Goal: Task Accomplishment & Management: Manage account settings

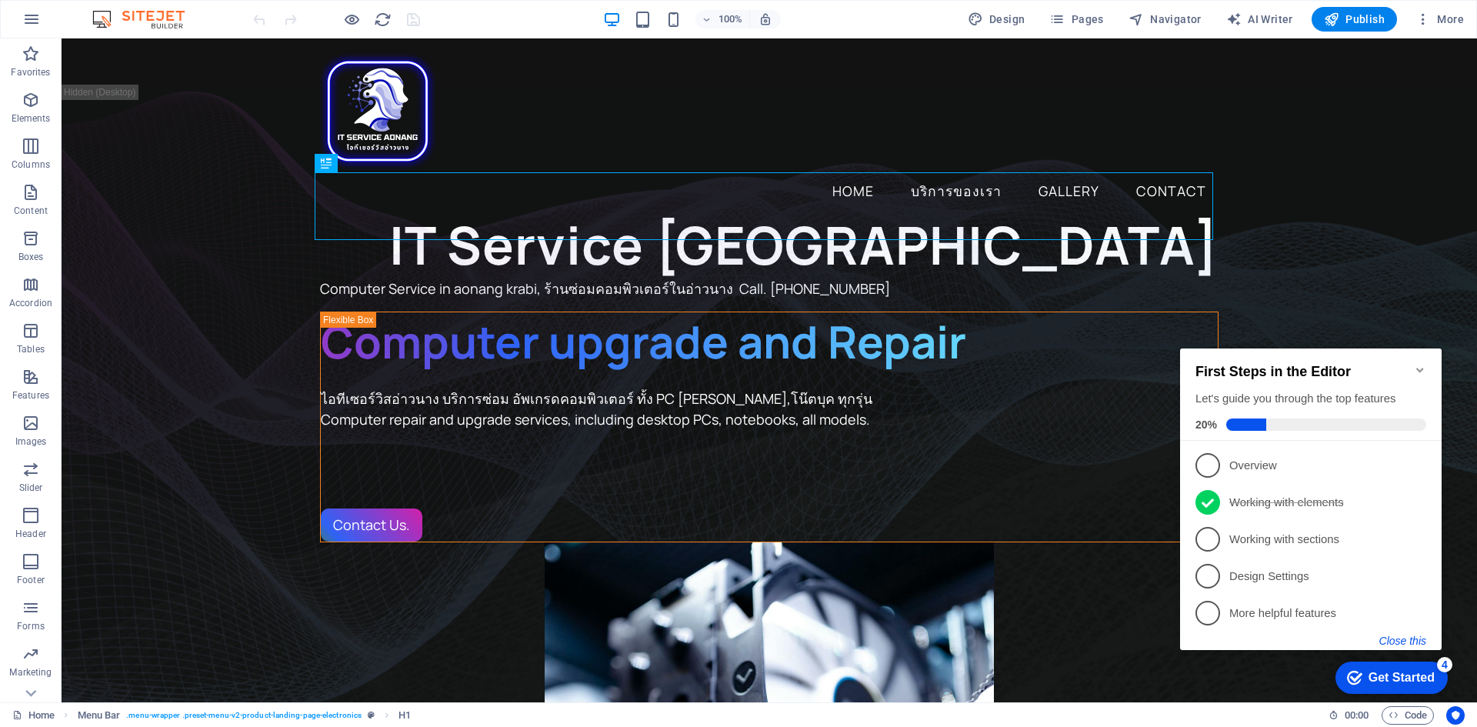
click at [1392, 640] on button "Close this" at bounding box center [1402, 641] width 47 height 12
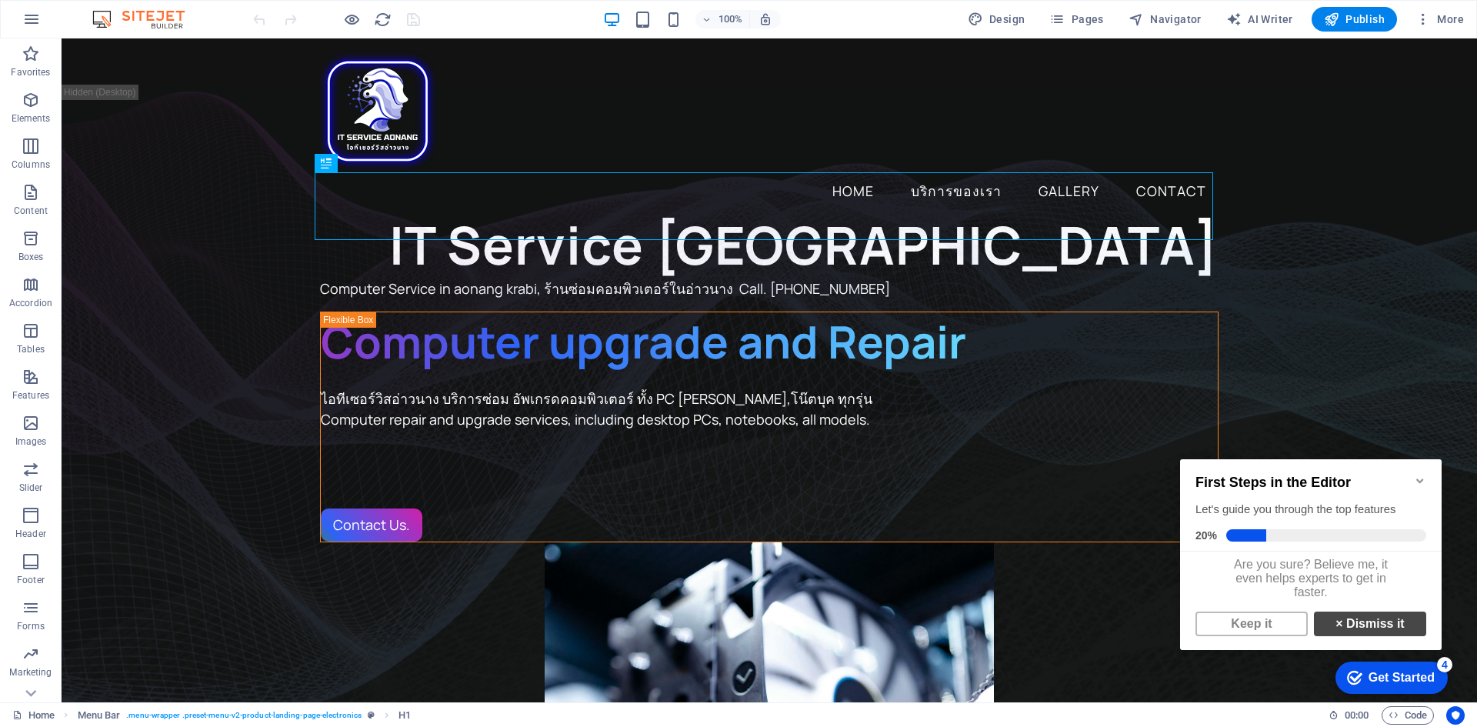
scroll to position [12, 0]
click at [1261, 631] on link "Keep it" at bounding box center [1251, 624] width 112 height 25
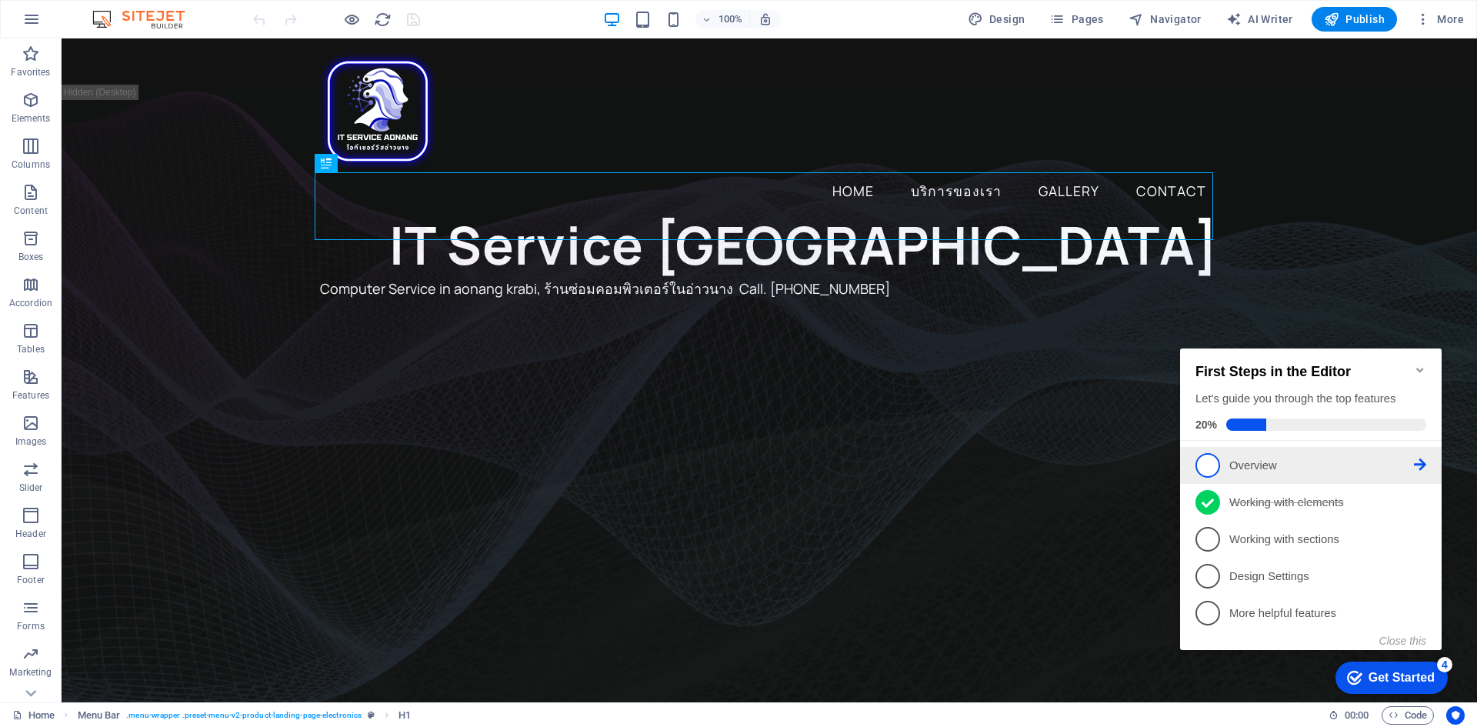
click at [1206, 458] on span "1" at bounding box center [1207, 465] width 25 height 25
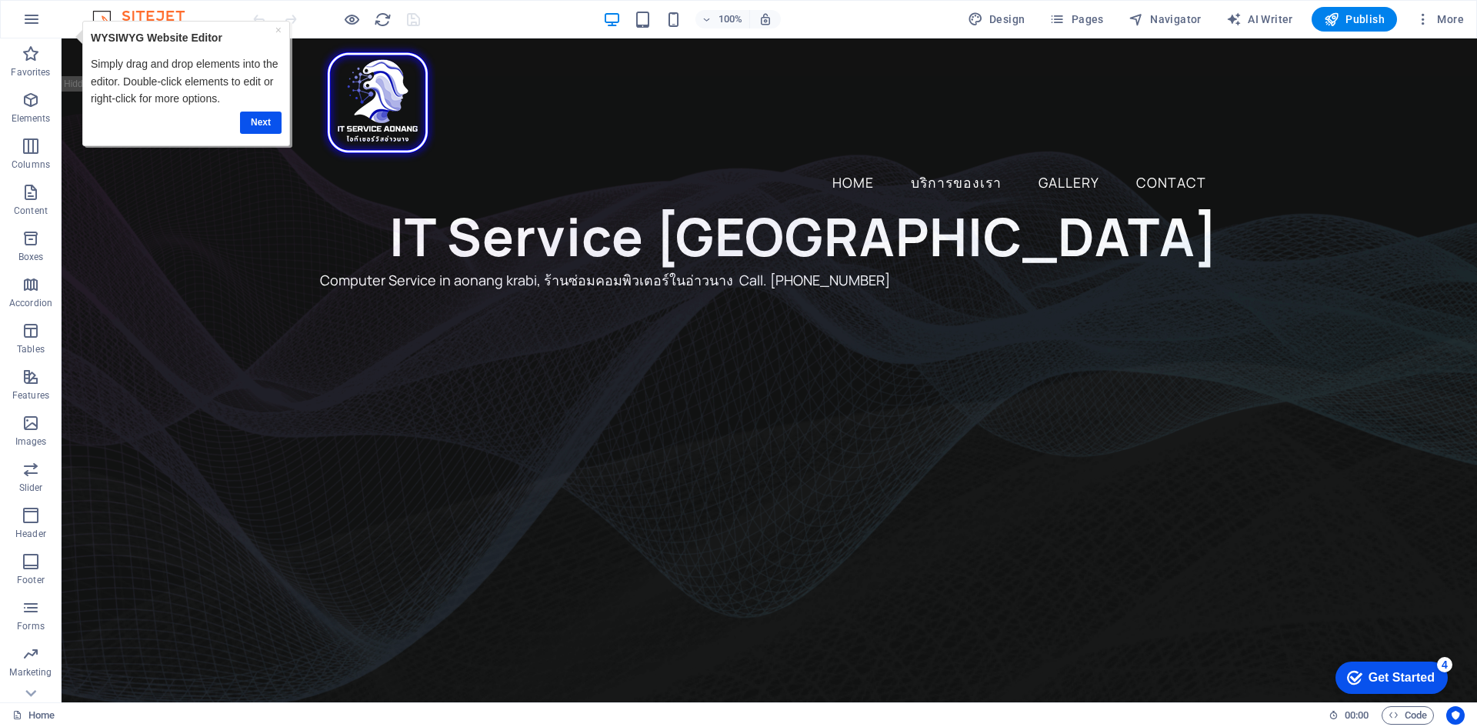
scroll to position [0, 0]
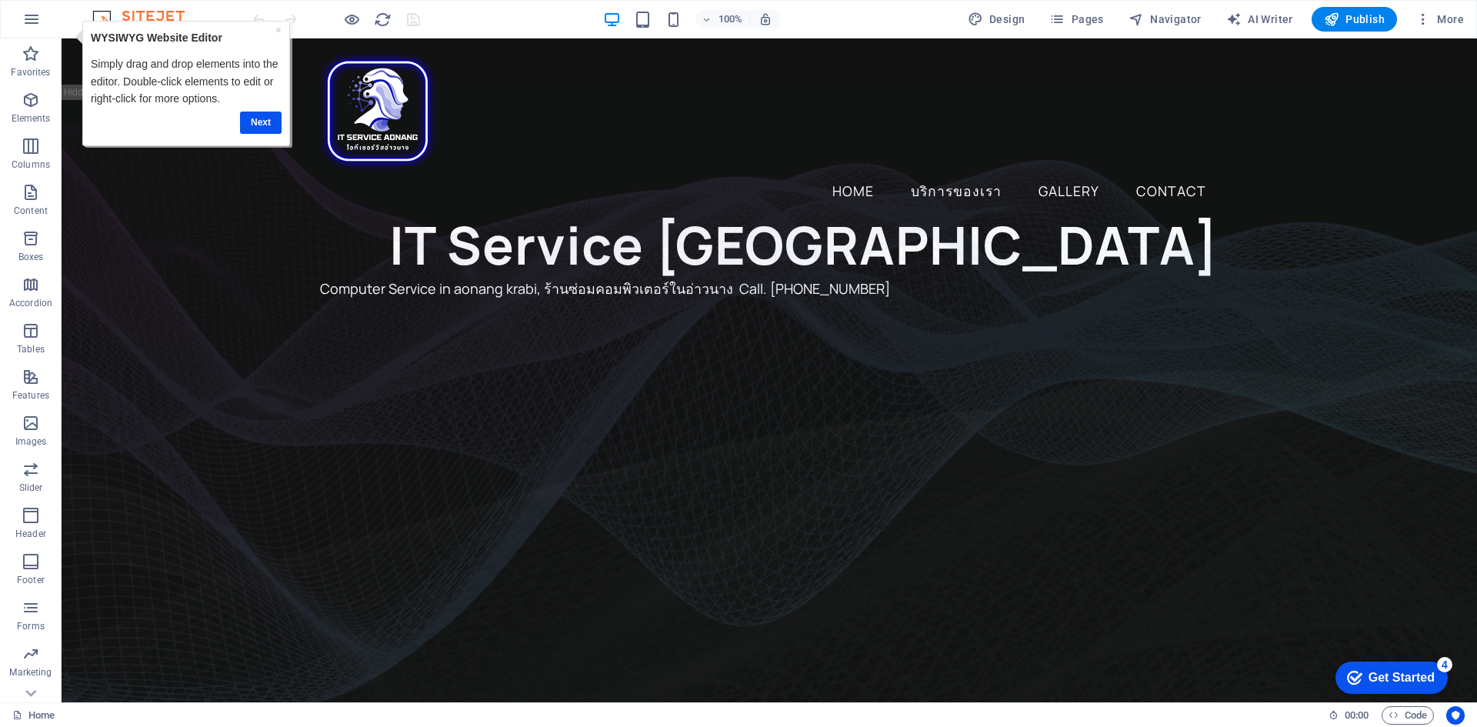
click at [1396, 677] on div "Get Started" at bounding box center [1401, 678] width 66 height 14
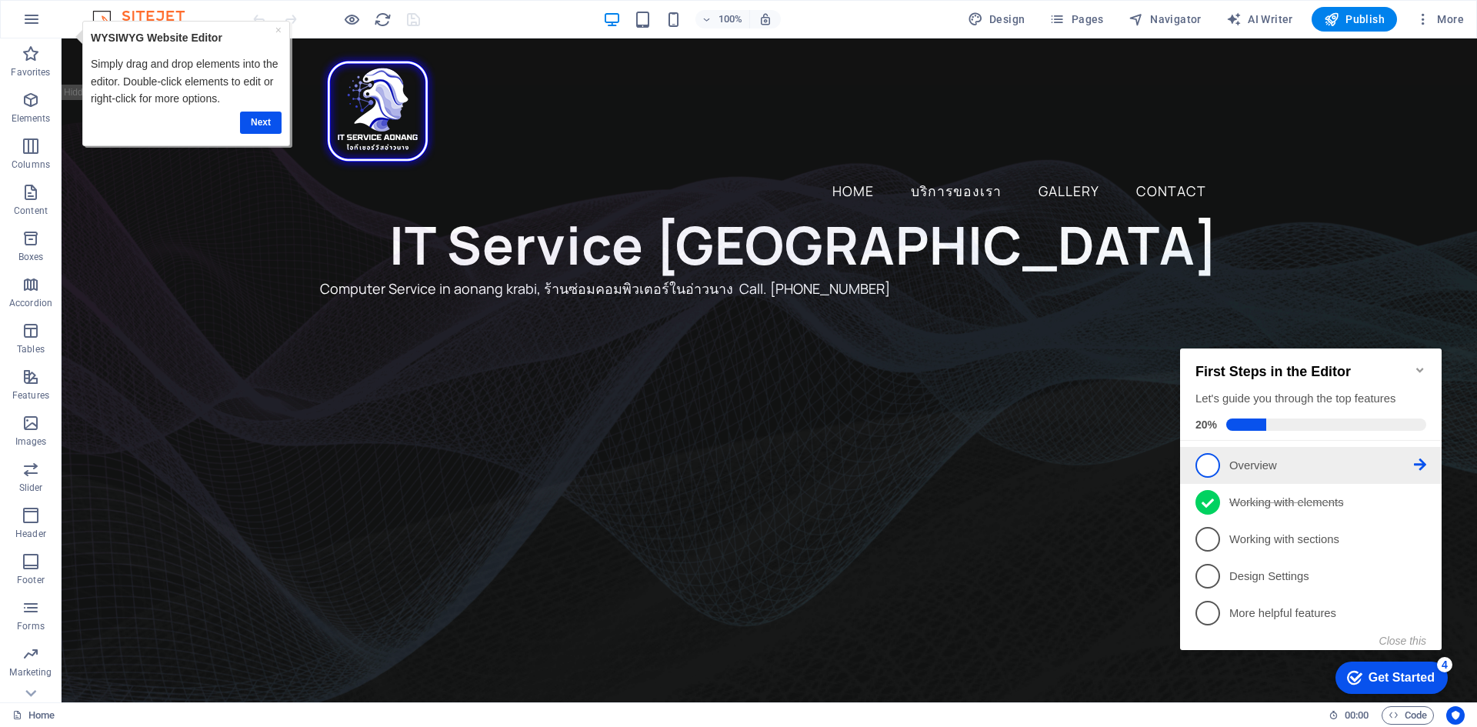
click at [1424, 460] on icon at bounding box center [1420, 464] width 12 height 12
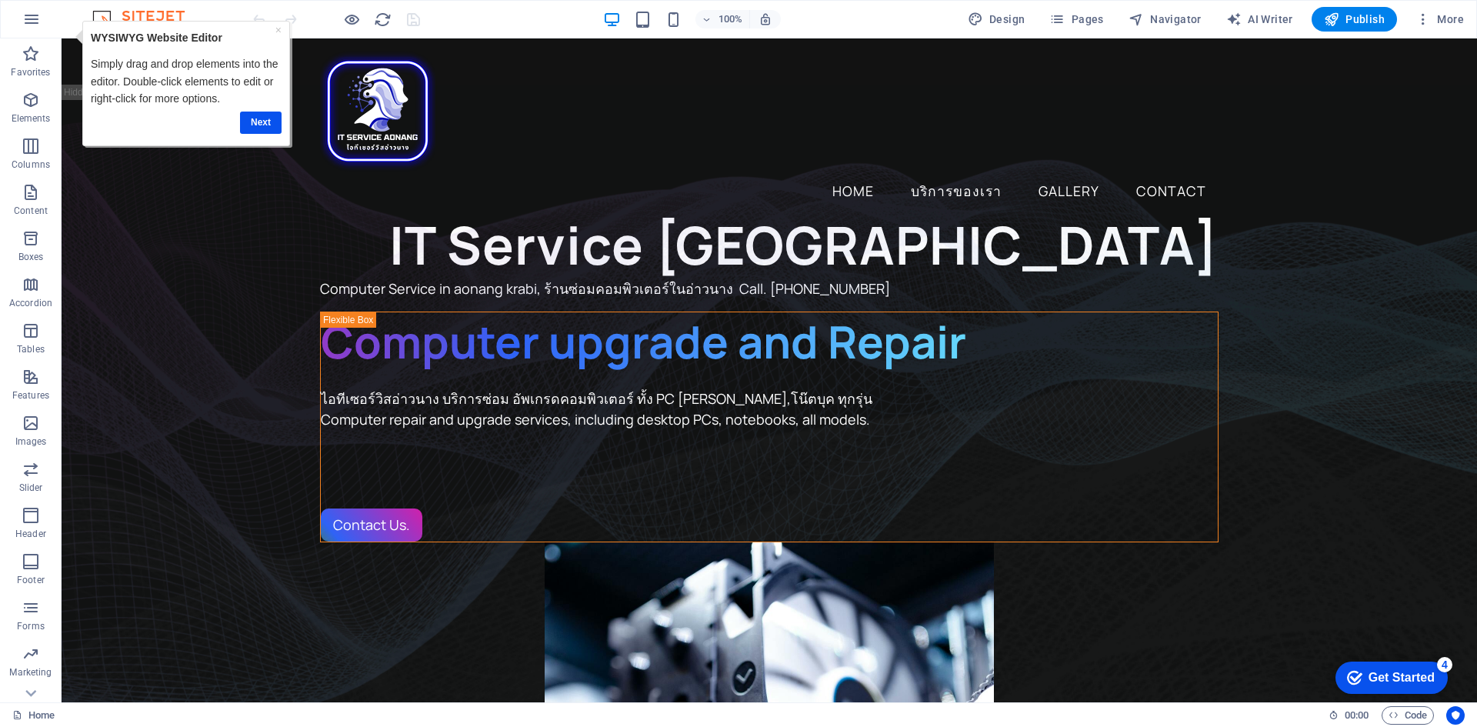
click at [1442, 663] on div "4" at bounding box center [1444, 664] width 15 height 15
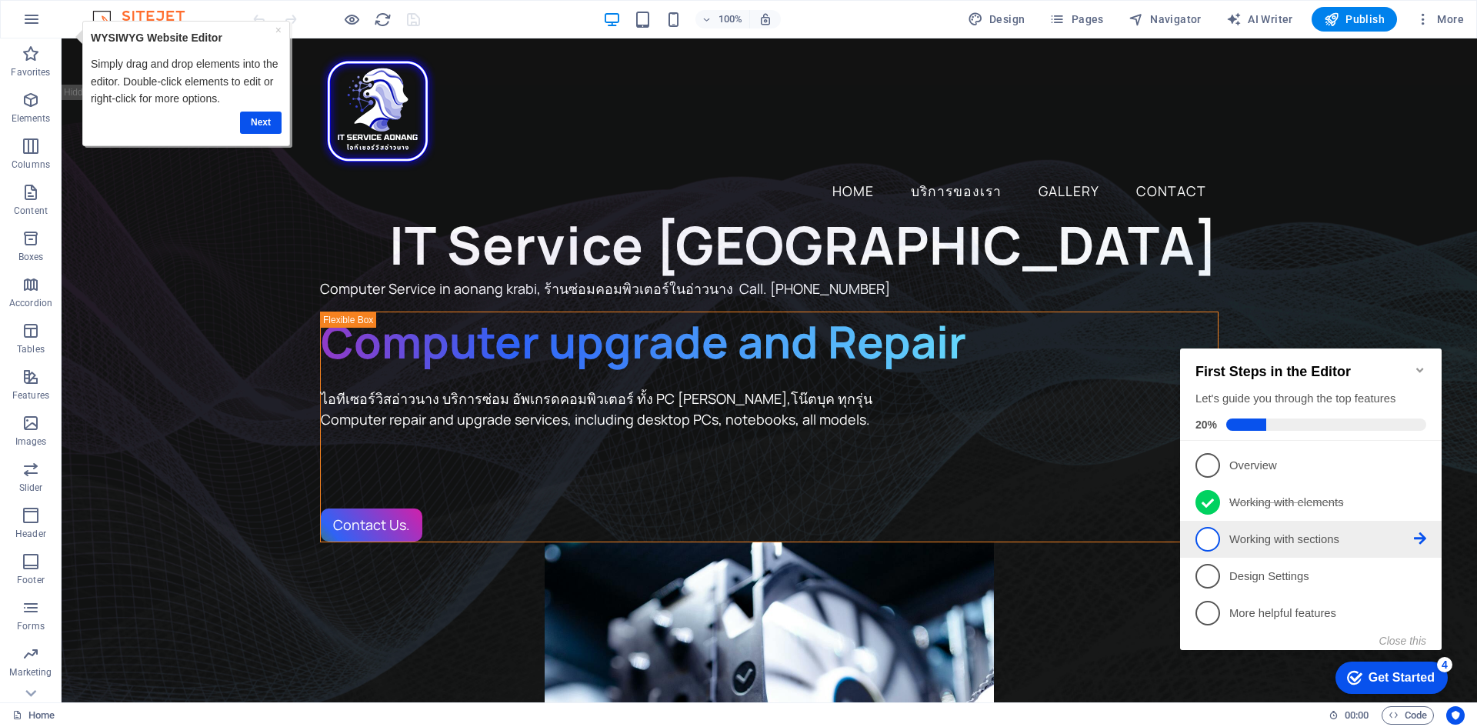
click at [1343, 543] on p "Working with sections - incomplete" at bounding box center [1321, 540] width 185 height 16
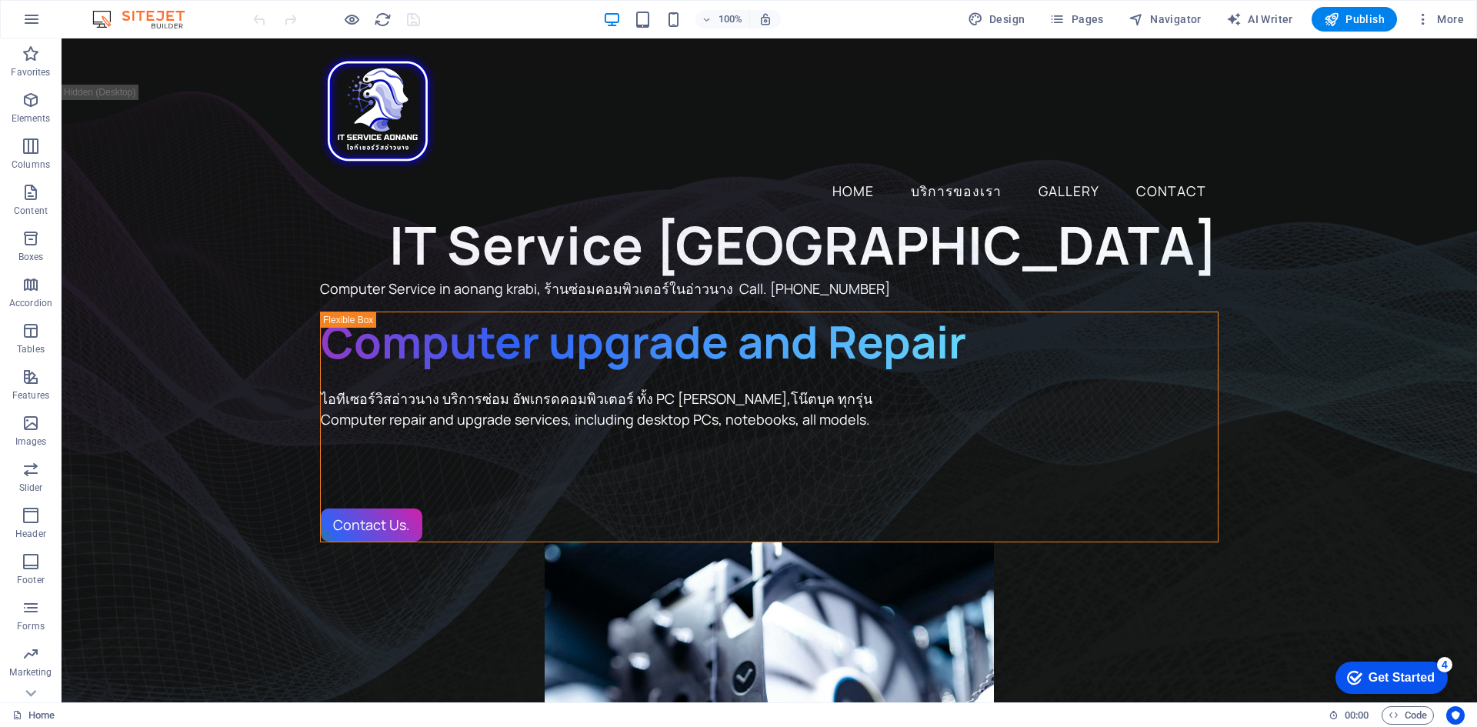
click at [1390, 677] on div "Get Started" at bounding box center [1401, 678] width 66 height 14
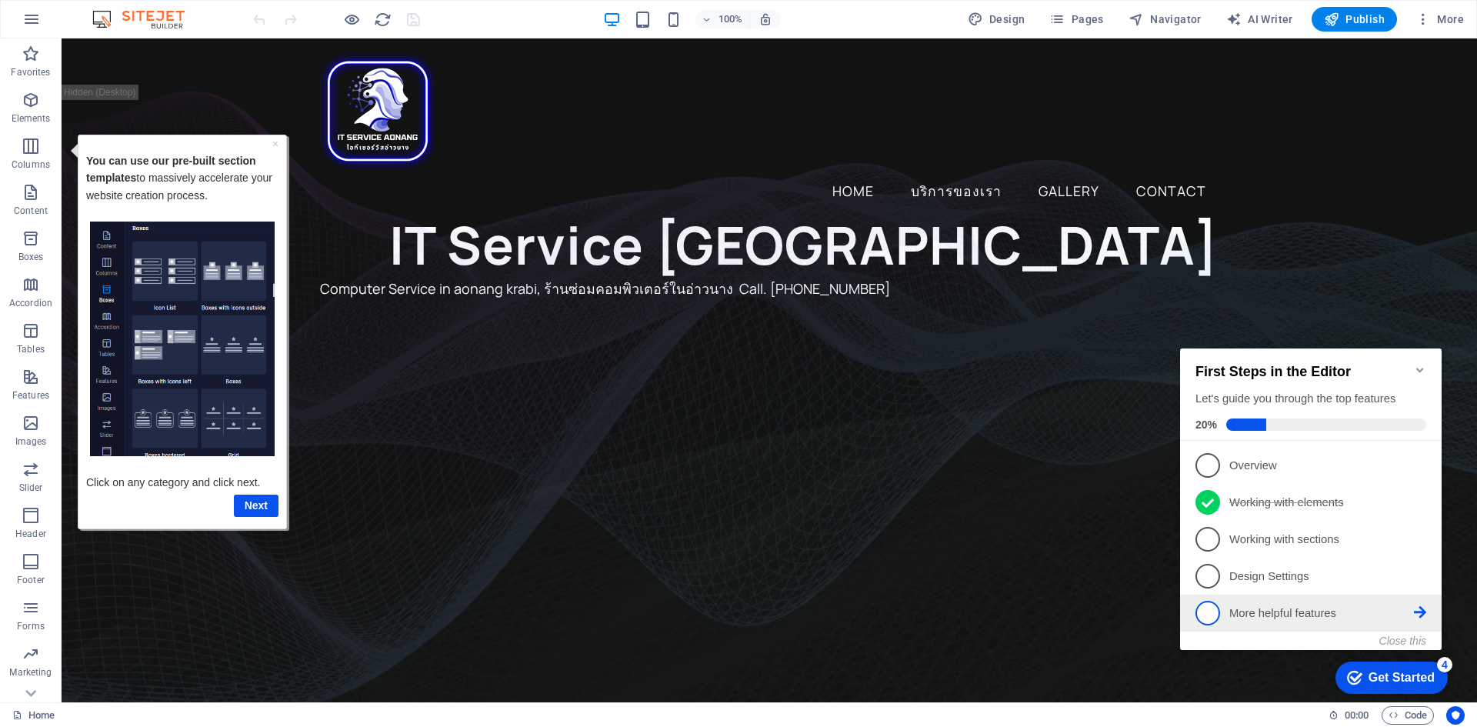
click at [1388, 616] on p "More helpful features - incomplete" at bounding box center [1321, 613] width 185 height 16
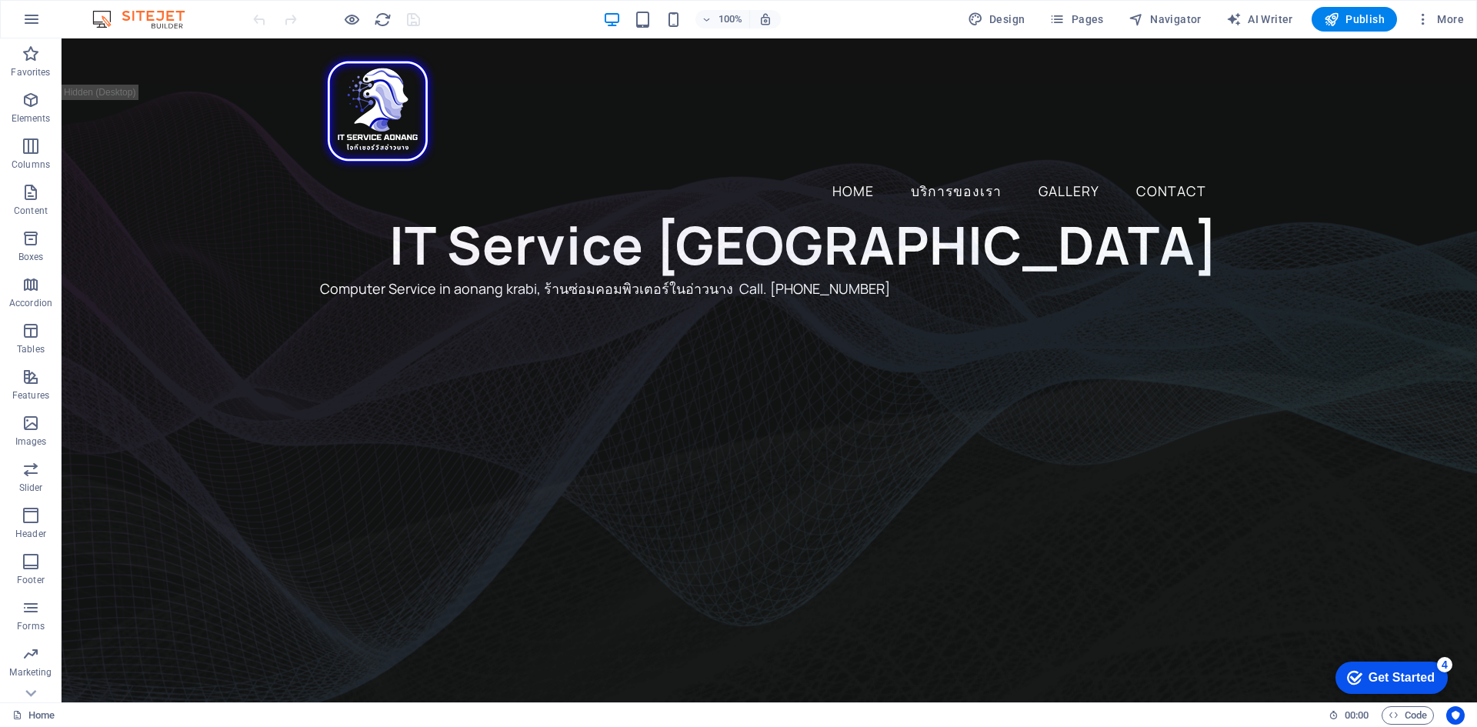
click at [1435, 685] on div "Get Started" at bounding box center [1401, 678] width 66 height 14
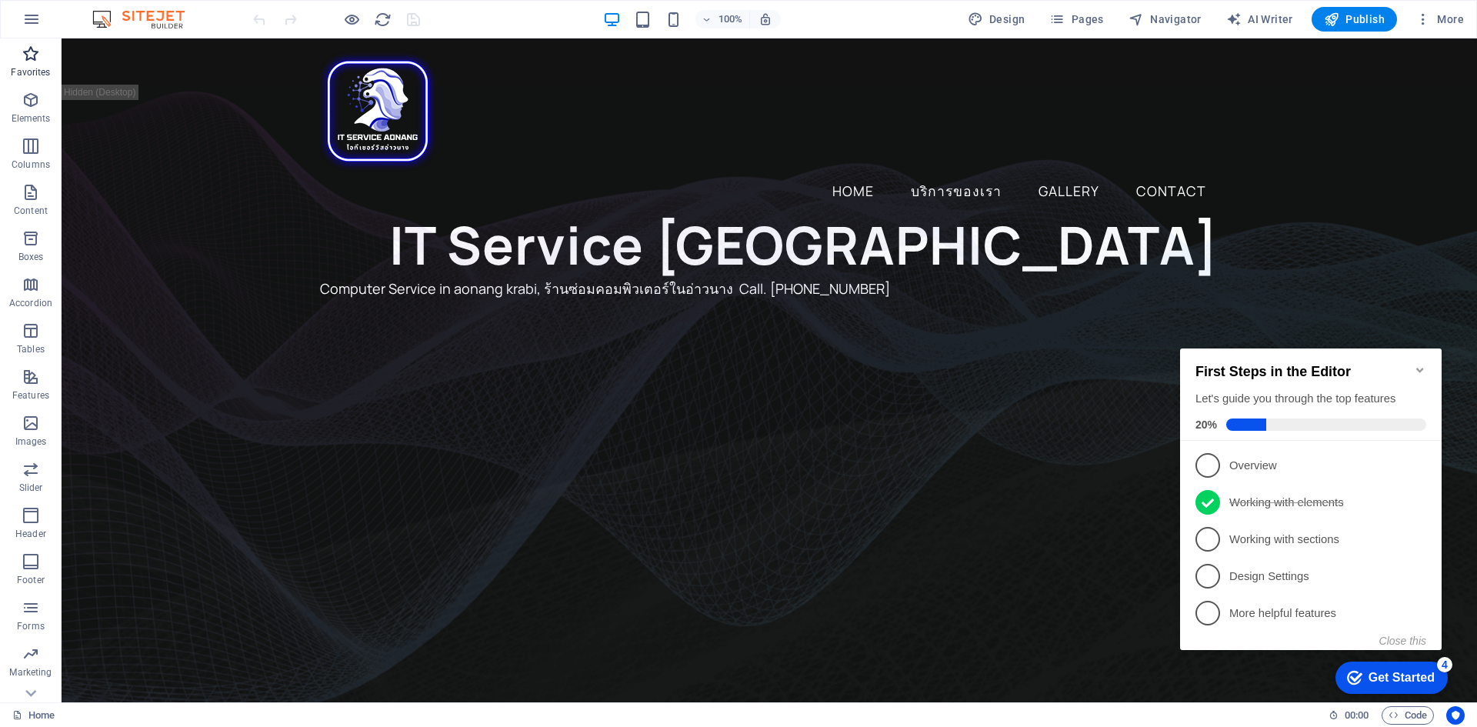
click at [23, 60] on icon "button" at bounding box center [31, 54] width 18 height 18
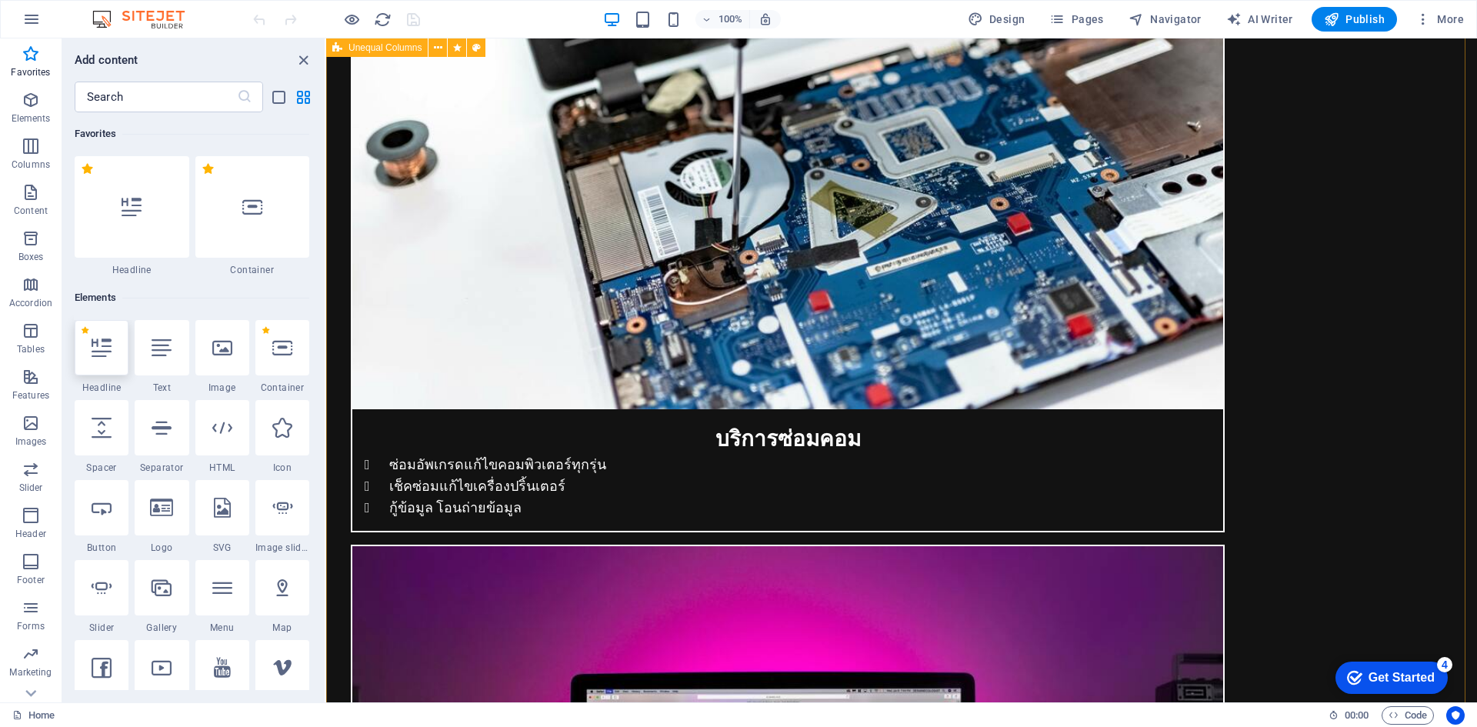
scroll to position [2539, 0]
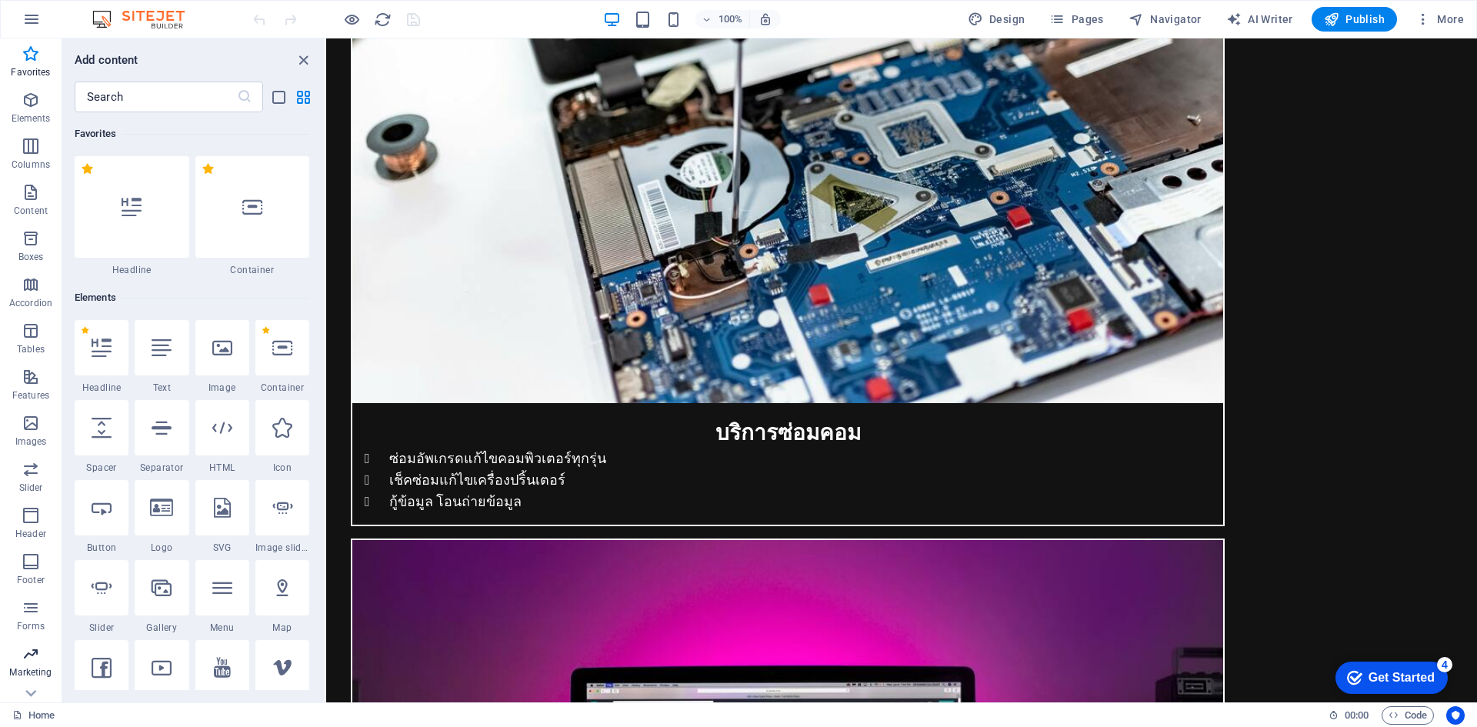
click at [23, 667] on p "Marketing" at bounding box center [30, 672] width 42 height 12
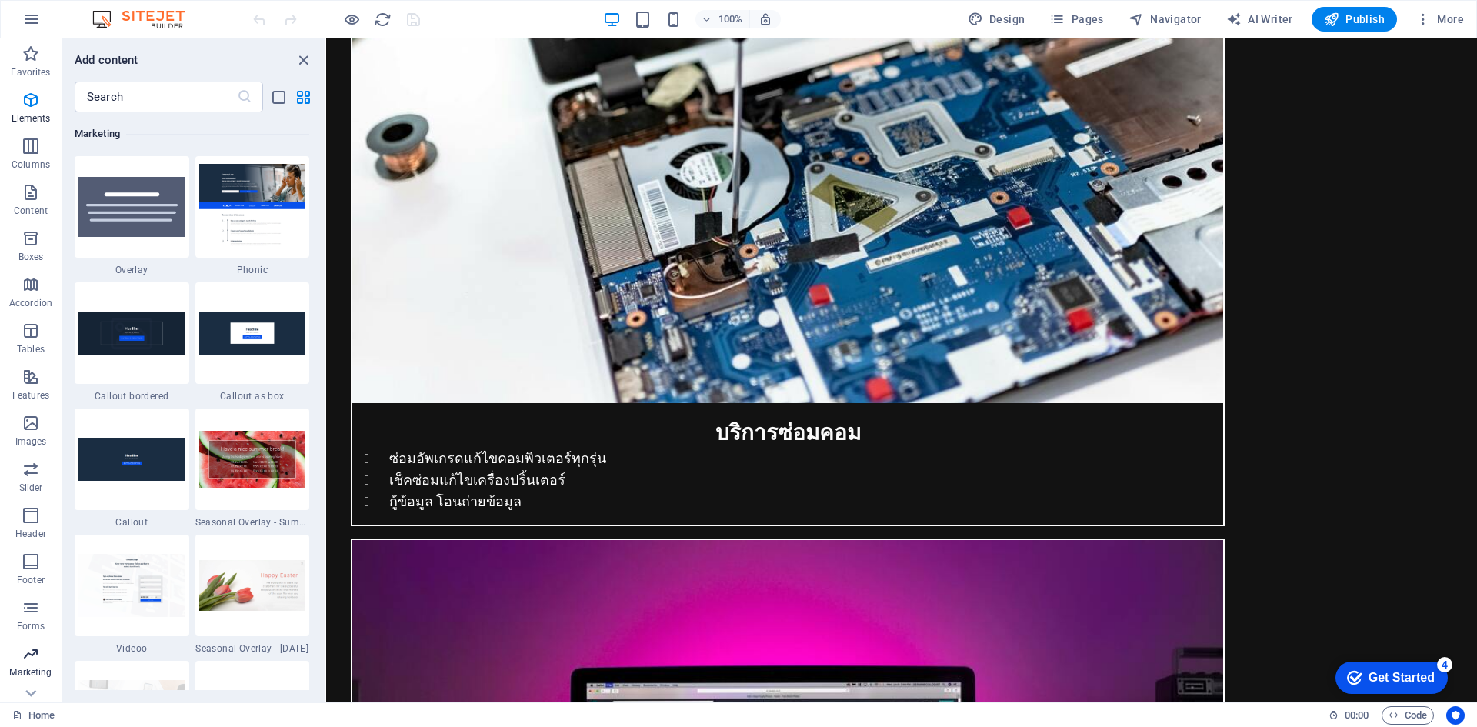
scroll to position [12530, 0]
click at [36, 58] on icon at bounding box center [31, 48] width 22 height 22
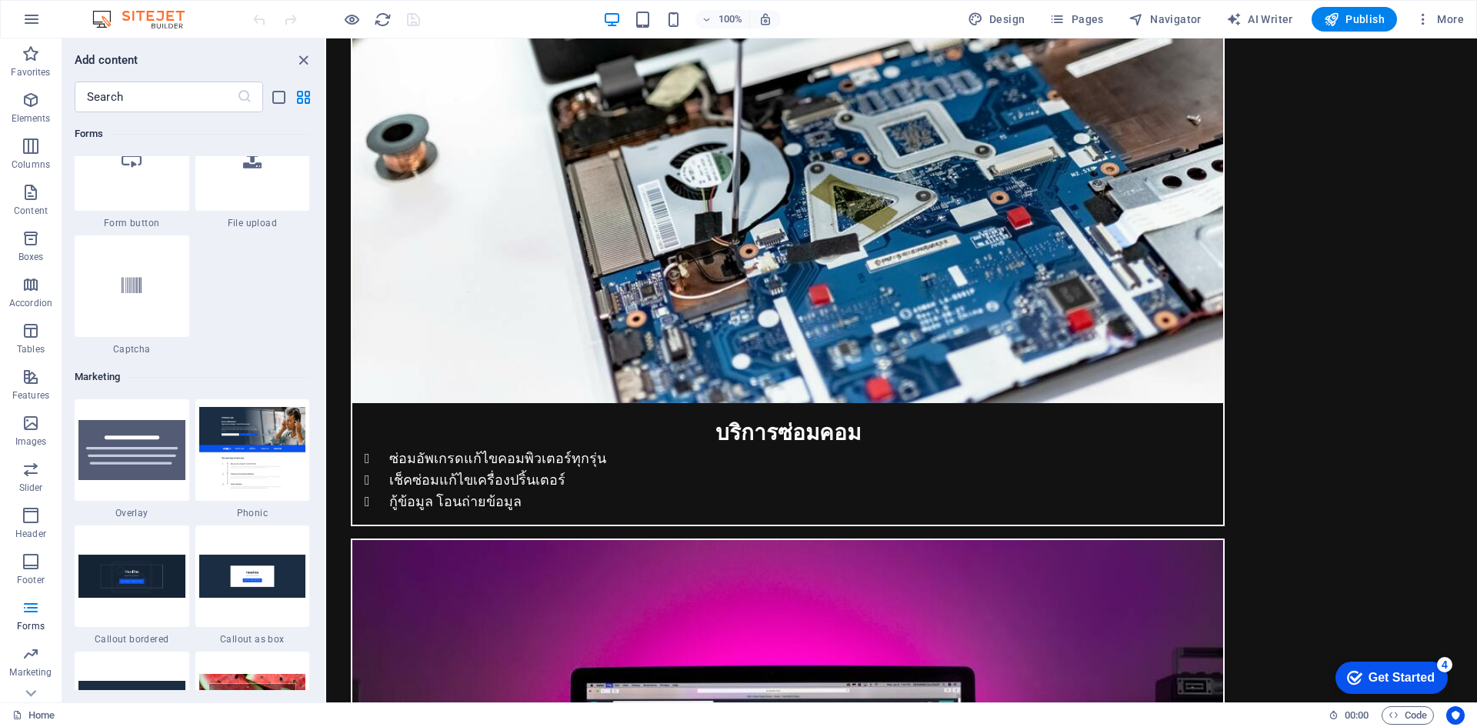
scroll to position [12146, 0]
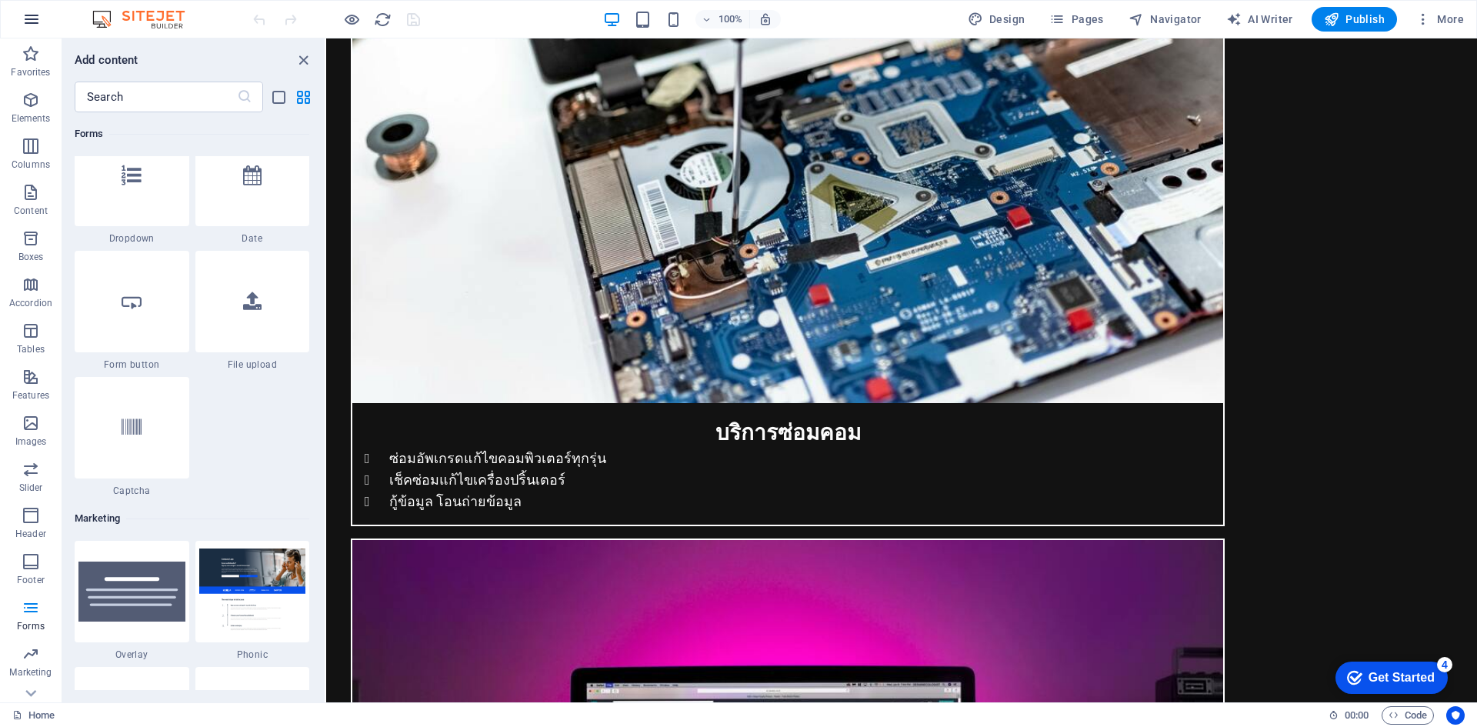
click at [35, 15] on icon "button" at bounding box center [31, 19] width 18 height 18
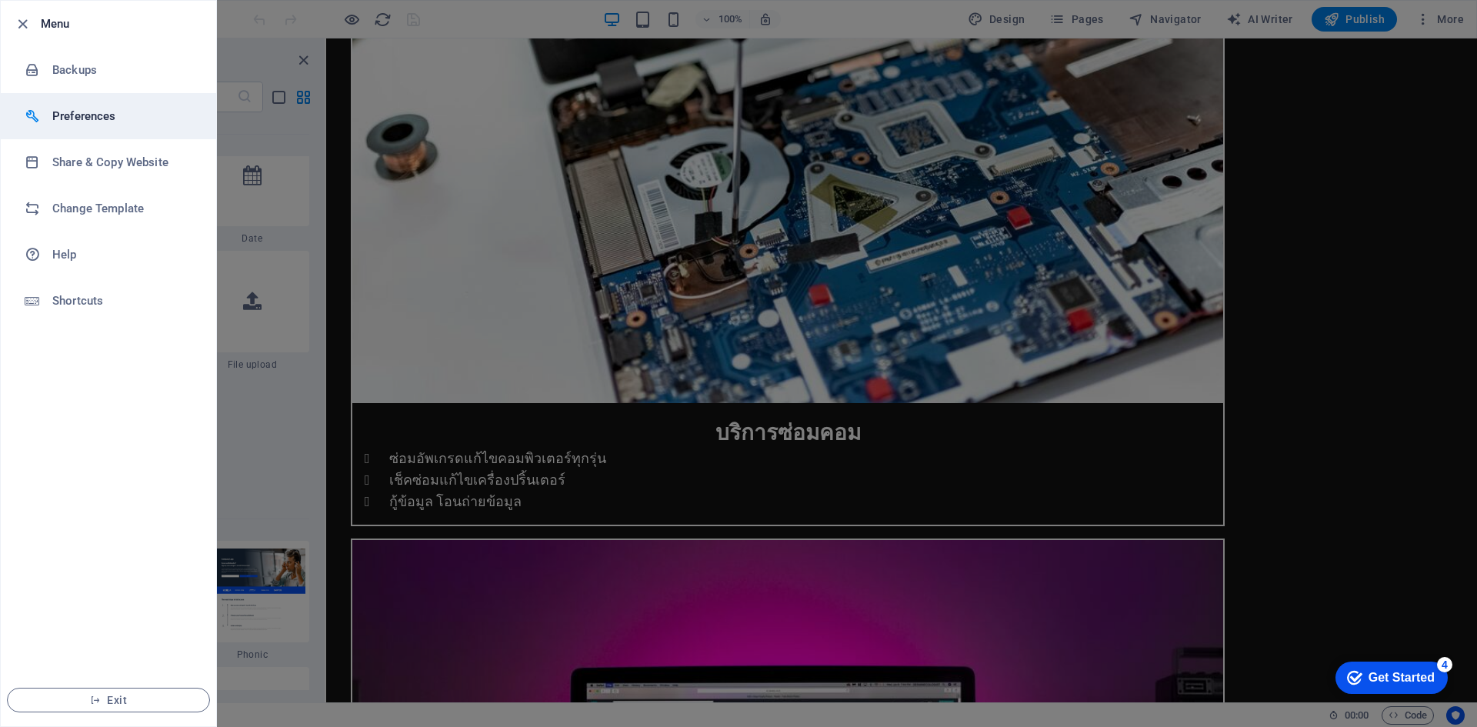
click at [91, 129] on li "Preferences" at bounding box center [108, 116] width 215 height 46
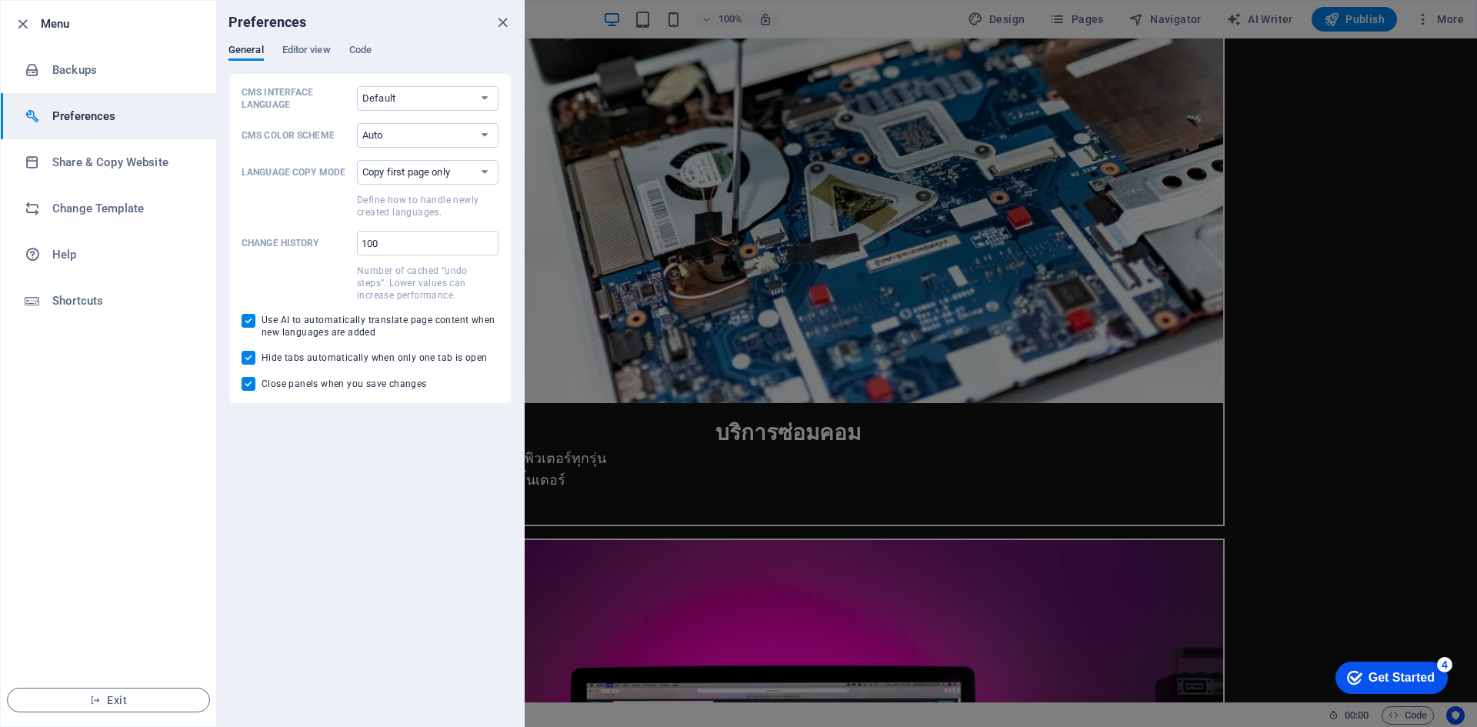
click at [355, 95] on label "CMS Interface Language Default Deutsch English Español Français Magyar Italiano…" at bounding box center [370, 98] width 257 height 25
click at [357, 95] on select "Default Deutsch English Español Français Magyar Italiano Nederlands Polski Port…" at bounding box center [428, 98] width 142 height 25
click at [365, 95] on select "Default Deutsch English Español Français Magyar Italiano Nederlands Polski Port…" at bounding box center [428, 98] width 142 height 25
click at [274, 112] on div "CMS Interface Language Default Deutsch English Español Français Magyar Italiano…" at bounding box center [370, 238] width 257 height 305
click at [297, 50] on span "Editor view" at bounding box center [306, 52] width 48 height 22
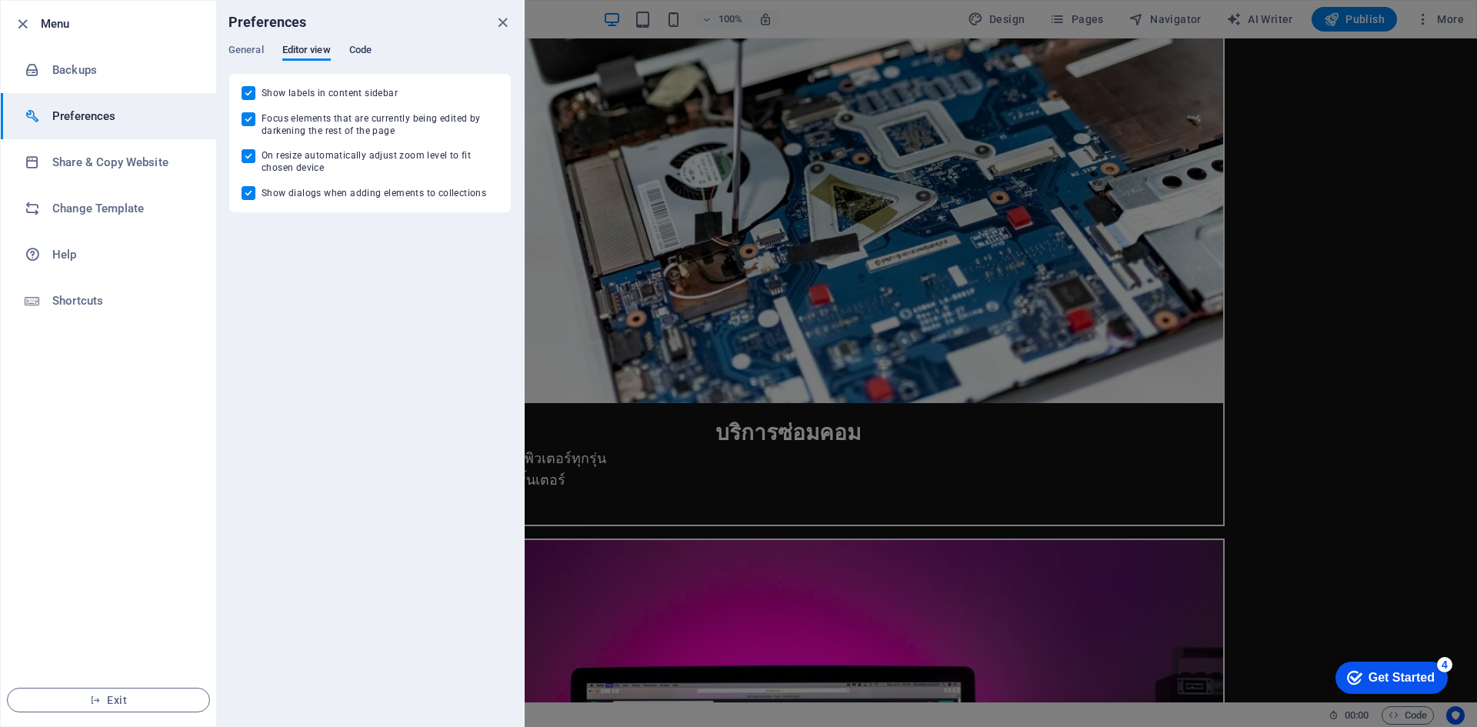
click at [355, 48] on span "Code" at bounding box center [360, 52] width 22 height 22
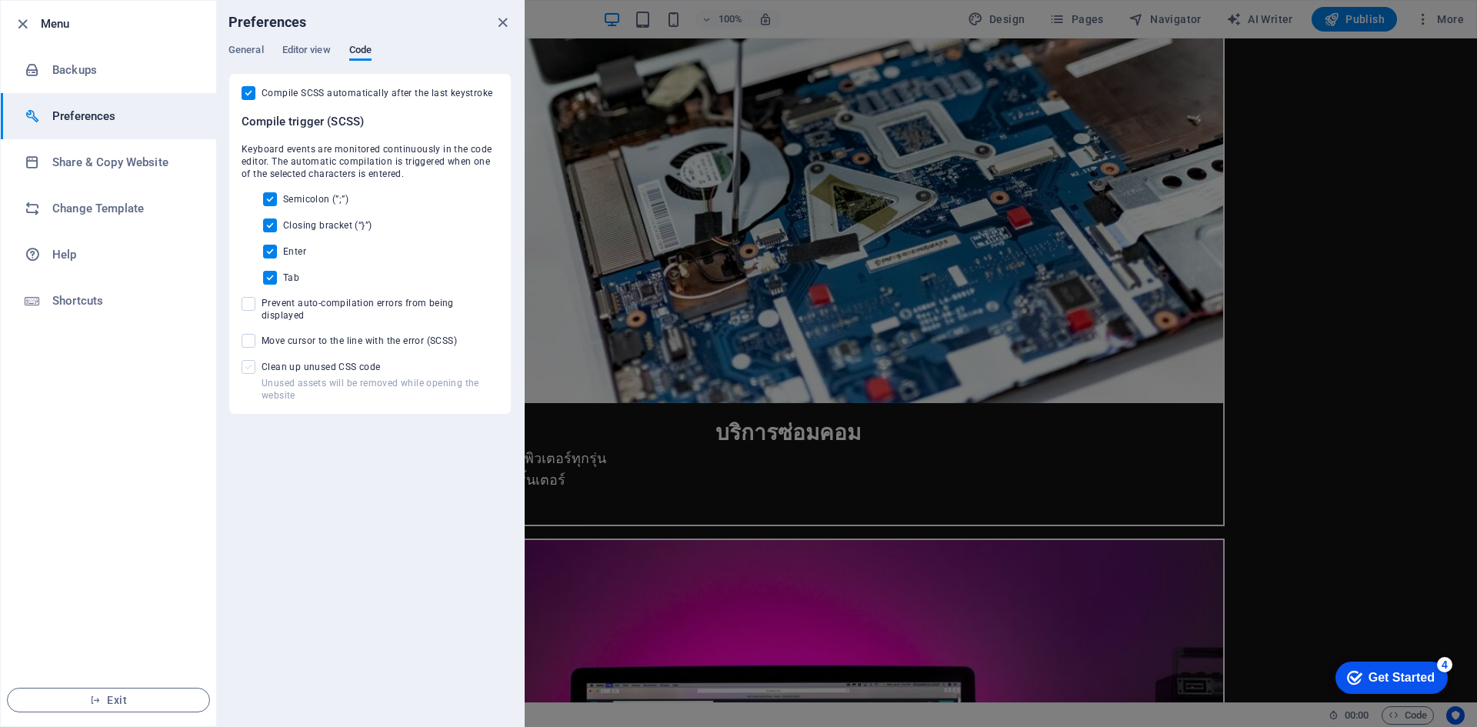
click at [248, 360] on span at bounding box center [249, 367] width 14 height 14
click at [248, 360] on input "Unused assets will be removed while opening the website Clean up unused CSS code" at bounding box center [252, 367] width 20 height 14
checkbox input "true"
drag, startPoint x: 248, startPoint y: 332, endPoint x: 248, endPoint y: 310, distance: 22.3
click at [248, 334] on span at bounding box center [249, 341] width 14 height 14
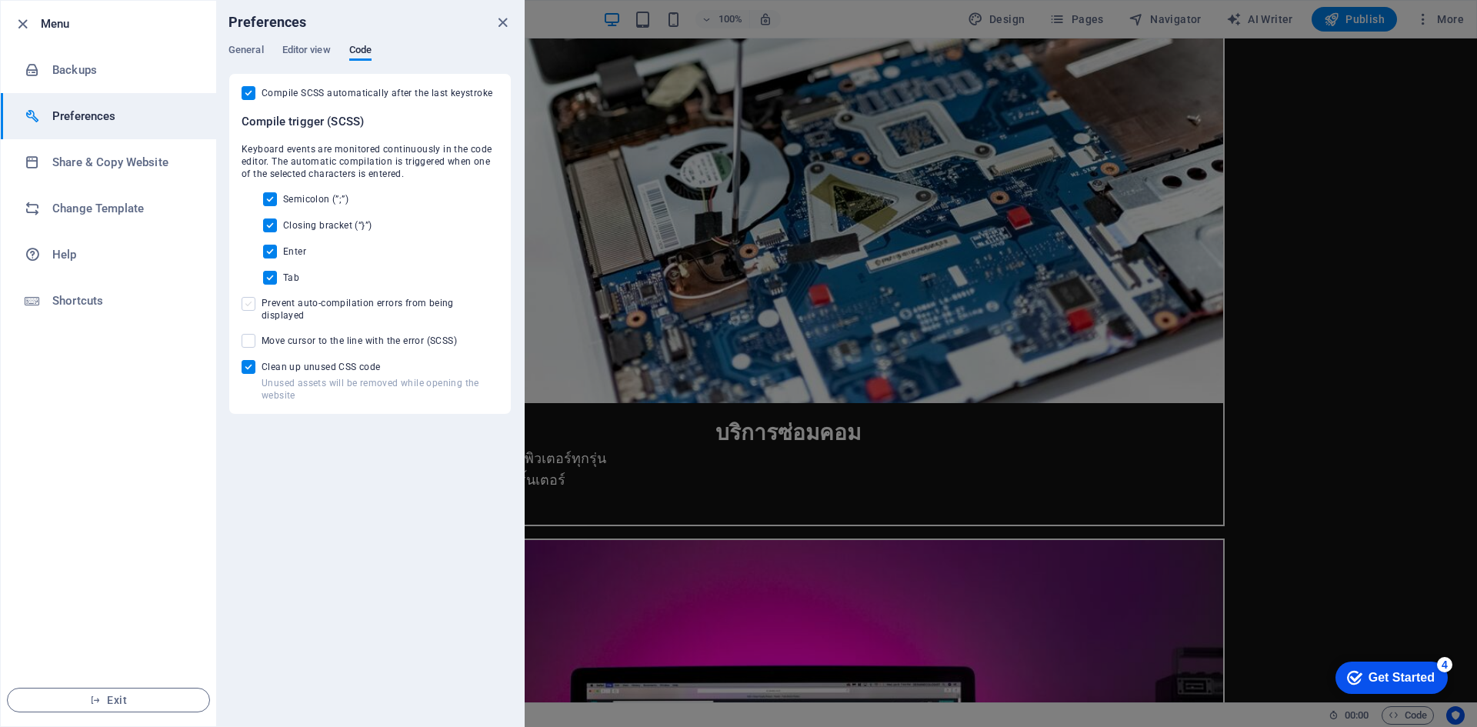
click at [248, 334] on input "Move cursor to the line with the error (SCSS)" at bounding box center [252, 341] width 20 height 14
checkbox input "true"
click at [248, 310] on span at bounding box center [249, 304] width 14 height 14
click at [248, 310] on input "Prevent auto-compilation errors from being displayed" at bounding box center [252, 304] width 20 height 14
checkbox input "true"
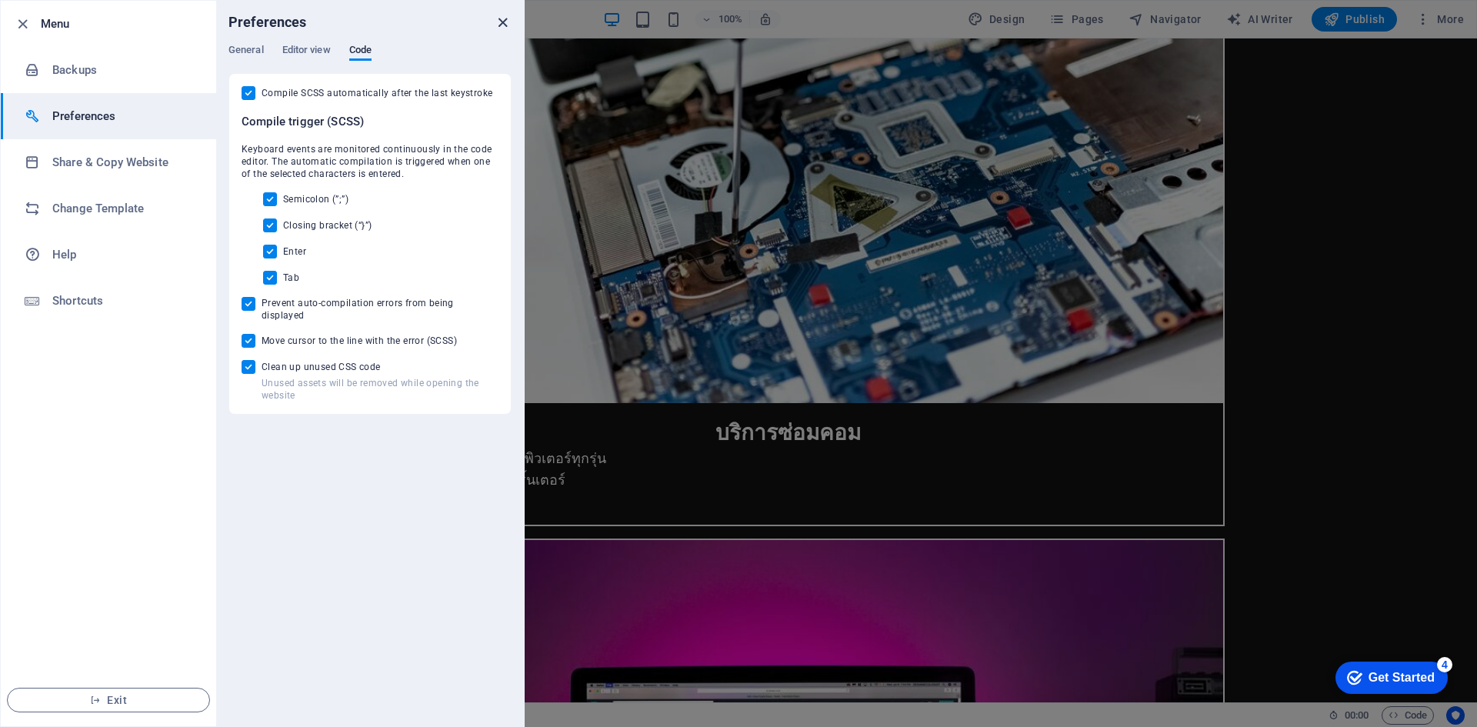
click at [500, 22] on icon "close" at bounding box center [503, 23] width 18 height 18
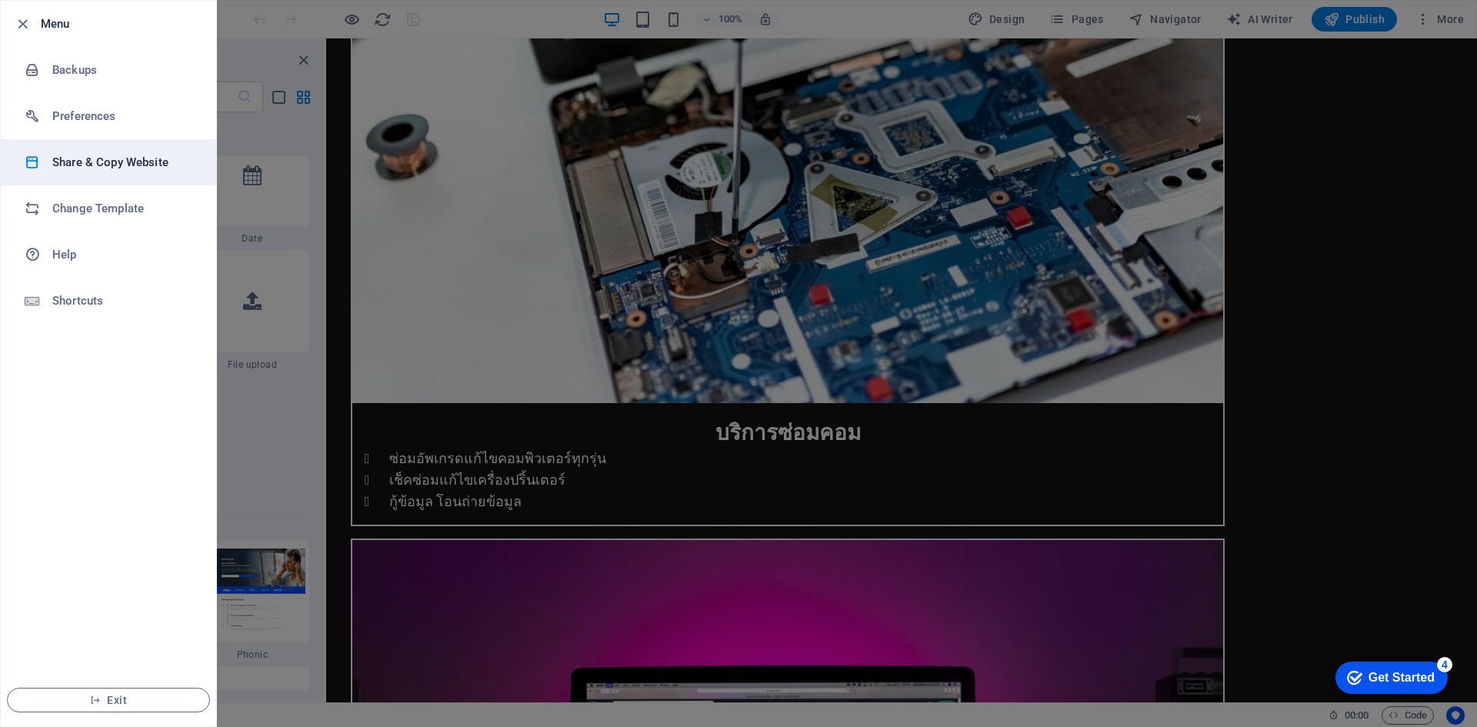
click at [84, 161] on h6 "Share & Copy Website" at bounding box center [123, 162] width 142 height 18
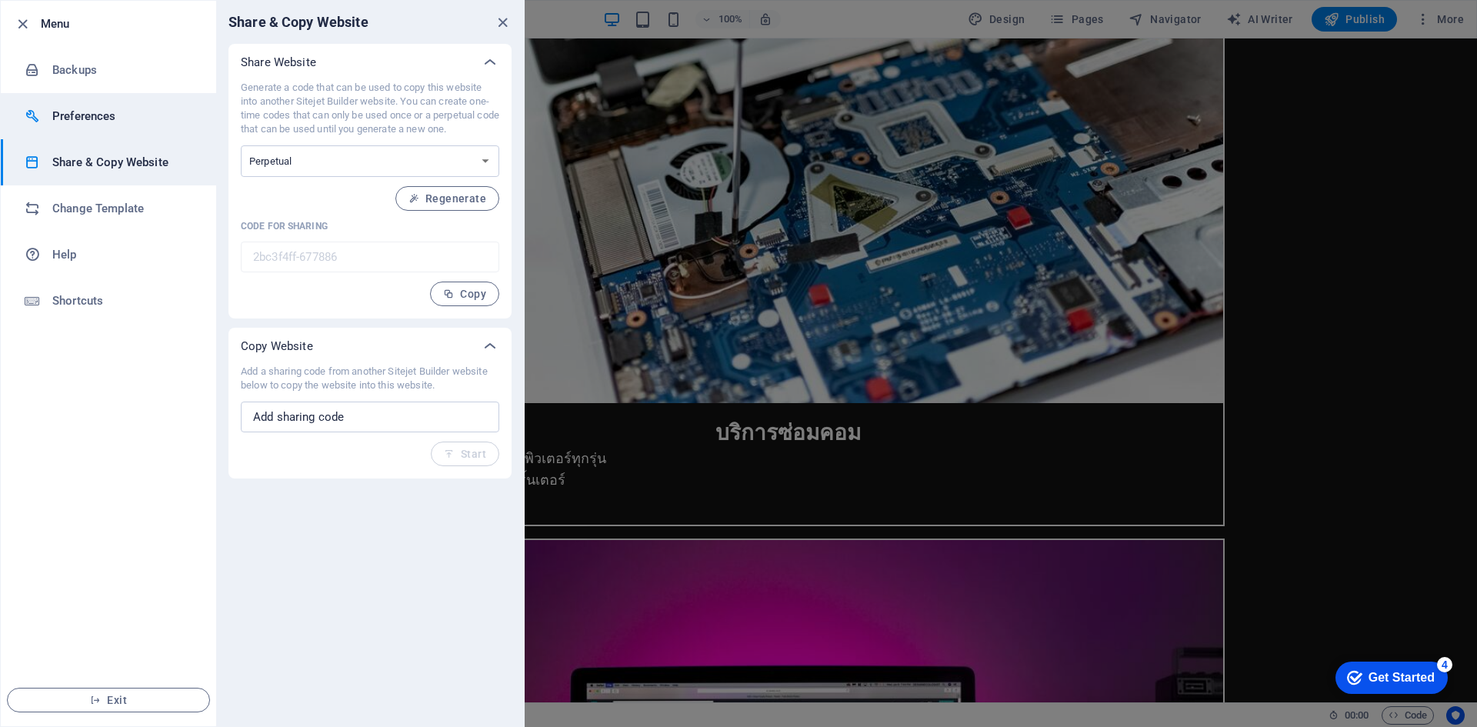
click at [89, 118] on h6 "Preferences" at bounding box center [123, 116] width 142 height 18
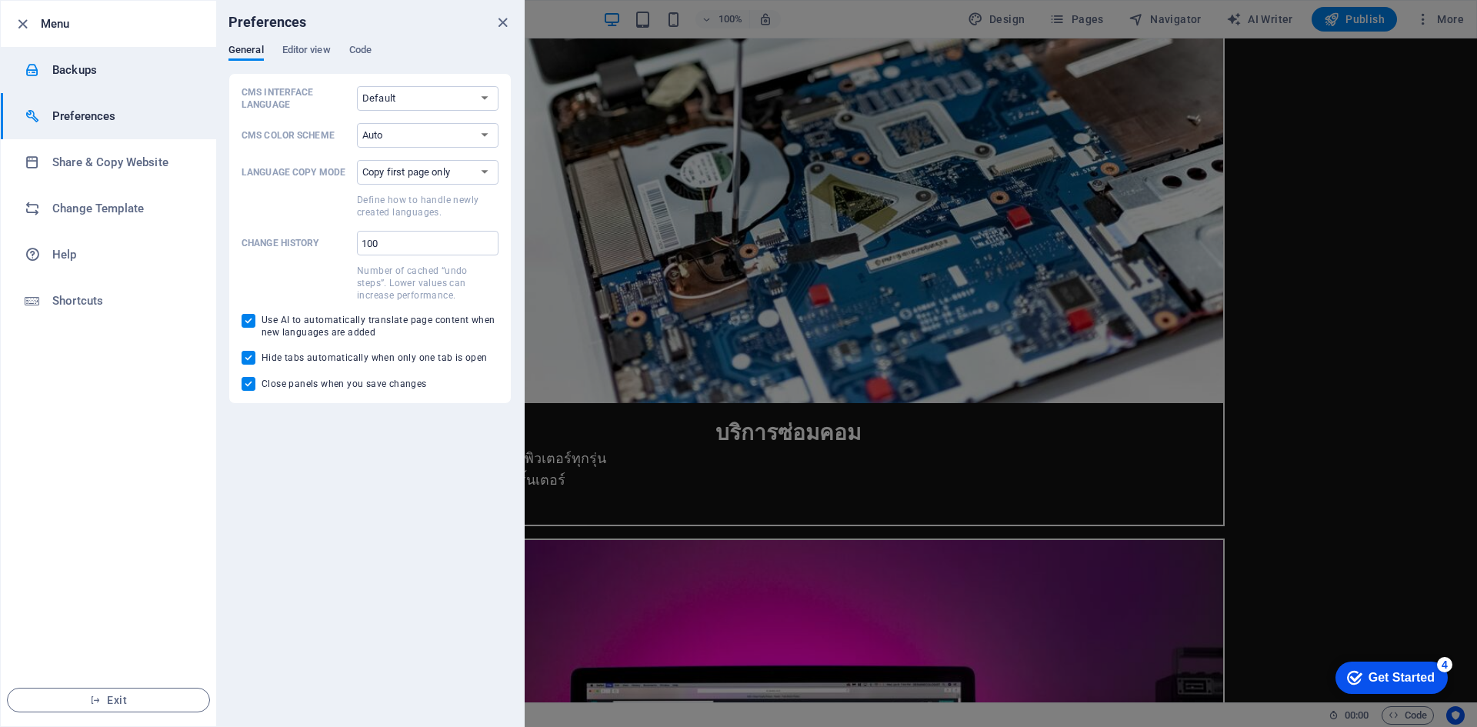
click at [78, 48] on li "Backups" at bounding box center [108, 70] width 215 height 46
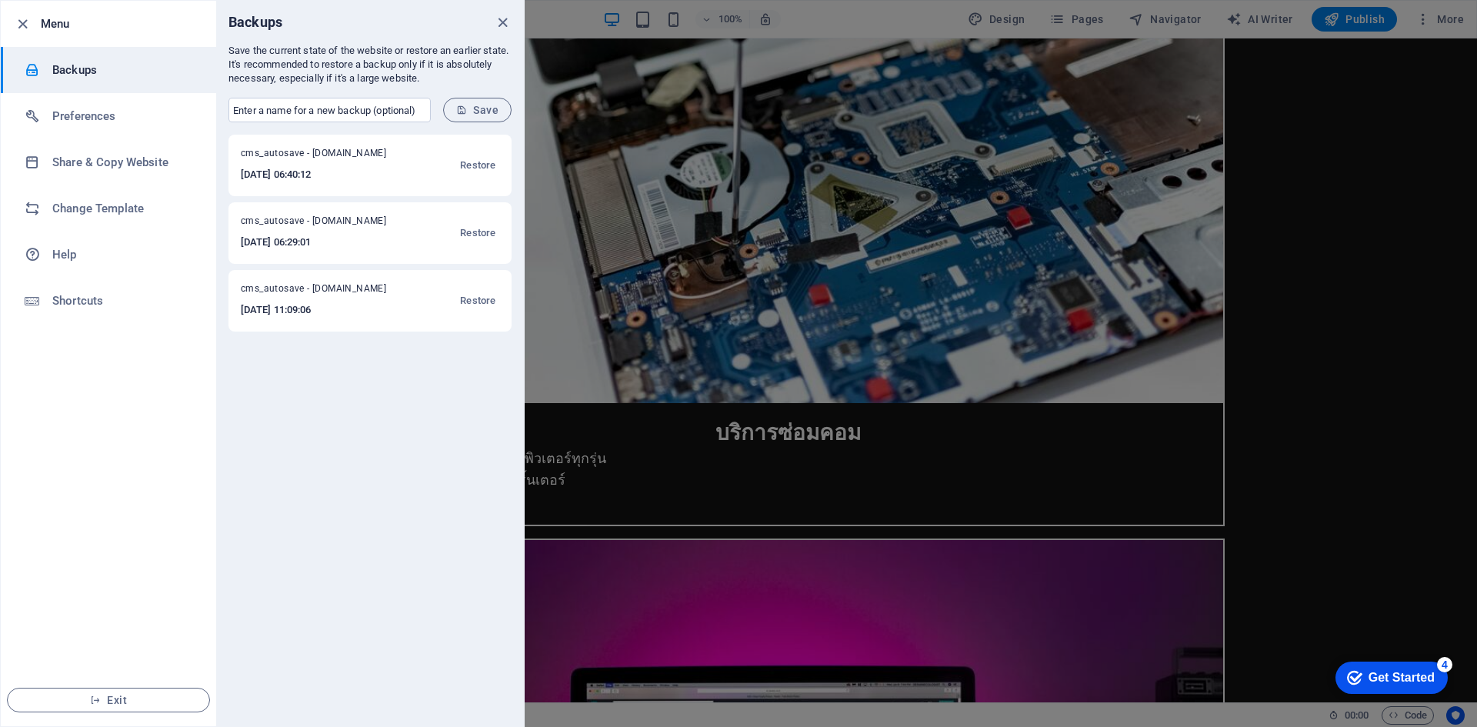
click at [33, 22] on div at bounding box center [27, 24] width 28 height 18
click at [26, 23] on icon "button" at bounding box center [23, 24] width 18 height 18
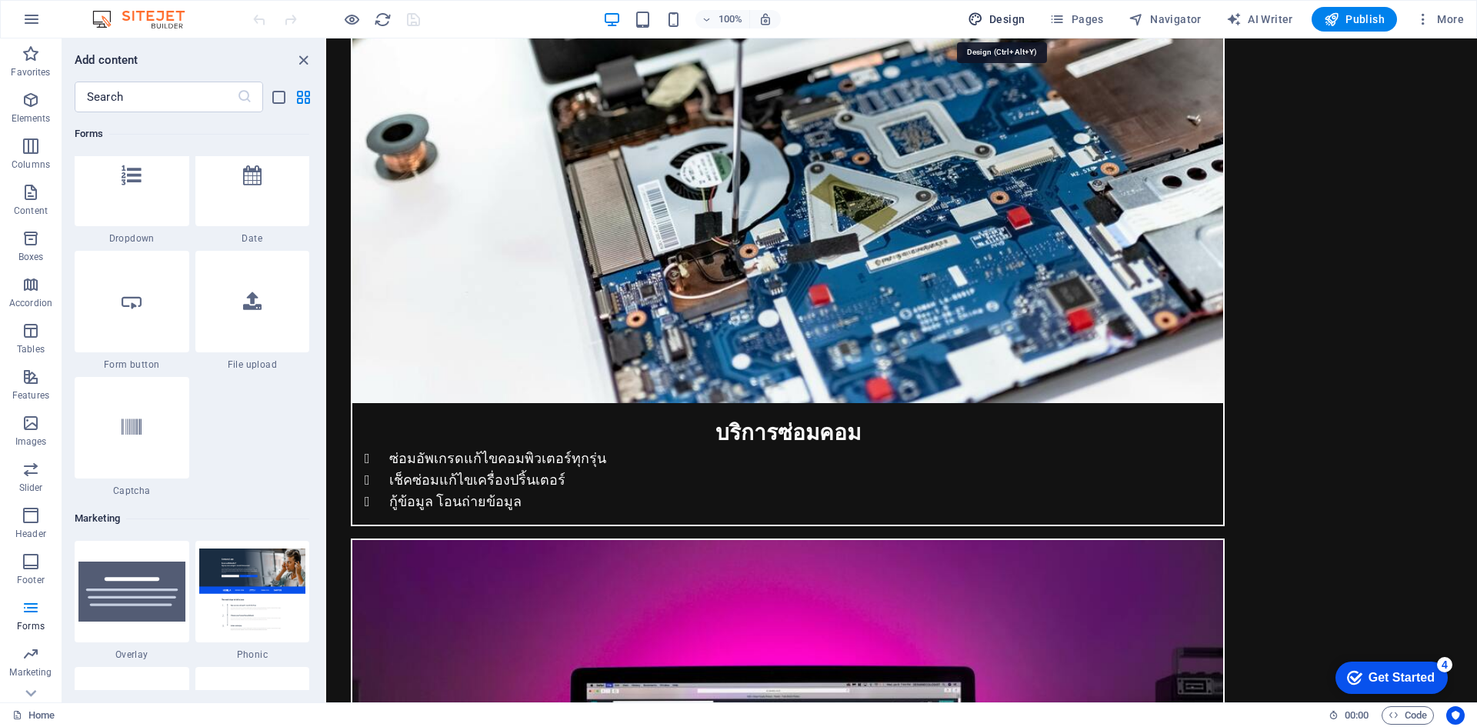
click at [1000, 21] on span "Design" at bounding box center [997, 19] width 58 height 15
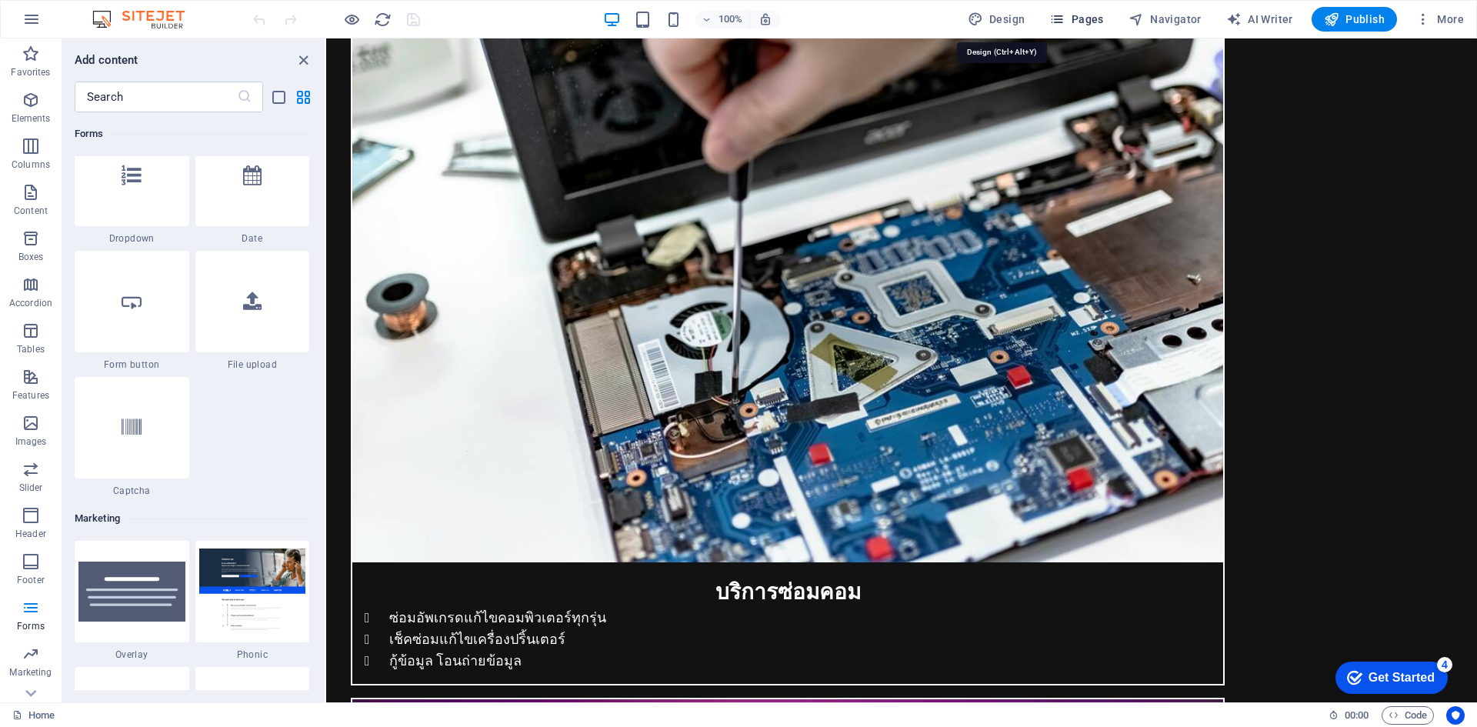
select select "ease-in-out"
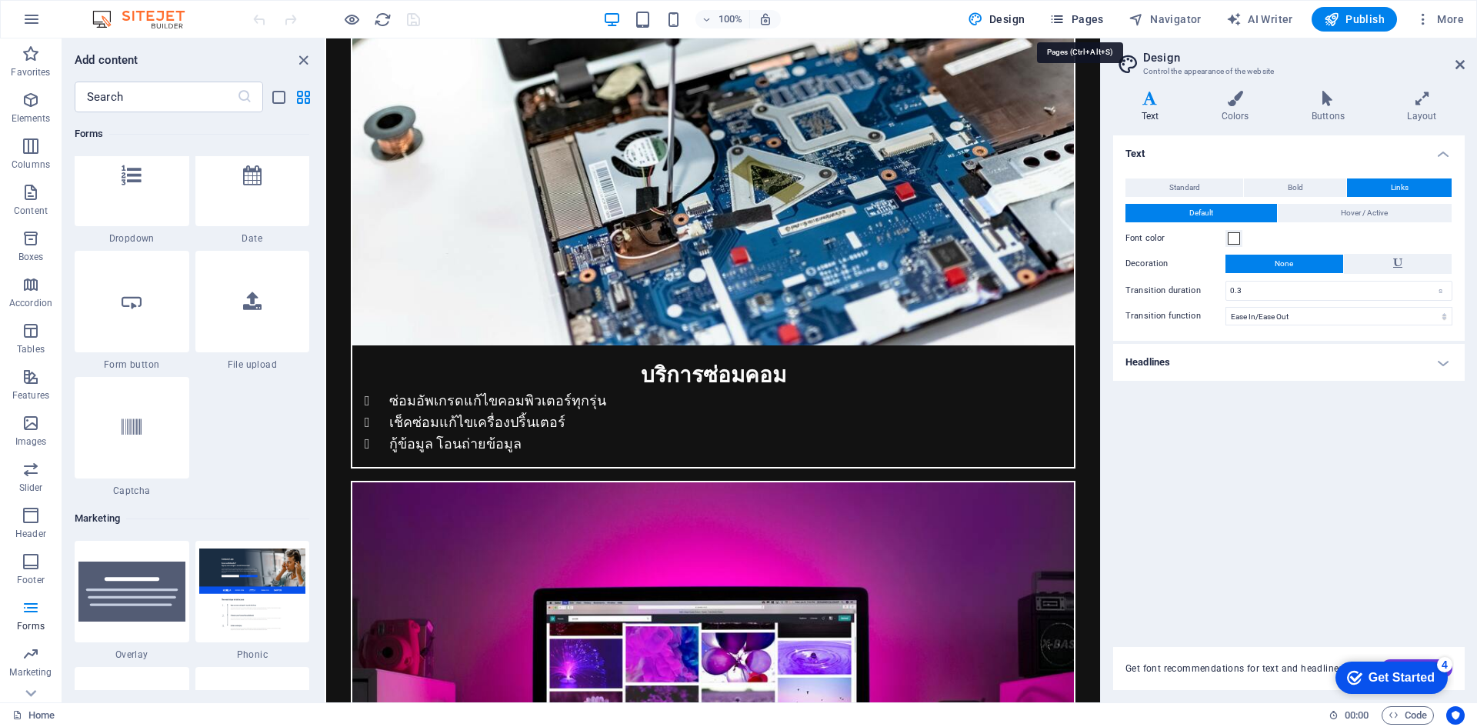
click at [1091, 15] on span "Pages" at bounding box center [1076, 19] width 54 height 15
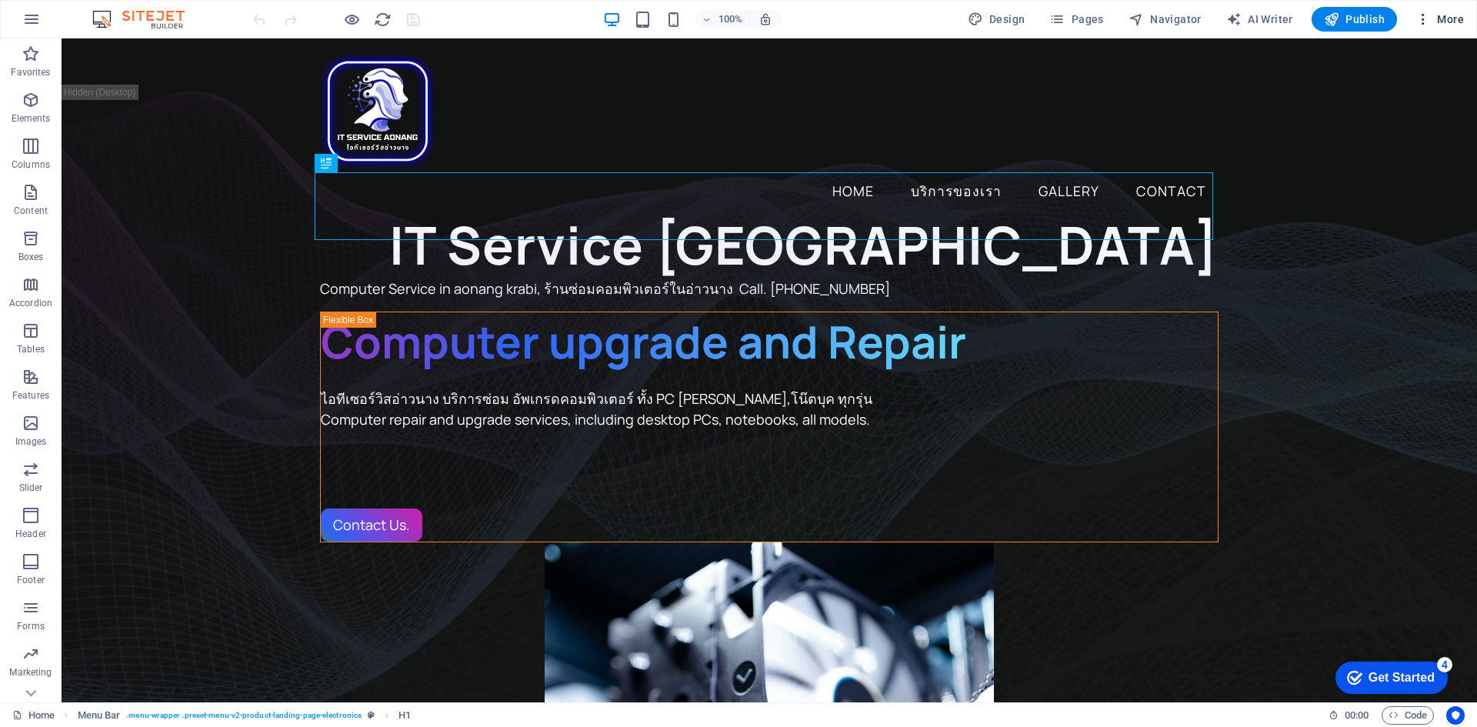
click at [1436, 19] on span "More" at bounding box center [1439, 19] width 48 height 15
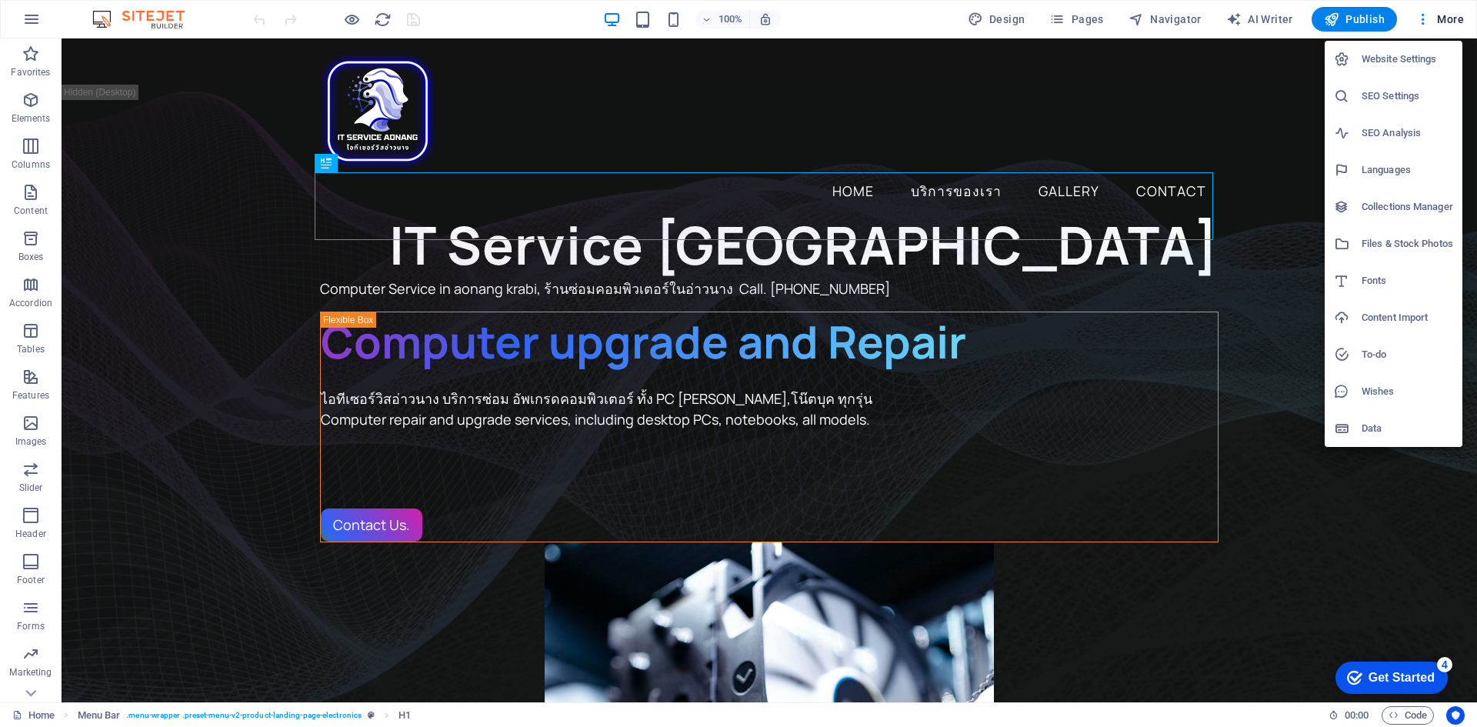
click at [1395, 65] on h6 "Website Settings" at bounding box center [1408, 59] width 92 height 18
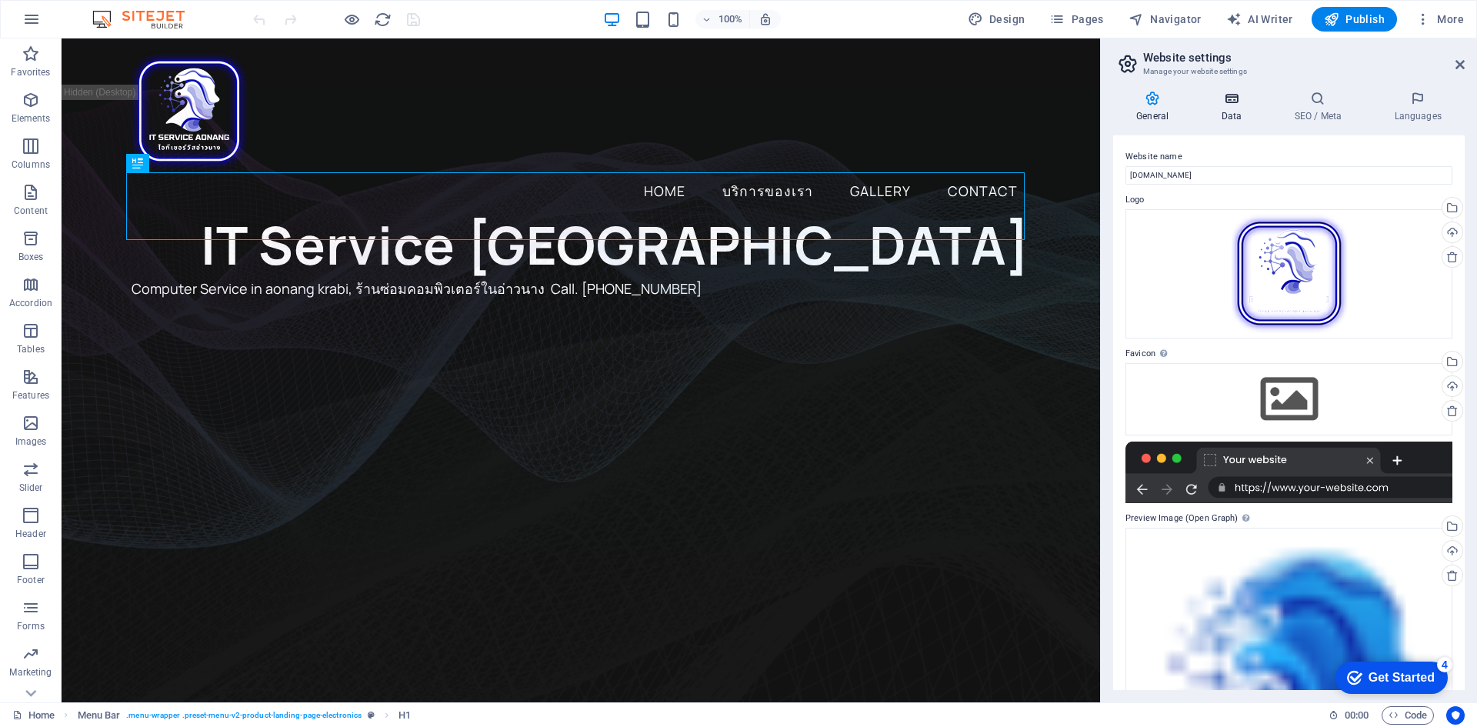
click at [1230, 105] on icon at bounding box center [1231, 98] width 67 height 15
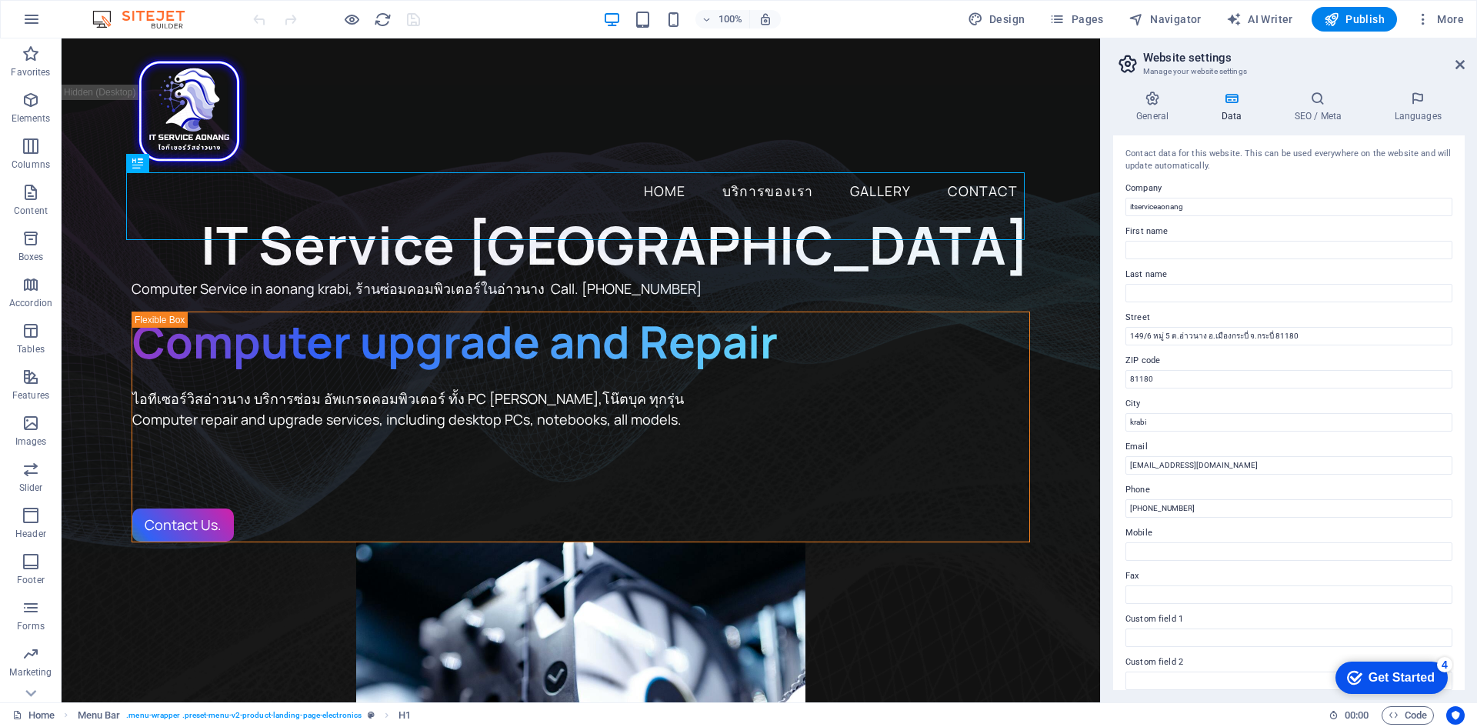
scroll to position [185, 0]
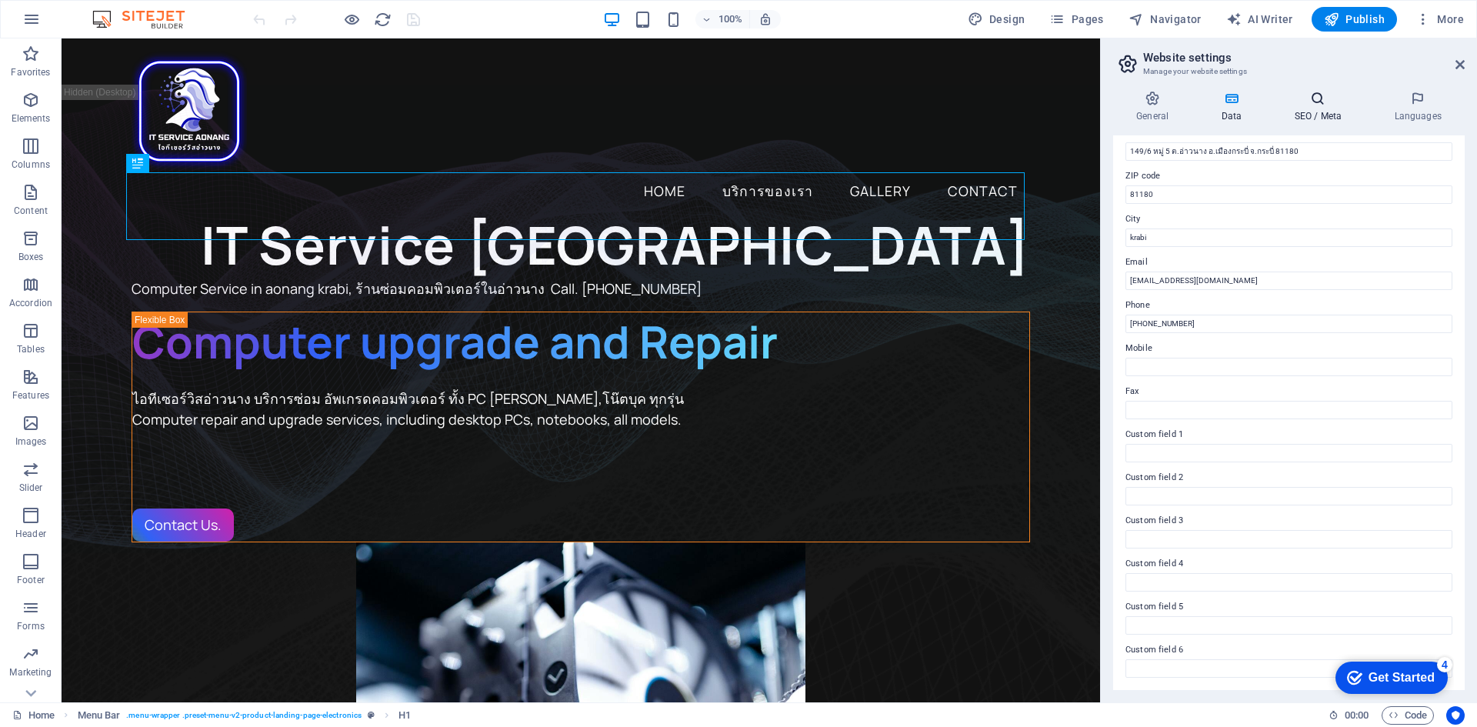
click at [1327, 122] on h4 "SEO / Meta" at bounding box center [1321, 107] width 100 height 32
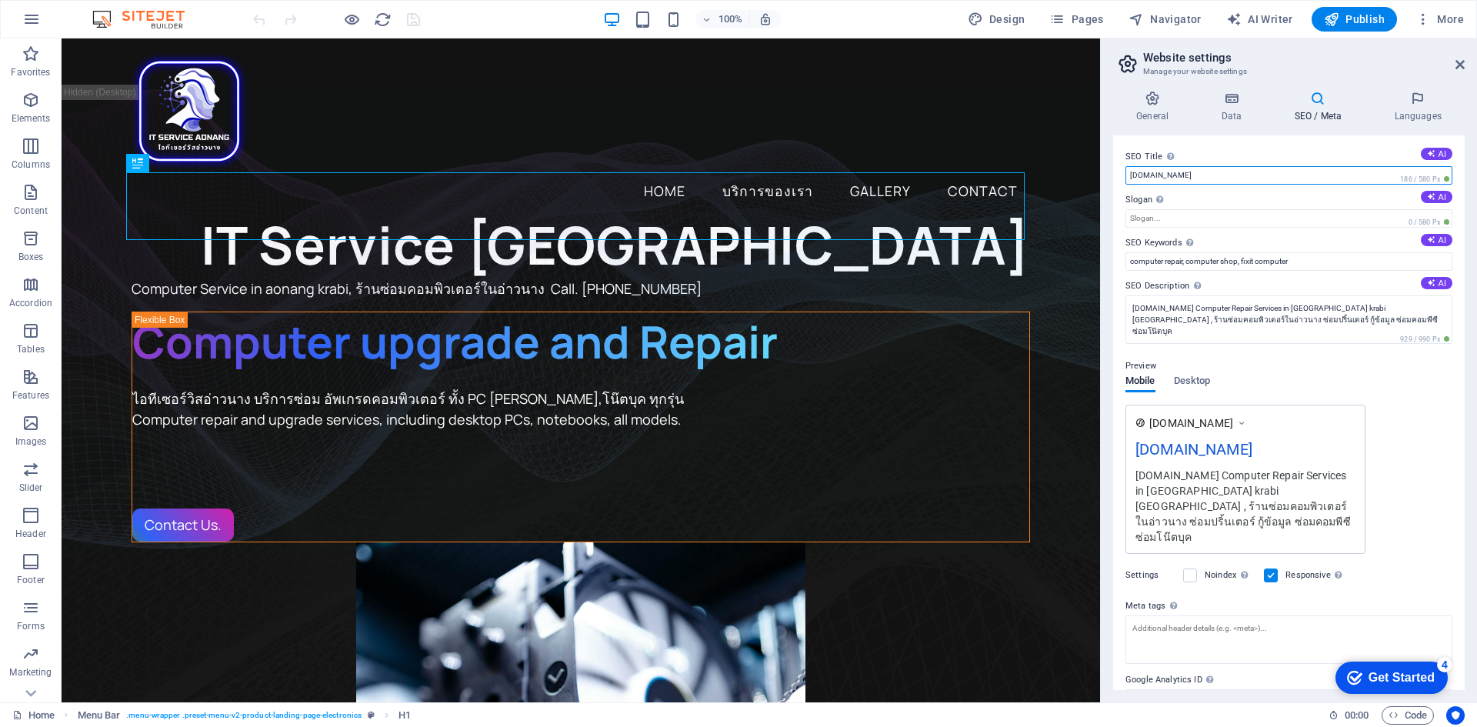
click at [1237, 177] on input "[DOMAIN_NAME]" at bounding box center [1288, 175] width 327 height 18
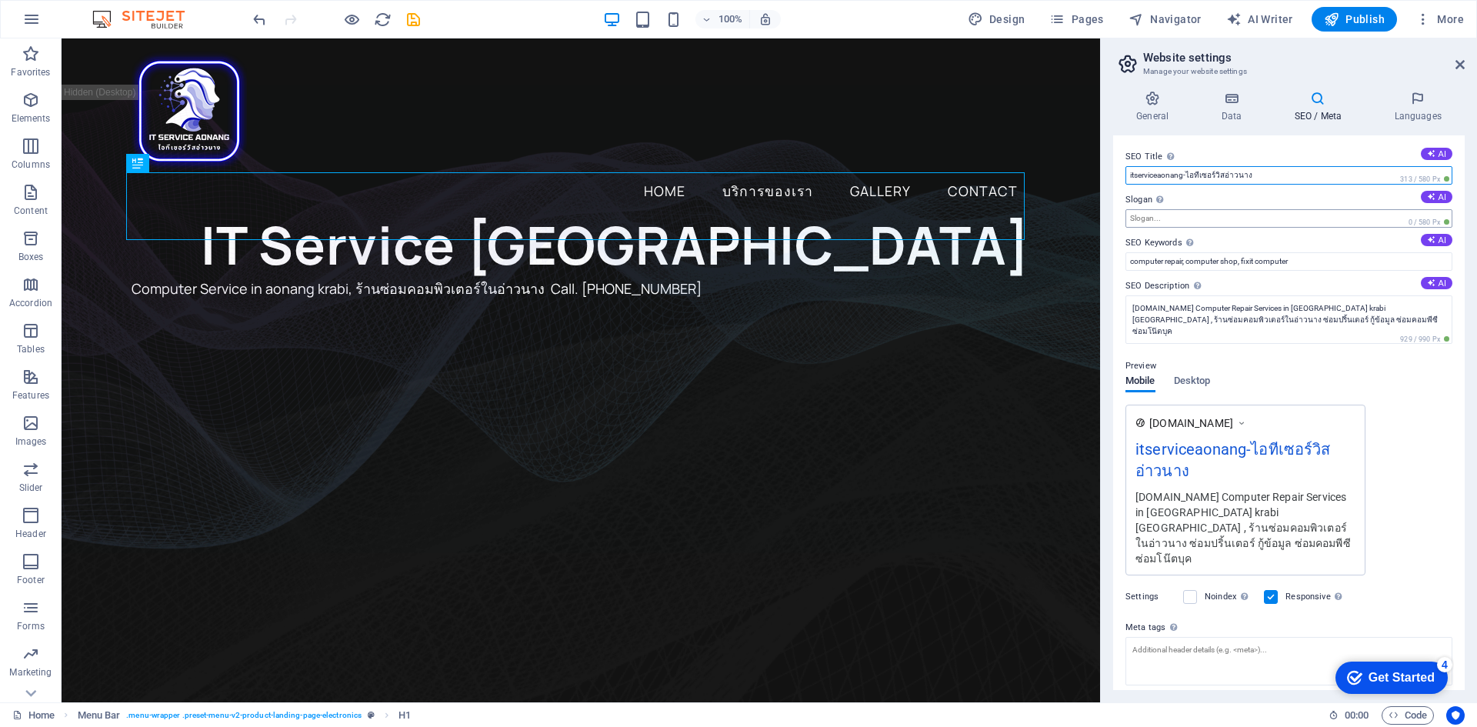
type input "itserviceaonang-ไอทีเซอร์วิสอ่าวนาง"
click at [1173, 218] on input "Slogan The slogan of your website. AI" at bounding box center [1288, 218] width 327 height 18
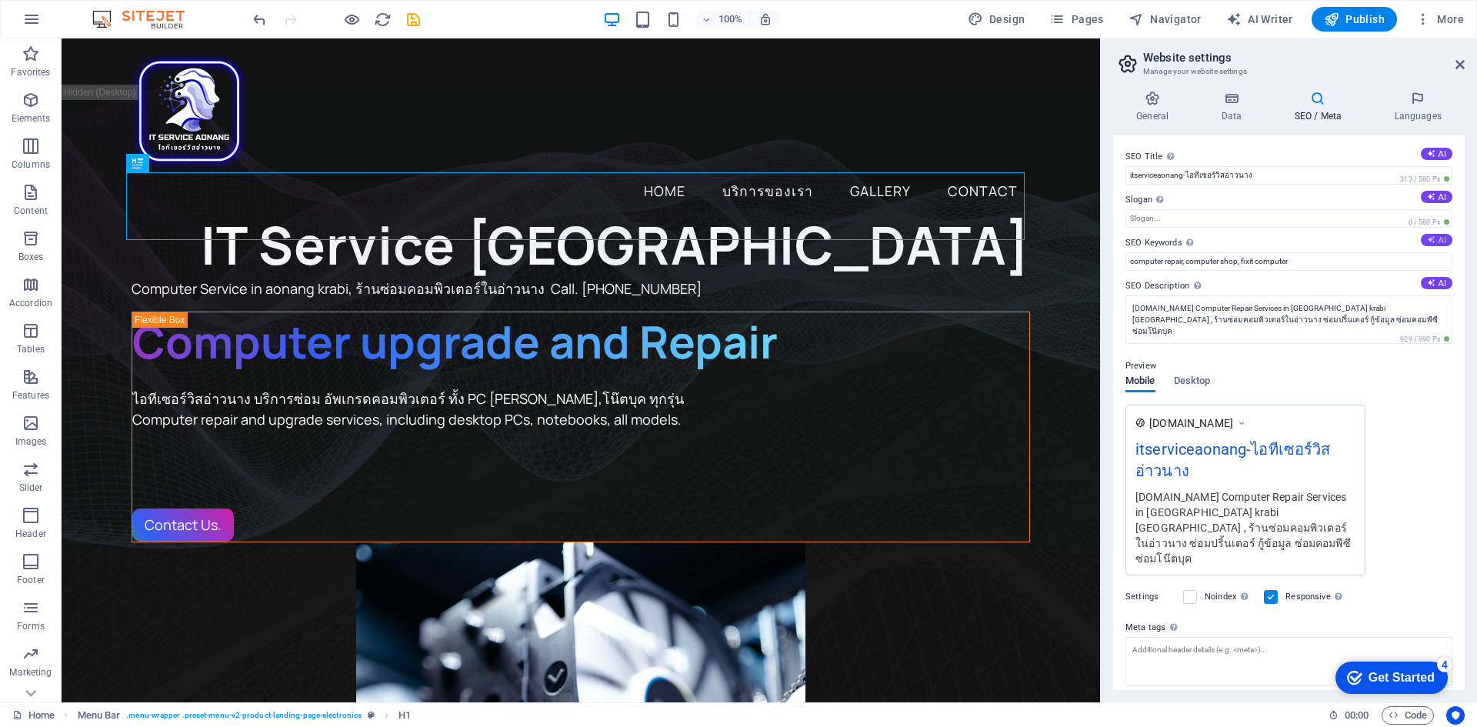
click at [1442, 237] on button "AI" at bounding box center [1437, 240] width 32 height 12
type input "บริการซ่อมคอมพิวเตอร์, อัพเกรดคอมพิวเตอร์อ่าวนาง, เปลี่ยนฮาร์ดดิสเป็นSSD, บริกา…"
click at [1430, 285] on icon at bounding box center [1431, 282] width 8 height 8
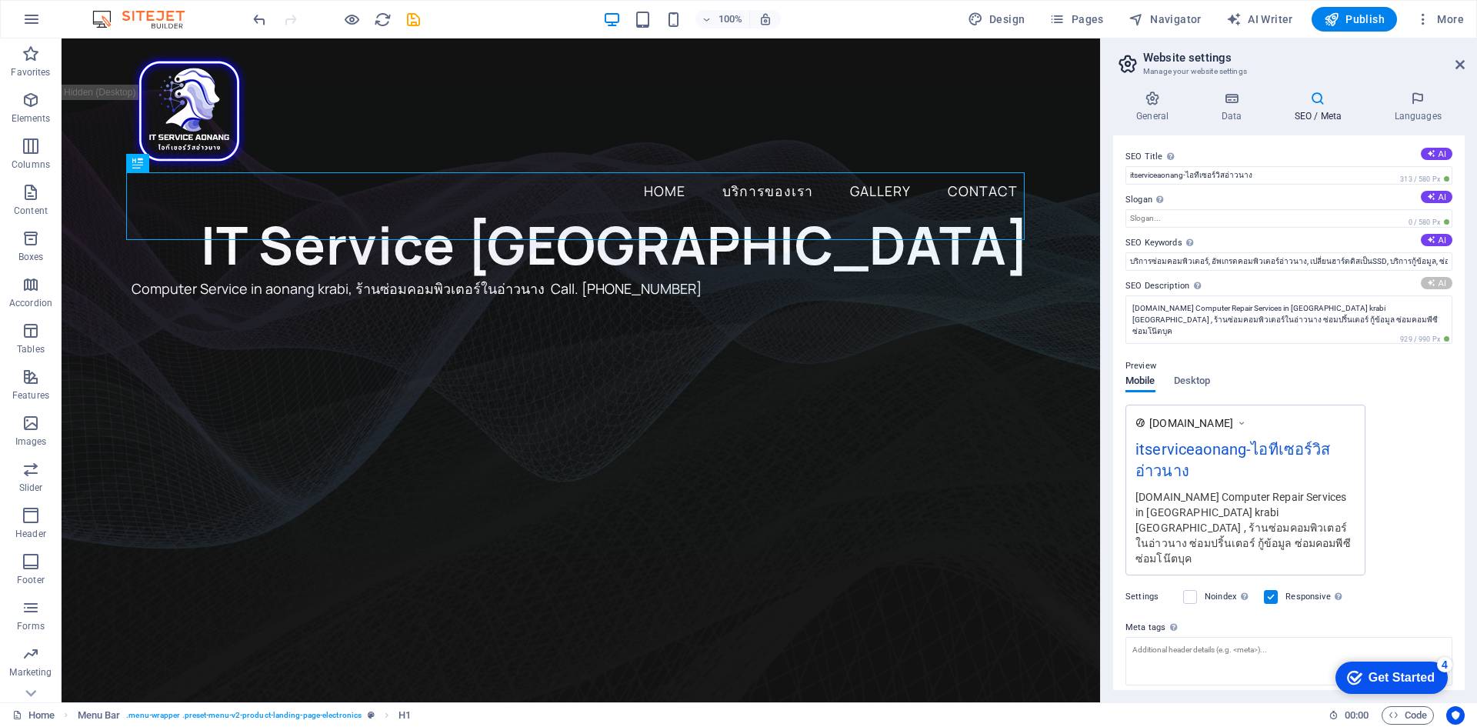
type textarea "บริการซ่อมและอัพเกรดคอมพิวเตอร์ในอ่าวนาง สายด่วน 0966462887 รับเปลี่ยนฮาร์ดดิสเ…"
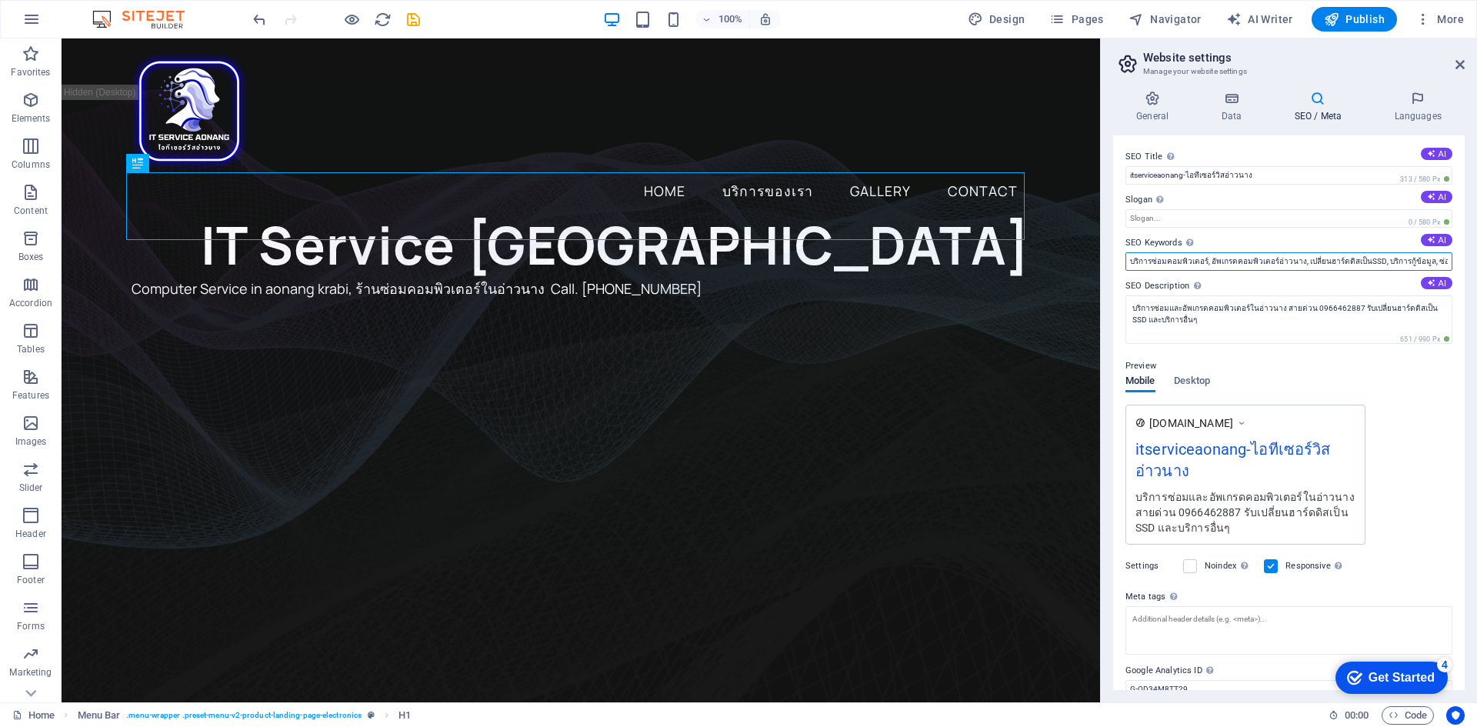
click at [1373, 259] on input "บริการซ่อมคอมพิวเตอร์, อัพเกรดคอมพิวเตอร์อ่าวนาง, เปลี่ยนฮาร์ดดิสเป็นSSD, บริกา…" at bounding box center [1288, 261] width 327 height 18
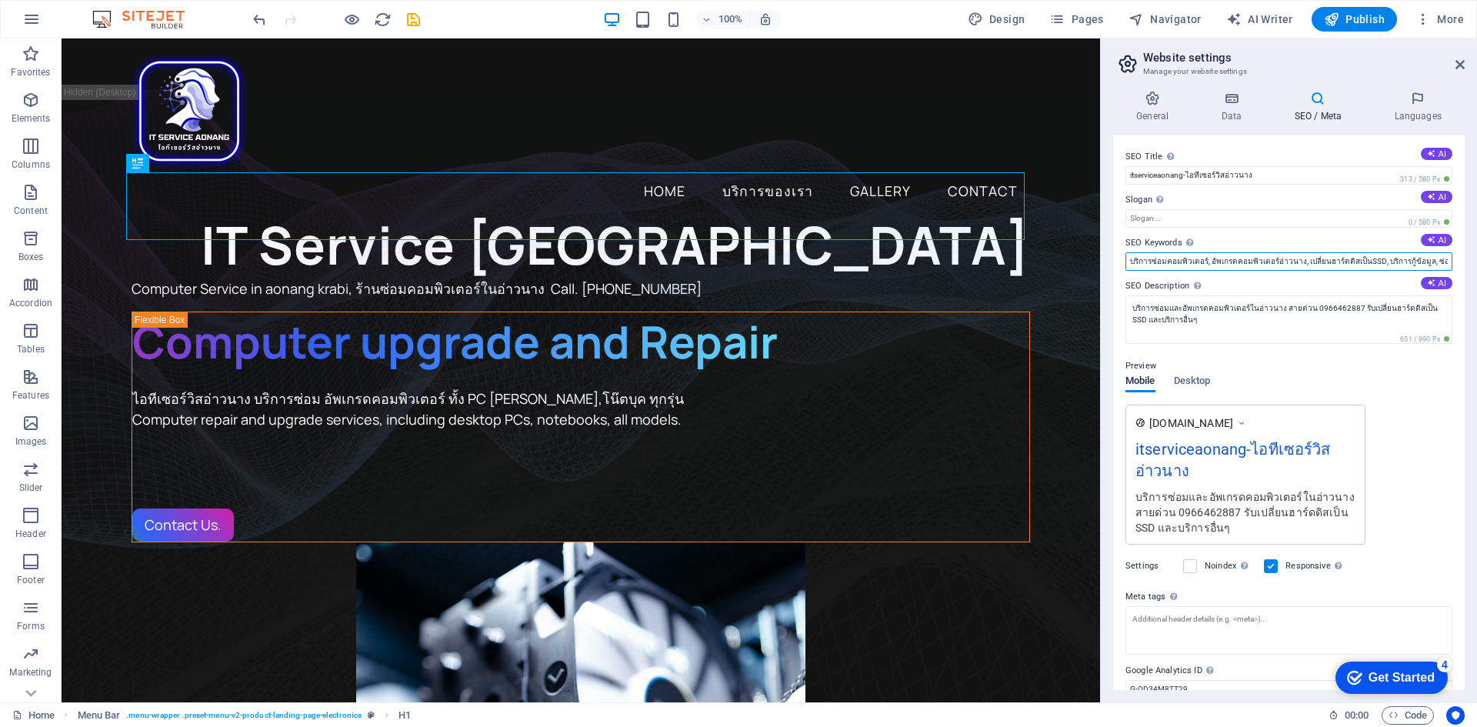
click at [1373, 259] on input "บริการซ่อมคอมพิวเตอร์, อัพเกรดคอมพิวเตอร์อ่าวนาง, เปลี่ยนฮาร์ดดิสเป็นSSD, บริกา…" at bounding box center [1288, 261] width 327 height 18
drag, startPoint x: 1425, startPoint y: 261, endPoint x: 1473, endPoint y: 262, distance: 48.5
click at [1473, 262] on div "General Data SEO / Meta Languages Website name itserviceaonang.com Logo Drag fi…" at bounding box center [1289, 390] width 376 height 624
click at [1333, 264] on input "บริการซ่อมคอมพิวเตอร์, อัพเกรดคอมพิวเตอร์อ่าวนาง, เปลี่ยนฮาร์ดดิสเป็นSSD, บริกา…" at bounding box center [1288, 261] width 327 height 18
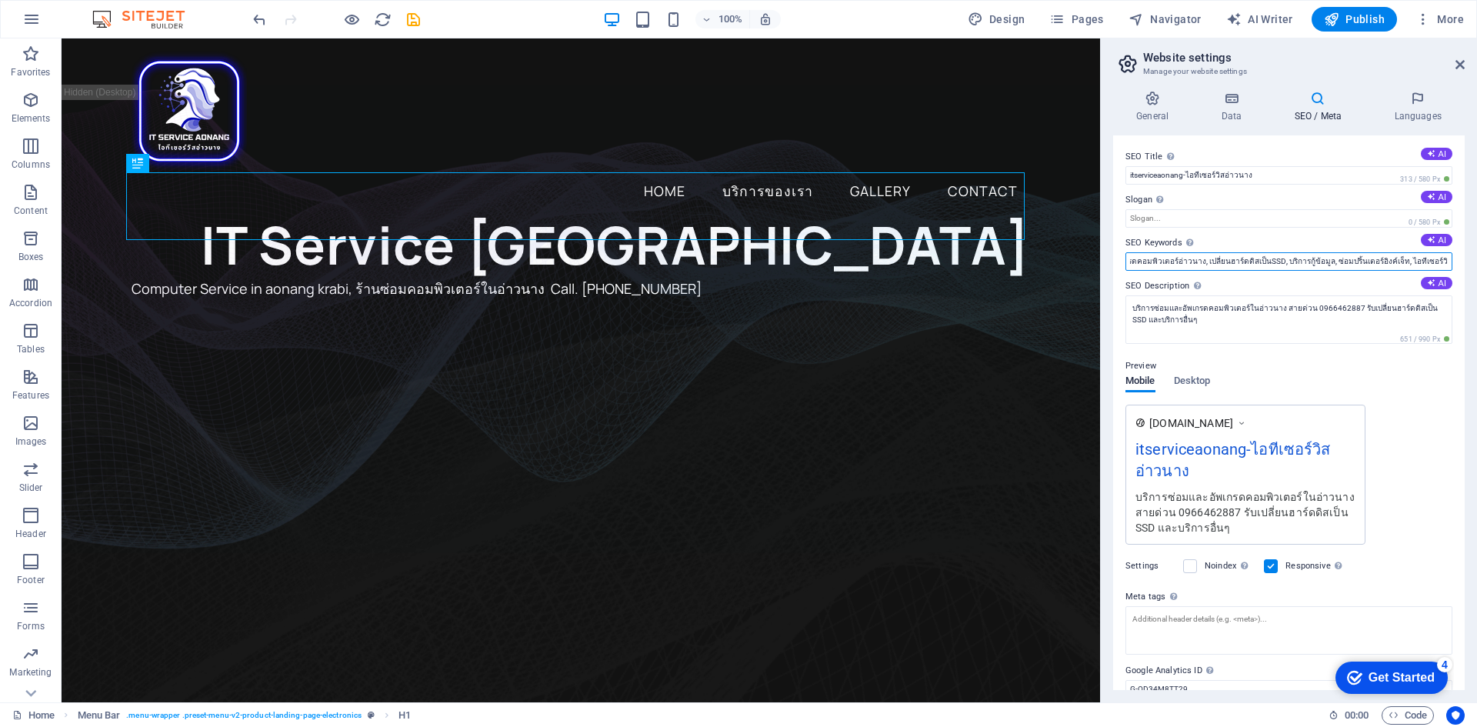
drag, startPoint x: 1195, startPoint y: 259, endPoint x: 1492, endPoint y: 258, distance: 296.2
click at [1476, 258] on html "itserviceaonang Home Favorites Elements Columns Content Boxes Accordion Tables …" at bounding box center [738, 363] width 1477 height 727
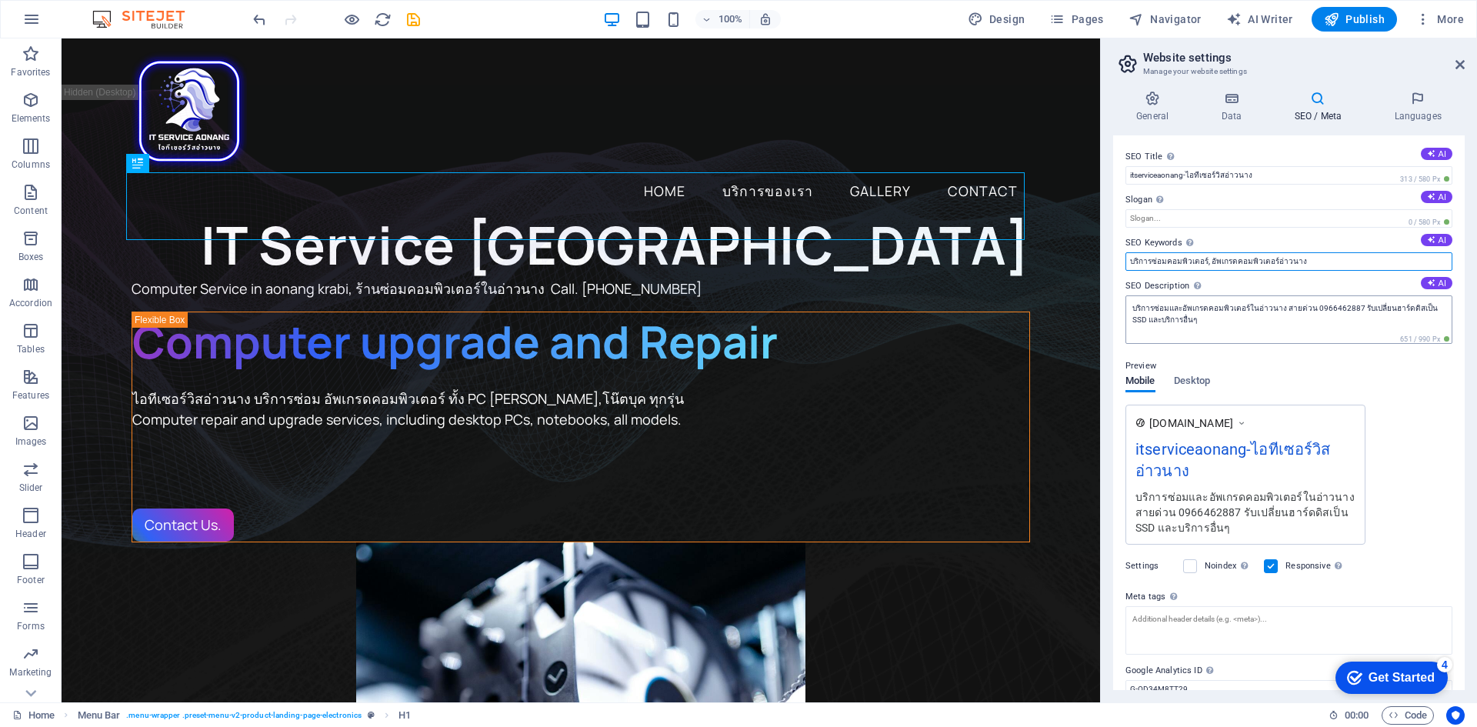
scroll to position [0, 0]
type input "บริการซ่อมคอมพิวเตอร์, อัพเกรดคอมพิวเตอร์อ่าวนาง"
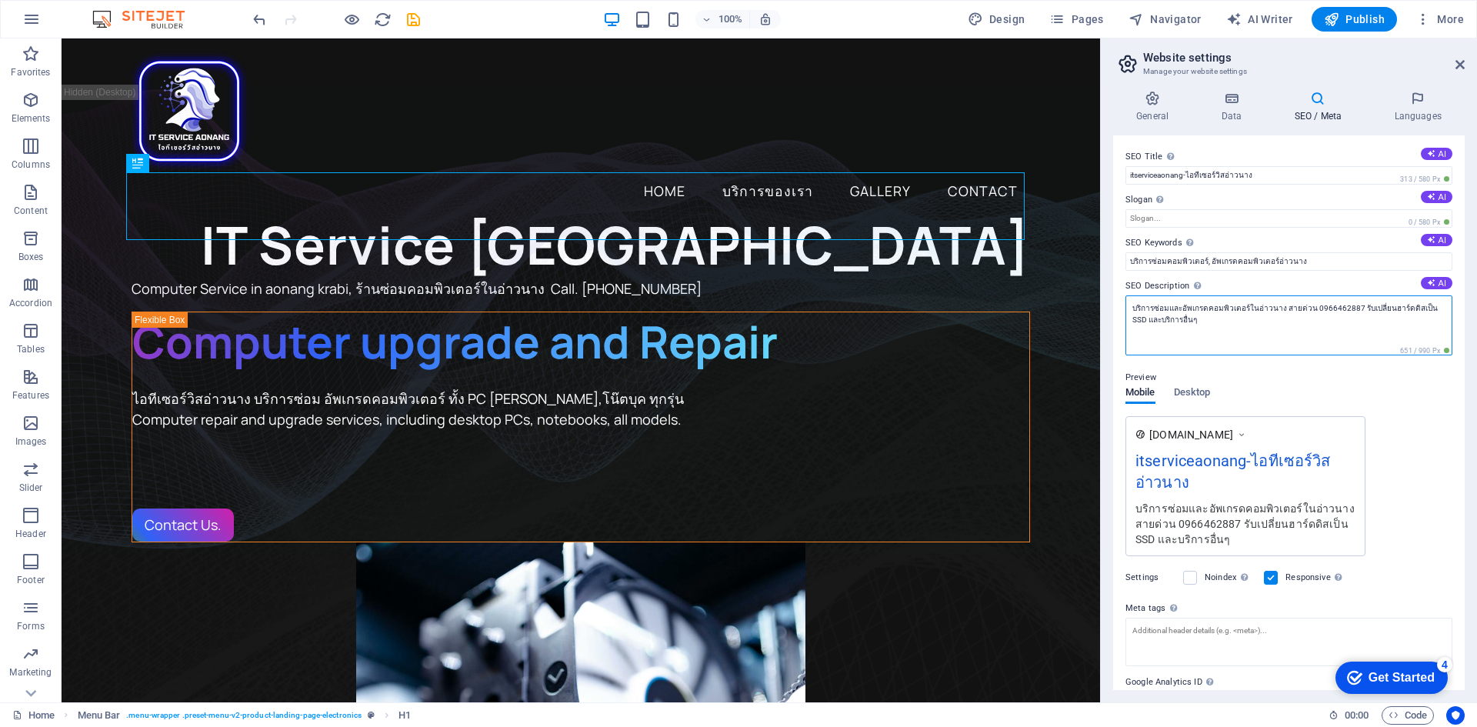
drag, startPoint x: 1275, startPoint y: 364, endPoint x: 1098, endPoint y: 298, distance: 188.9
paste textarea "URL Inspection Tool"
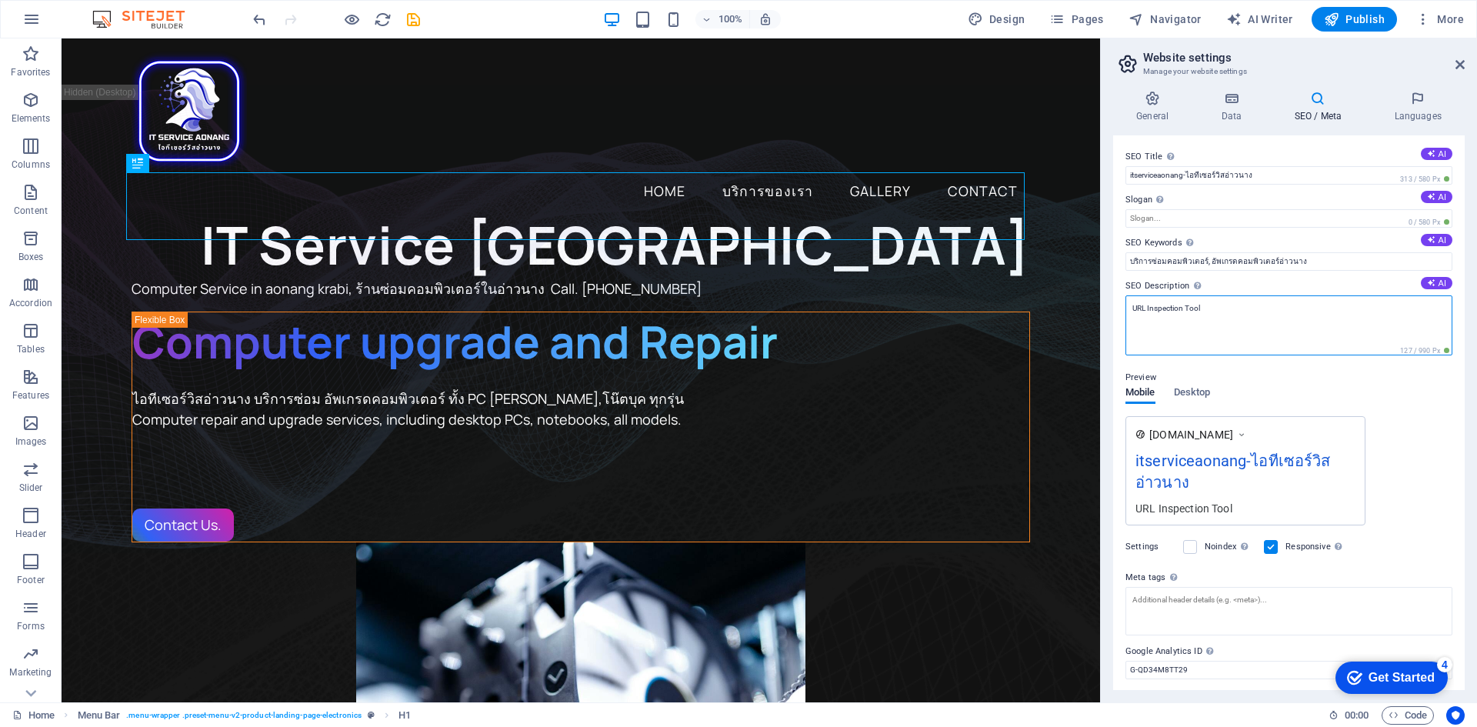
drag, startPoint x: 1315, startPoint y: 354, endPoint x: 1075, endPoint y: 305, distance: 245.6
type textarea "URL Inspection Tool"
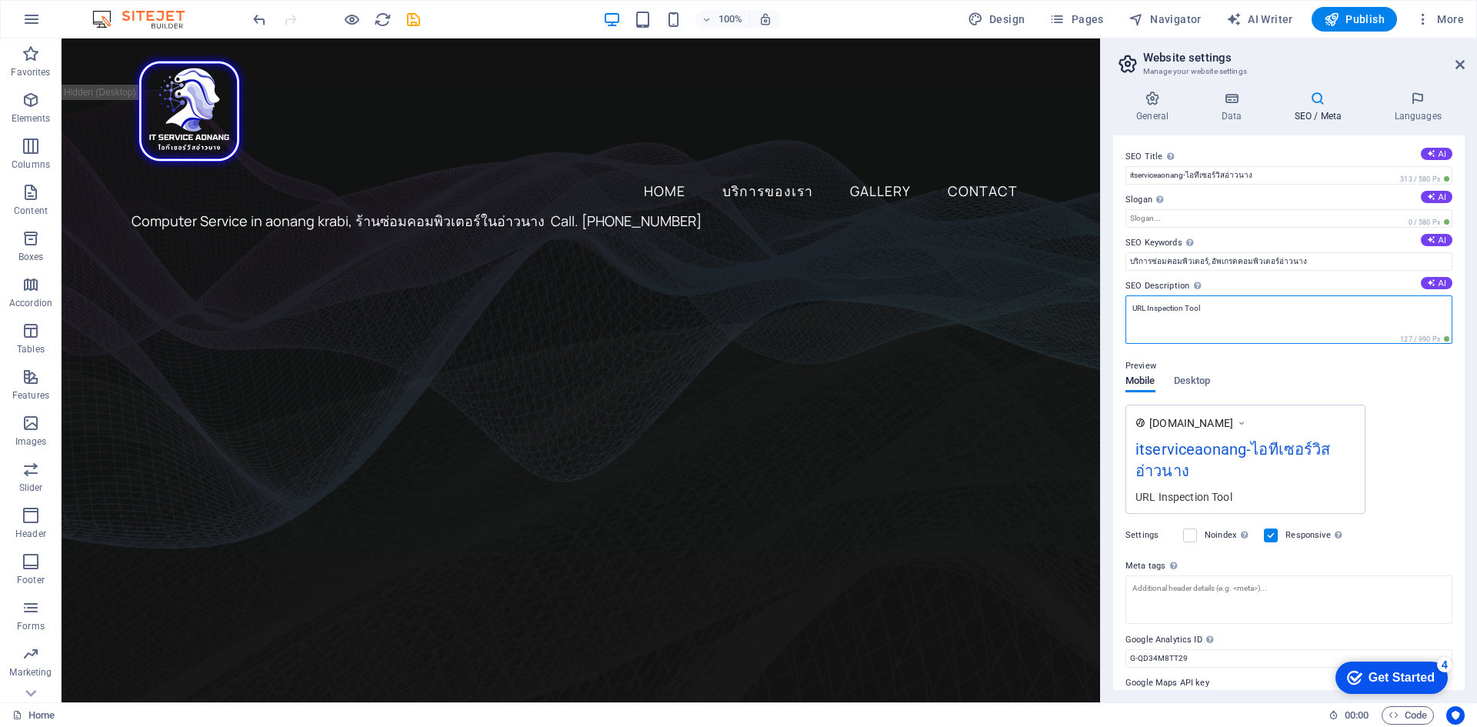
click at [1216, 315] on textarea "URL Inspection Tool" at bounding box center [1288, 319] width 327 height 48
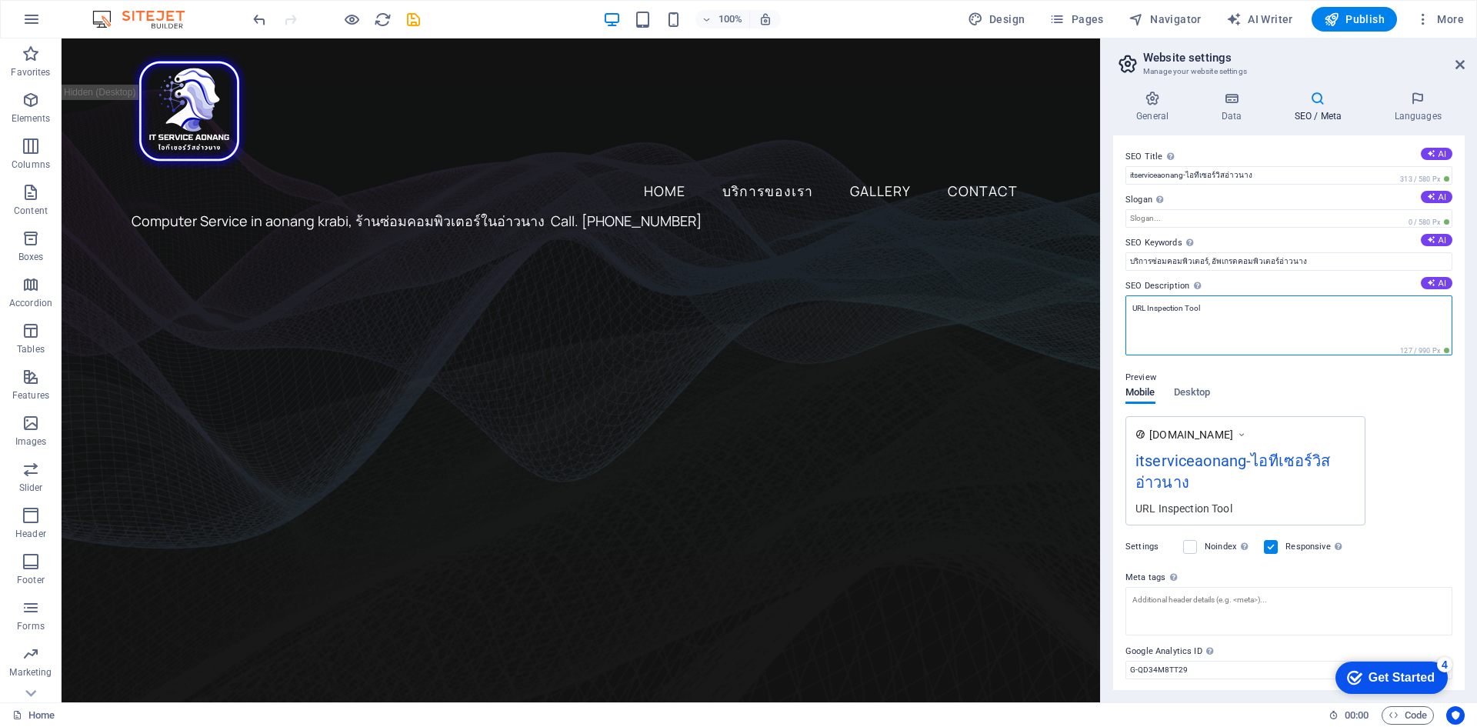
drag, startPoint x: 1227, startPoint y: 313, endPoint x: 1129, endPoint y: 312, distance: 97.7
click at [1129, 312] on textarea "URL Inspection Tool" at bounding box center [1288, 325] width 327 height 60
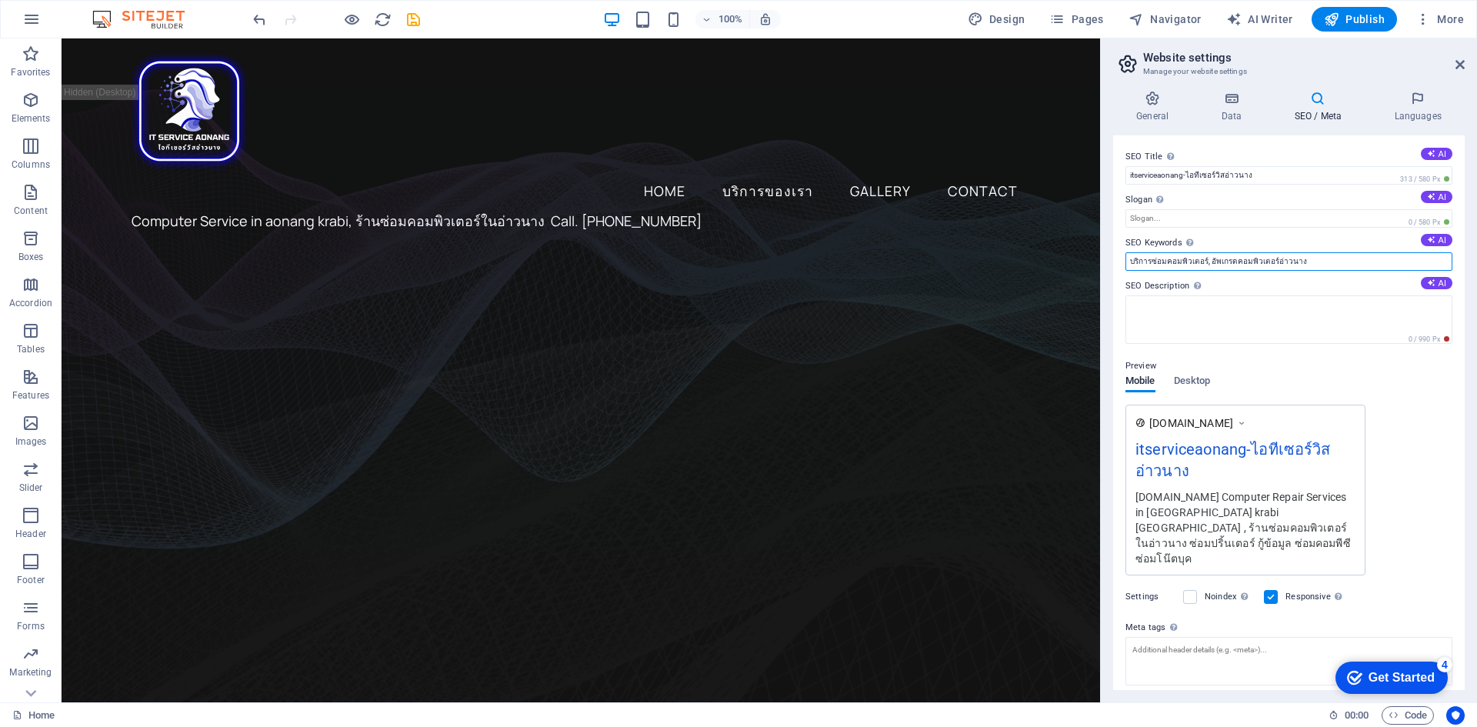
click at [1246, 266] on input "บริการซ่อมคอมพิวเตอร์, อัพเกรดคอมพิวเตอร์อ่าวนาง" at bounding box center [1288, 261] width 327 height 18
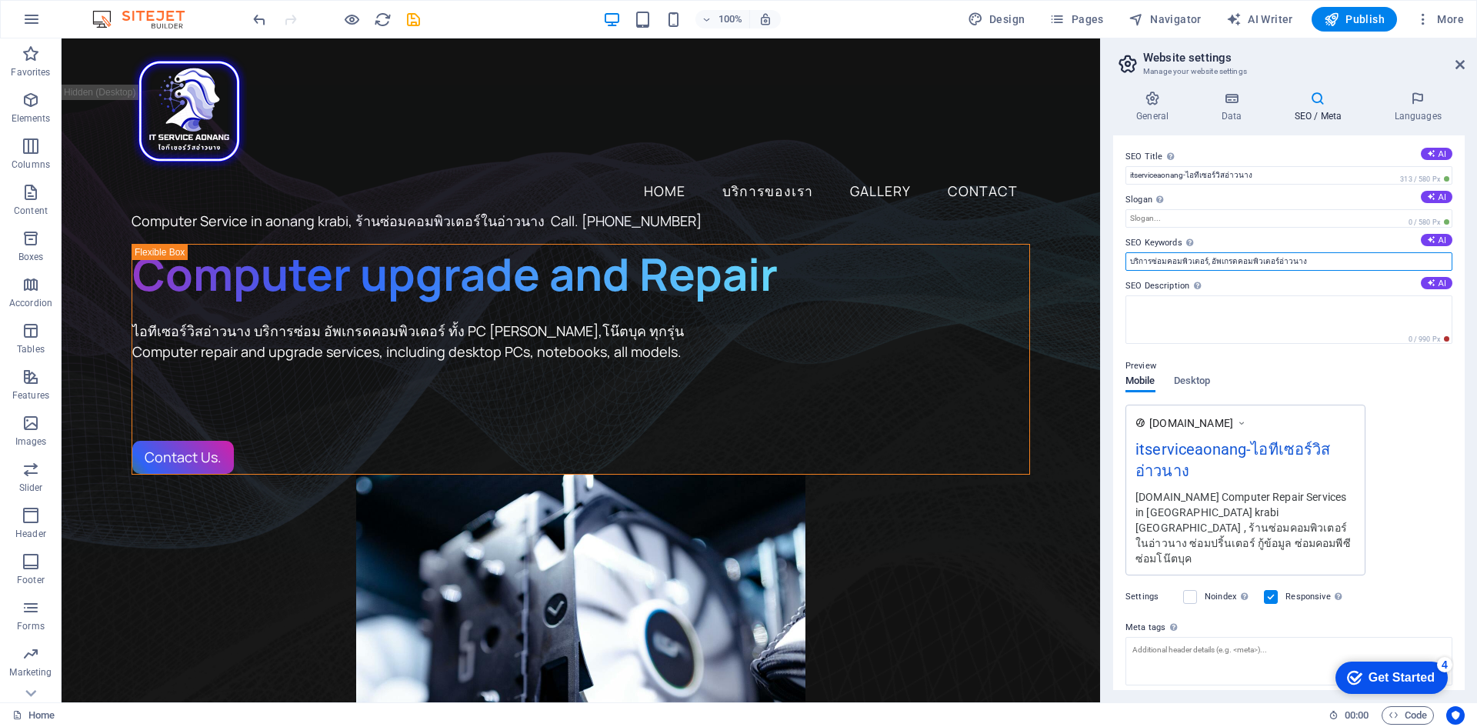
drag, startPoint x: 1302, startPoint y: 262, endPoint x: 1227, endPoint y: 265, distance: 75.4
click at [1129, 258] on input "บริการซ่อมคอมพิวเตอร์, อัพเกรดคอมพิวเตอร์อ่าวนาง" at bounding box center [1288, 261] width 327 height 18
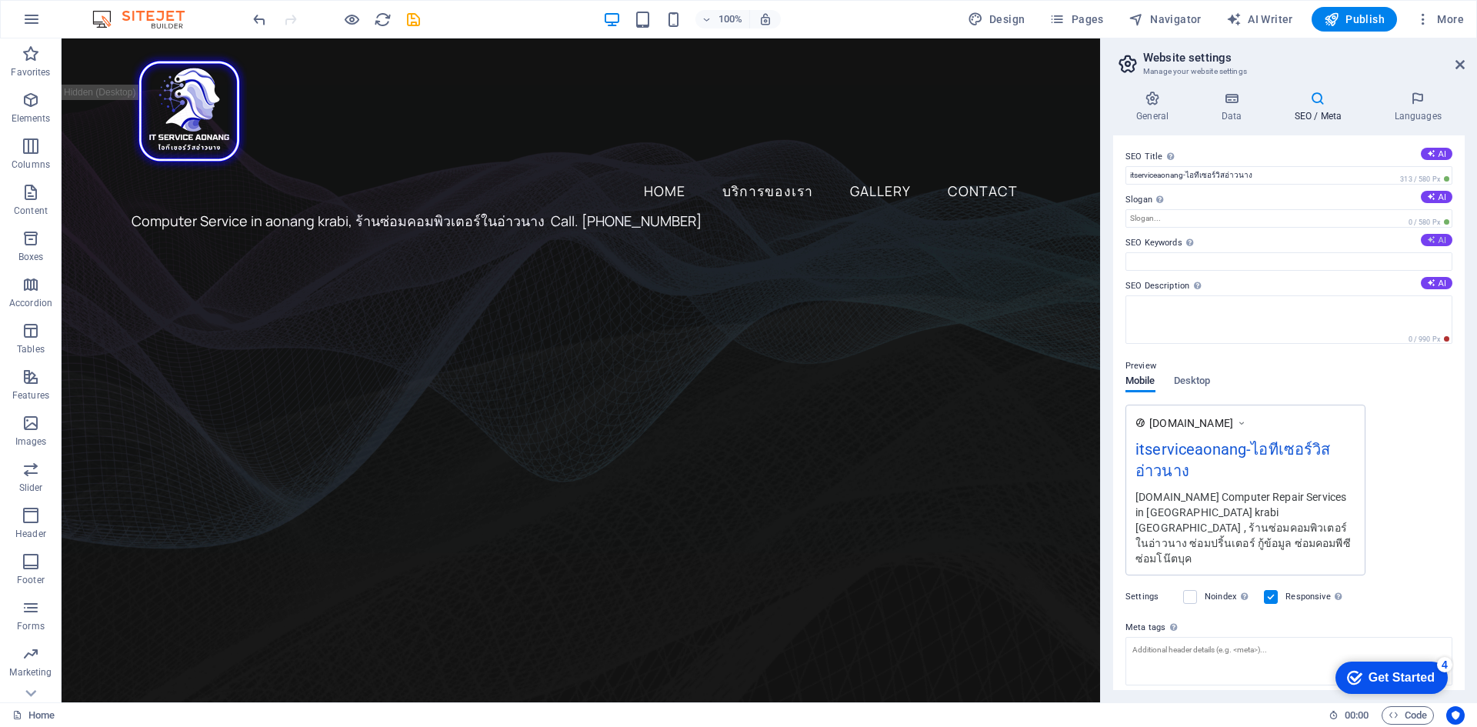
click at [1438, 242] on button "AI" at bounding box center [1437, 240] width 32 height 12
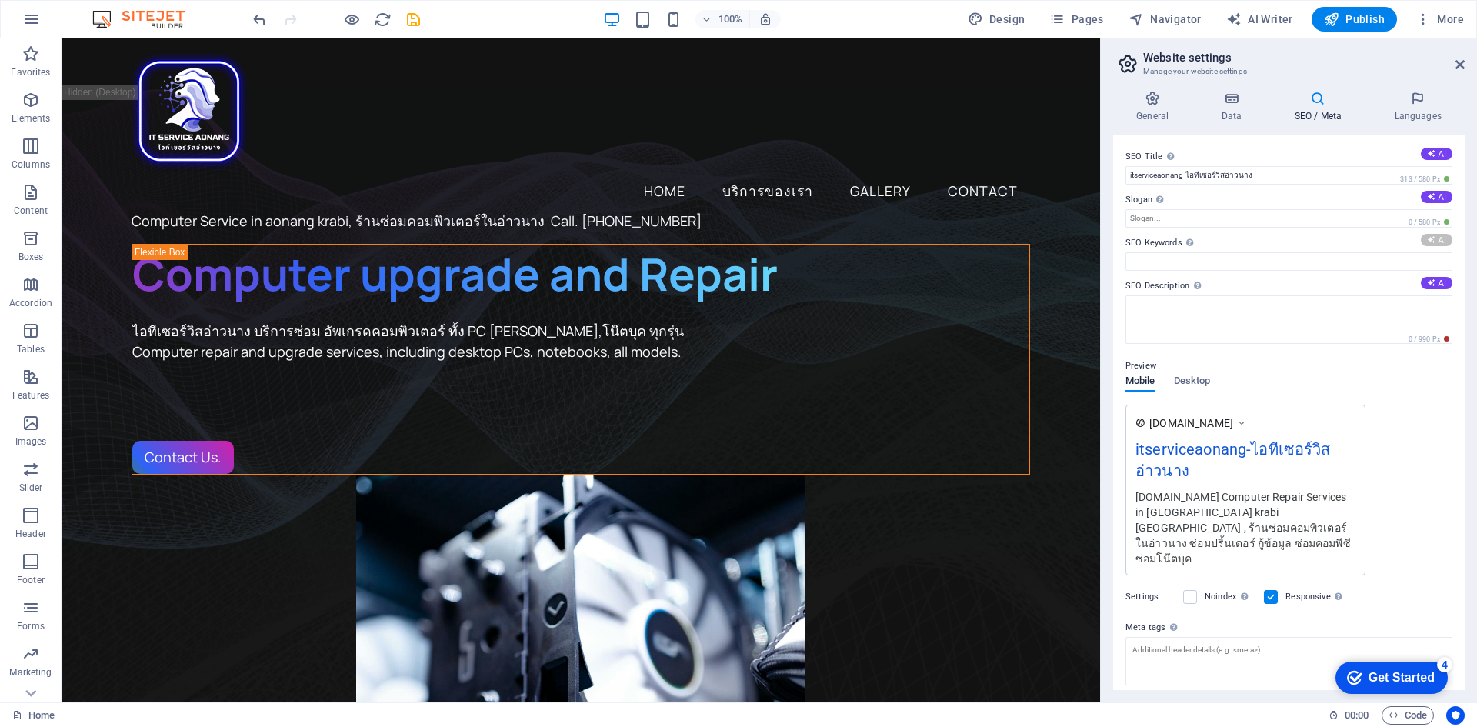
type input "บริการซ่อมคอมพิวเตอร์, อัพเกรดคอมพิวเตอร์, ซ่อมปริ้นเตอร์, กู้ข้อมูล, เปลี่ยนฮา…"
click at [1358, 318] on textarea "SEO Description Describe the contents of your website - this is crucial for sea…" at bounding box center [1288, 319] width 327 height 48
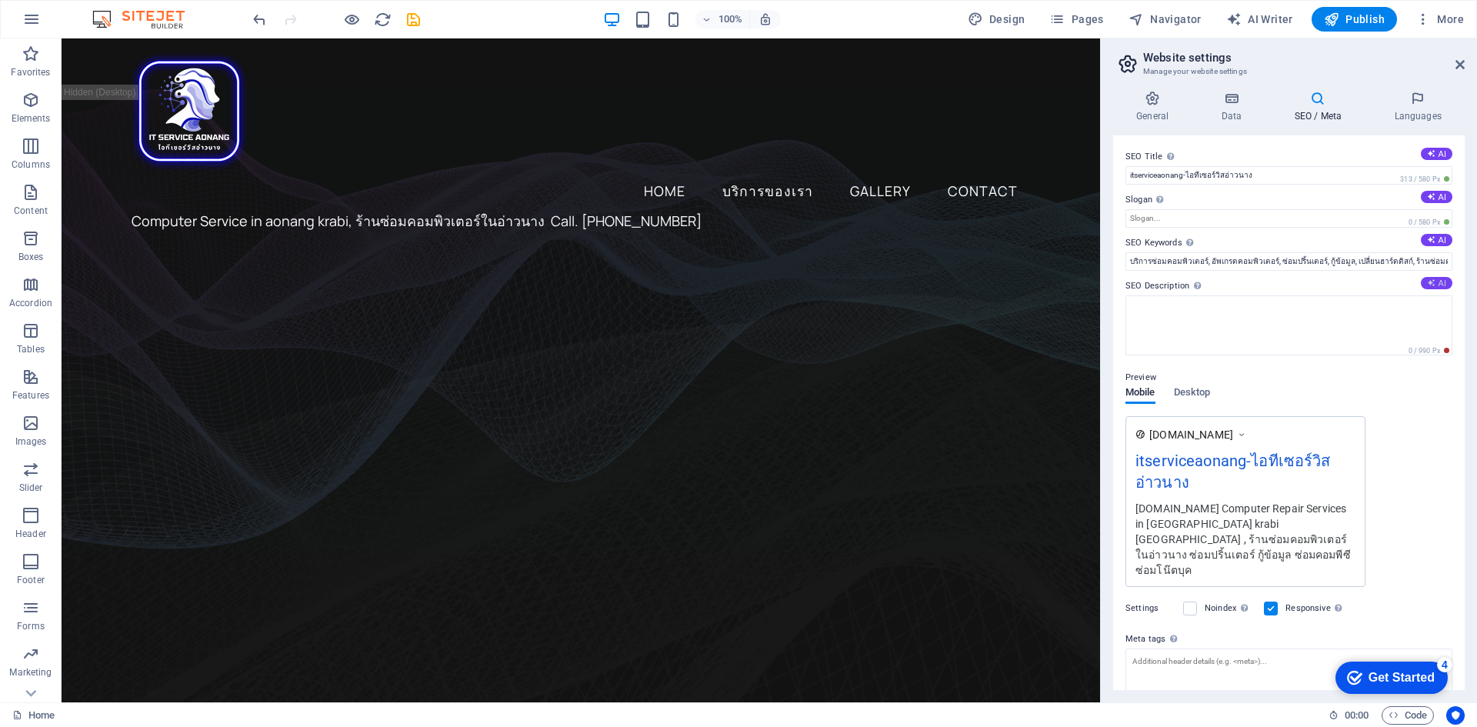
click at [1440, 284] on button "AI" at bounding box center [1437, 283] width 32 height 12
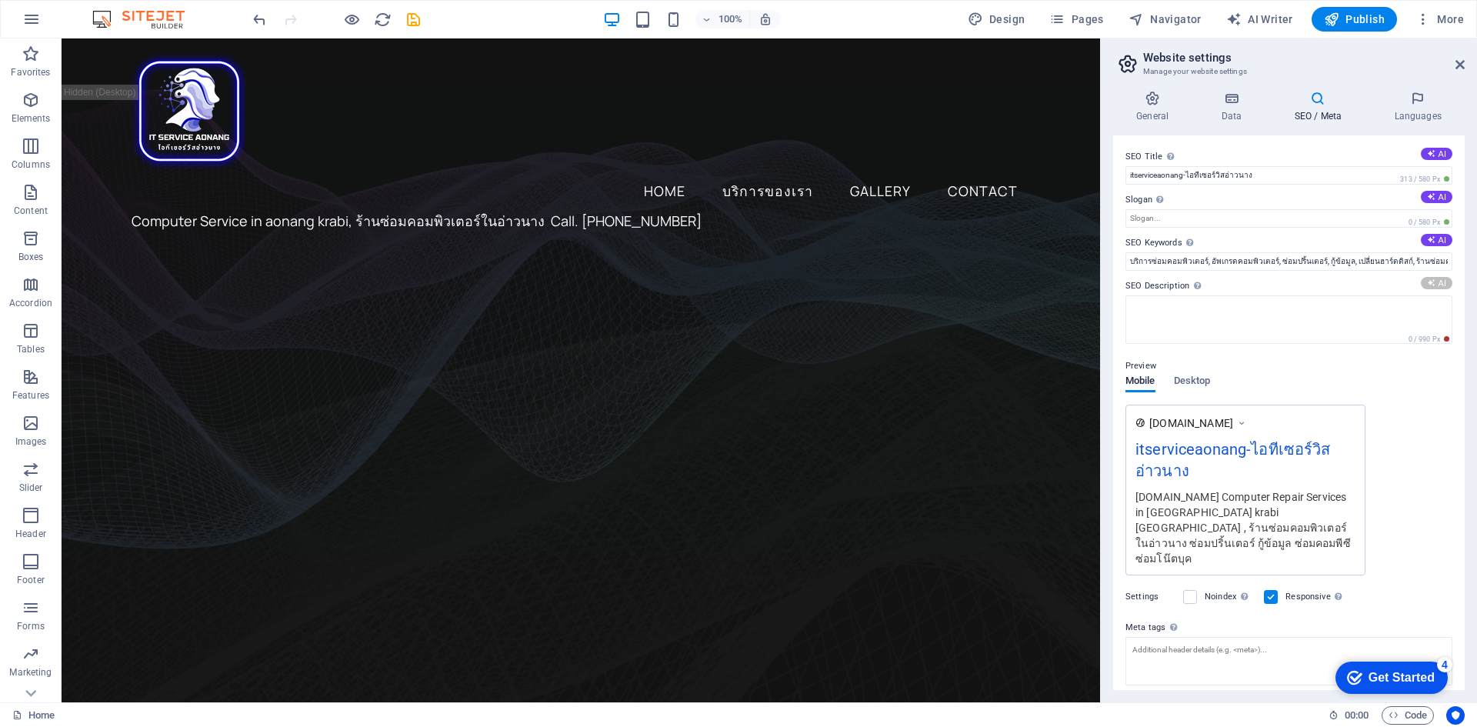
type textarea "บริการซ่อมและอัพเกรดคอมพิวเตอร์ครบวงจรที่อ่าวนาง โทร 0966462887 รับประกันคุณภาพ…"
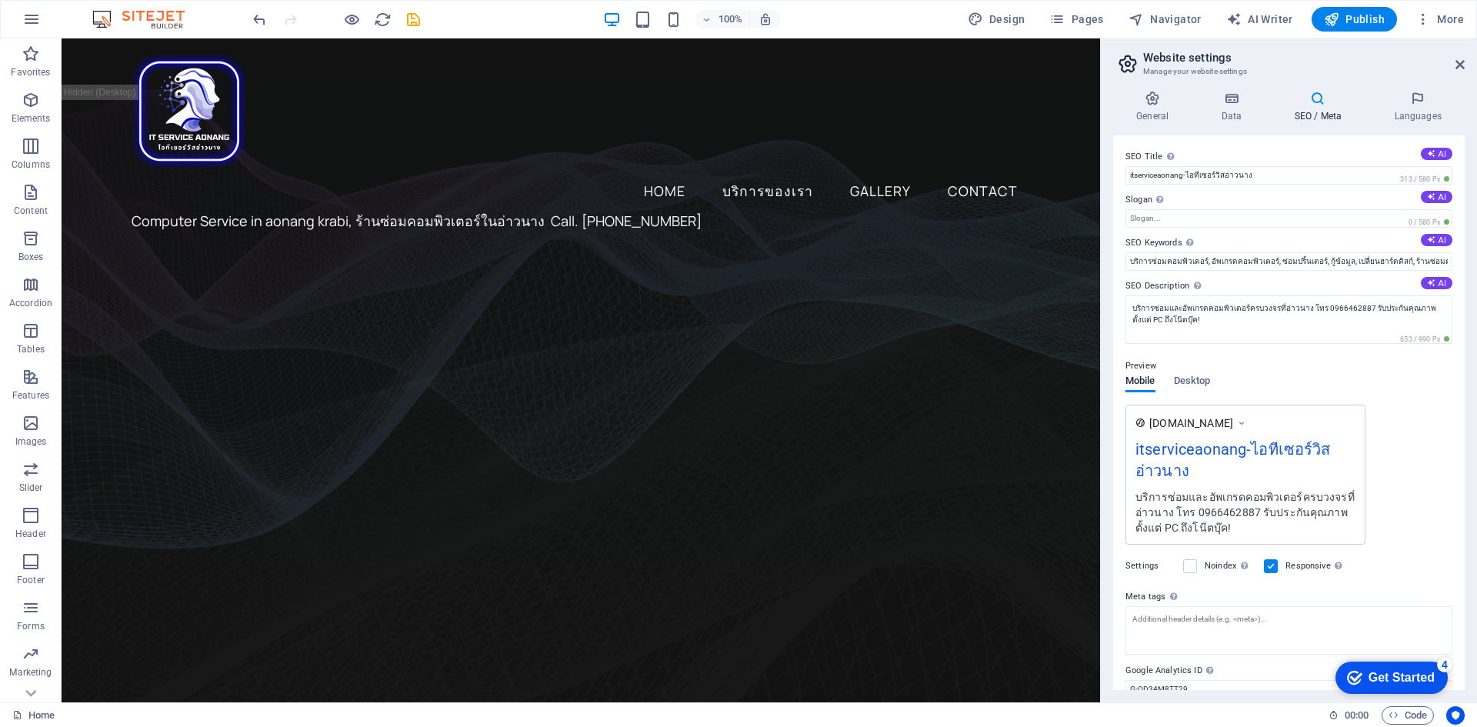
scroll to position [64, 0]
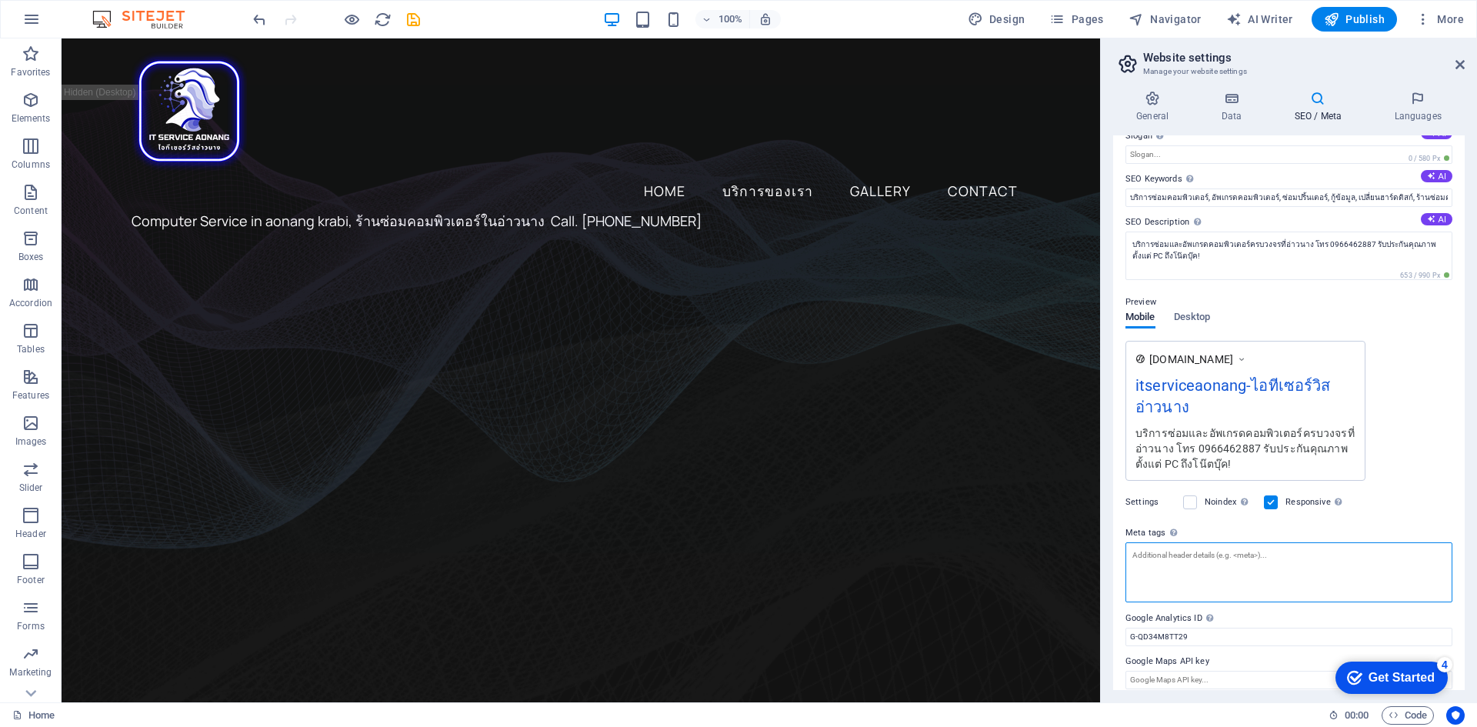
click at [1362, 561] on textarea "Meta tags Enter HTML code here that will be placed inside the tags of your webs…" at bounding box center [1288, 572] width 327 height 60
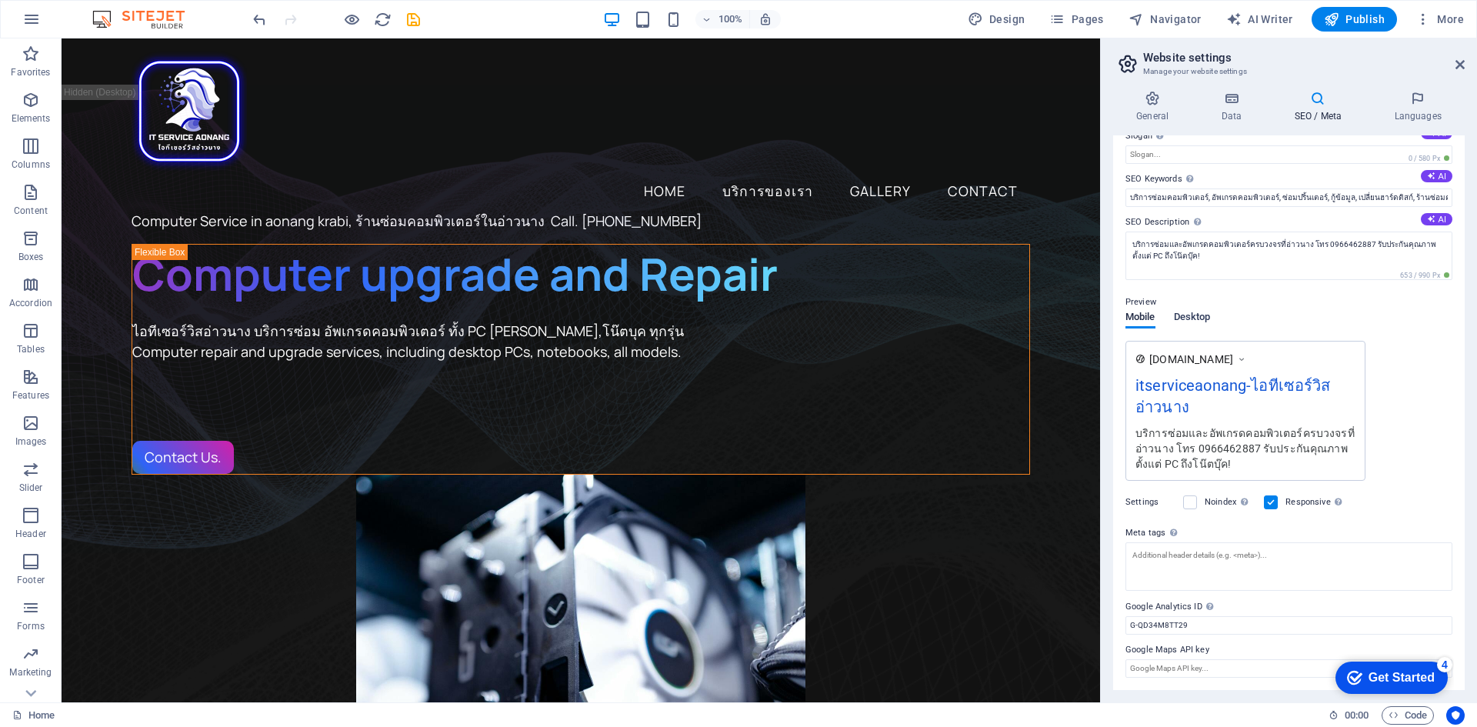
click at [1207, 307] on div "Preview Mobile Desktop www.example.com itserviceaonang-ไอทีเซอร์วิสอ่าวนาง บริก…" at bounding box center [1288, 381] width 327 height 200
click at [1195, 317] on span "Desktop" at bounding box center [1192, 319] width 37 height 22
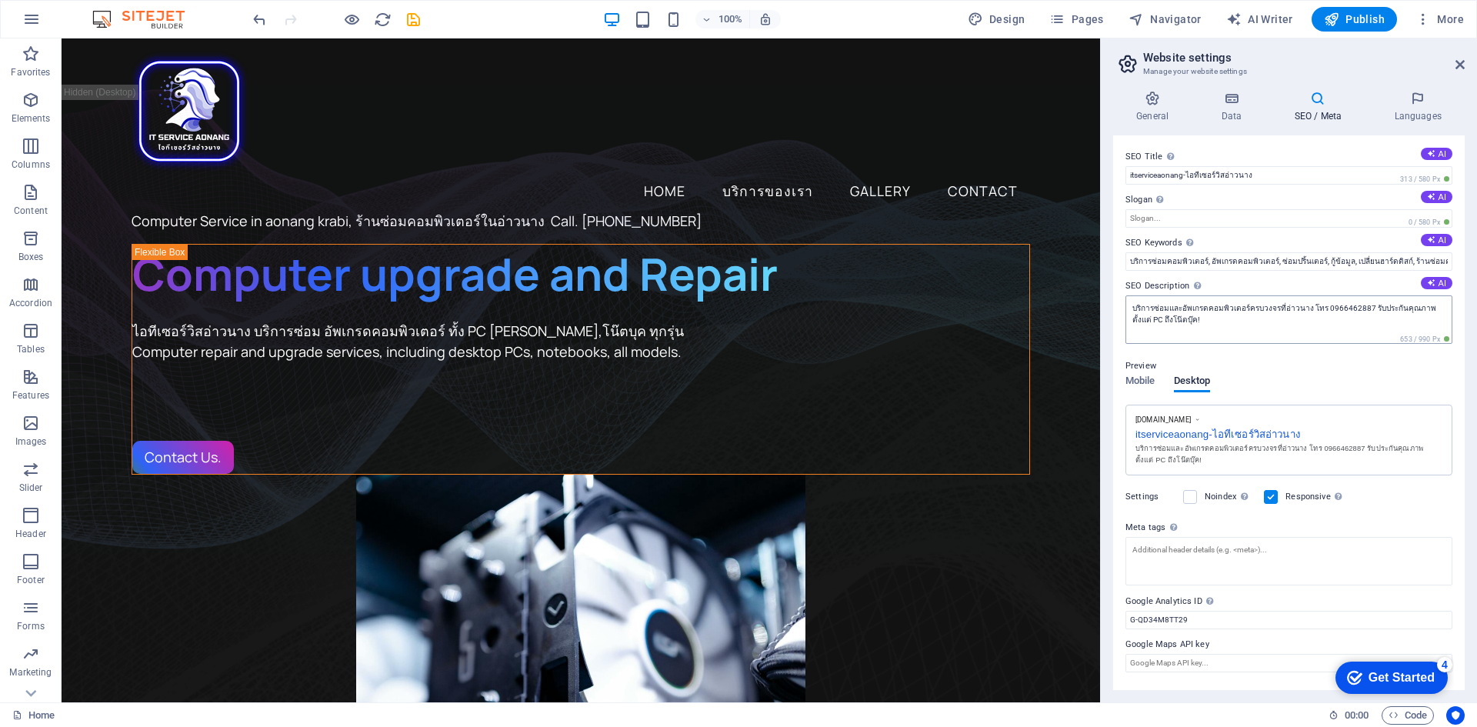
scroll to position [0, 0]
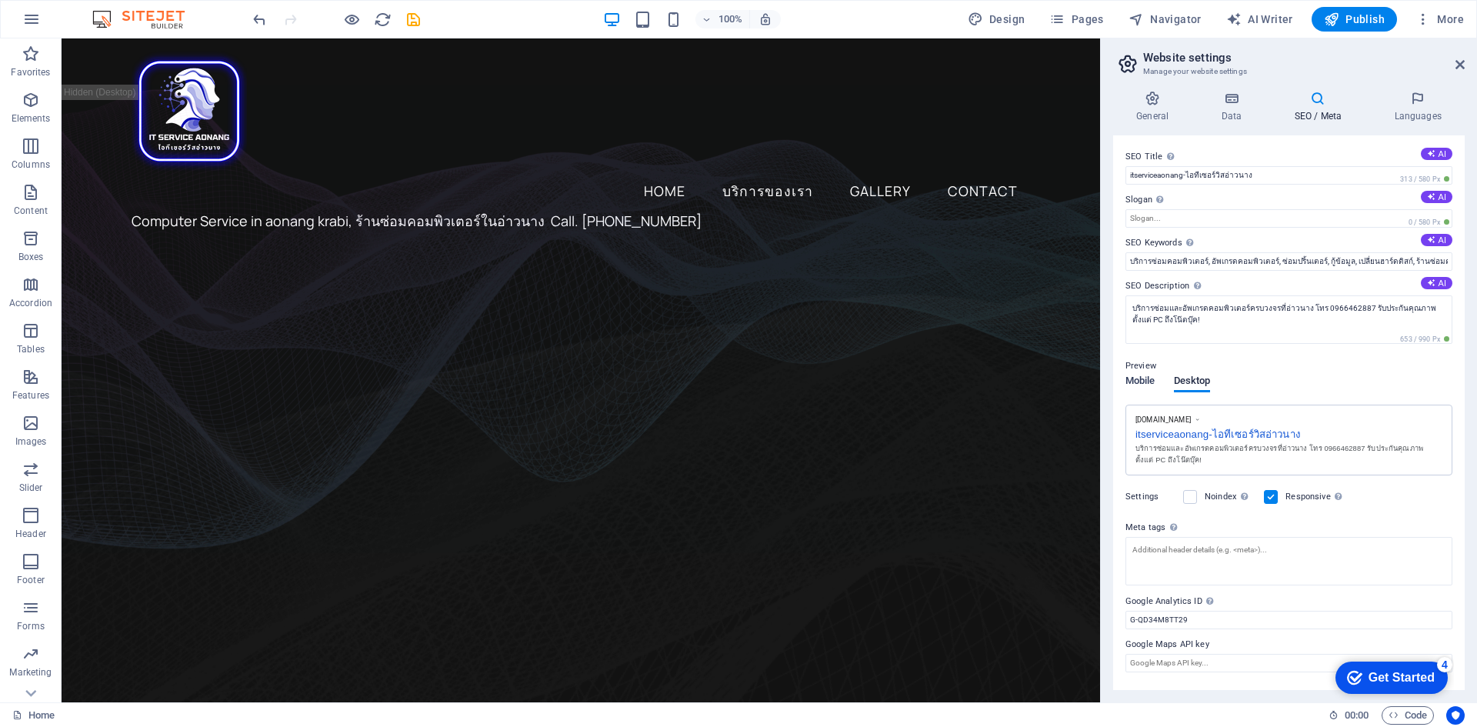
click at [1135, 382] on span "Mobile" at bounding box center [1140, 383] width 30 height 22
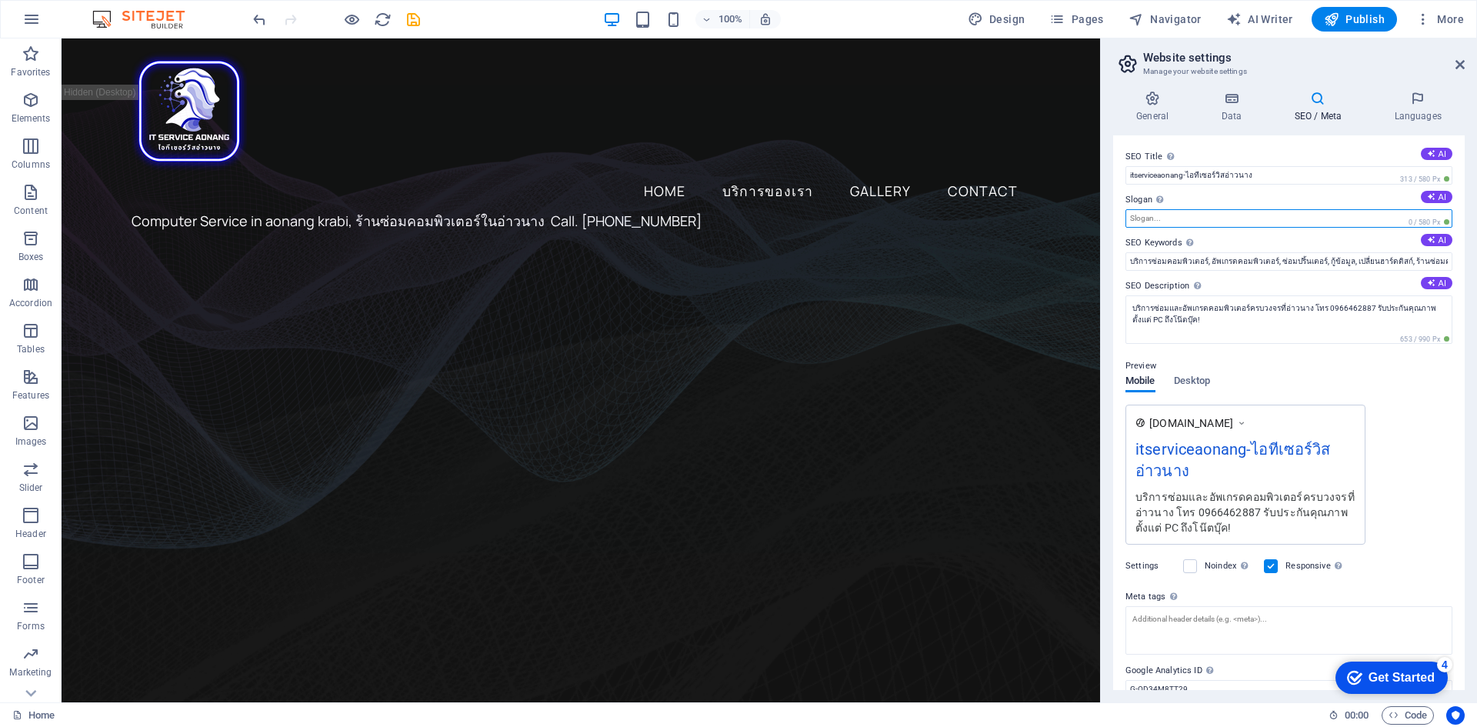
click at [1252, 218] on input "Slogan The slogan of your website. AI" at bounding box center [1288, 218] width 327 height 18
click at [1432, 195] on button "AI" at bounding box center [1437, 197] width 32 height 12
type input "ซ่อมและอัปเกรดคอม ขจัดทุกปัญหาทางไอที"
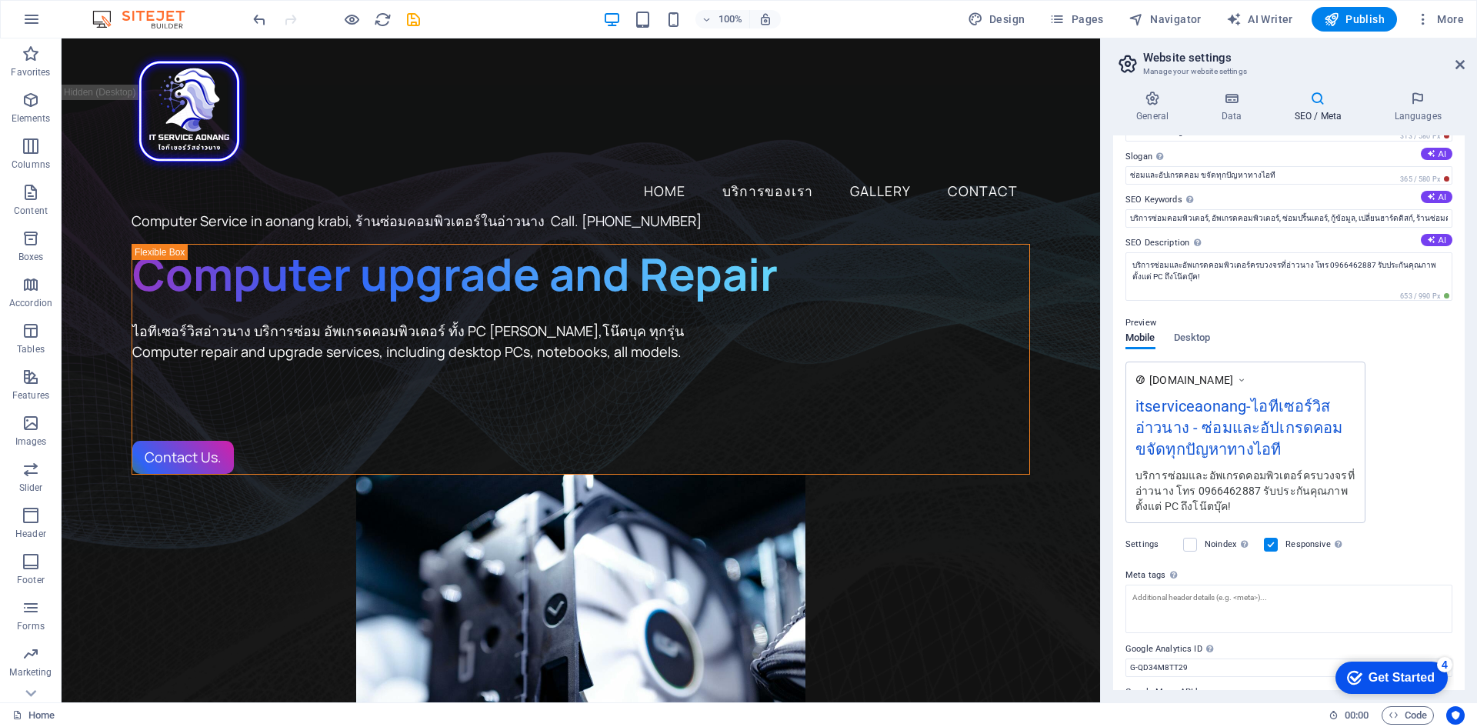
scroll to position [85, 0]
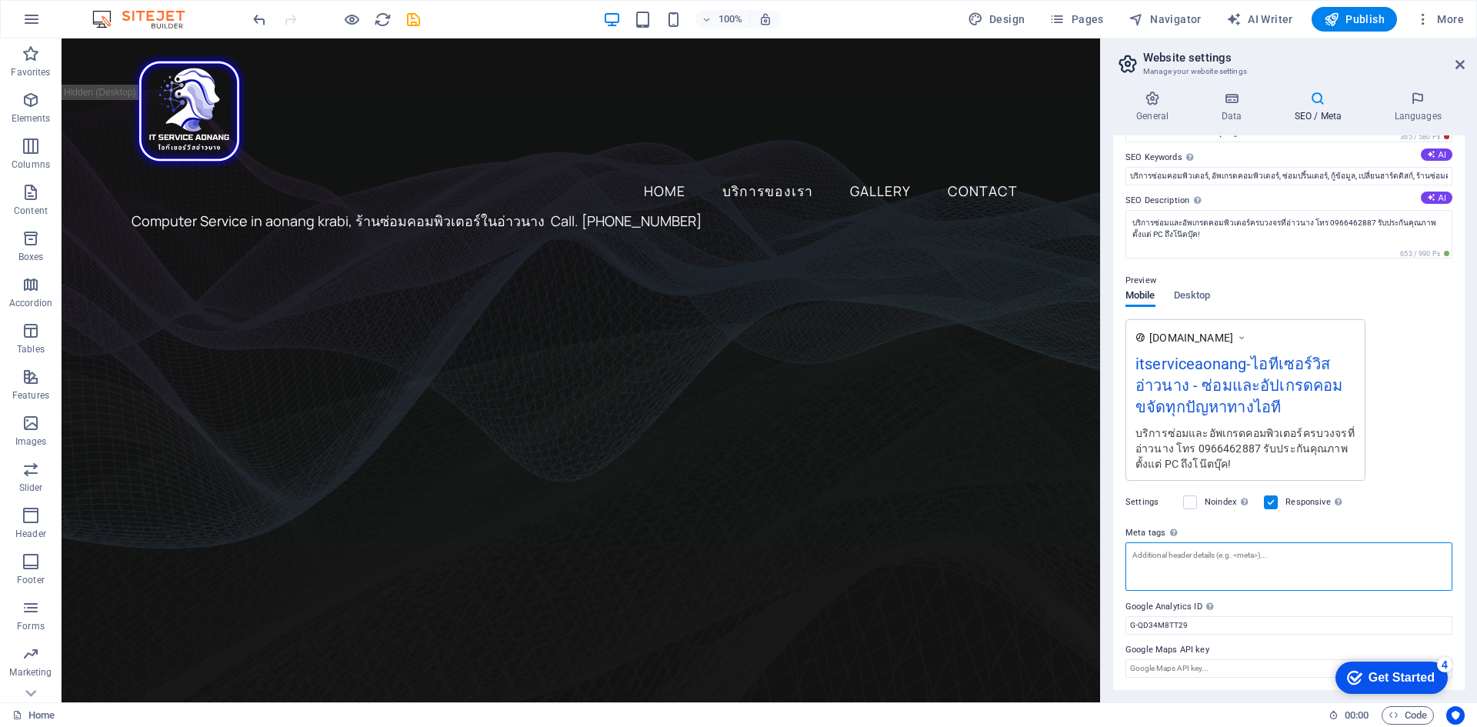
click at [1200, 557] on textarea "Meta tags Enter HTML code here that will be placed inside the tags of your webs…" at bounding box center [1288, 566] width 327 height 48
click at [1200, 556] on textarea "Meta tags Enter HTML code here that will be placed inside the tags of your webs…" at bounding box center [1288, 572] width 327 height 60
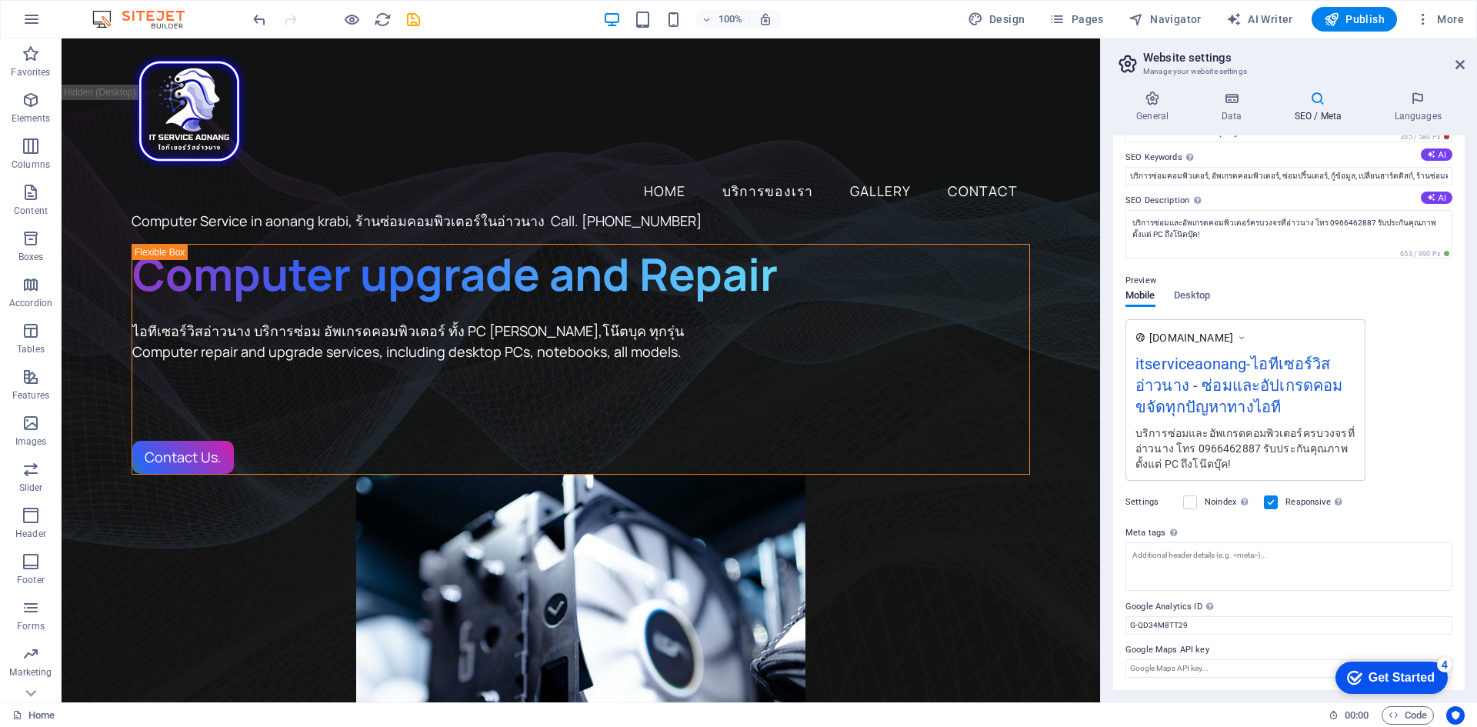
click at [1384, 678] on div "Get Started" at bounding box center [1401, 678] width 66 height 14
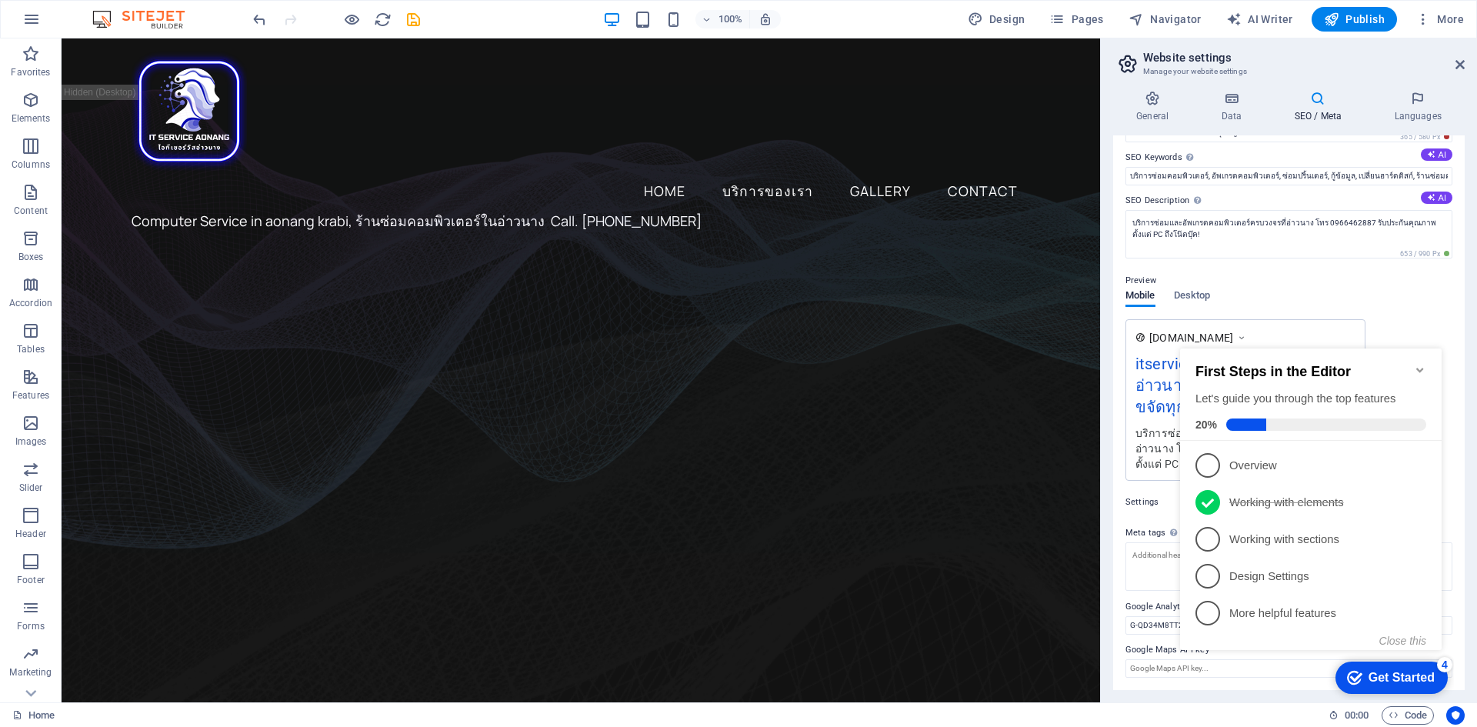
click at [1384, 678] on div "Get Started" at bounding box center [1401, 678] width 66 height 14
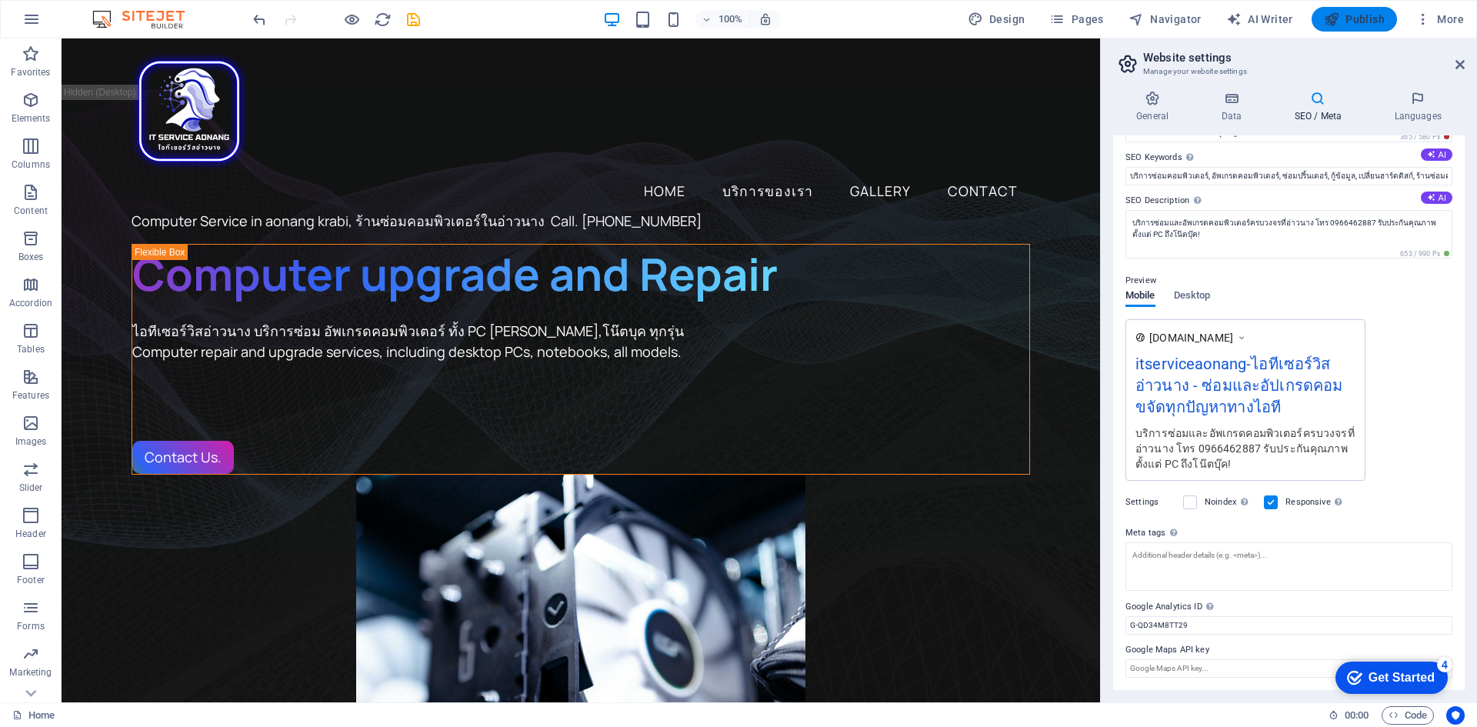
click at [1355, 18] on span "Publish" at bounding box center [1354, 19] width 61 height 15
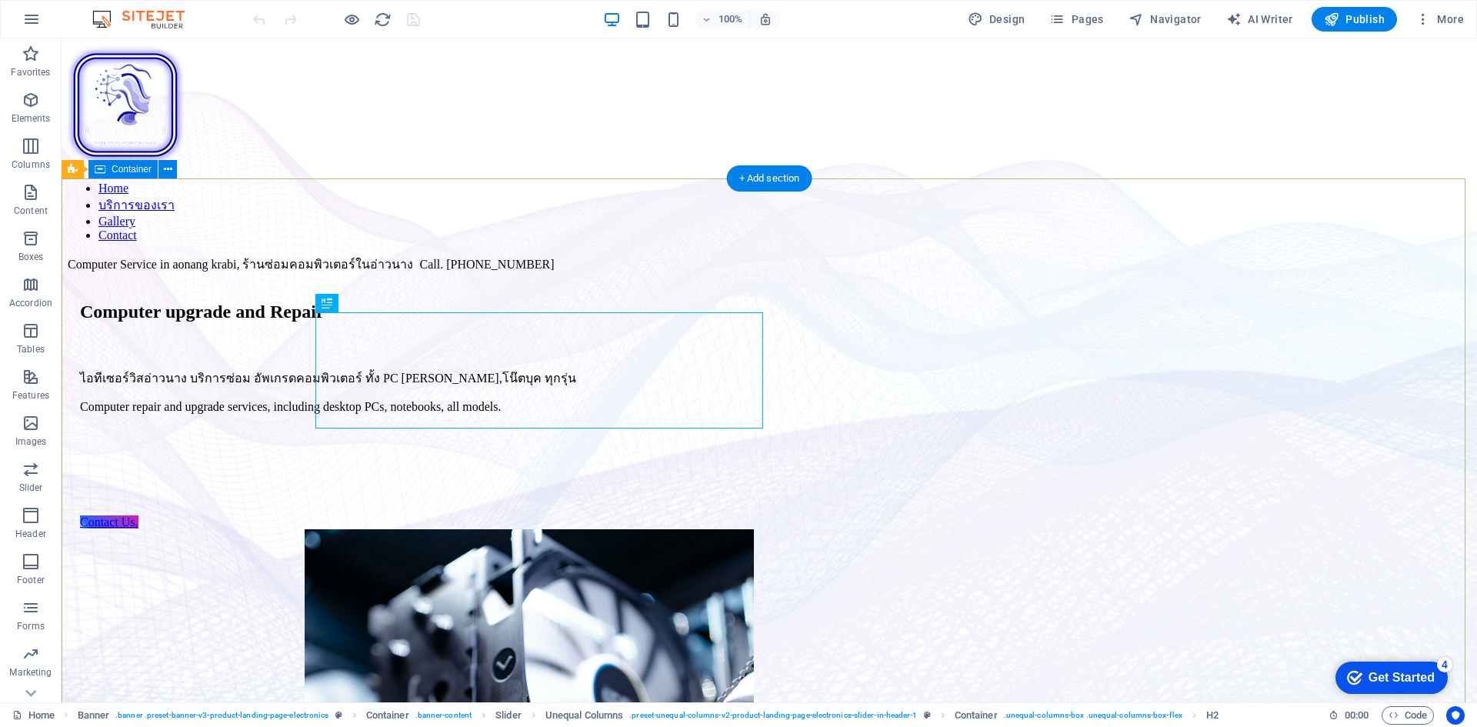
scroll to position [27, 0]
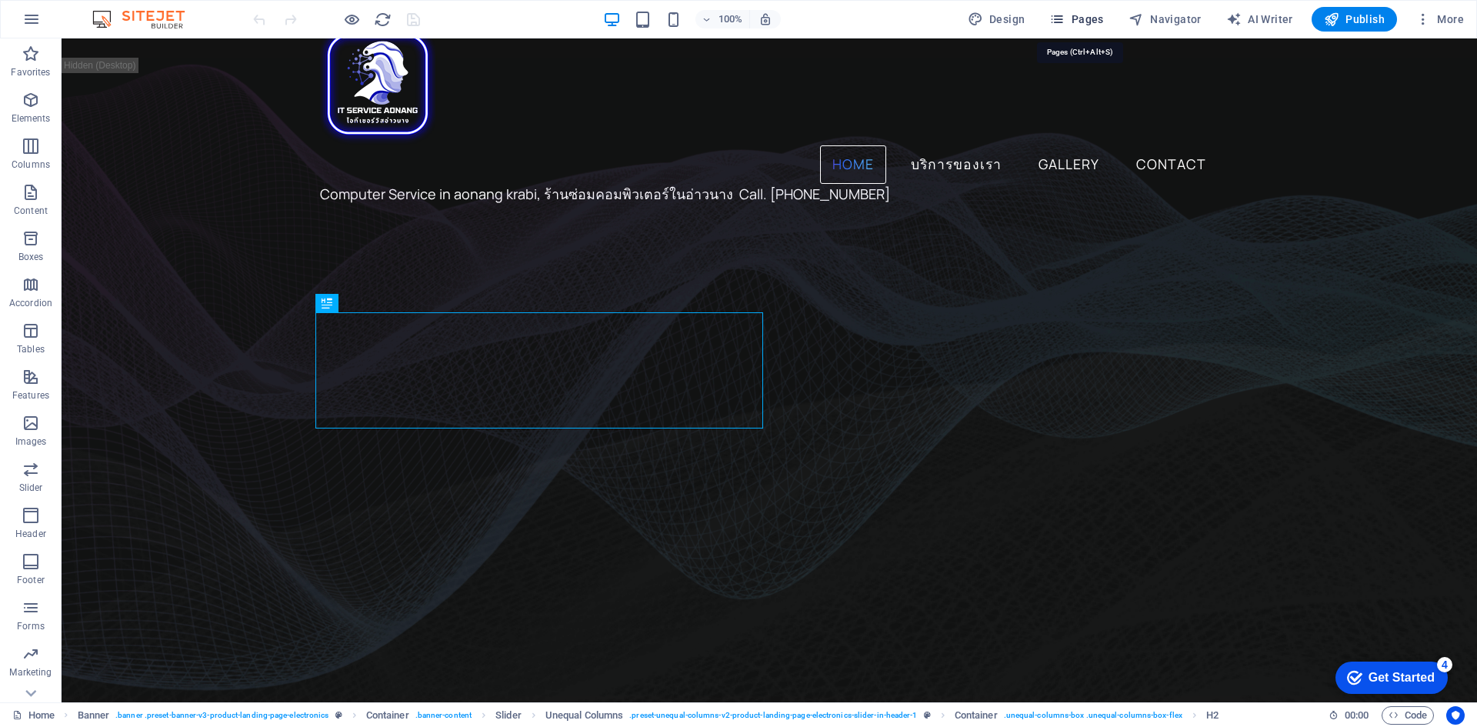
click at [1100, 18] on span "Pages" at bounding box center [1076, 19] width 54 height 15
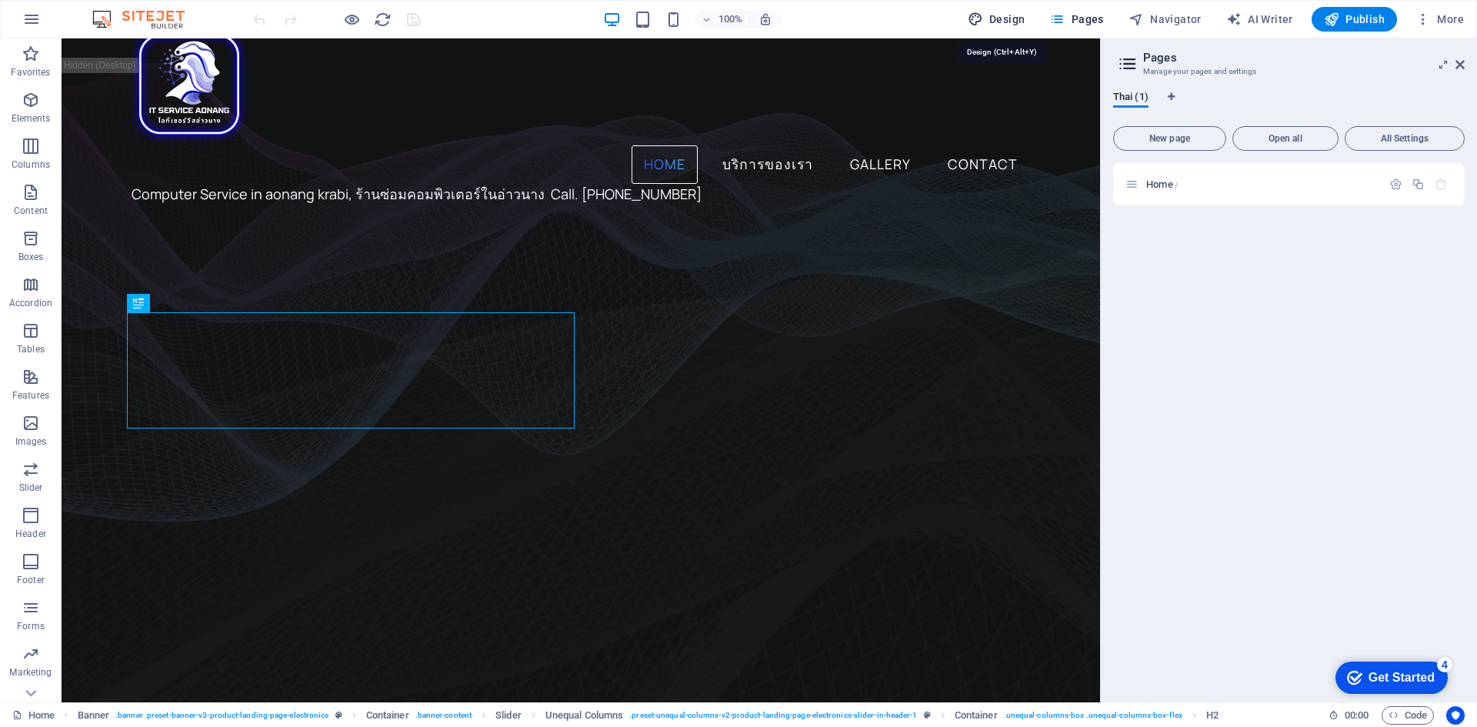
click at [1002, 14] on span "Design" at bounding box center [997, 19] width 58 height 15
select select "ease-in-out"
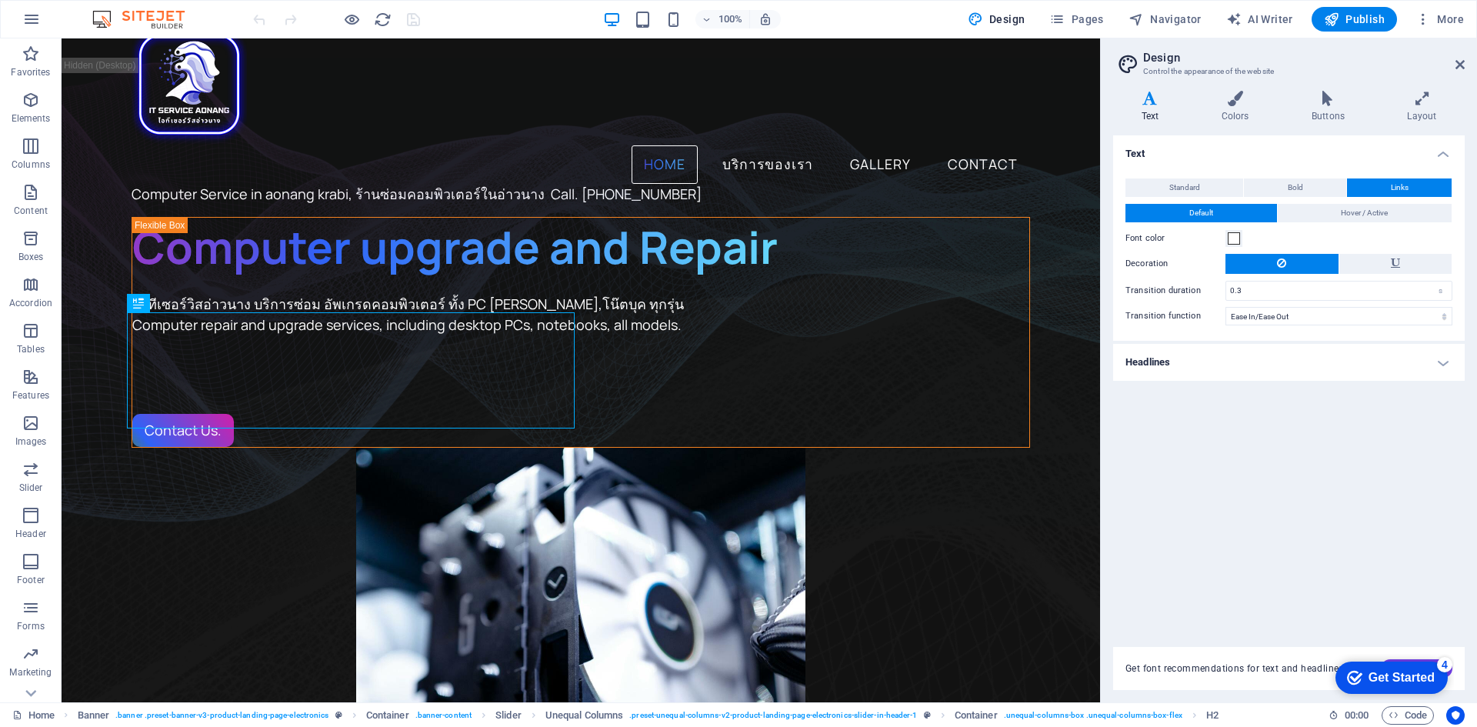
click at [1154, 366] on h4 "Headlines" at bounding box center [1289, 362] width 352 height 37
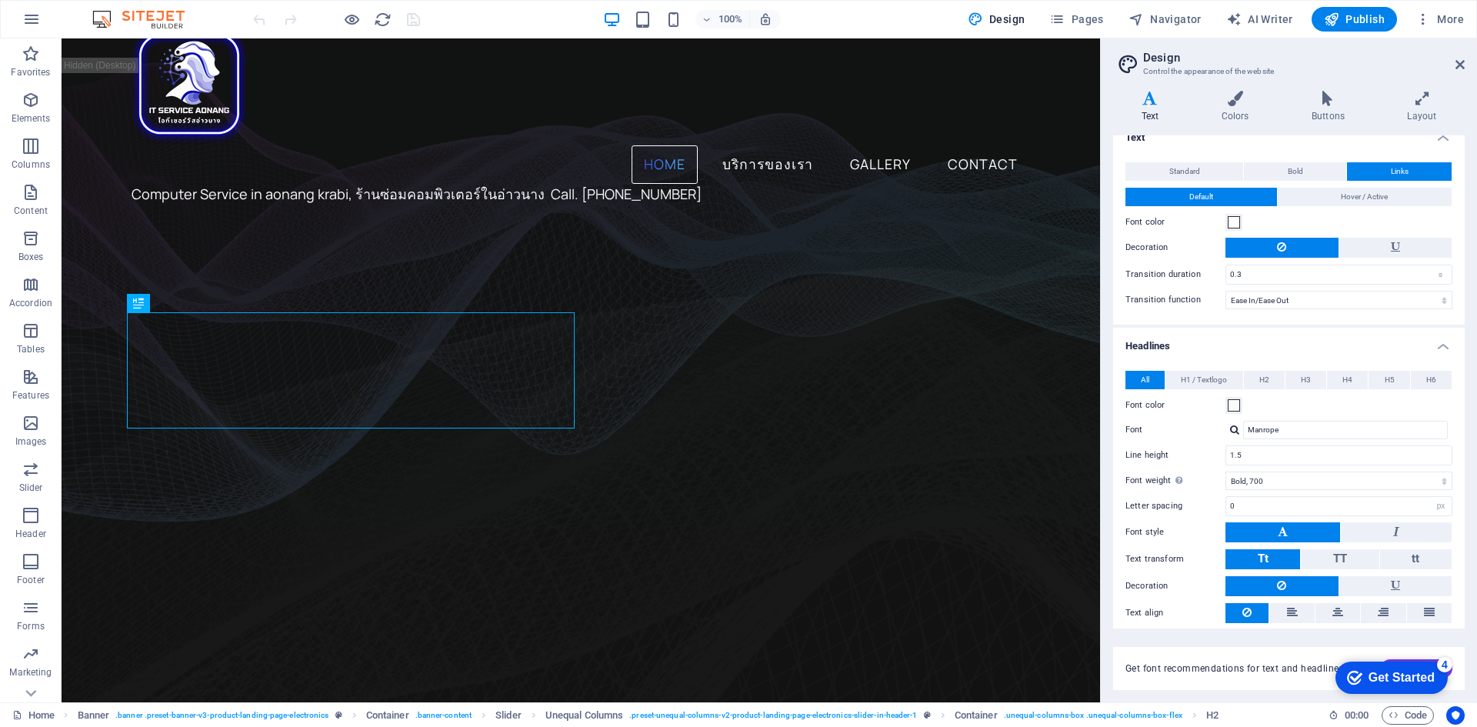
scroll to position [0, 0]
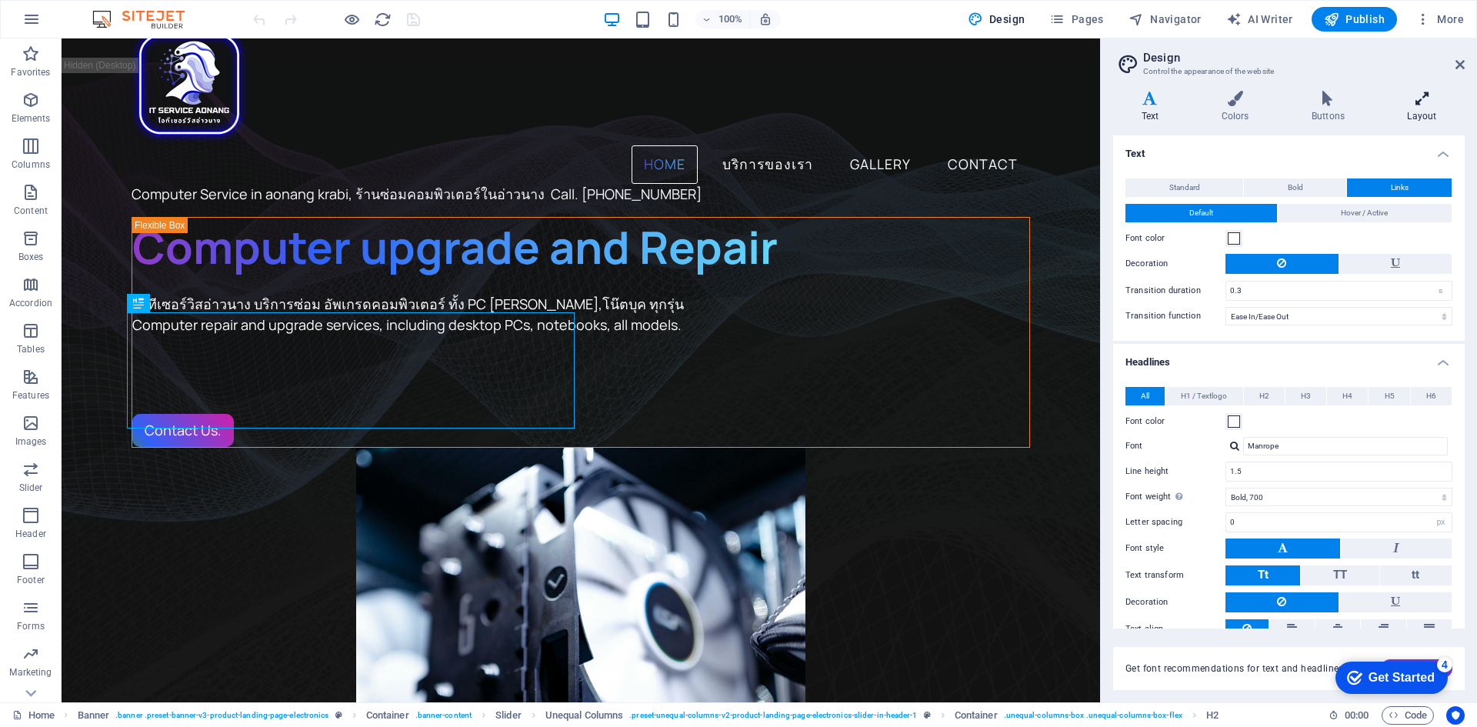
click at [1427, 100] on icon at bounding box center [1421, 98] width 85 height 15
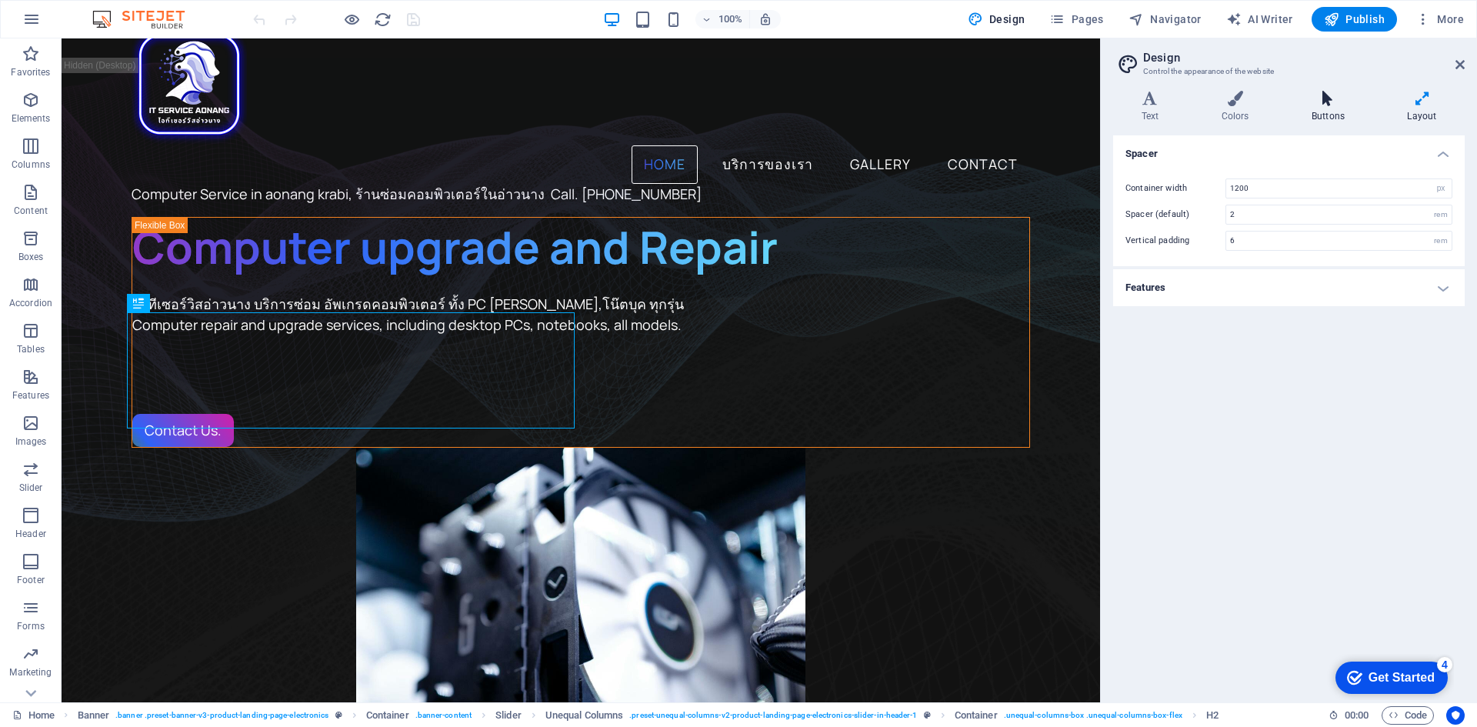
click at [1322, 102] on icon at bounding box center [1327, 98] width 89 height 15
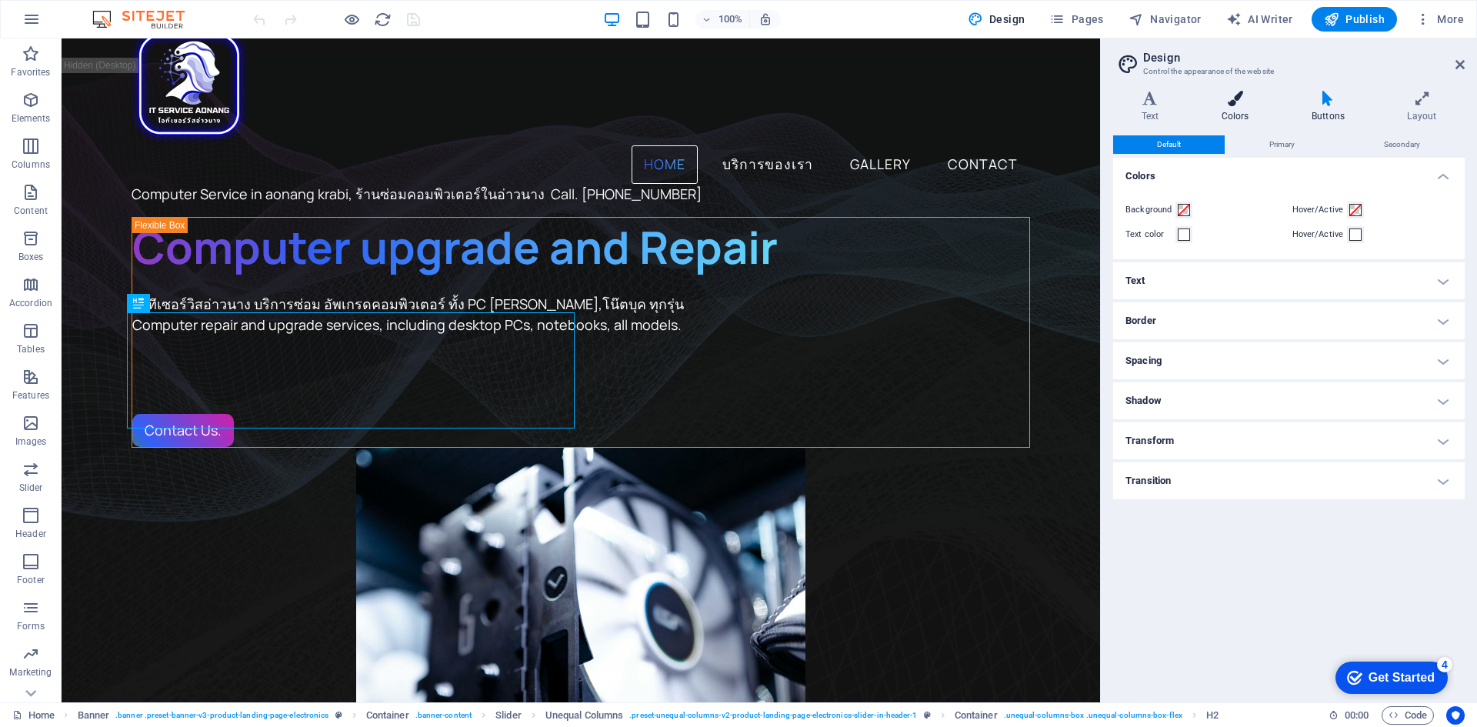
click at [1237, 102] on icon at bounding box center [1235, 98] width 84 height 15
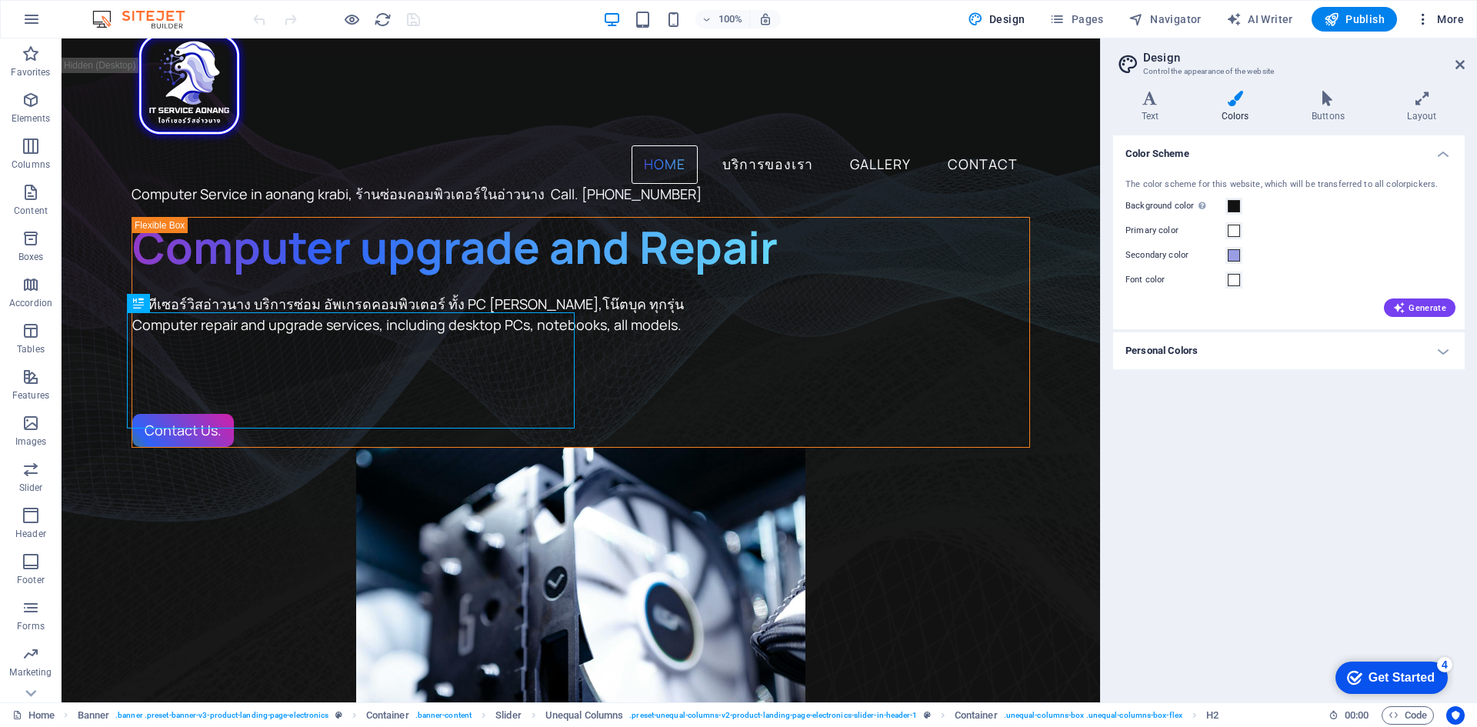
click at [1447, 22] on span "More" at bounding box center [1439, 19] width 48 height 15
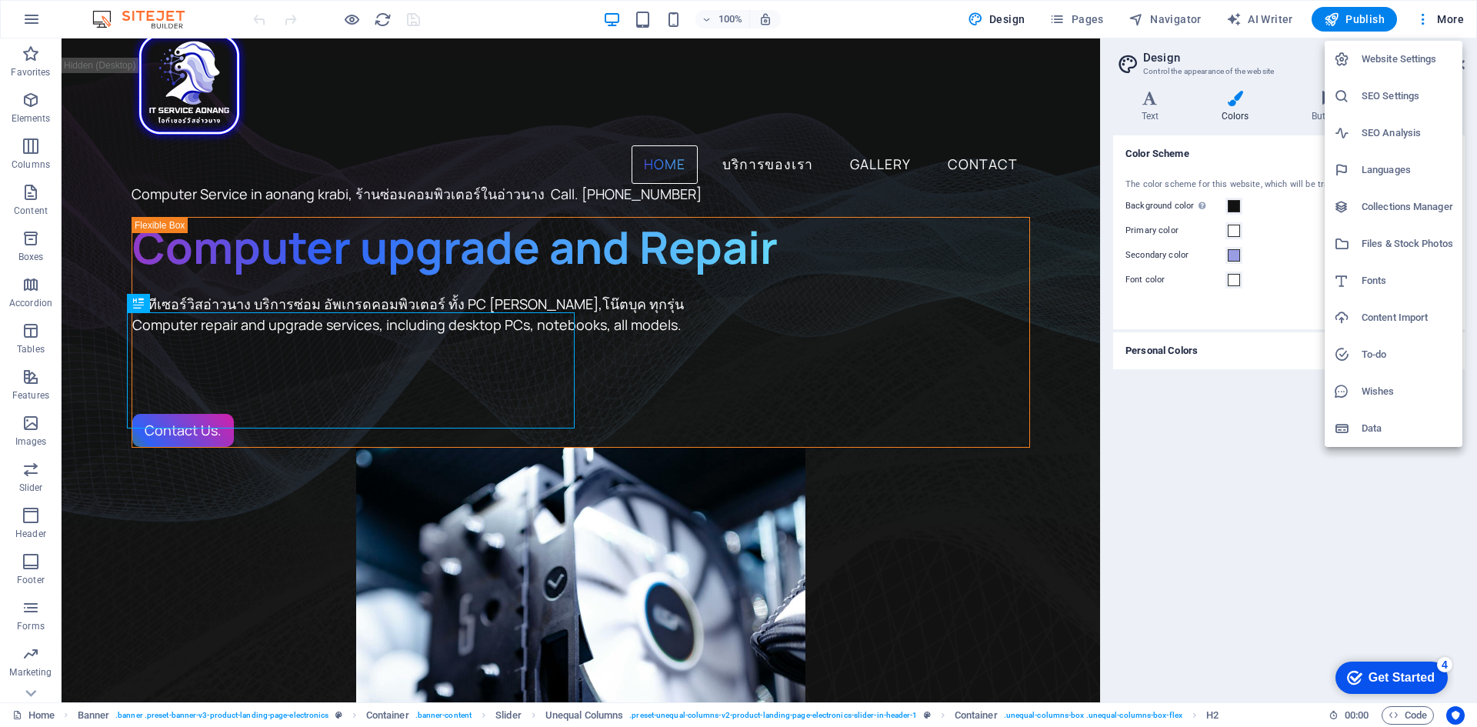
click at [1378, 427] on h6 "Data" at bounding box center [1408, 428] width 92 height 18
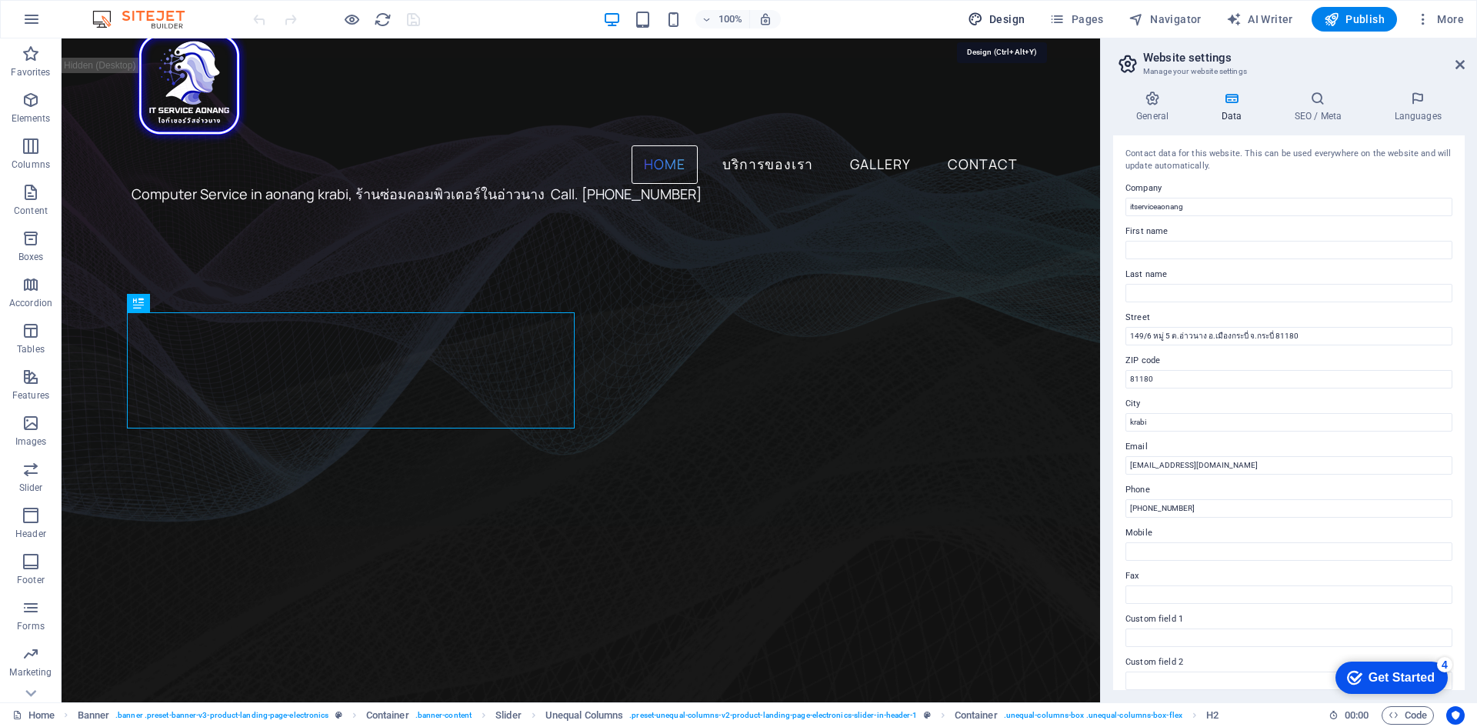
click at [989, 22] on span "Design" at bounding box center [997, 19] width 58 height 15
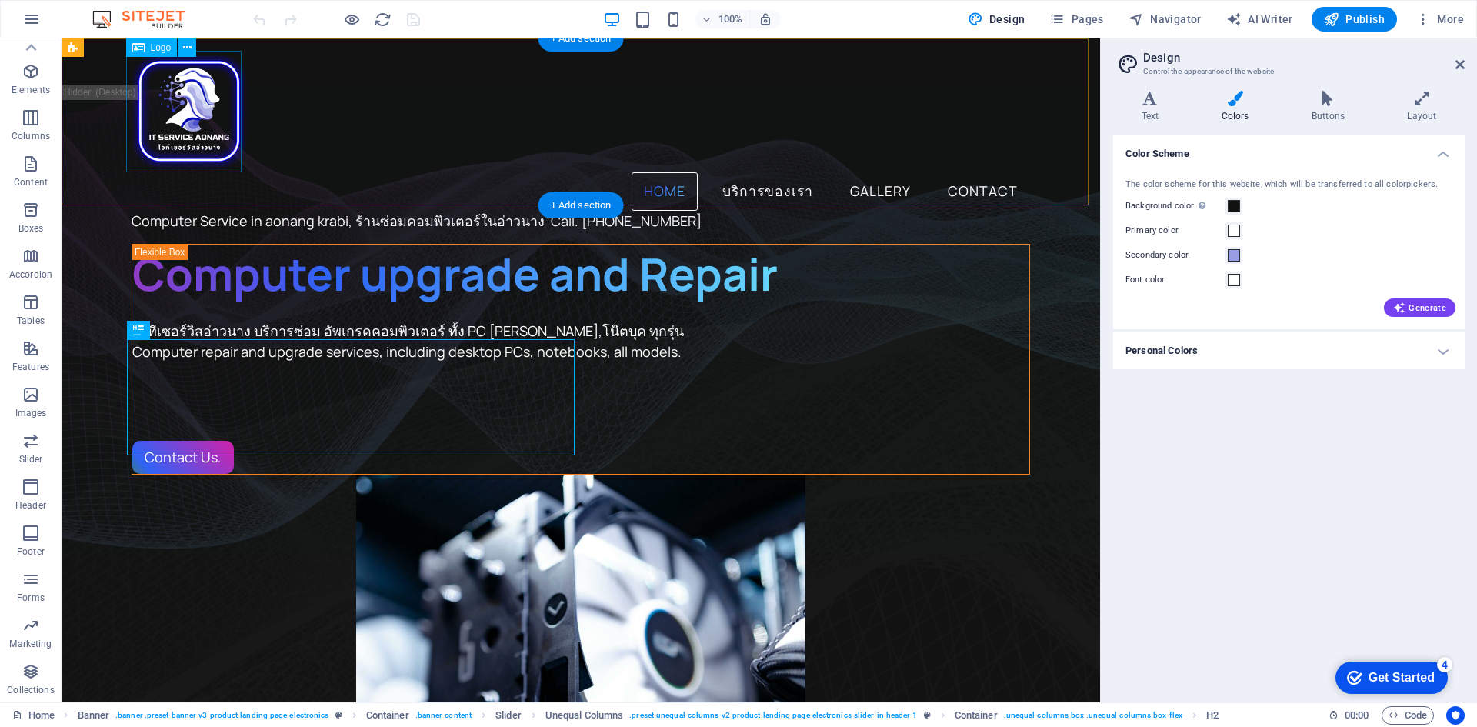
click at [192, 120] on div at bounding box center [581, 112] width 898 height 122
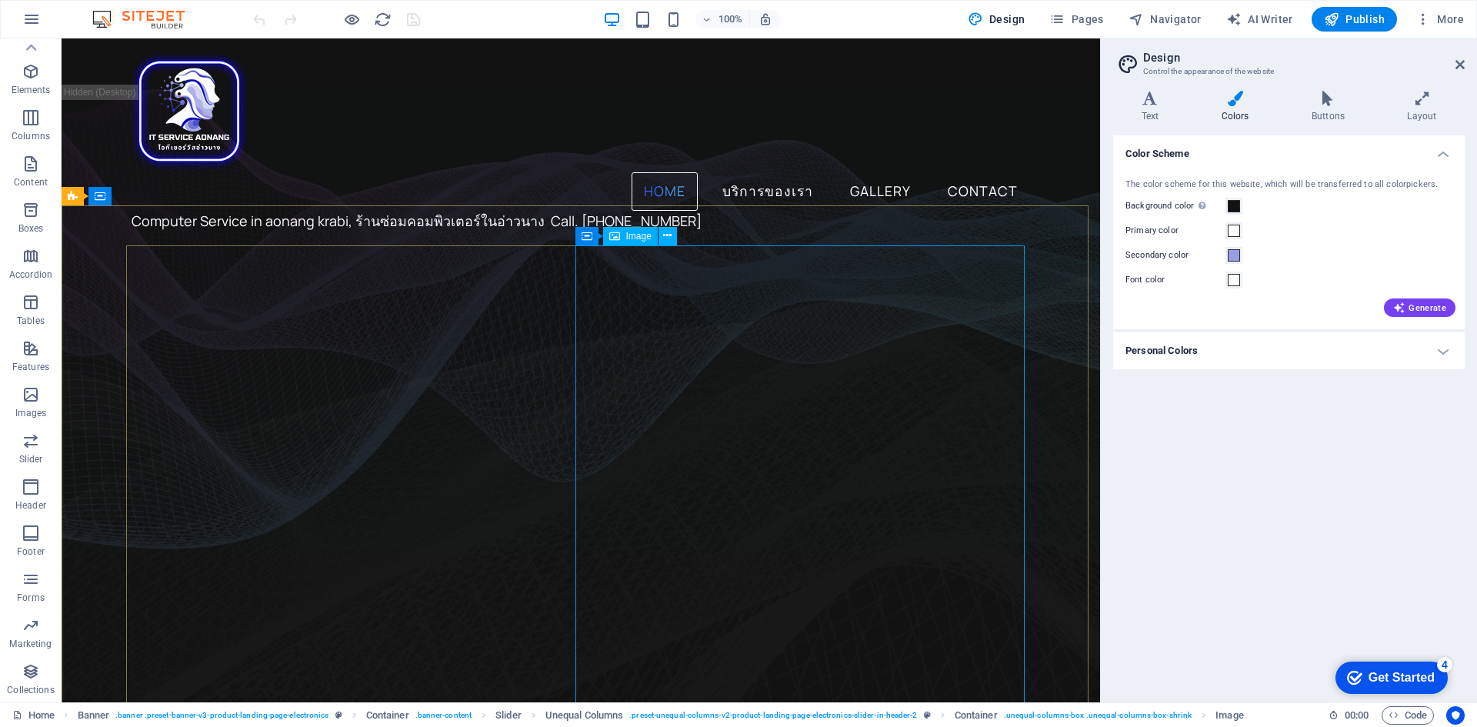
click at [633, 241] on span "Image" at bounding box center [638, 236] width 25 height 9
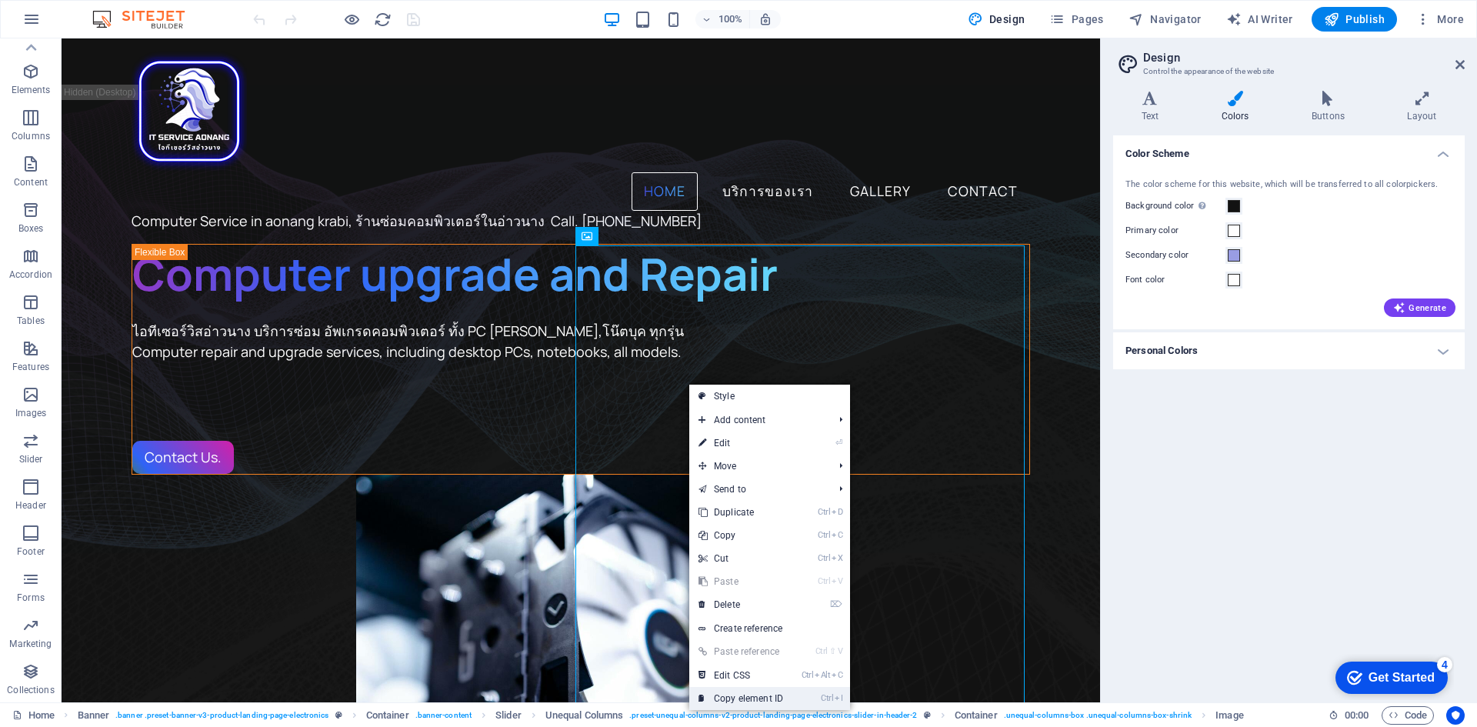
click at [739, 698] on link "Ctrl I Copy element ID" at bounding box center [740, 698] width 103 height 23
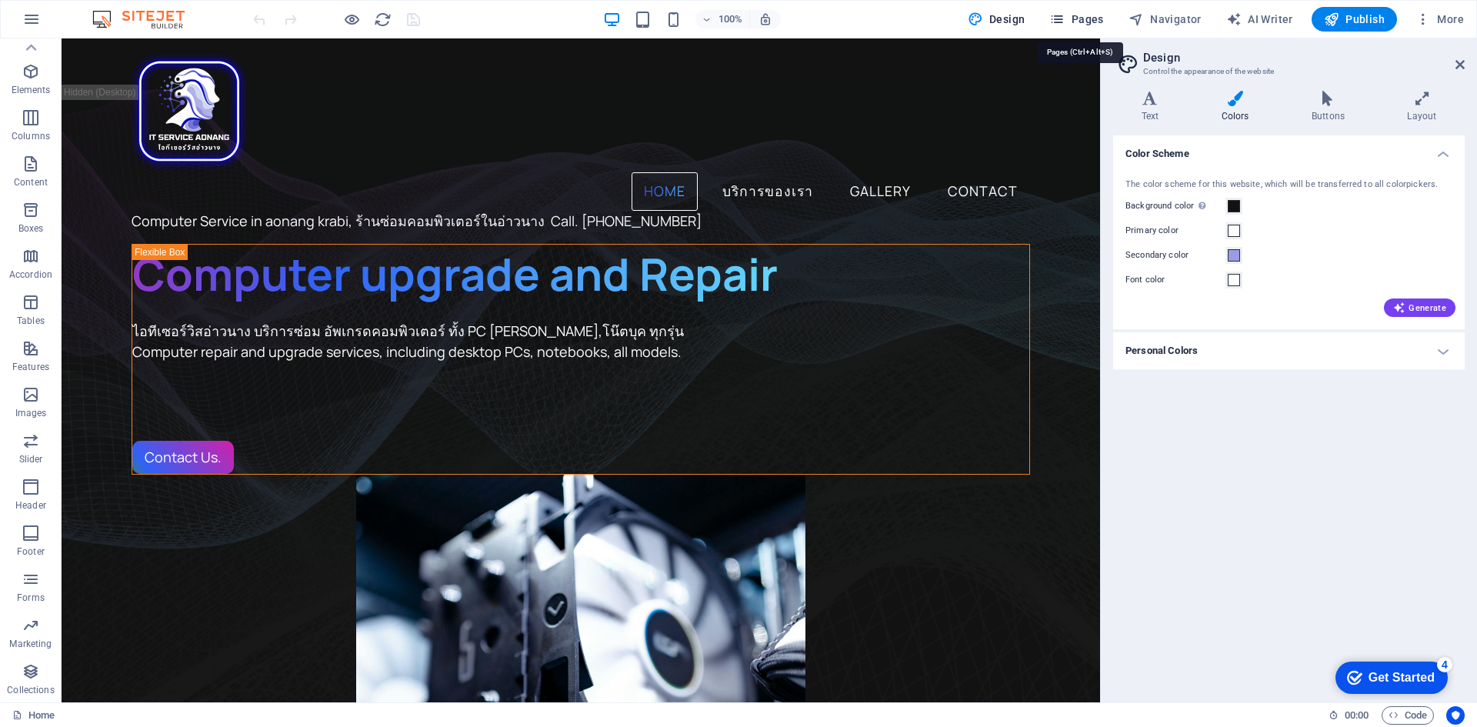
click at [1079, 15] on span "Pages" at bounding box center [1076, 19] width 54 height 15
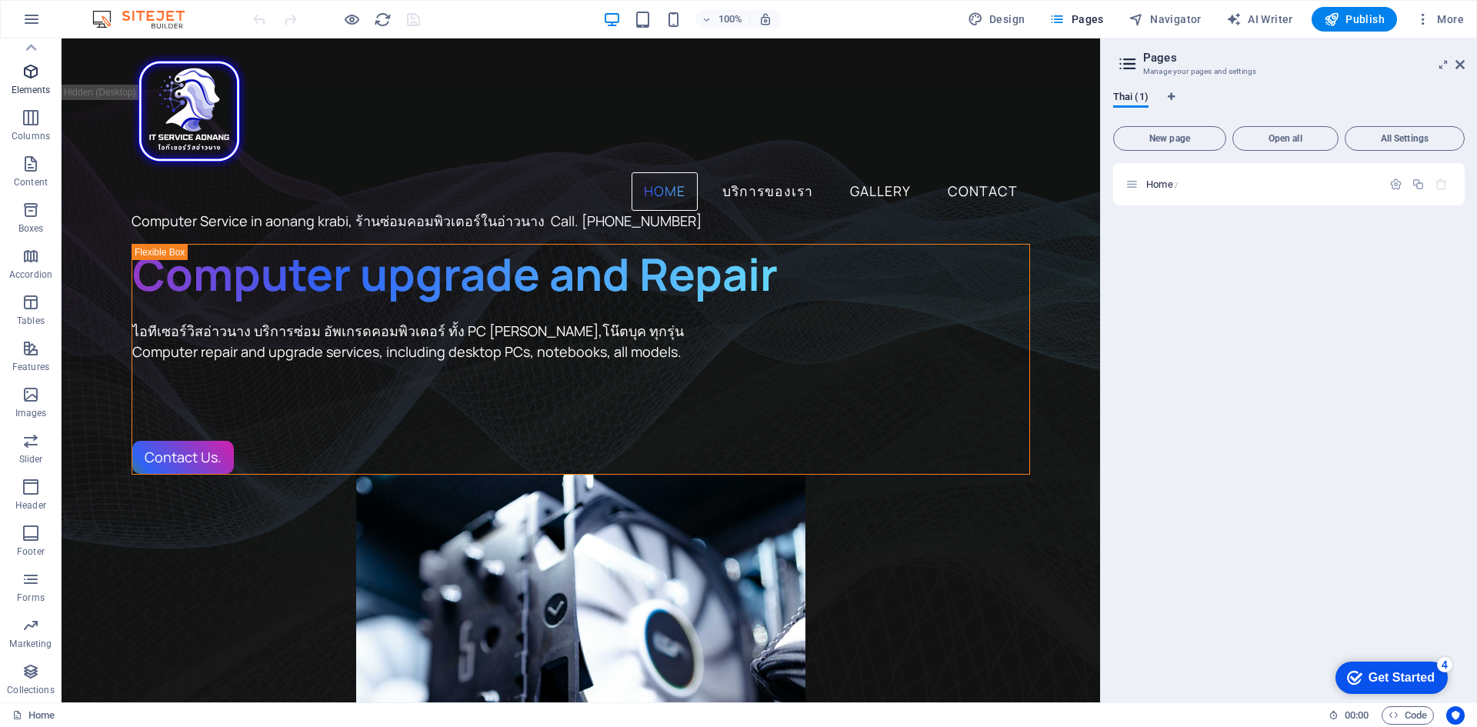
click at [28, 73] on icon "button" at bounding box center [31, 71] width 18 height 18
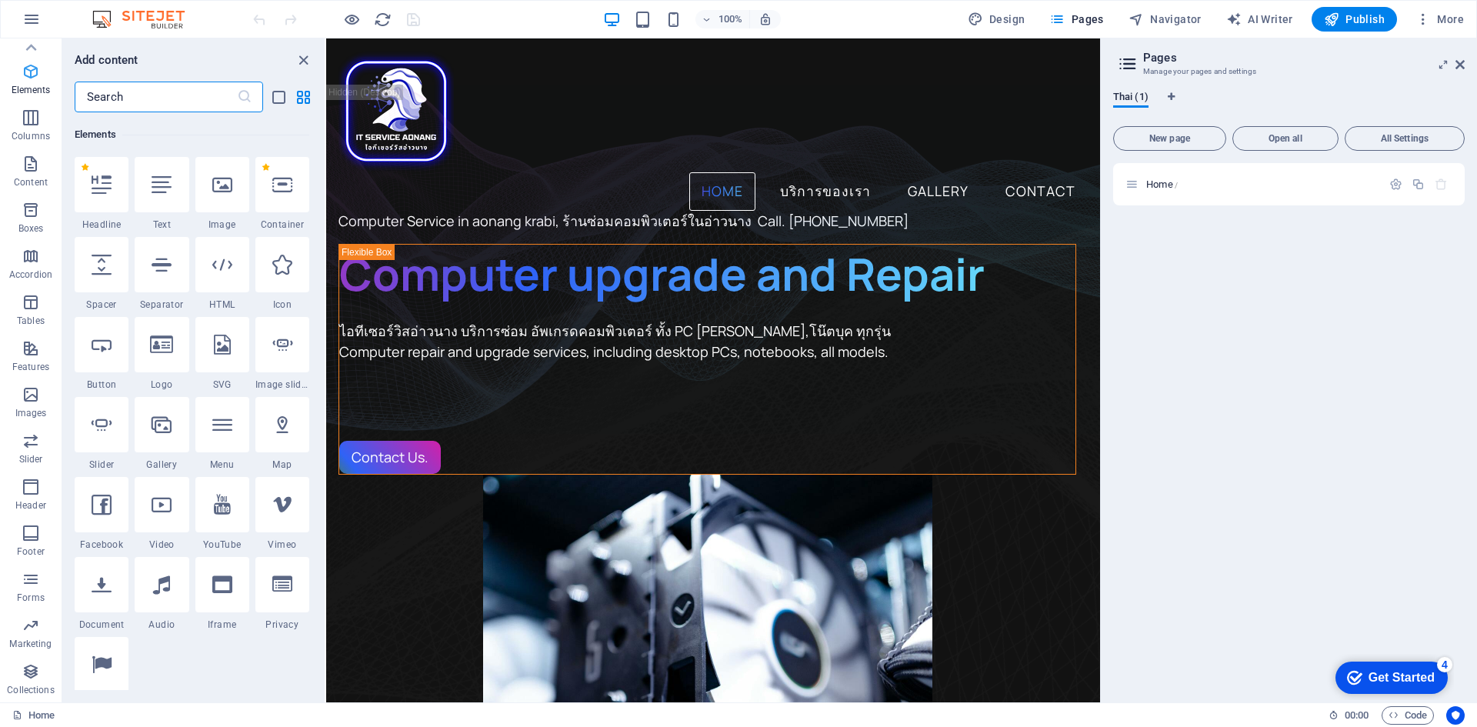
scroll to position [164, 0]
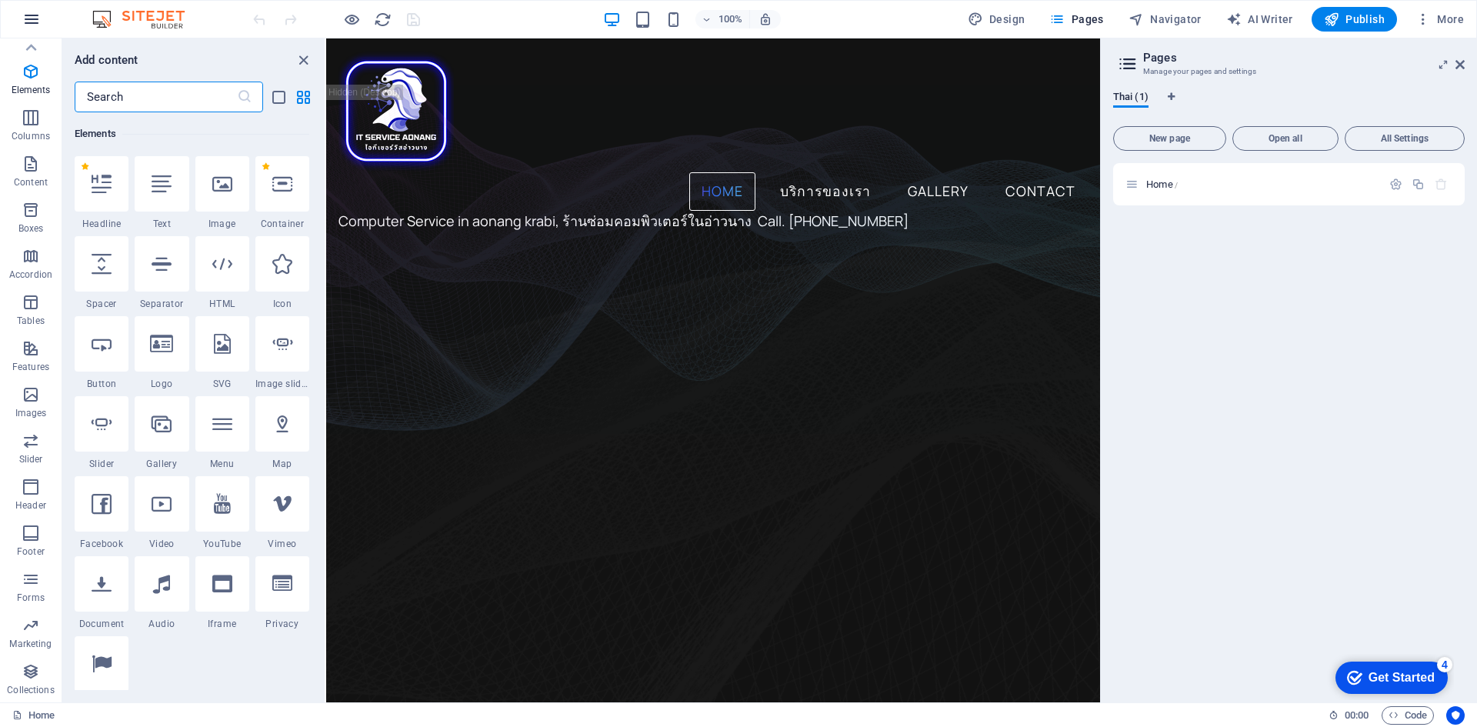
click at [35, 20] on icon "button" at bounding box center [31, 19] width 18 height 18
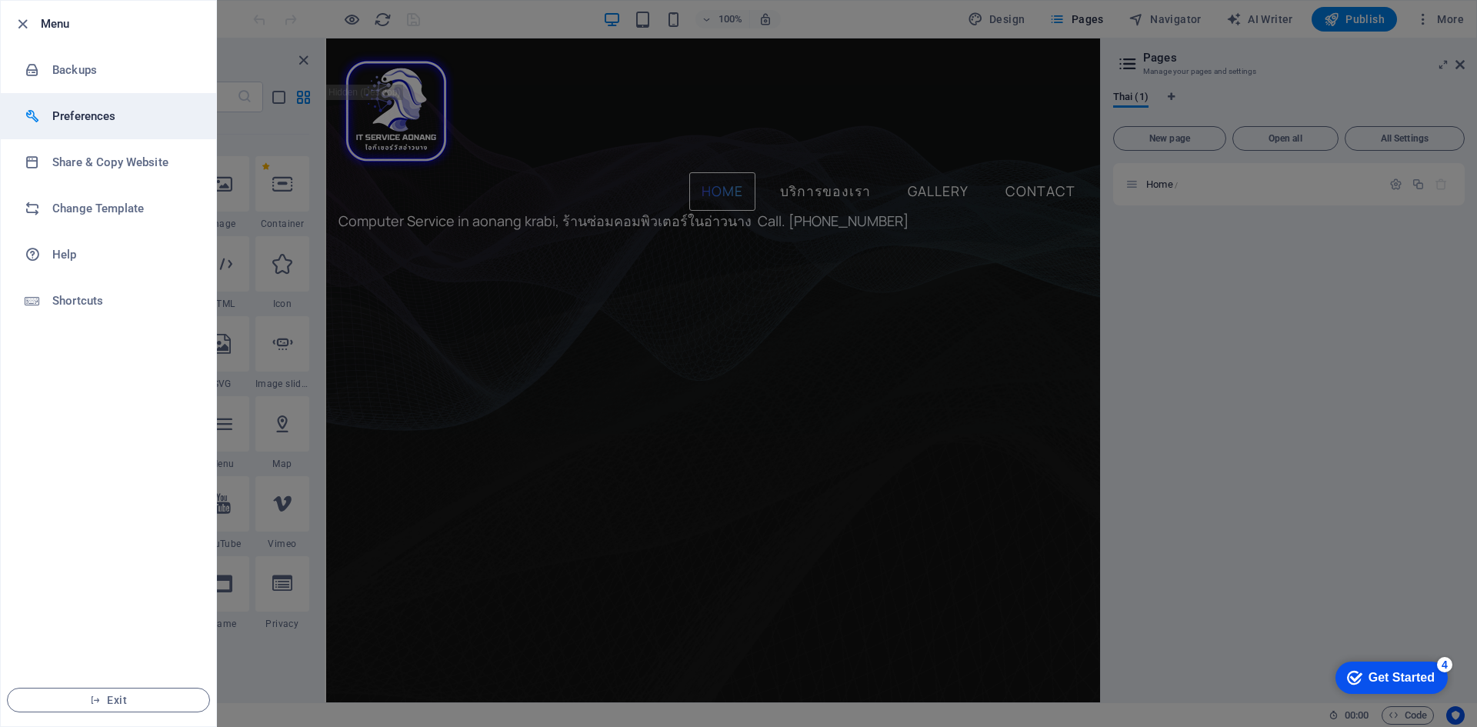
click at [52, 115] on h6 "Preferences" at bounding box center [123, 116] width 142 height 18
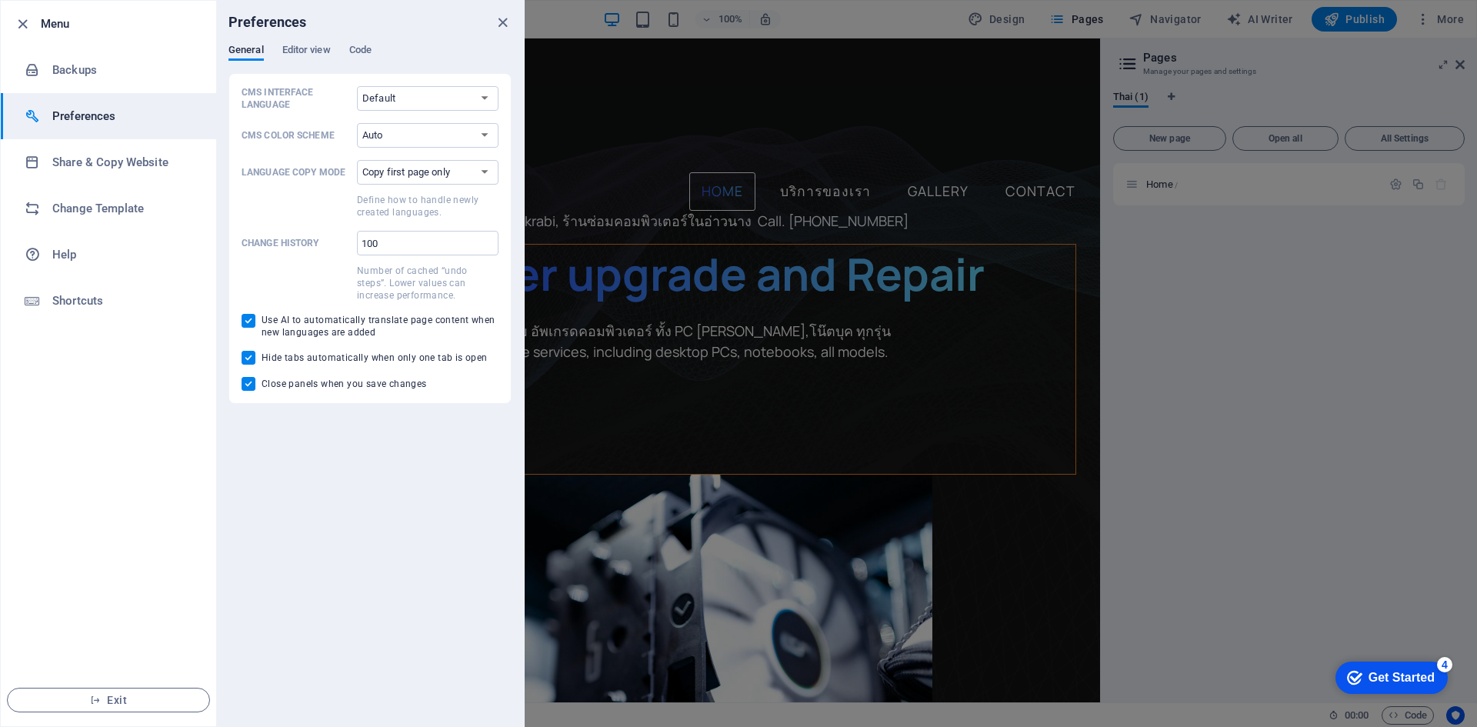
click at [1318, 352] on div at bounding box center [738, 363] width 1477 height 727
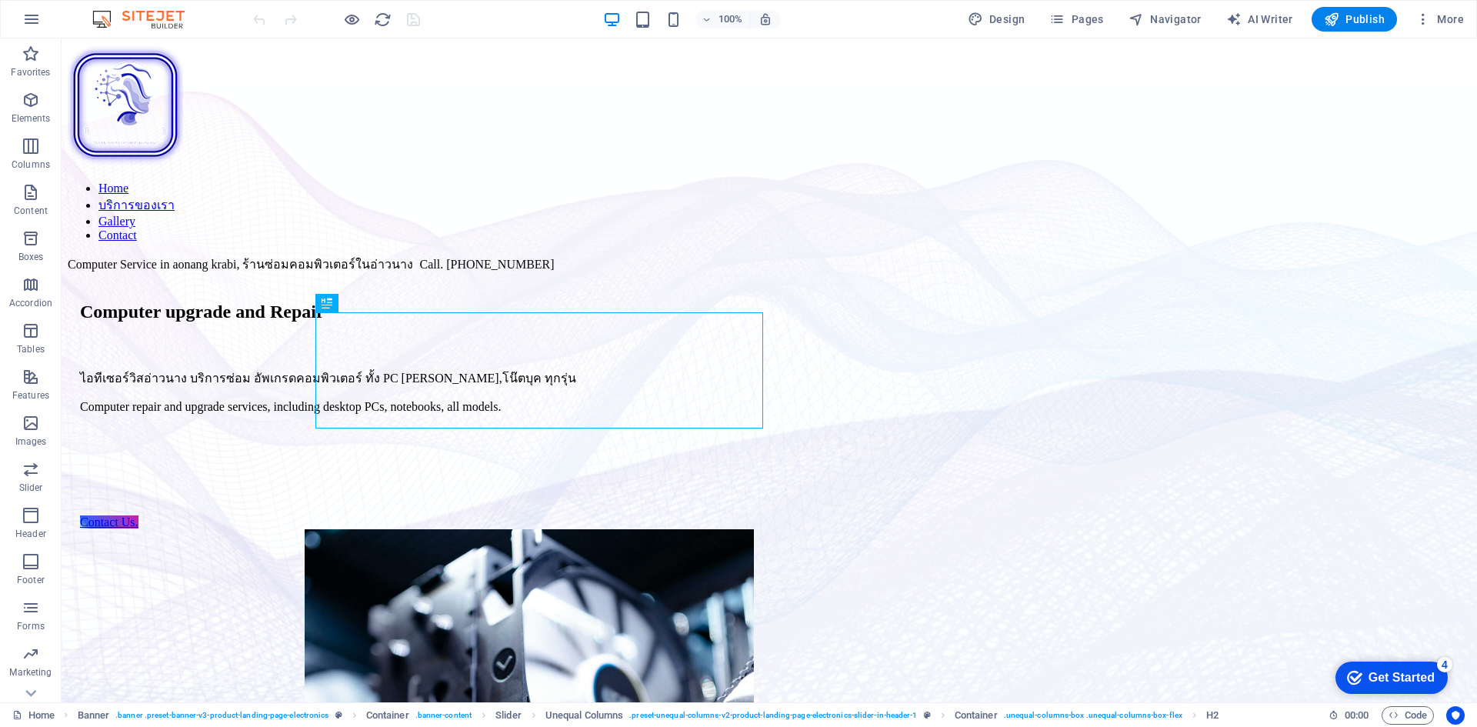
scroll to position [27, 0]
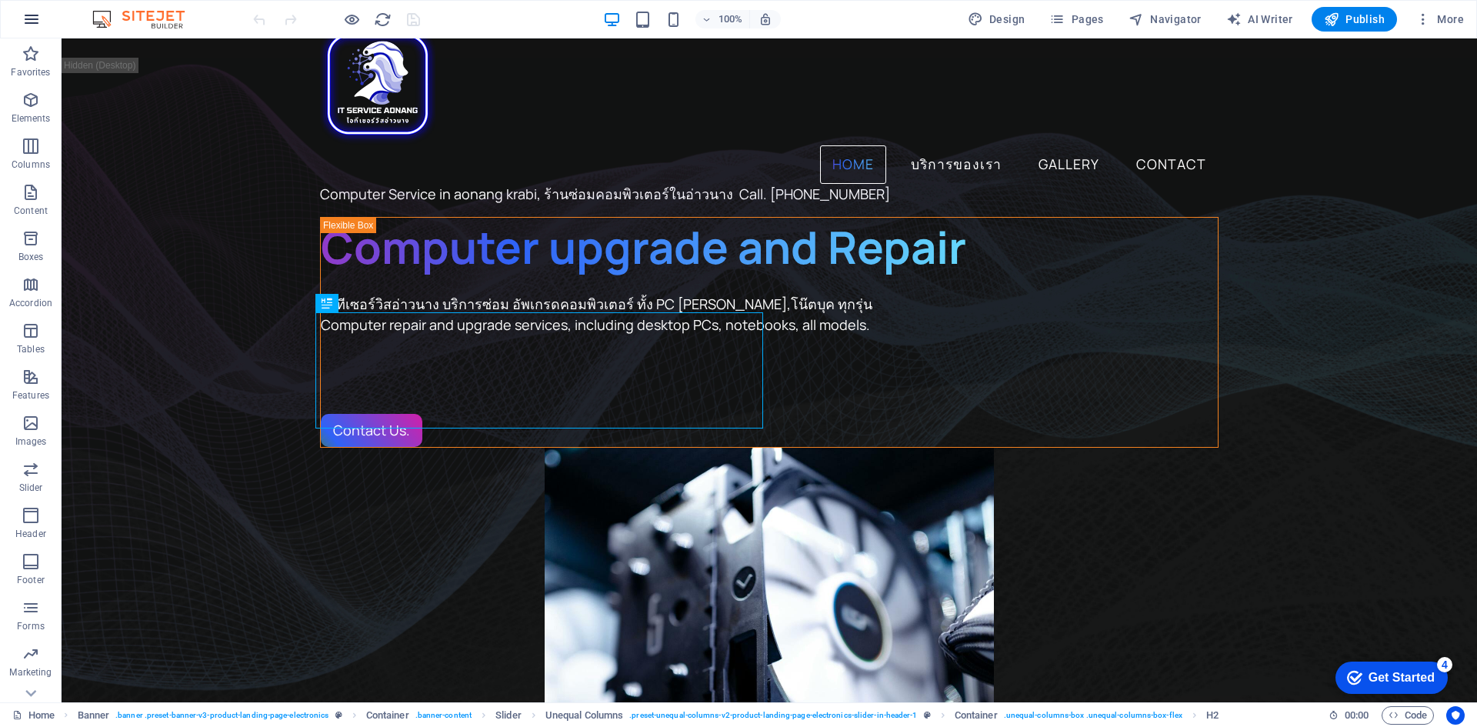
click at [38, 18] on icon "button" at bounding box center [31, 19] width 18 height 18
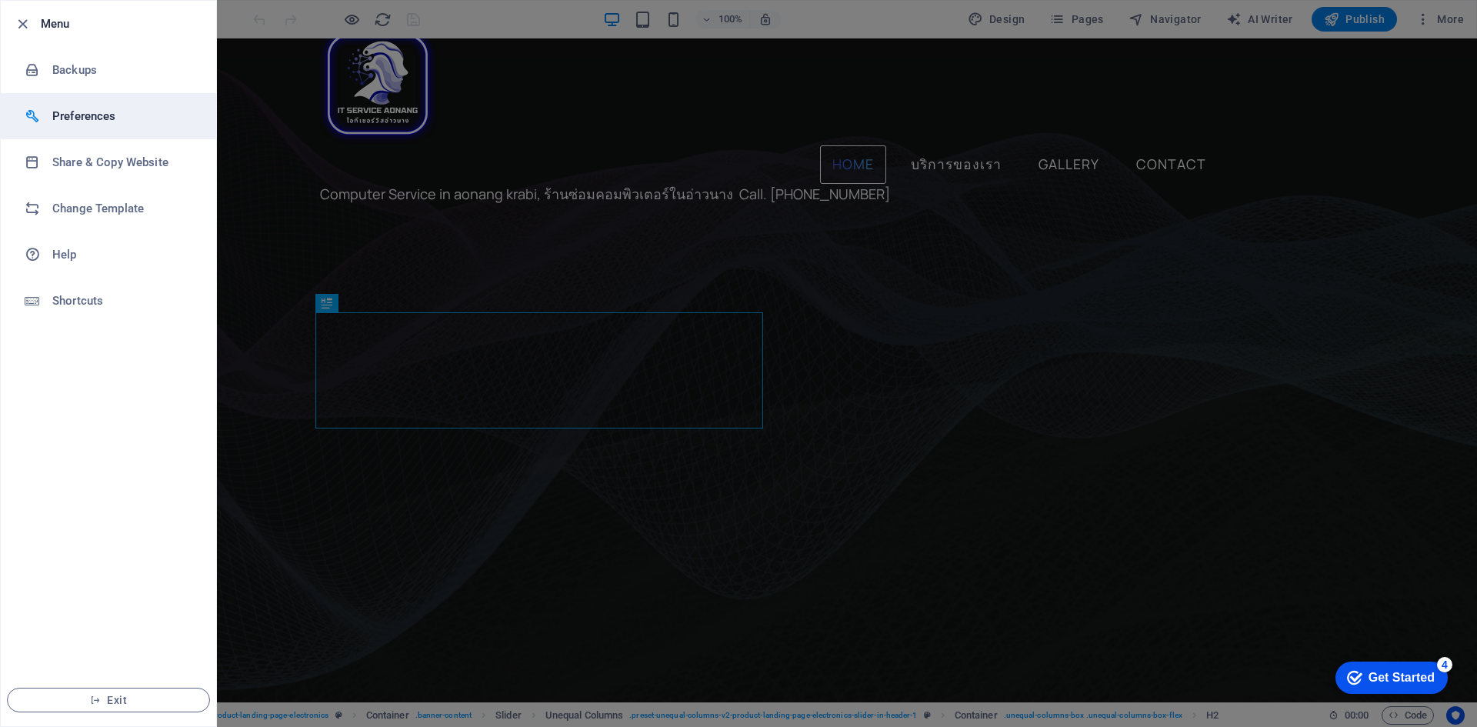
click at [69, 118] on h6 "Preferences" at bounding box center [123, 116] width 142 height 18
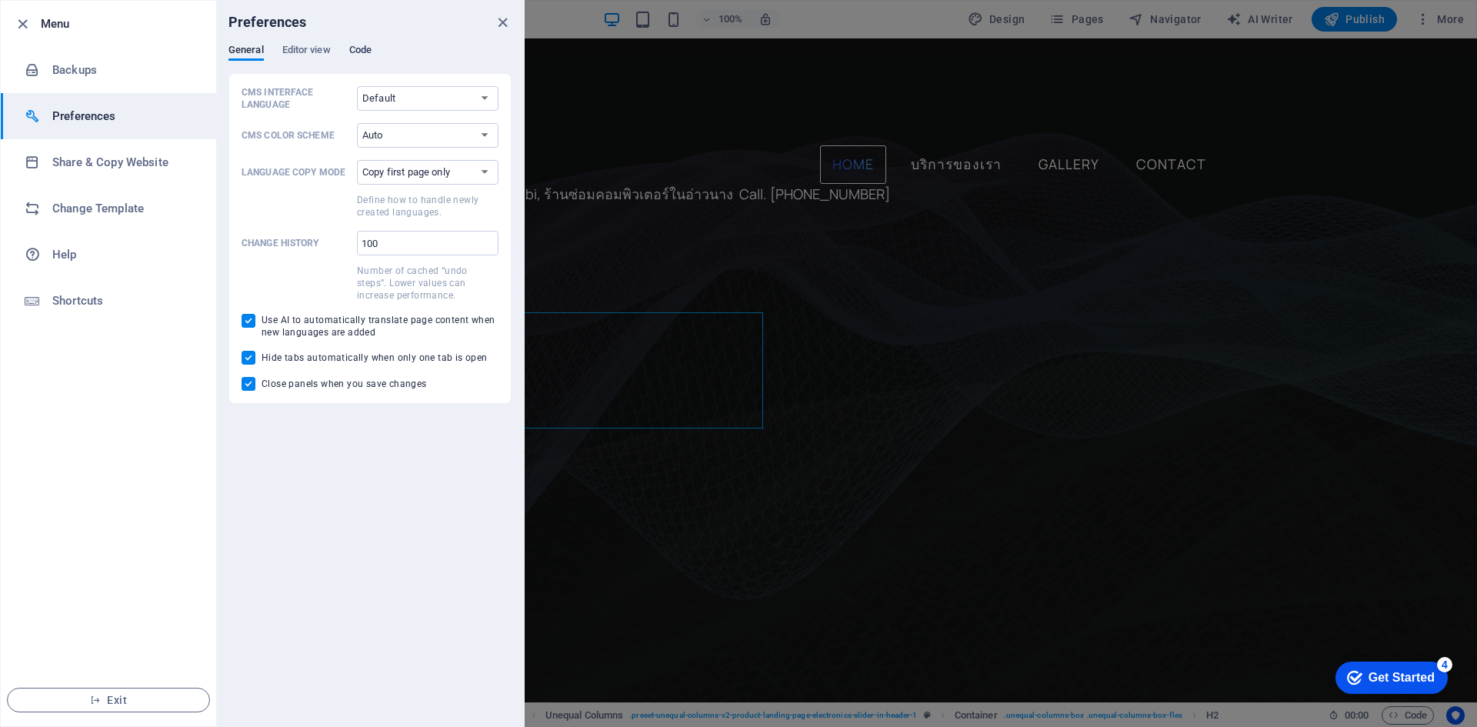
click at [362, 48] on span "Code" at bounding box center [360, 52] width 22 height 22
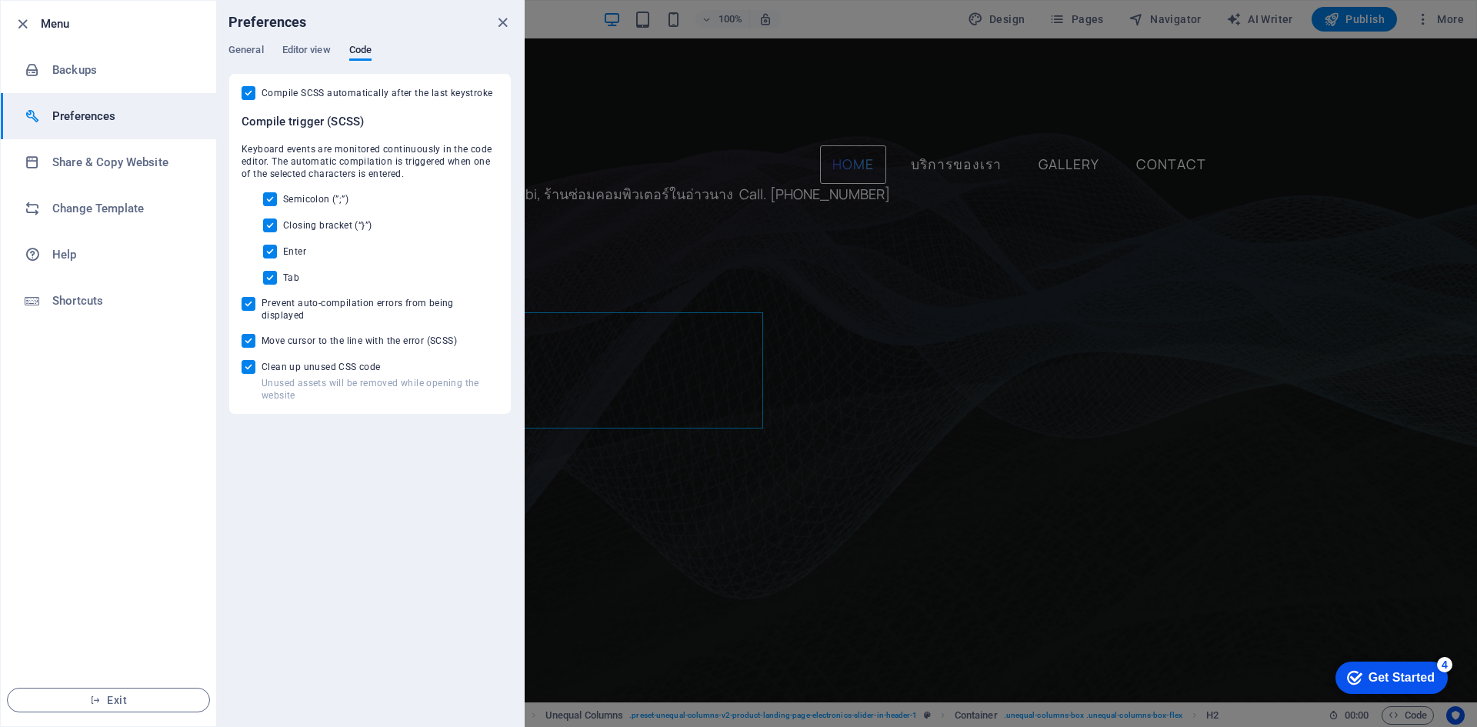
click at [248, 305] on input "Prevent auto-compilation errors from being displayed" at bounding box center [252, 304] width 20 height 14
checkbox input "false"
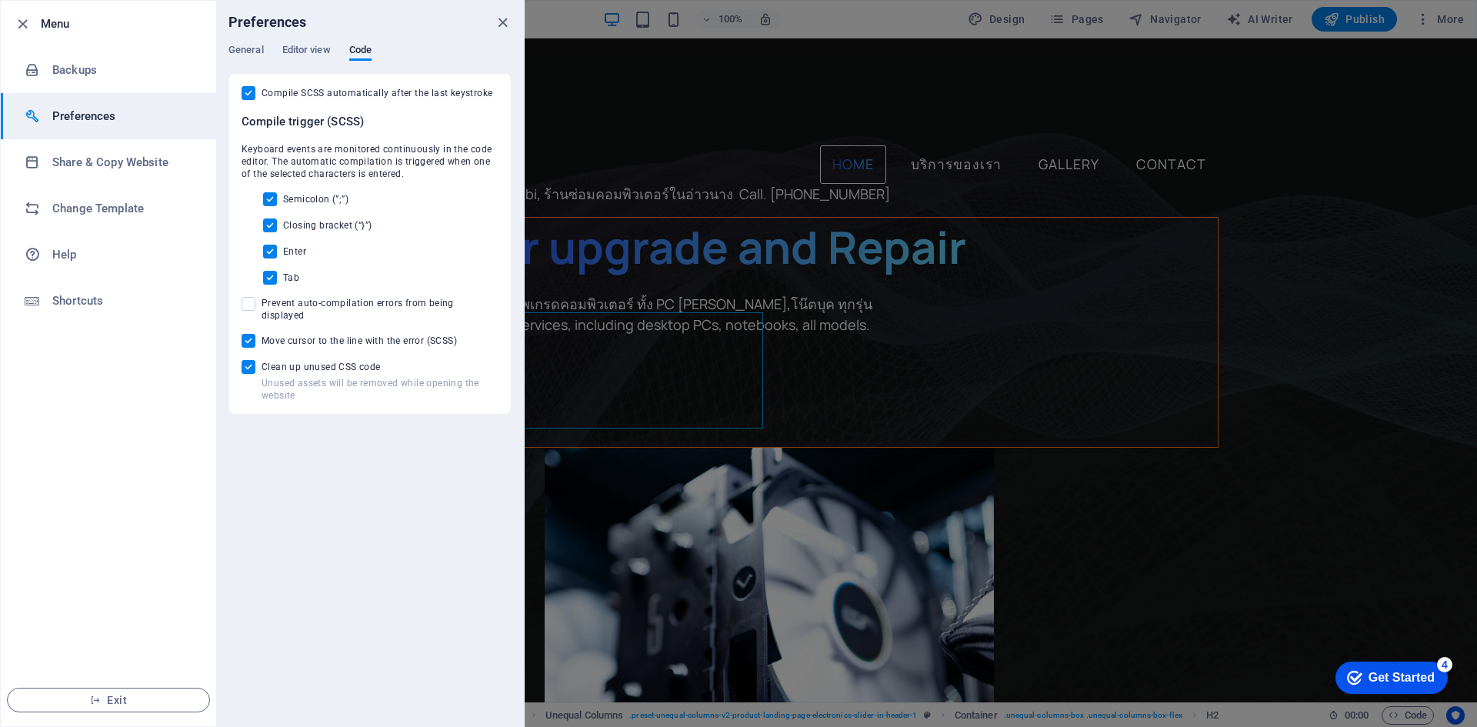
click at [246, 334] on input "Move cursor to the line with the error (SCSS)" at bounding box center [252, 341] width 20 height 14
checkbox input "false"
click at [248, 360] on input "Unused assets will be removed while opening the website Clean up unused CSS code" at bounding box center [252, 367] width 20 height 14
checkbox input "false"
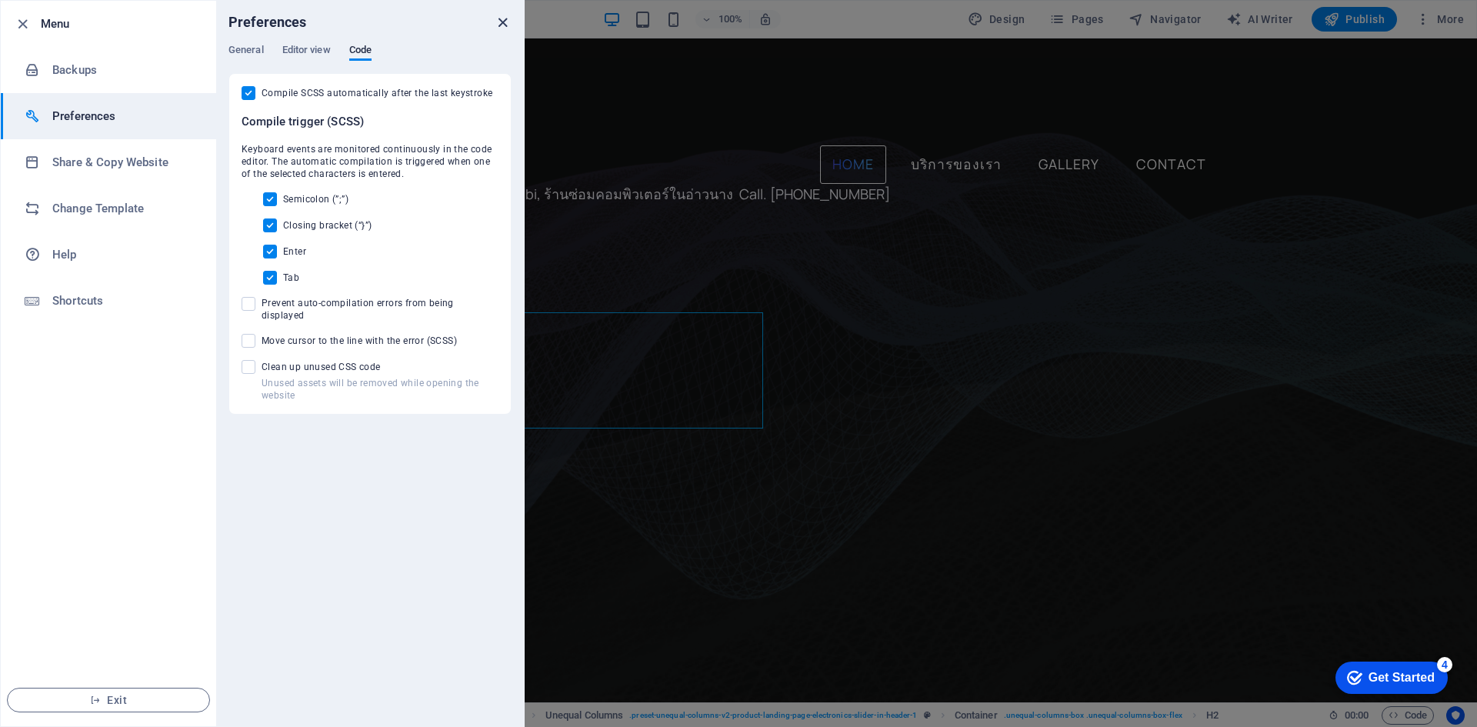
click at [500, 15] on icon "close" at bounding box center [503, 23] width 18 height 18
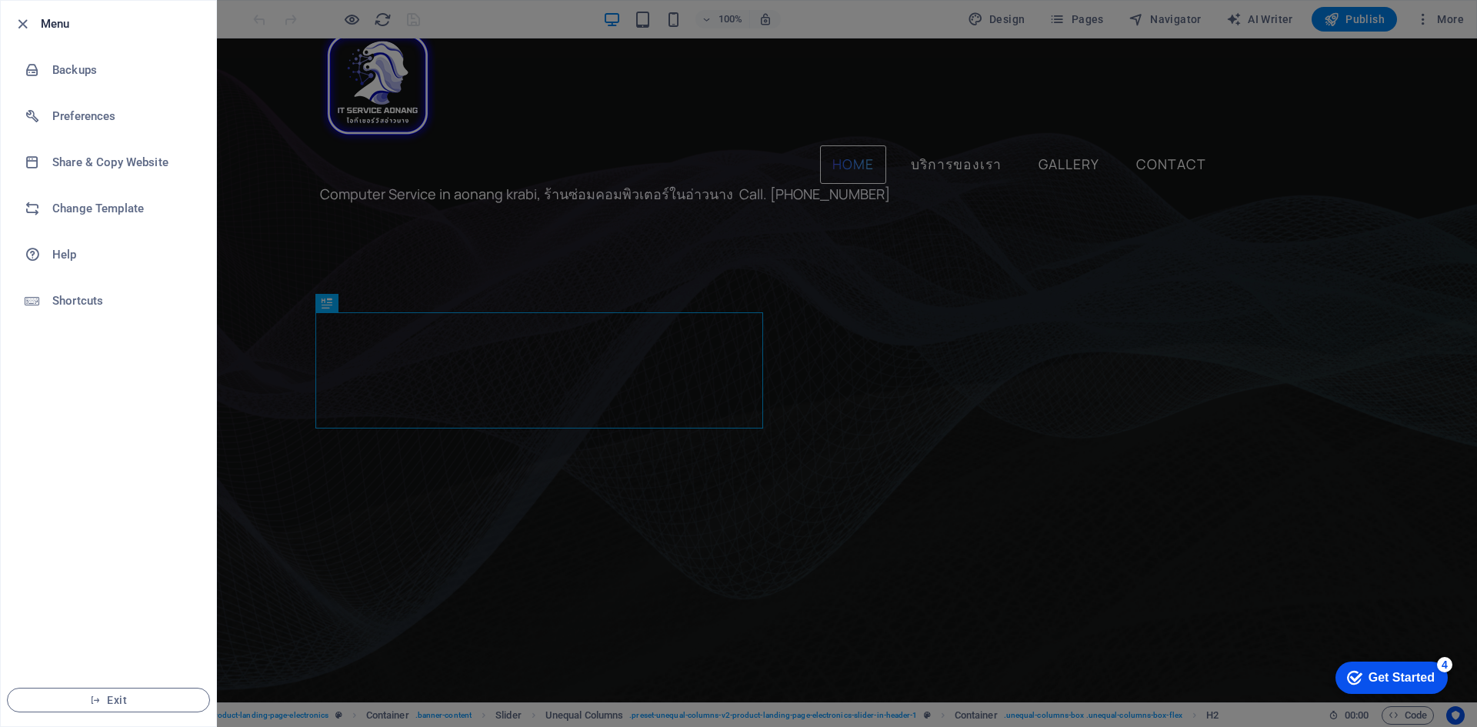
click at [105, 592] on ul "Menu Backups Preferences Share & Copy Website Change Template Help Shortcuts Ex…" at bounding box center [108, 363] width 215 height 725
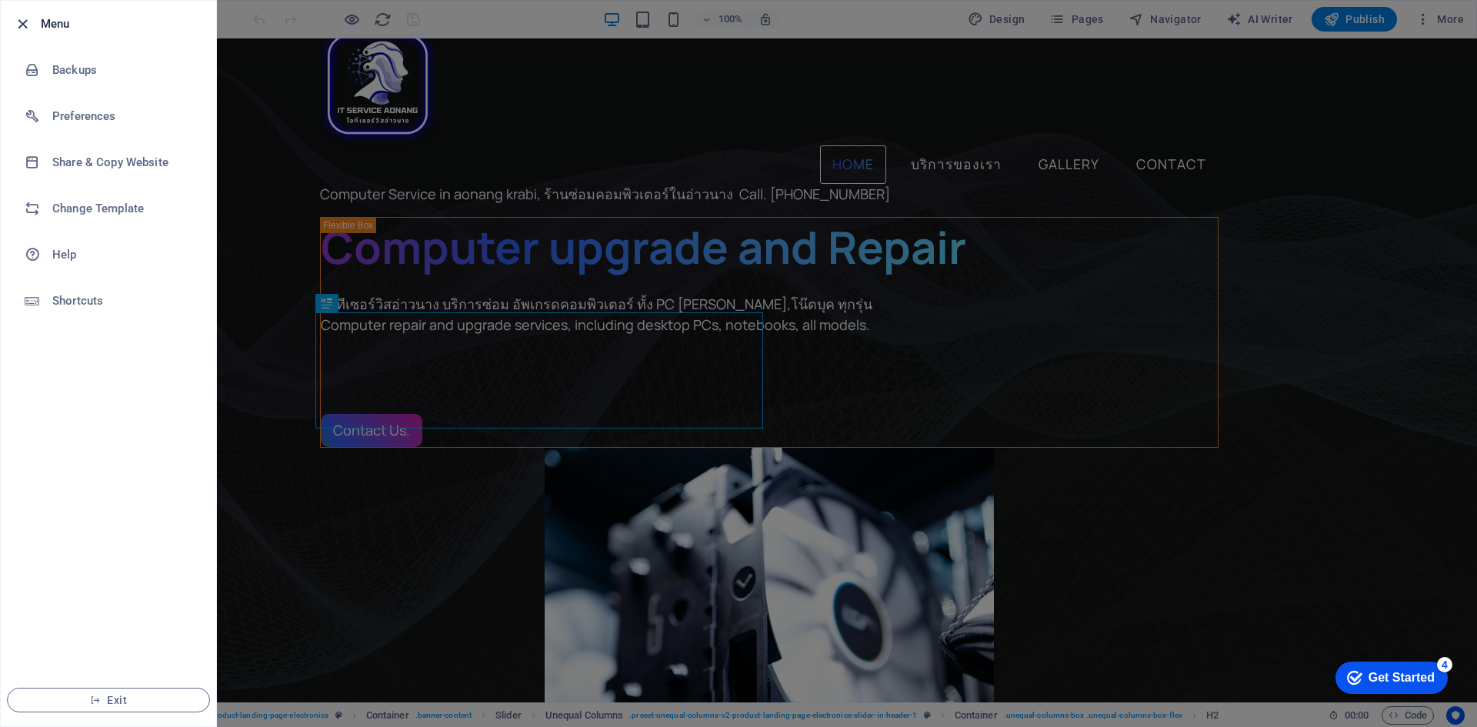
click at [22, 25] on icon "button" at bounding box center [23, 24] width 18 height 18
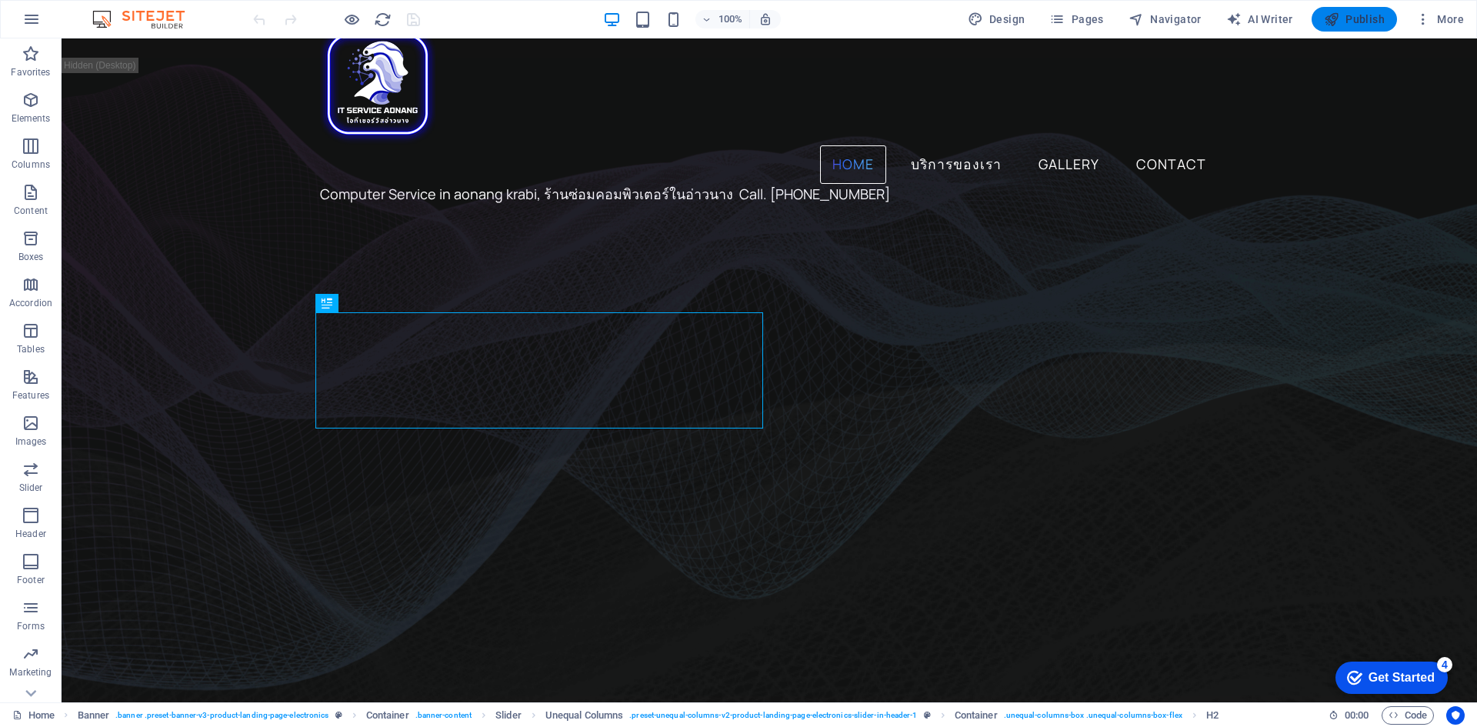
click at [1331, 21] on icon "button" at bounding box center [1331, 19] width 15 height 15
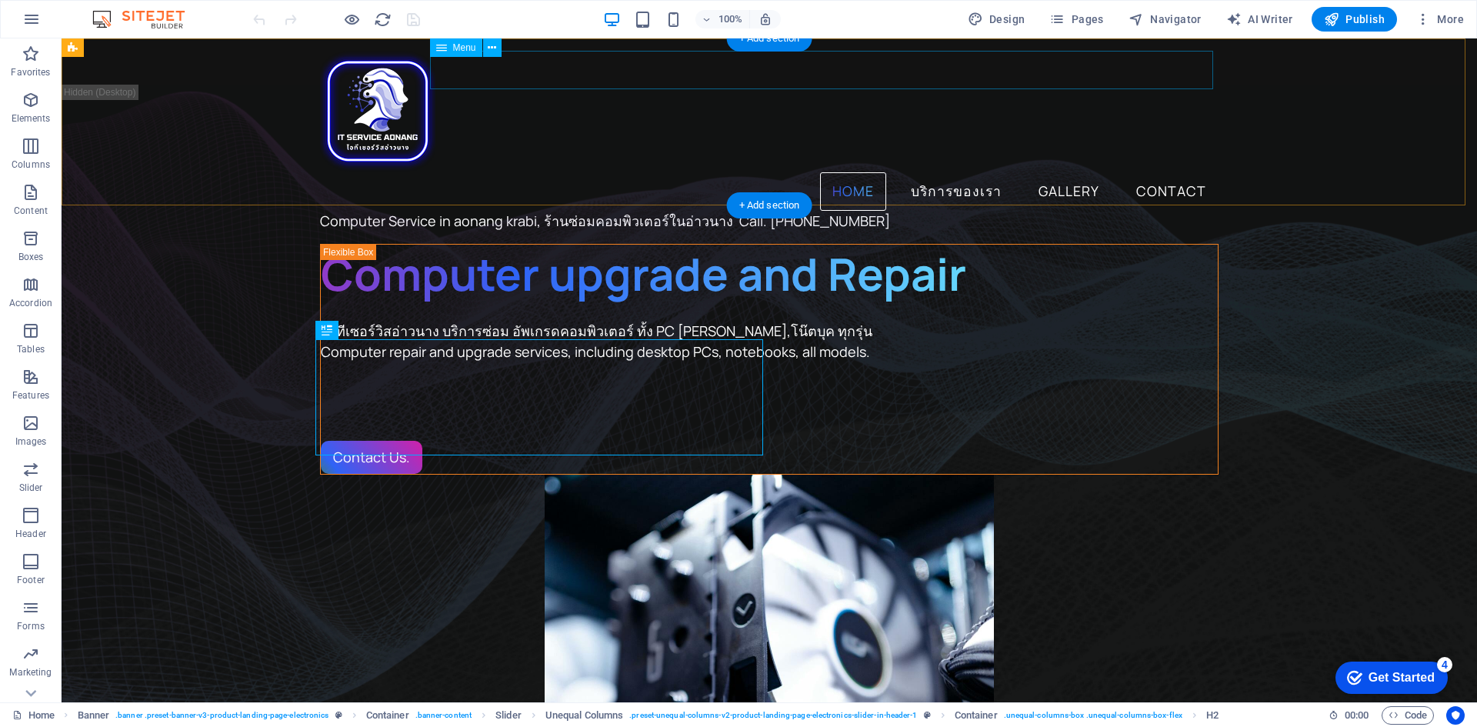
click at [865, 172] on nav "Home บริการของเรา Gallery Contact" at bounding box center [769, 191] width 898 height 38
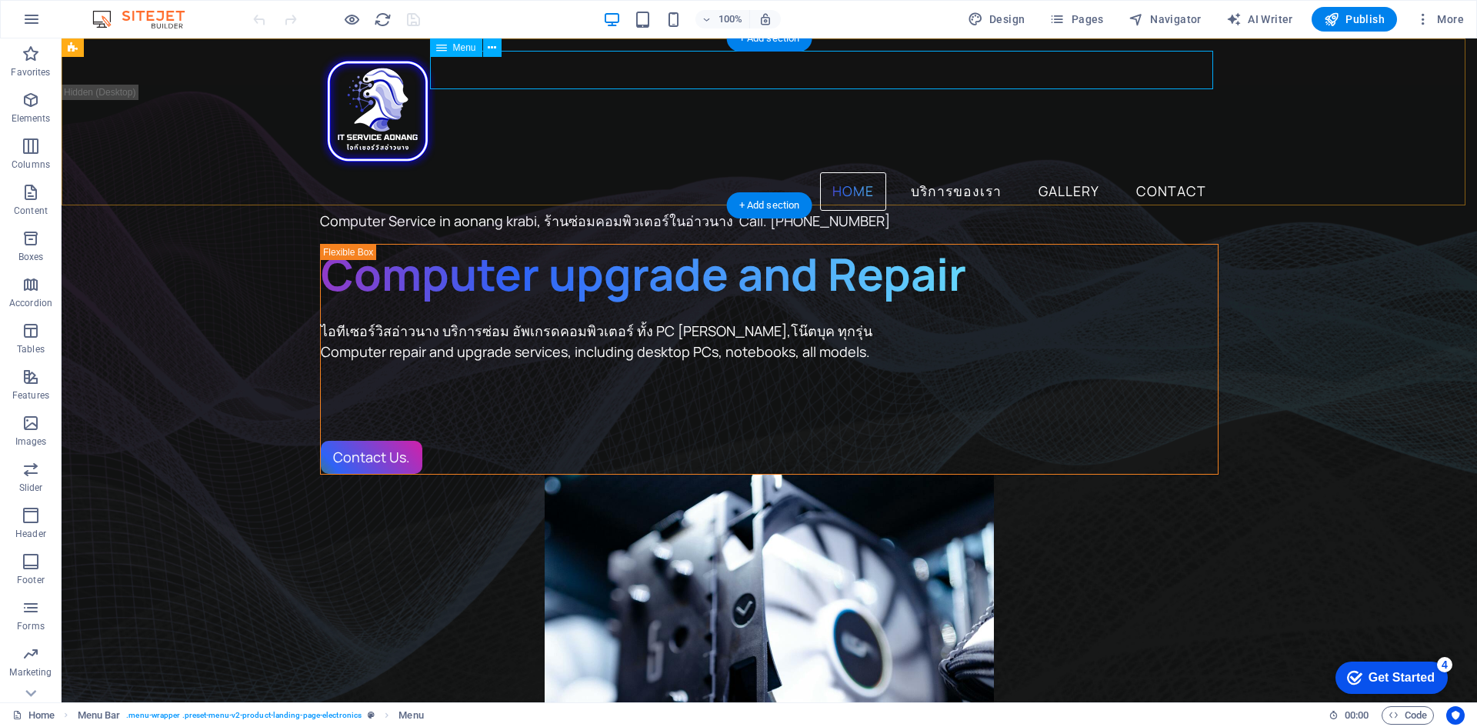
click at [854, 172] on nav "Home บริการของเรา Gallery Contact" at bounding box center [769, 191] width 898 height 38
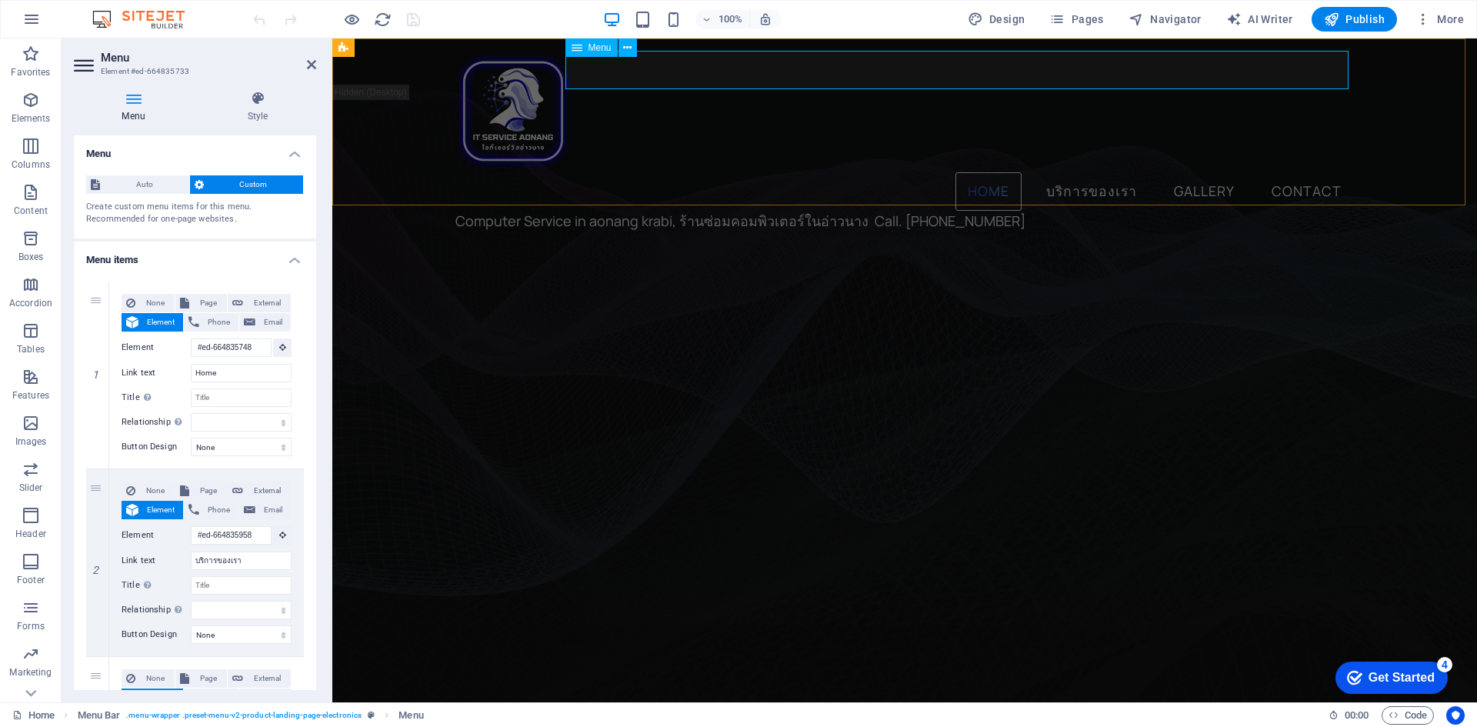
click at [985, 172] on nav "Home บริการของเรา Gallery Contact" at bounding box center [904, 191] width 898 height 38
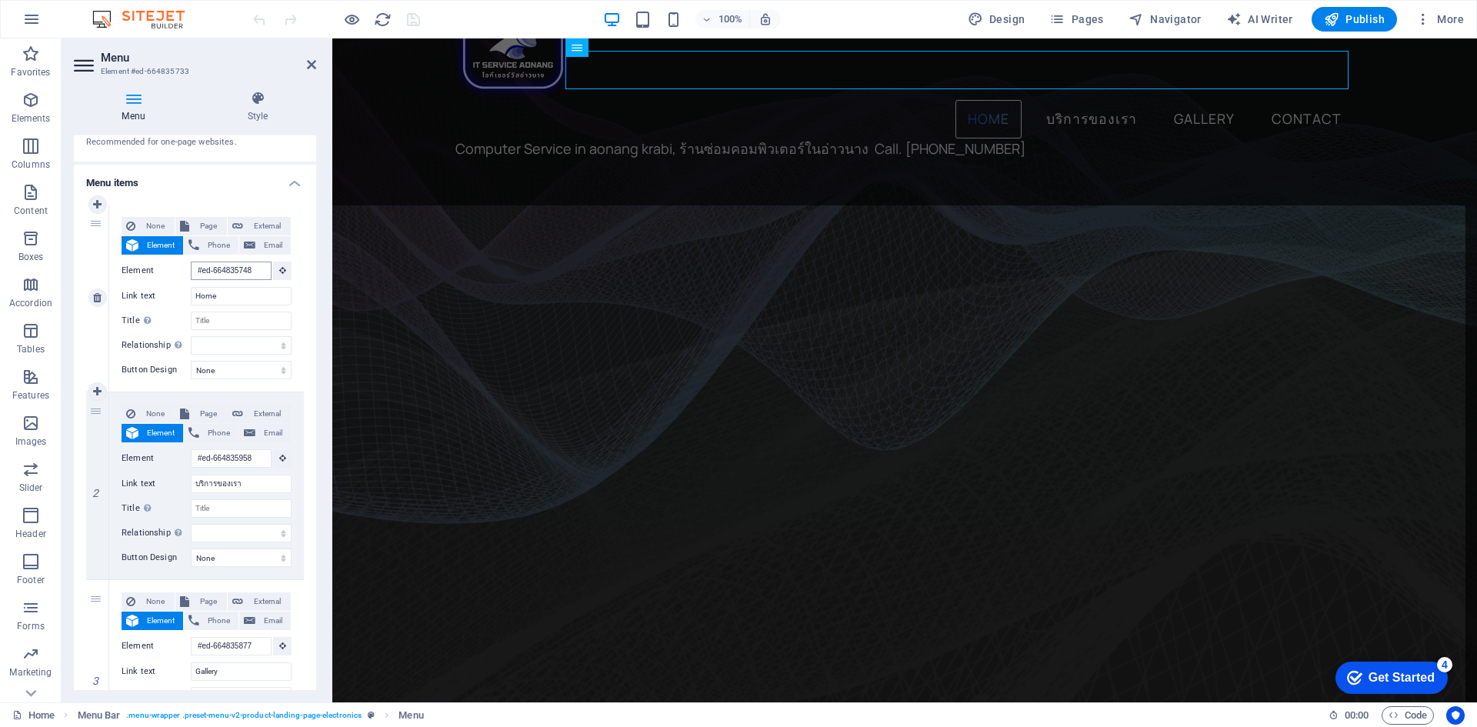
scroll to position [134, 0]
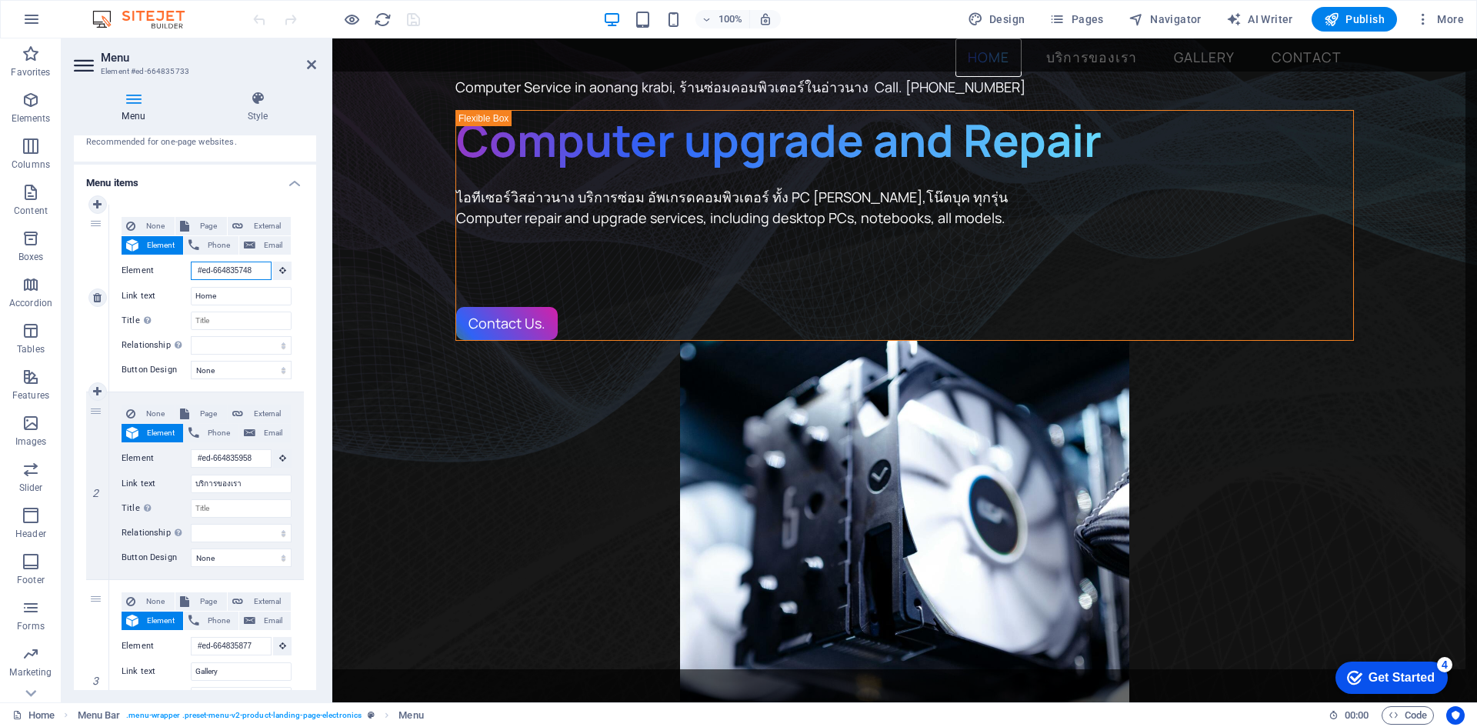
click at [232, 272] on input "#ed-664835748" at bounding box center [231, 271] width 81 height 18
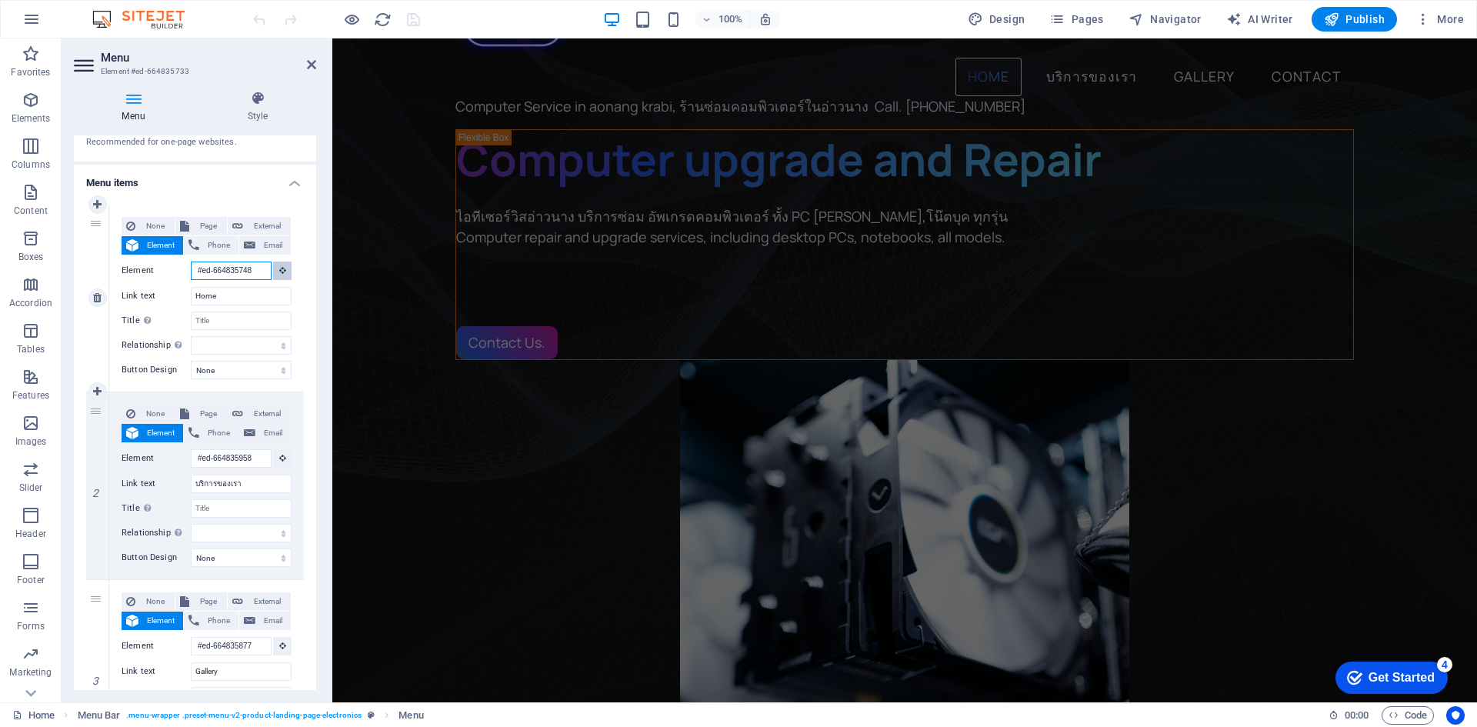
scroll to position [0, 2]
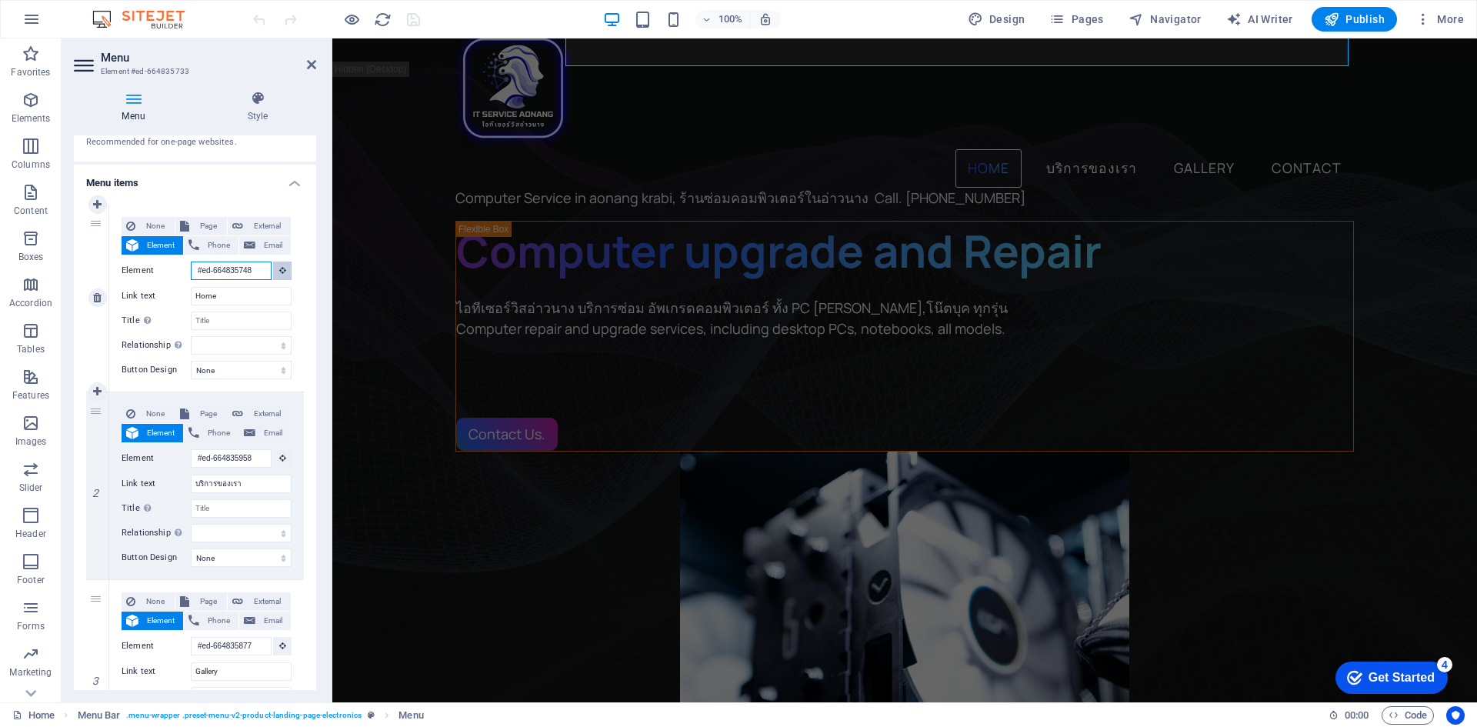
drag, startPoint x: 214, startPoint y: 269, endPoint x: 277, endPoint y: 270, distance: 63.1
click at [277, 270] on div "Element #ed-664835748" at bounding box center [207, 271] width 170 height 19
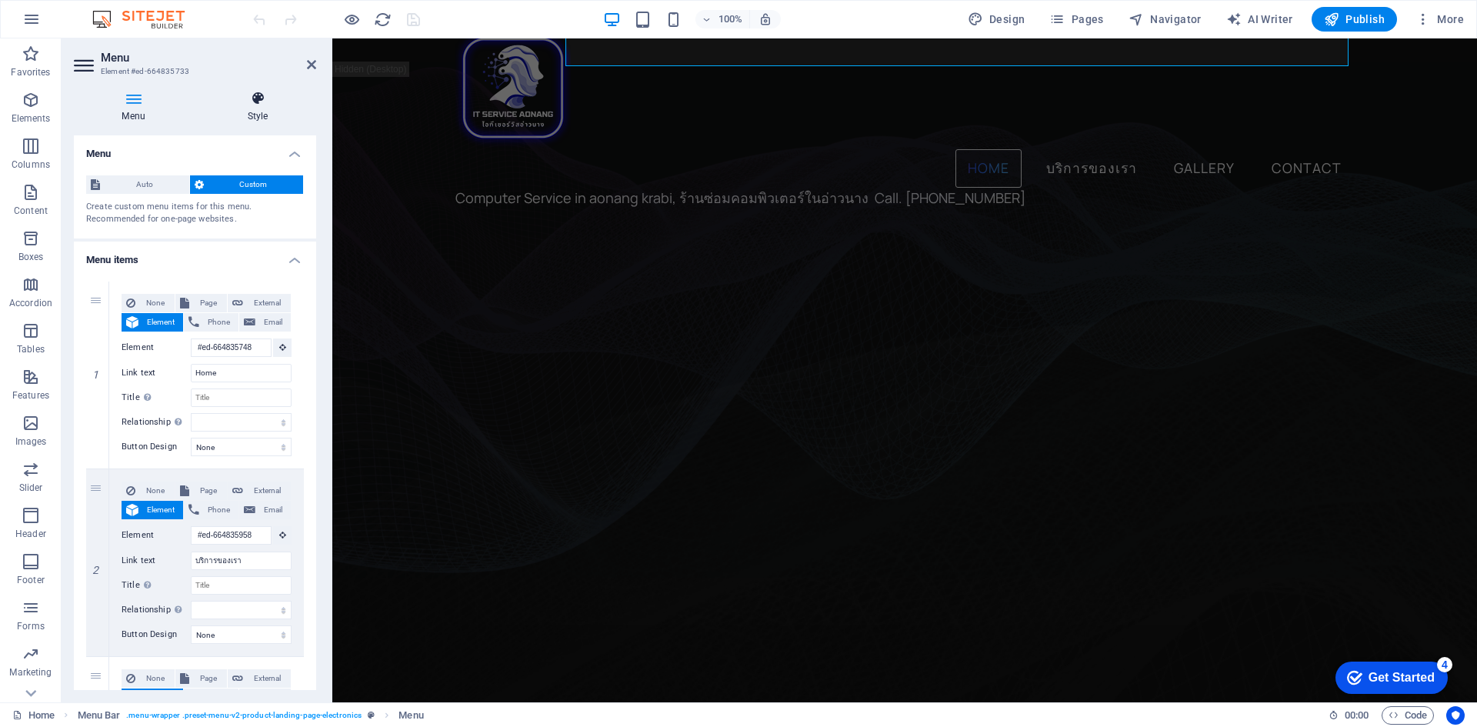
scroll to position [0, 0]
click at [257, 118] on h4 "Style" at bounding box center [257, 107] width 117 height 32
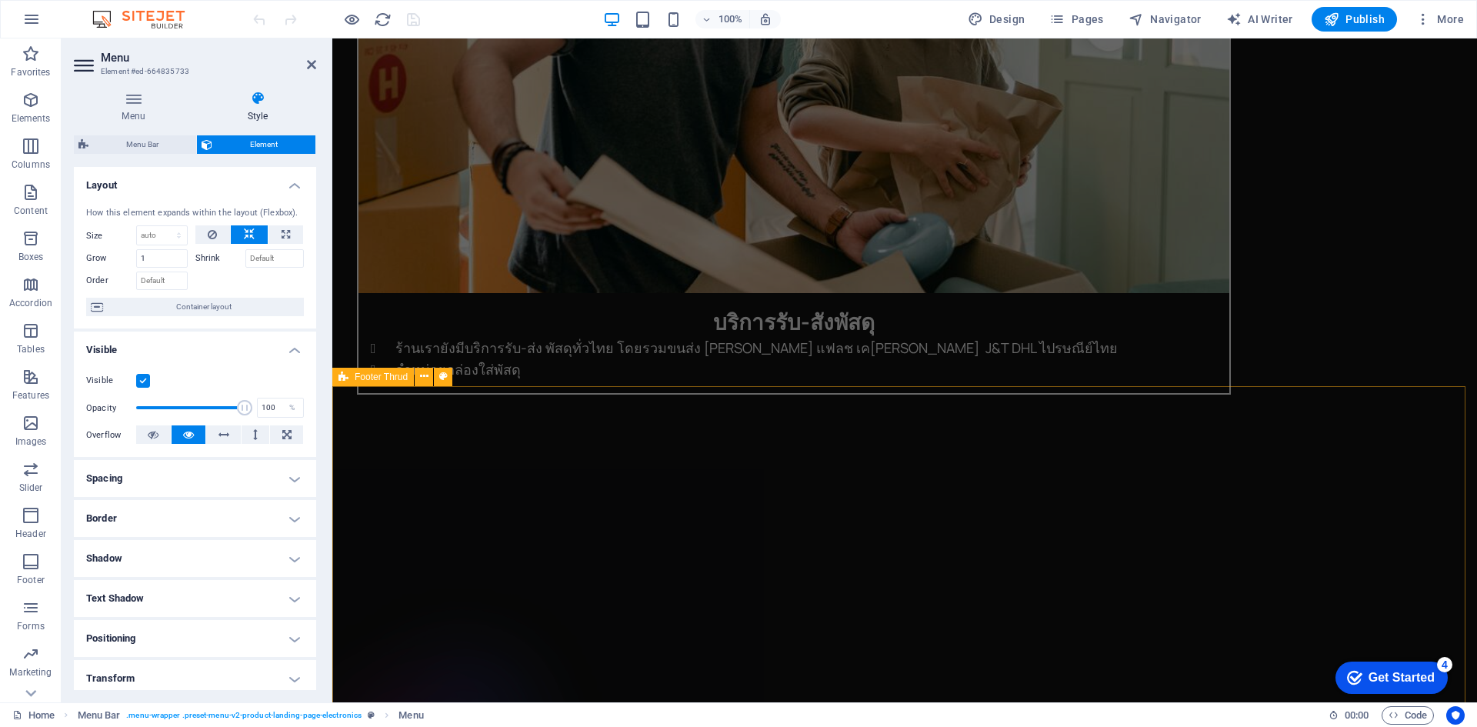
scroll to position [4097, 0]
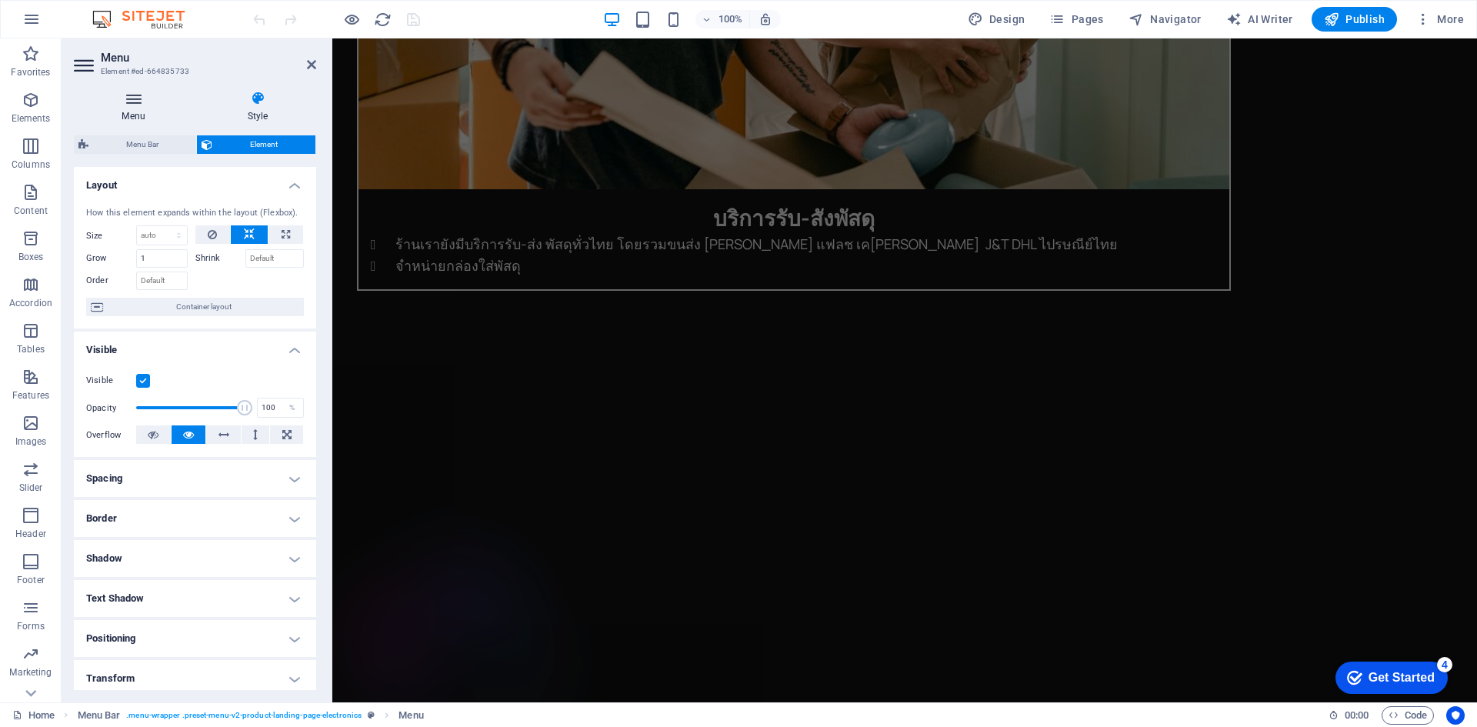
click at [138, 102] on icon at bounding box center [133, 98] width 119 height 15
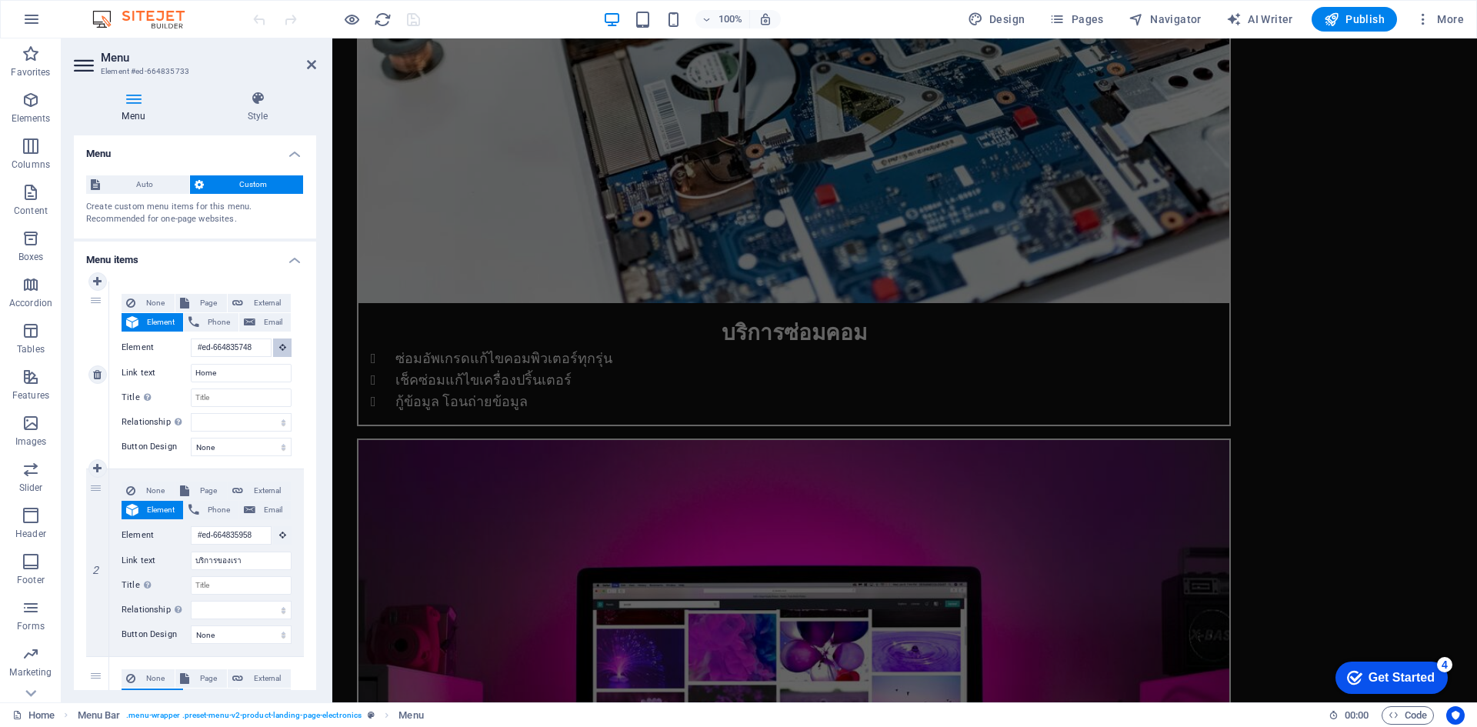
scroll to position [3374, 0]
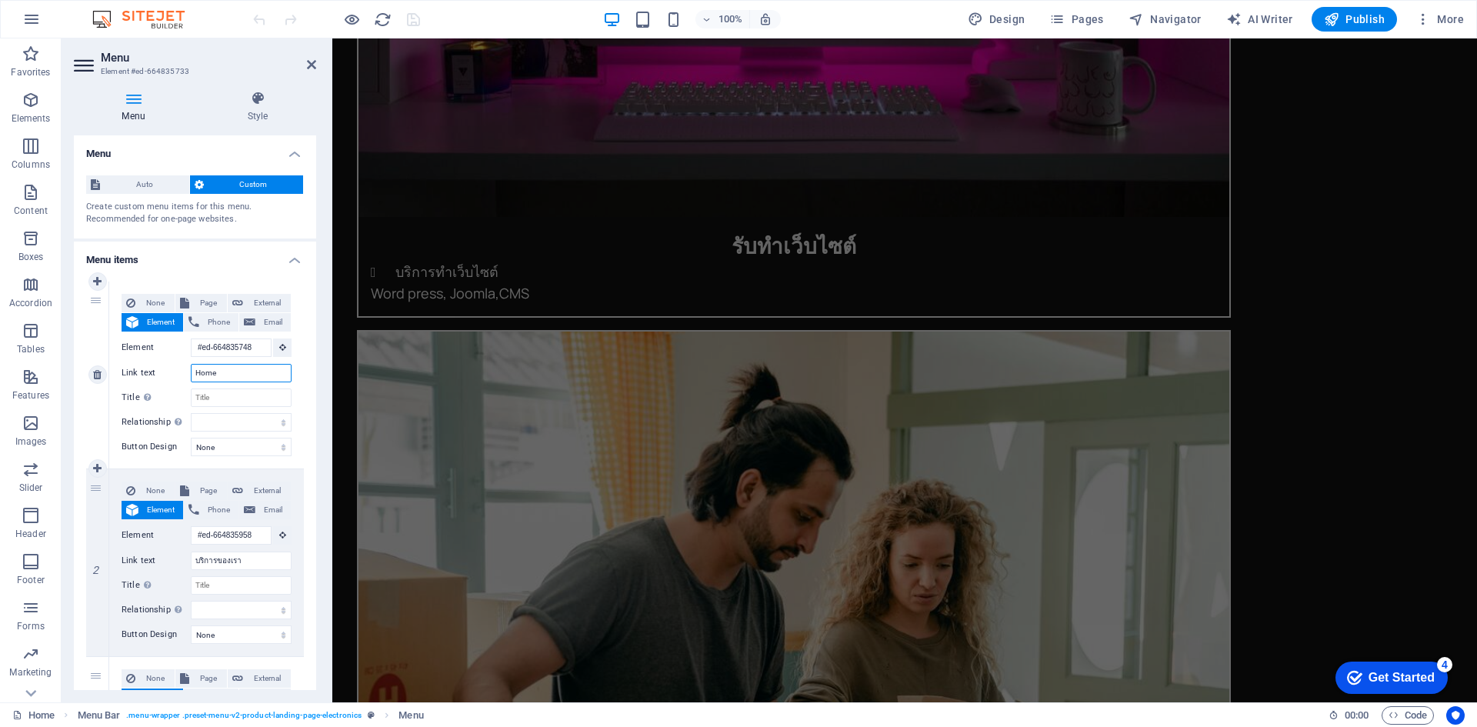
click at [217, 374] on input "Home" at bounding box center [241, 373] width 101 height 18
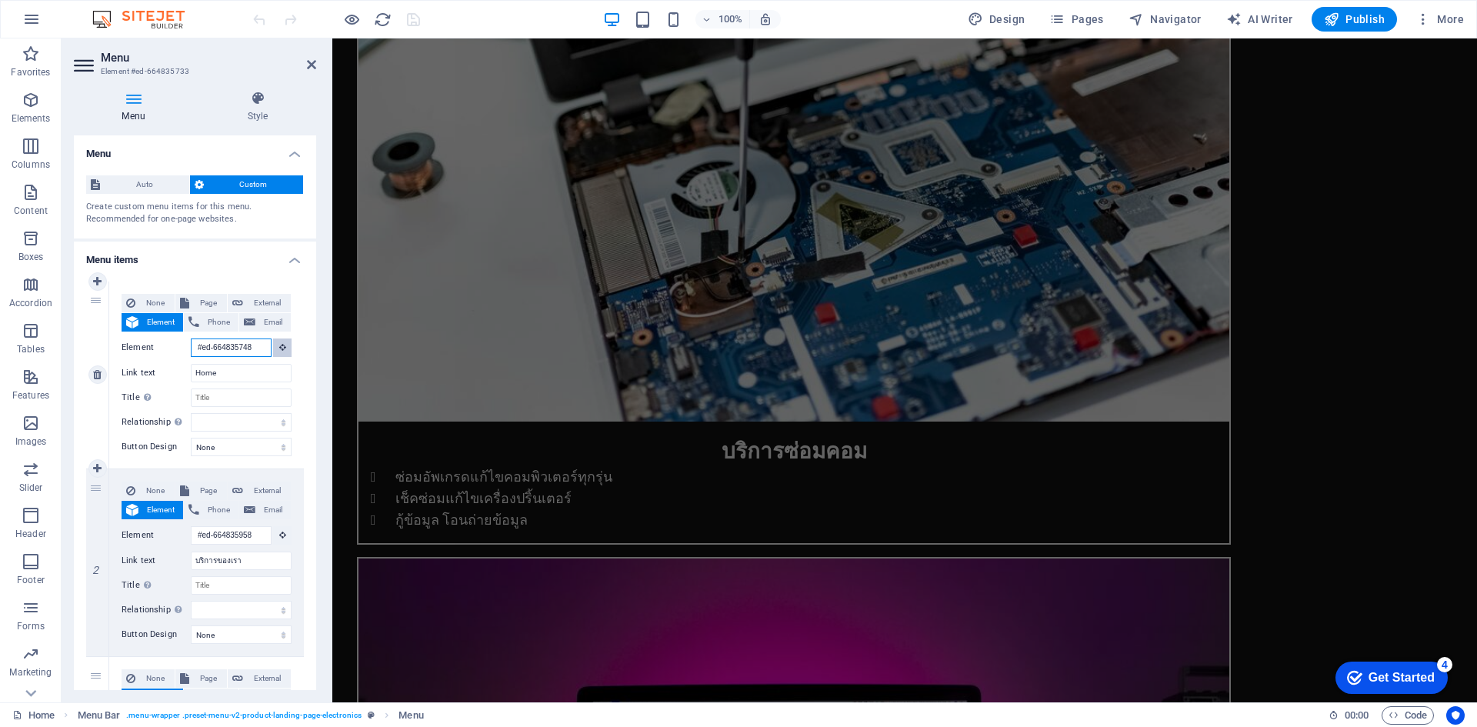
drag, startPoint x: 196, startPoint y: 349, endPoint x: 274, endPoint y: 346, distance: 77.8
click at [274, 346] on div "Element #ed-664835748" at bounding box center [207, 347] width 170 height 19
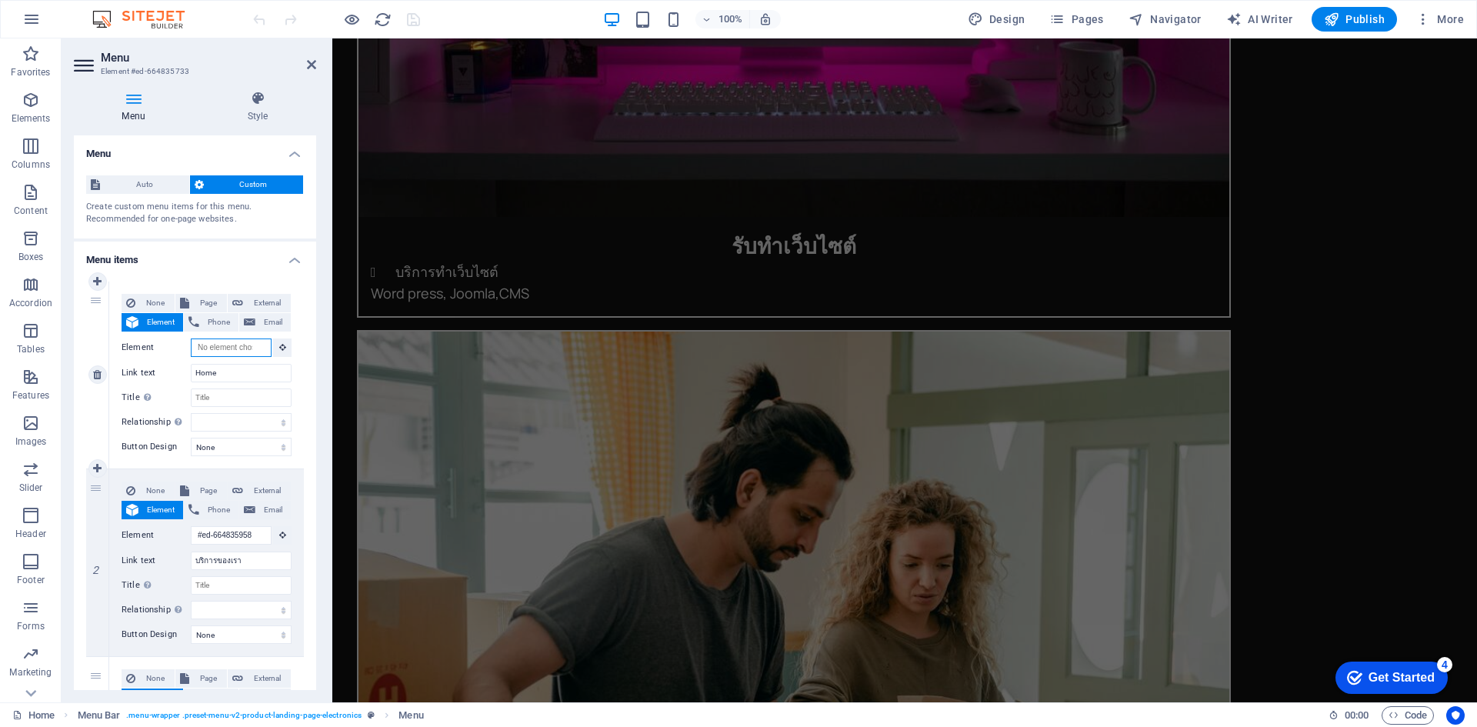
select select
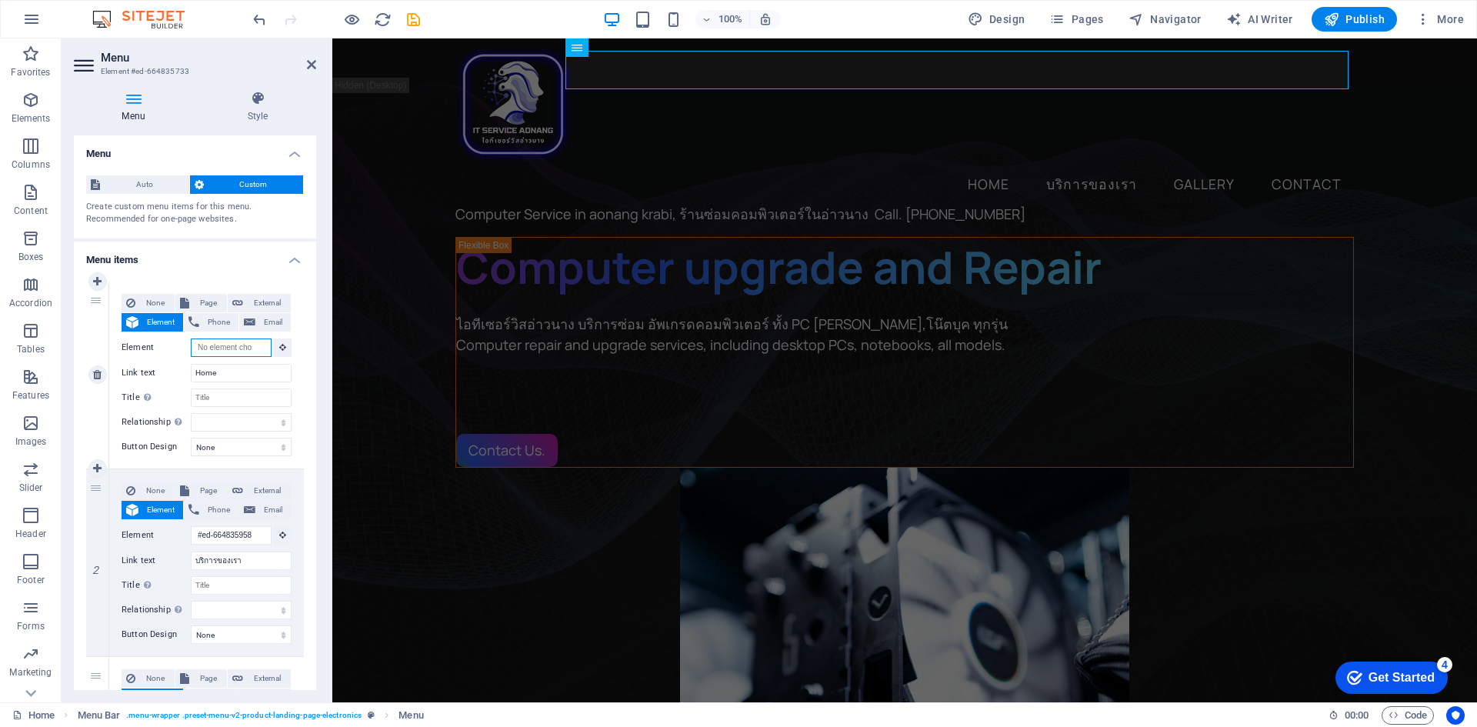
scroll to position [0, 0]
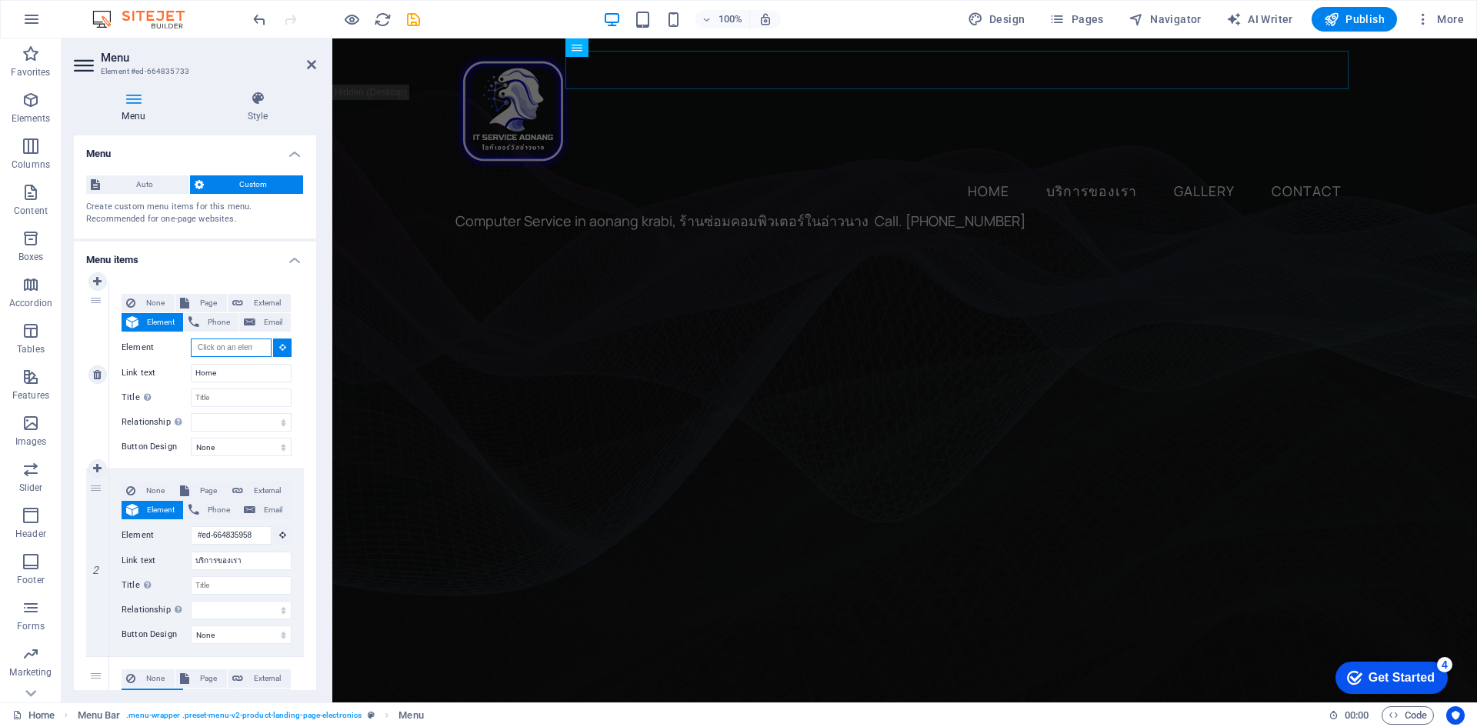
paste input "[URL][DOMAIN_NAME]"
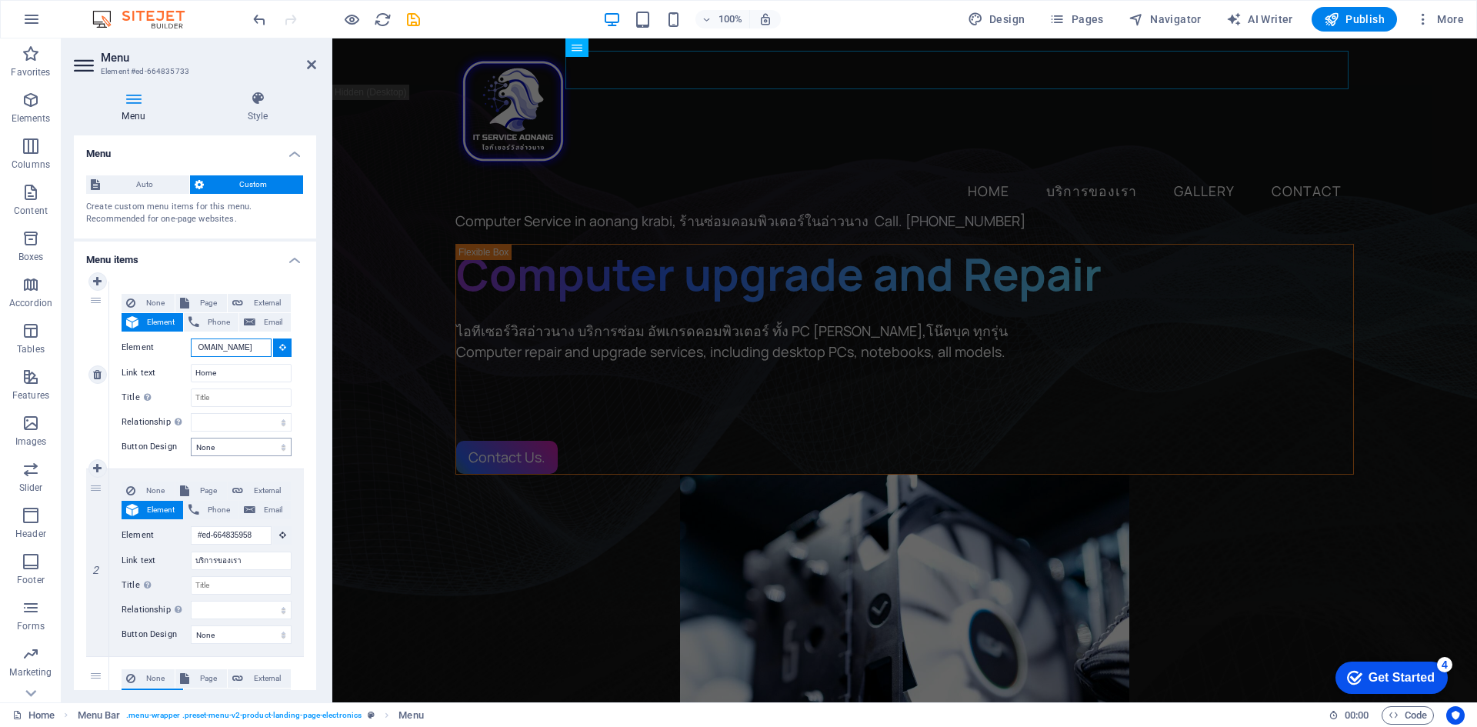
type input "[URL][DOMAIN_NAME]"
click at [253, 452] on select "None Default Primary Secondary" at bounding box center [241, 447] width 101 height 18
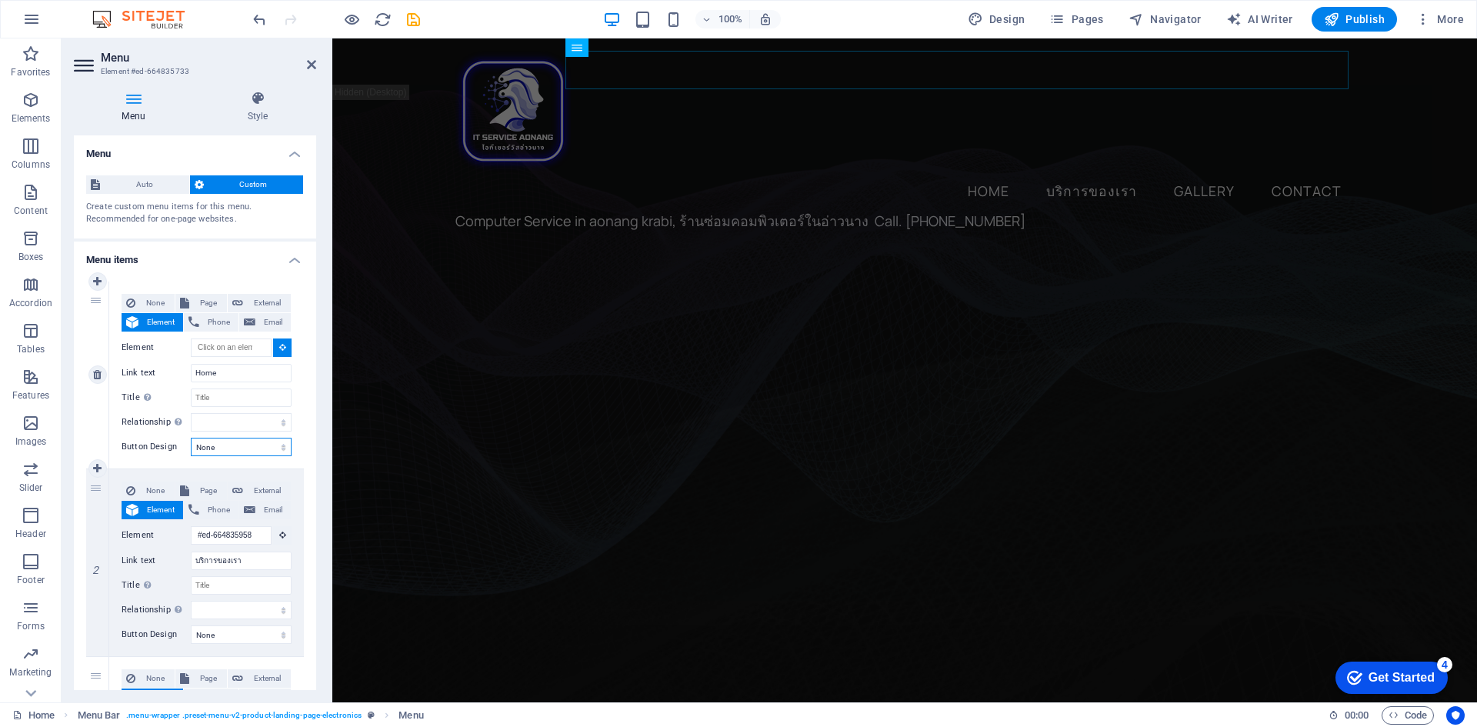
click at [253, 452] on select "None Default Primary Secondary" at bounding box center [241, 447] width 101 height 18
click at [1369, 22] on span "Publish" at bounding box center [1354, 19] width 61 height 15
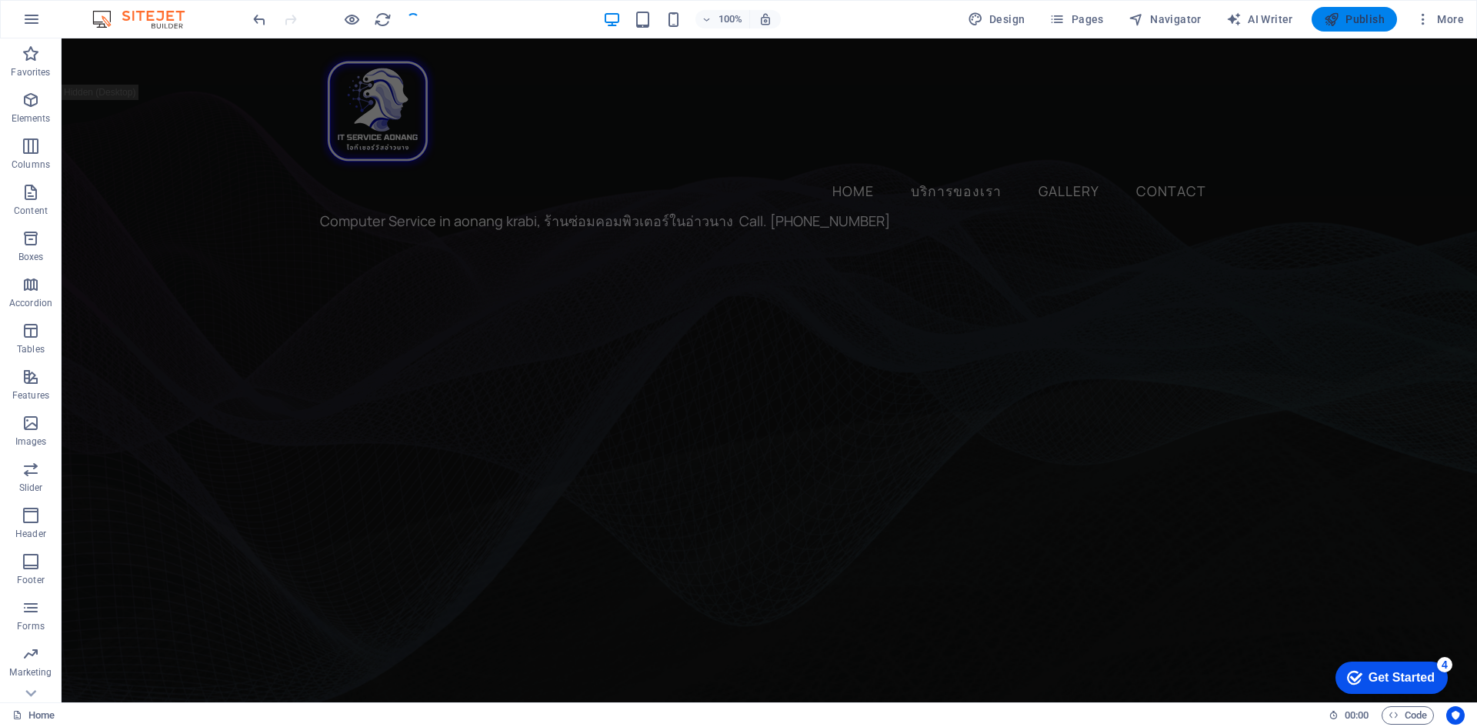
click at [1369, 22] on span "Publish" at bounding box center [1354, 19] width 61 height 15
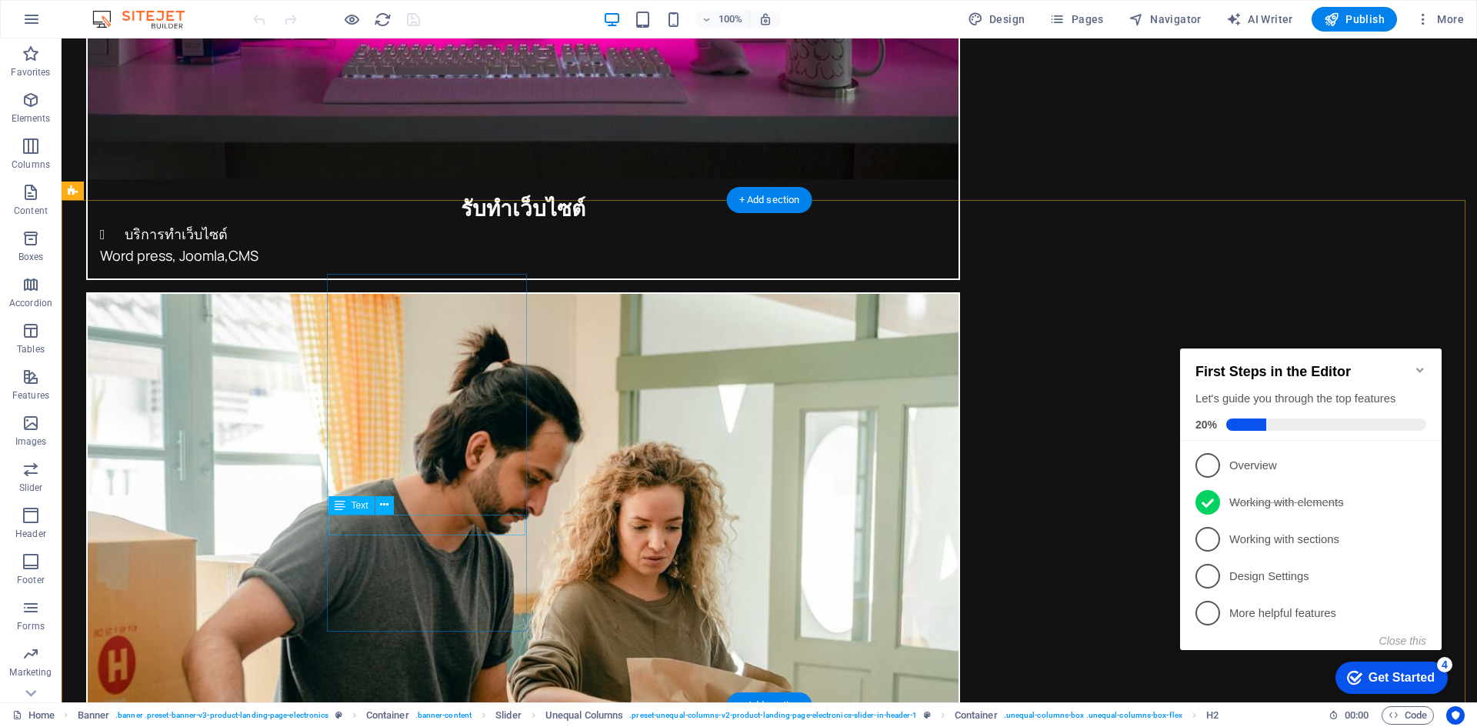
scroll to position [3873, 0]
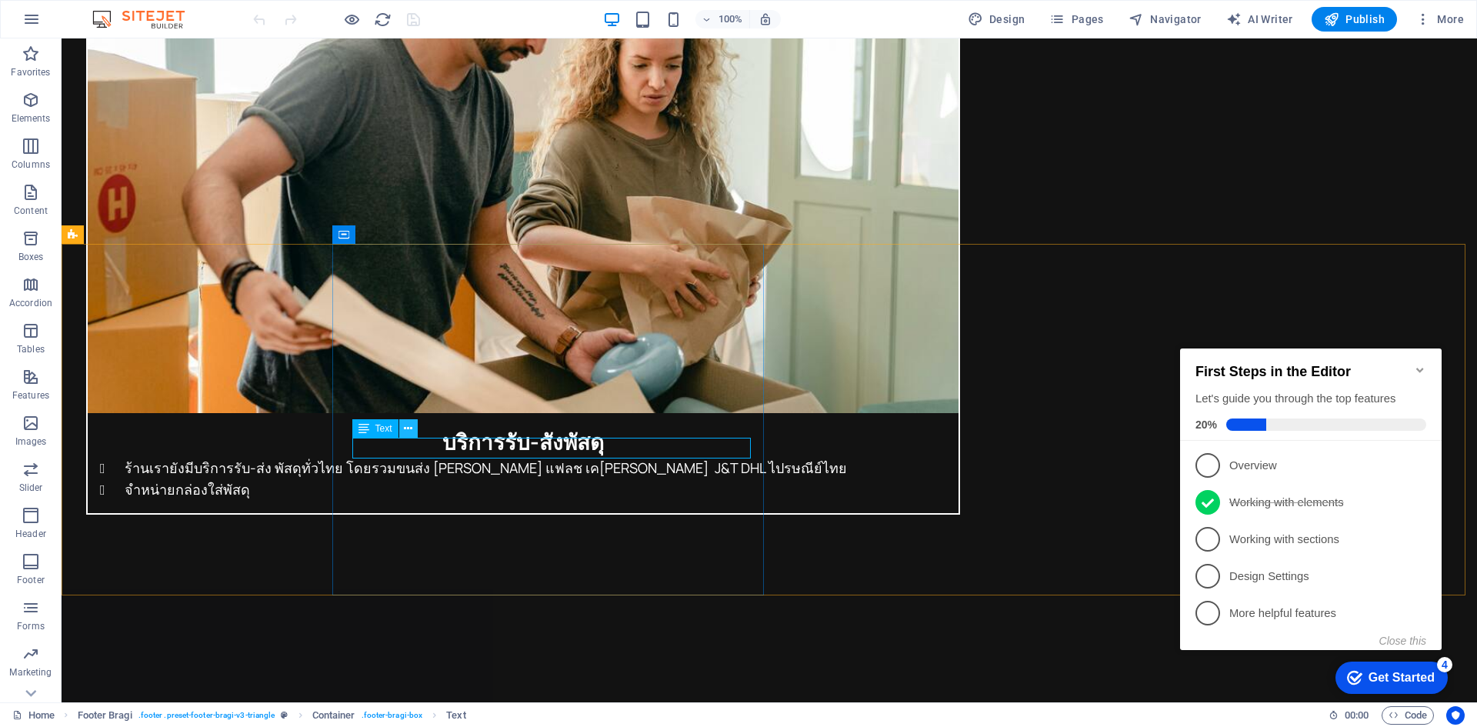
click at [410, 430] on icon at bounding box center [408, 429] width 8 height 16
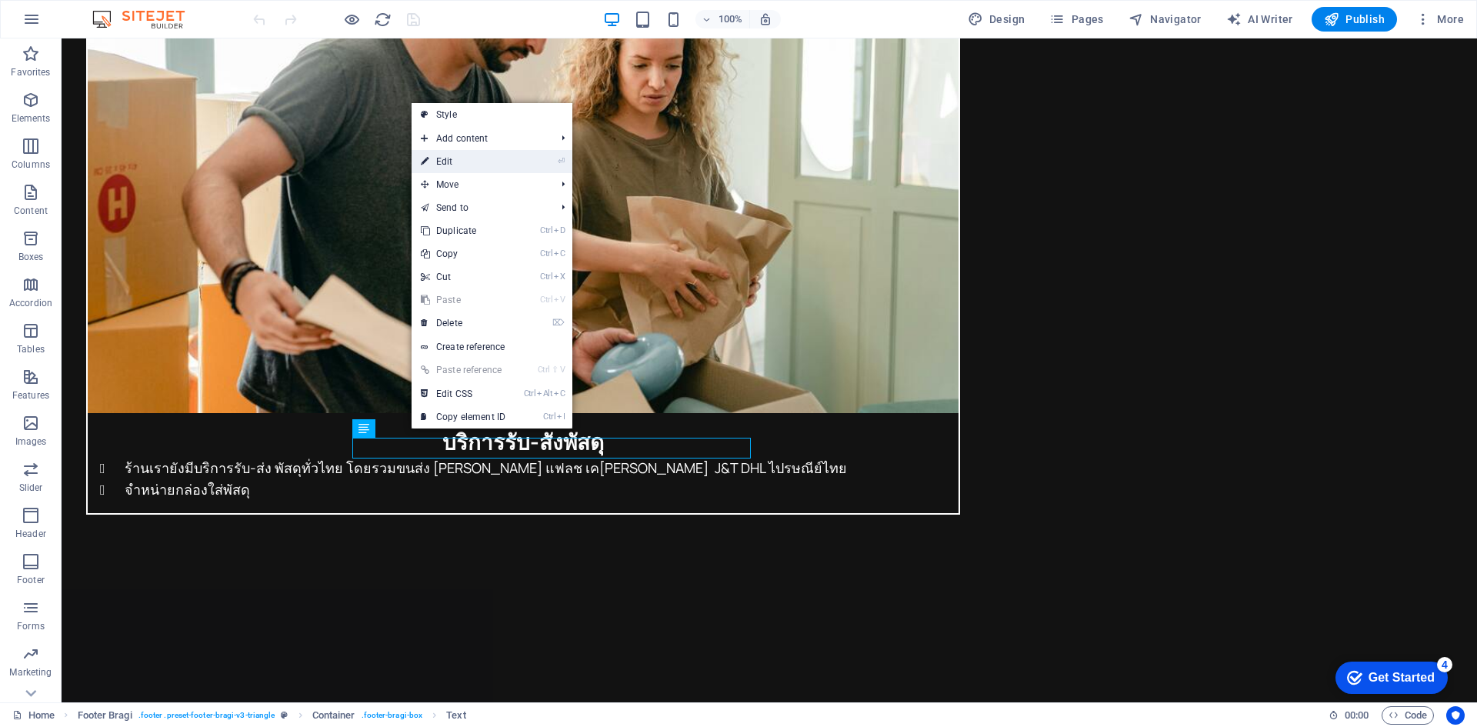
click at [460, 159] on link "⏎ Edit" at bounding box center [463, 161] width 103 height 23
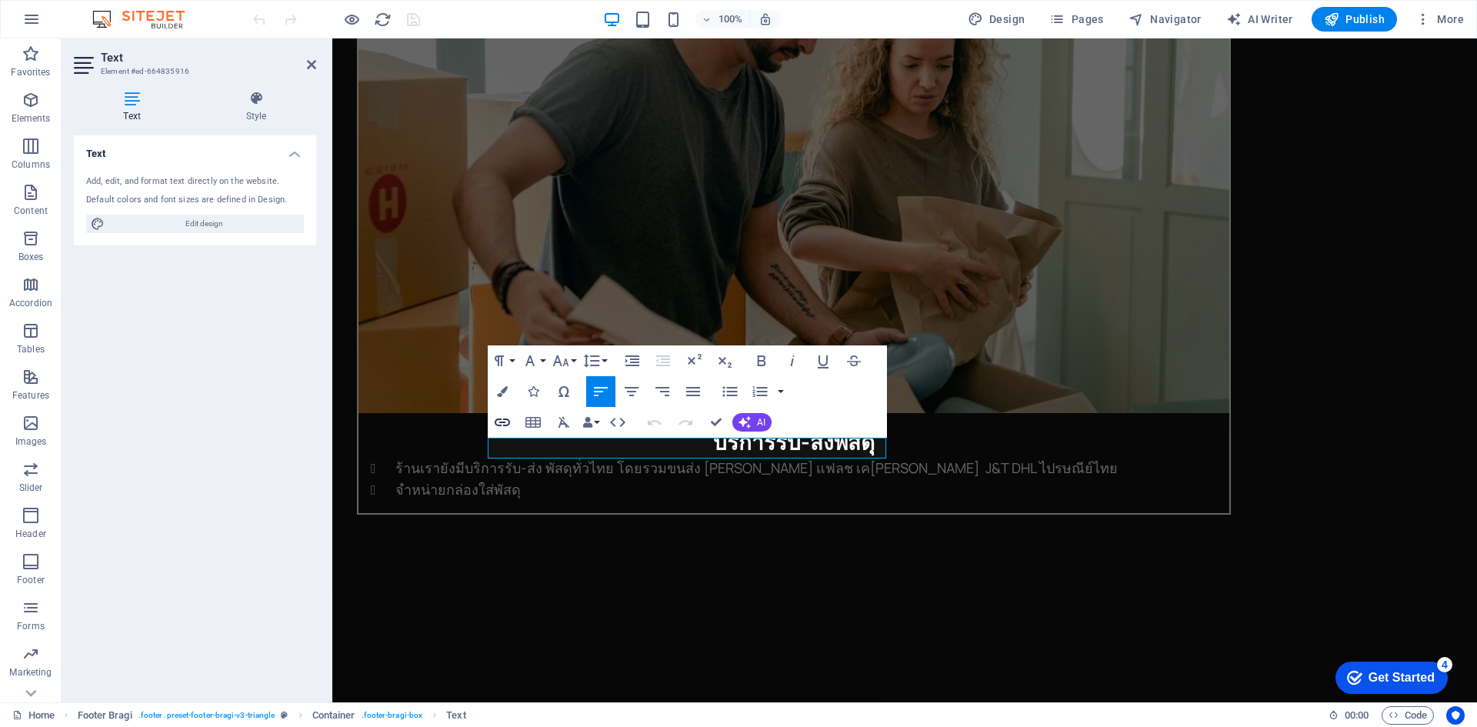
click at [503, 424] on icon "button" at bounding box center [502, 422] width 18 height 18
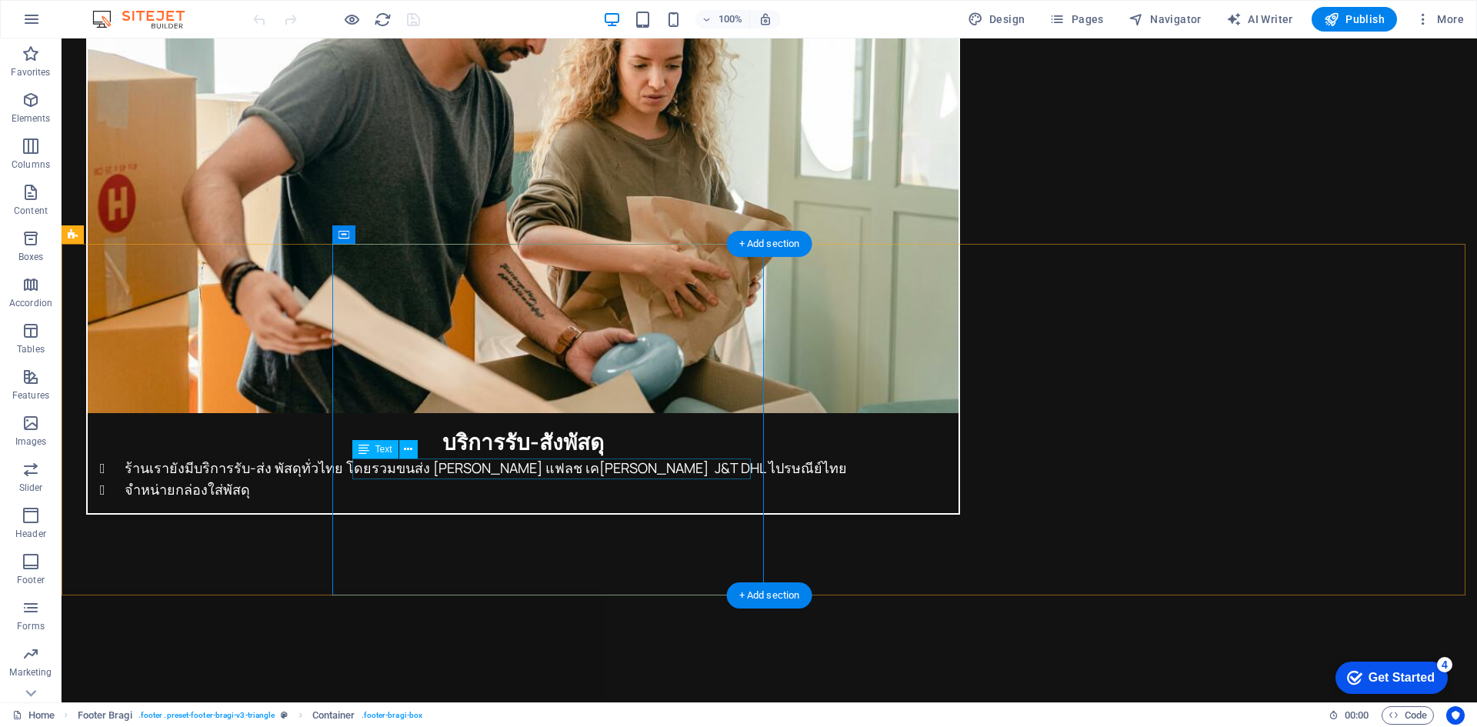
click at [410, 451] on icon at bounding box center [408, 450] width 8 height 16
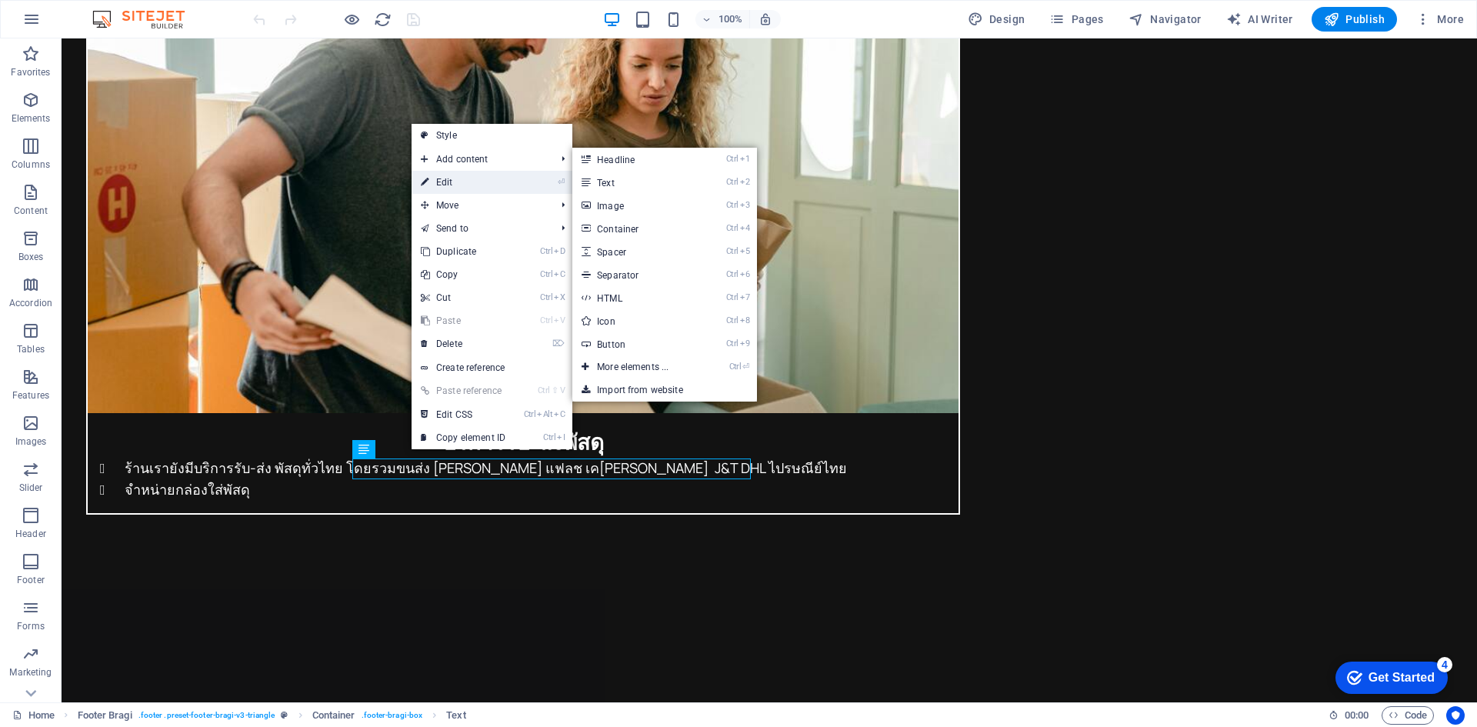
click at [453, 185] on link "⏎ Edit" at bounding box center [463, 182] width 103 height 23
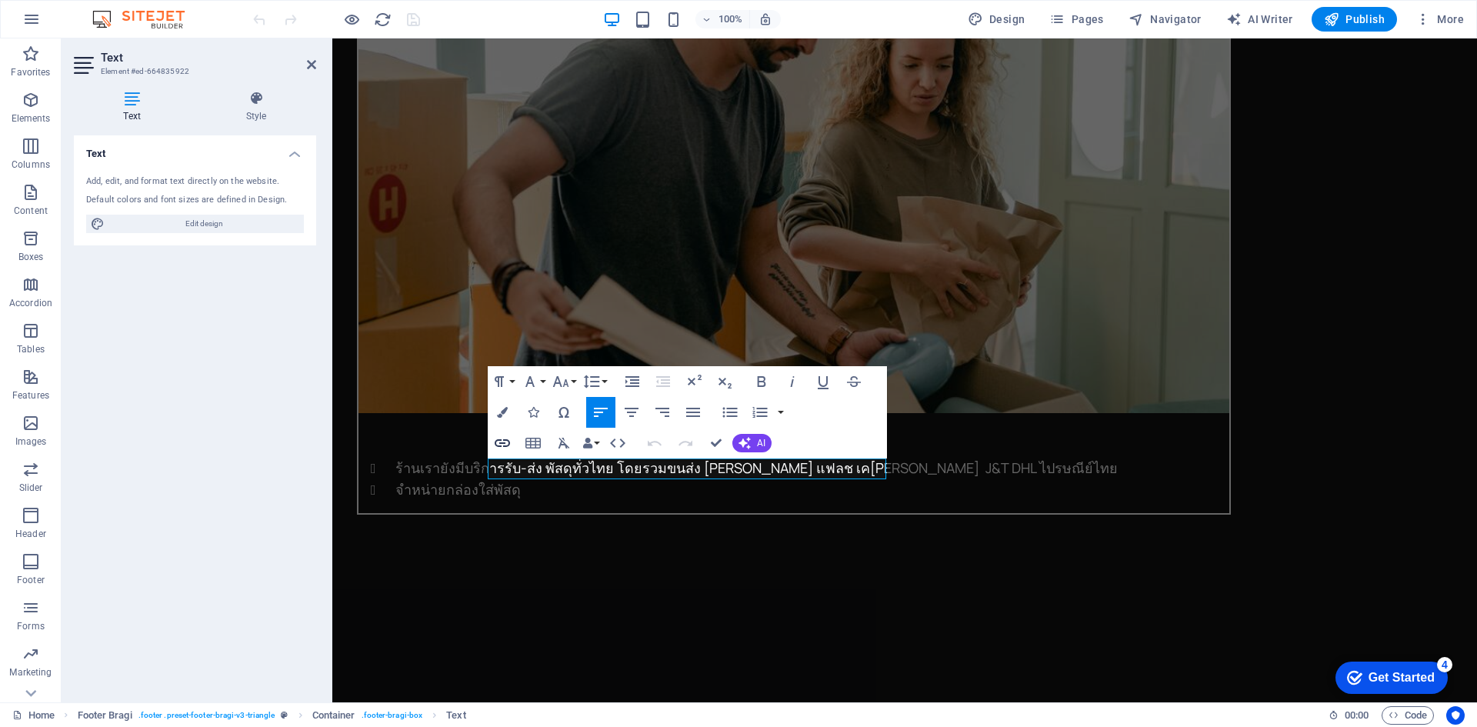
click at [504, 444] on icon "button" at bounding box center [502, 443] width 15 height 8
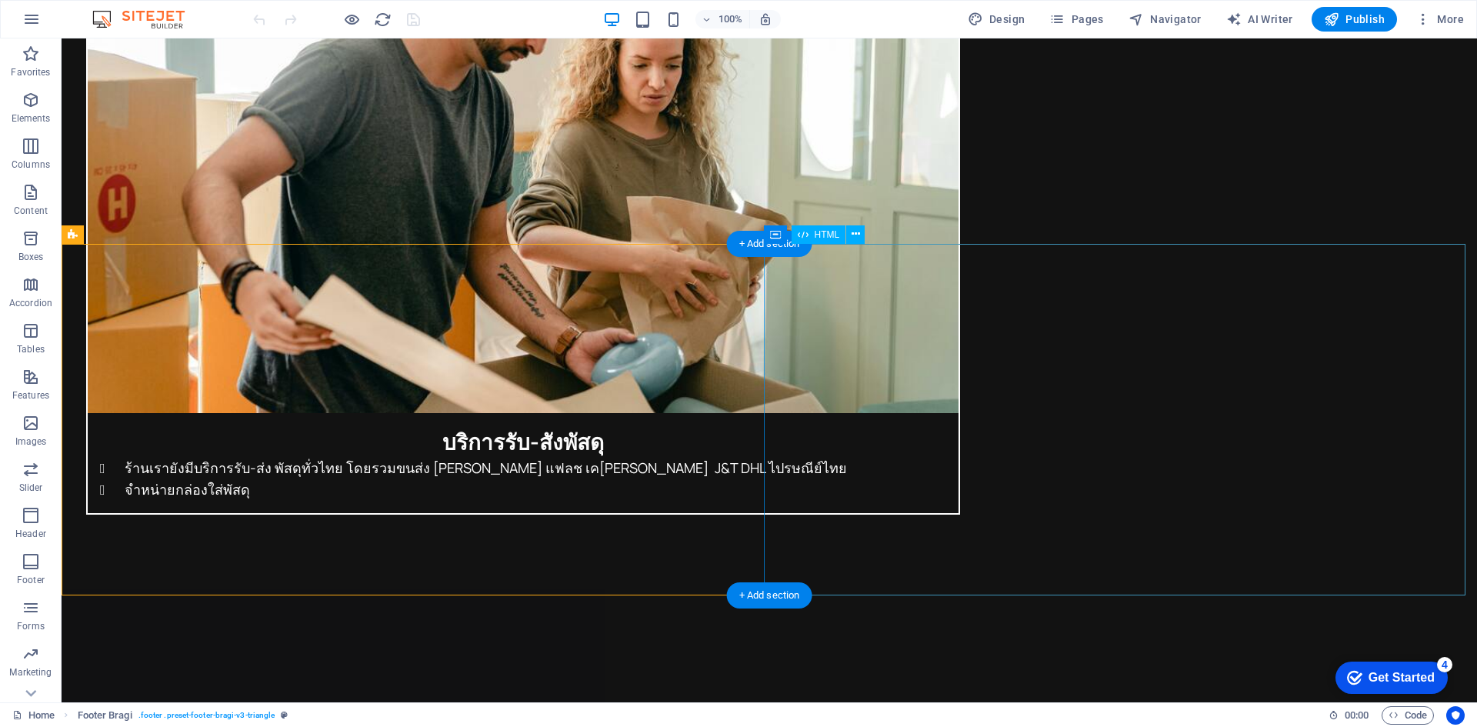
click at [825, 233] on span "HTML" at bounding box center [827, 234] width 25 height 9
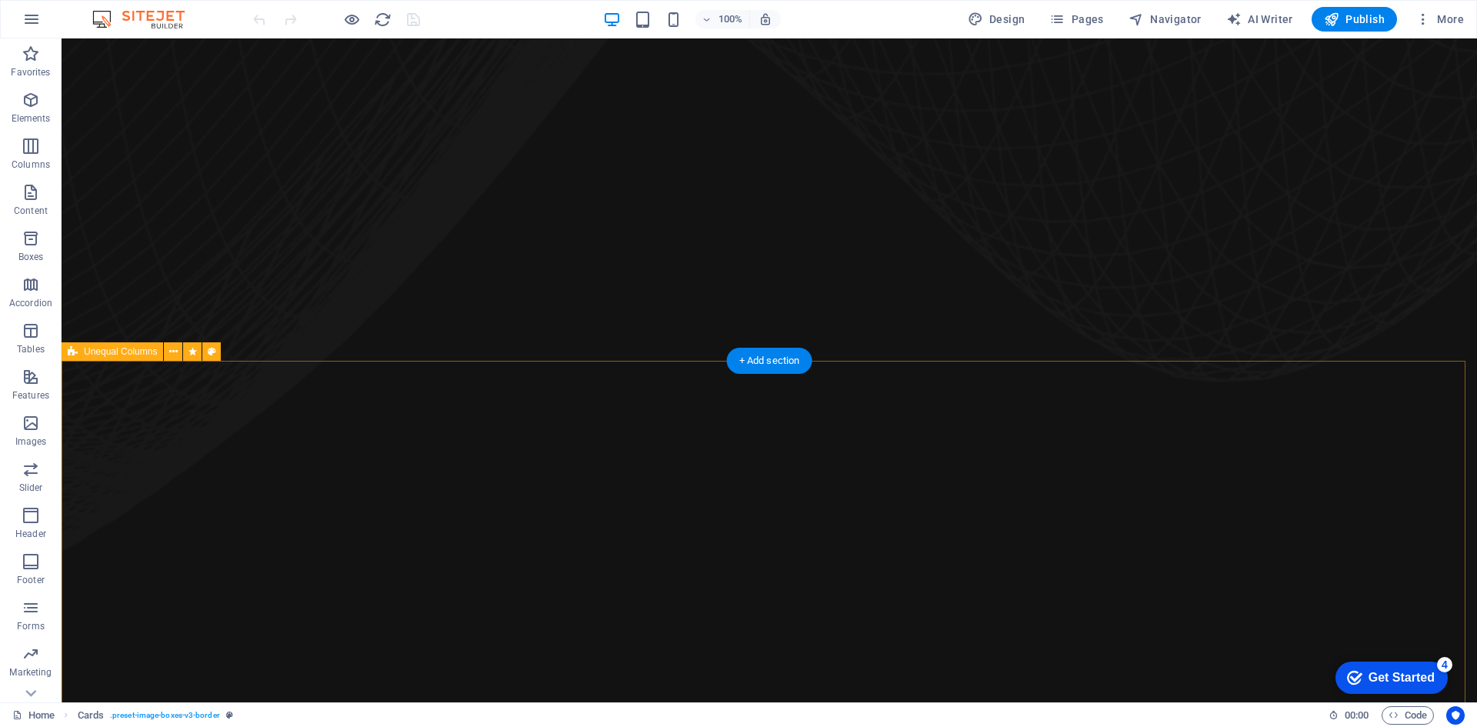
scroll to position [1174, 0]
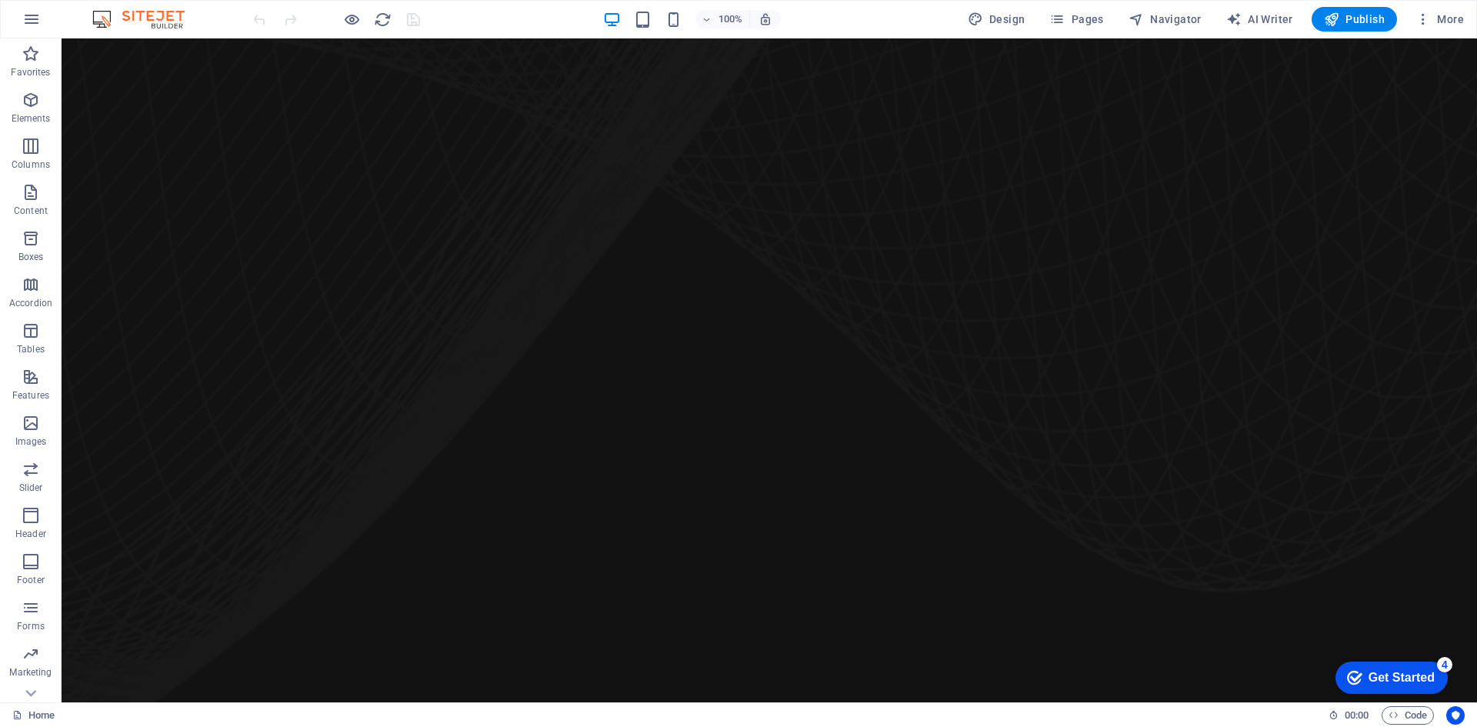
click at [476, 19] on div "100% Design Pages Navigator AI Writer Publish More" at bounding box center [860, 19] width 1220 height 25
drag, startPoint x: 468, startPoint y: 24, endPoint x: 342, endPoint y: 19, distance: 127.0
click at [467, 24] on div "100% Design Pages Navigator AI Writer Publish More" at bounding box center [860, 19] width 1220 height 25
click at [1191, 16] on span "Navigator" at bounding box center [1164, 19] width 73 height 15
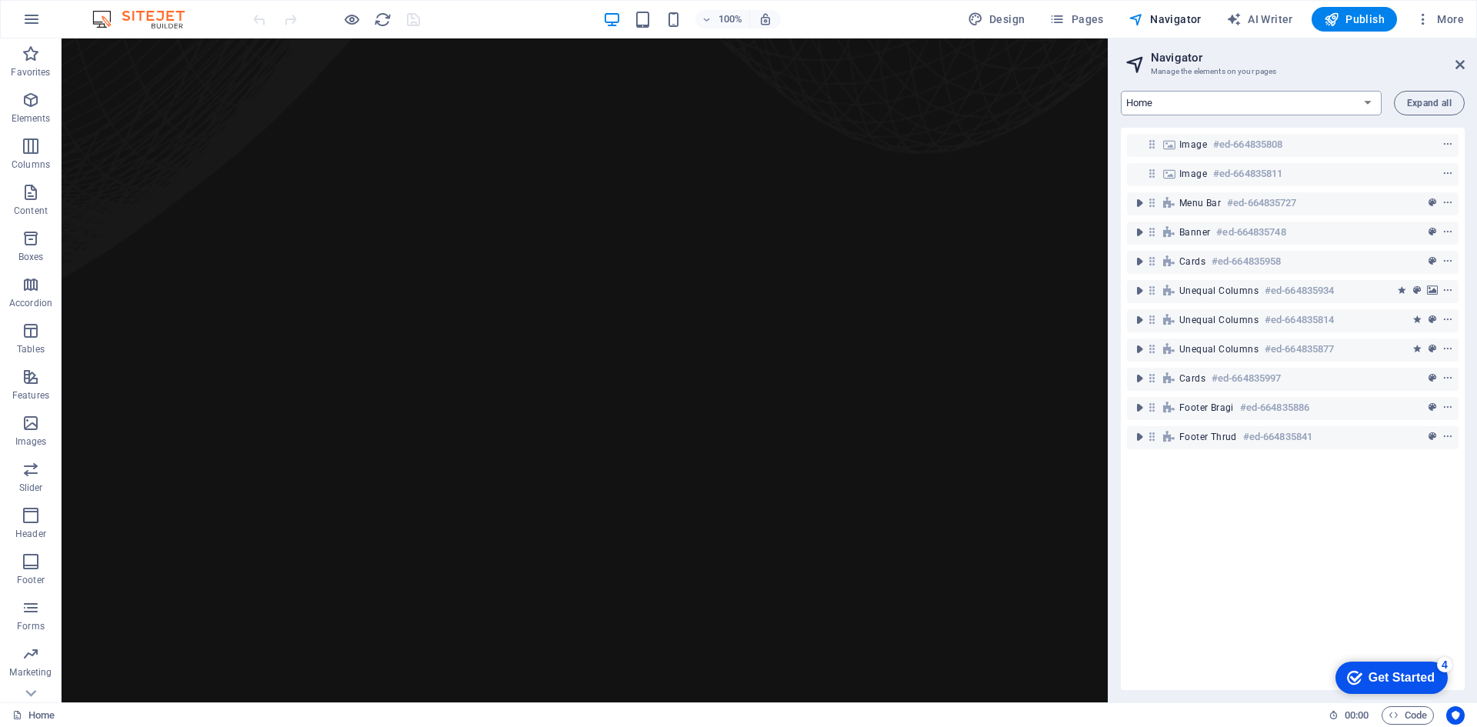
click at [1188, 102] on select "Home" at bounding box center [1251, 103] width 261 height 25
click at [1227, 69] on h3 "Manage the elements on your pages" at bounding box center [1292, 72] width 283 height 14
click at [1238, 500] on div "Image #ed-664835808 Image #ed-664835811 Menu Bar #ed-664835727 Banner #ed-66483…" at bounding box center [1293, 409] width 344 height 562
click at [1138, 438] on icon "toggle-expand" at bounding box center [1139, 436] width 15 height 15
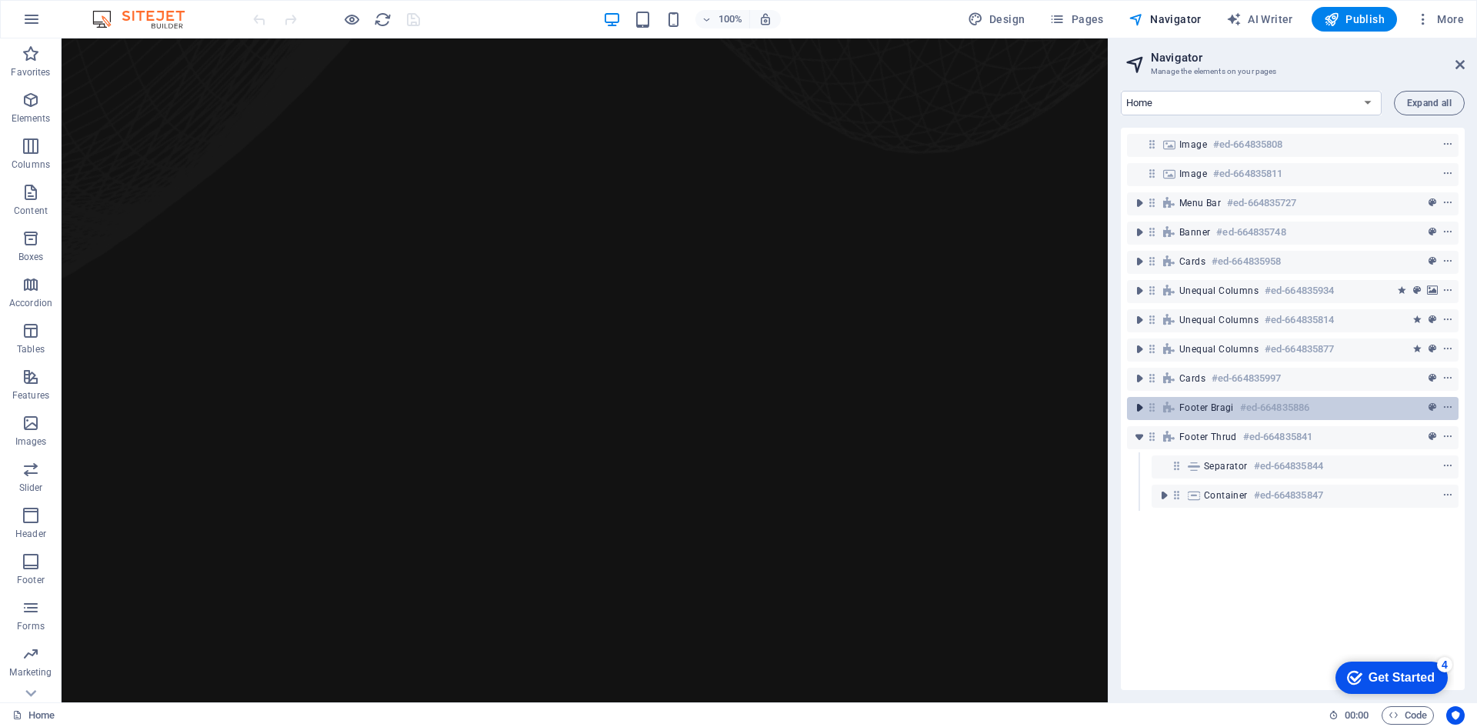
click at [1139, 412] on icon "toggle-expand" at bounding box center [1139, 407] width 15 height 15
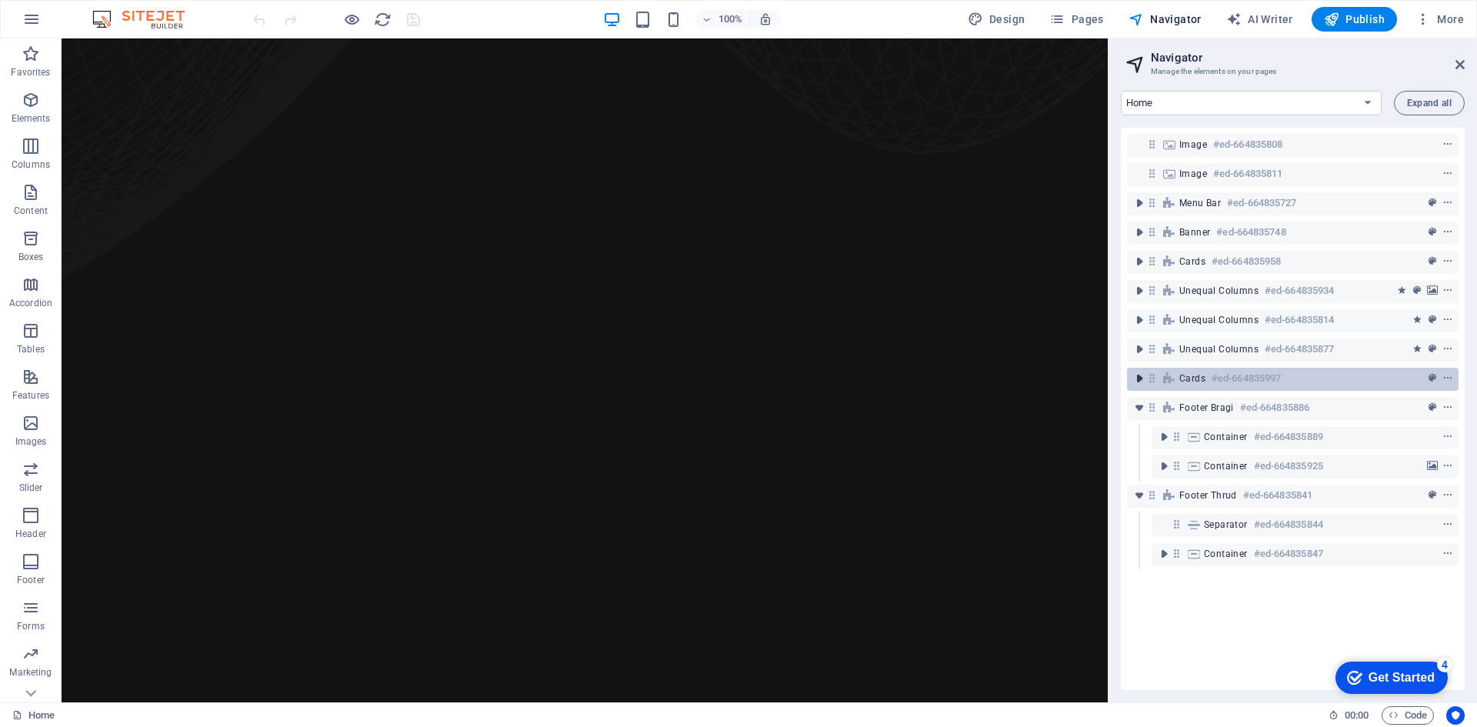
click at [1142, 376] on icon "toggle-expand" at bounding box center [1139, 378] width 15 height 15
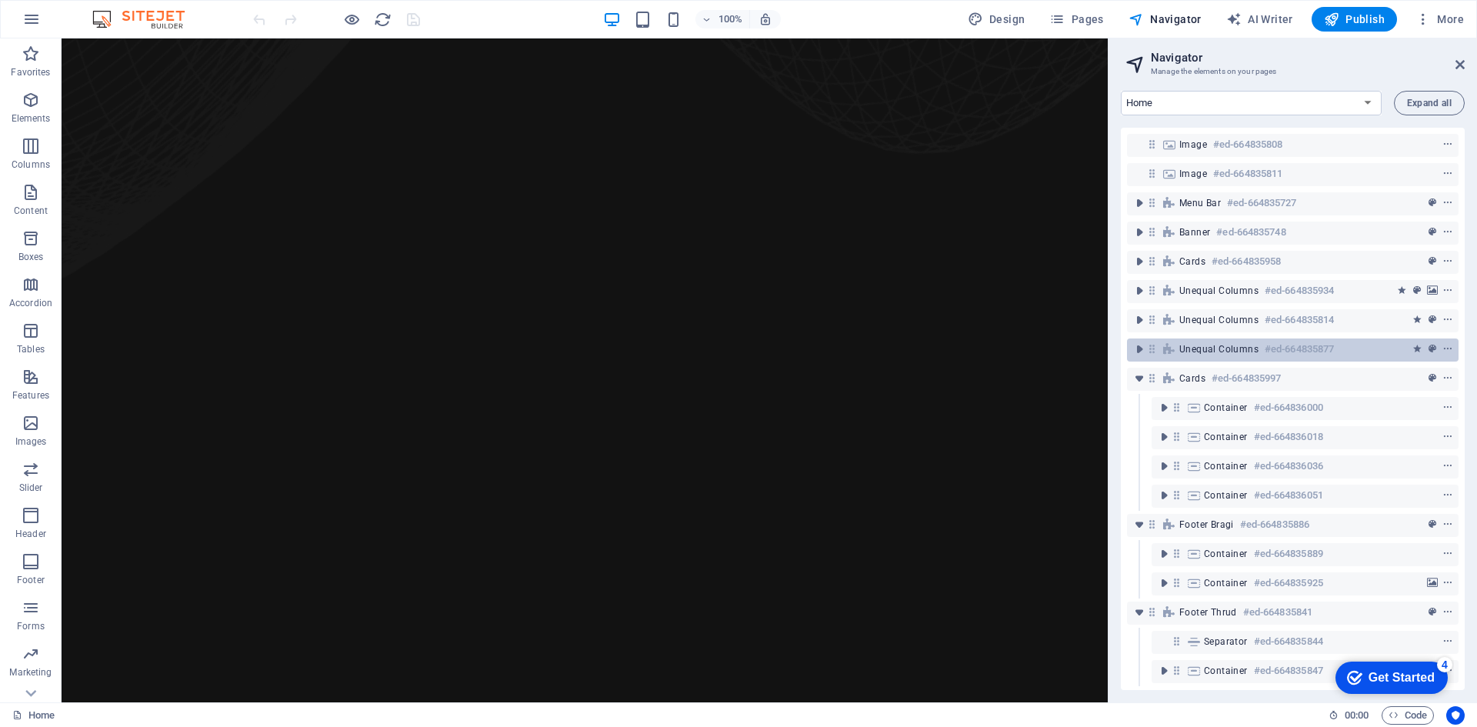
click at [1140, 358] on div "Unequal Columns #ed-664835877" at bounding box center [1293, 349] width 332 height 23
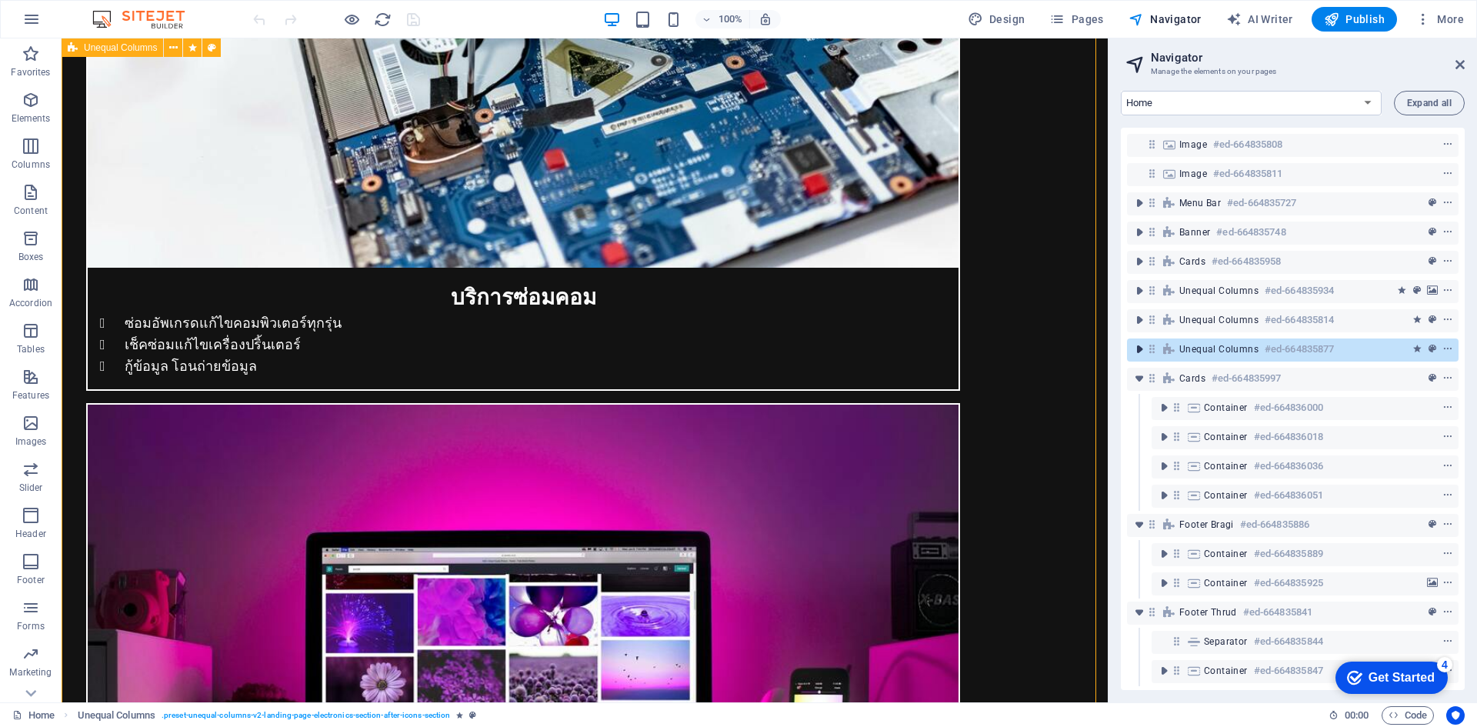
click at [1138, 348] on icon "toggle-expand" at bounding box center [1139, 349] width 15 height 15
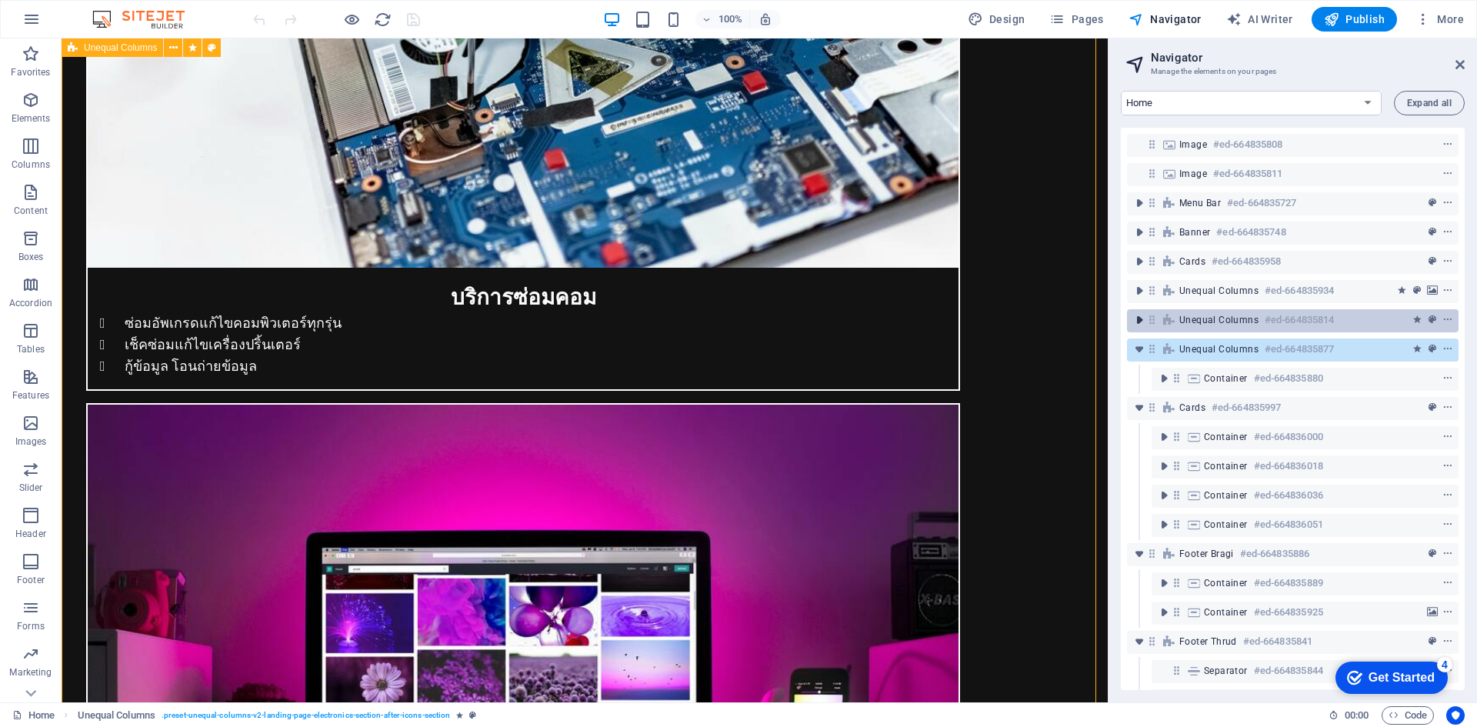
click at [1138, 320] on icon "toggle-expand" at bounding box center [1139, 319] width 15 height 15
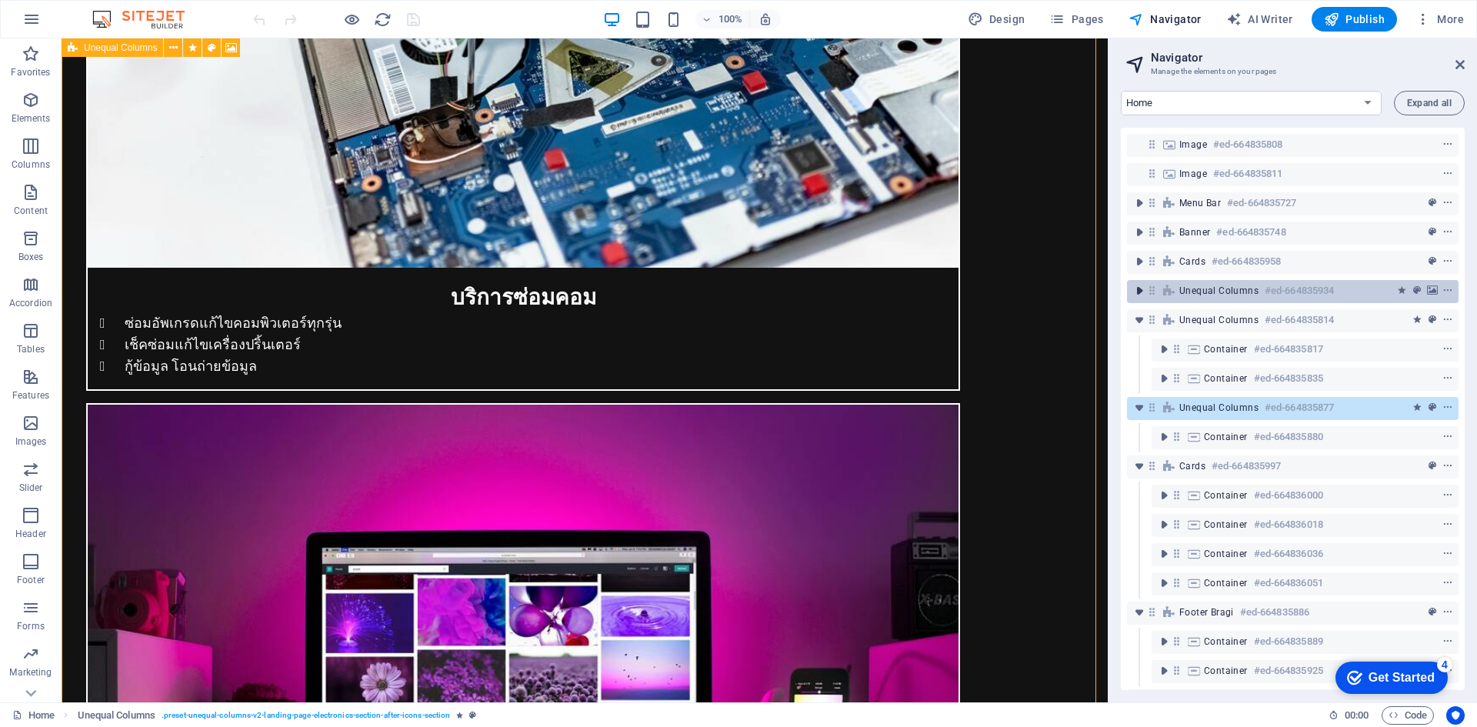
click at [1138, 295] on icon "toggle-expand" at bounding box center [1139, 290] width 15 height 15
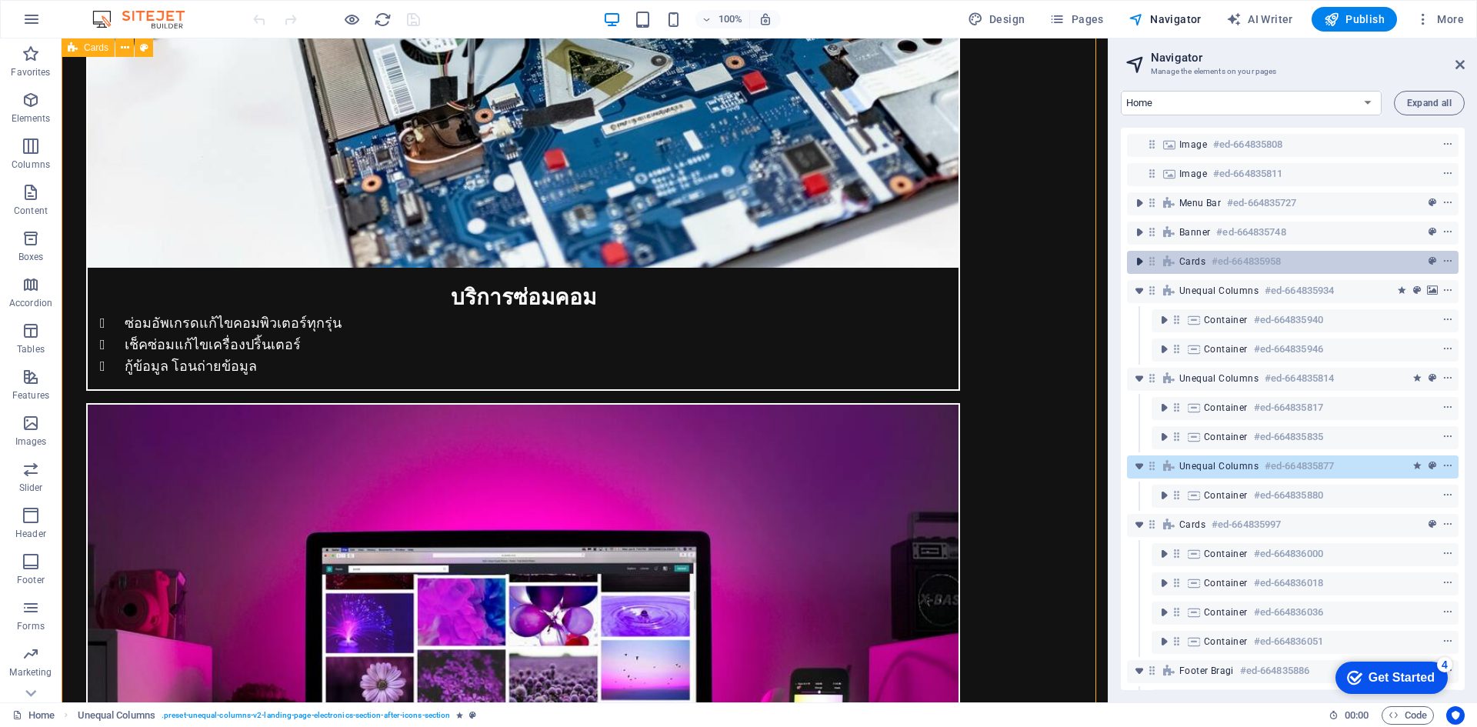
click at [1138, 264] on icon "toggle-expand" at bounding box center [1139, 261] width 15 height 15
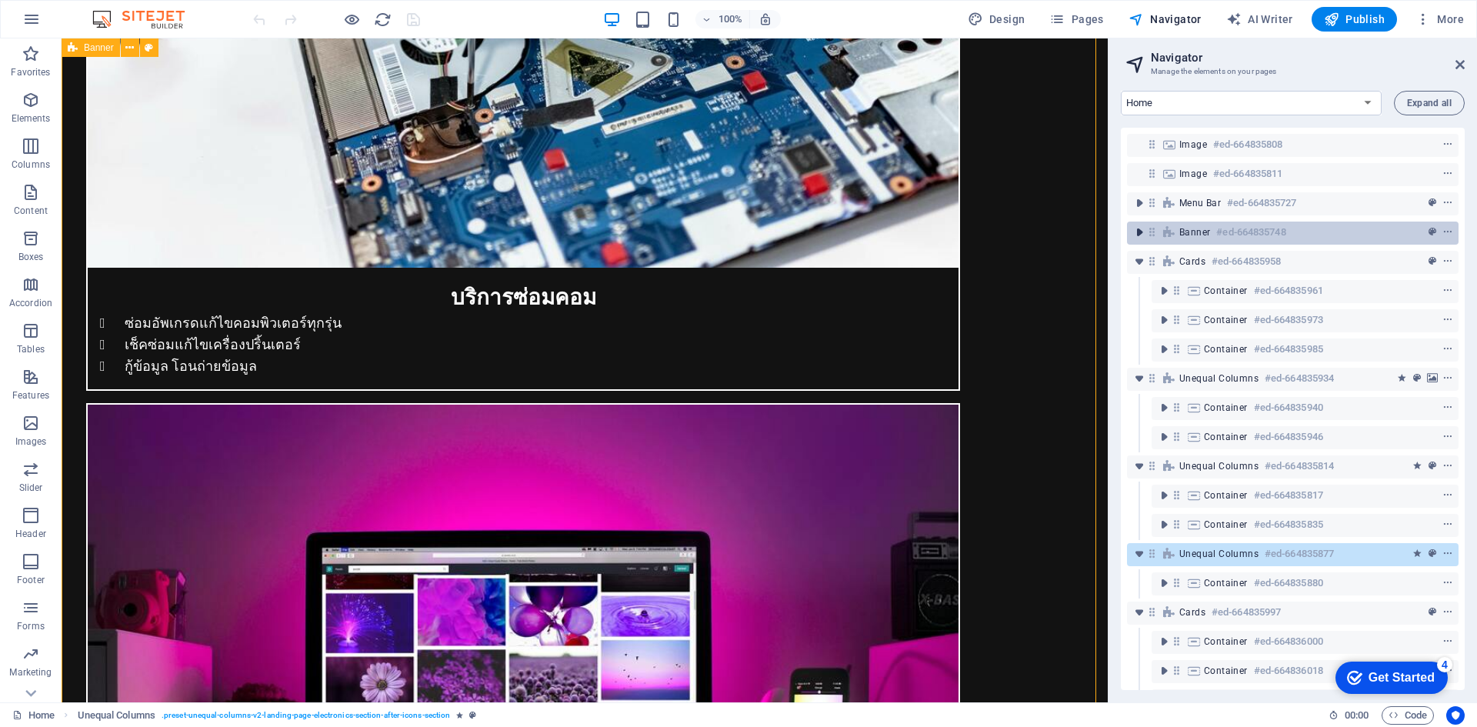
click at [1136, 232] on icon "toggle-expand" at bounding box center [1139, 232] width 15 height 15
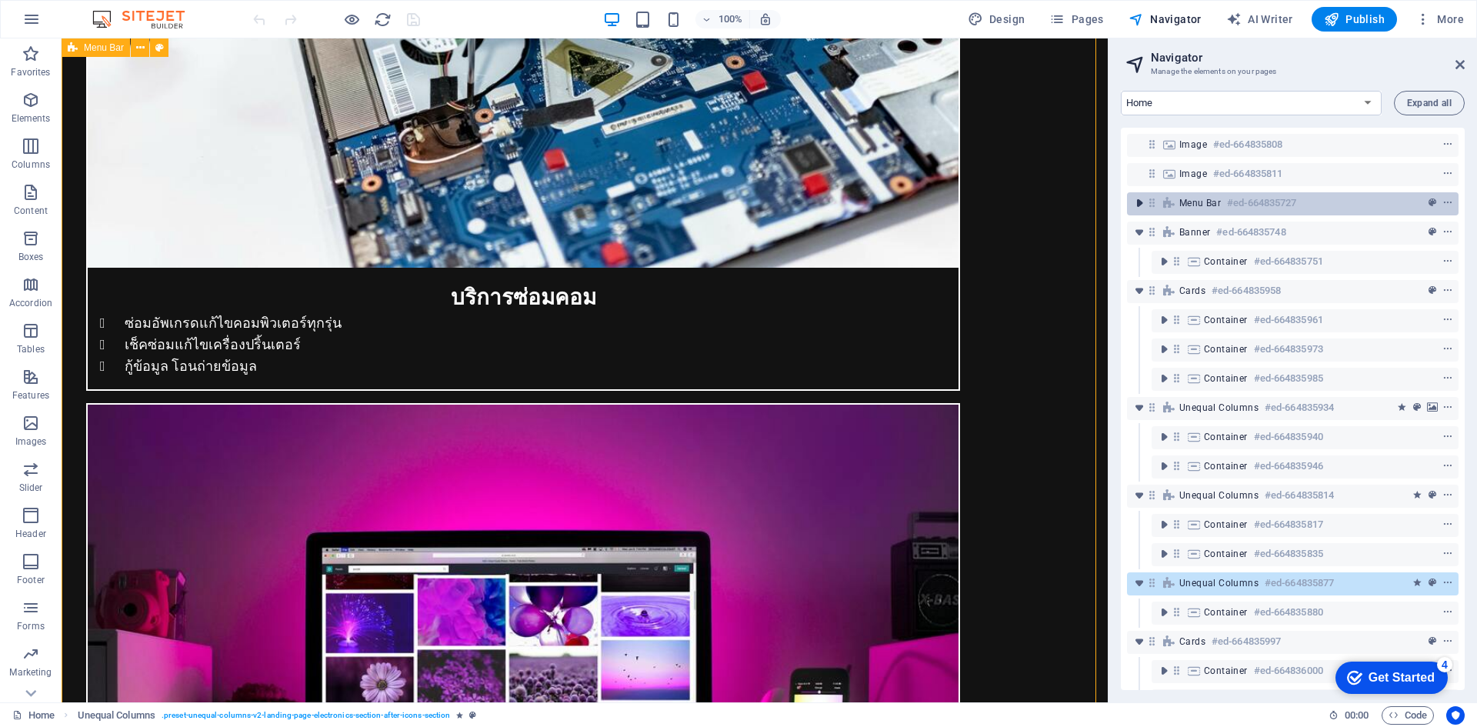
click at [1141, 200] on icon "toggle-expand" at bounding box center [1139, 202] width 15 height 15
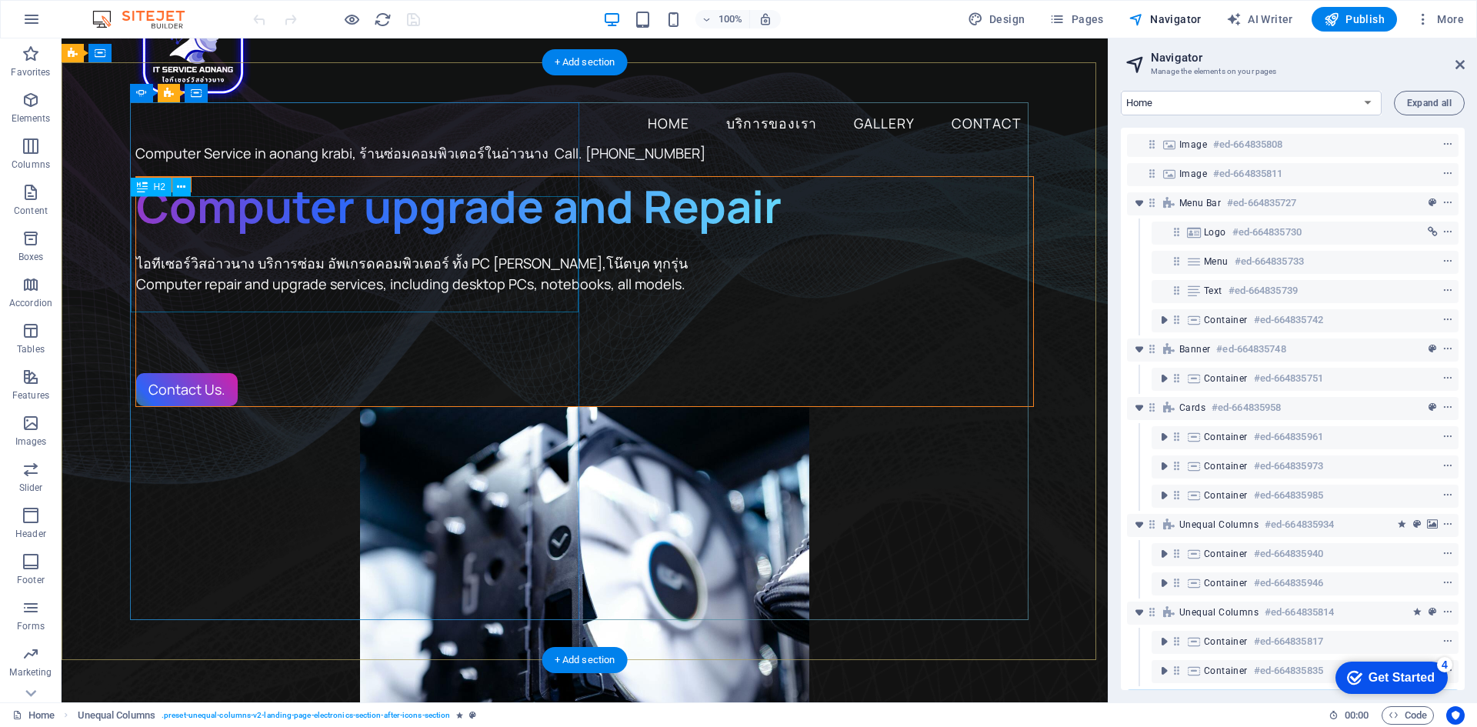
scroll to position [0, 0]
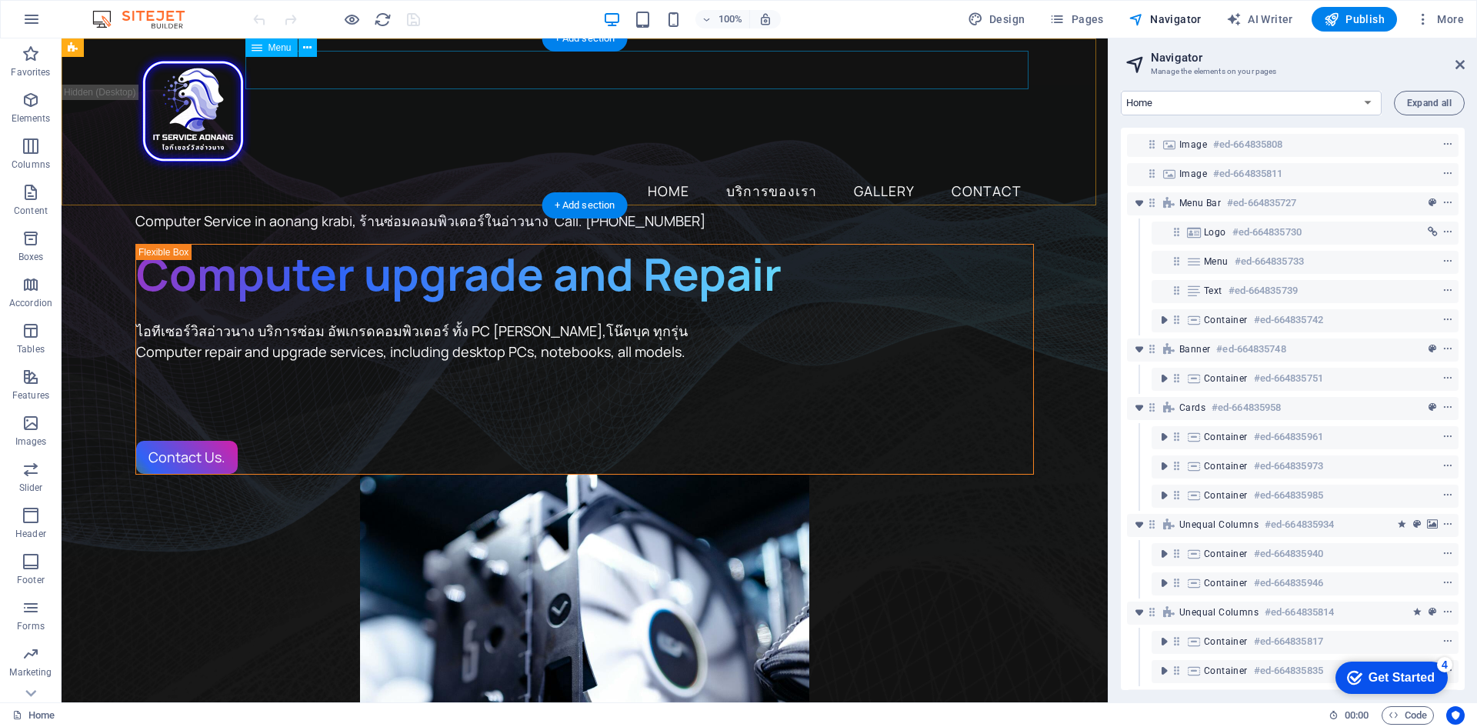
click at [745, 172] on nav "Home บริการของเรา Gallery Contact" at bounding box center [584, 191] width 898 height 38
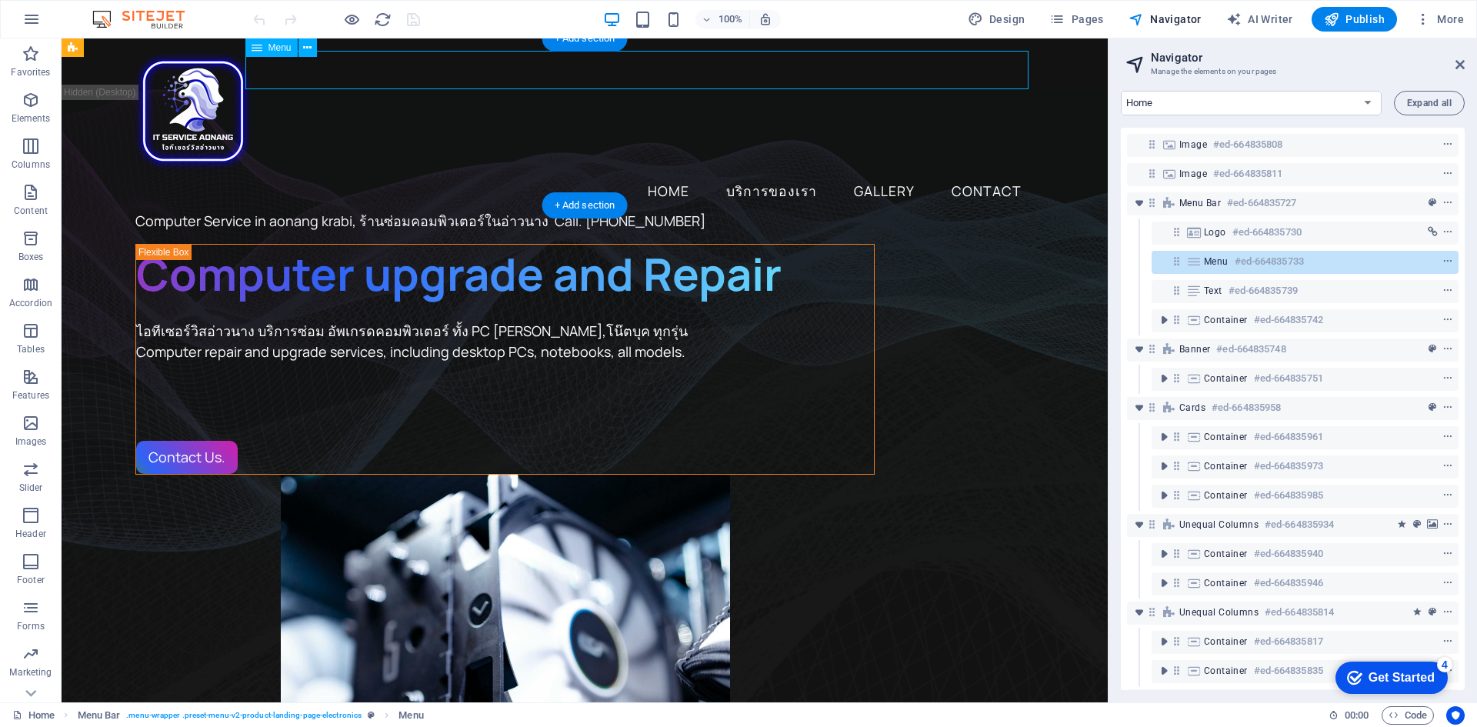
select select
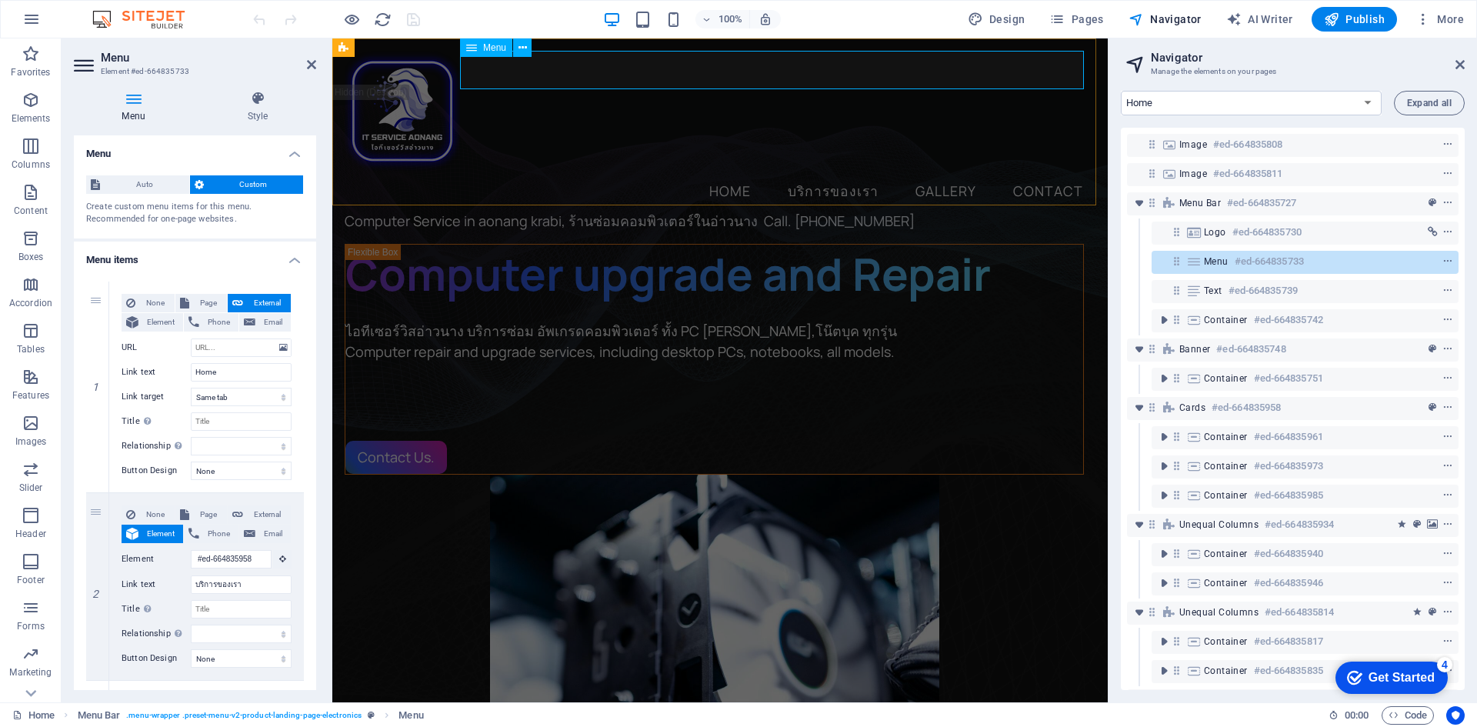
click at [722, 172] on nav "Home บริการของเรา Gallery Contact" at bounding box center [720, 191] width 751 height 38
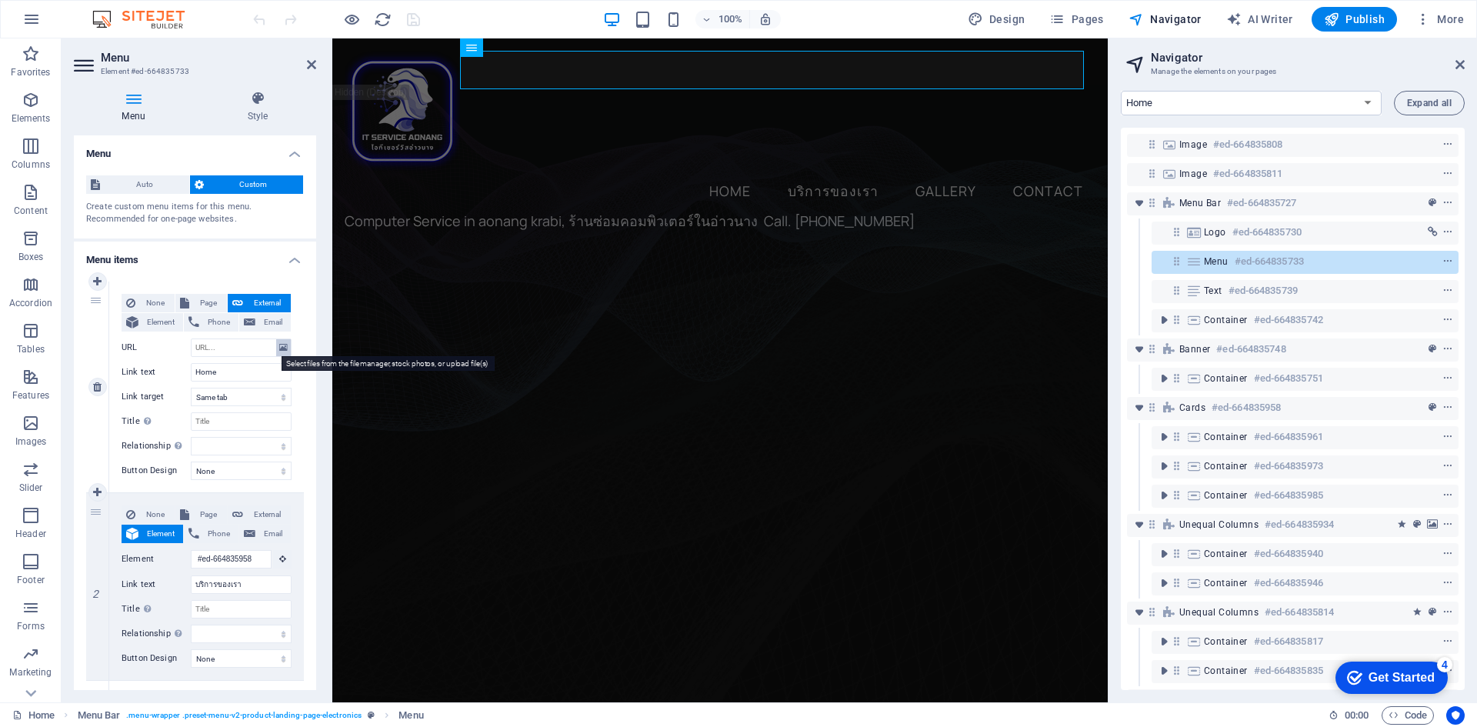
click at [279, 348] on icon at bounding box center [283, 347] width 8 height 17
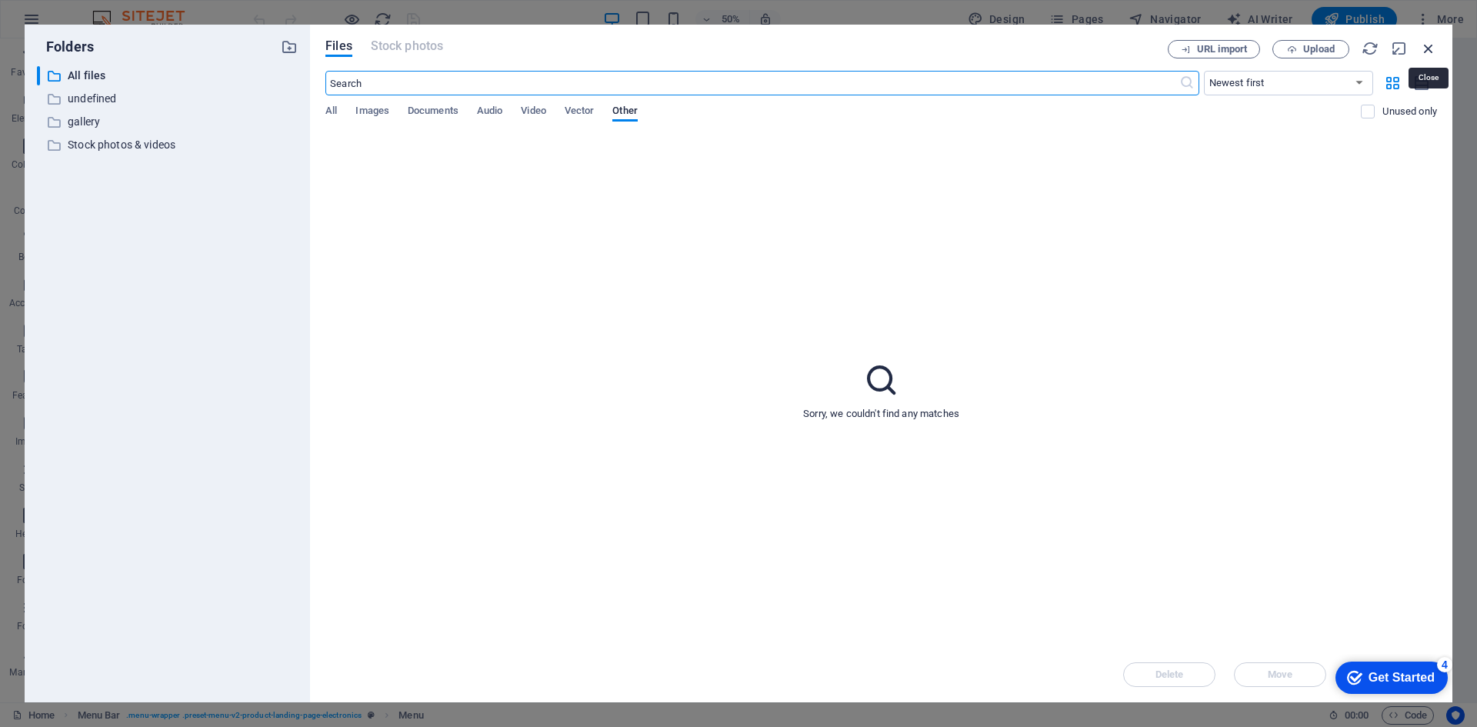
click at [1428, 48] on icon "button" at bounding box center [1428, 48] width 17 height 17
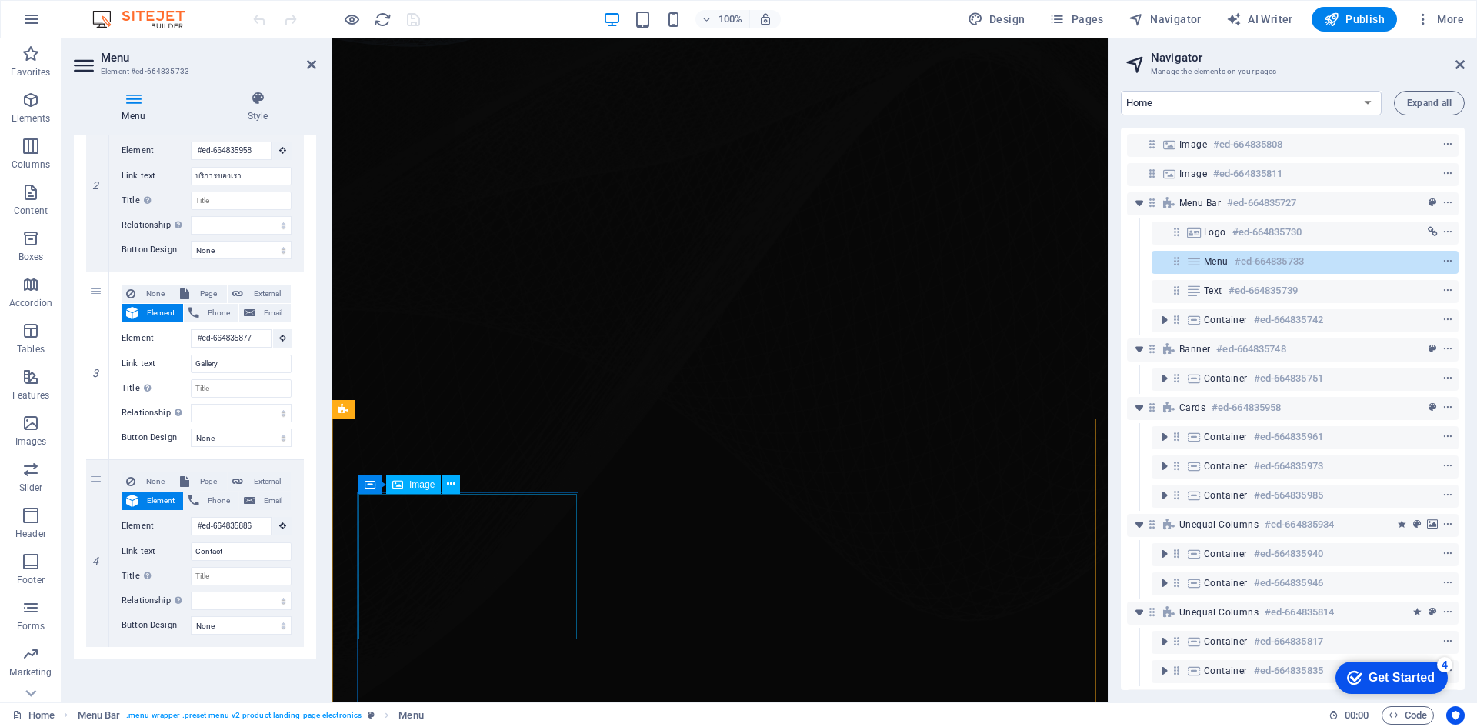
scroll to position [615, 0]
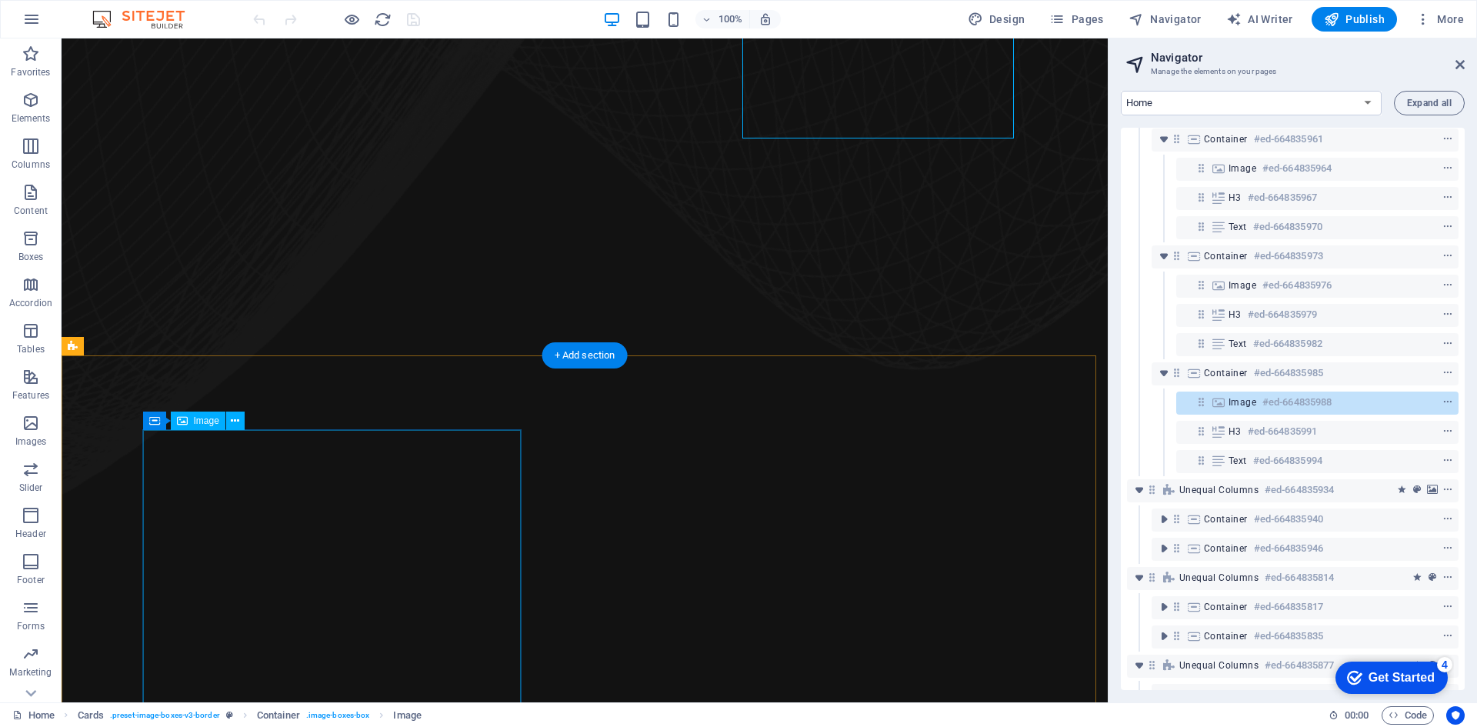
scroll to position [1154, 0]
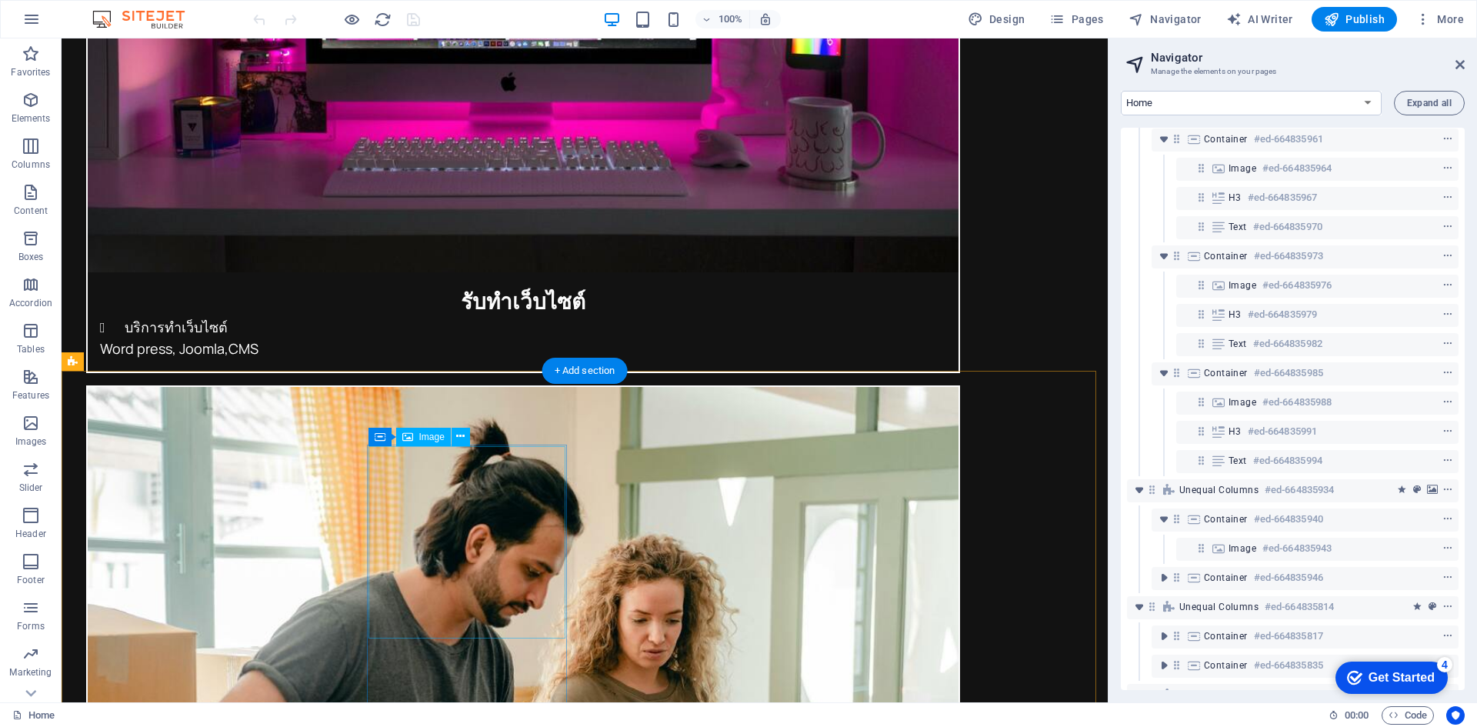
scroll to position [3539, 0]
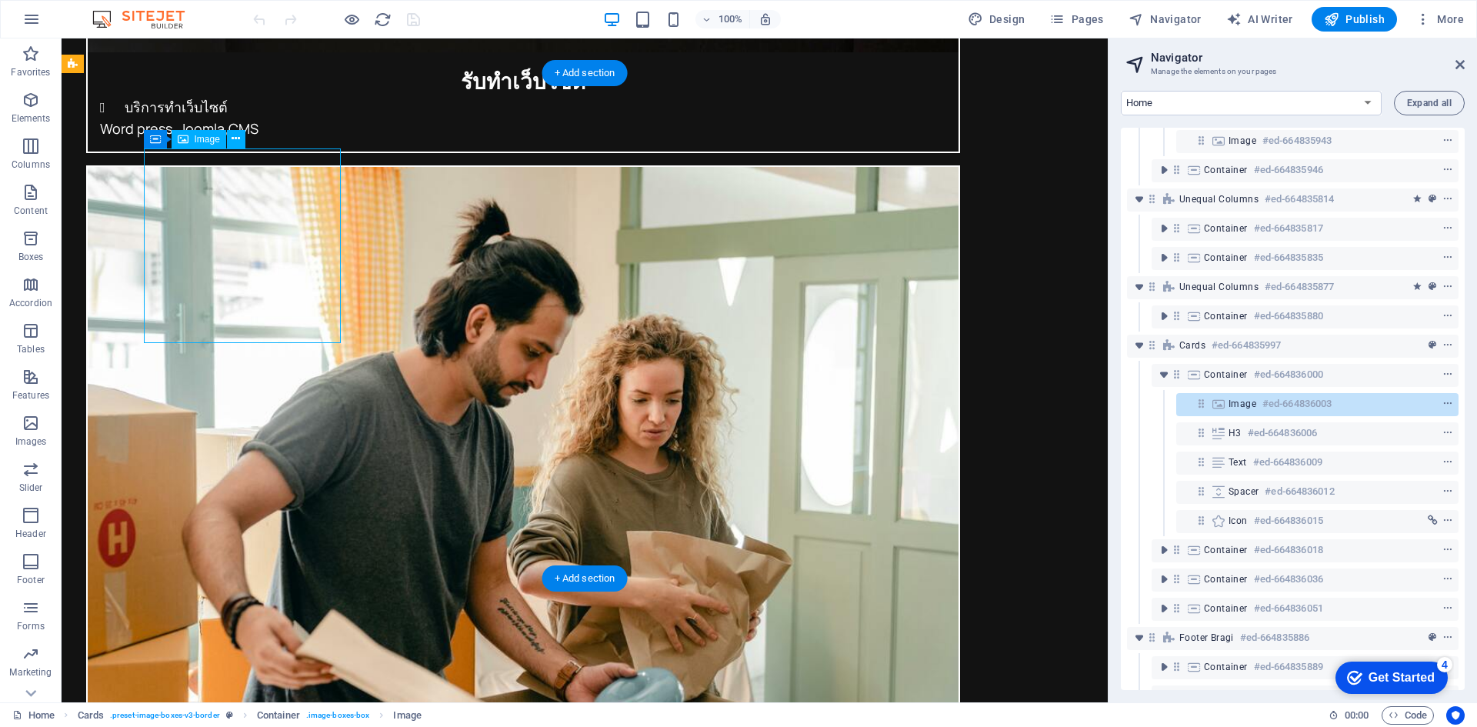
scroll to position [707, 0]
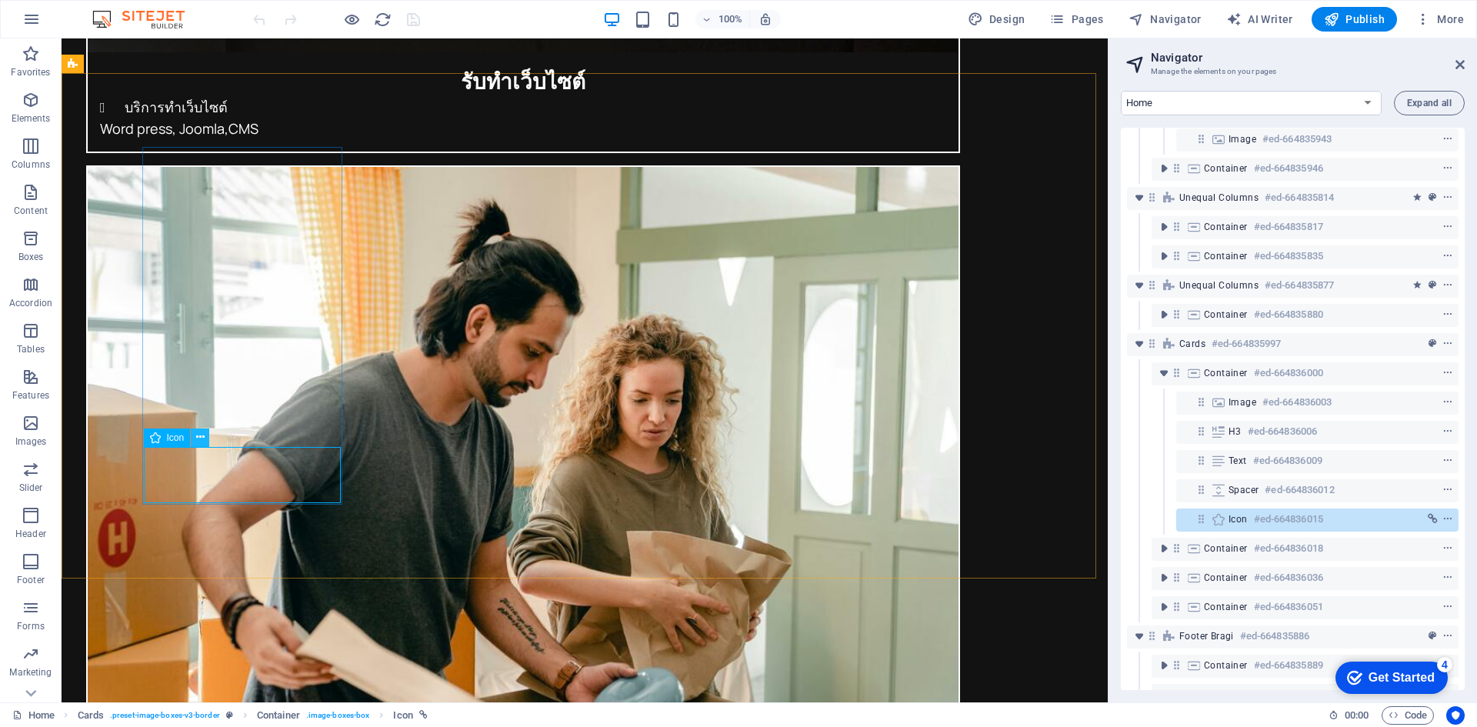
click at [198, 439] on icon at bounding box center [200, 437] width 8 height 16
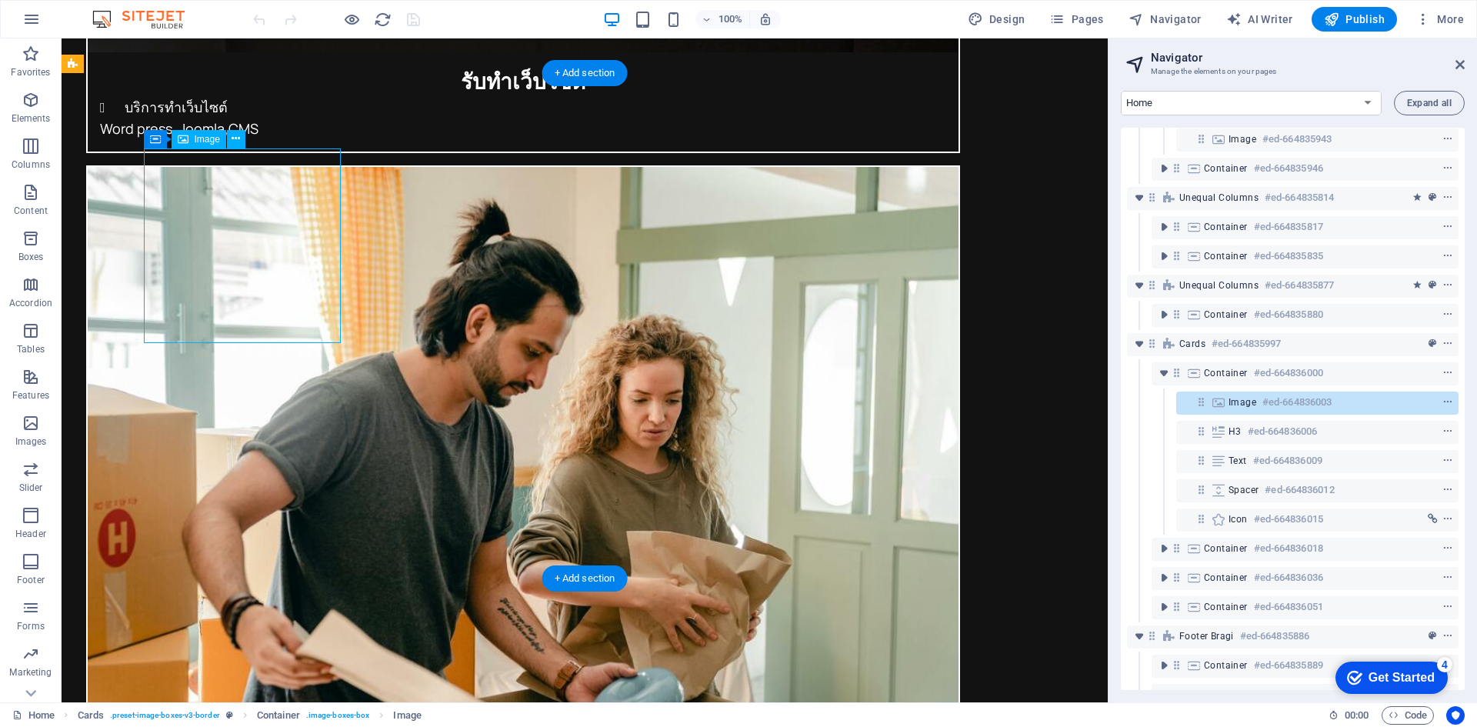
click at [238, 142] on icon at bounding box center [236, 139] width 8 height 16
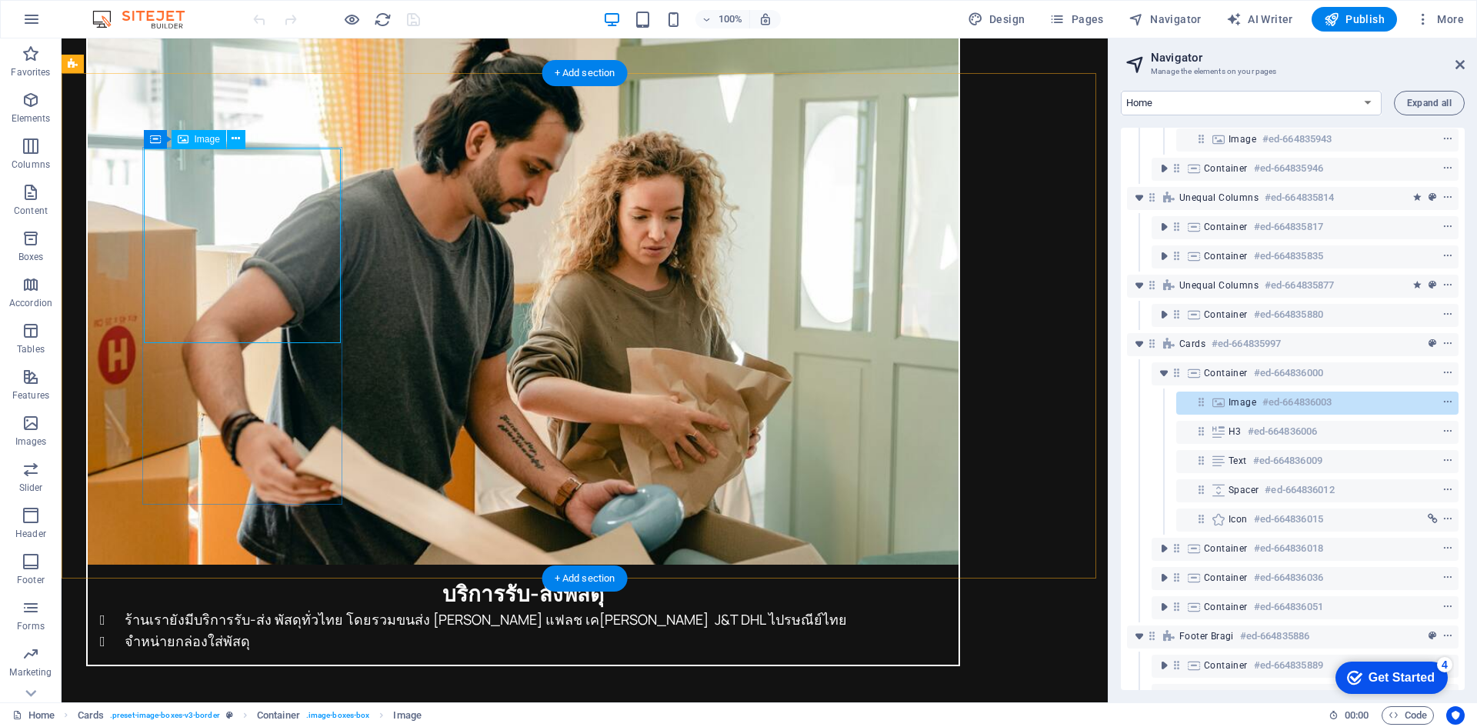
scroll to position [3381, 0]
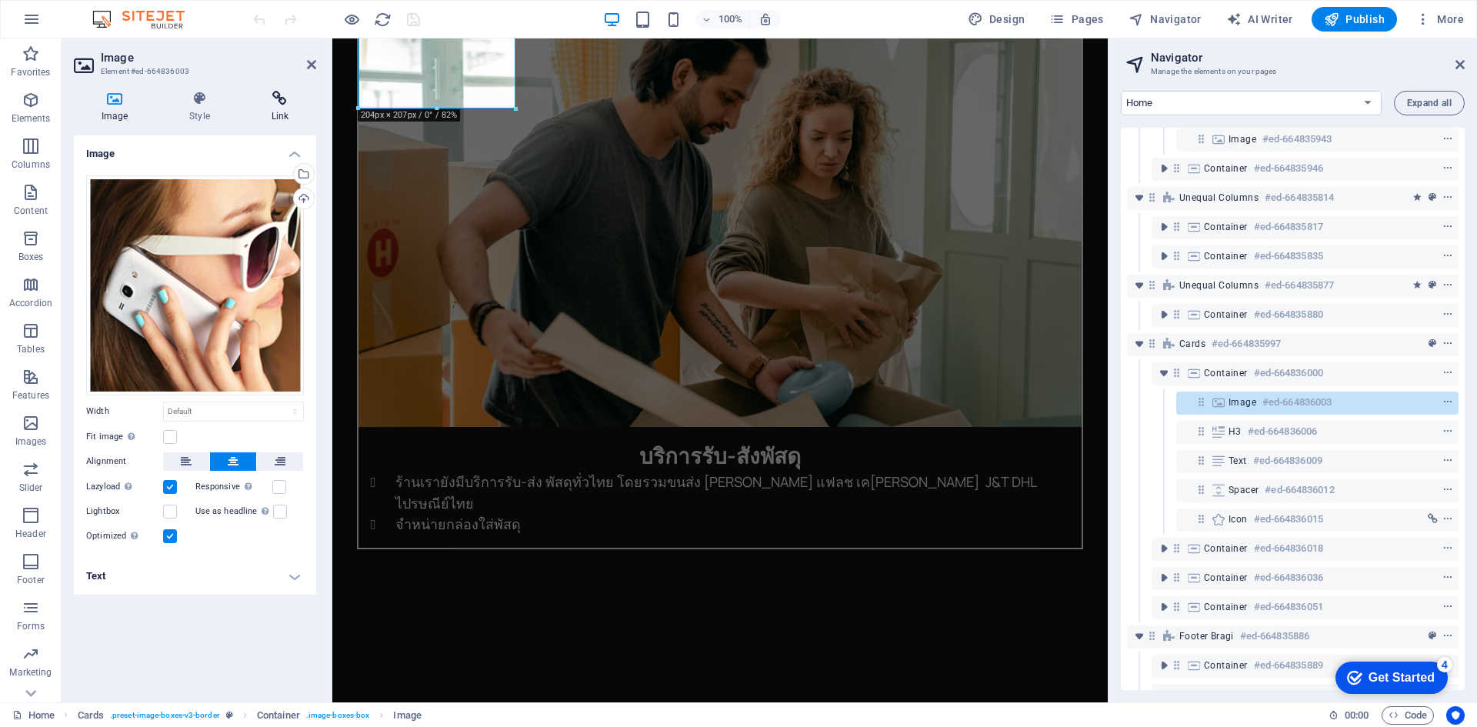
click at [282, 112] on h4 "Link" at bounding box center [280, 107] width 72 height 32
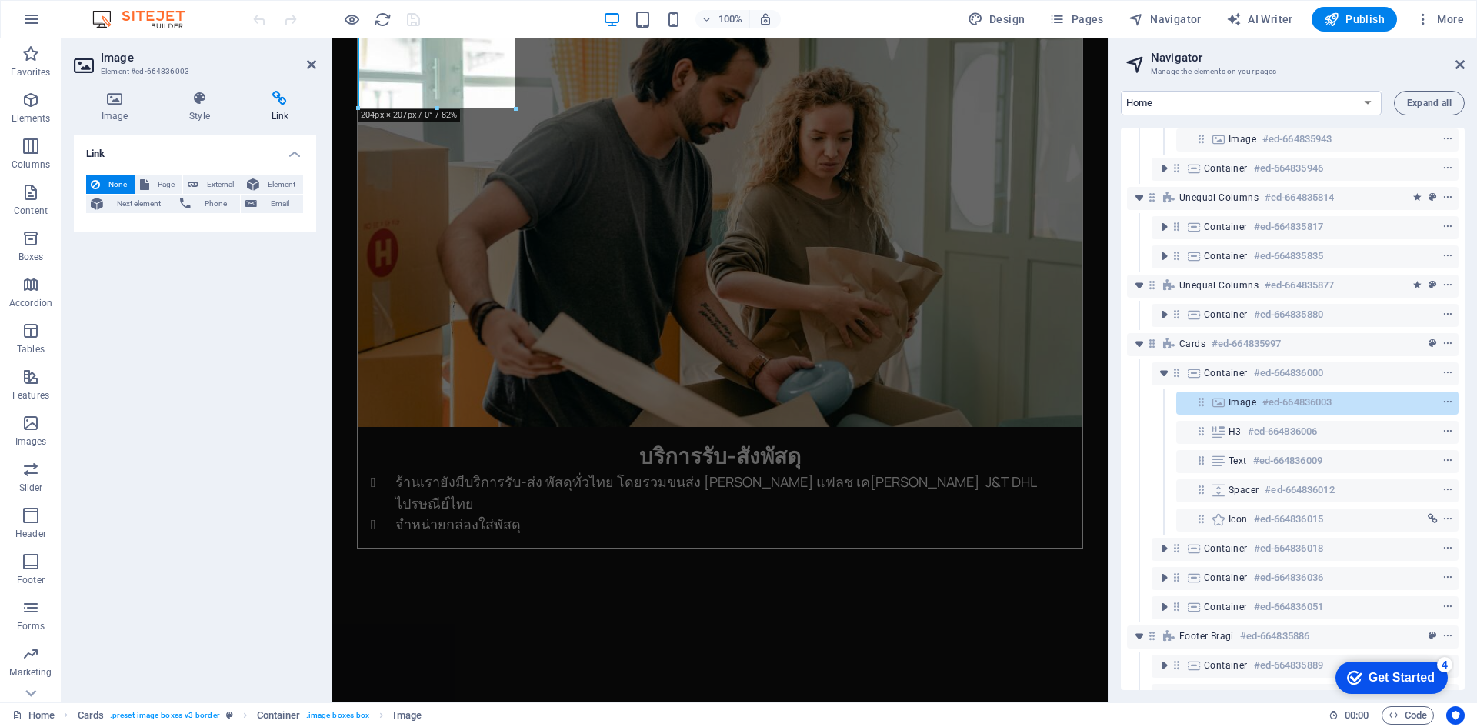
click at [282, 112] on h4 "Link" at bounding box center [280, 107] width 72 height 32
click at [196, 205] on span "Phone" at bounding box center [215, 204] width 41 height 18
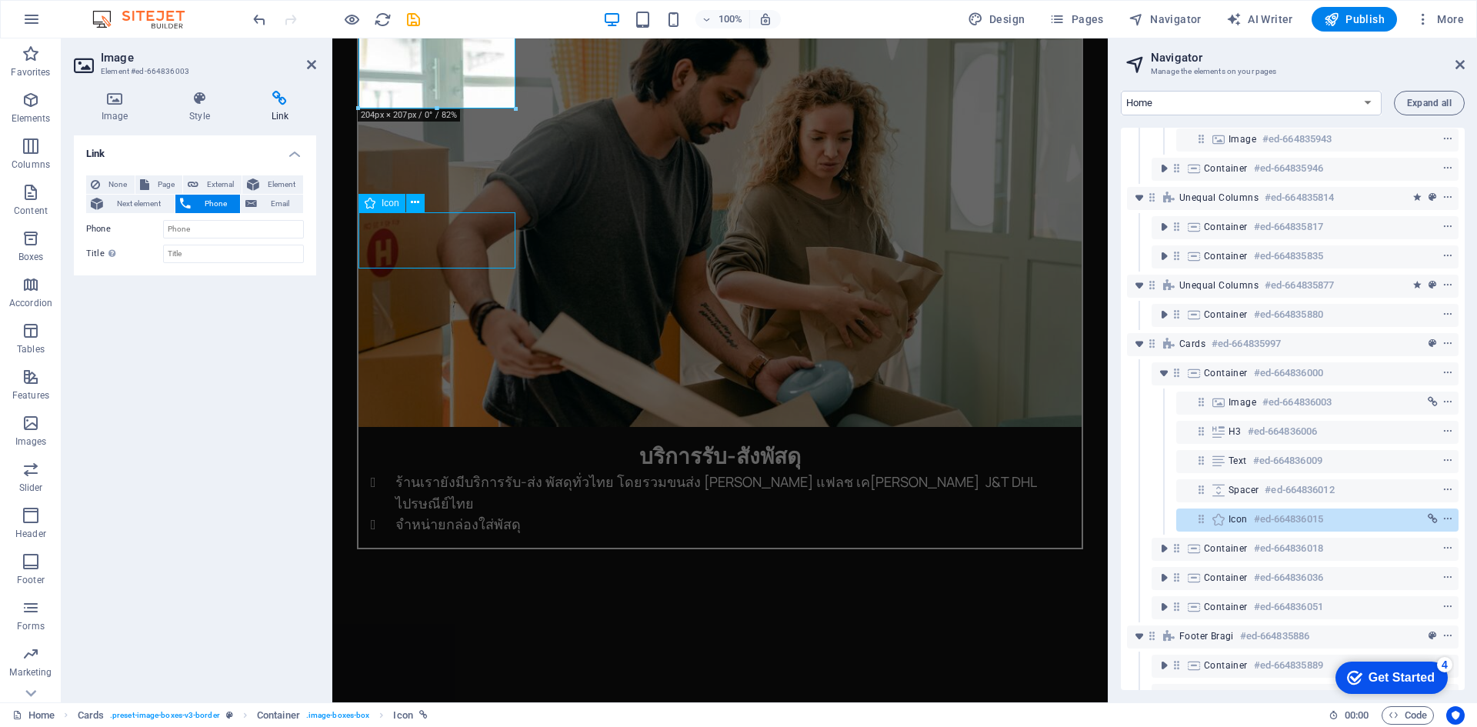
scroll to position [3539, 0]
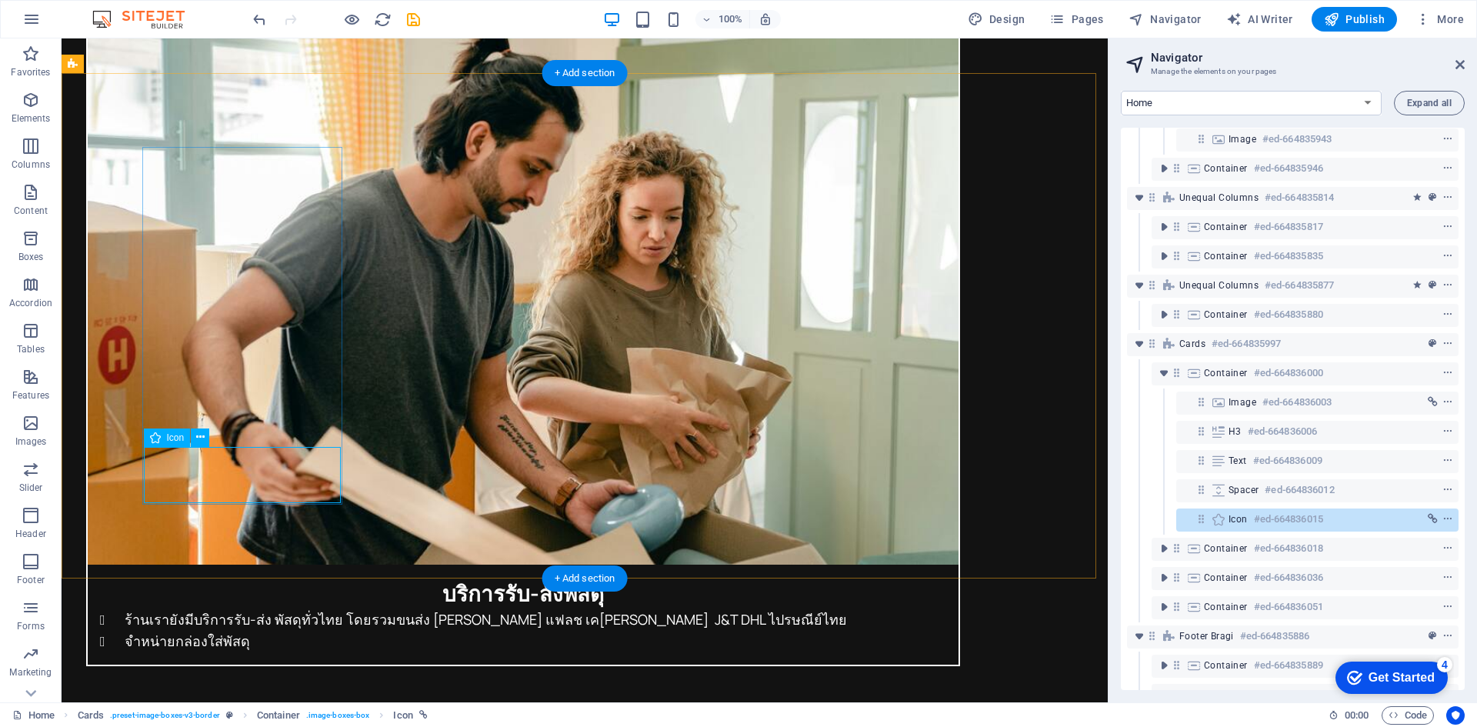
select select "xMidYMid"
select select "px"
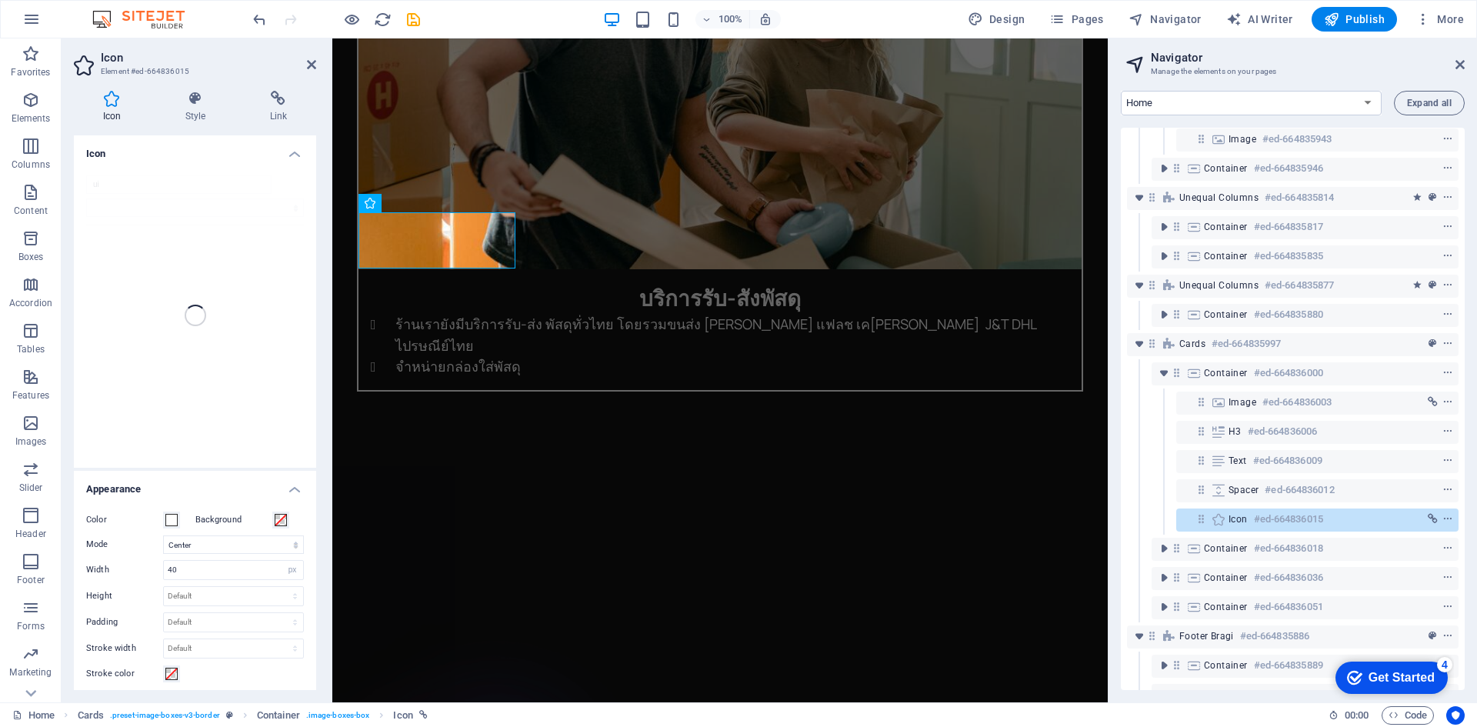
scroll to position [3381, 0]
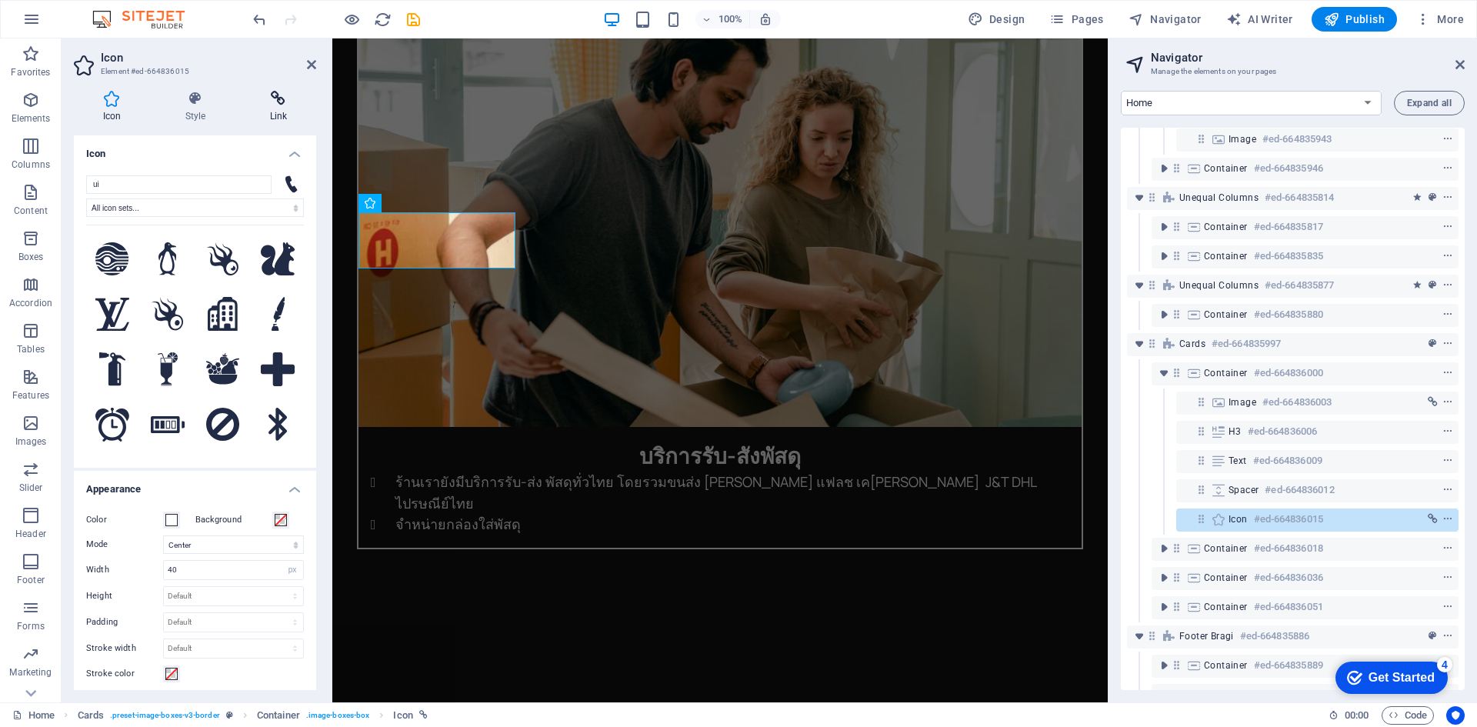
click at [289, 109] on h4 "Link" at bounding box center [278, 107] width 75 height 32
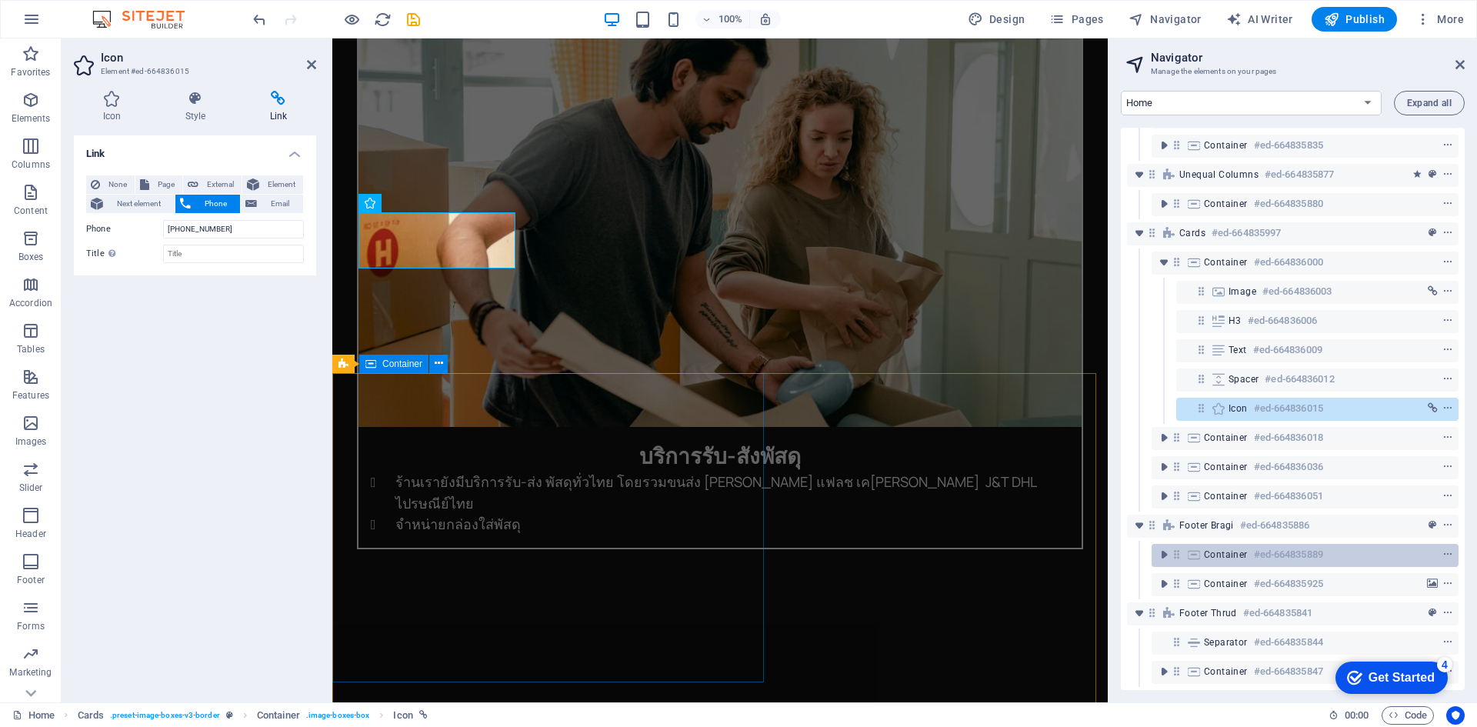
scroll to position [829, 0]
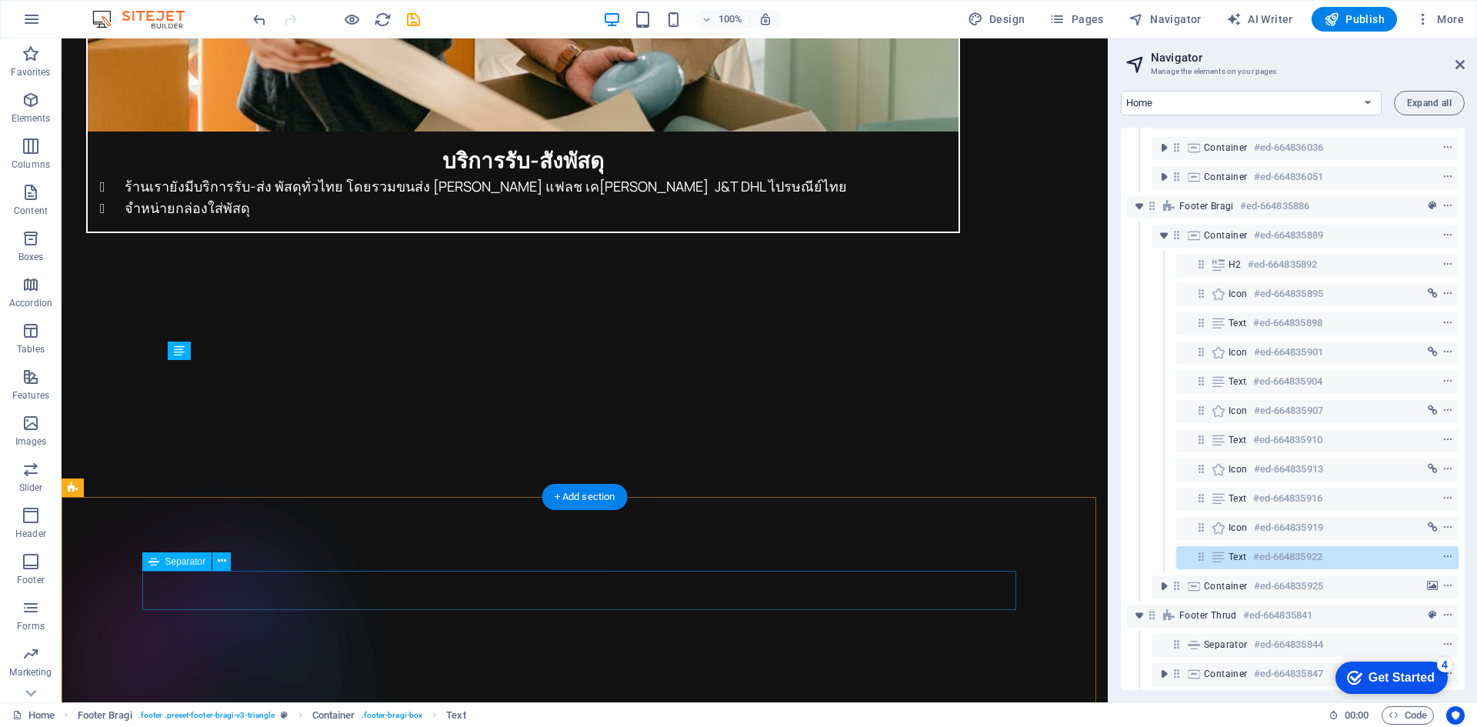
scroll to position [1151, 0]
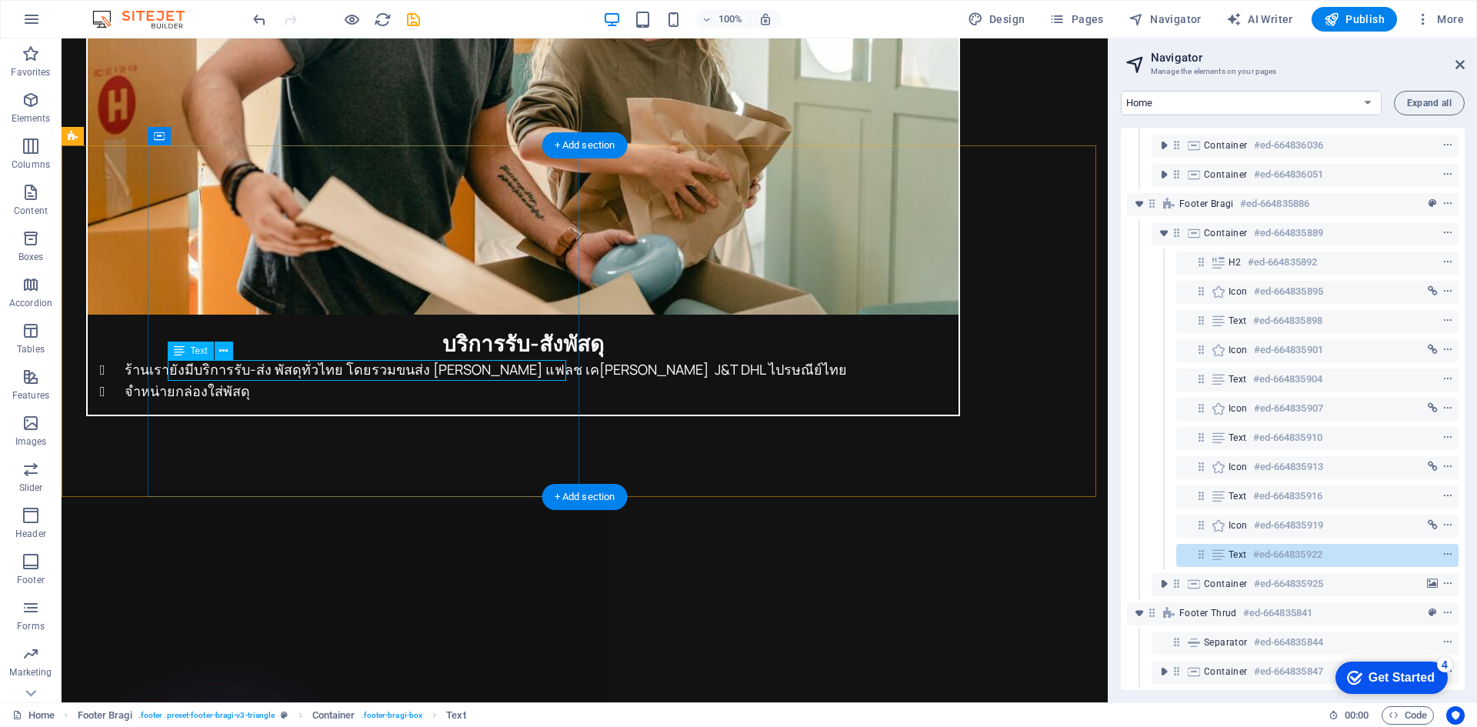
click at [225, 351] on icon at bounding box center [223, 351] width 8 height 16
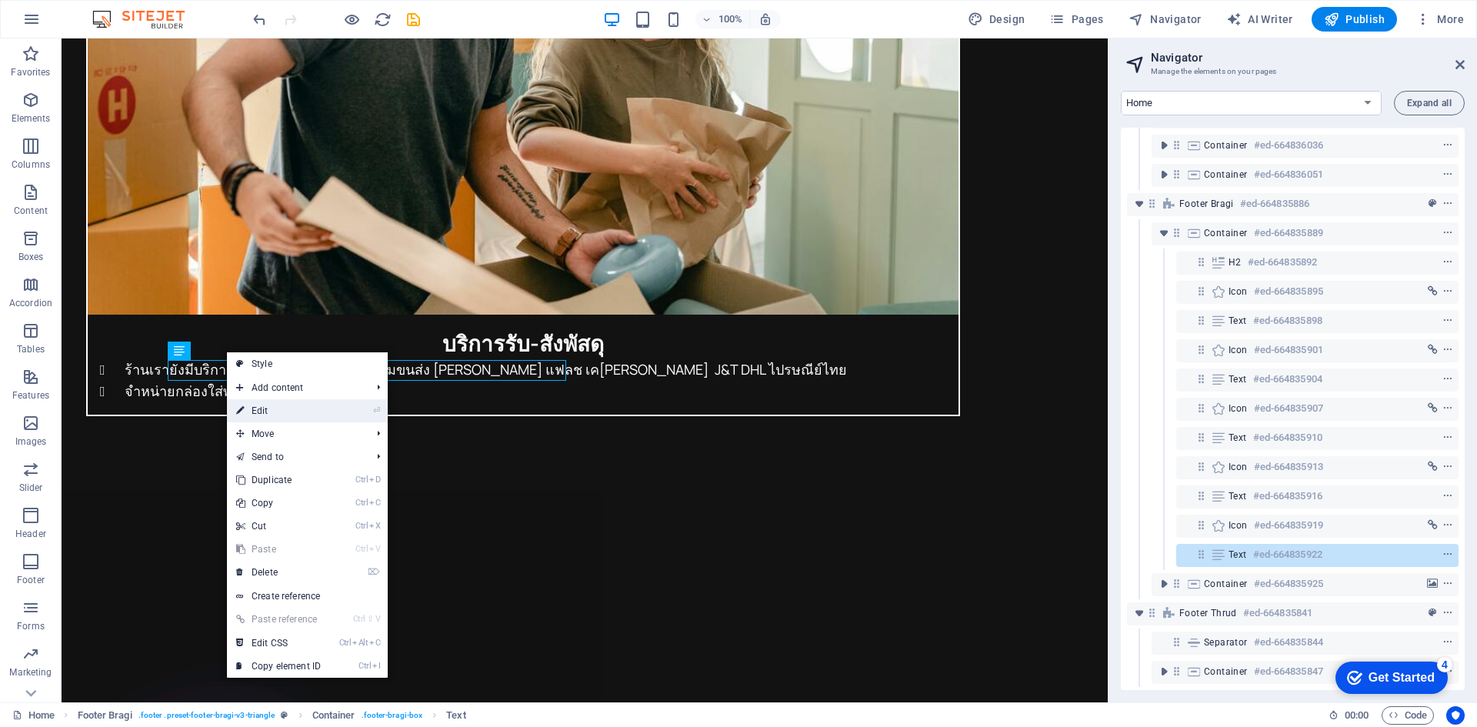
click at [267, 407] on link "⏎ Edit" at bounding box center [278, 410] width 103 height 23
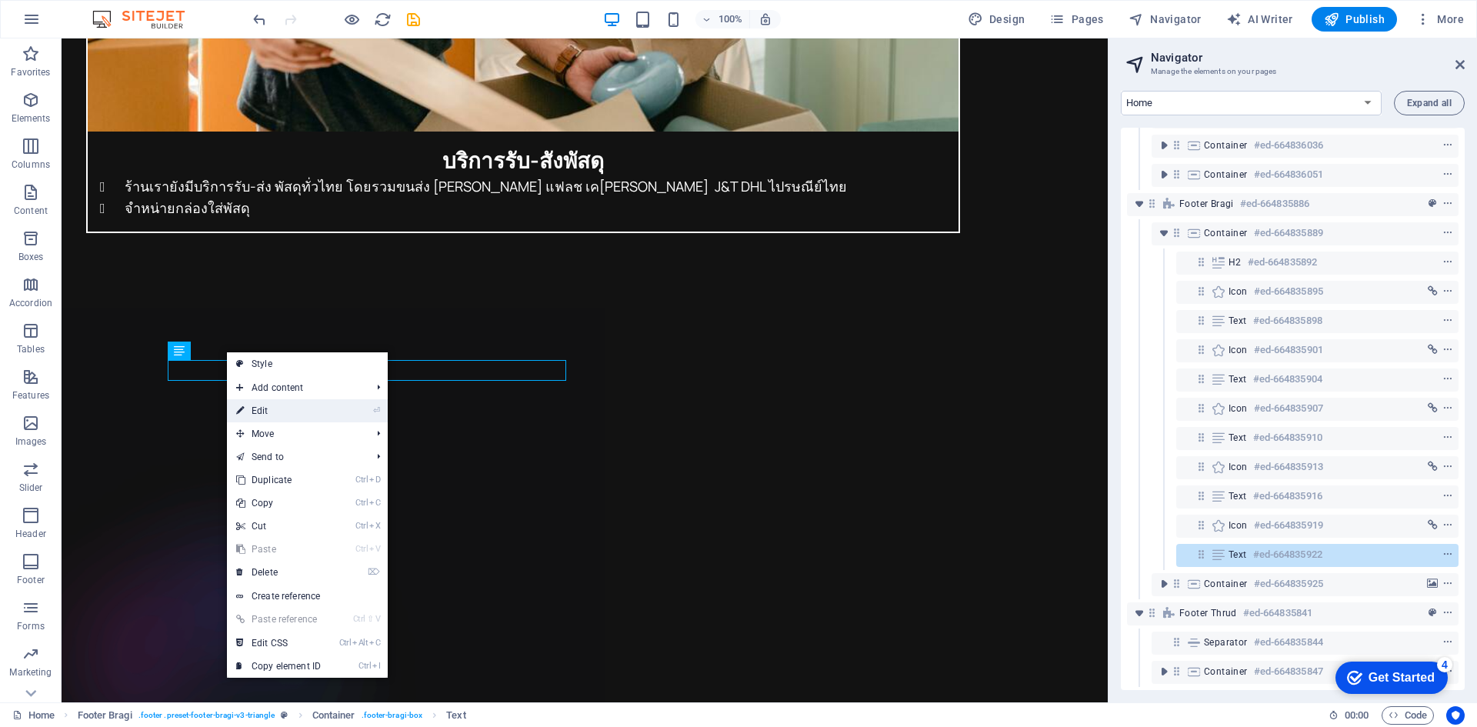
scroll to position [3579, 0]
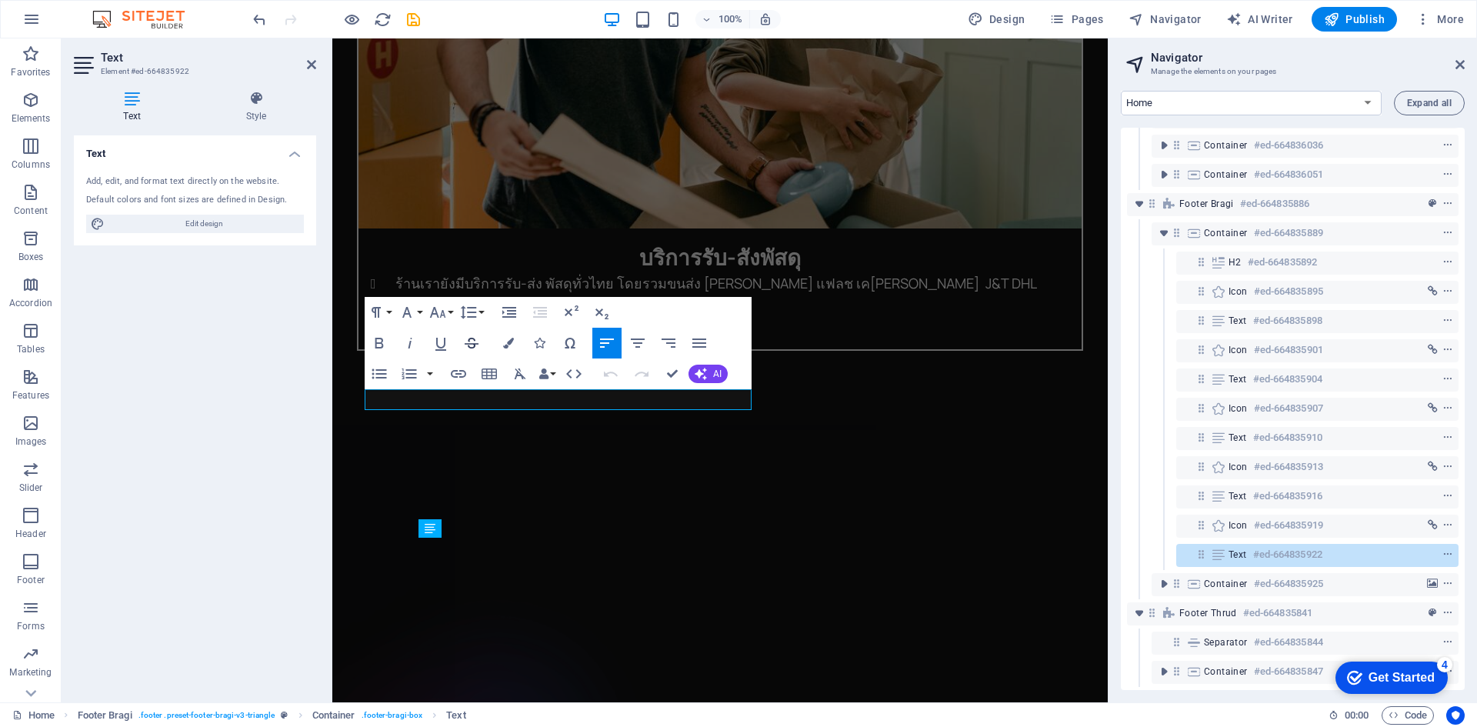
click at [471, 341] on icon "button" at bounding box center [471, 343] width 18 height 18
click at [472, 341] on icon "button" at bounding box center [471, 343] width 18 height 18
click at [471, 347] on icon "button" at bounding box center [471, 343] width 18 height 18
click at [461, 372] on icon "button" at bounding box center [458, 374] width 18 height 18
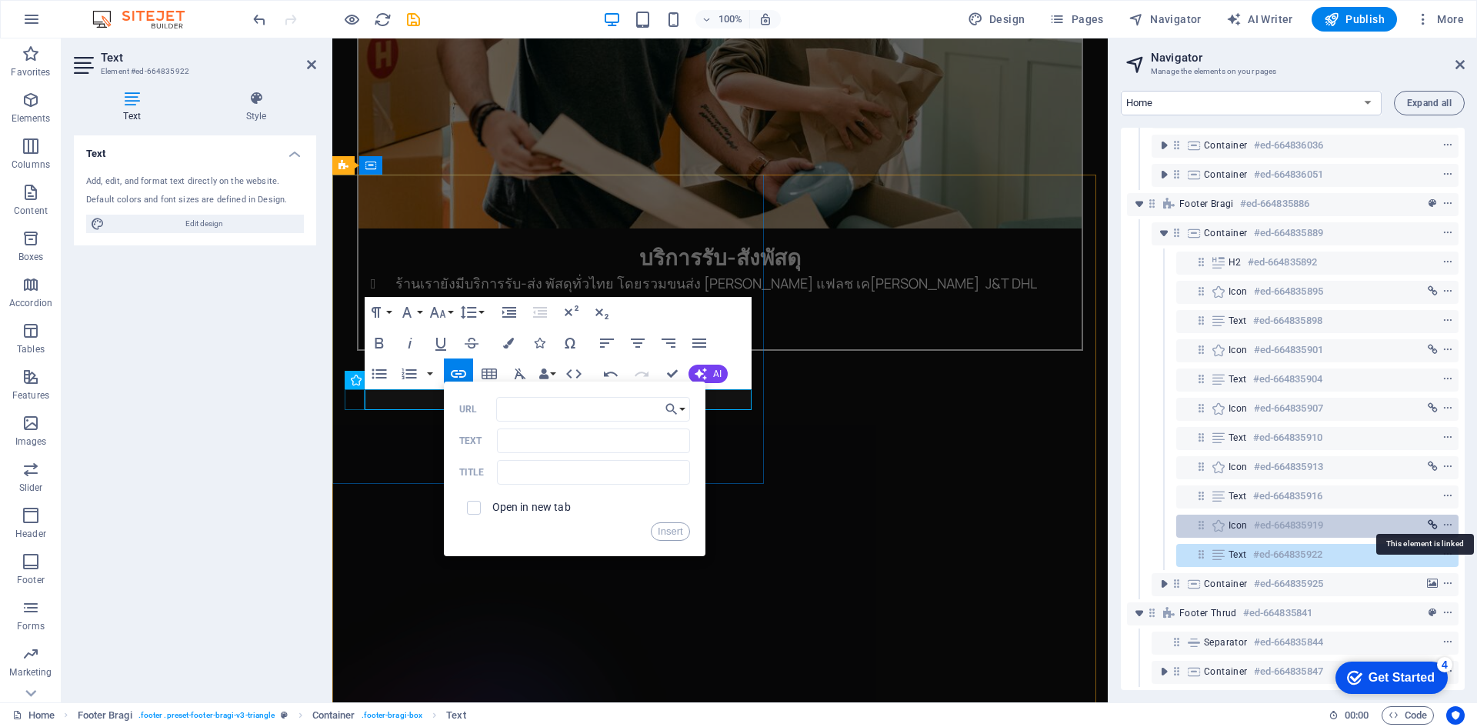
click at [1428, 520] on icon "link" at bounding box center [1433, 525] width 10 height 11
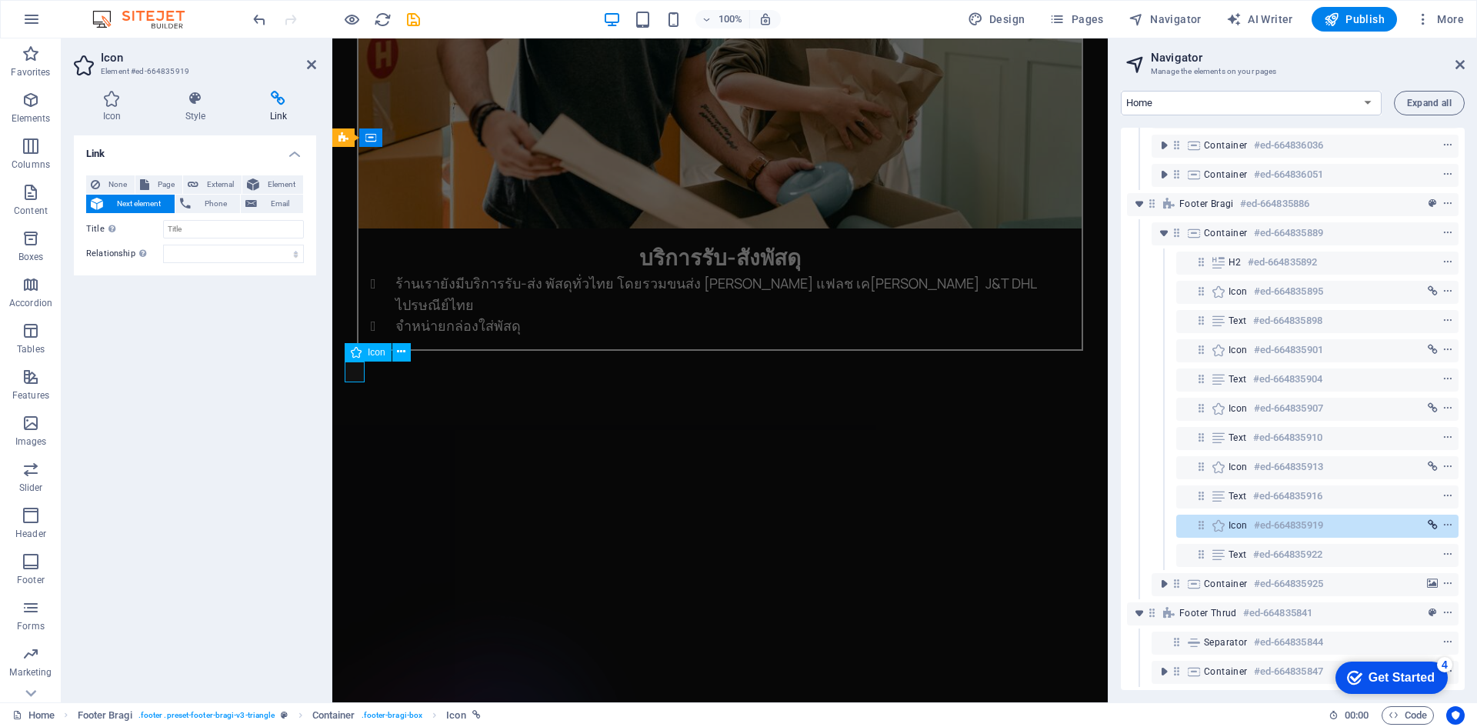
scroll to position [3607, 0]
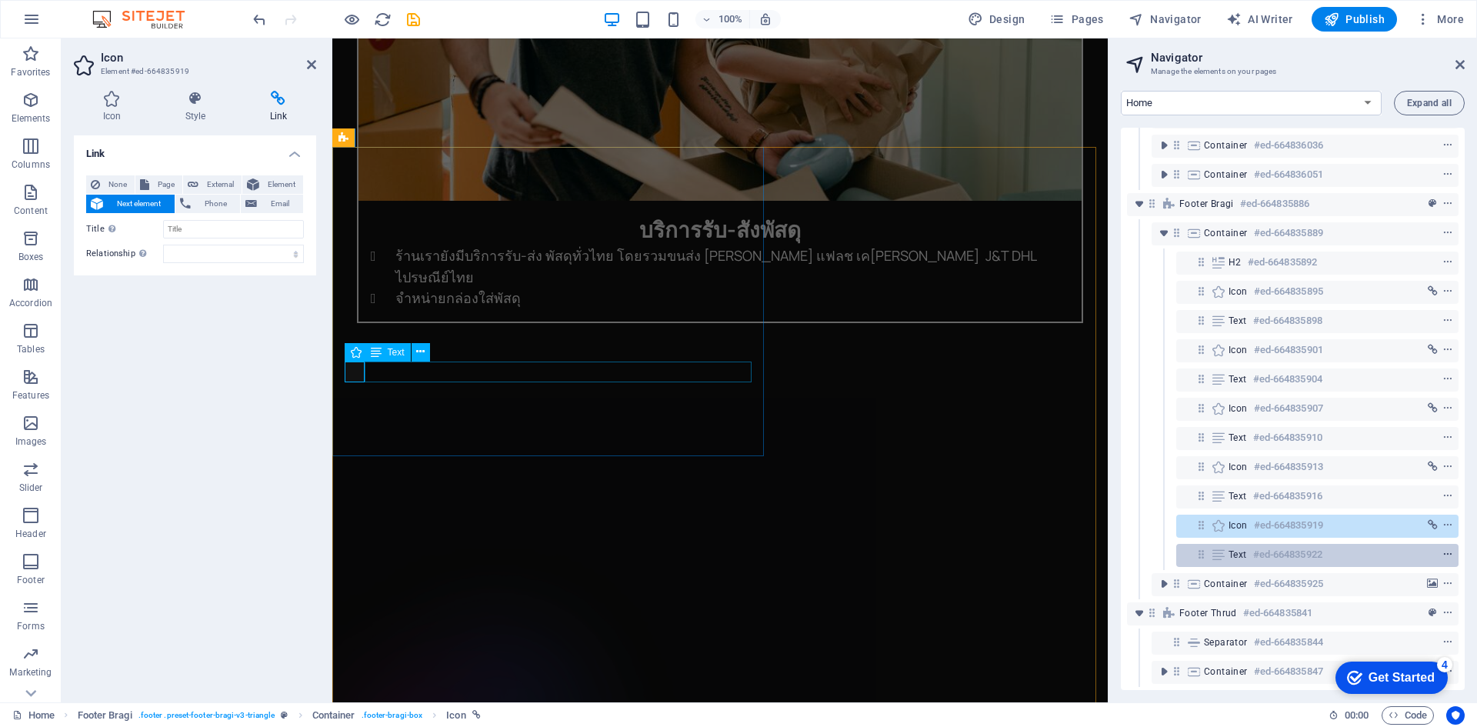
click at [1442, 549] on icon "context-menu" at bounding box center [1447, 554] width 11 height 11
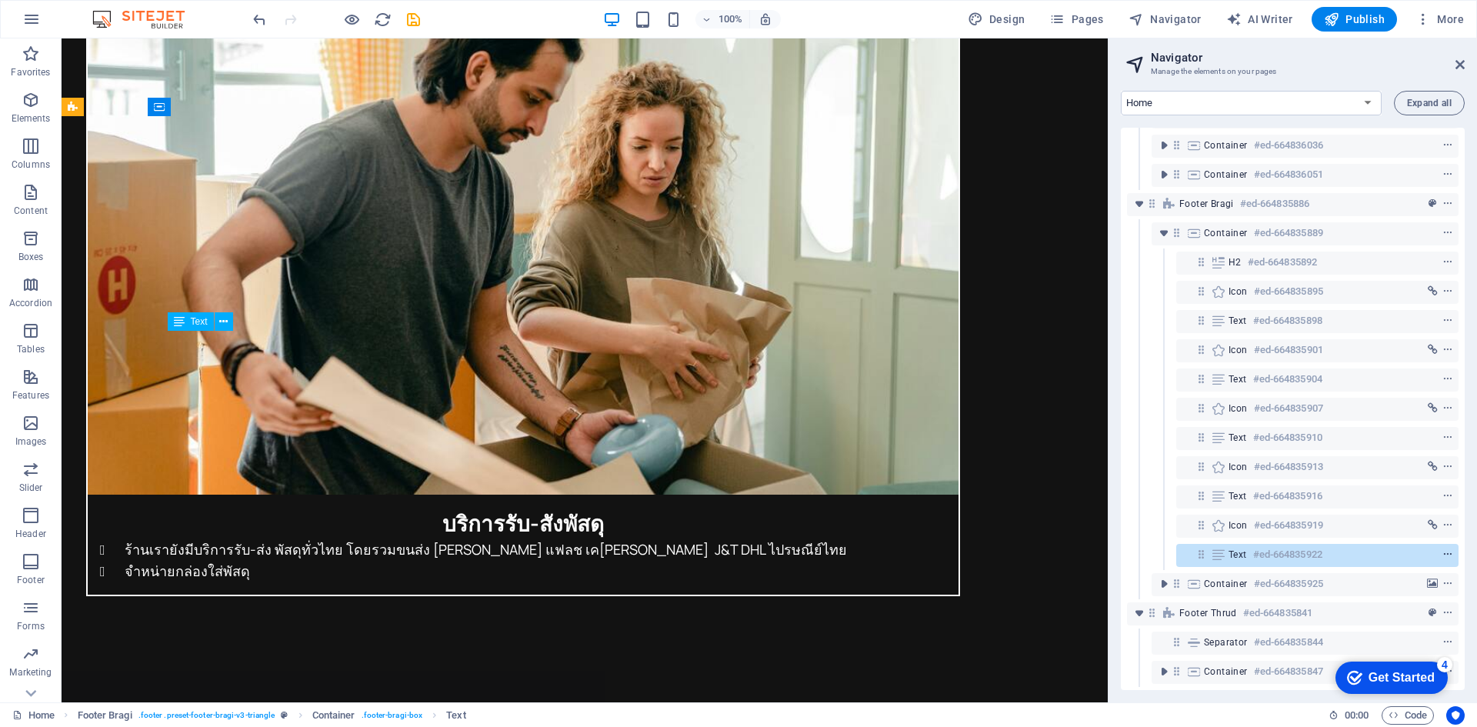
scroll to position [4001, 0]
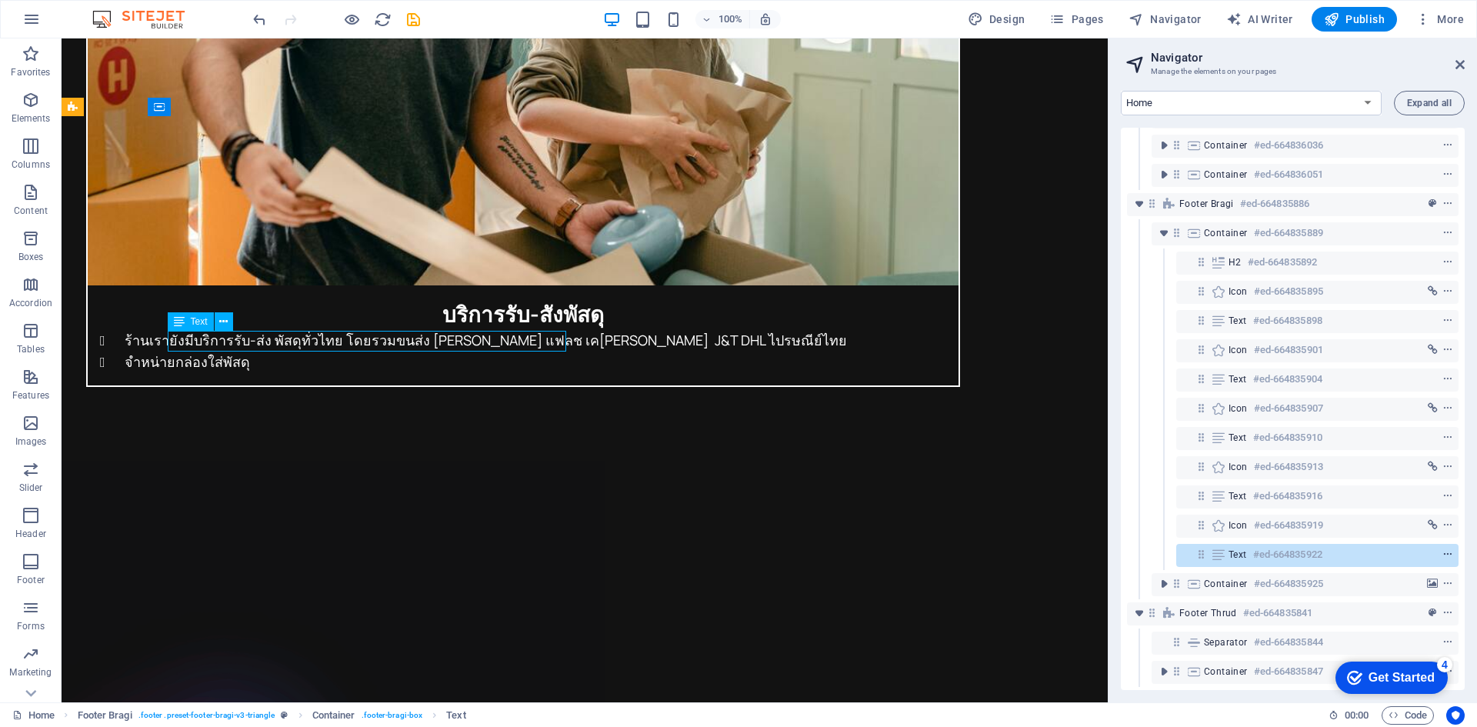
click at [1442, 549] on icon "context-menu" at bounding box center [1447, 554] width 11 height 11
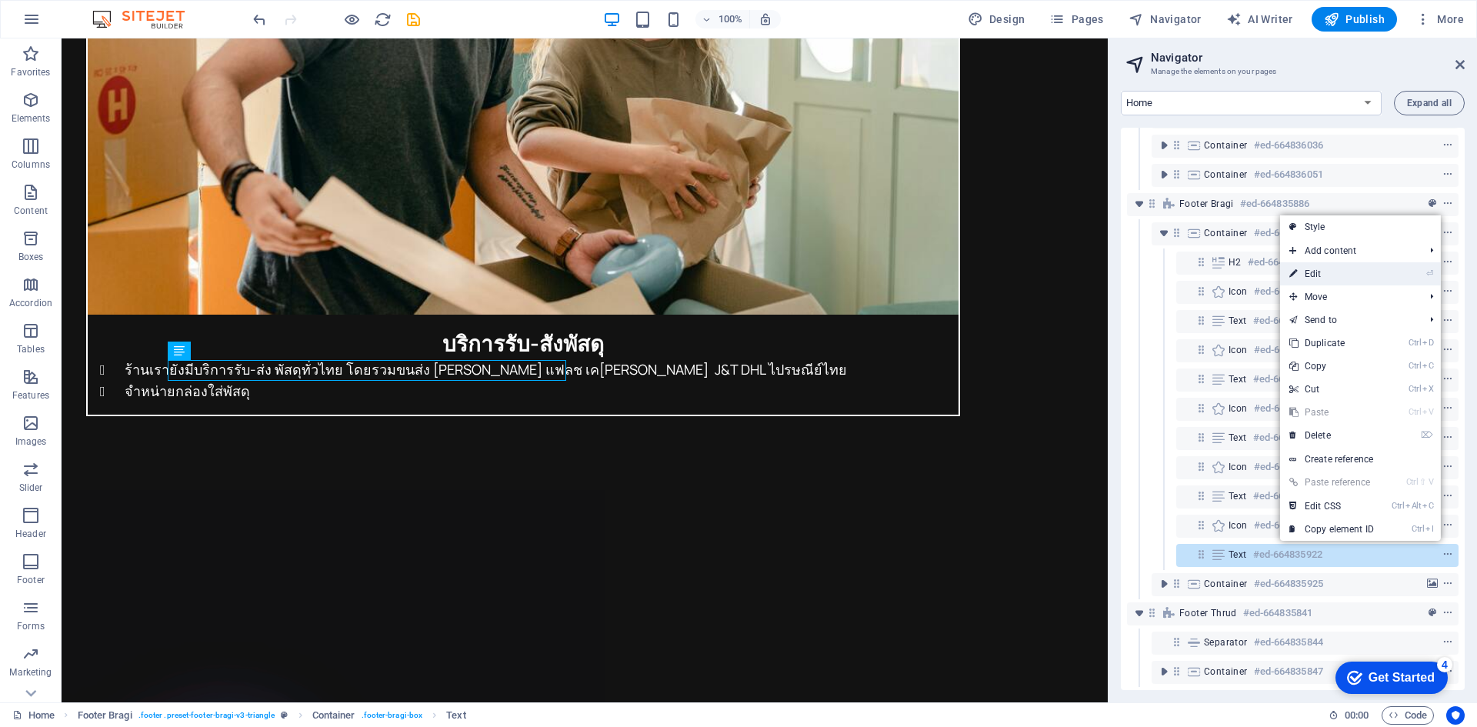
click at [1391, 274] on li "⏎ Edit" at bounding box center [1360, 273] width 161 height 23
click at [1307, 272] on link "⏎ Edit" at bounding box center [1331, 273] width 103 height 23
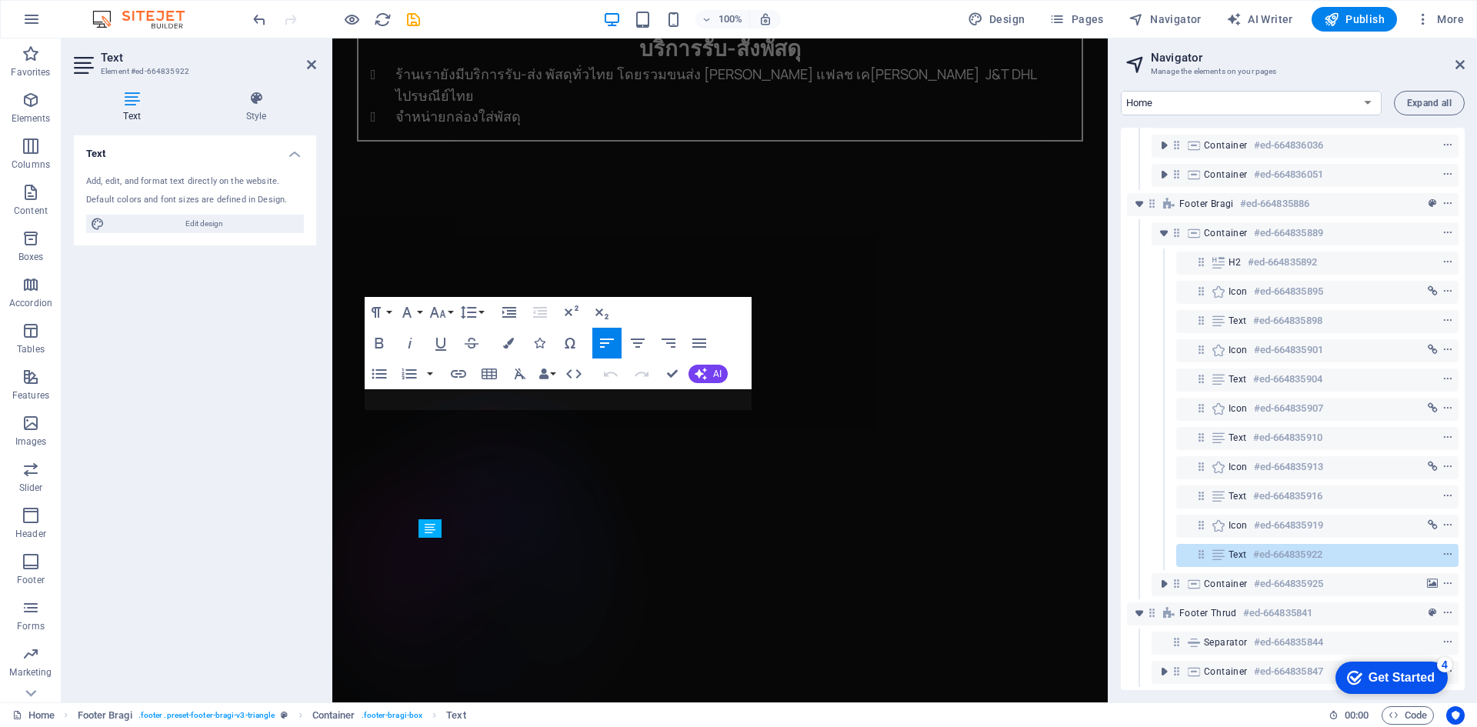
scroll to position [3579, 0]
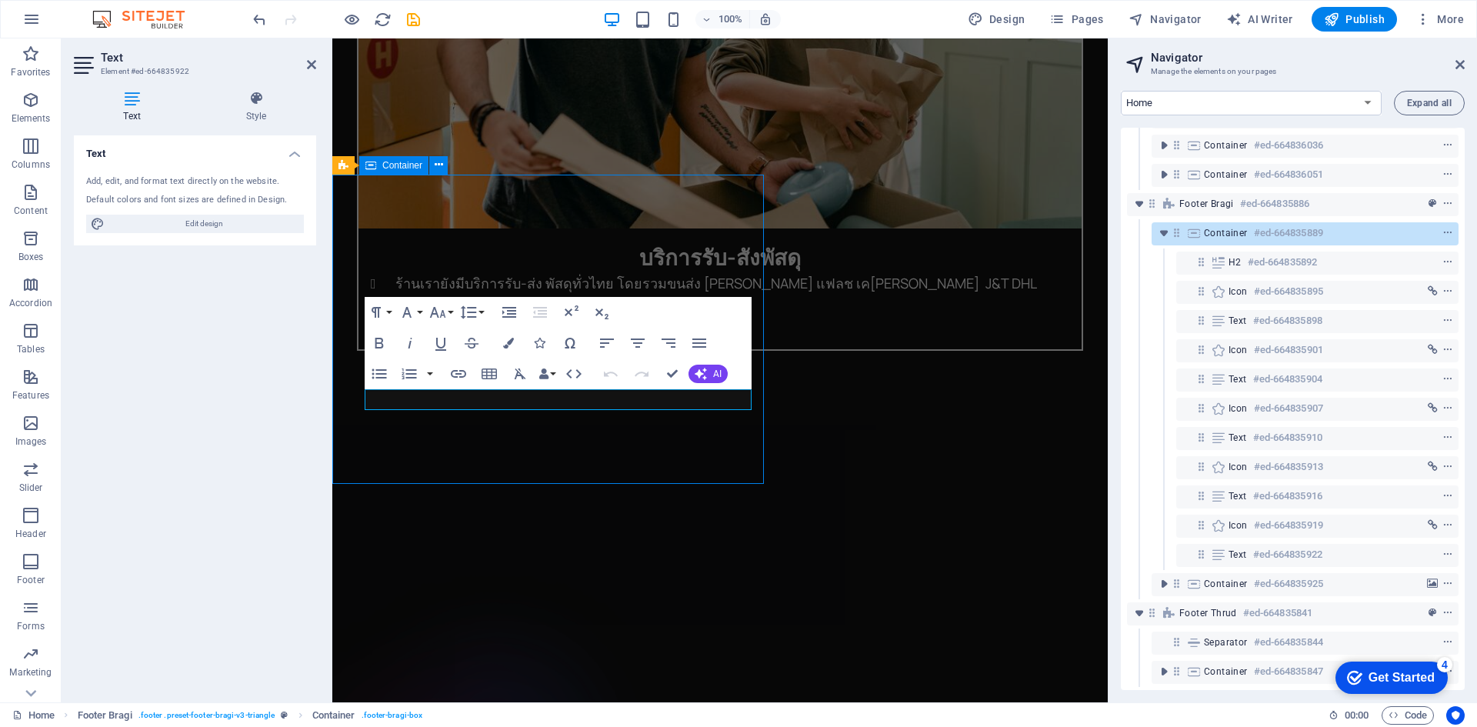
scroll to position [3972, 0]
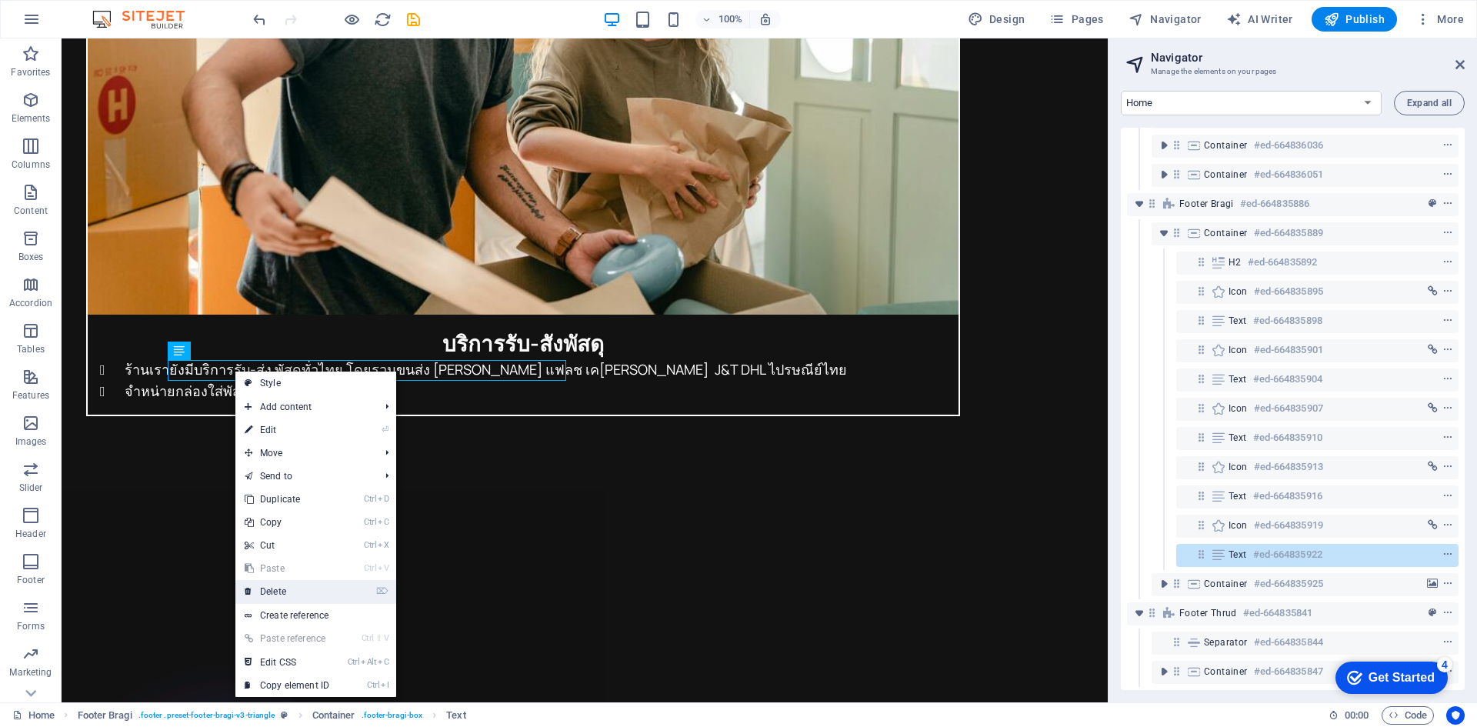
click at [270, 588] on link "⌦ Delete" at bounding box center [286, 591] width 103 height 23
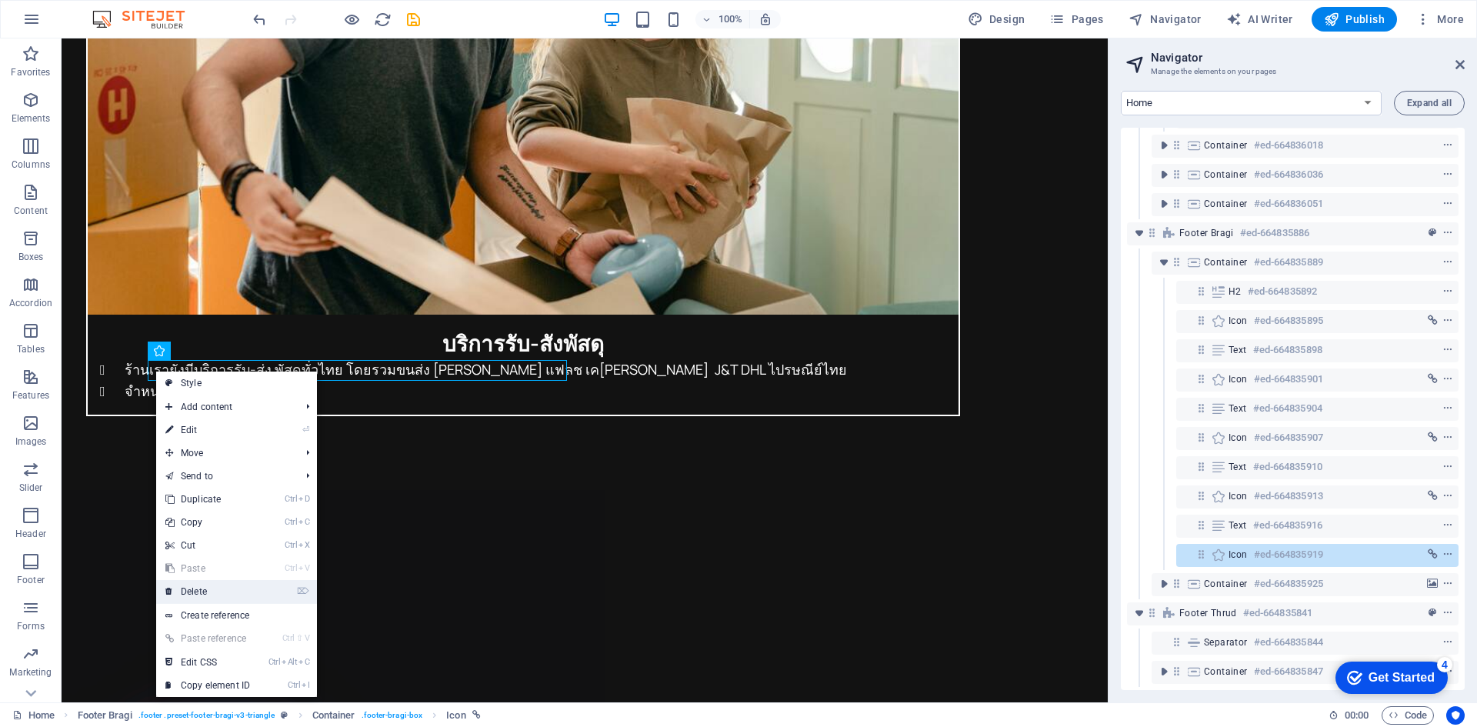
drag, startPoint x: 203, startPoint y: 592, endPoint x: 142, endPoint y: 553, distance: 71.9
click at [203, 592] on link "⌦ Delete" at bounding box center [207, 591] width 103 height 23
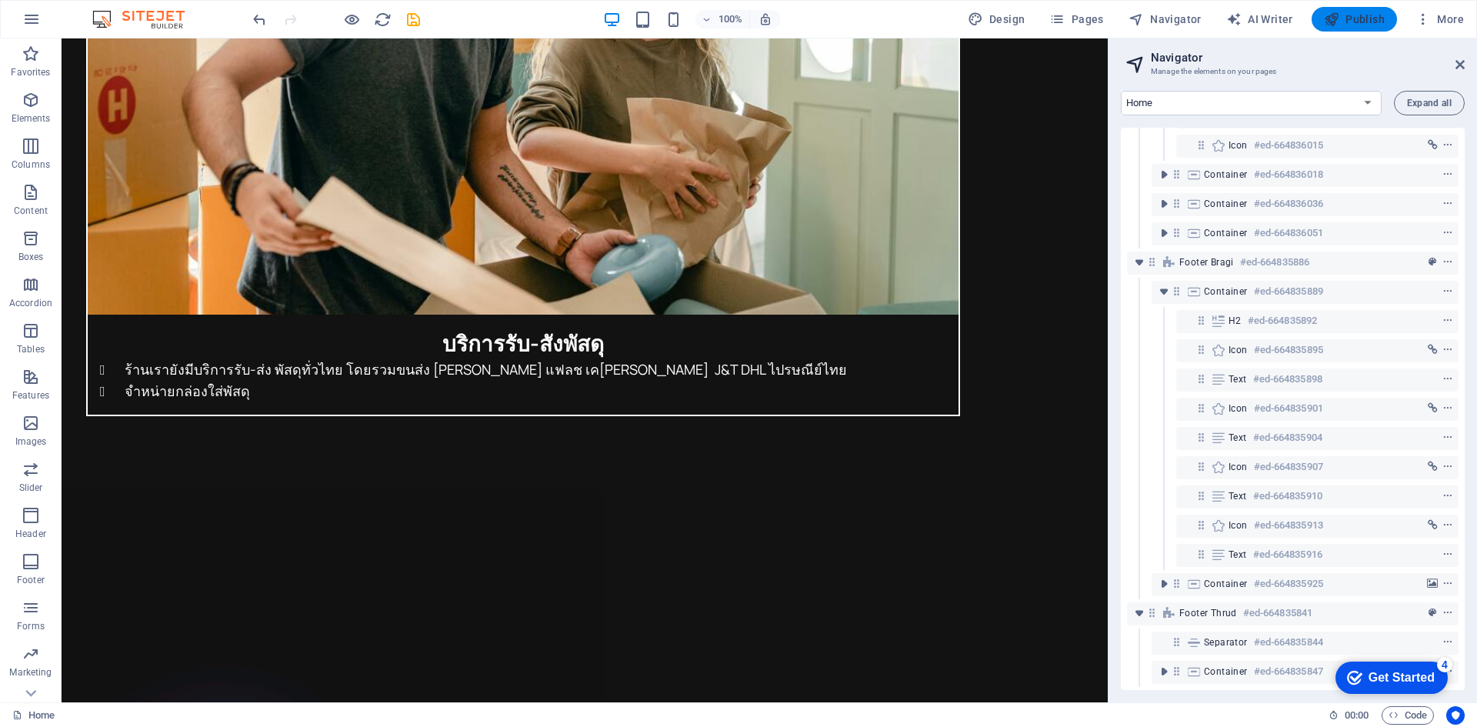
click at [1334, 19] on icon "button" at bounding box center [1331, 19] width 15 height 15
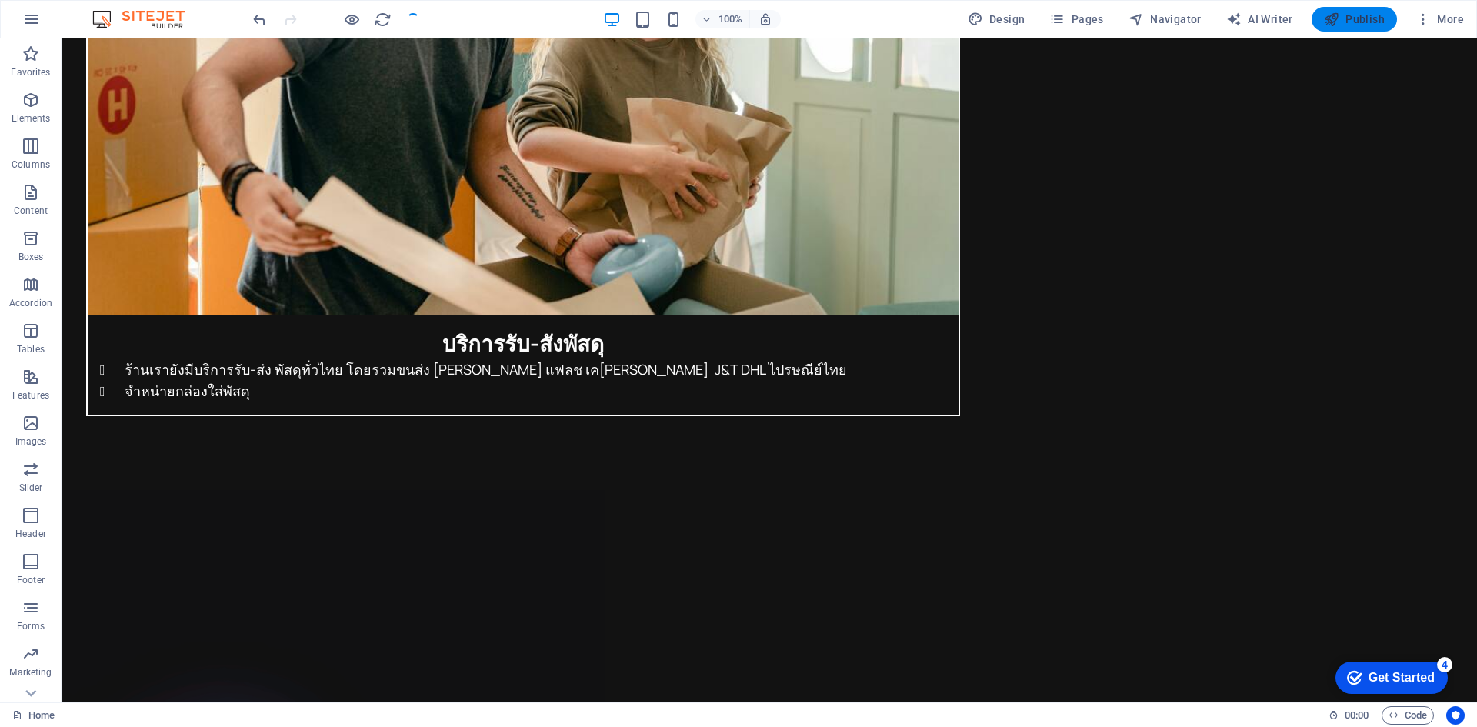
click at [1334, 19] on icon "button" at bounding box center [1331, 19] width 15 height 15
click at [1344, 19] on span "Publish" at bounding box center [1354, 19] width 61 height 15
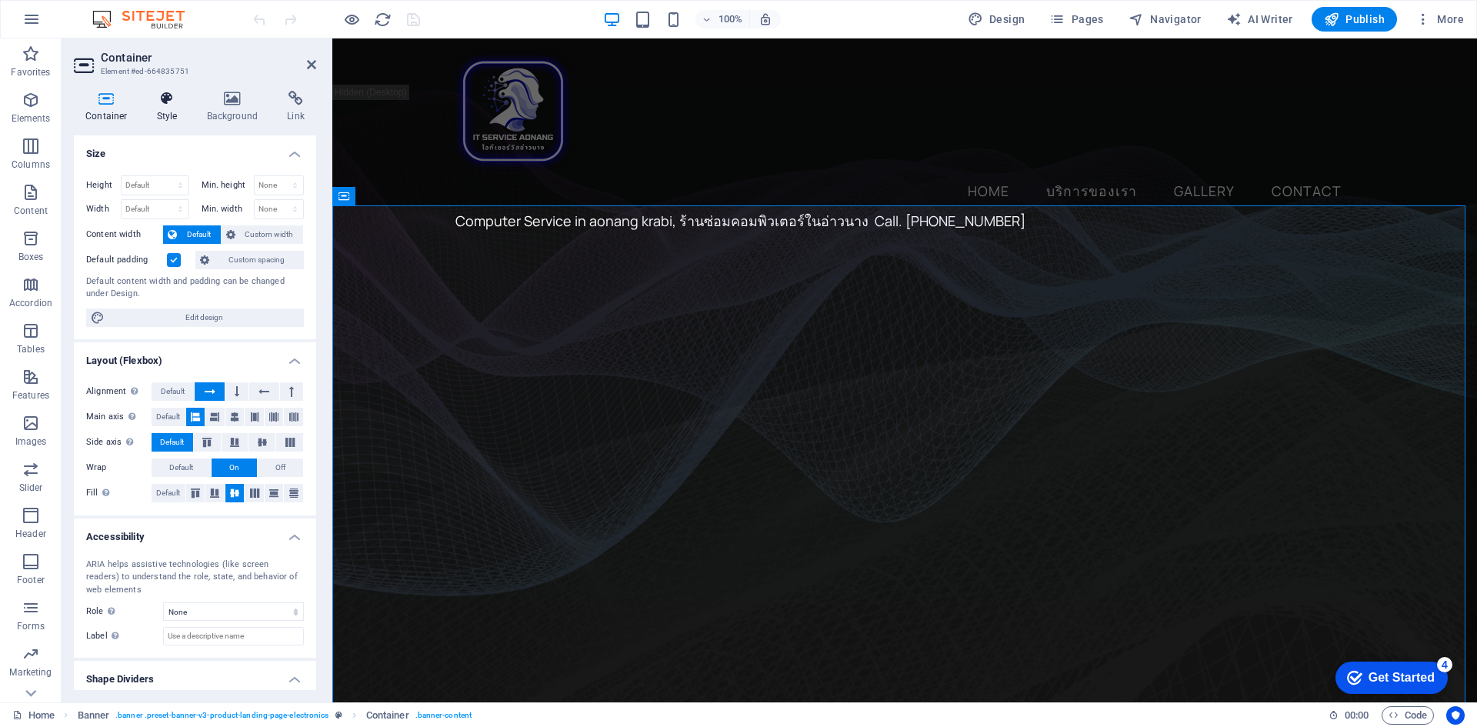
click at [163, 109] on h4 "Style" at bounding box center [170, 107] width 50 height 32
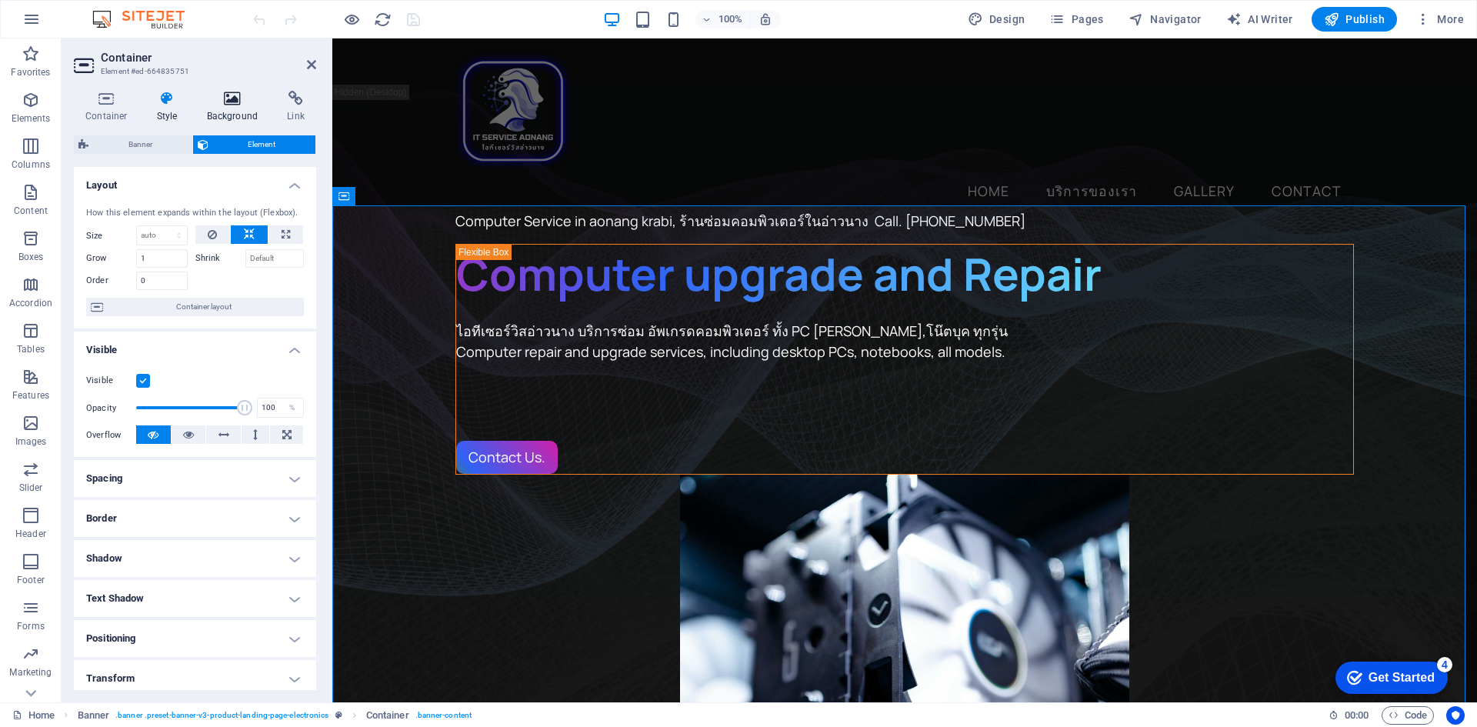
click at [229, 100] on icon at bounding box center [232, 98] width 75 height 15
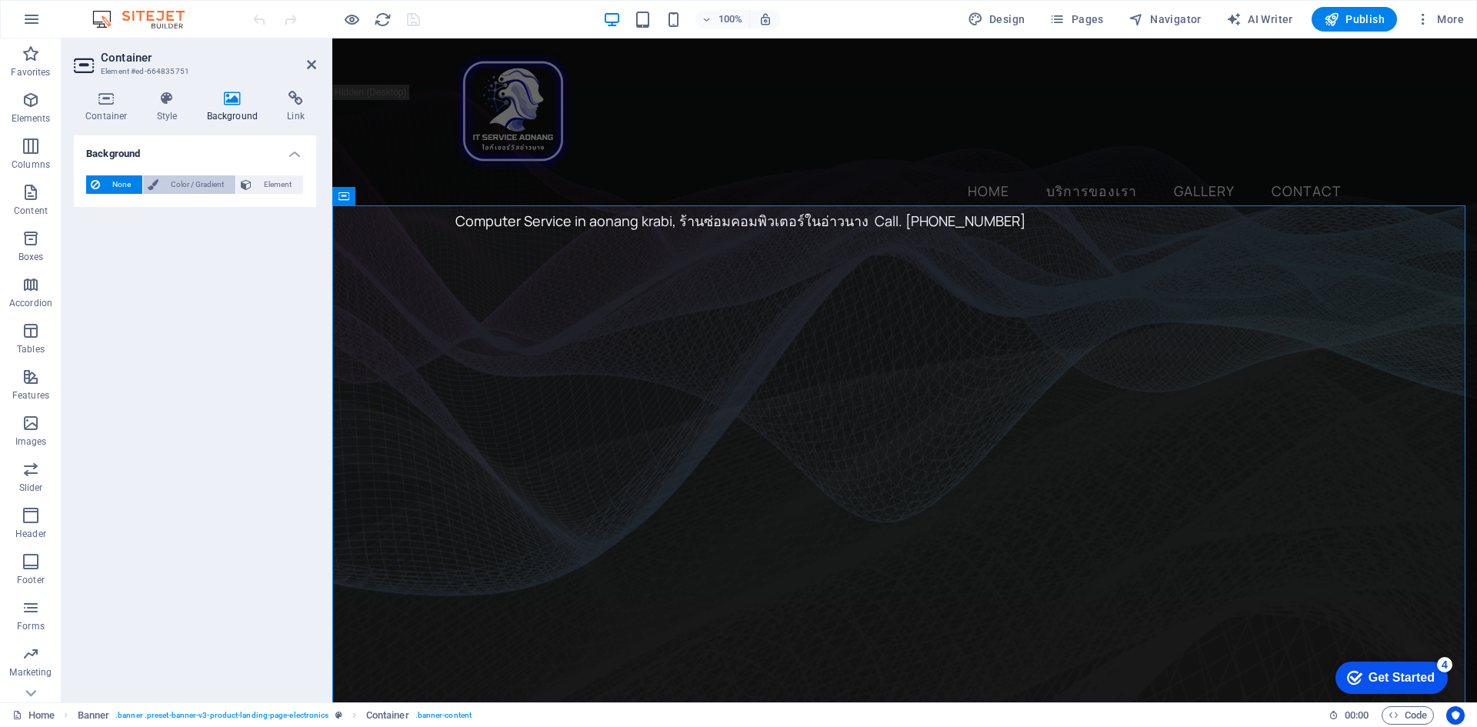
click at [195, 188] on span "Color / Gradient" at bounding box center [197, 184] width 68 height 18
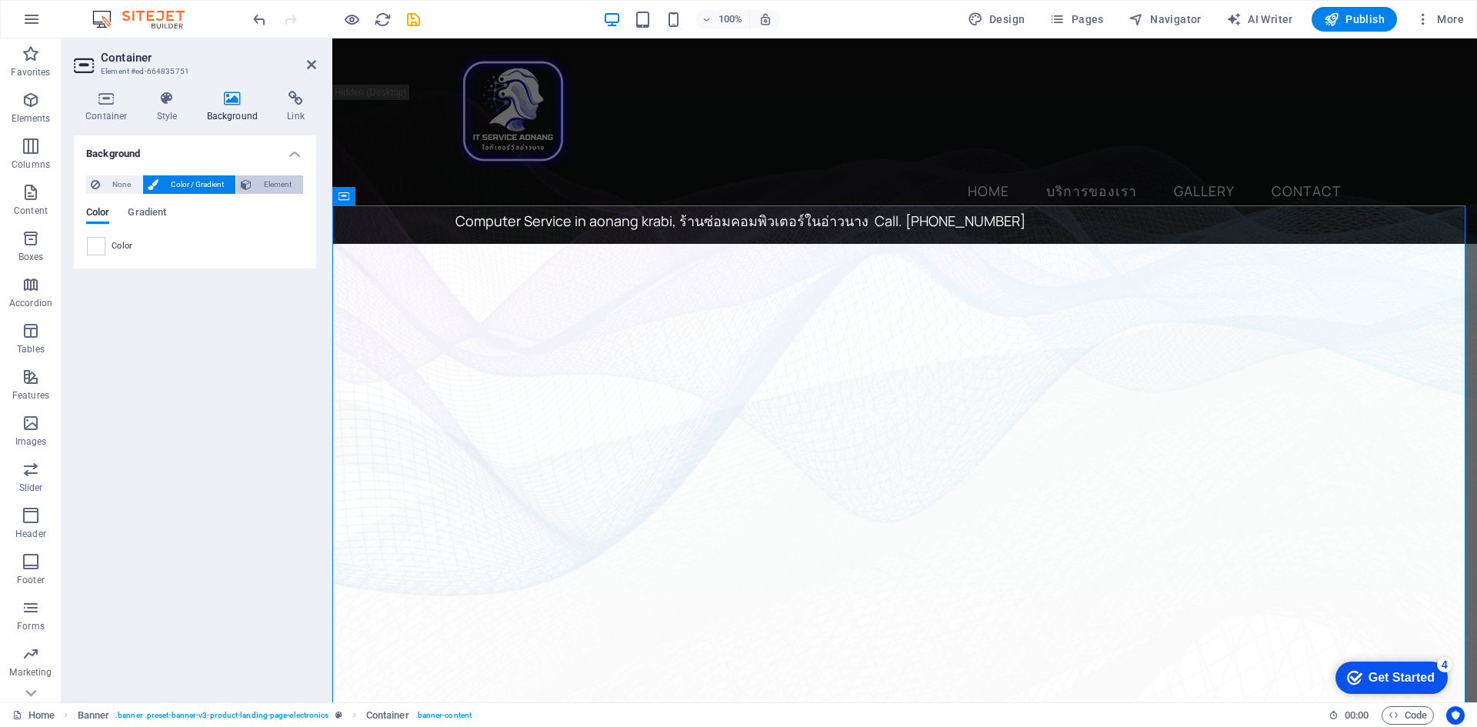
click at [275, 187] on span "Element" at bounding box center [277, 184] width 42 height 18
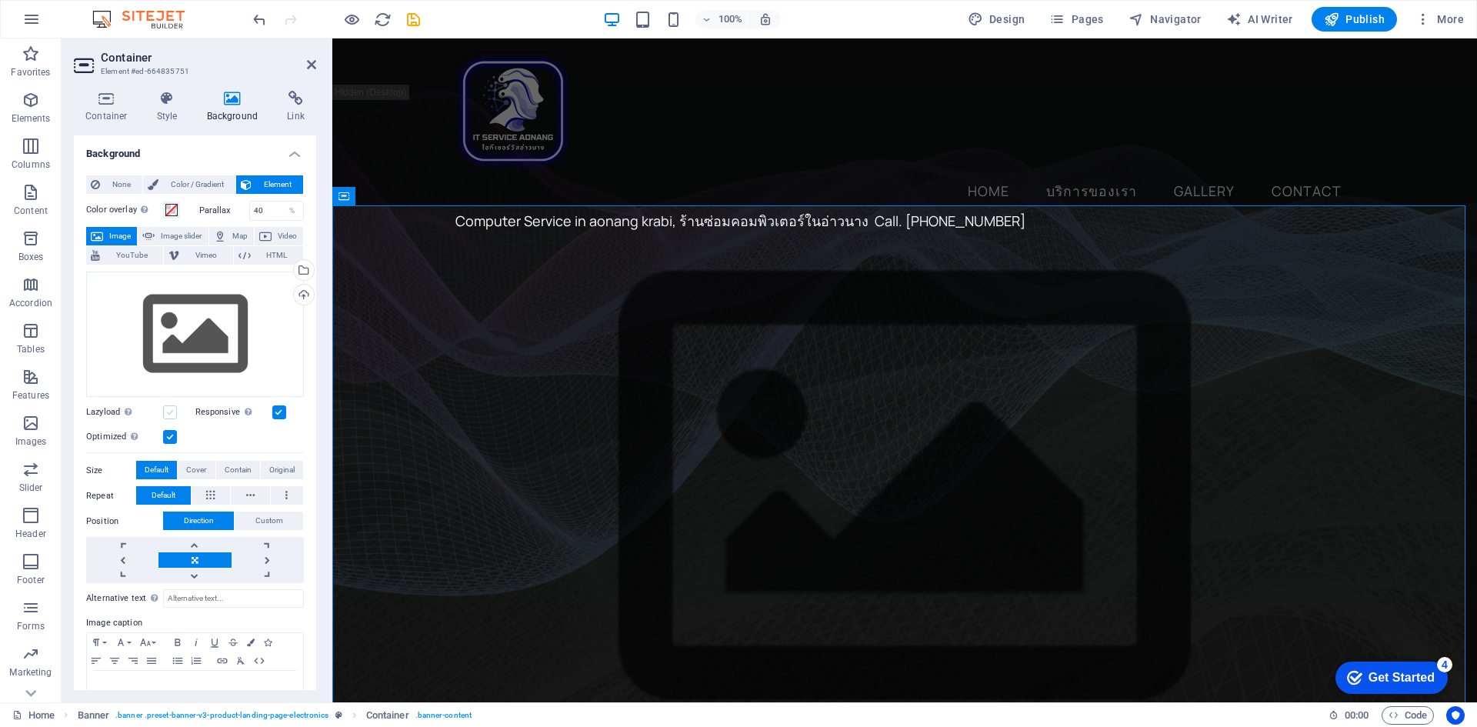
click at [172, 412] on label at bounding box center [170, 412] width 14 height 14
click at [0, 0] on input "Lazyload Loading images after the page loads improves page speed." at bounding box center [0, 0] width 0 height 0
click at [241, 345] on div "Drag files here, click to choose files or select files from Files or our free s…" at bounding box center [195, 335] width 218 height 126
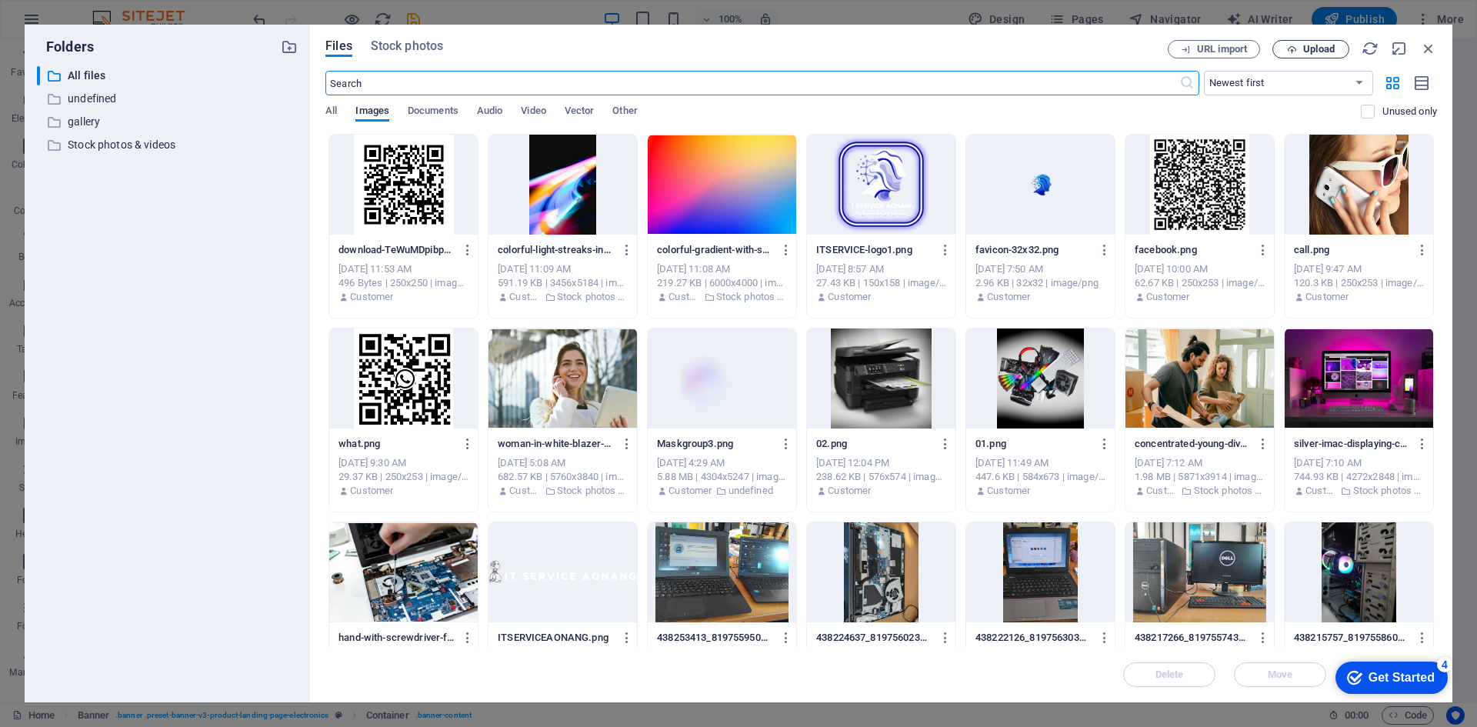
click at [1287, 48] on icon "button" at bounding box center [1292, 50] width 10 height 10
click at [1322, 49] on span "Upload" at bounding box center [1319, 49] width 32 height 9
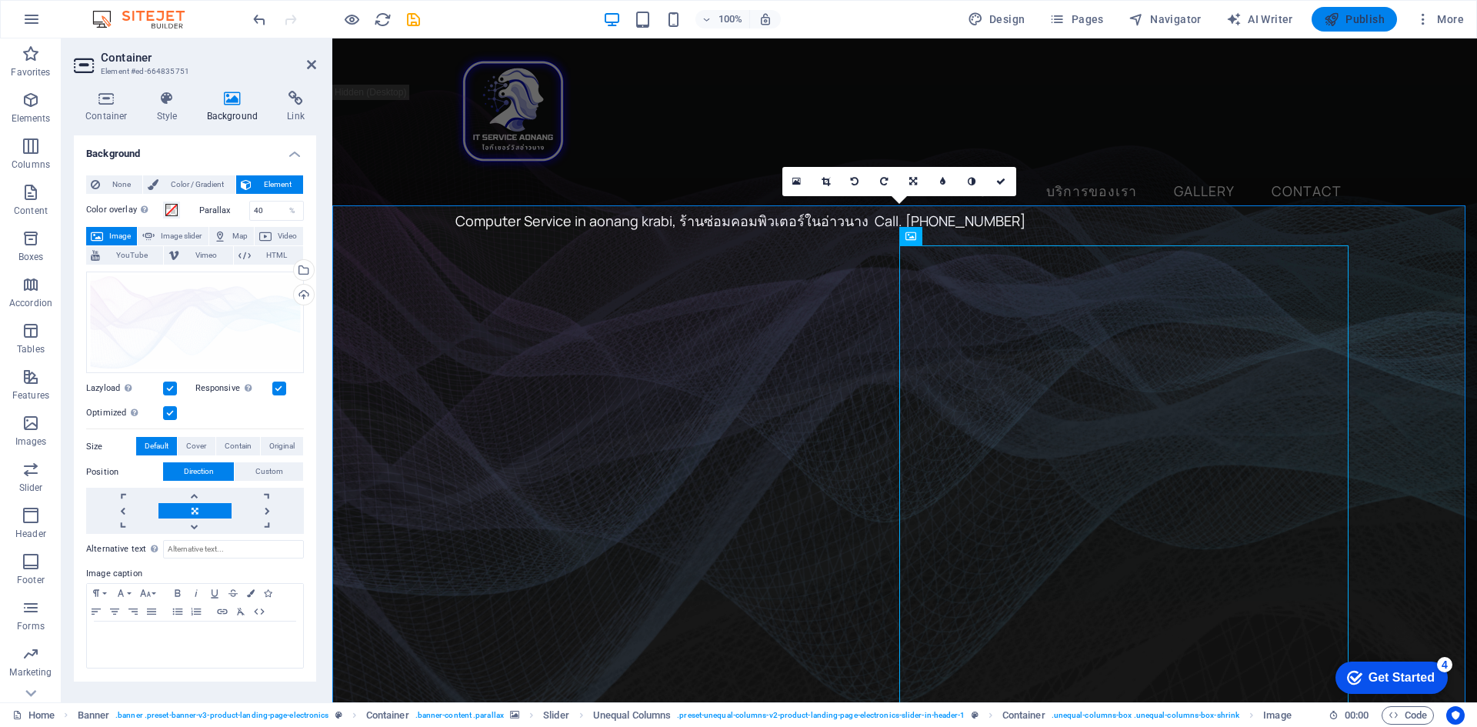
click at [1342, 15] on span "Publish" at bounding box center [1354, 19] width 61 height 15
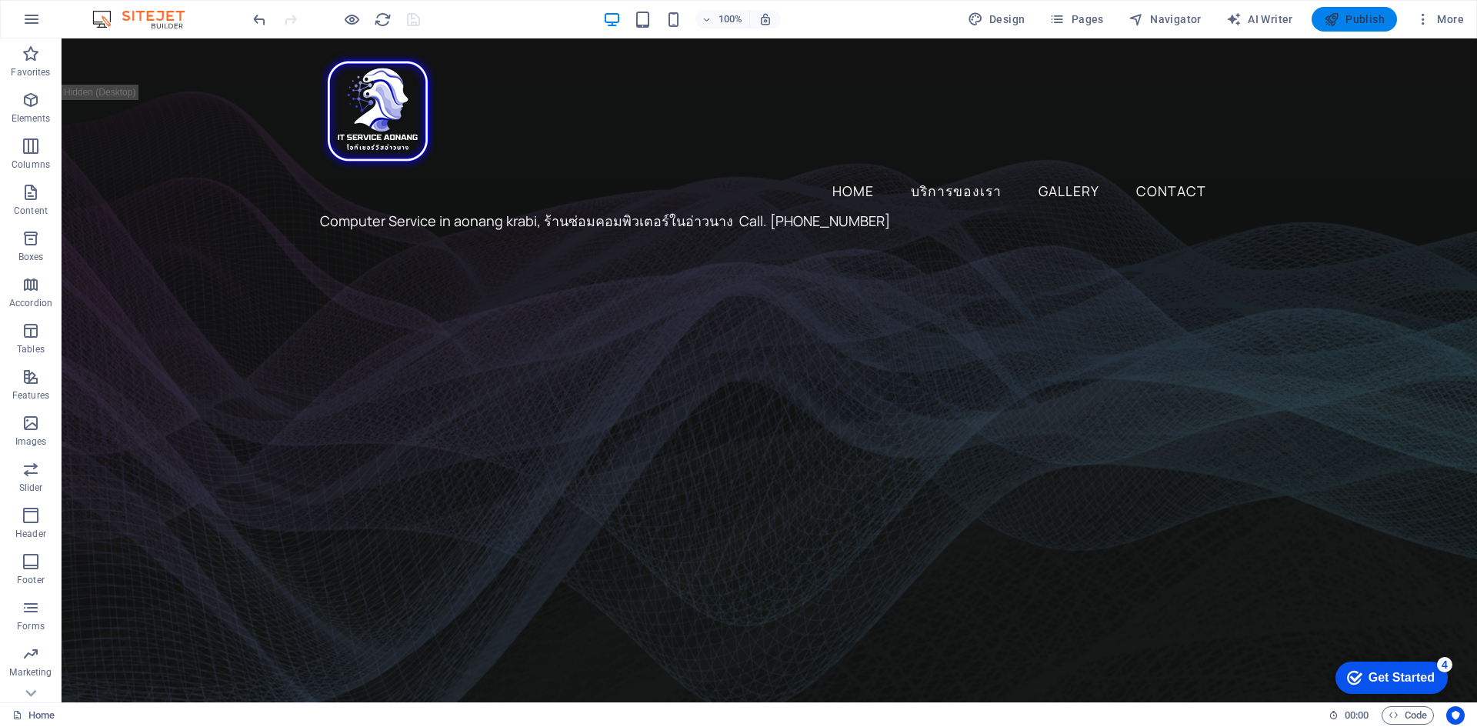
click at [1345, 22] on span "Publish" at bounding box center [1354, 19] width 61 height 15
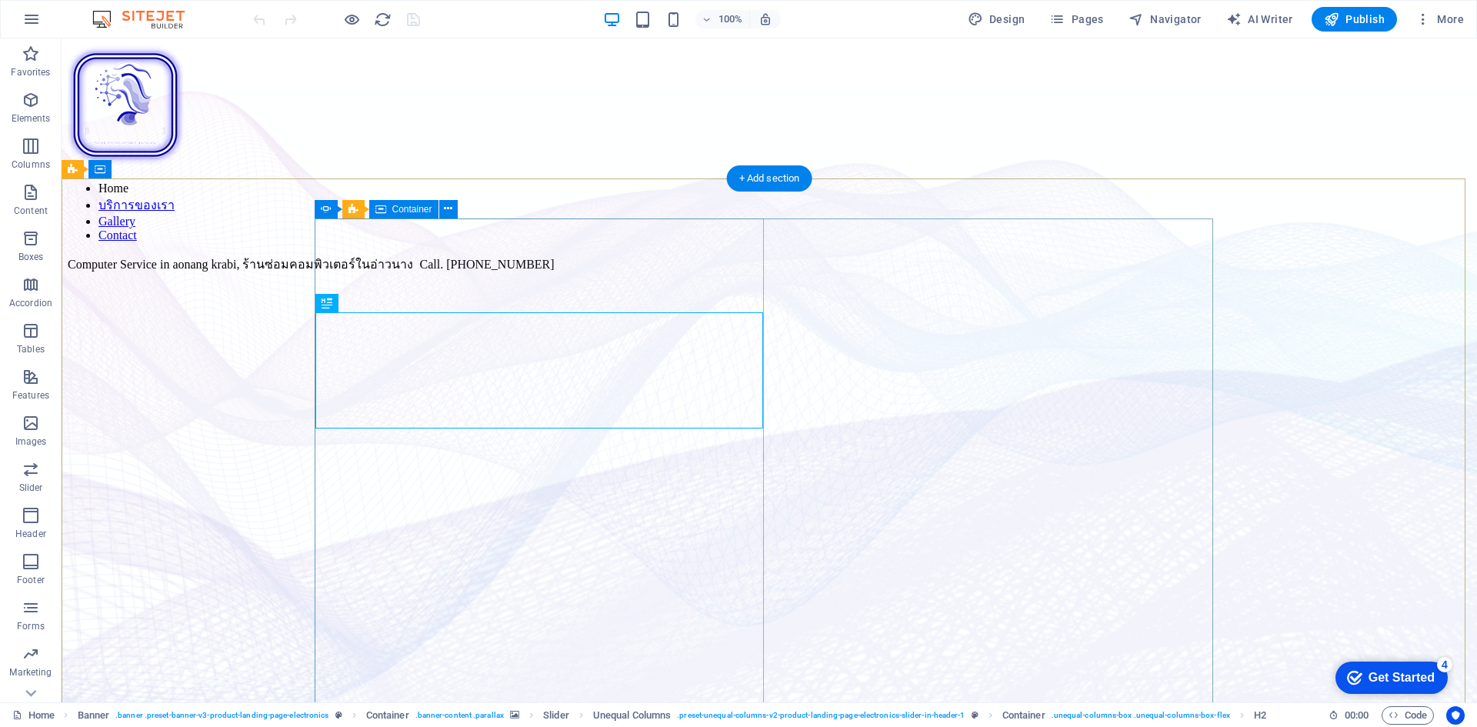
scroll to position [27, 0]
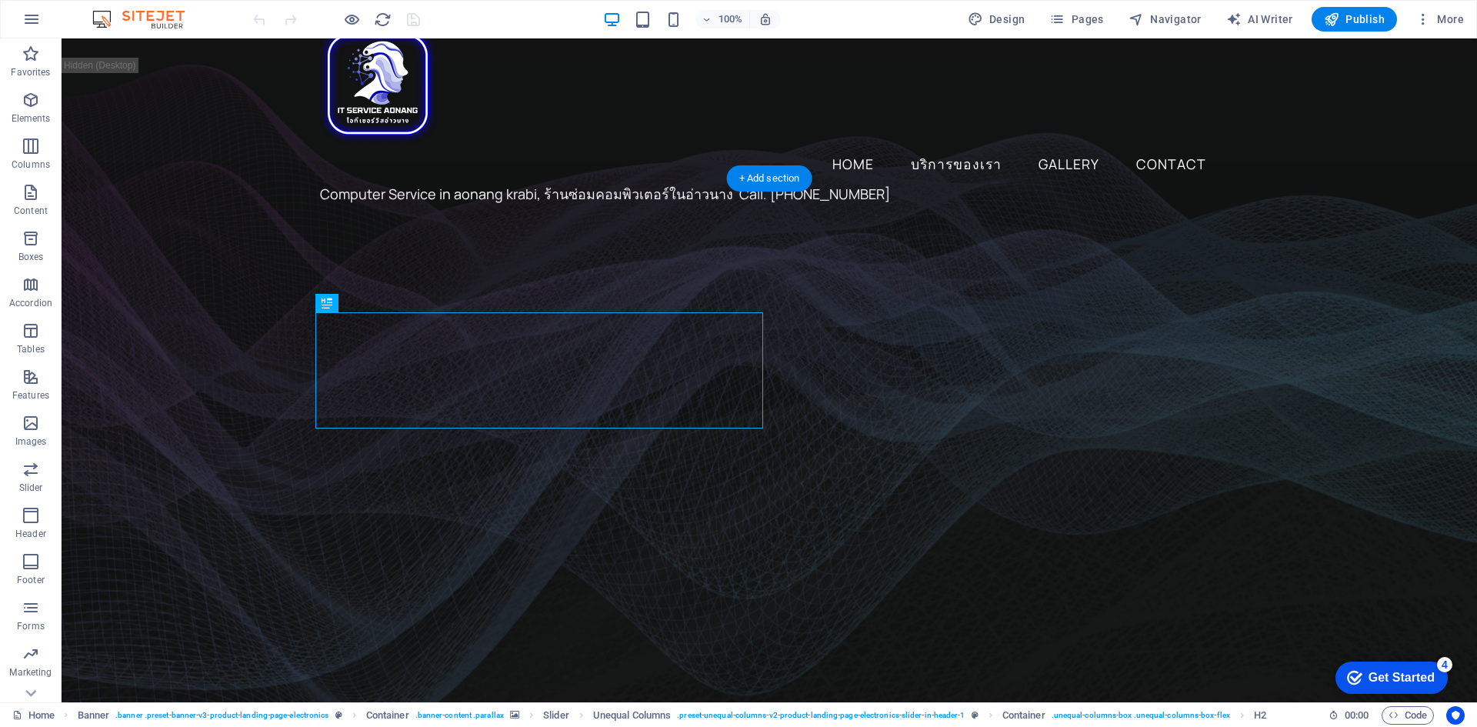
click at [149, 422] on figure at bounding box center [769, 473] width 1415 height 625
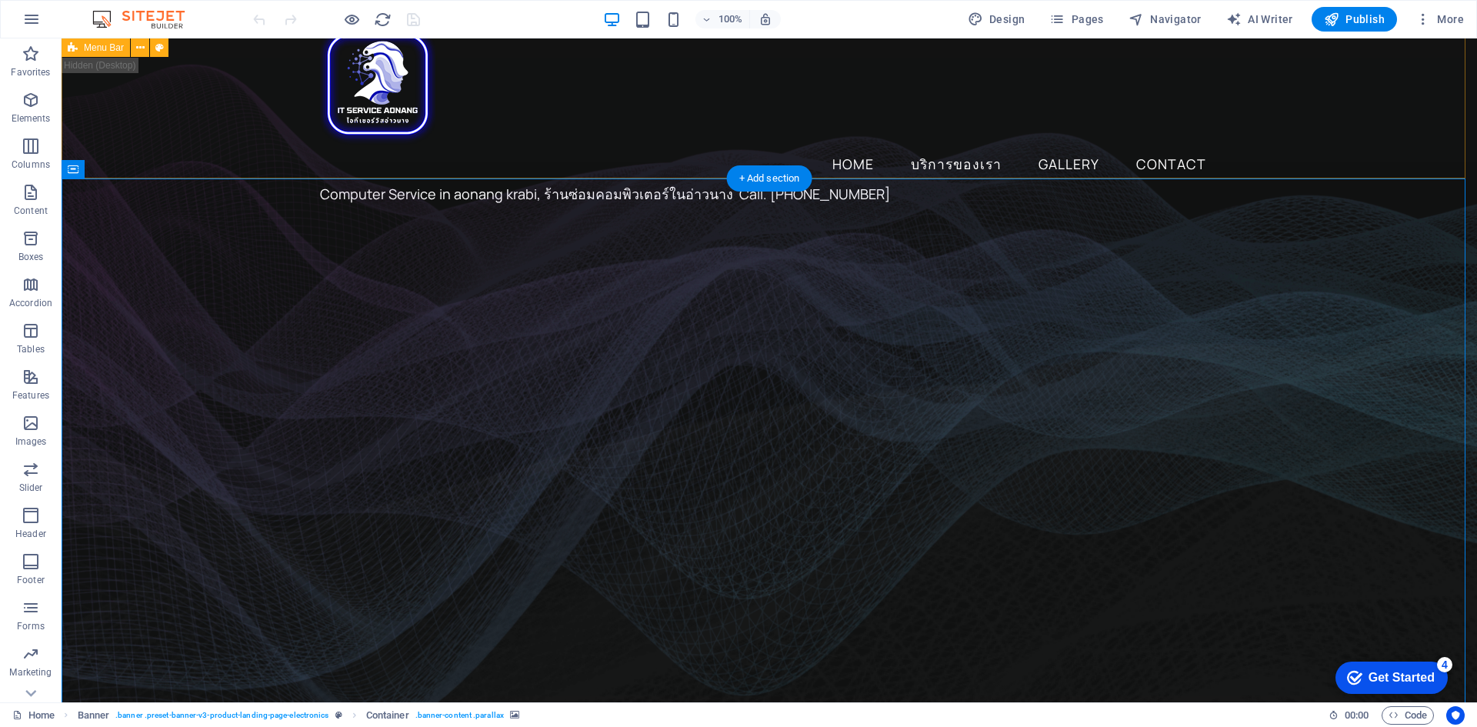
click at [204, 90] on div "Home บริการของเรา Gallery Contact Computer Service in aonang krabi, ร้านซ่อมคอม…" at bounding box center [769, 114] width 1415 height 205
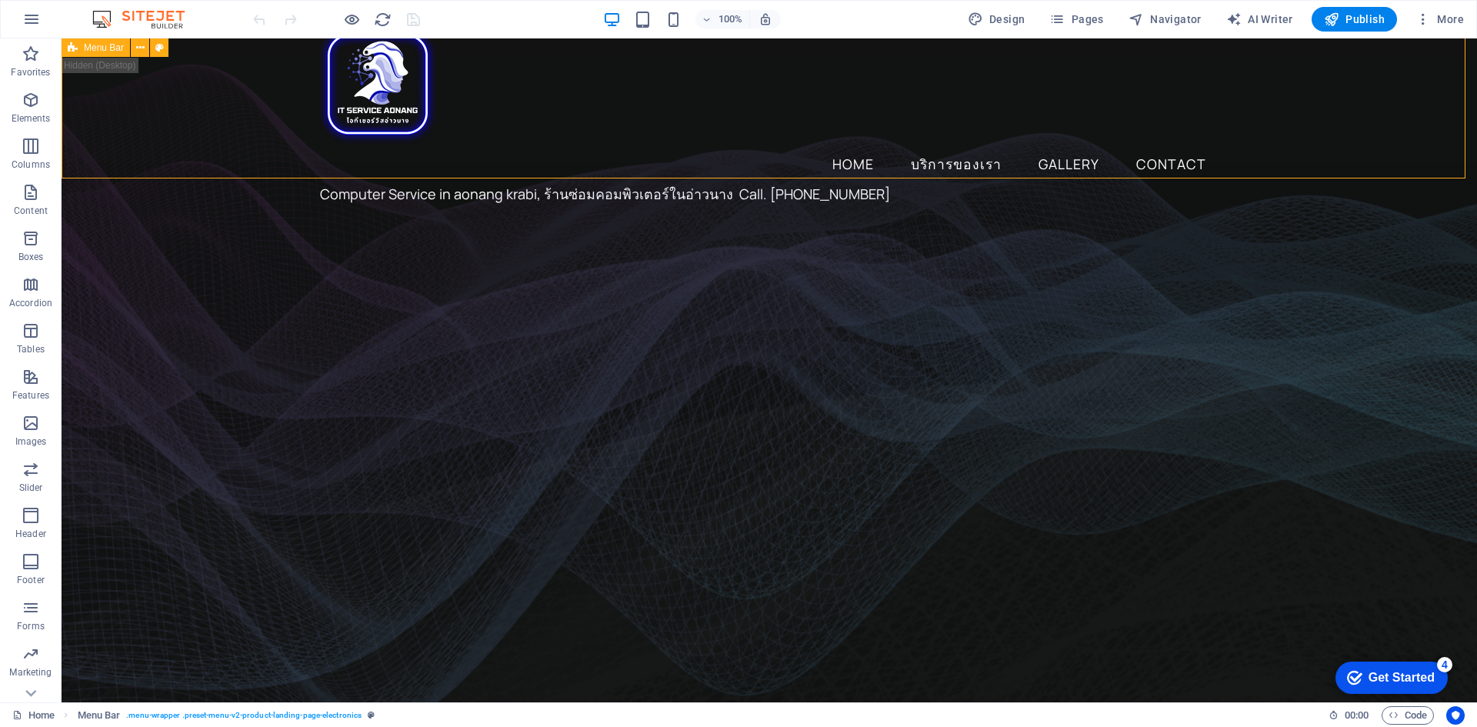
click at [93, 47] on span "Menu Bar" at bounding box center [104, 47] width 40 height 9
click at [157, 48] on icon at bounding box center [159, 48] width 8 height 16
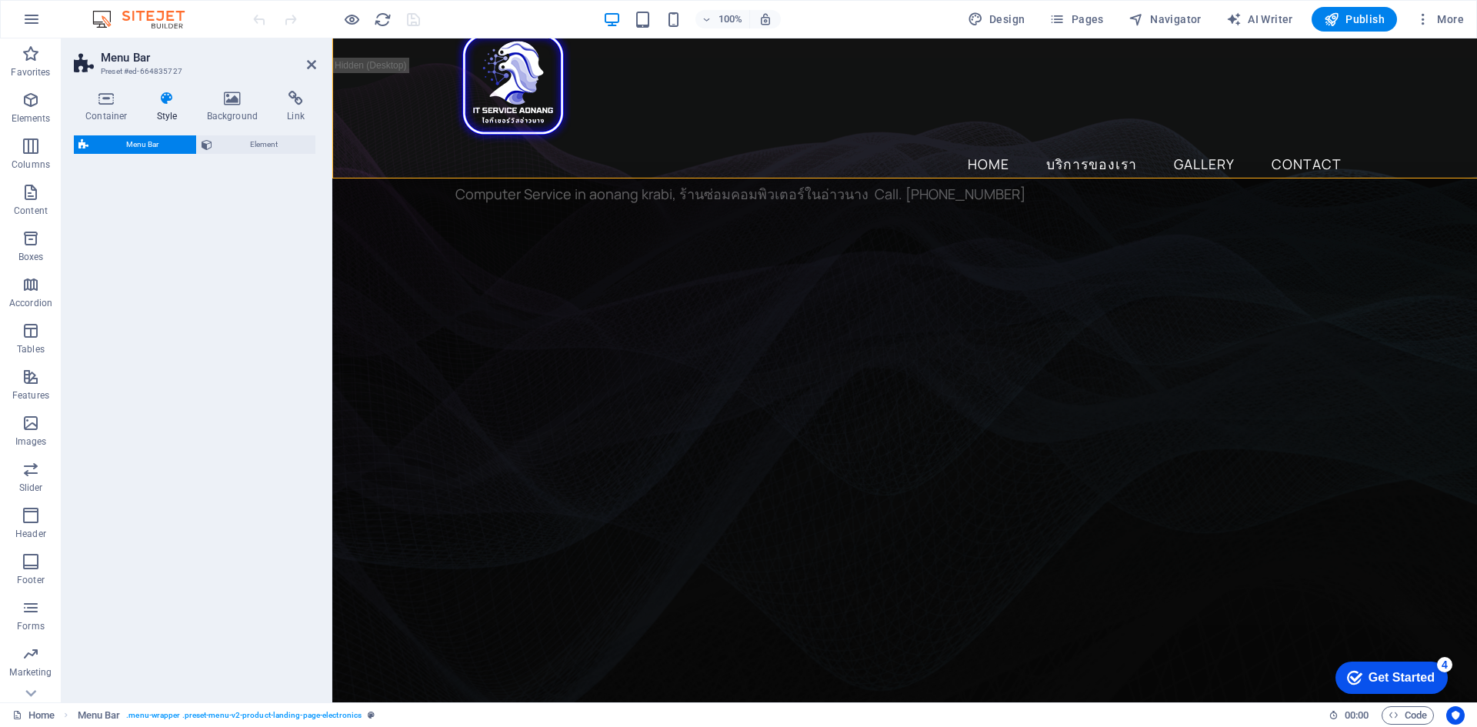
select select "rem"
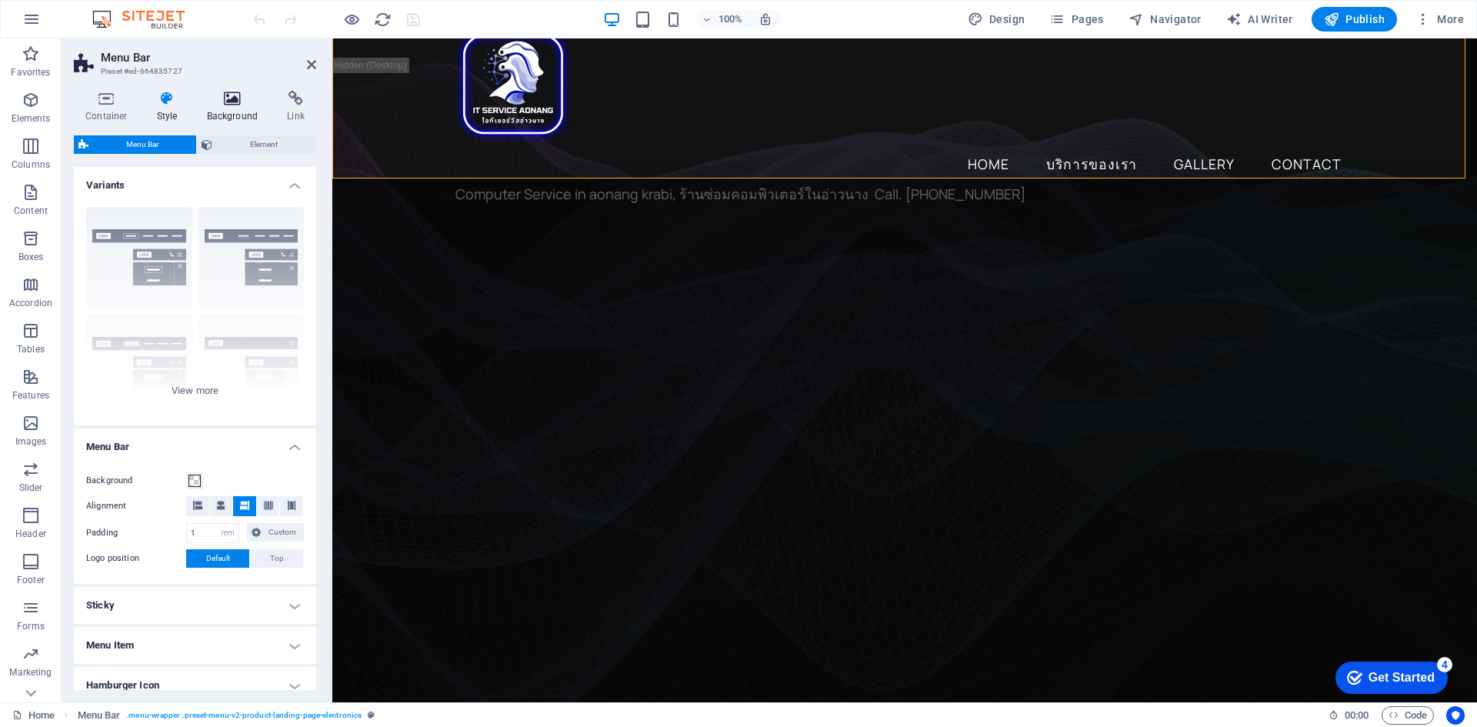
click at [223, 108] on h4 "Background" at bounding box center [235, 107] width 81 height 32
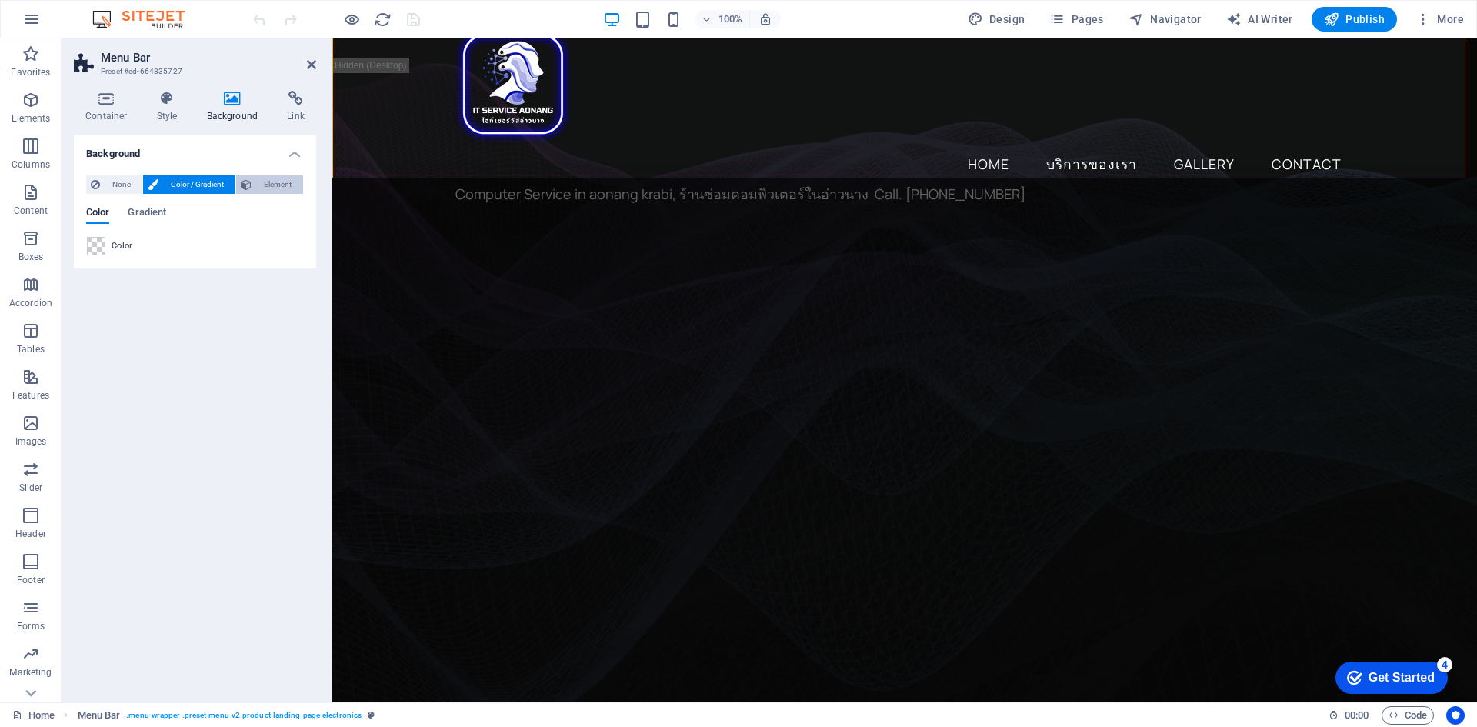
click at [275, 185] on span "Element" at bounding box center [277, 184] width 42 height 18
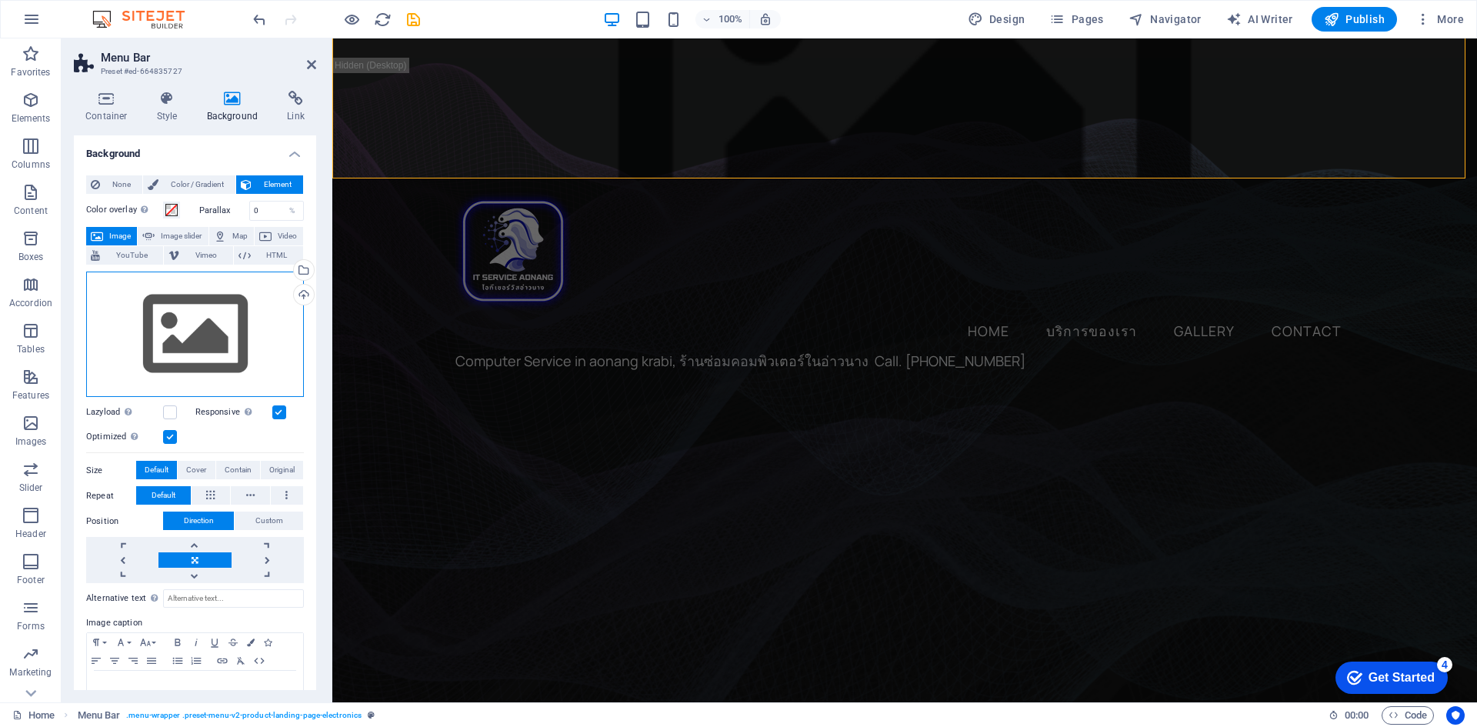
click at [246, 314] on div "Drag files here, click to choose files or select files from Files or our free s…" at bounding box center [195, 335] width 218 height 126
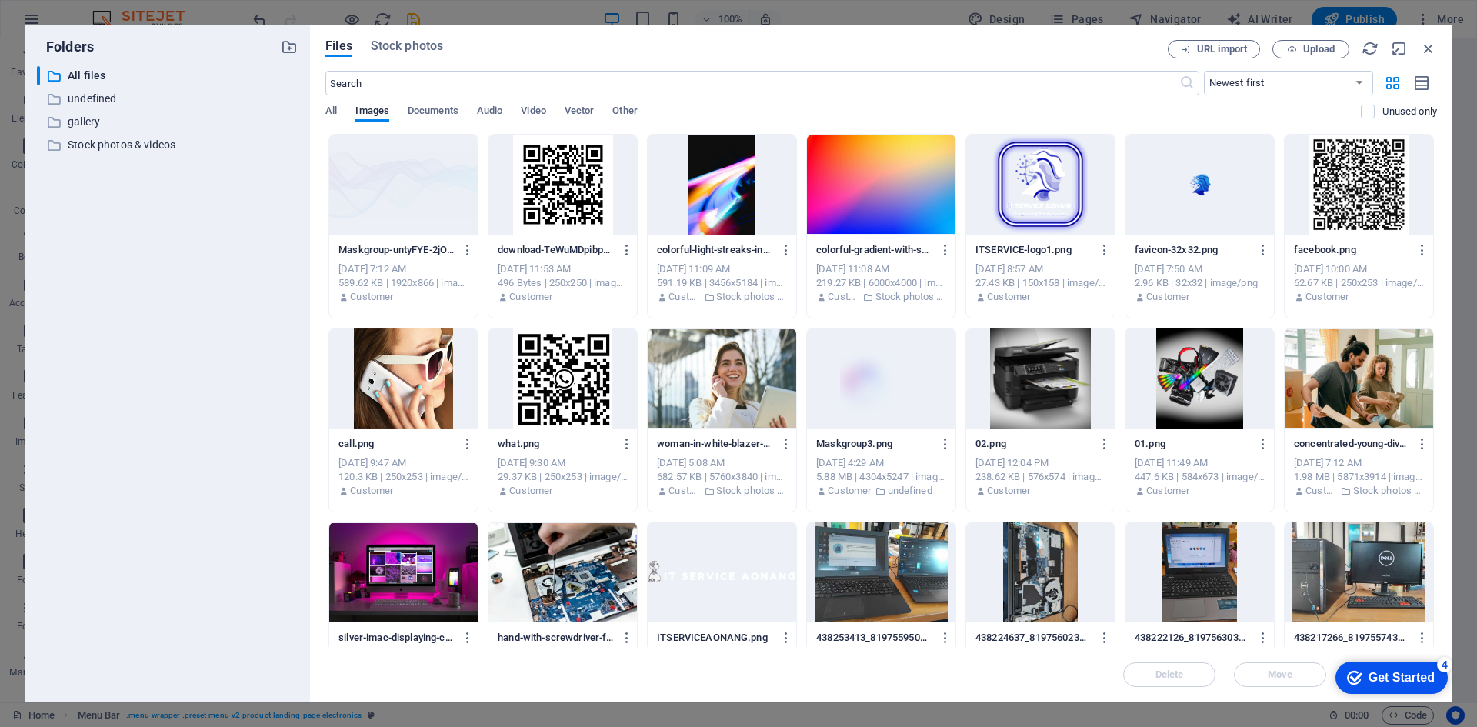
click at [431, 212] on div at bounding box center [403, 185] width 148 height 100
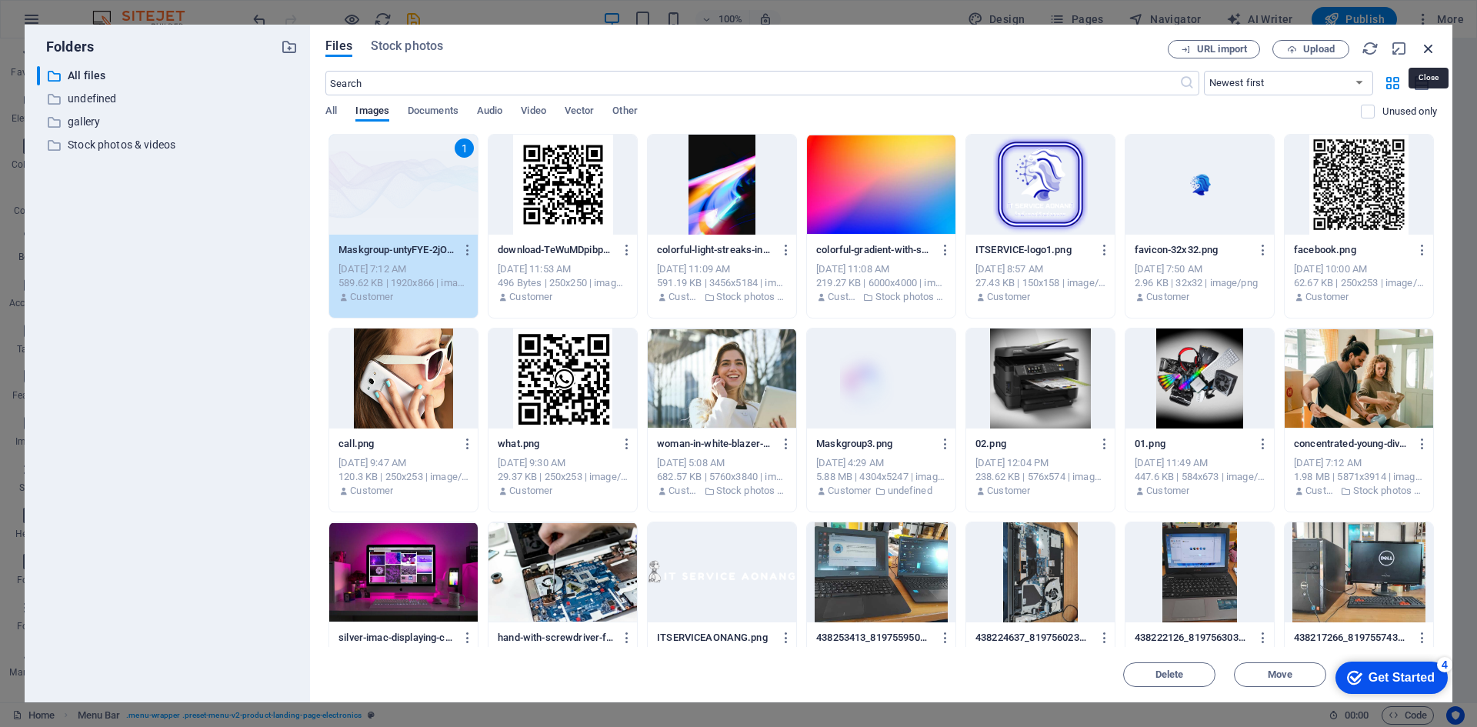
click at [1427, 52] on icon "button" at bounding box center [1428, 48] width 17 height 17
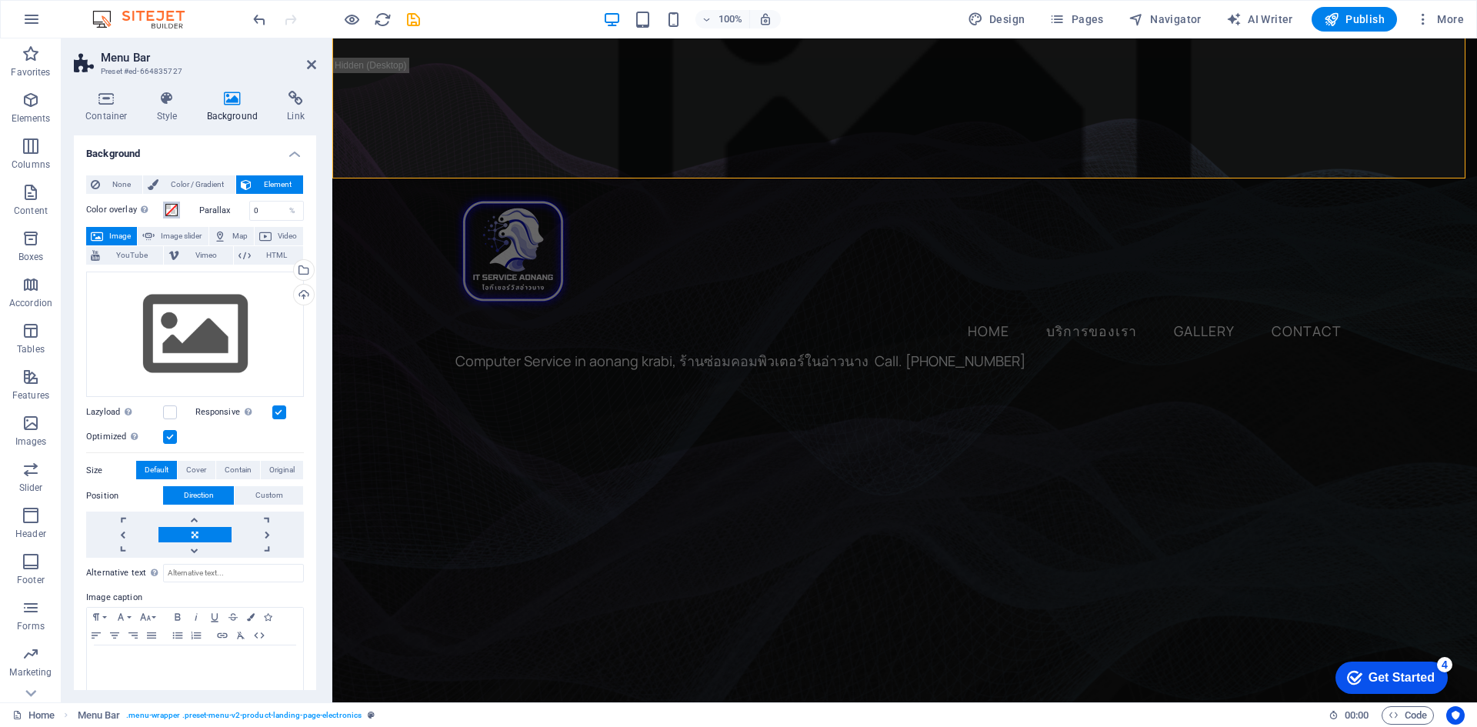
click at [170, 209] on span at bounding box center [171, 210] width 12 height 12
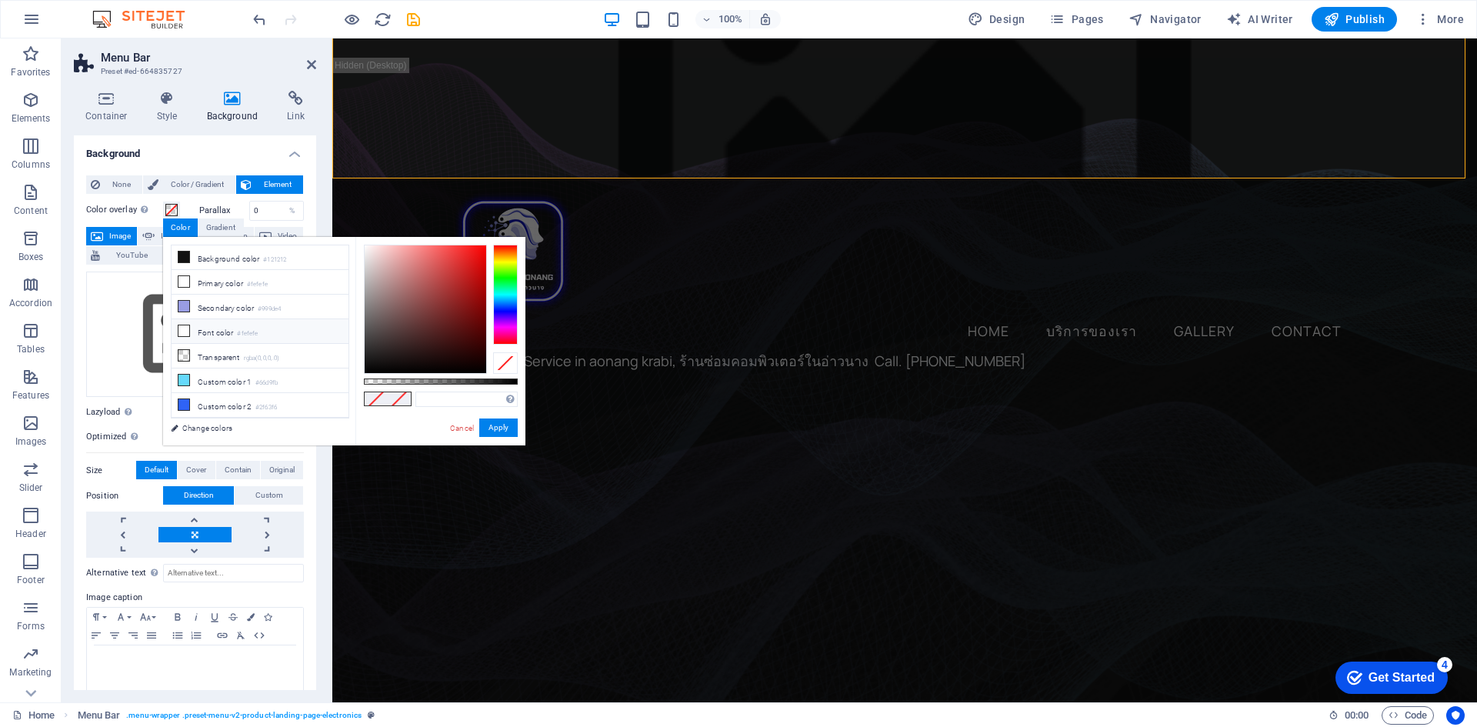
click at [180, 325] on span at bounding box center [184, 331] width 12 height 12
click at [182, 350] on icon at bounding box center [183, 355] width 11 height 11
type input "rgba(0, 0, 0, 0)"
click at [501, 422] on button "Apply" at bounding box center [498, 427] width 38 height 18
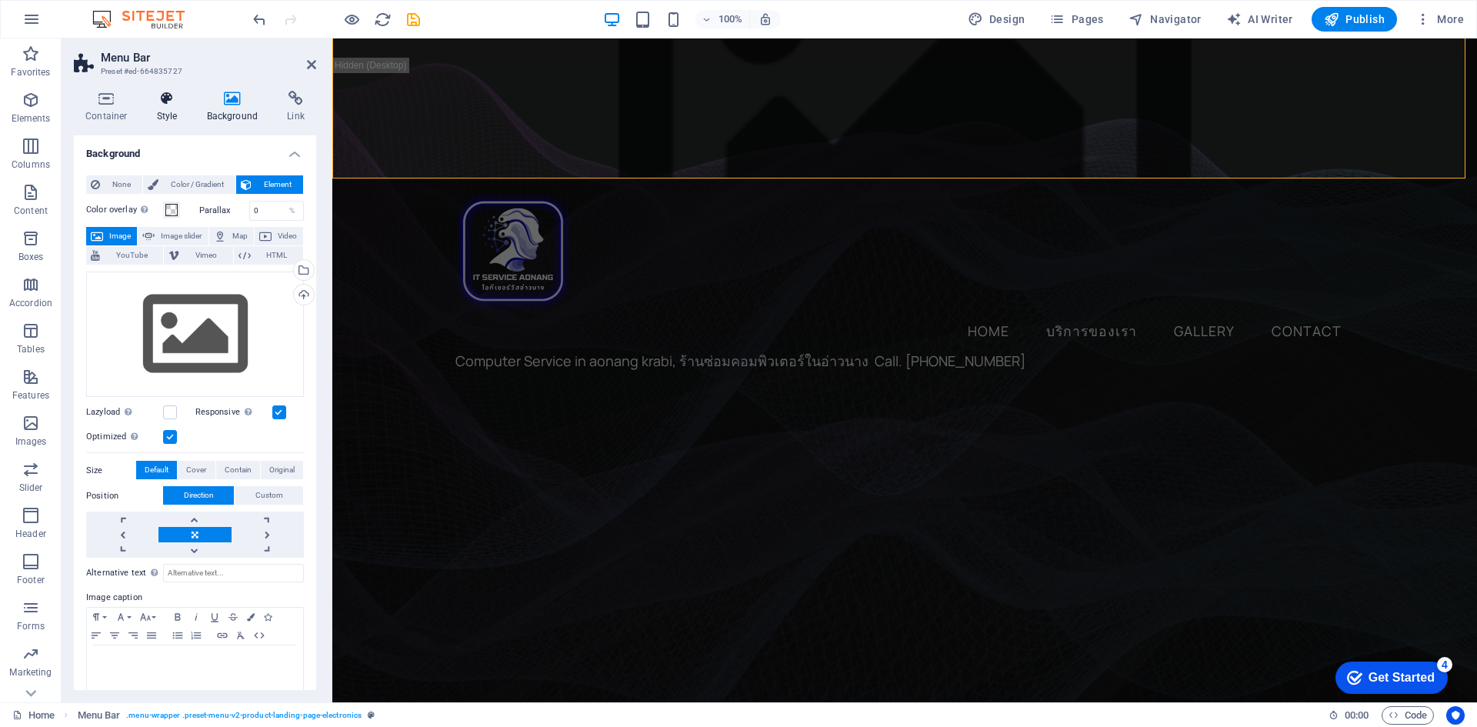
click at [160, 114] on h4 "Style" at bounding box center [170, 107] width 50 height 32
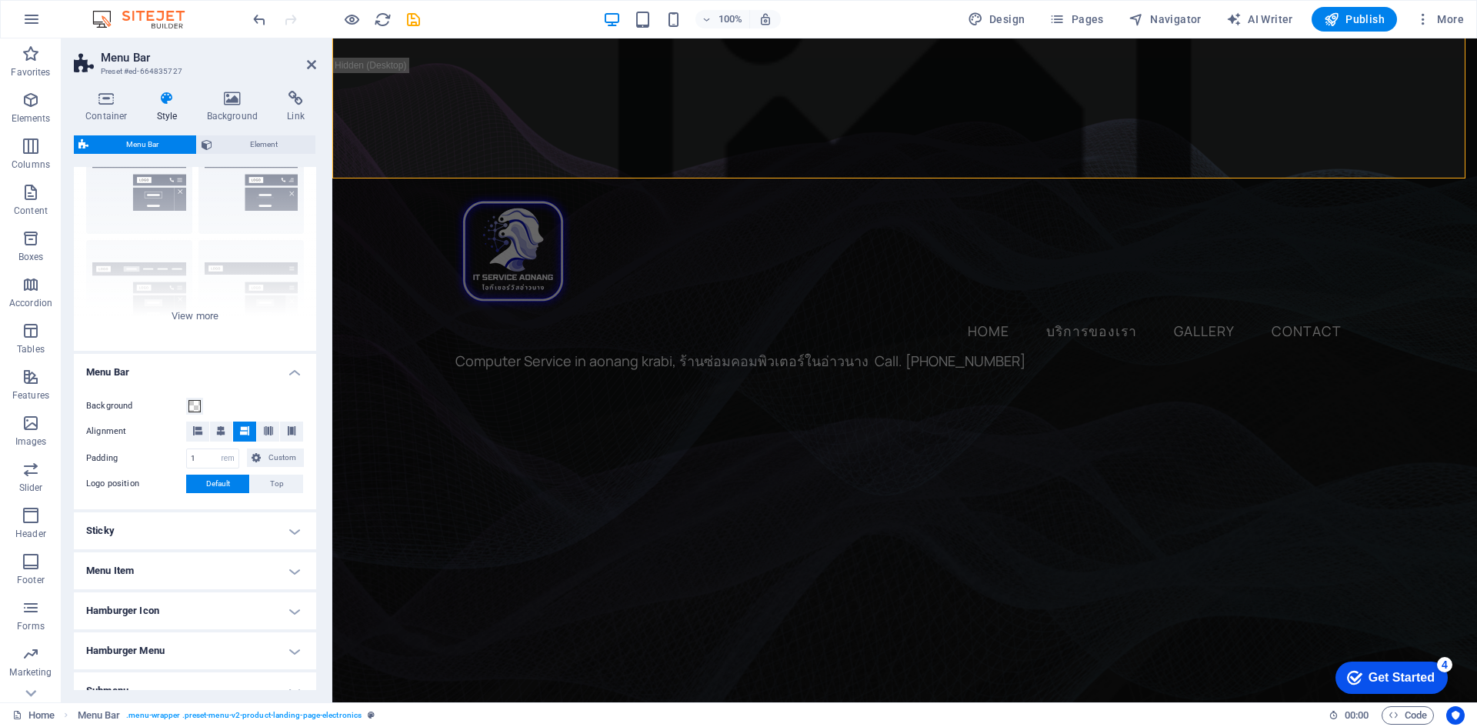
scroll to position [155, 0]
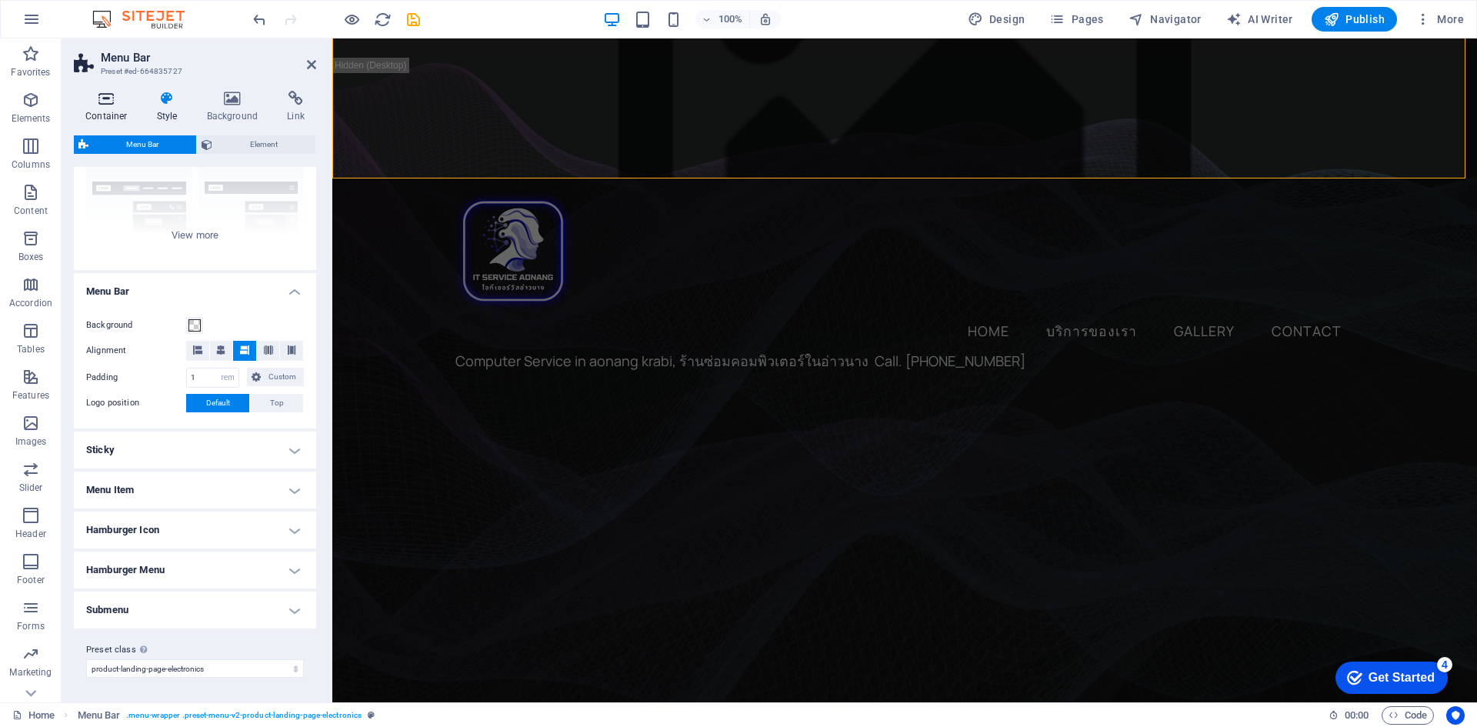
click at [120, 113] on h4 "Container" at bounding box center [110, 107] width 72 height 32
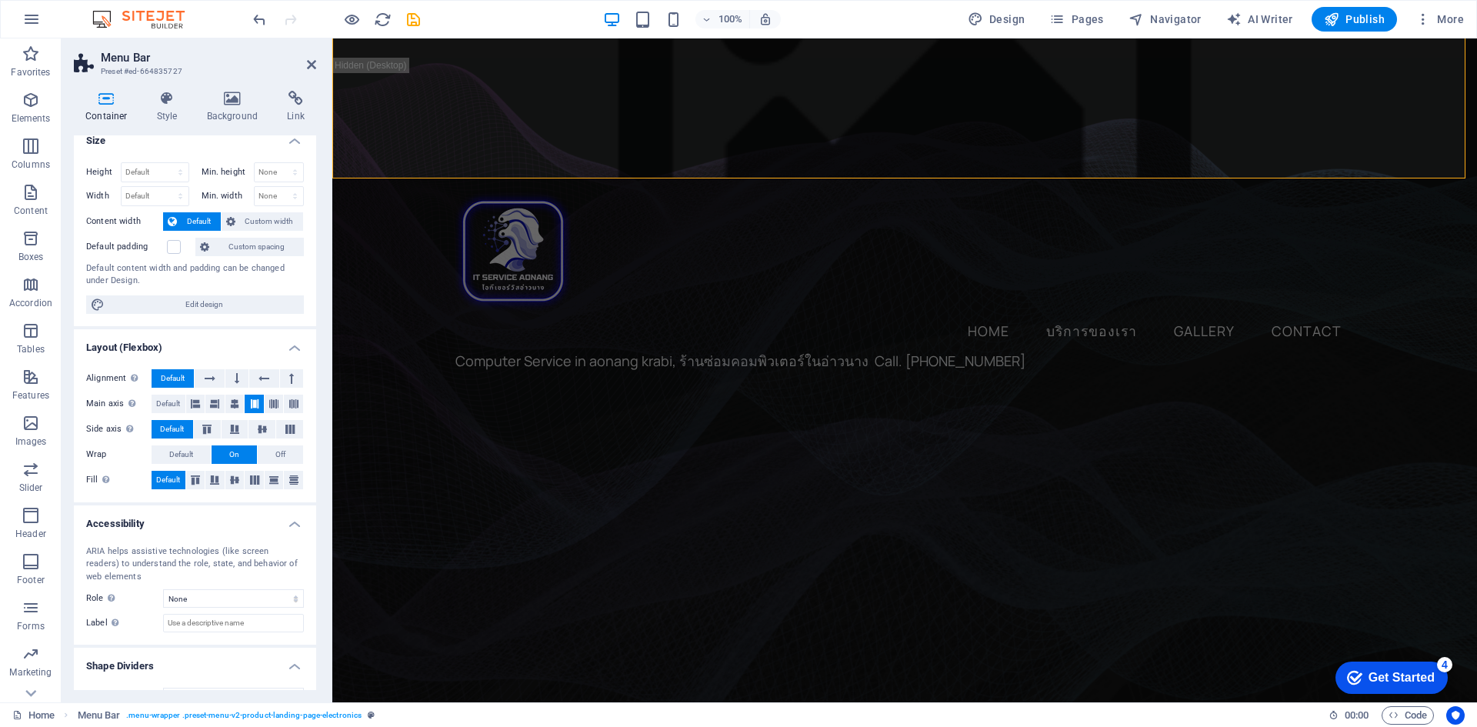
scroll to position [0, 0]
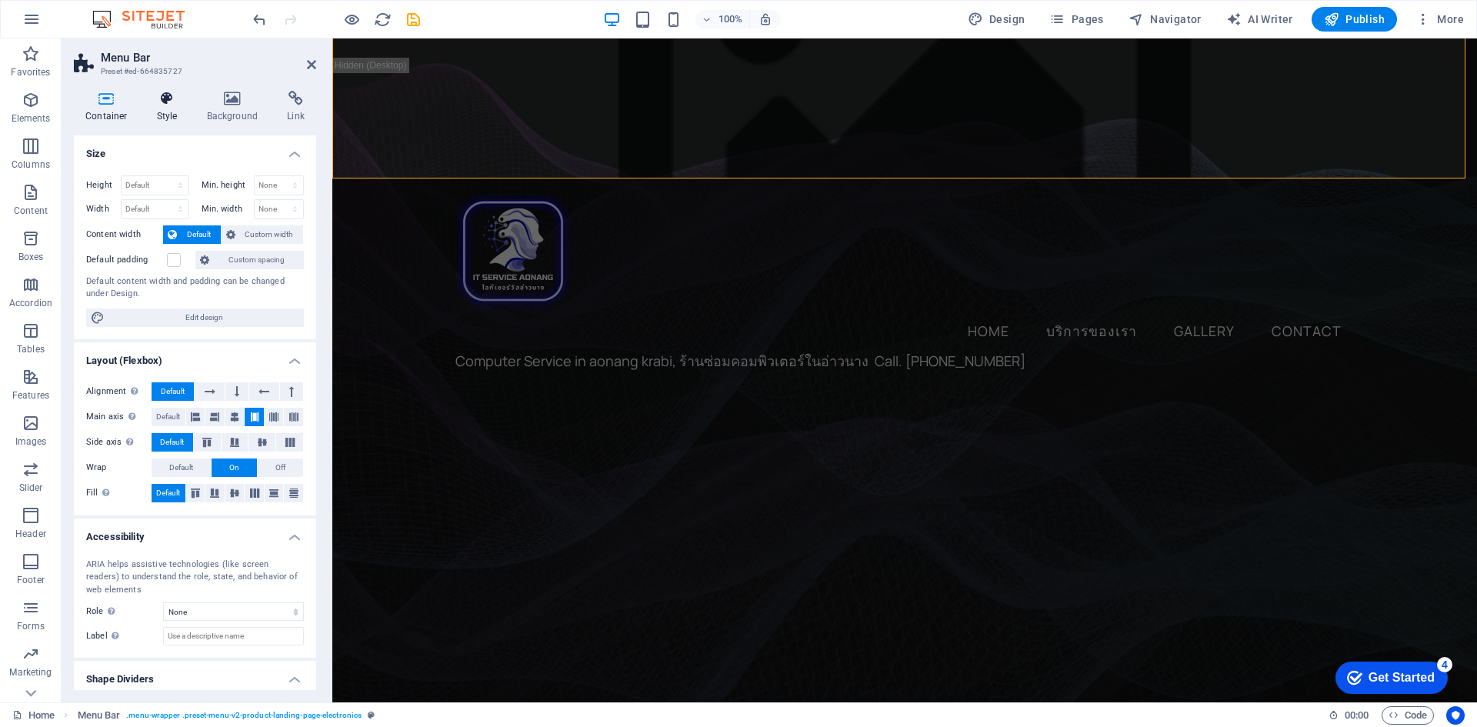
click at [166, 112] on h4 "Style" at bounding box center [170, 107] width 50 height 32
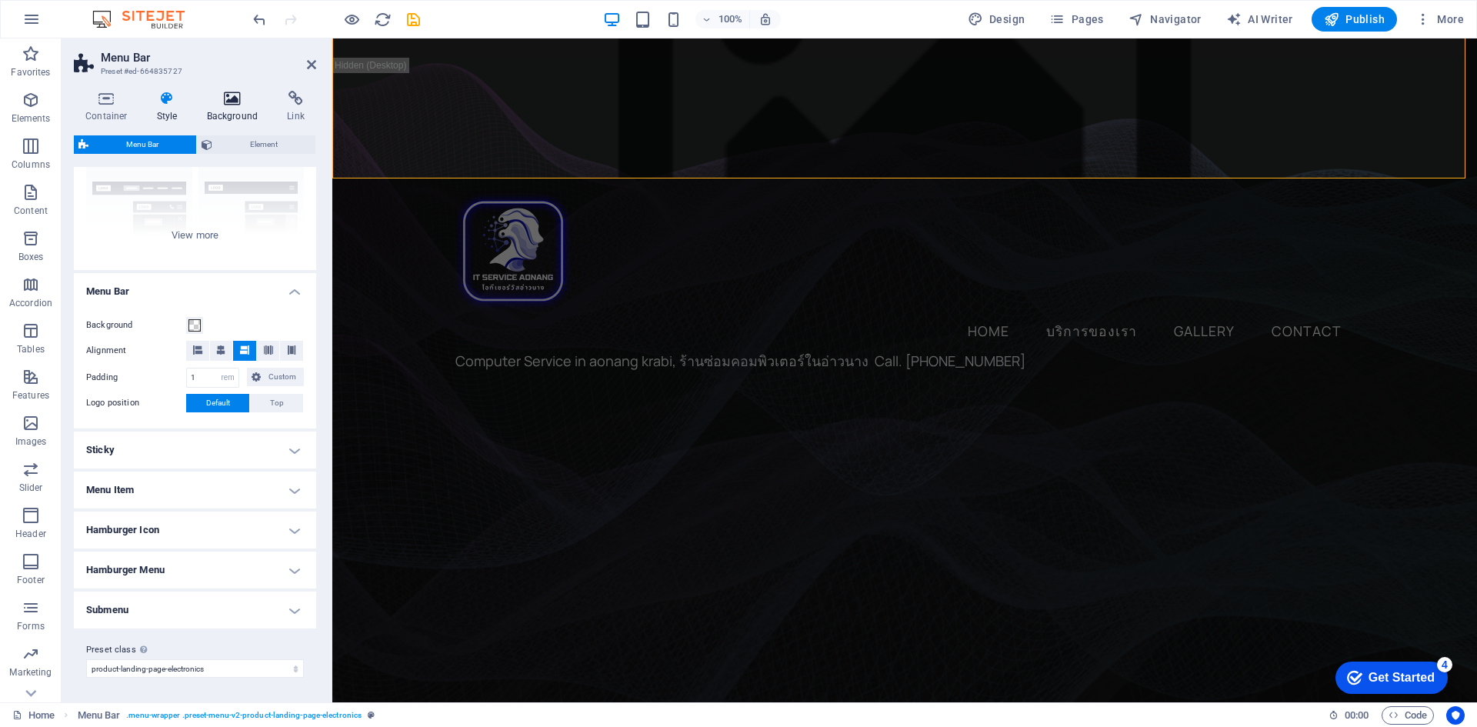
click at [225, 110] on h4 "Background" at bounding box center [235, 107] width 81 height 32
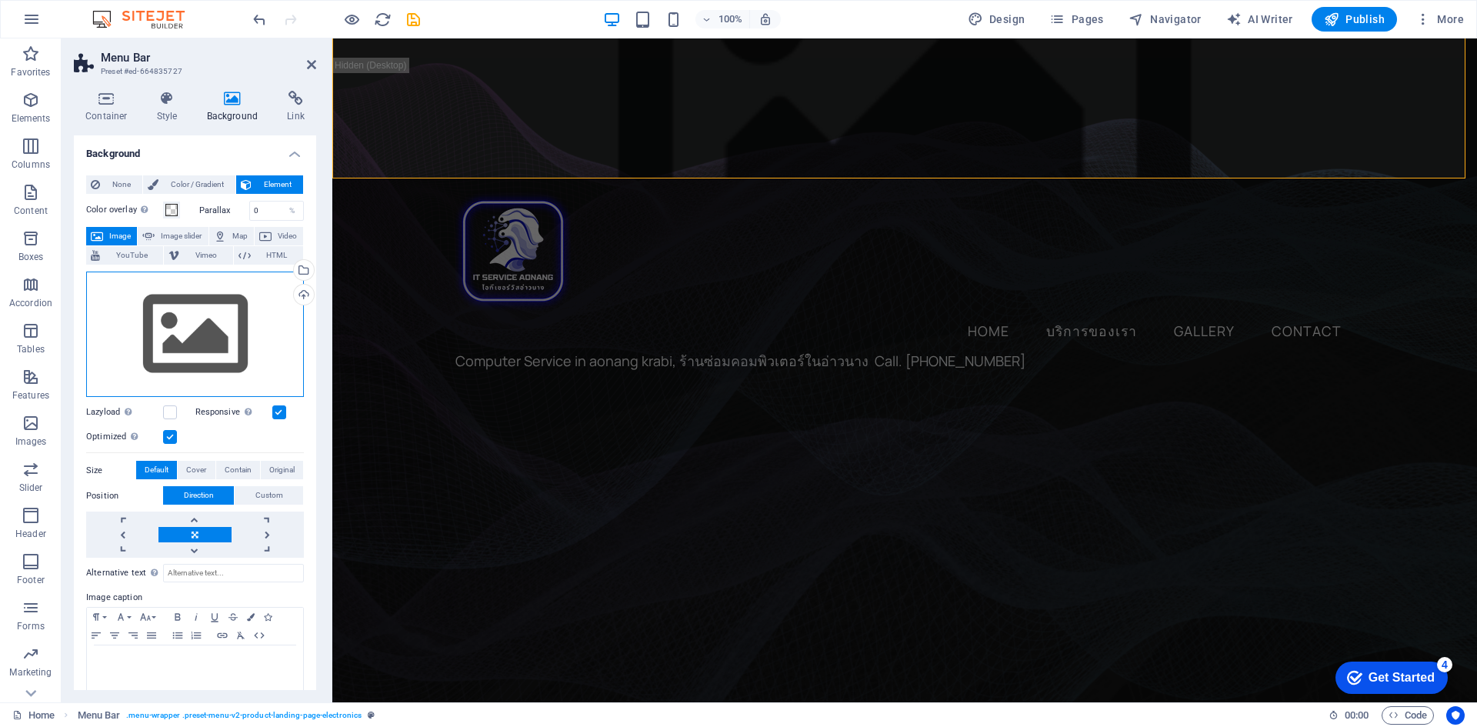
click at [275, 304] on div "Drag files here, click to choose files or select files from Files or our free s…" at bounding box center [195, 335] width 218 height 126
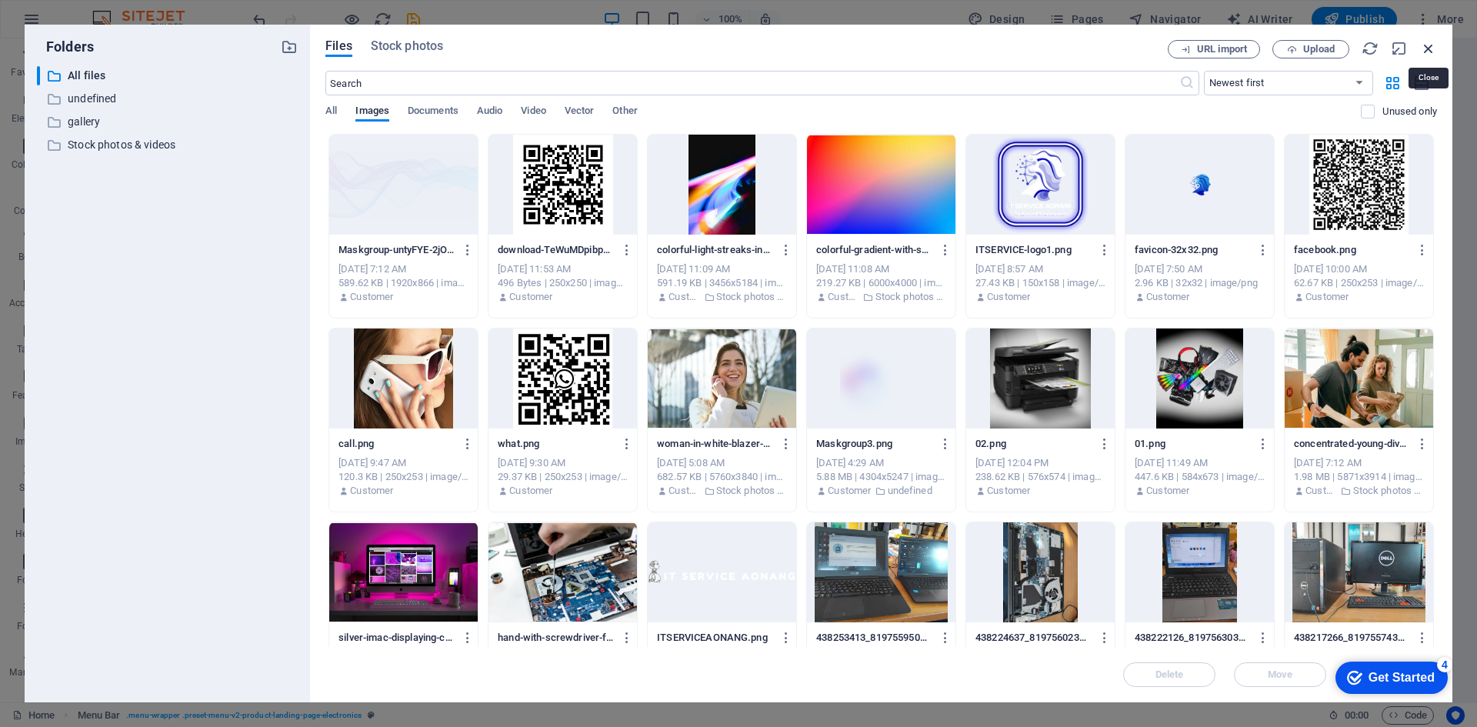
click at [1432, 45] on icon "button" at bounding box center [1428, 48] width 17 height 17
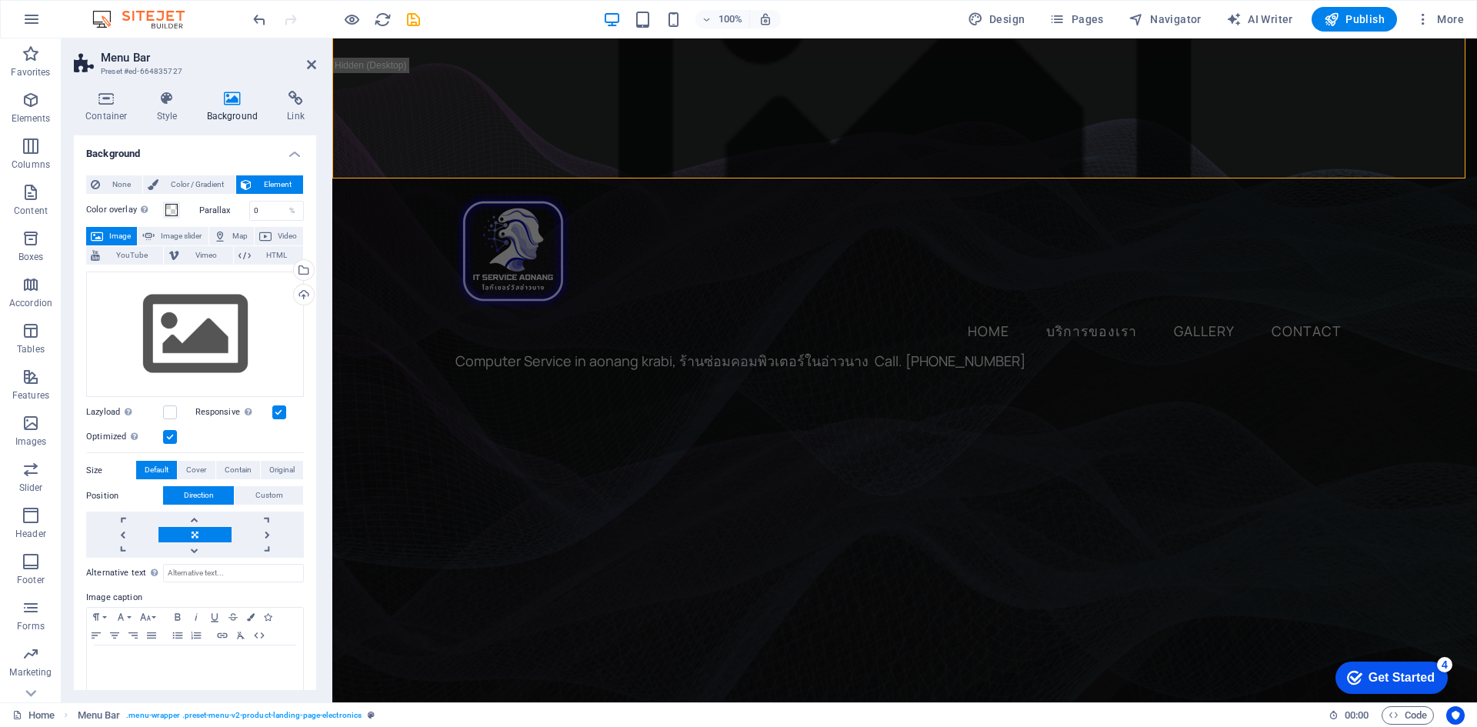
drag, startPoint x: 225, startPoint y: 347, endPoint x: 183, endPoint y: 433, distance: 96.0
click at [183, 433] on div "Optimized Images are compressed to improve page speed." at bounding box center [195, 437] width 218 height 18
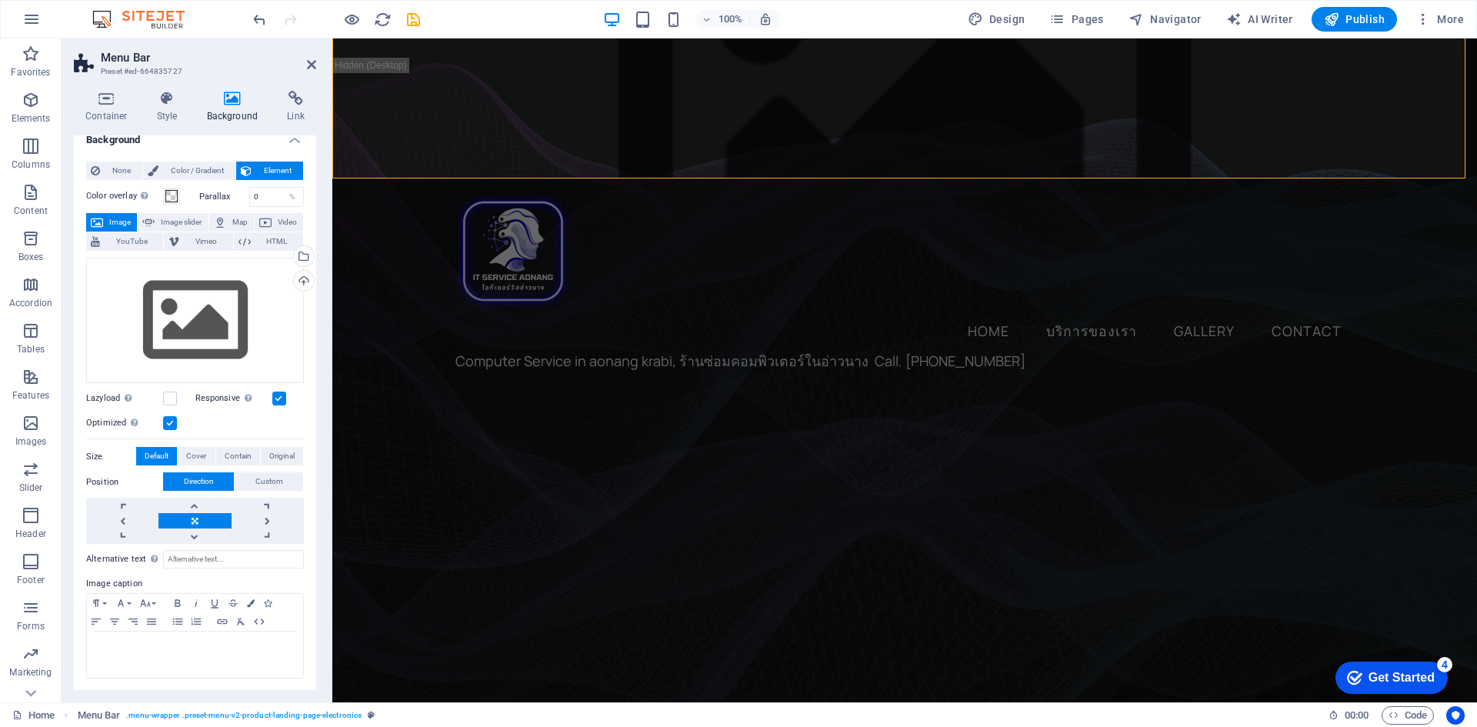
click at [365, 372] on figure at bounding box center [904, 640] width 1145 height 625
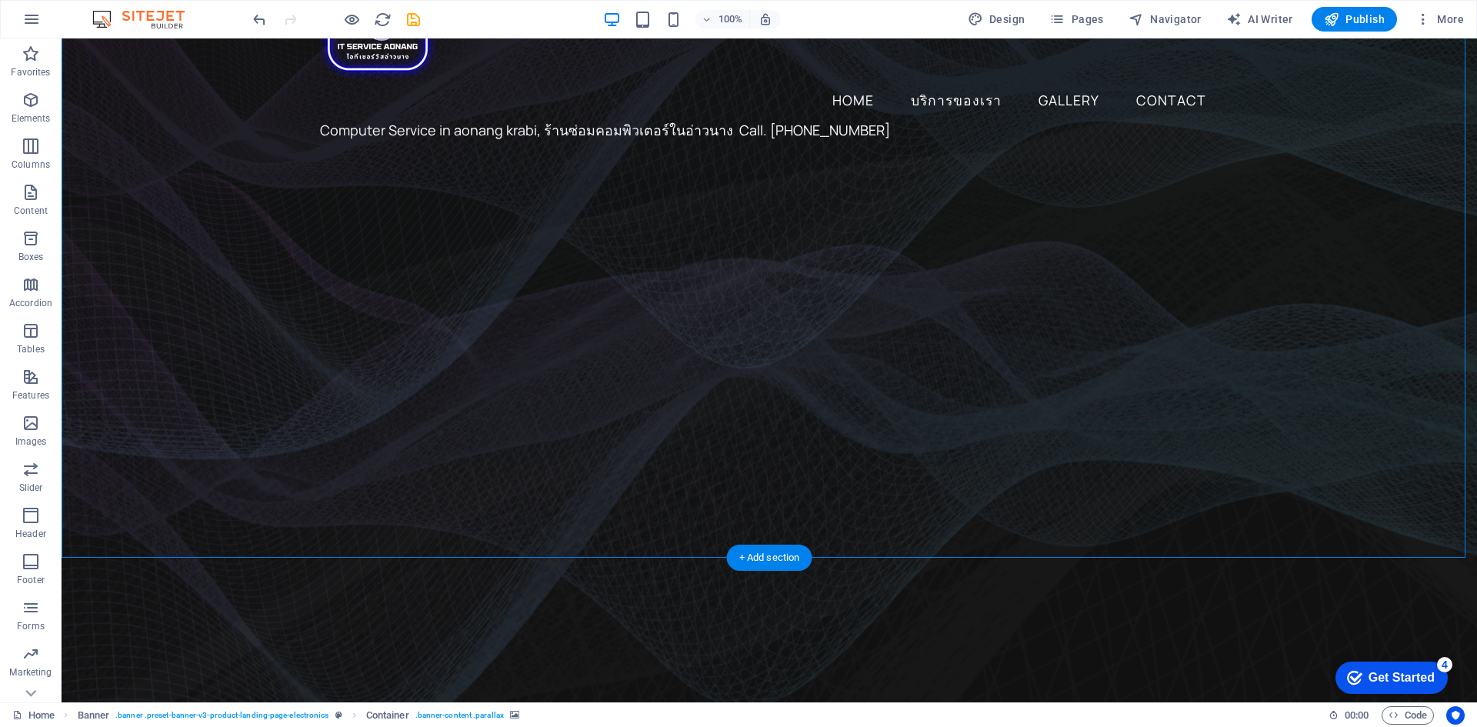
scroll to position [27, 0]
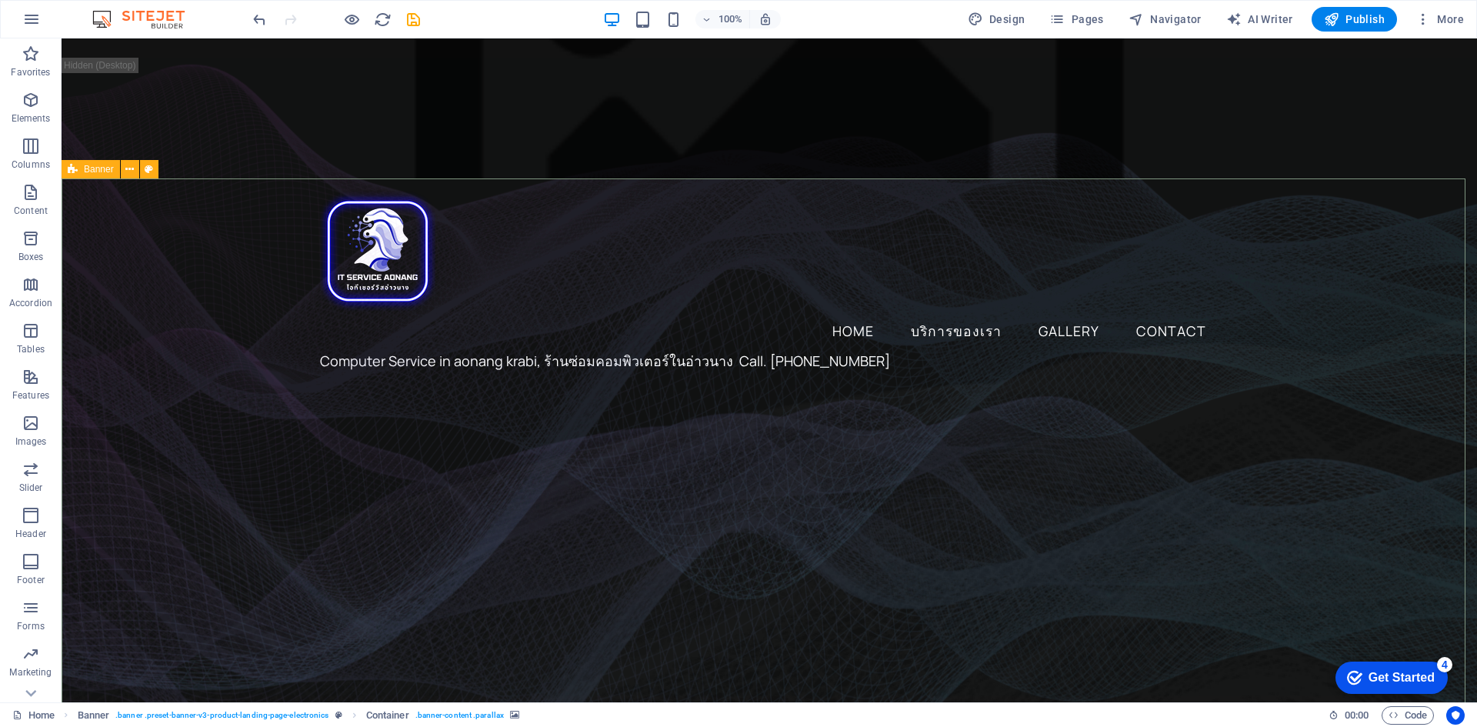
click at [83, 169] on div "Banner" at bounding box center [91, 169] width 58 height 18
click at [145, 171] on icon at bounding box center [149, 170] width 8 height 16
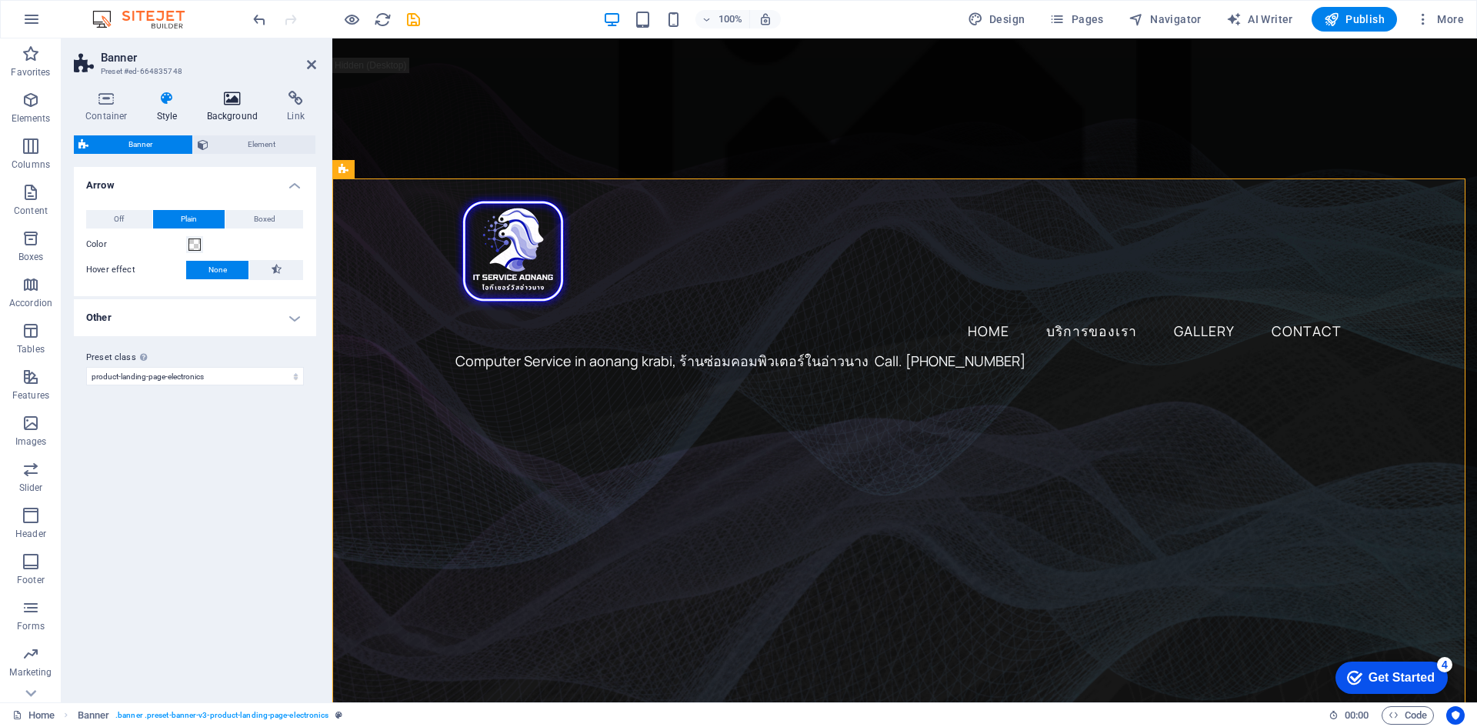
click at [219, 107] on h4 "Background" at bounding box center [235, 107] width 81 height 32
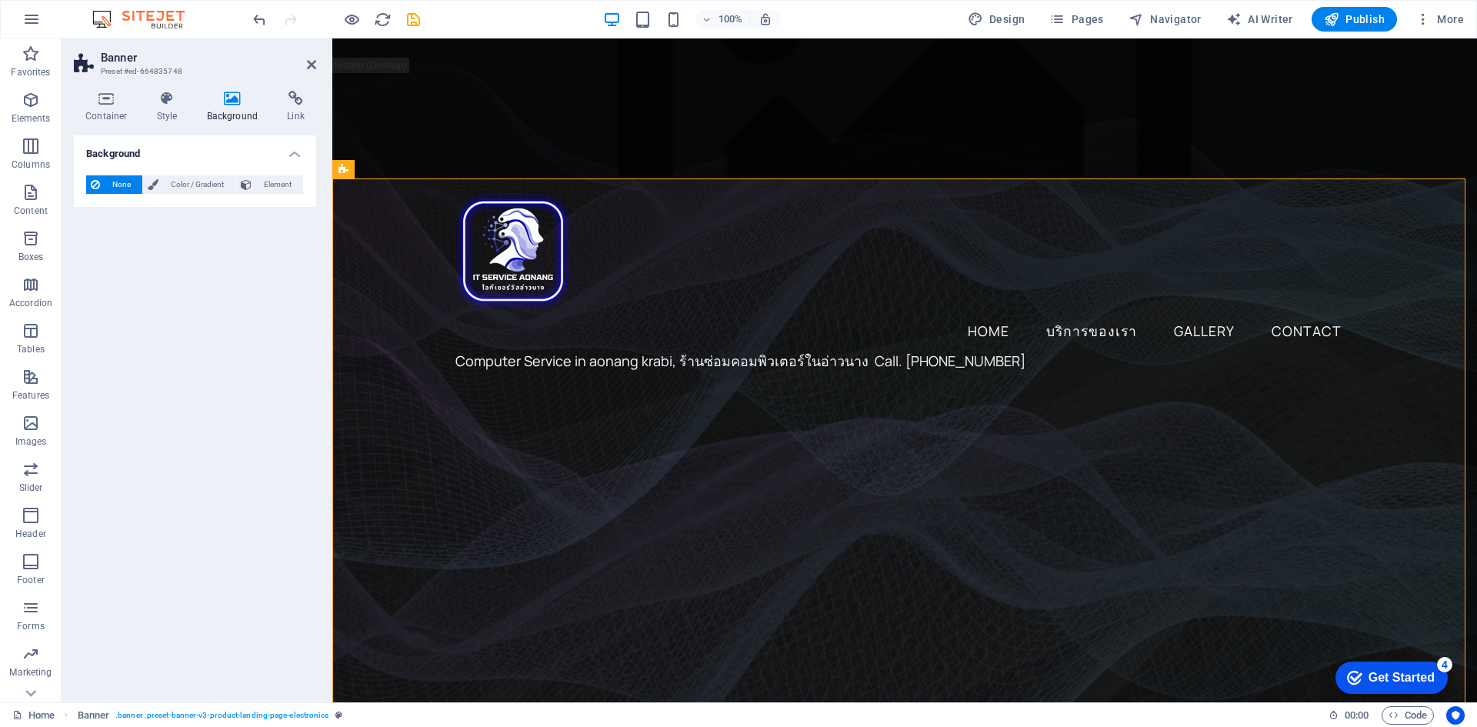
click at [118, 185] on span "None" at bounding box center [121, 184] width 33 height 18
click at [182, 185] on span "Color / Gradient" at bounding box center [197, 184] width 68 height 18
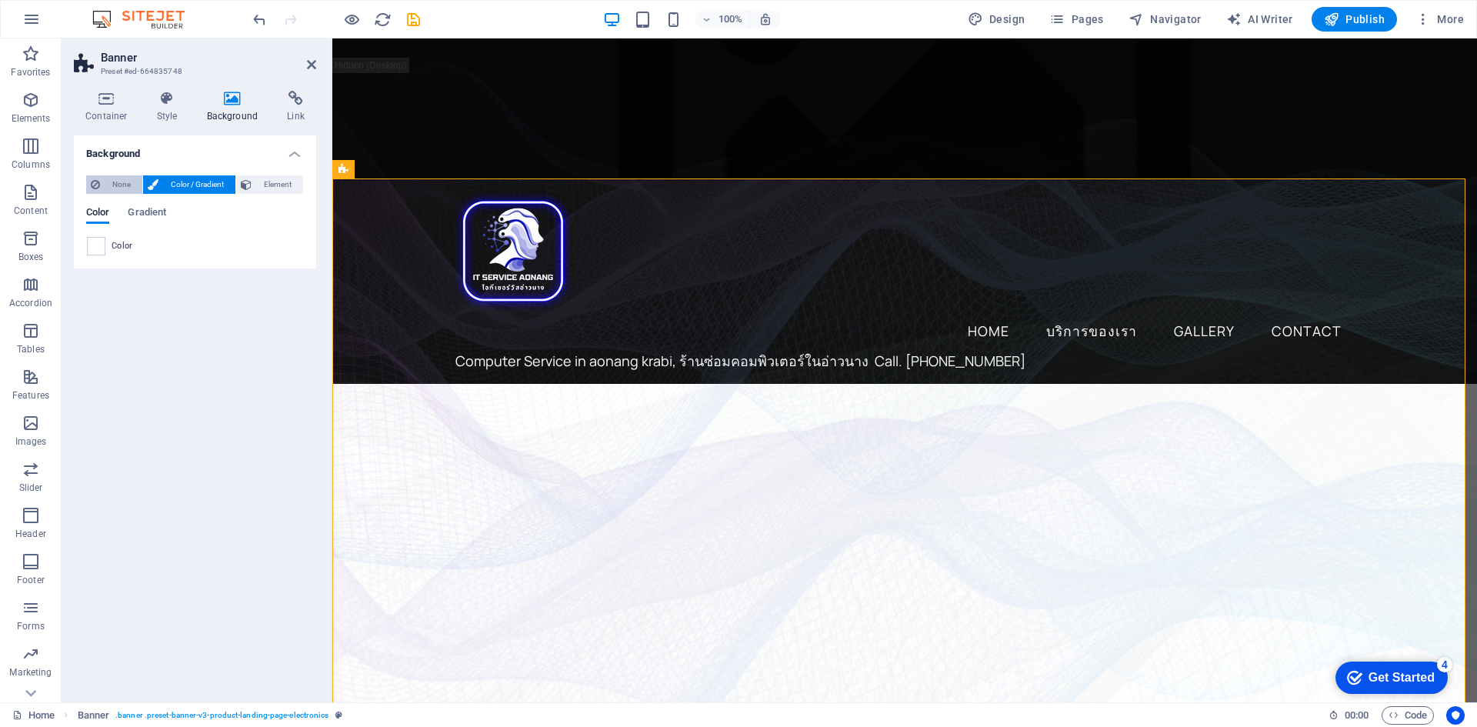
click at [108, 185] on span "None" at bounding box center [121, 184] width 33 height 18
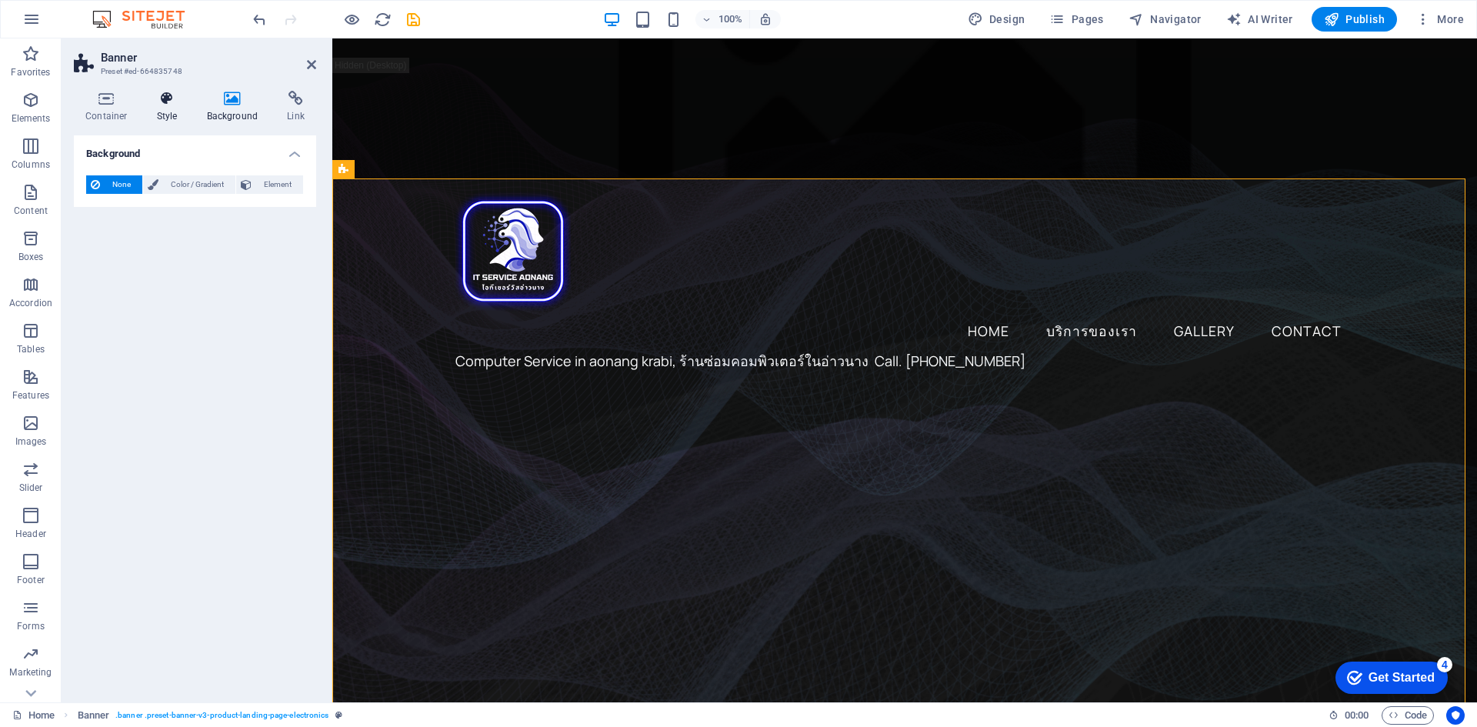
click at [169, 113] on h4 "Style" at bounding box center [170, 107] width 50 height 32
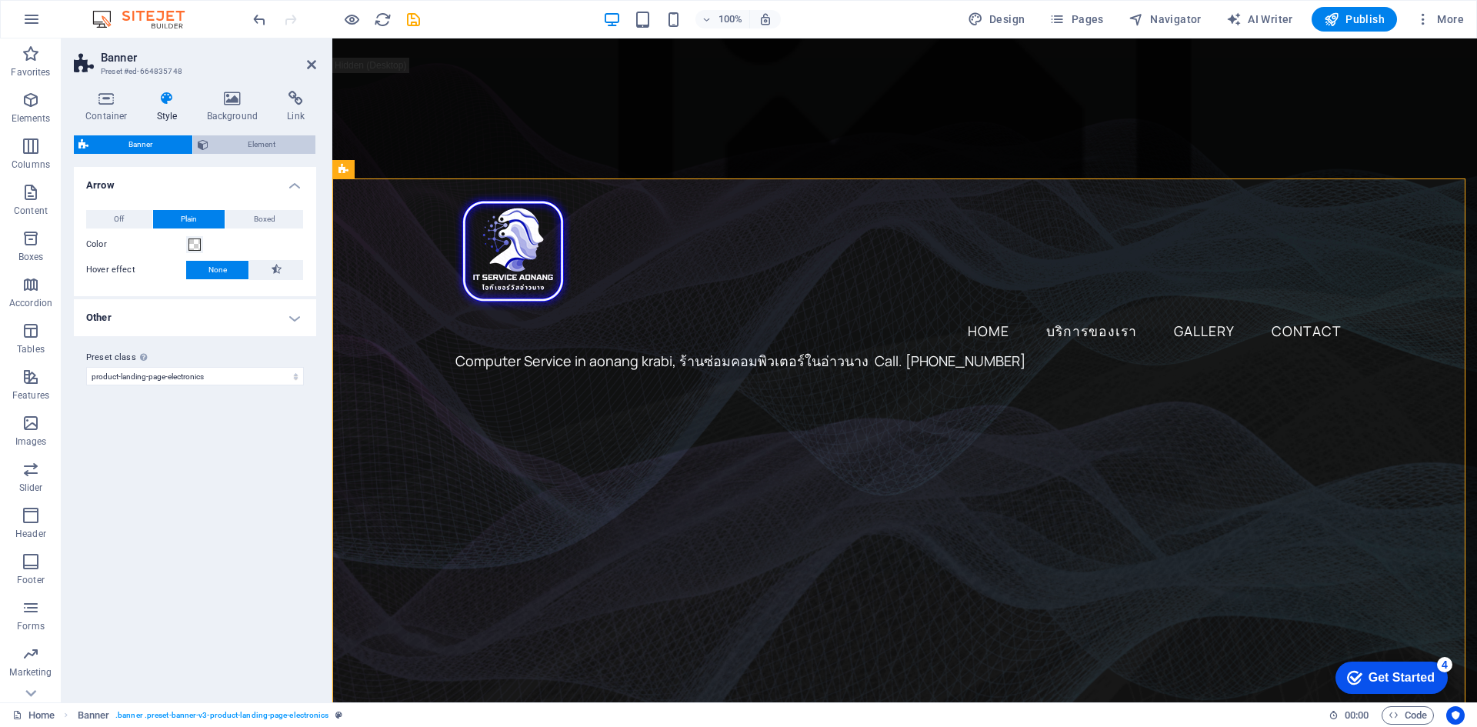
click at [274, 143] on span "Element" at bounding box center [262, 144] width 98 height 18
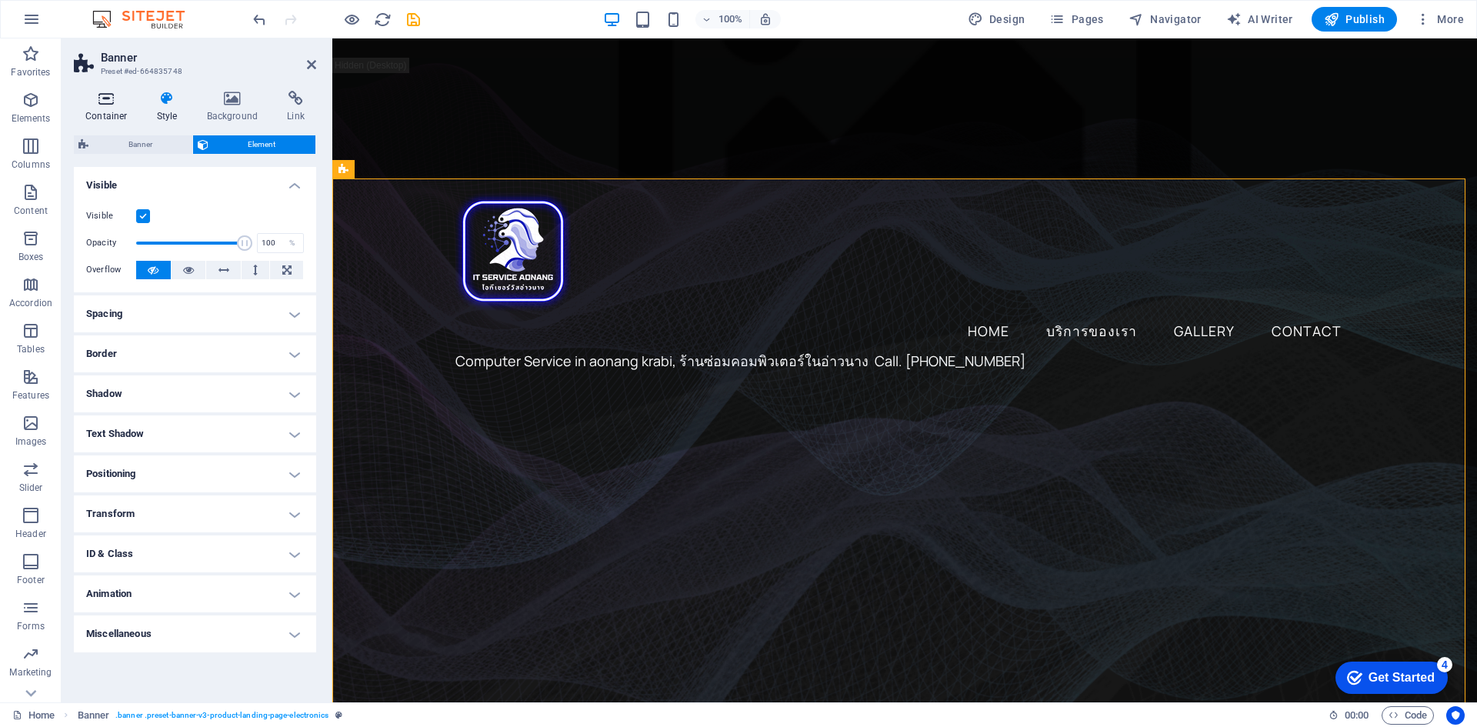
click at [102, 108] on h4 "Container" at bounding box center [110, 107] width 72 height 32
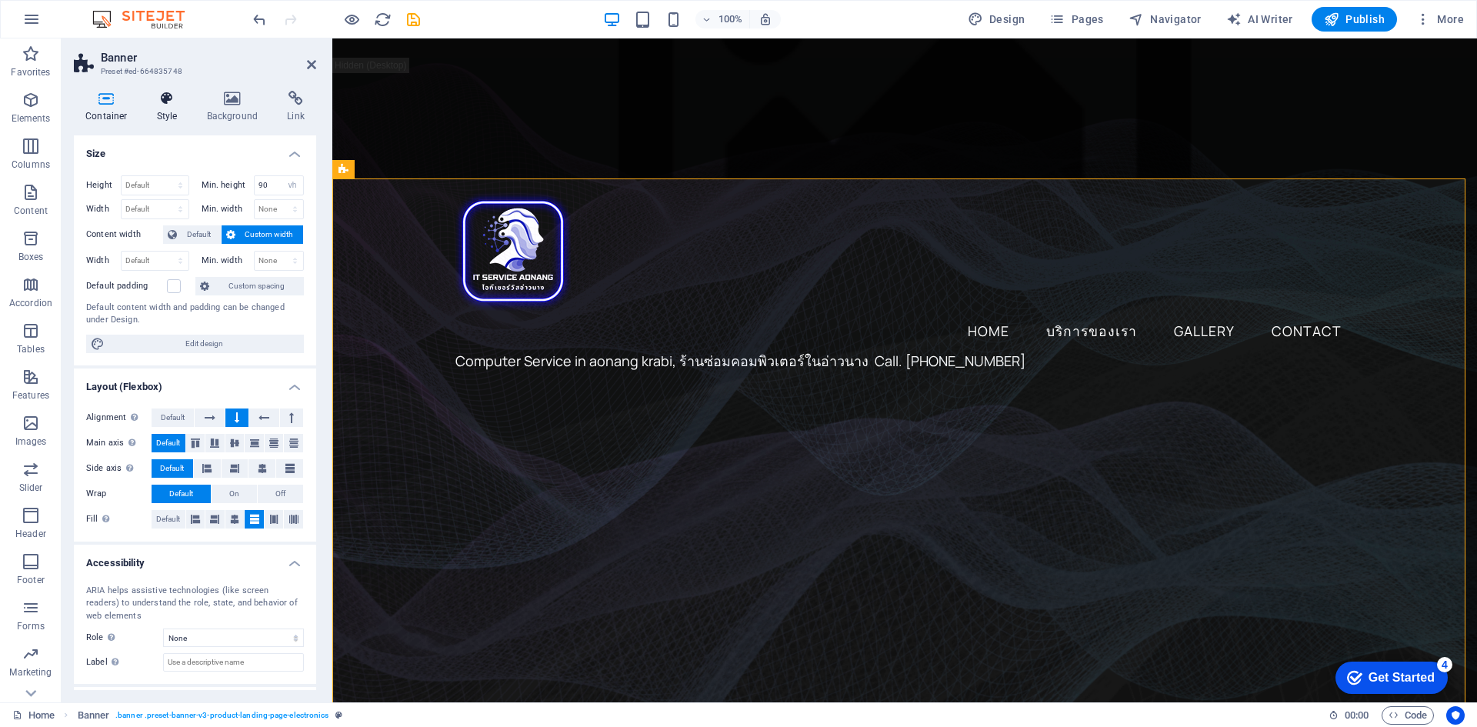
click at [162, 108] on h4 "Style" at bounding box center [170, 107] width 50 height 32
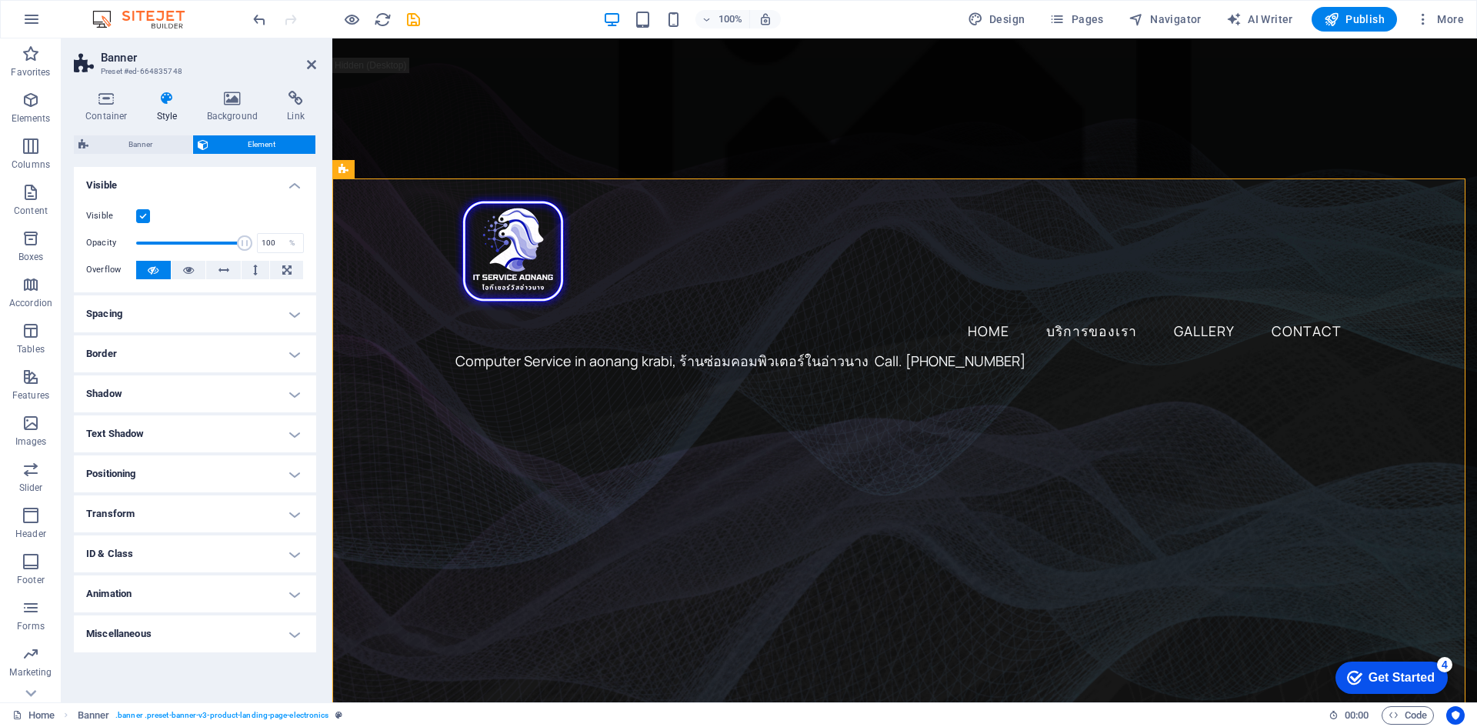
click at [387, 328] on figure at bounding box center [904, 640] width 1145 height 625
click at [382, 328] on figure at bounding box center [904, 640] width 1145 height 625
click at [345, 168] on icon at bounding box center [343, 169] width 10 height 18
click at [401, 171] on icon at bounding box center [400, 170] width 8 height 16
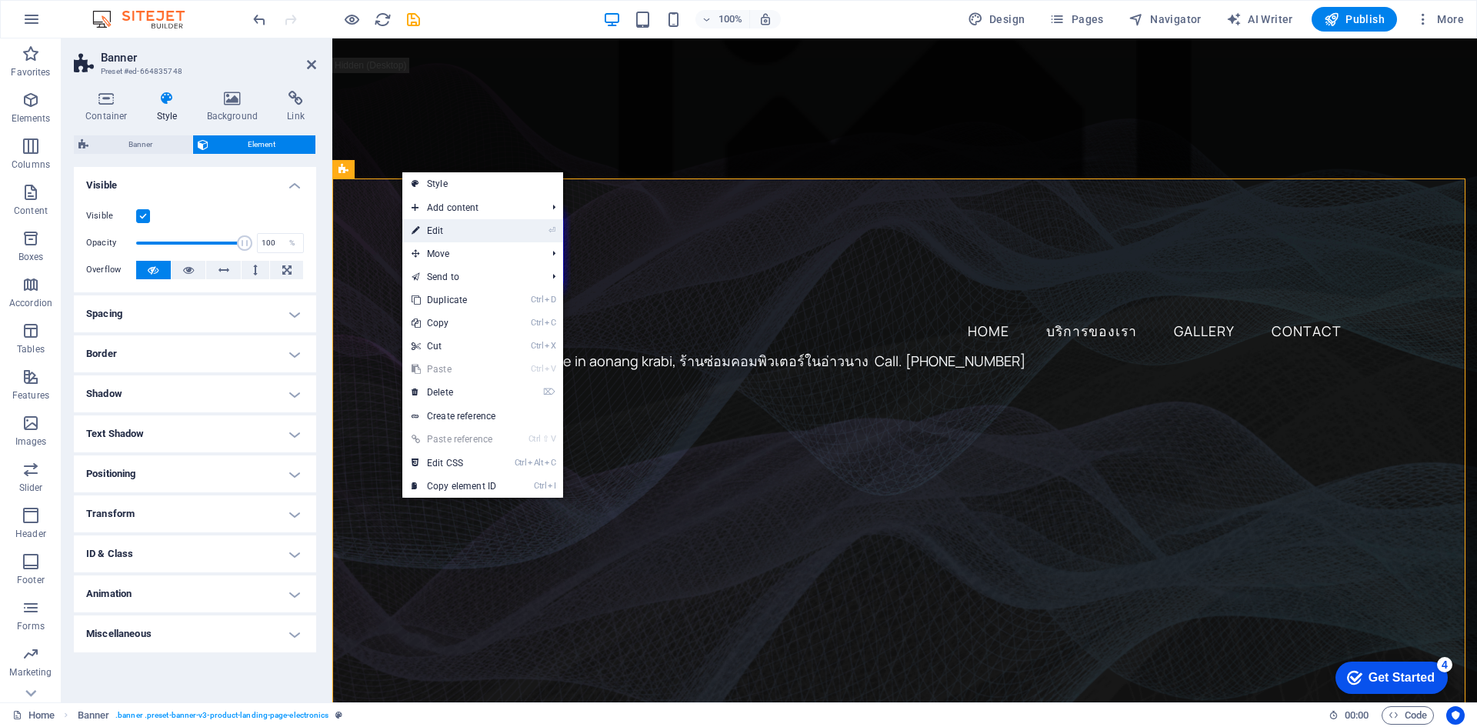
click at [426, 227] on link "⏎ Edit" at bounding box center [453, 230] width 103 height 23
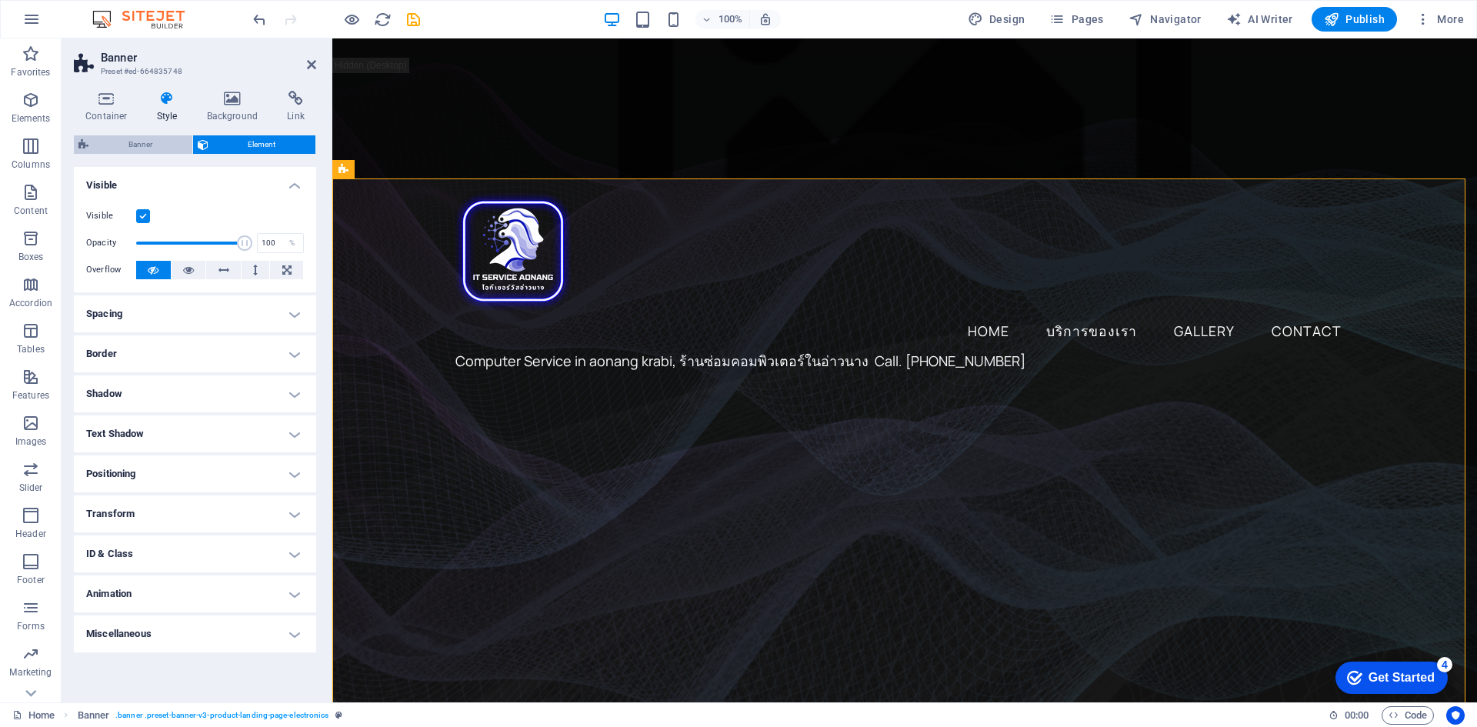
click at [153, 143] on span "Banner" at bounding box center [140, 144] width 95 height 18
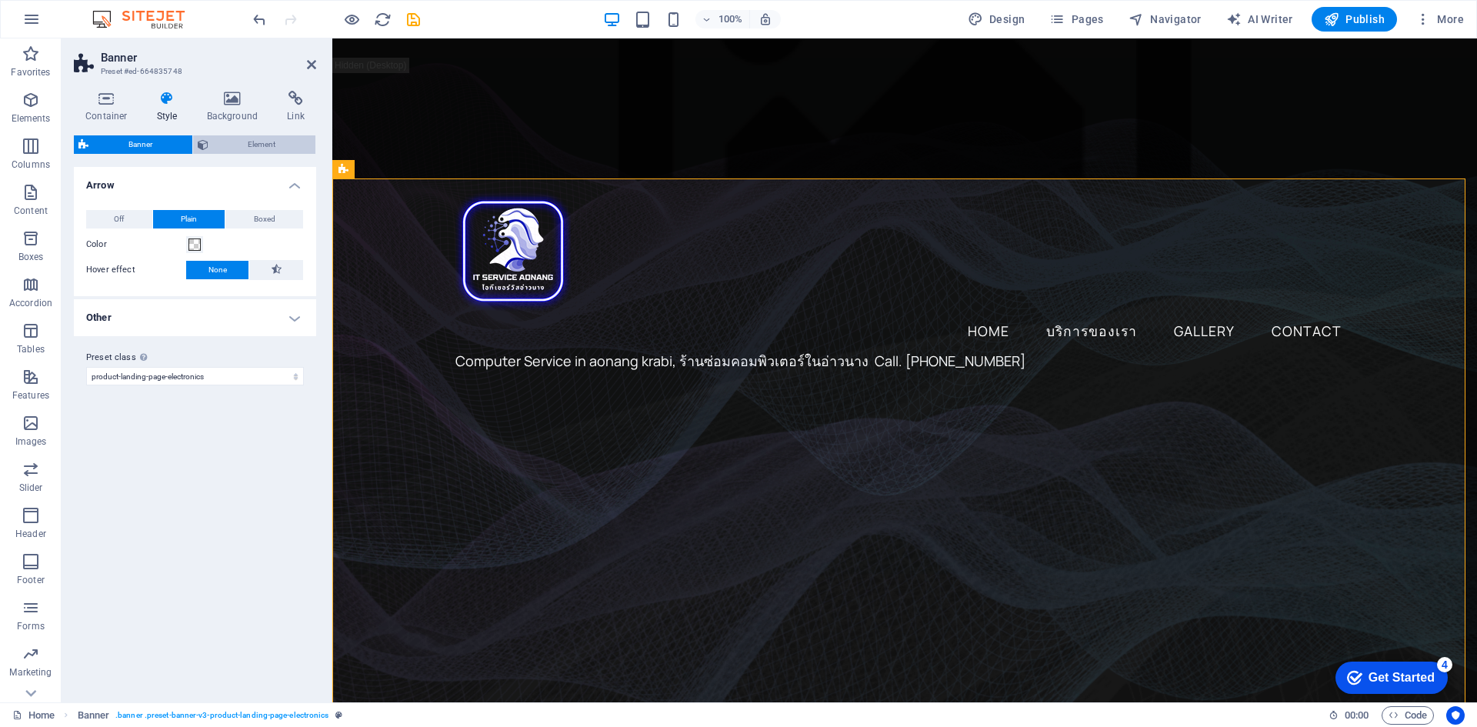
click at [213, 147] on span "Element" at bounding box center [262, 144] width 98 height 18
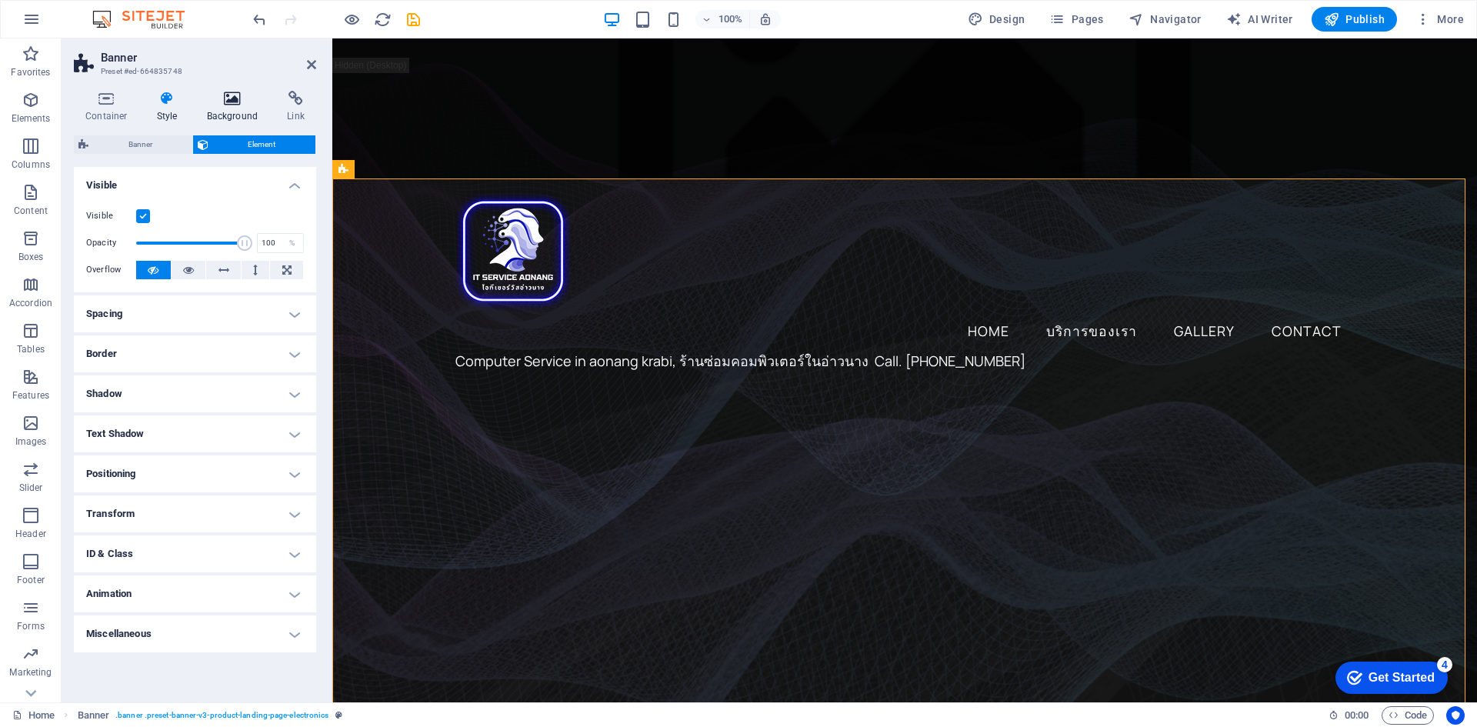
click at [235, 107] on h4 "Background" at bounding box center [235, 107] width 81 height 32
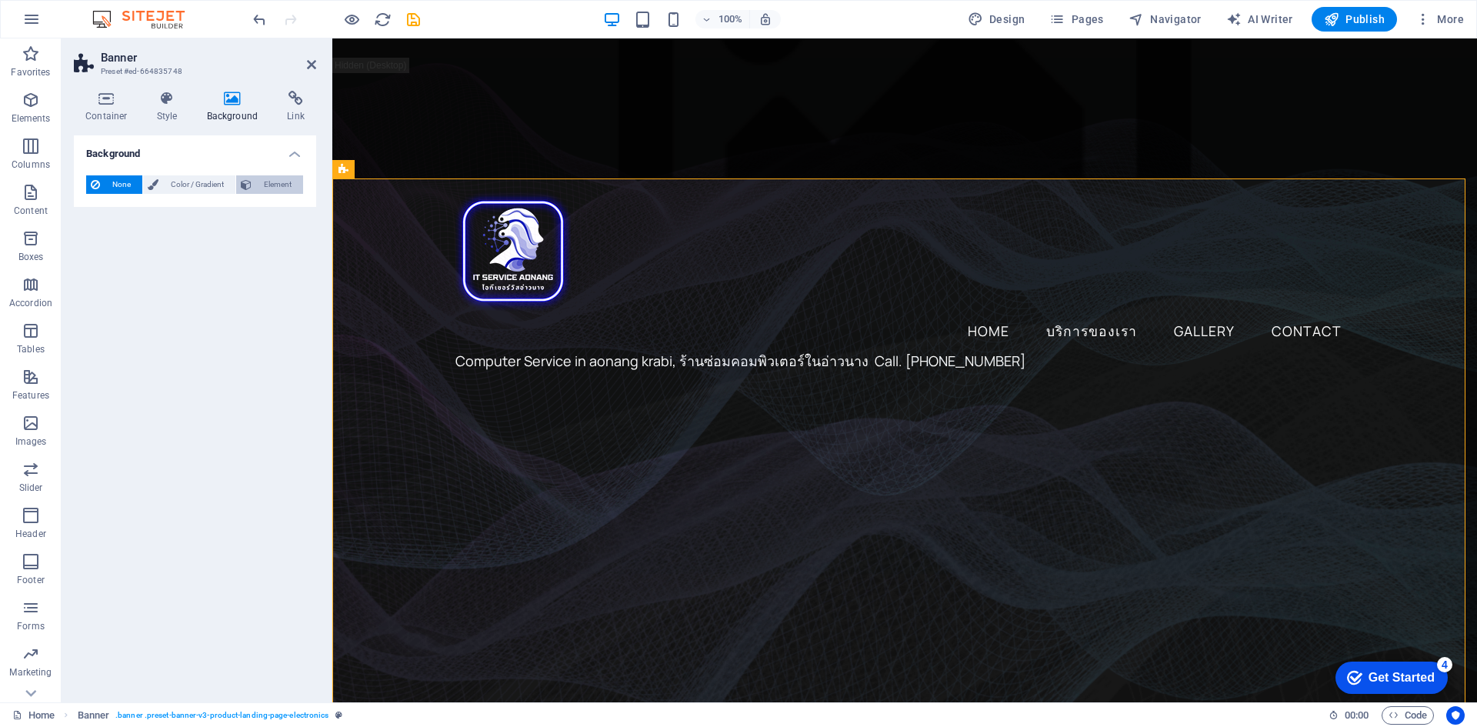
click at [277, 186] on span "Element" at bounding box center [277, 184] width 42 height 18
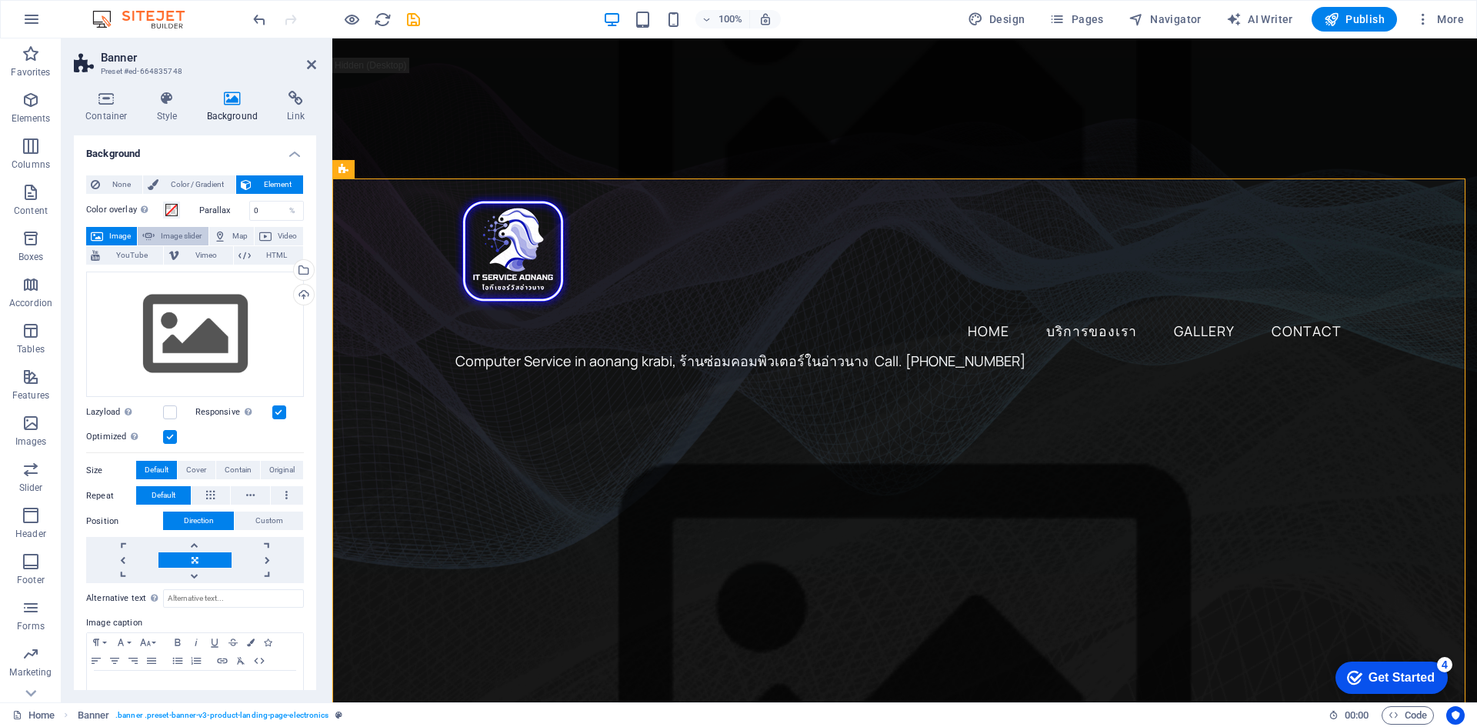
click at [168, 235] on span "Image slider" at bounding box center [181, 236] width 44 height 18
select select "ms"
select select "s"
select select "progressive"
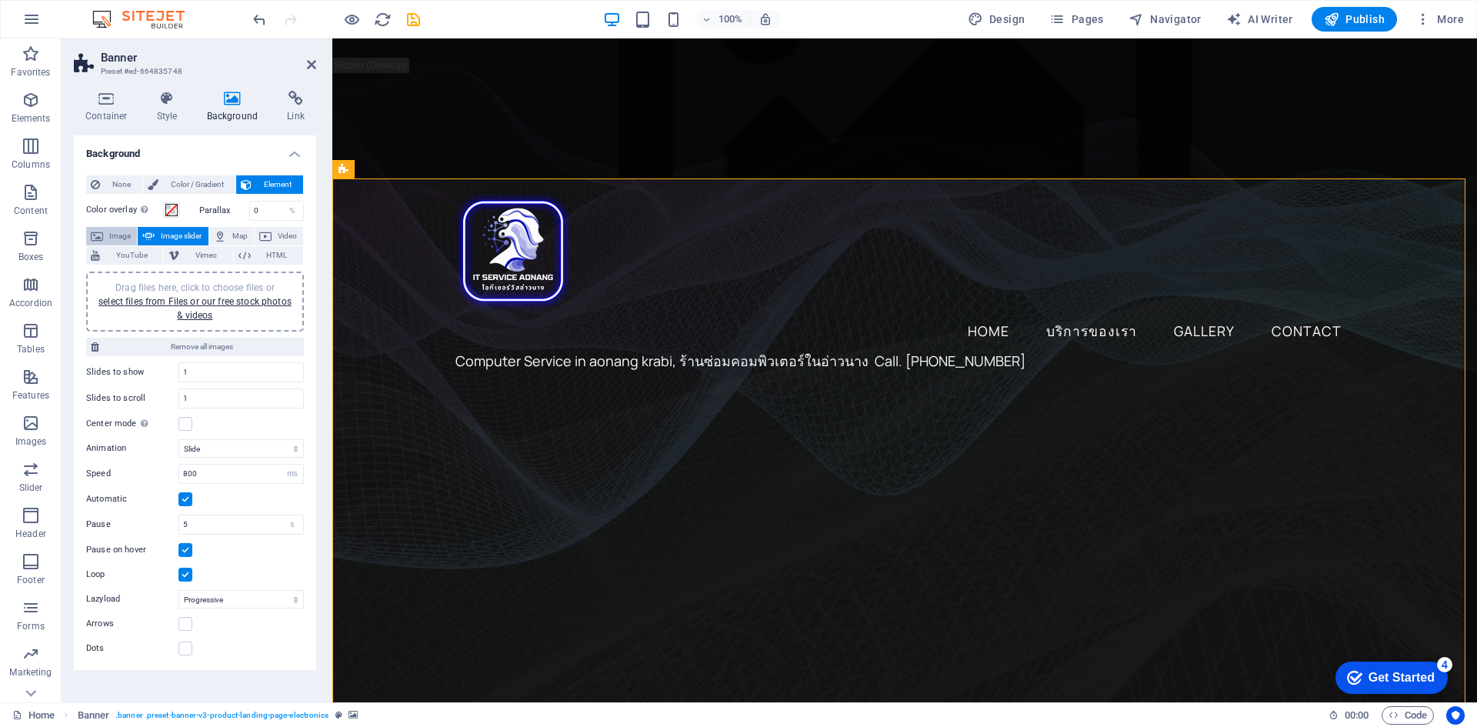
click at [94, 238] on icon at bounding box center [97, 236] width 12 height 18
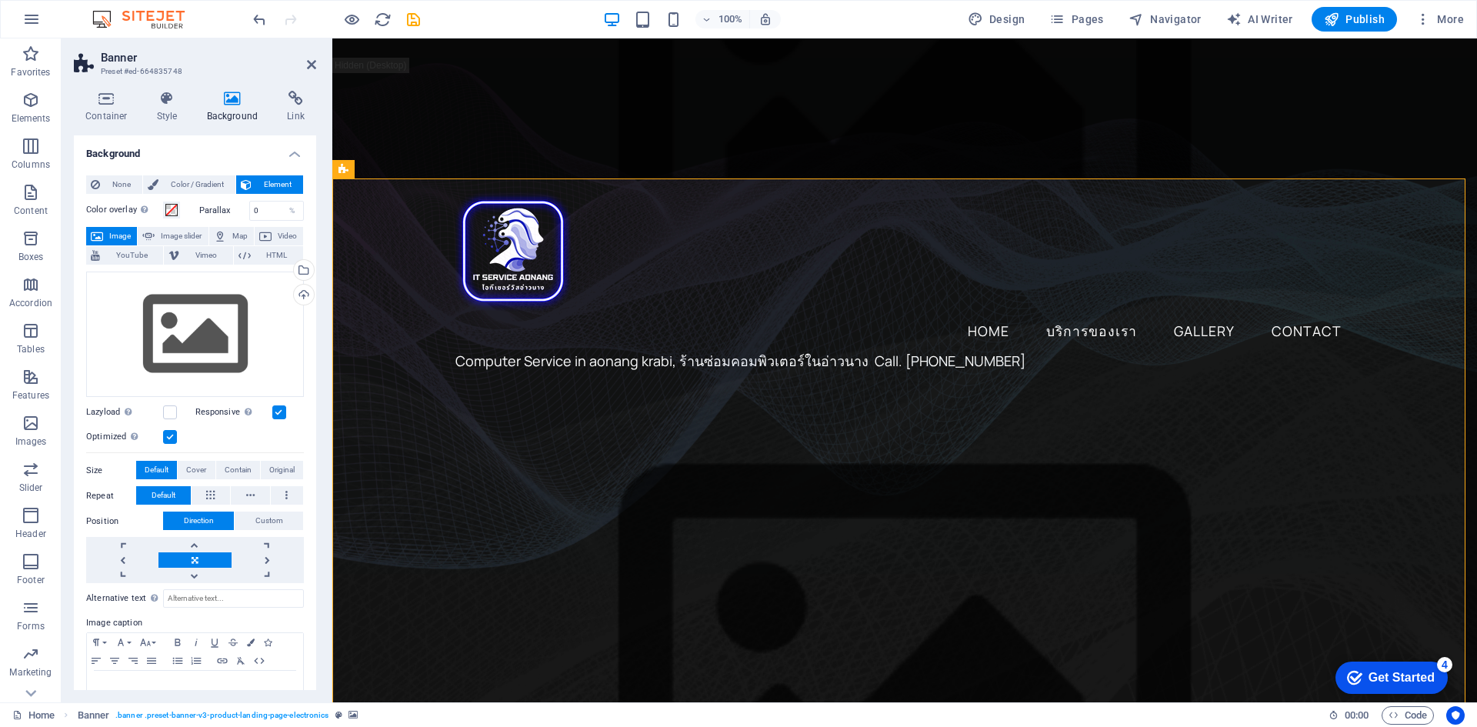
click at [278, 412] on label at bounding box center [279, 412] width 14 height 14
click at [0, 0] on input "Responsive Automatically load retina image and smartphone optimized sizes." at bounding box center [0, 0] width 0 height 0
click at [278, 412] on label at bounding box center [279, 412] width 14 height 14
click at [0, 0] on input "Responsive Automatically load retina image and smartphone optimized sizes." at bounding box center [0, 0] width 0 height 0
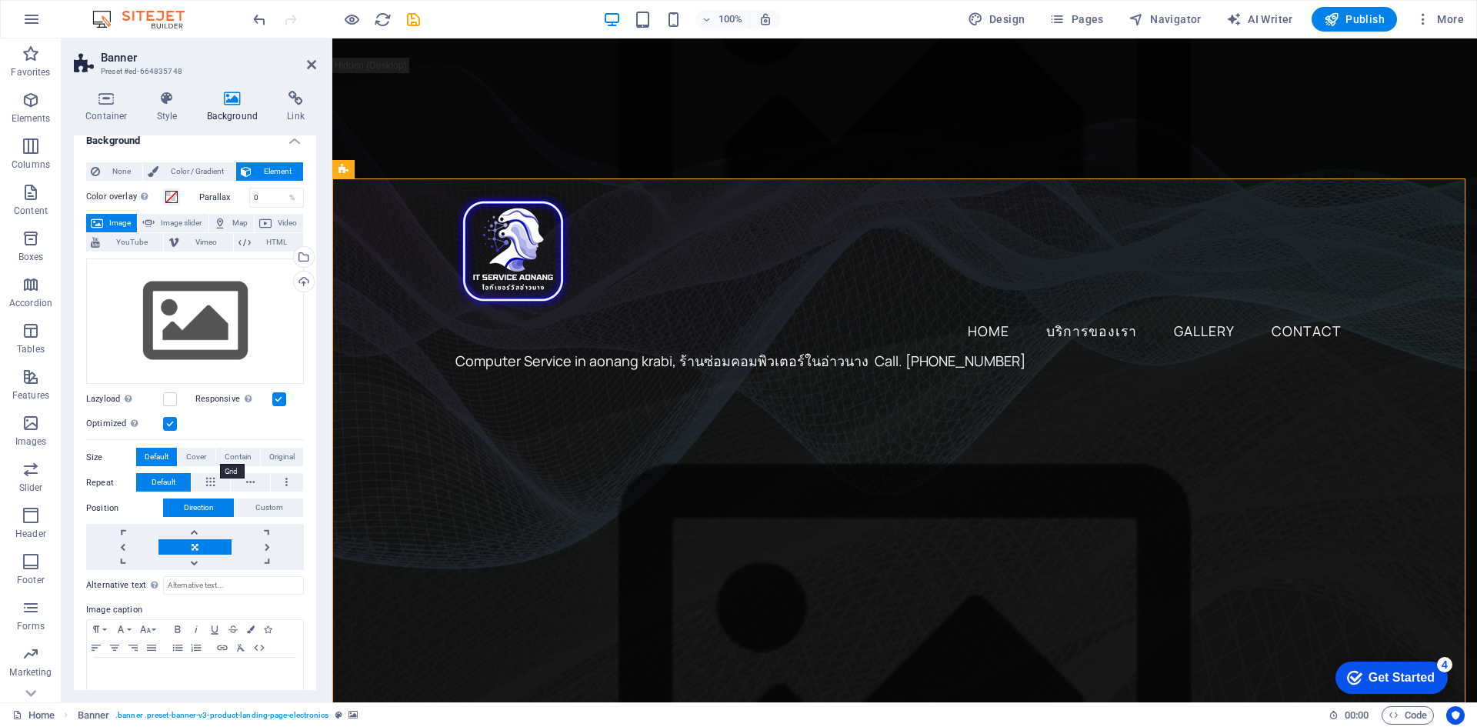
scroll to position [0, 0]
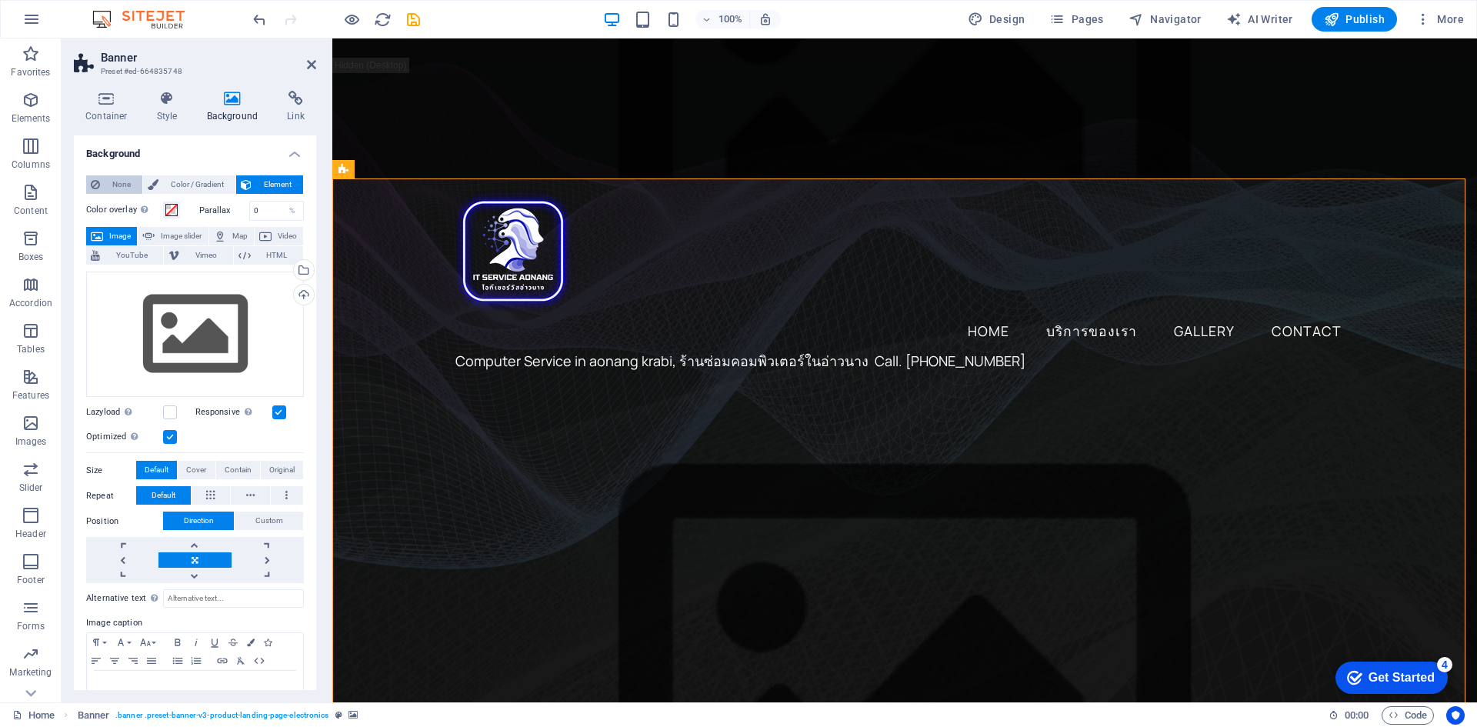
click at [123, 182] on span "None" at bounding box center [121, 184] width 33 height 18
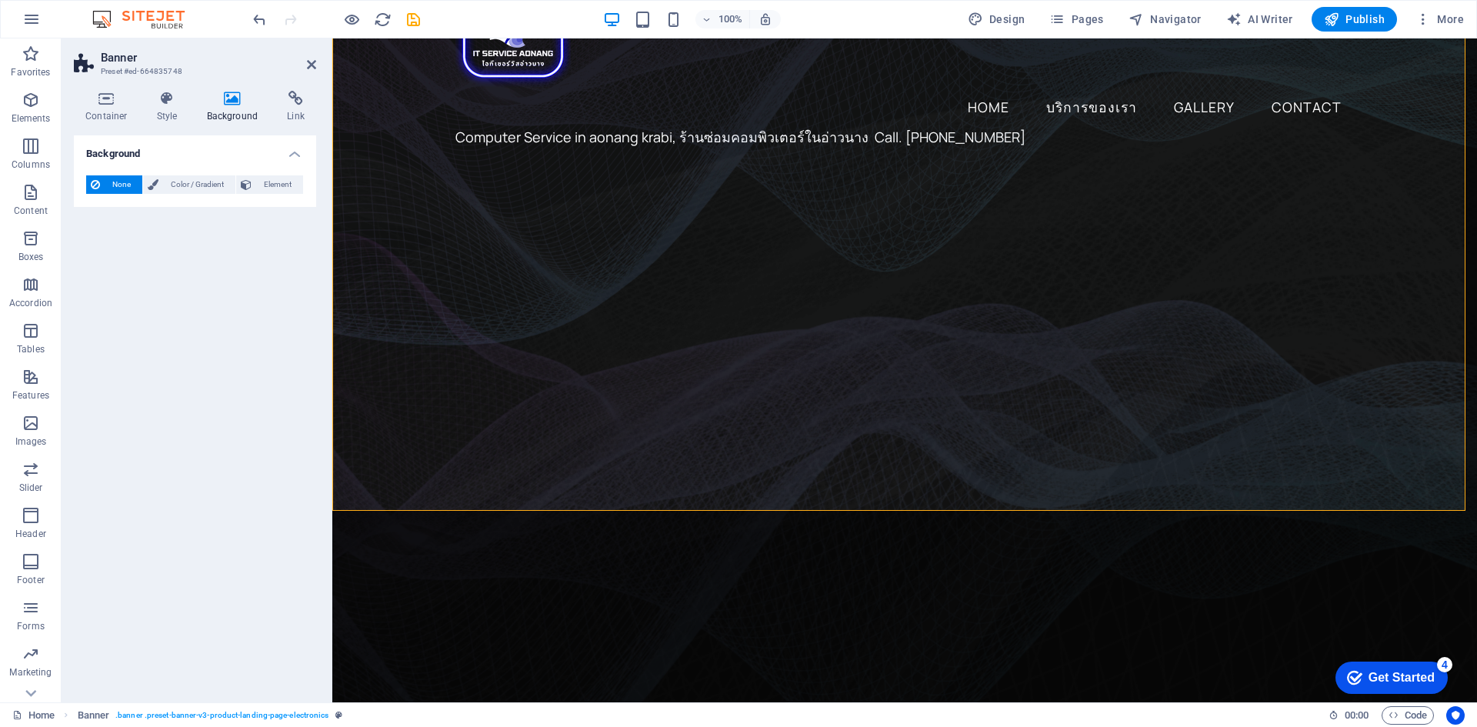
scroll to position [335, 0]
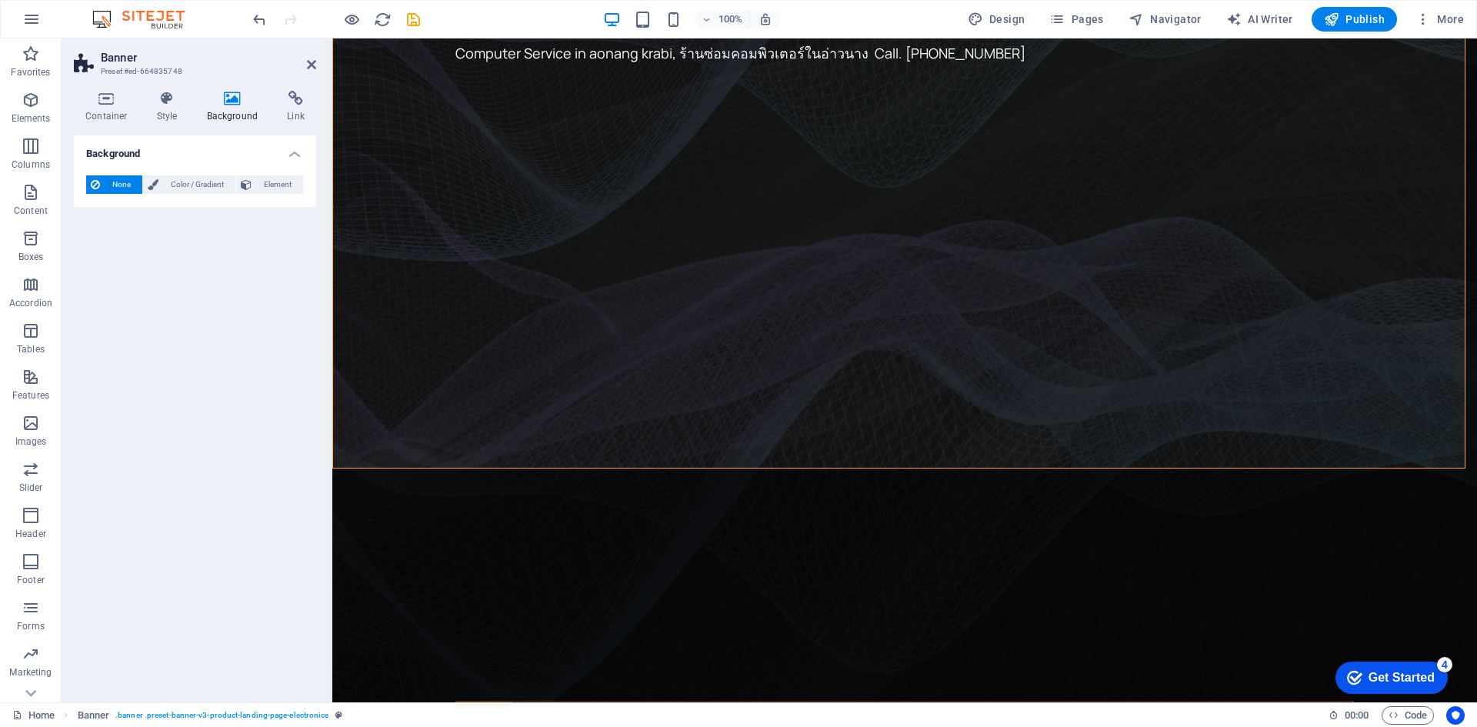
click at [411, 371] on figure at bounding box center [904, 455] width 1145 height 625
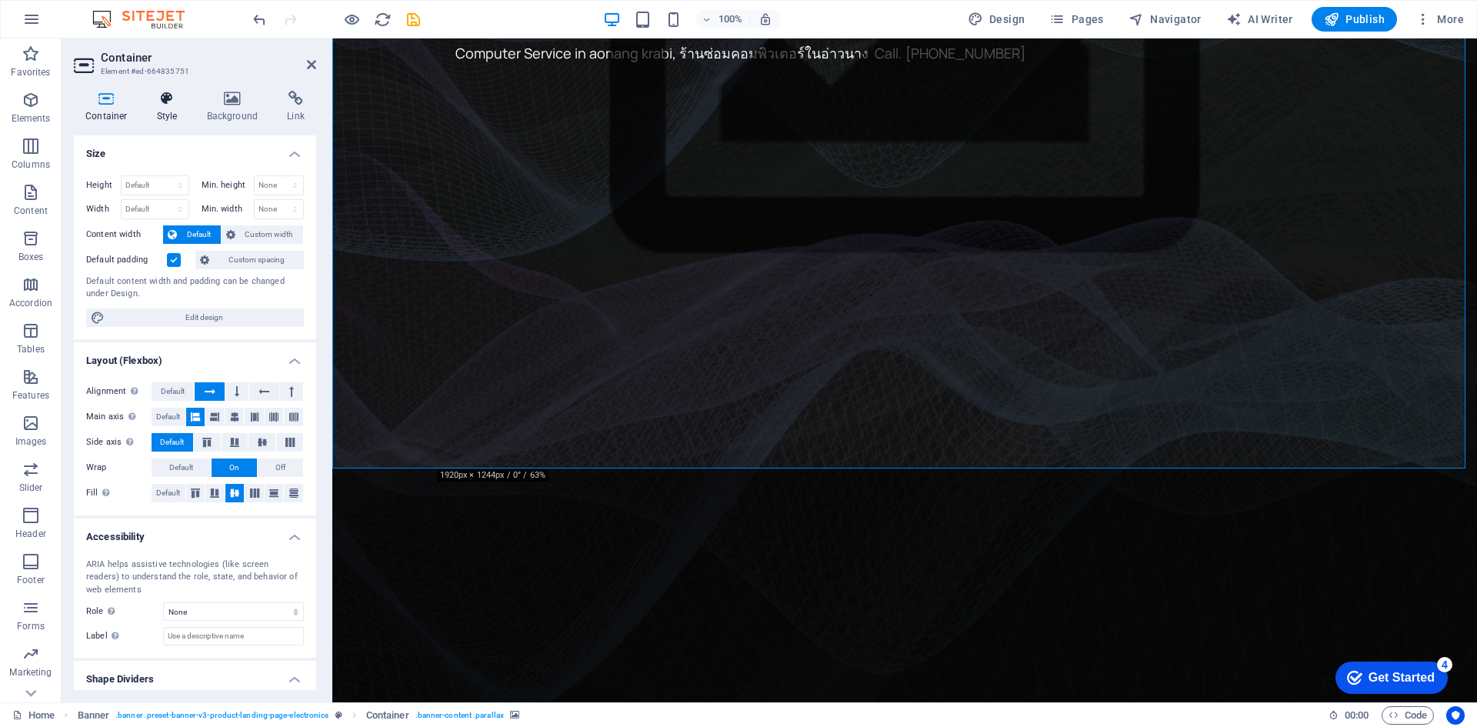
click at [164, 109] on h4 "Style" at bounding box center [170, 107] width 50 height 32
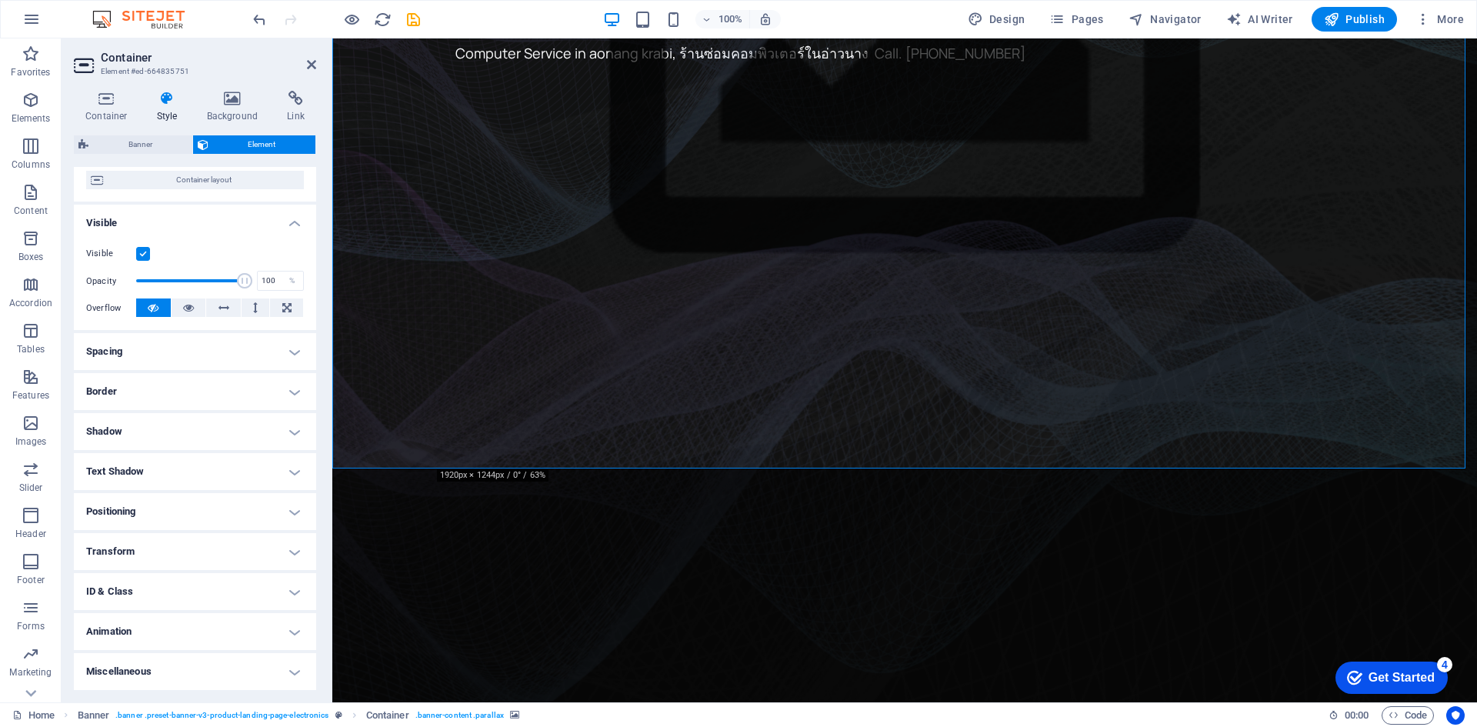
scroll to position [0, 0]
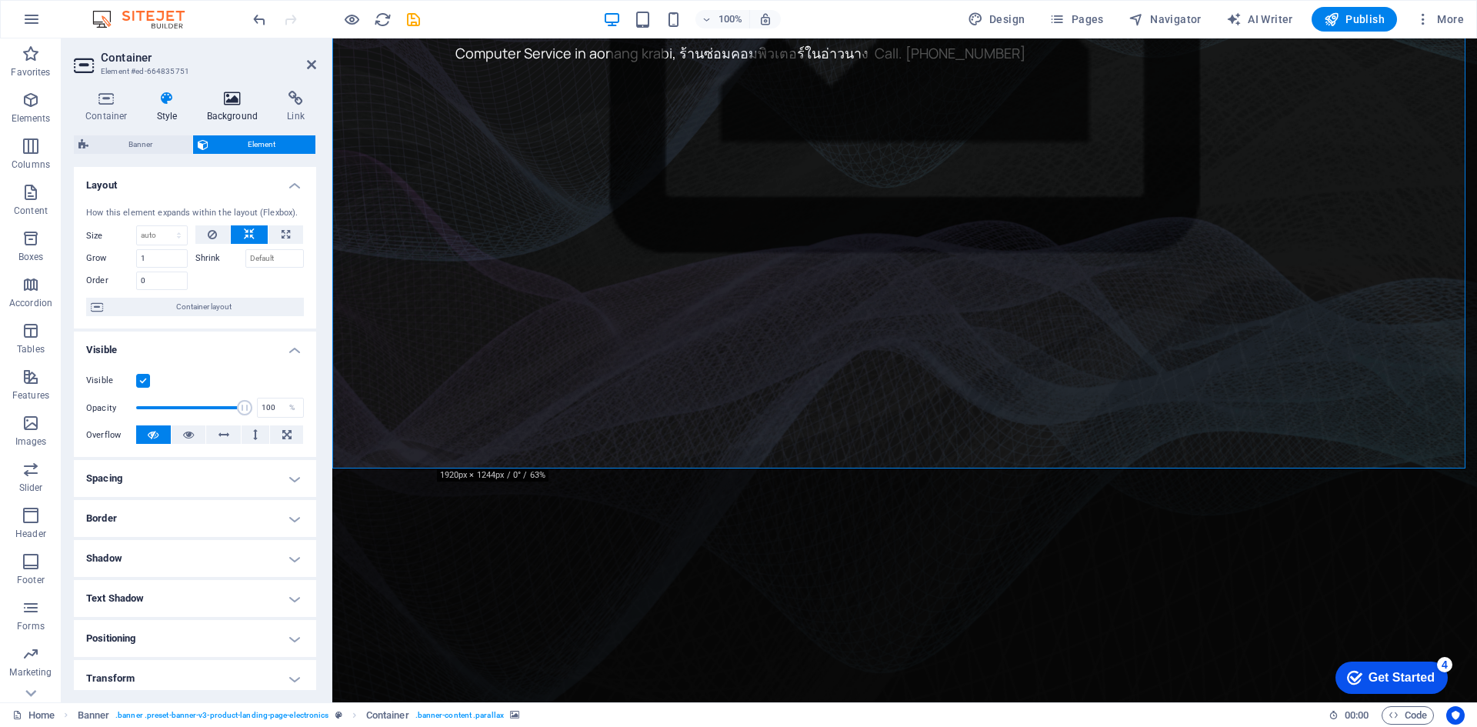
click at [231, 118] on h4 "Background" at bounding box center [235, 107] width 81 height 32
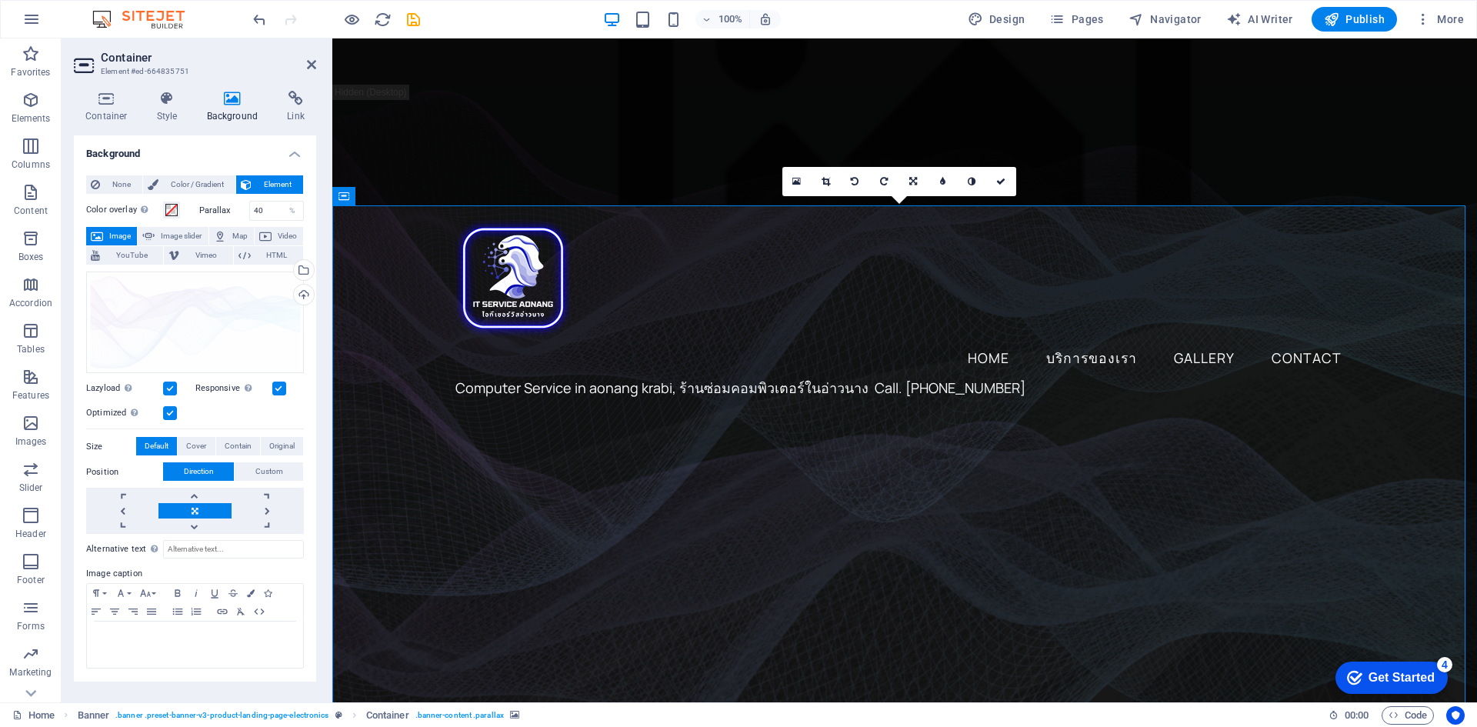
click at [396, 82] on figure at bounding box center [904, 121] width 1145 height 167
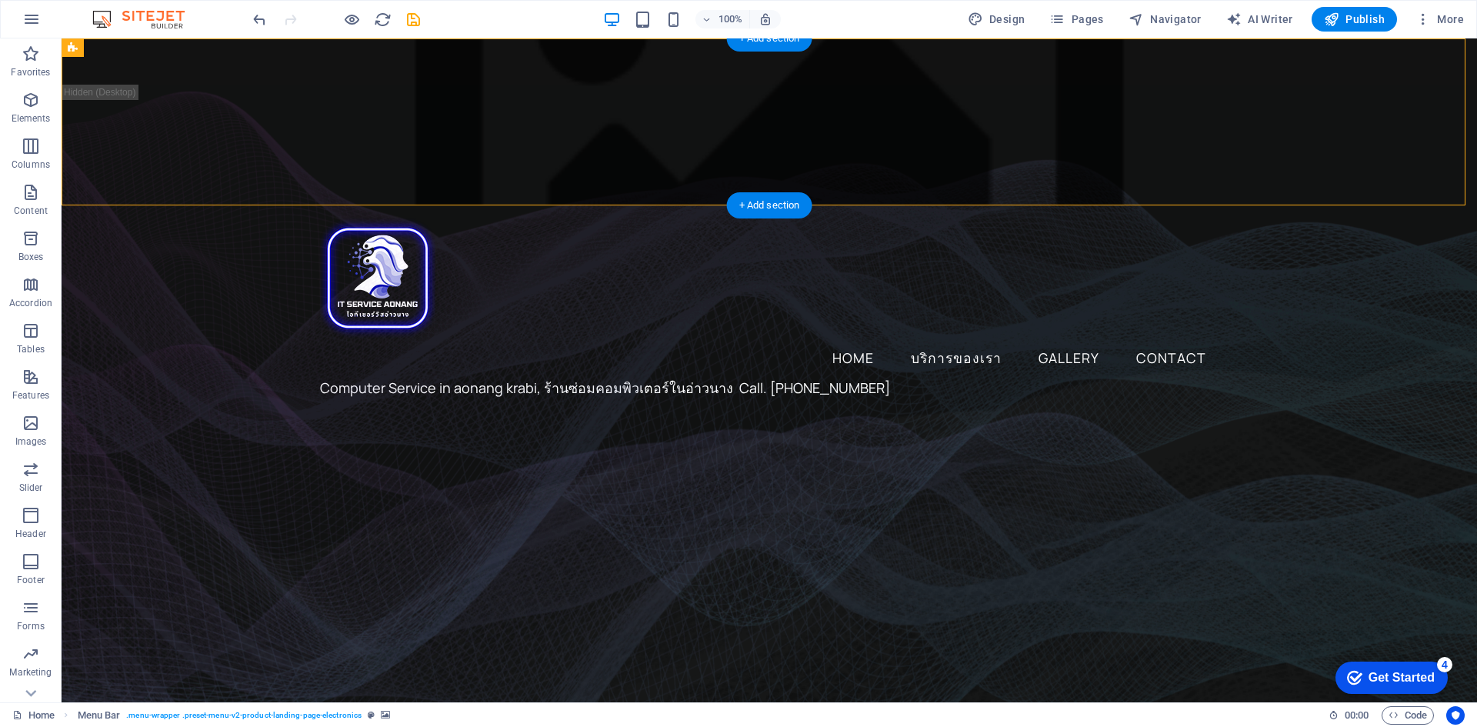
click at [182, 73] on figure at bounding box center [769, 121] width 1415 height 167
click at [140, 48] on icon at bounding box center [140, 48] width 8 height 16
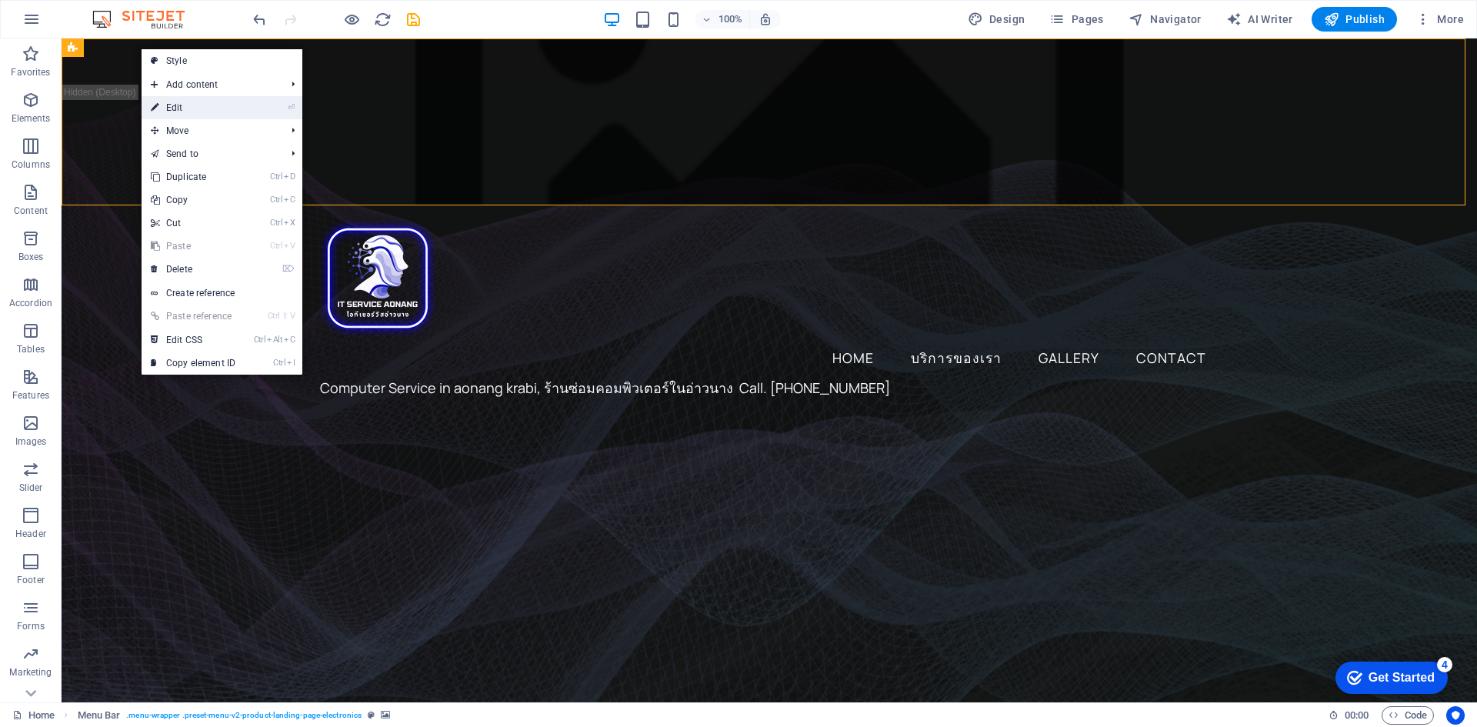
click at [162, 106] on link "⏎ Edit" at bounding box center [193, 107] width 103 height 23
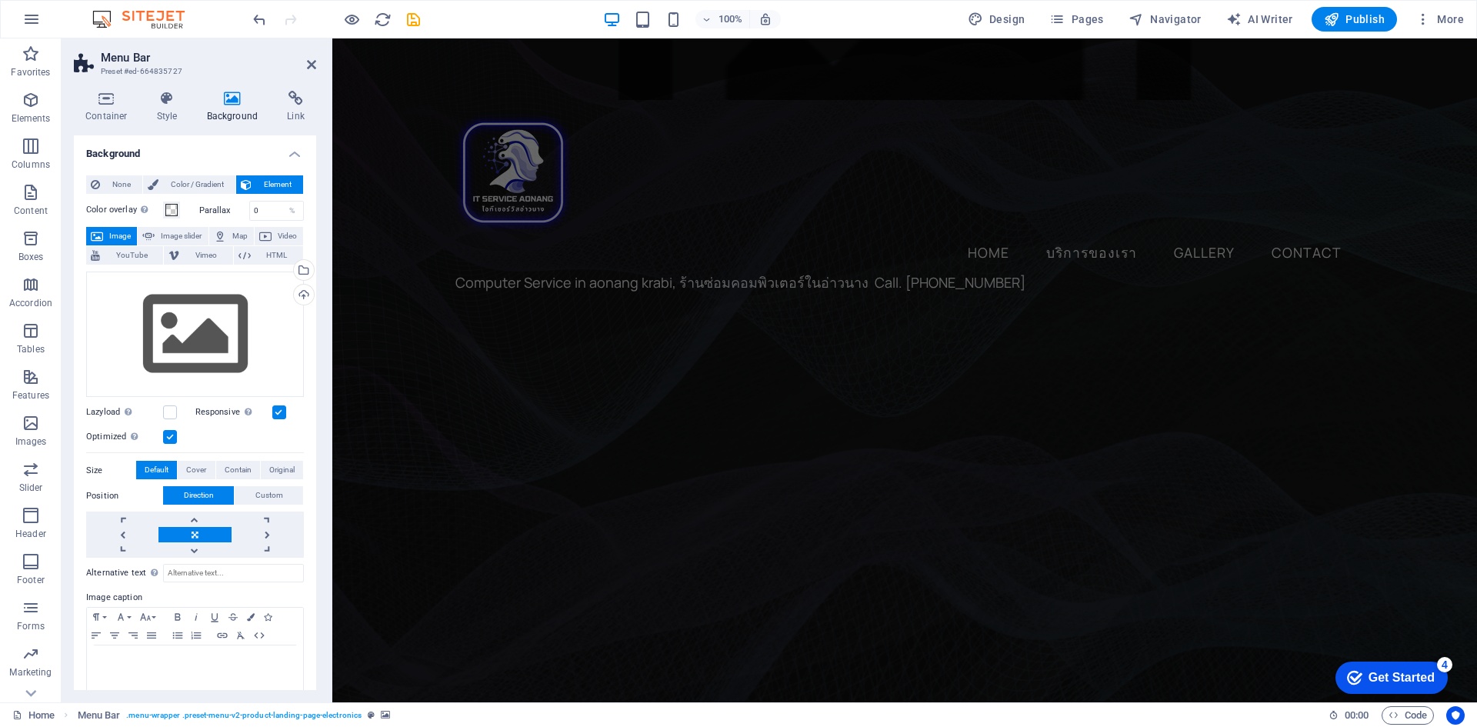
scroll to position [308, 0]
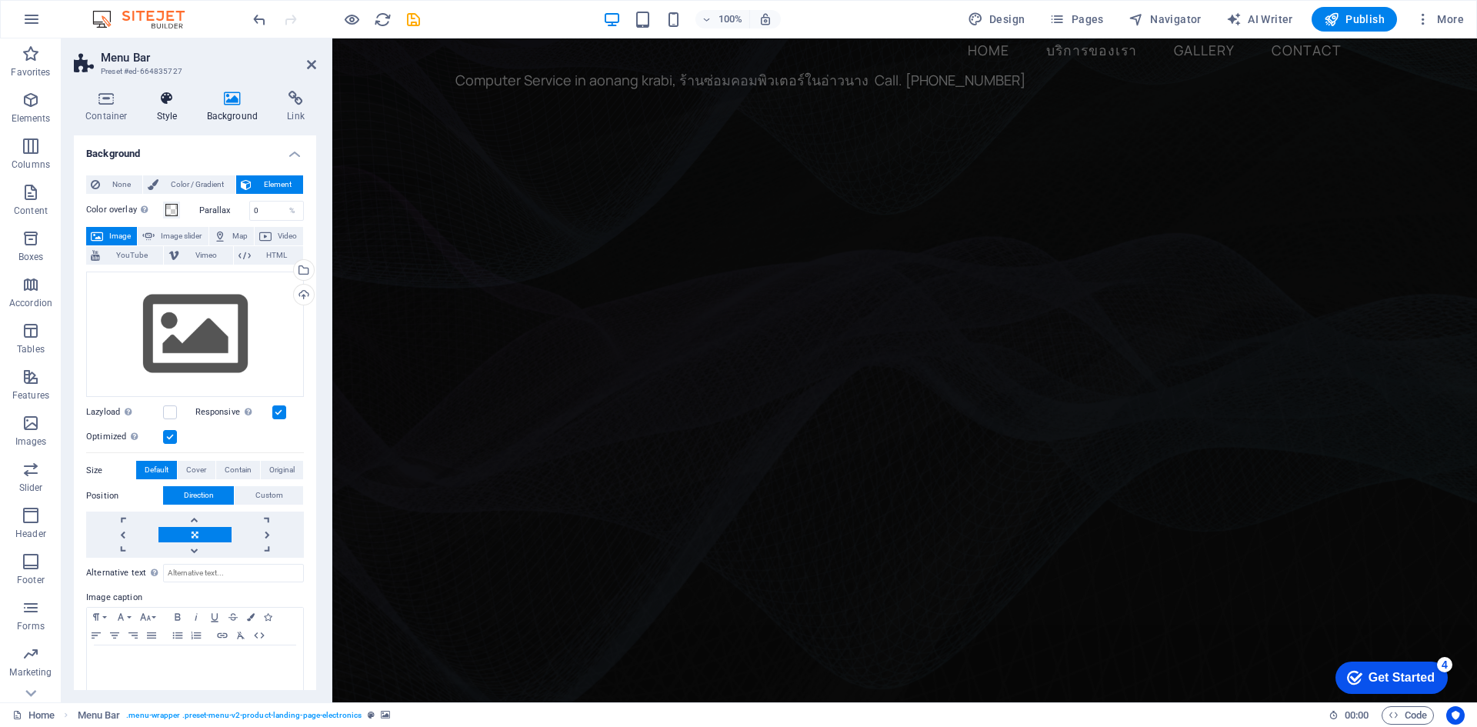
click at [167, 109] on h4 "Style" at bounding box center [170, 107] width 50 height 32
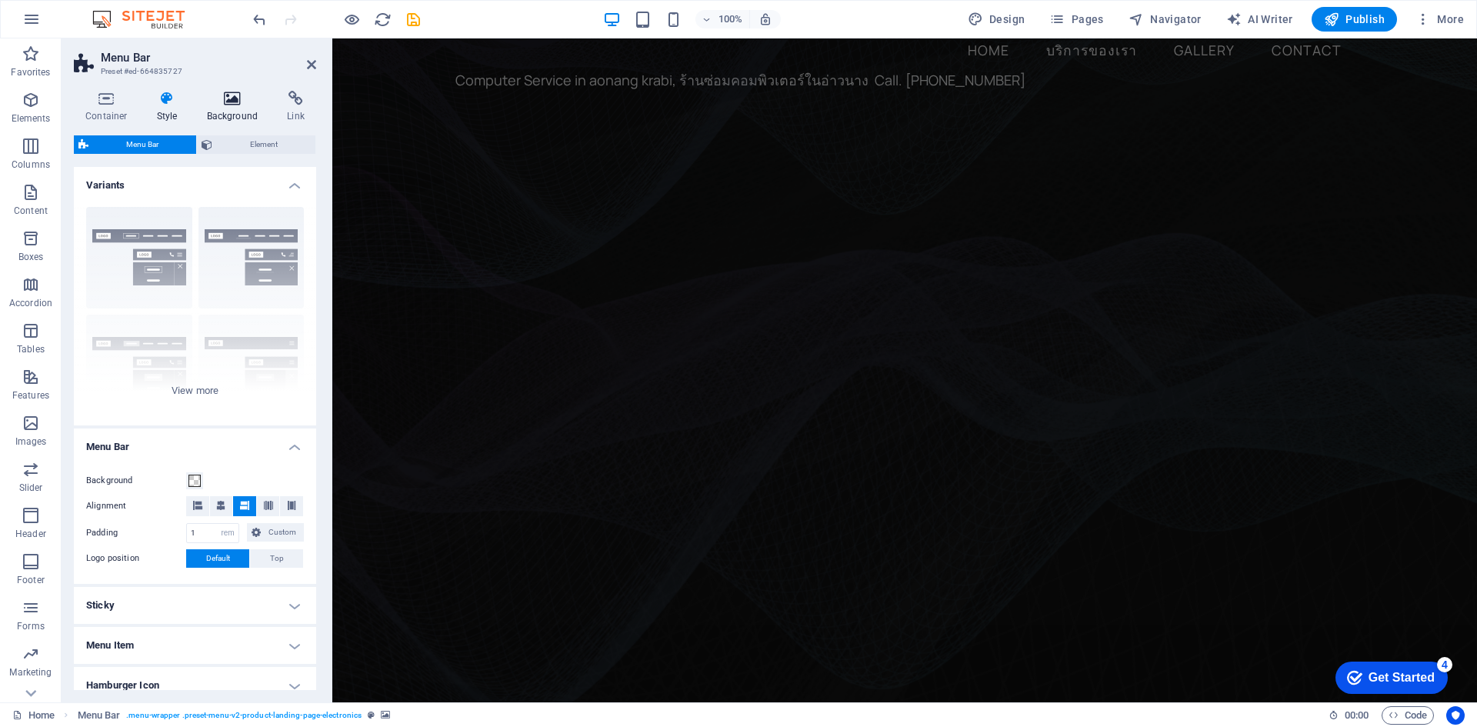
click at [235, 117] on h4 "Background" at bounding box center [235, 107] width 81 height 32
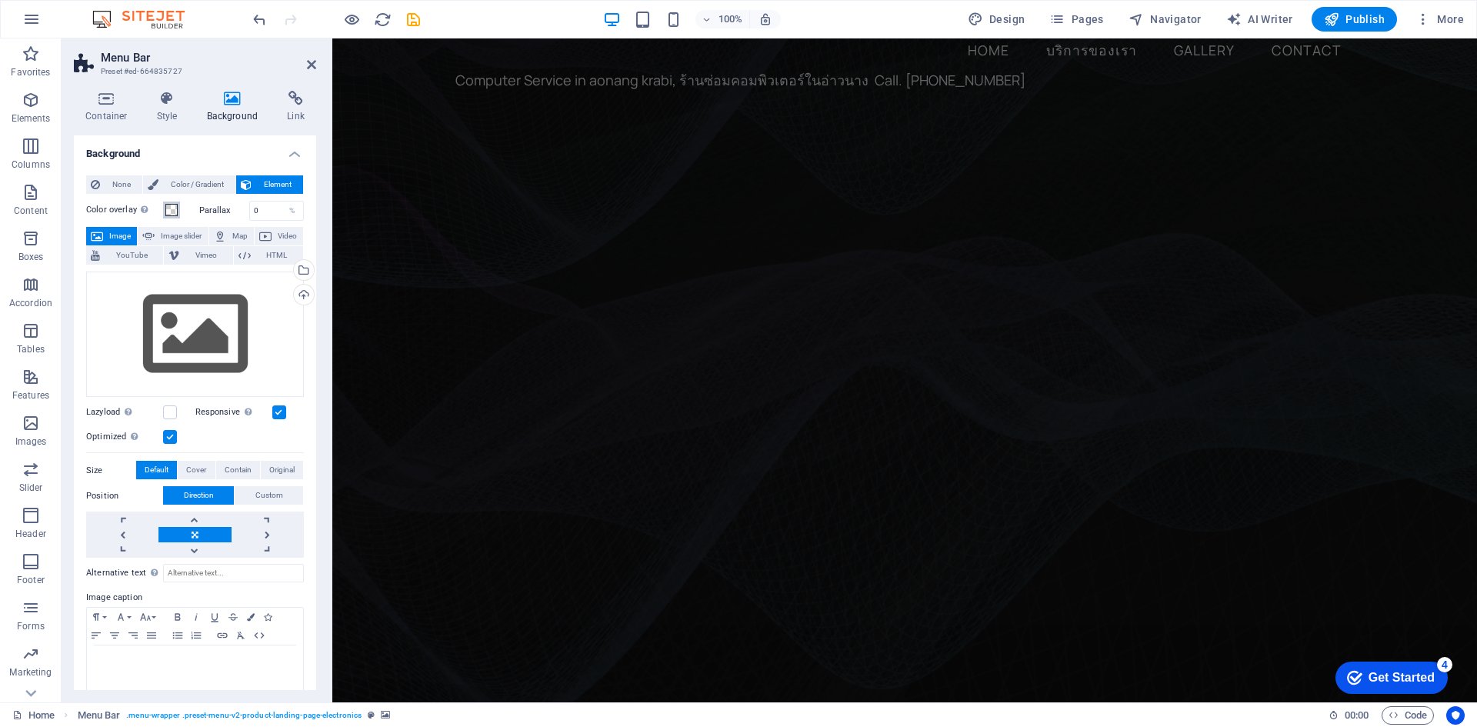
click at [172, 206] on span at bounding box center [171, 210] width 12 height 12
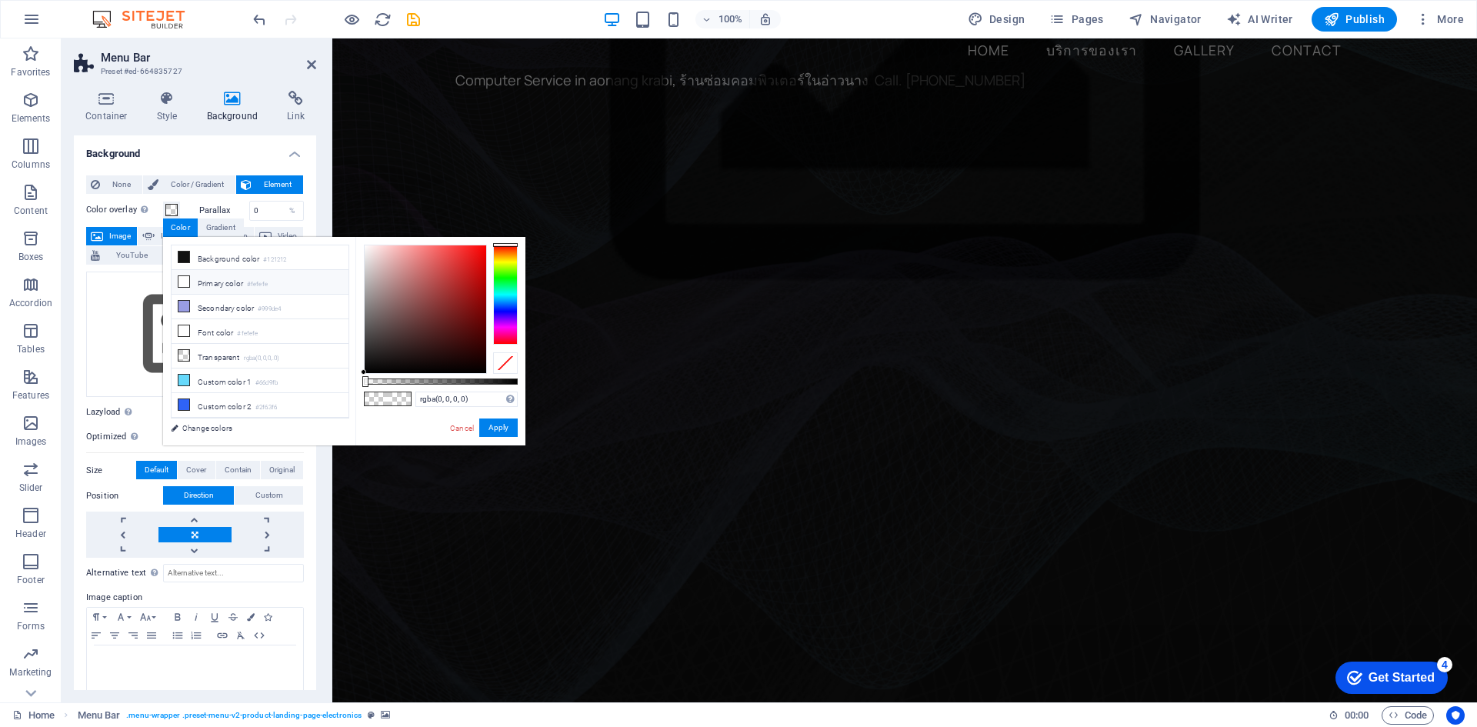
click at [182, 279] on icon at bounding box center [183, 281] width 11 height 11
type input "#fefefe"
click at [182, 279] on icon at bounding box center [183, 281] width 11 height 11
click at [459, 425] on link "Cancel" at bounding box center [461, 428] width 27 height 12
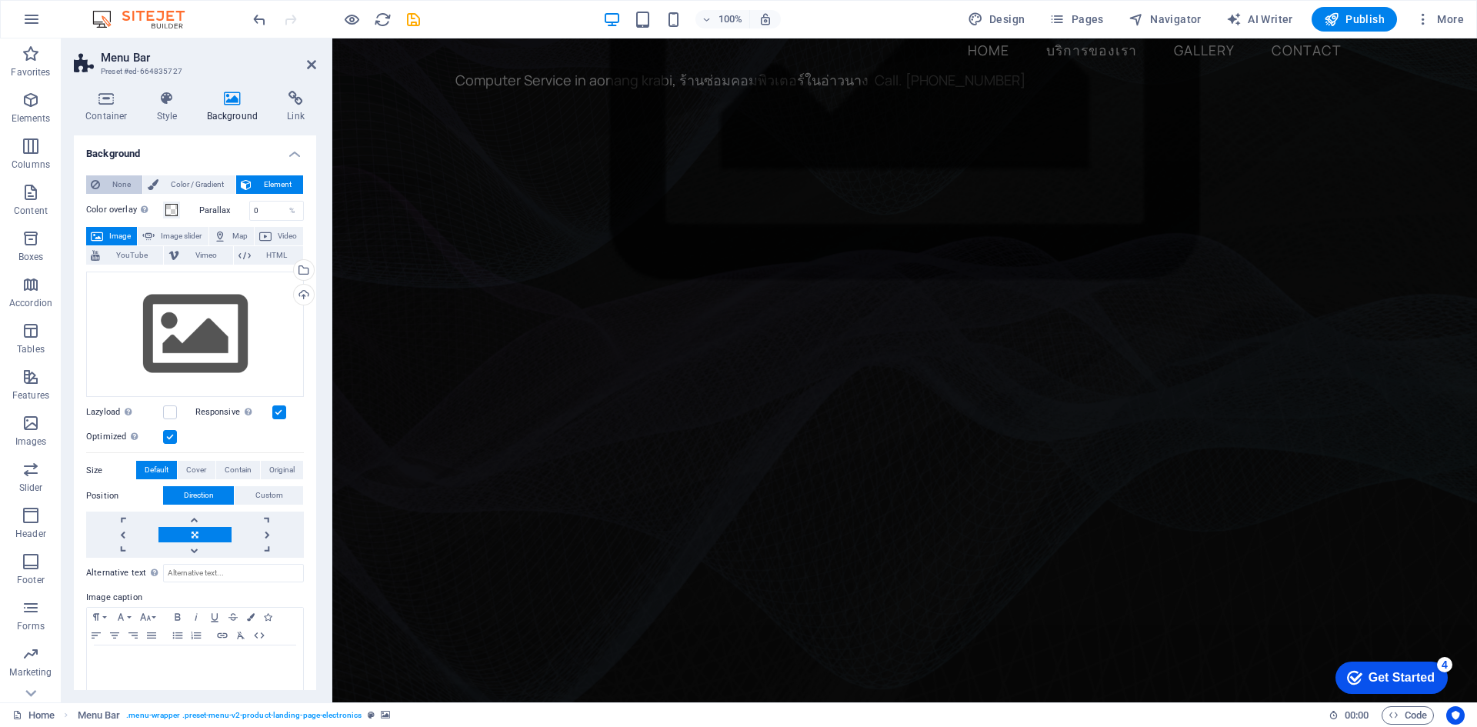
click at [120, 184] on span "None" at bounding box center [121, 184] width 33 height 18
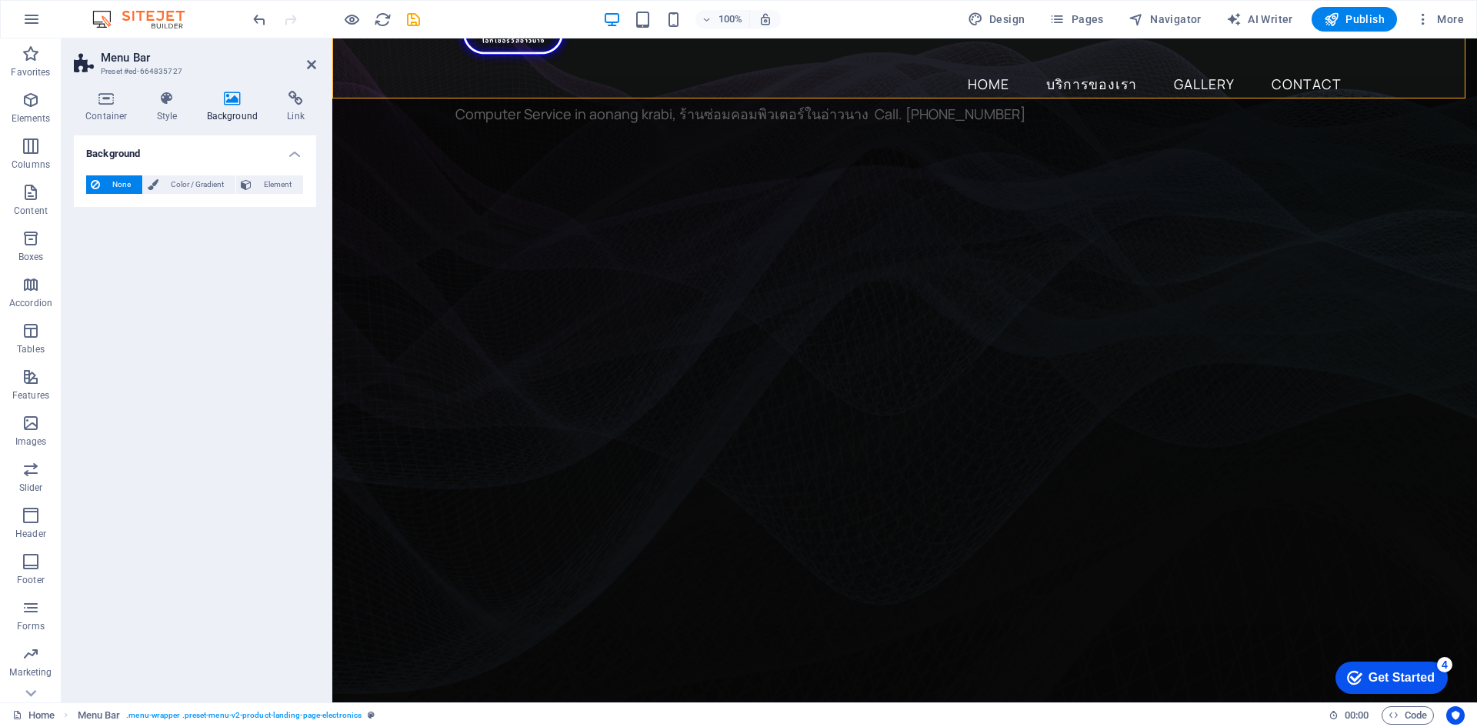
scroll to position [0, 0]
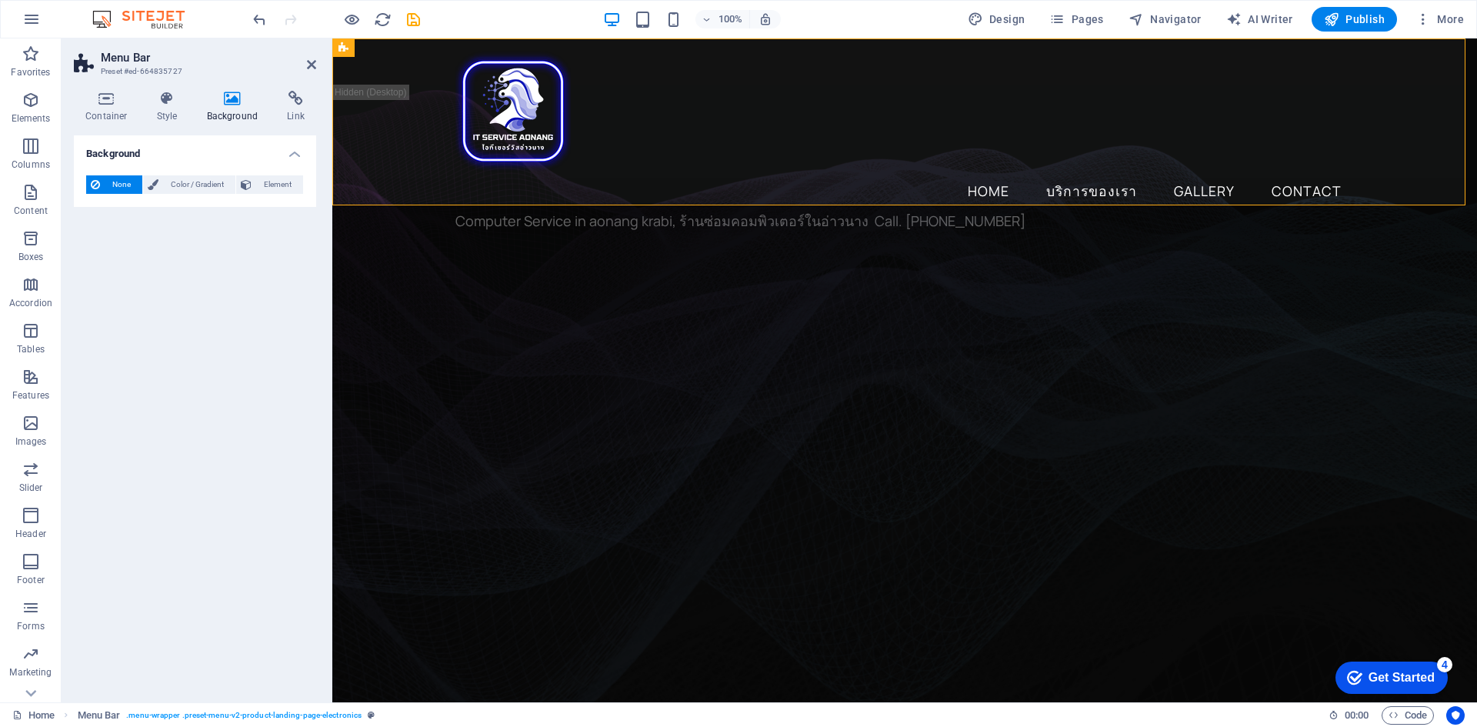
click at [120, 184] on span "None" at bounding box center [121, 184] width 33 height 18
click at [279, 188] on span "Element" at bounding box center [277, 184] width 42 height 18
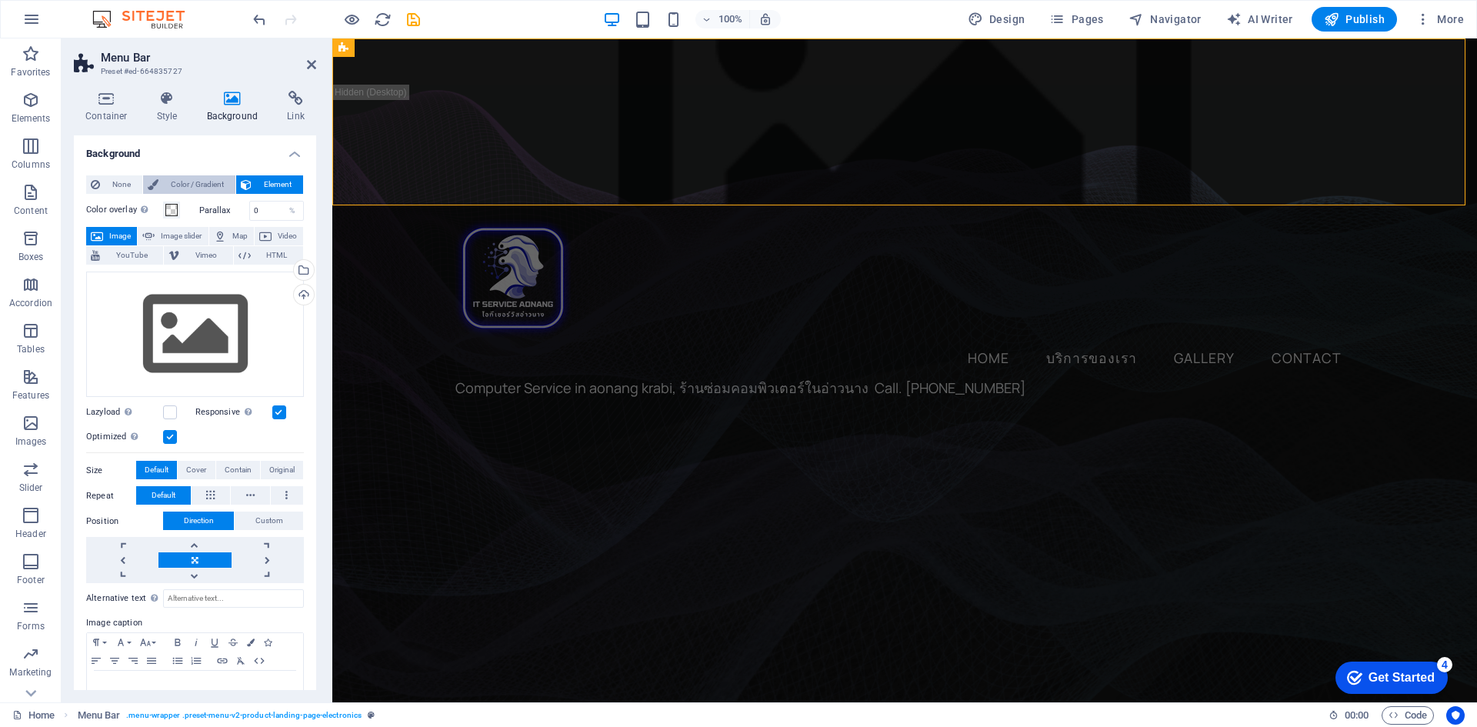
click at [195, 185] on span "Color / Gradient" at bounding box center [197, 184] width 68 height 18
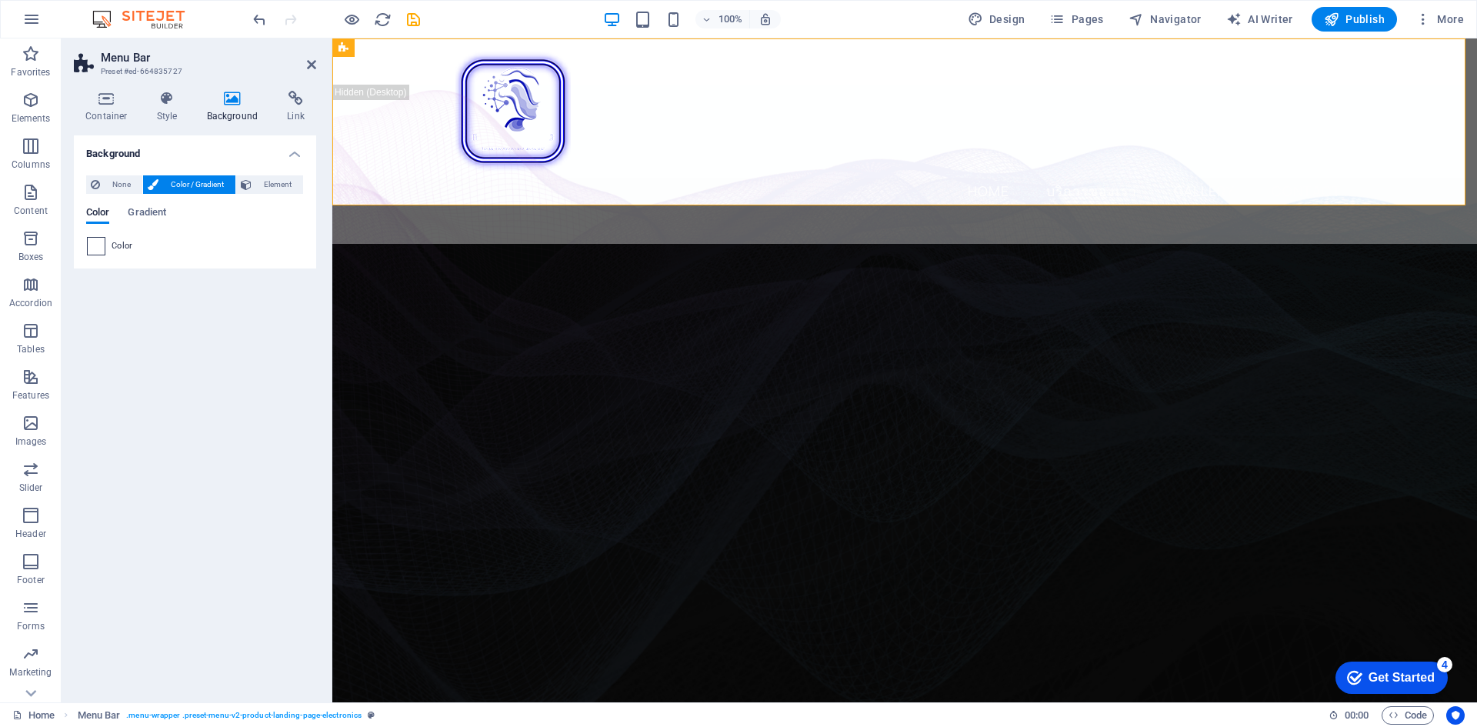
click at [103, 252] on span at bounding box center [96, 246] width 17 height 17
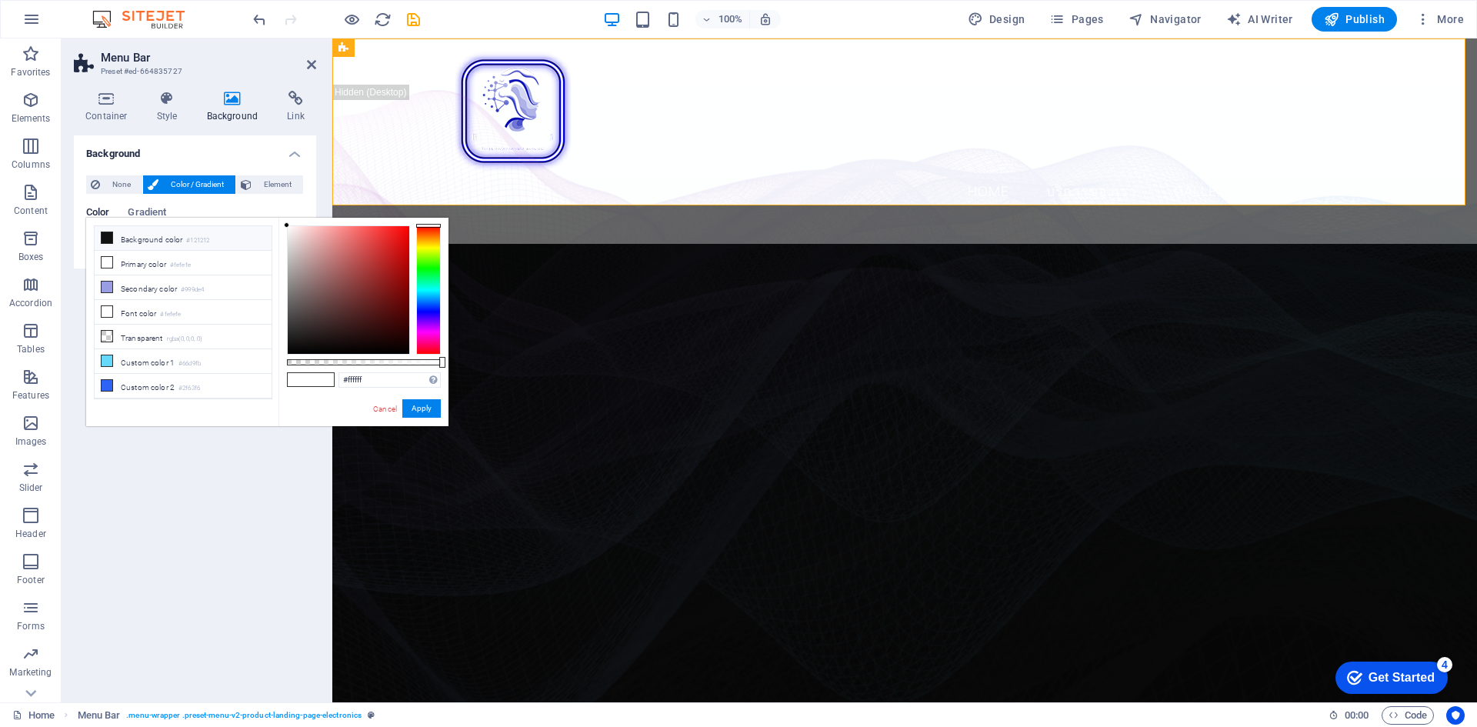
click at [114, 238] on li "Background color #121212" at bounding box center [183, 238] width 177 height 25
type input "#121212"
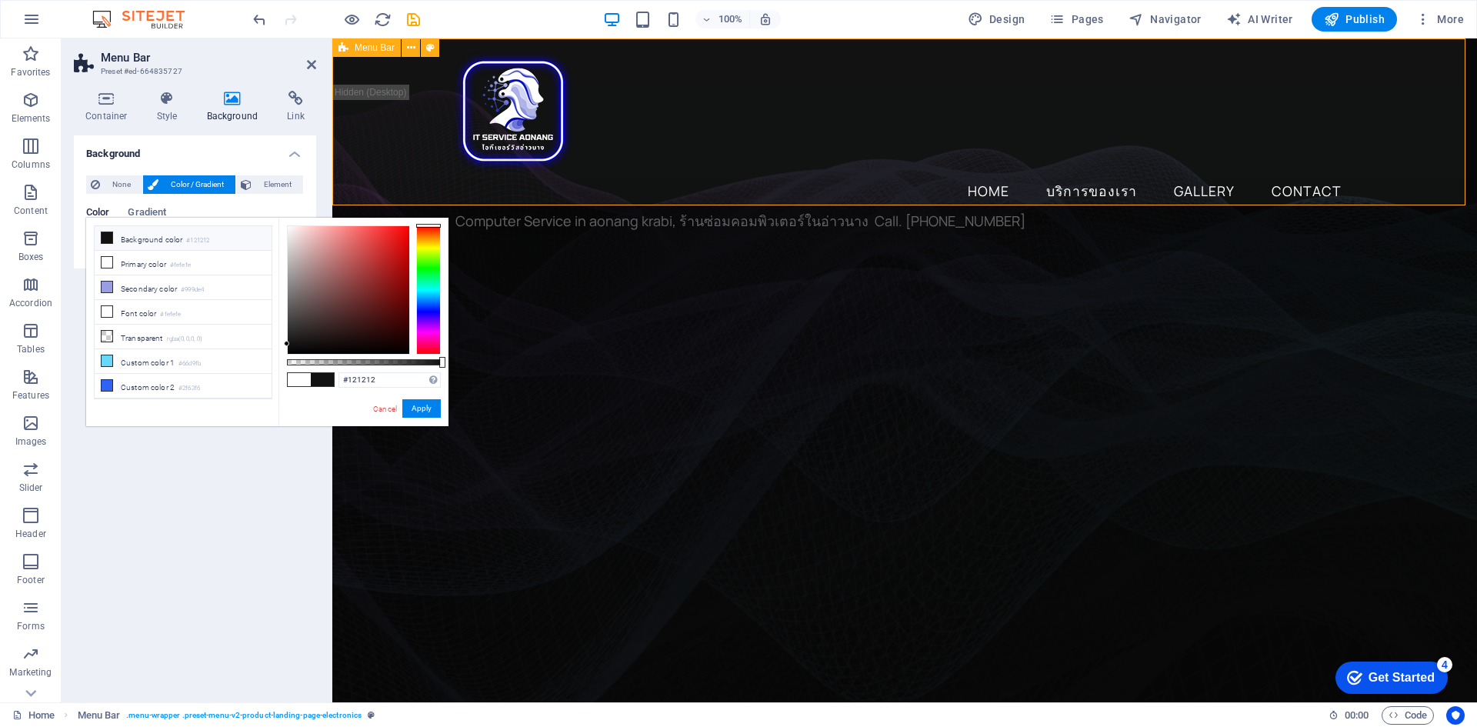
click at [406, 142] on div "Home บริการของเรา Gallery Contact Computer Service in aonang krabi, ร้านซ่อมคอม…" at bounding box center [904, 140] width 1145 height 205
click at [368, 515] on figure at bounding box center [904, 489] width 1145 height 625
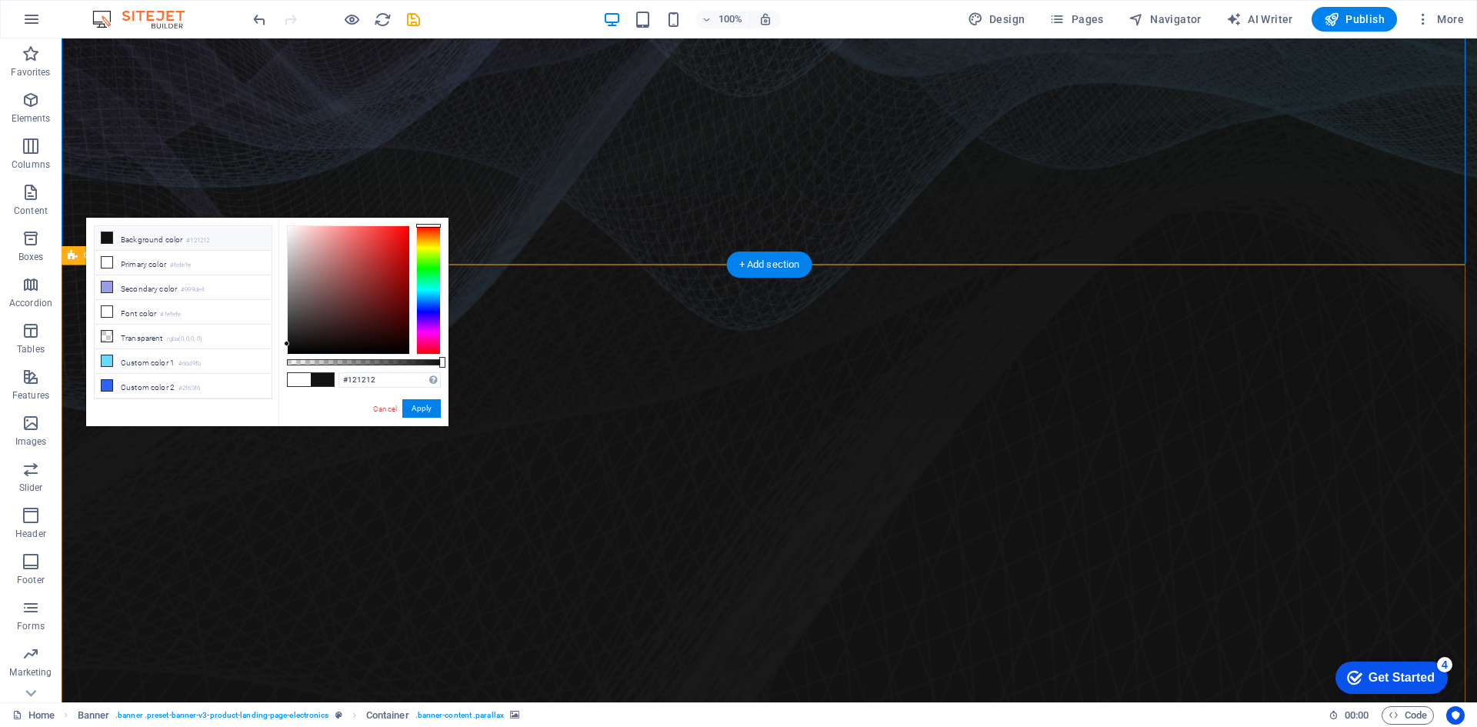
scroll to position [538, 0]
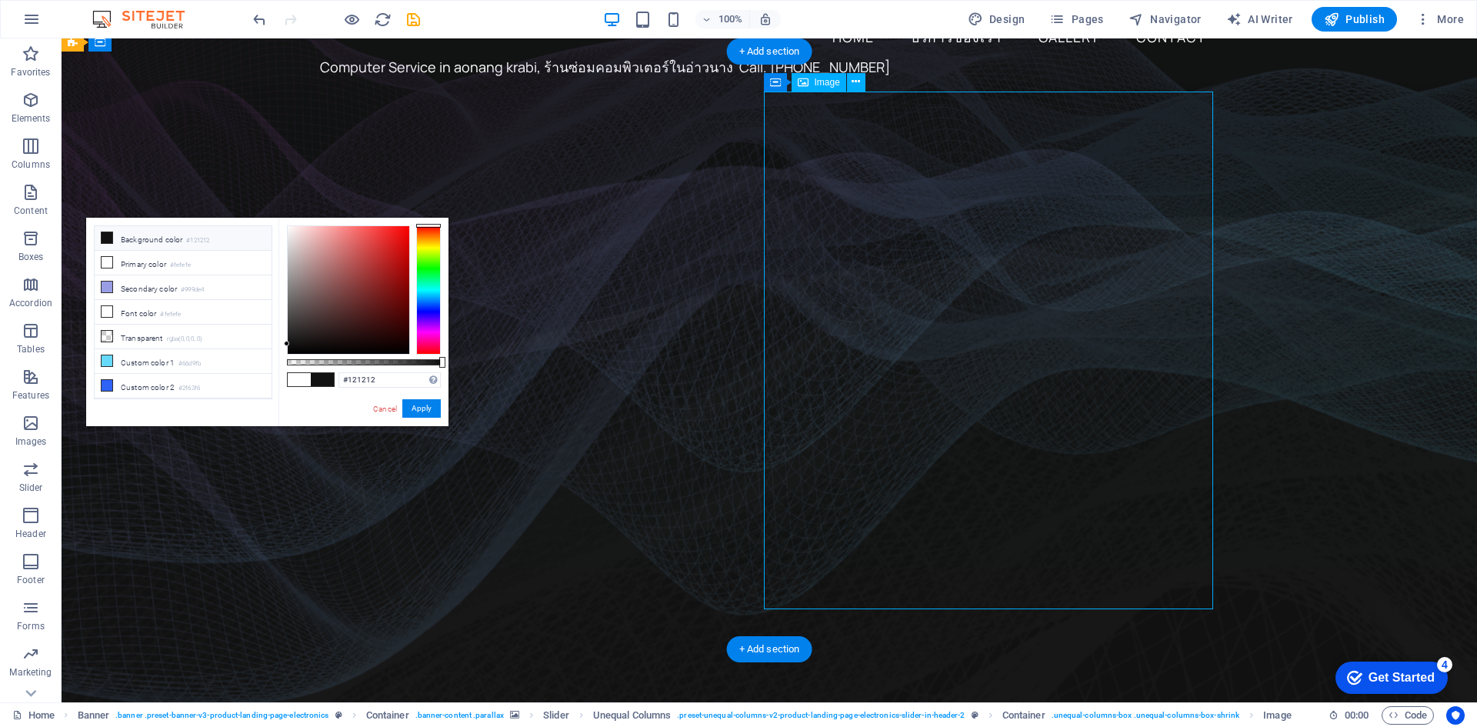
scroll to position [77, 0]
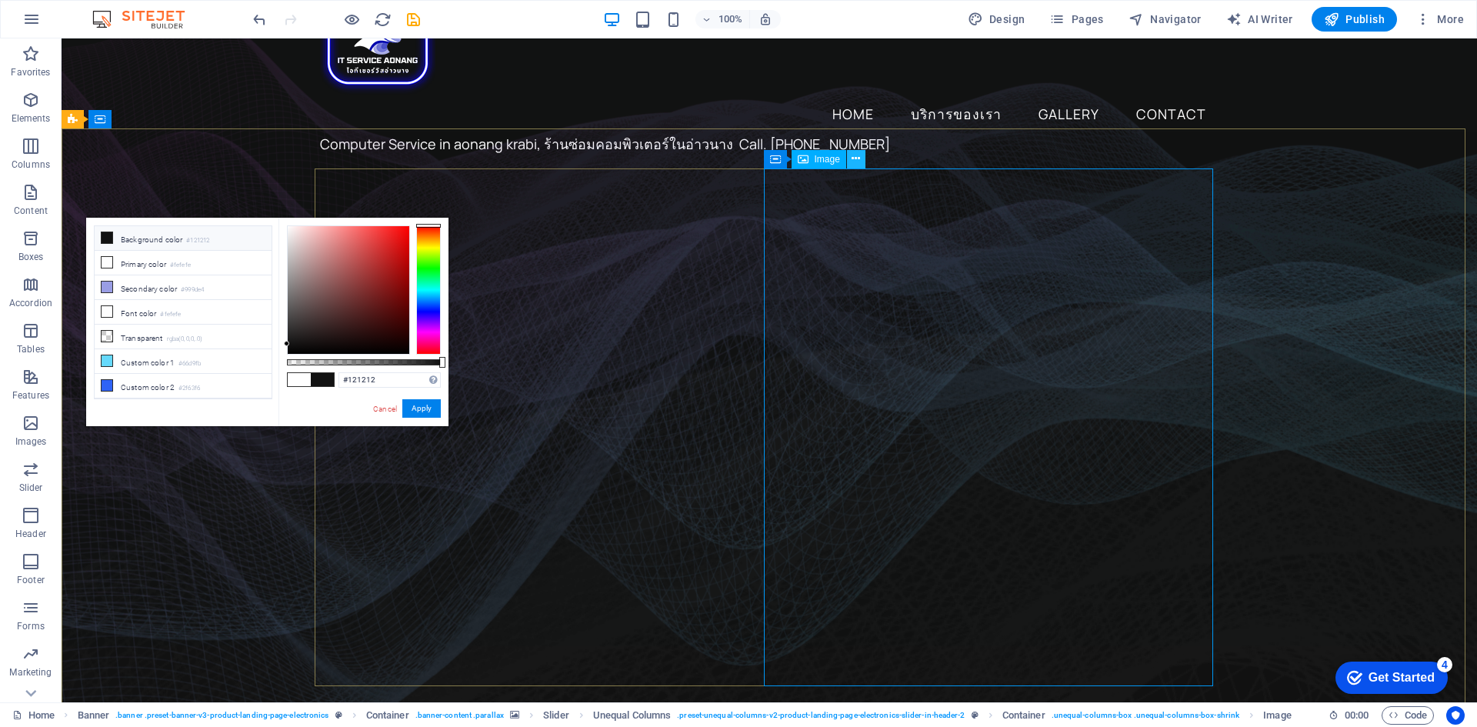
click at [858, 159] on icon at bounding box center [856, 159] width 8 height 16
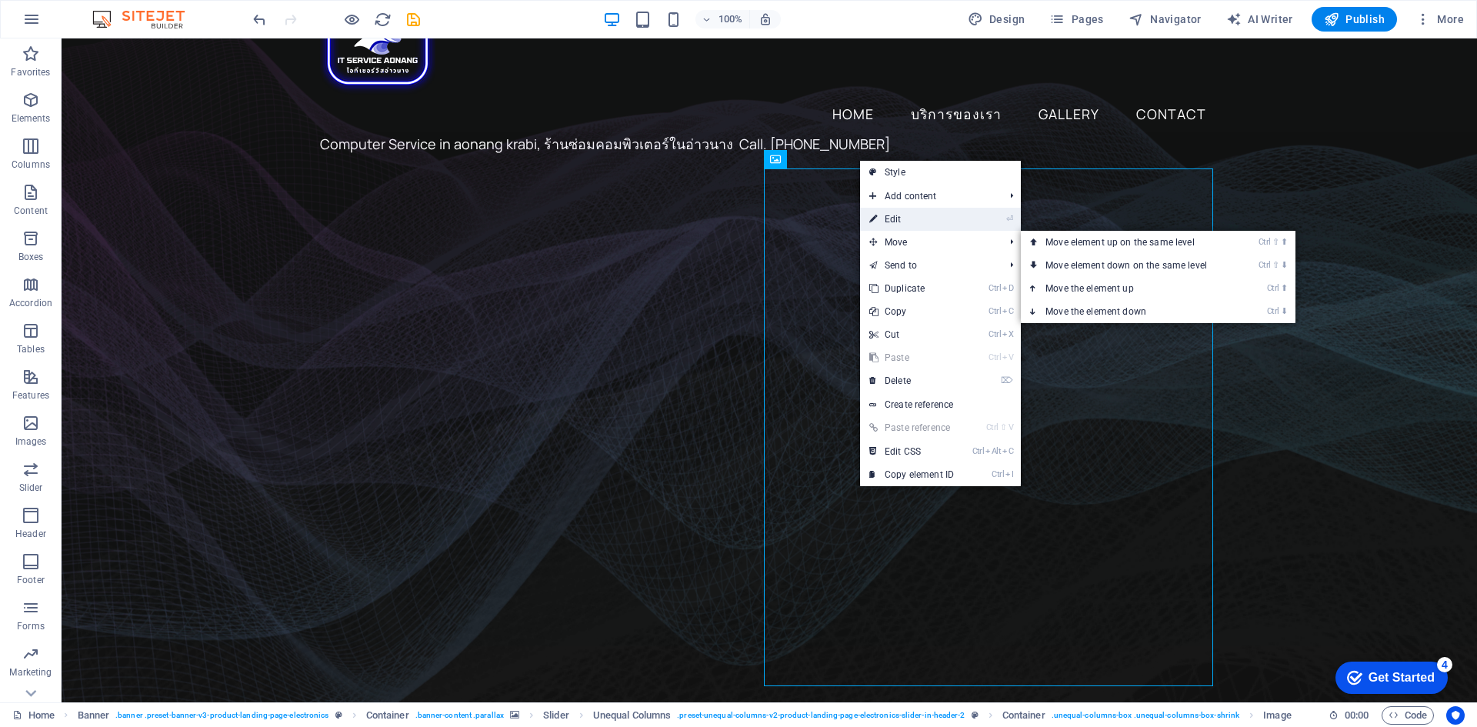
click at [886, 221] on link "⏎ Edit" at bounding box center [911, 219] width 103 height 23
select select "%"
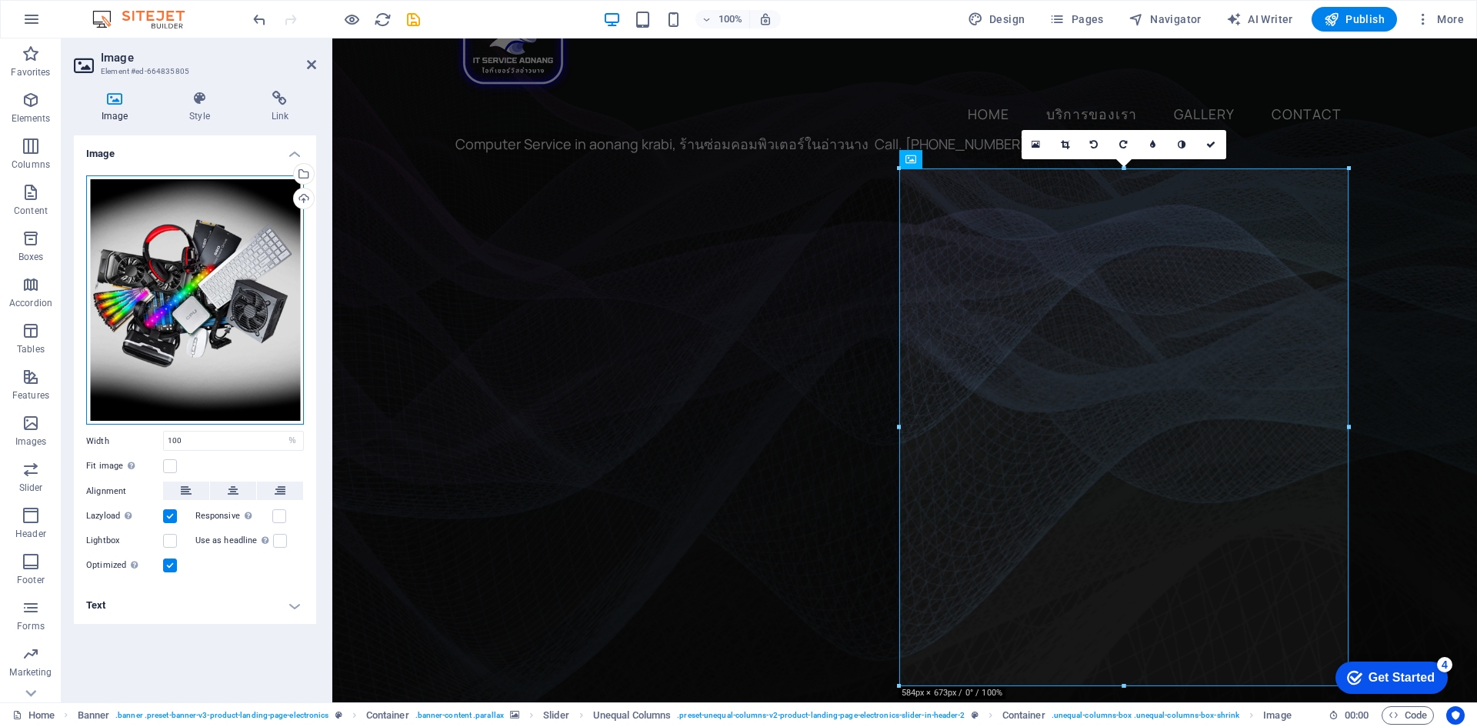
click at [192, 299] on div "Drag files here, click to choose files or select files from Files or our free s…" at bounding box center [195, 300] width 218 height 250
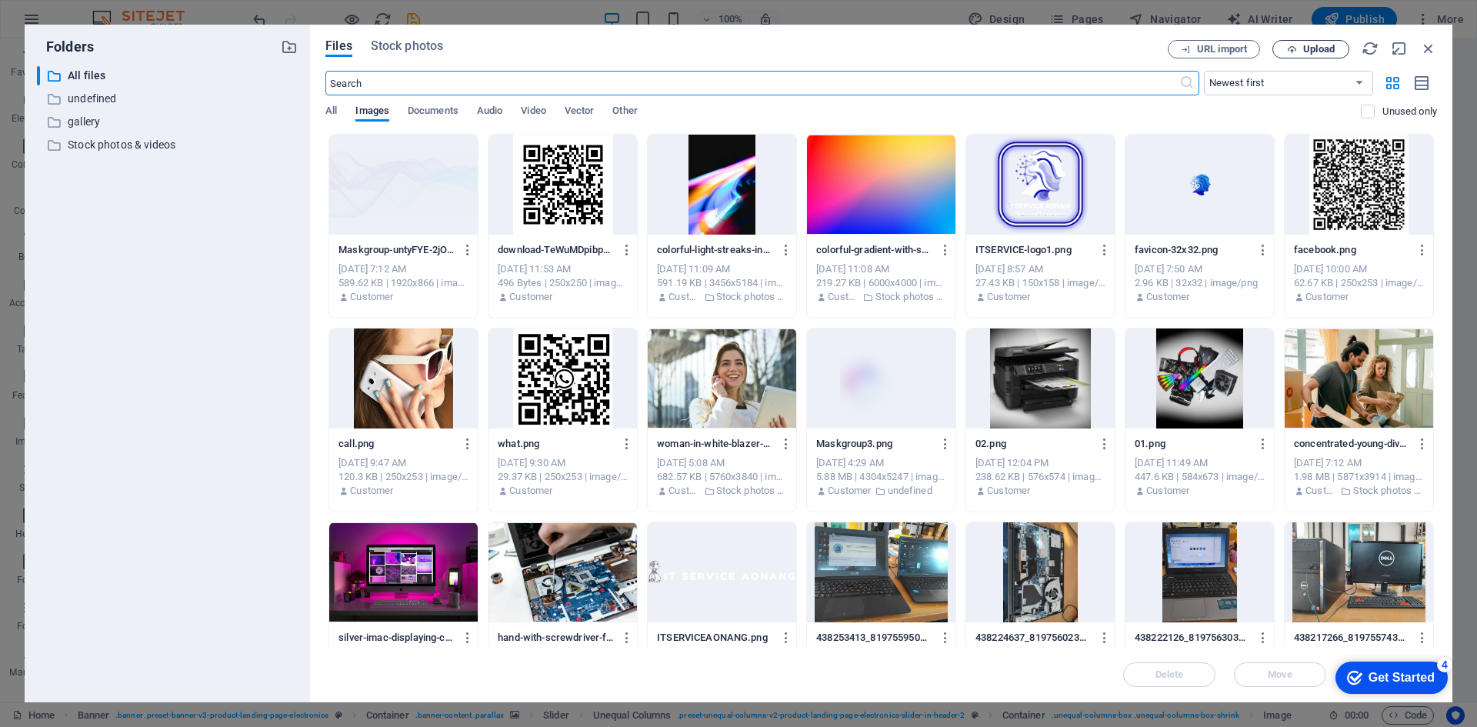
click at [1304, 45] on span "Upload" at bounding box center [1319, 49] width 32 height 9
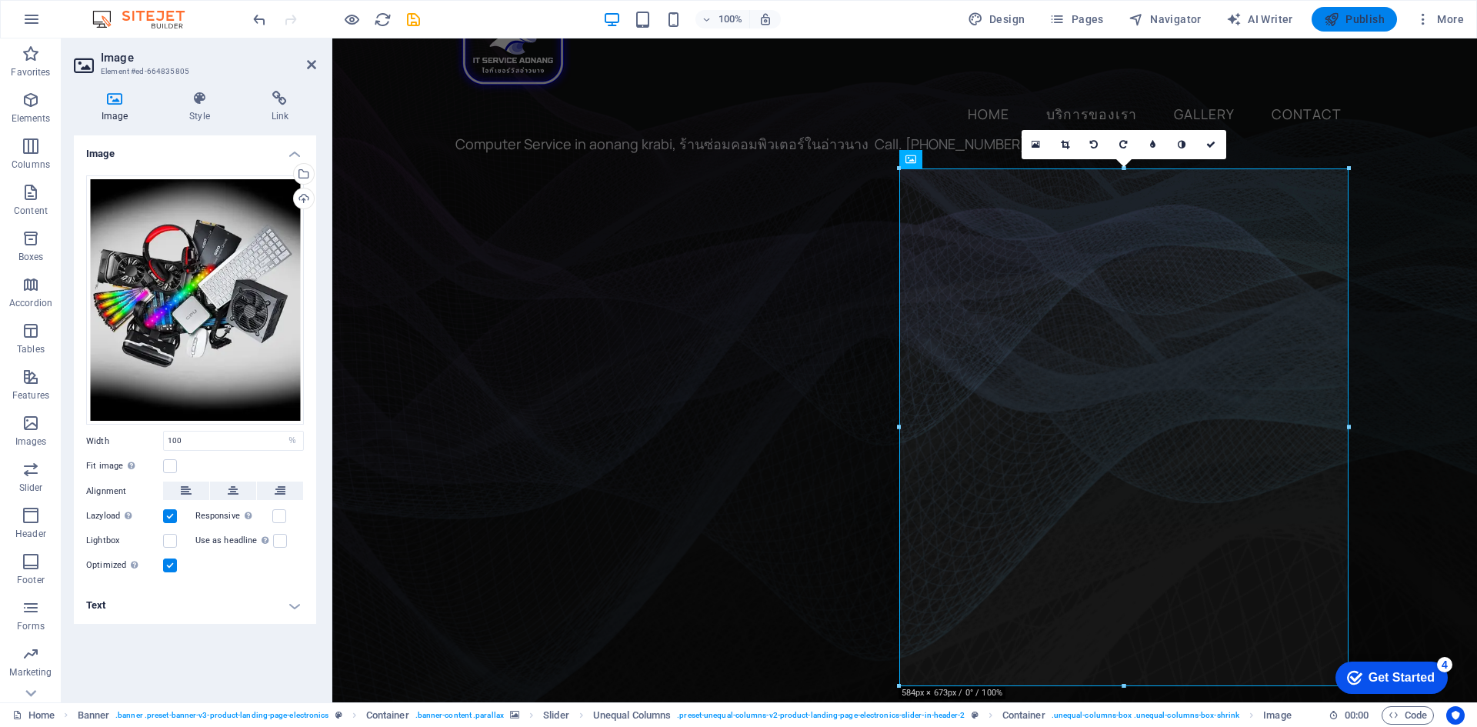
click at [1368, 22] on span "Publish" at bounding box center [1354, 19] width 61 height 15
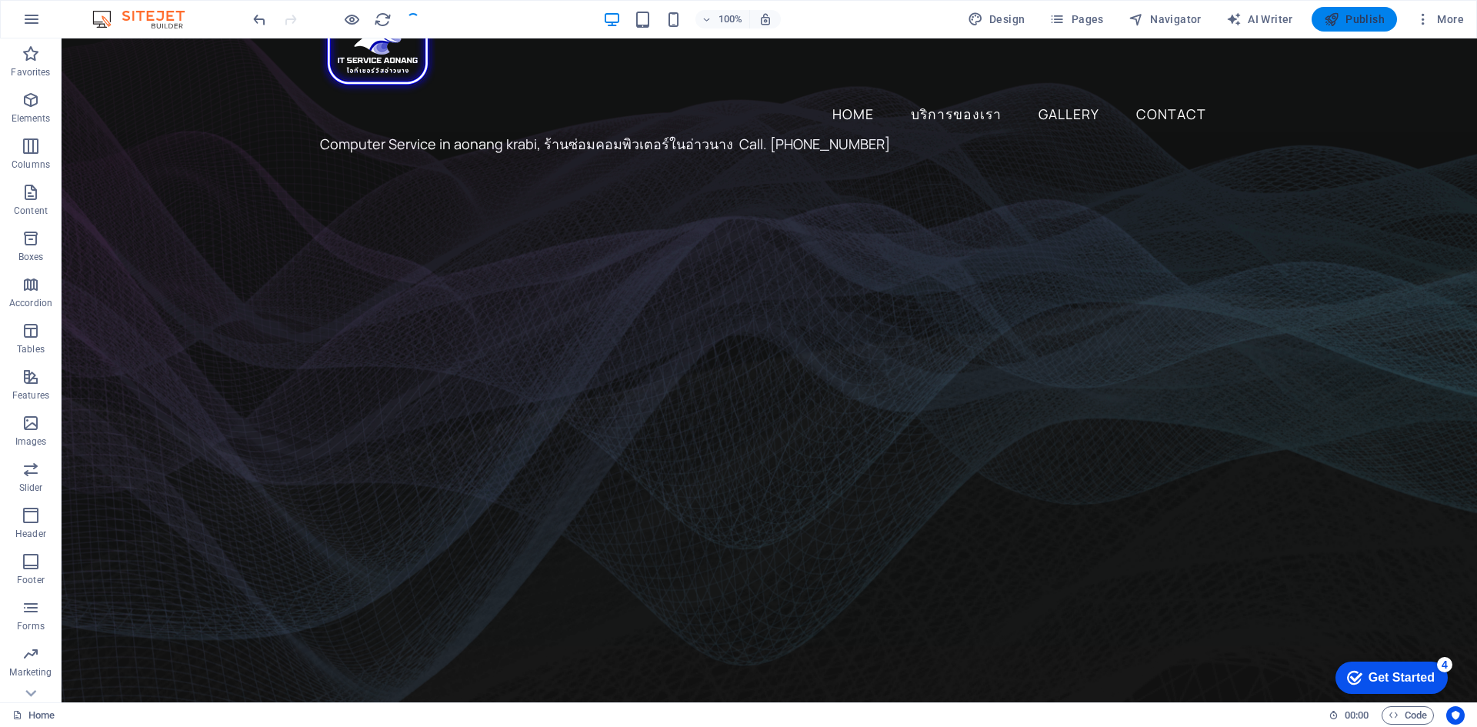
click at [1368, 22] on span "Publish" at bounding box center [1354, 19] width 61 height 15
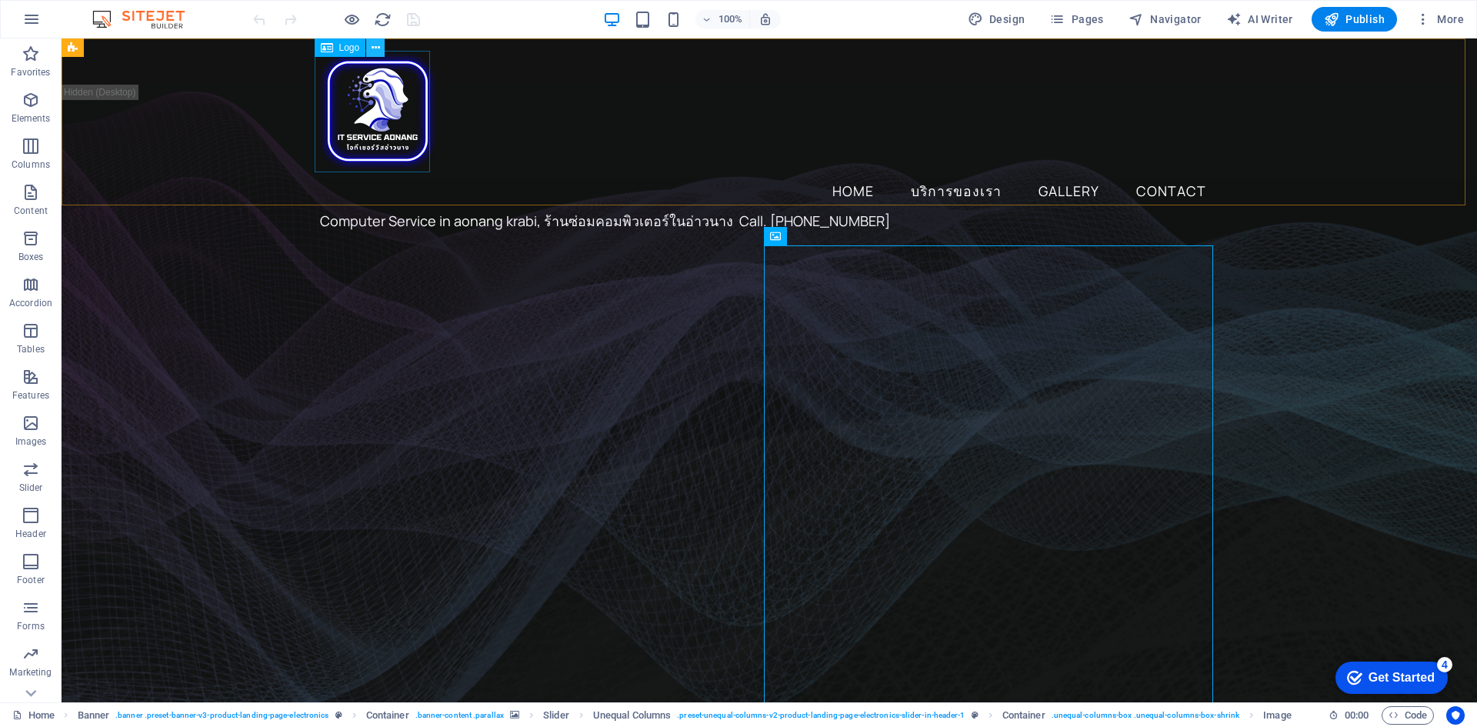
click at [376, 49] on icon at bounding box center [376, 48] width 8 height 16
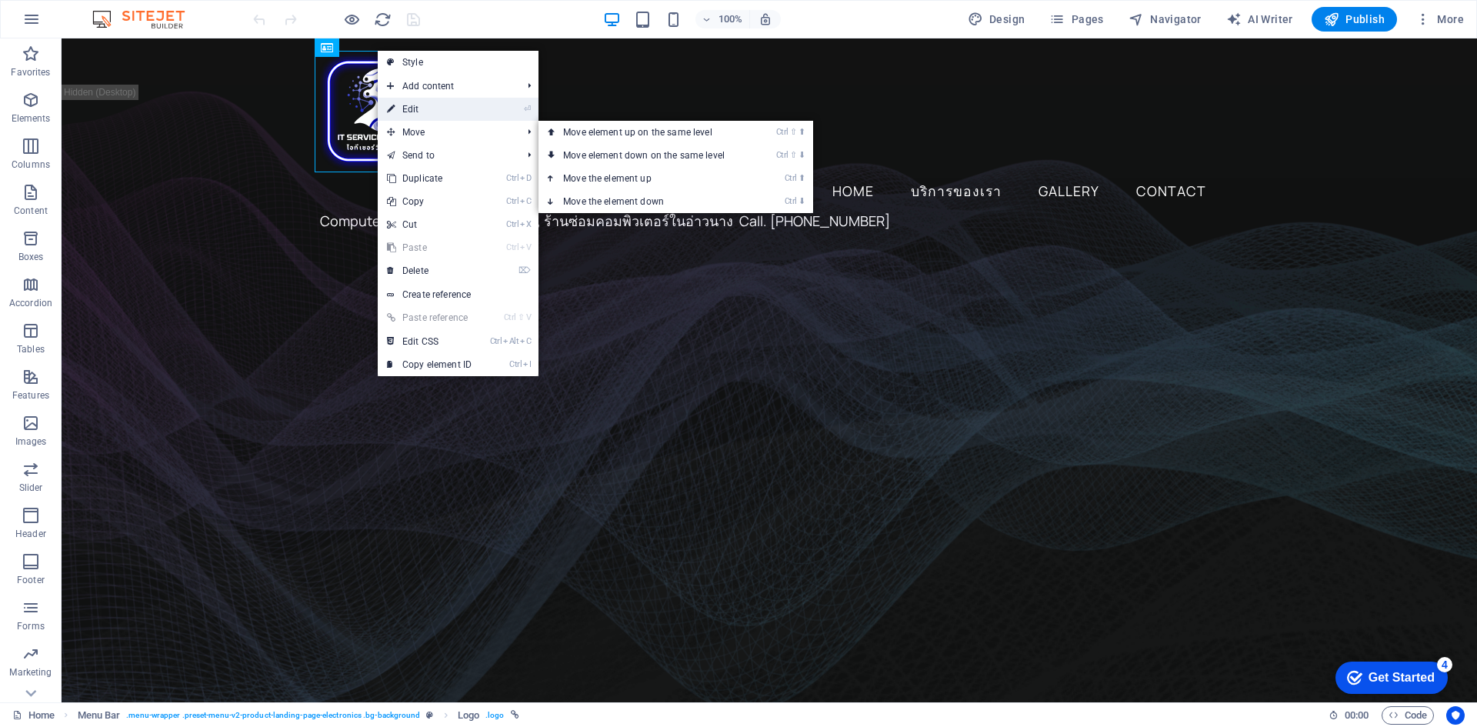
click at [432, 112] on link "⏎ Edit" at bounding box center [429, 109] width 103 height 23
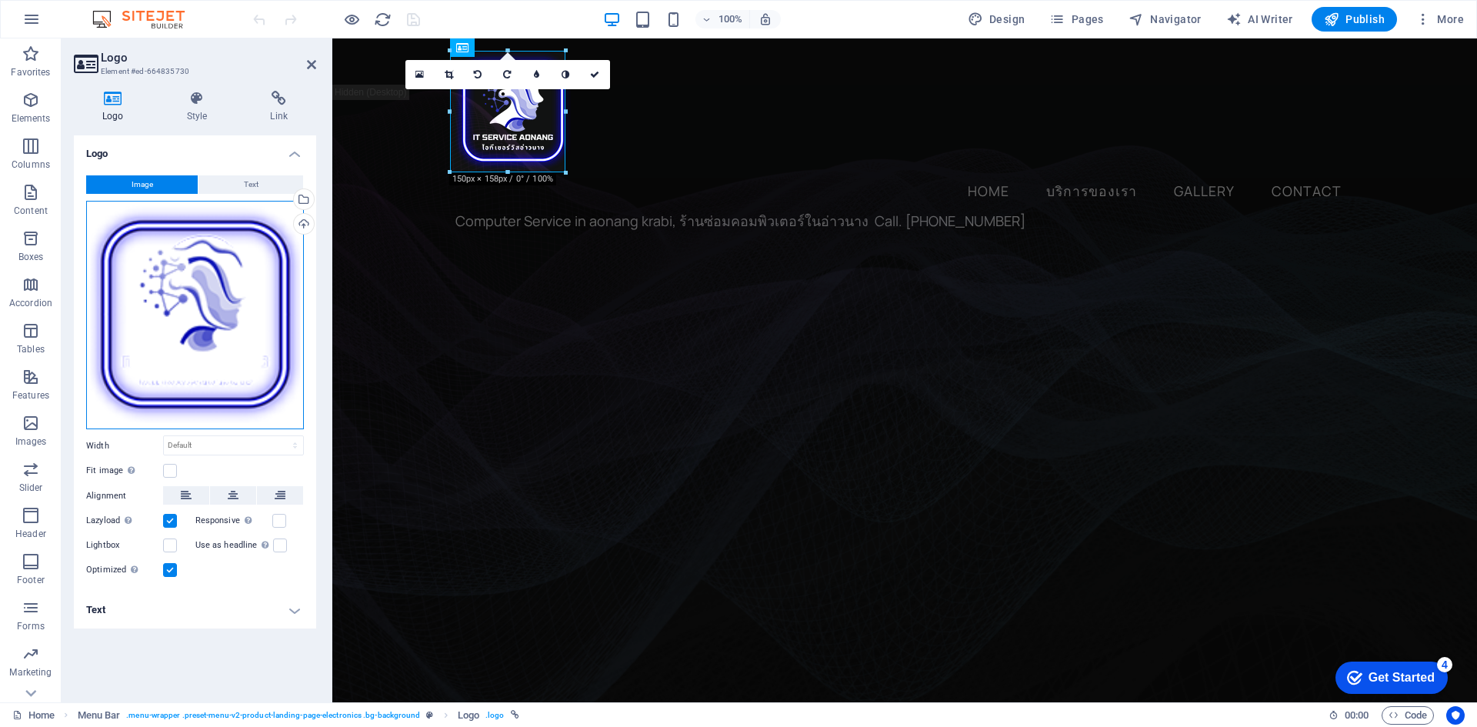
click at [241, 305] on div "Drag files here, click to choose files or select files from Files or our free s…" at bounding box center [195, 315] width 218 height 229
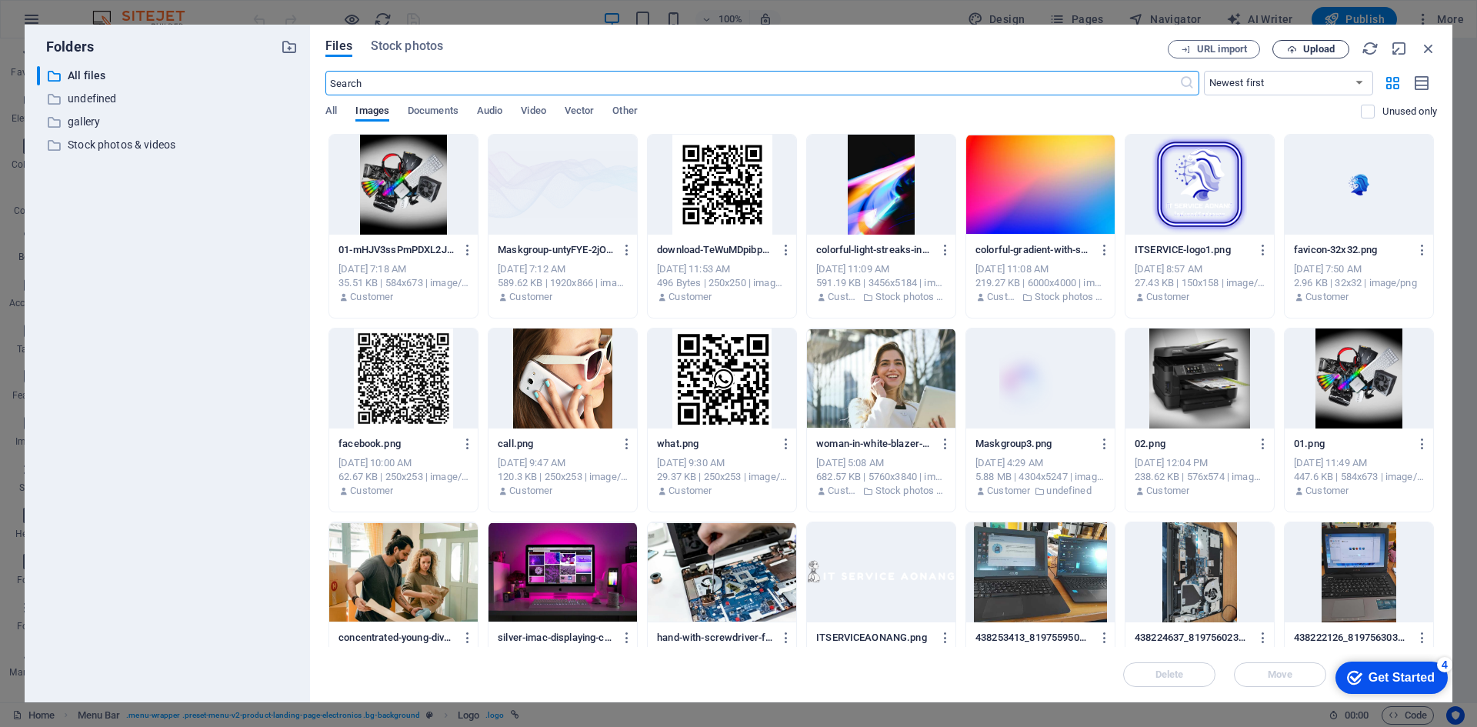
click at [1291, 45] on icon "button" at bounding box center [1292, 50] width 10 height 10
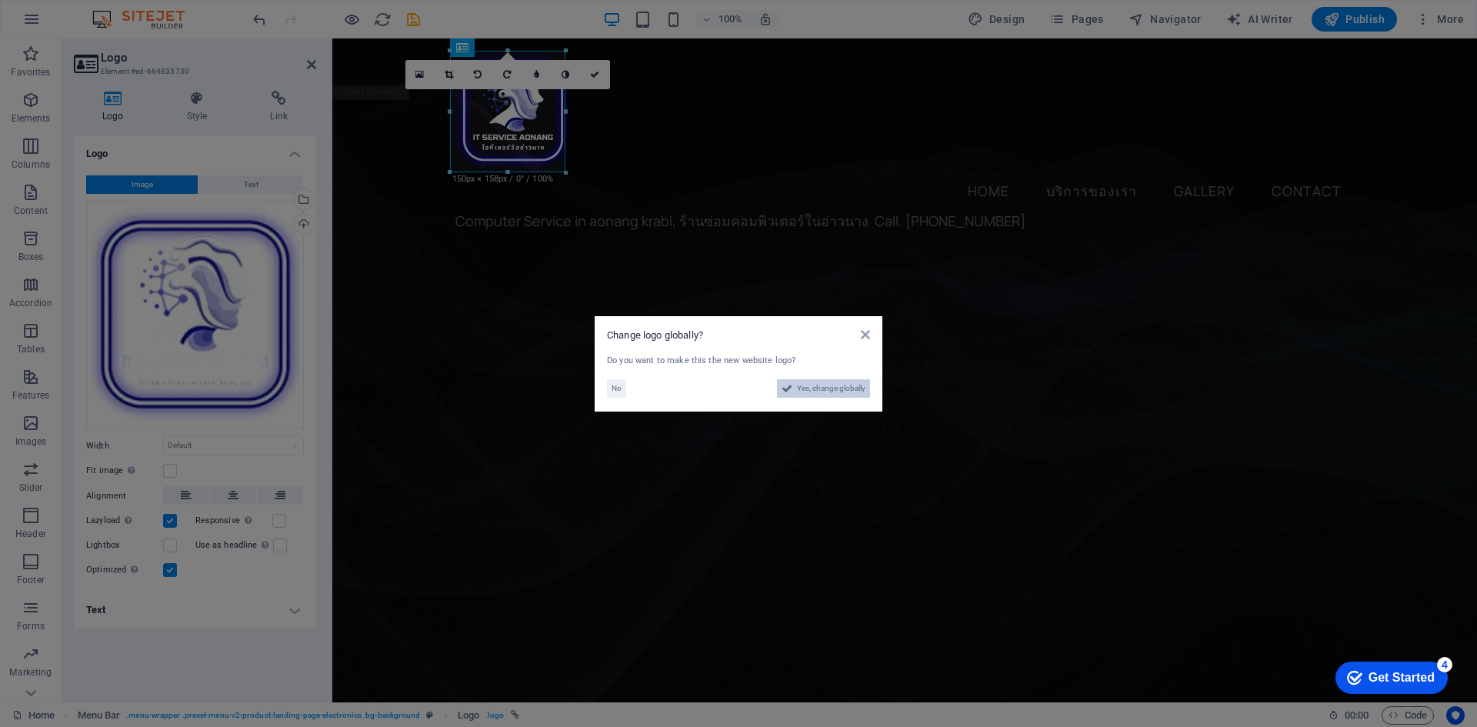
click at [811, 391] on span "Yes, change globally" at bounding box center [831, 388] width 68 height 18
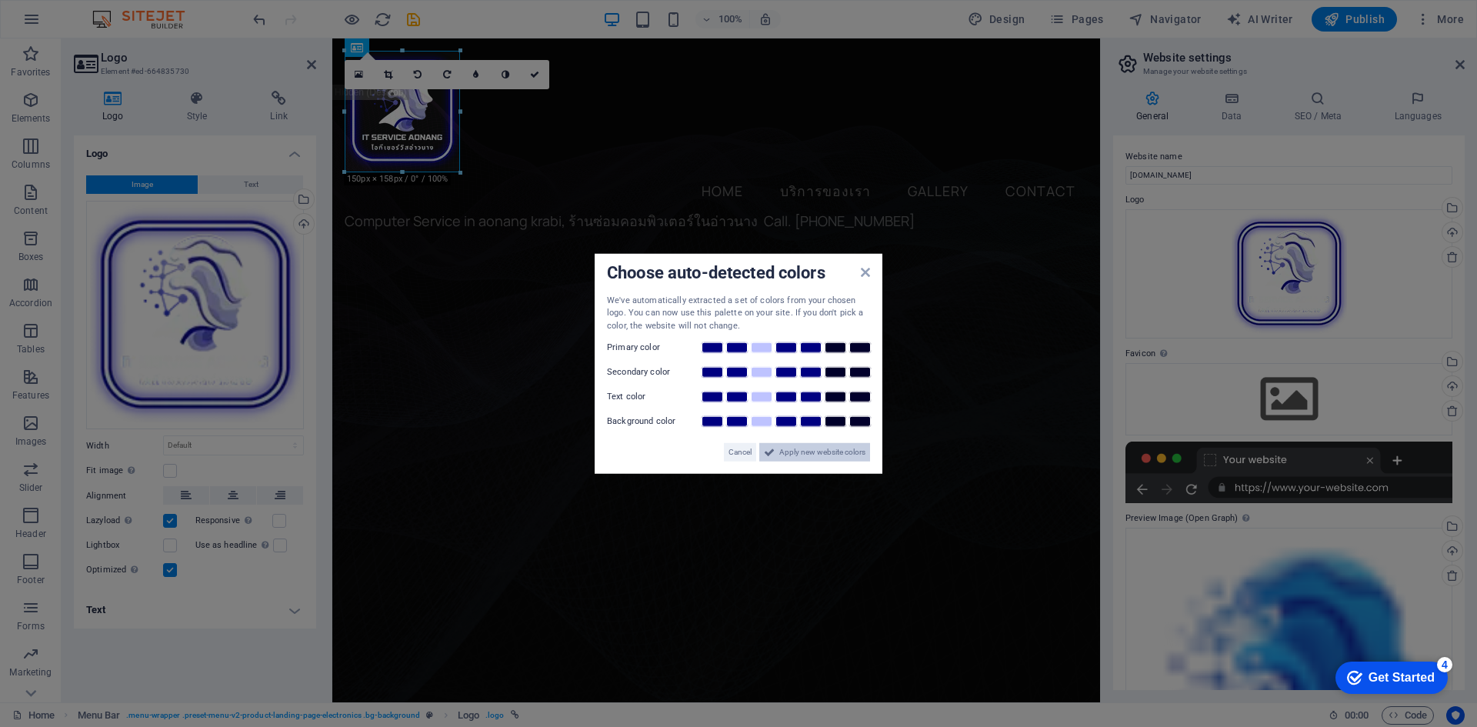
click at [773, 451] on icon at bounding box center [769, 452] width 11 height 18
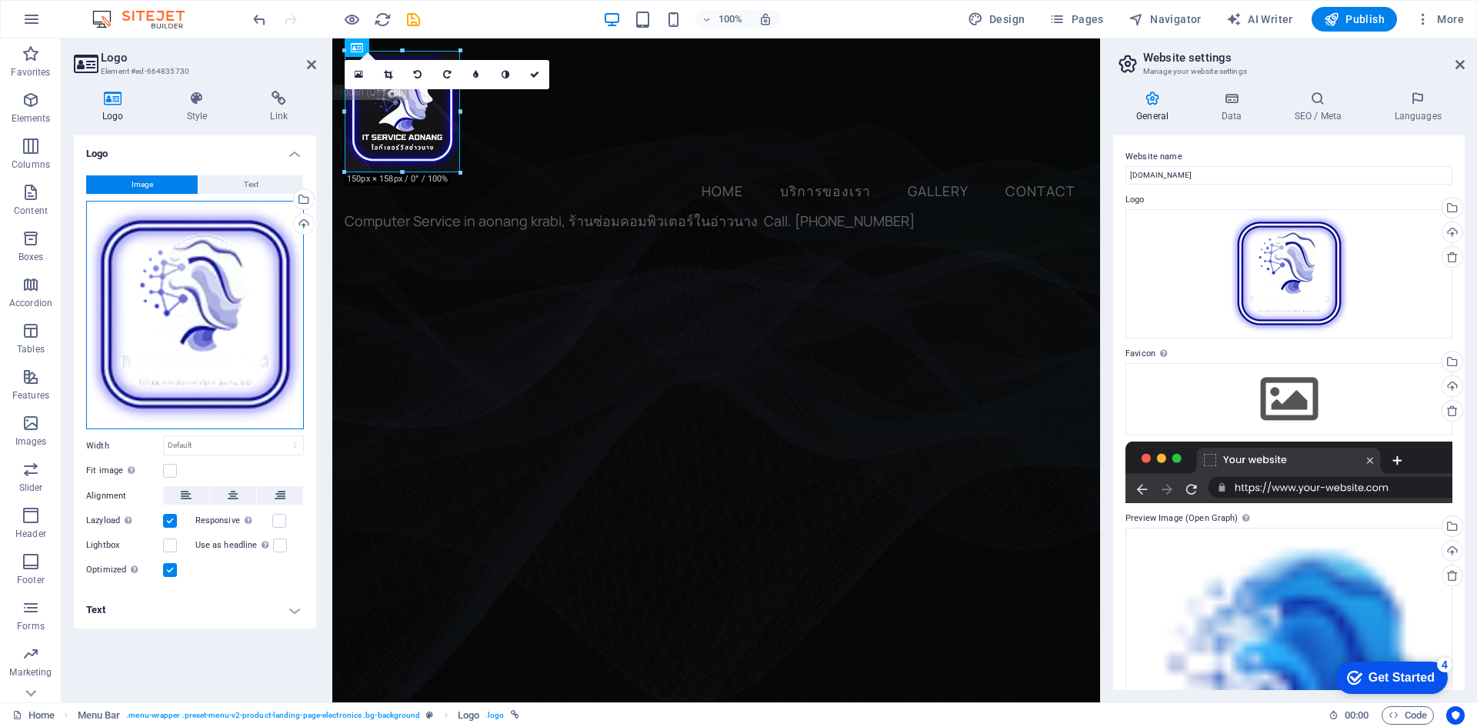
click at [205, 313] on div "Drag files here, click to choose files or select files from Files or our free s…" at bounding box center [195, 315] width 218 height 229
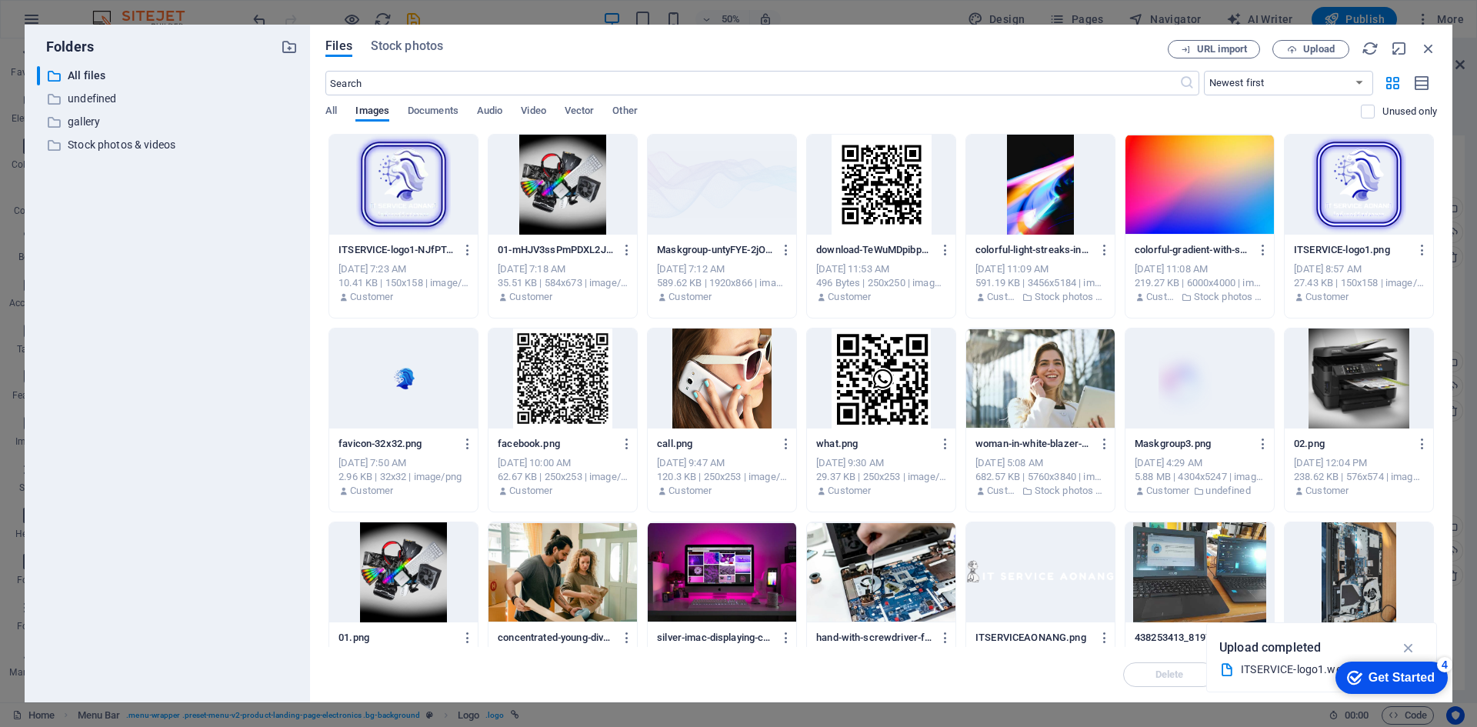
click at [405, 181] on div at bounding box center [403, 185] width 148 height 100
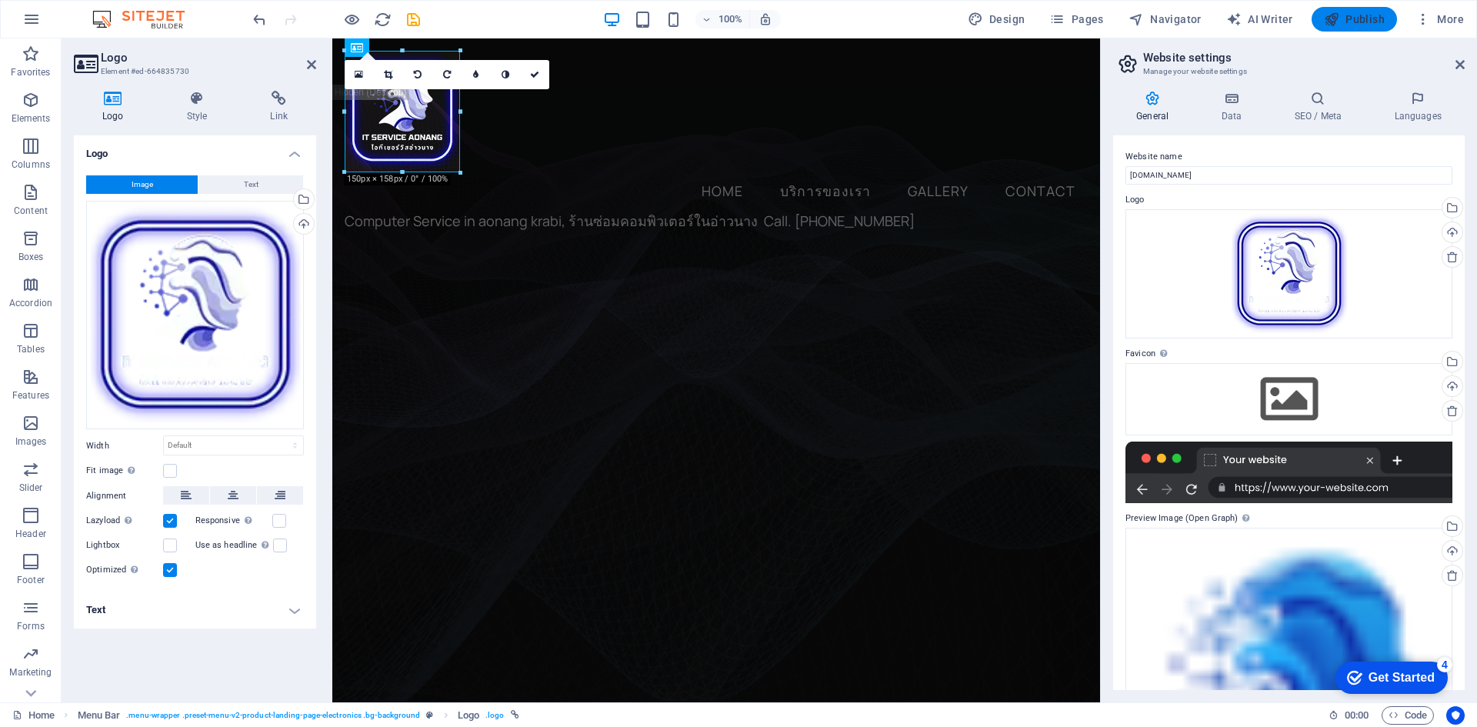
click at [1336, 15] on icon "button" at bounding box center [1331, 19] width 15 height 15
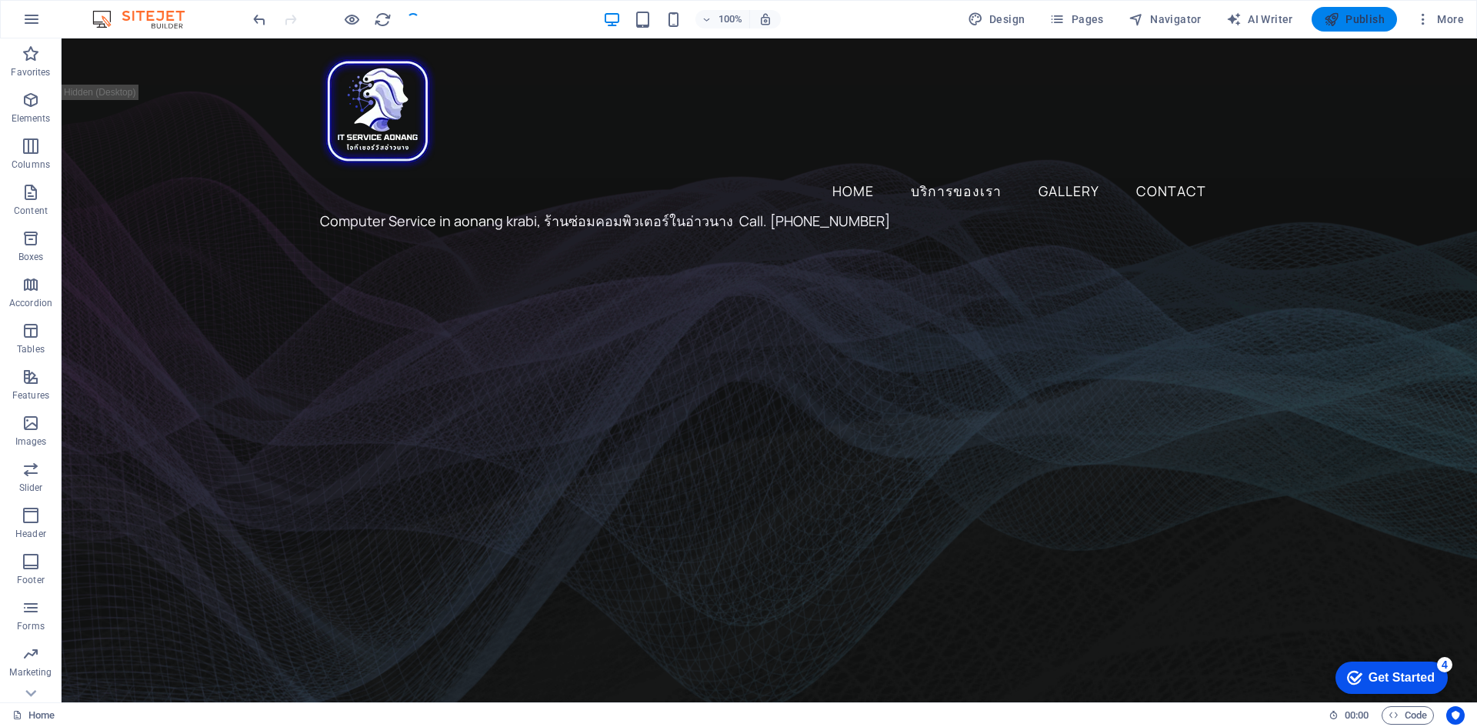
click at [1336, 15] on icon "button" at bounding box center [1331, 19] width 15 height 15
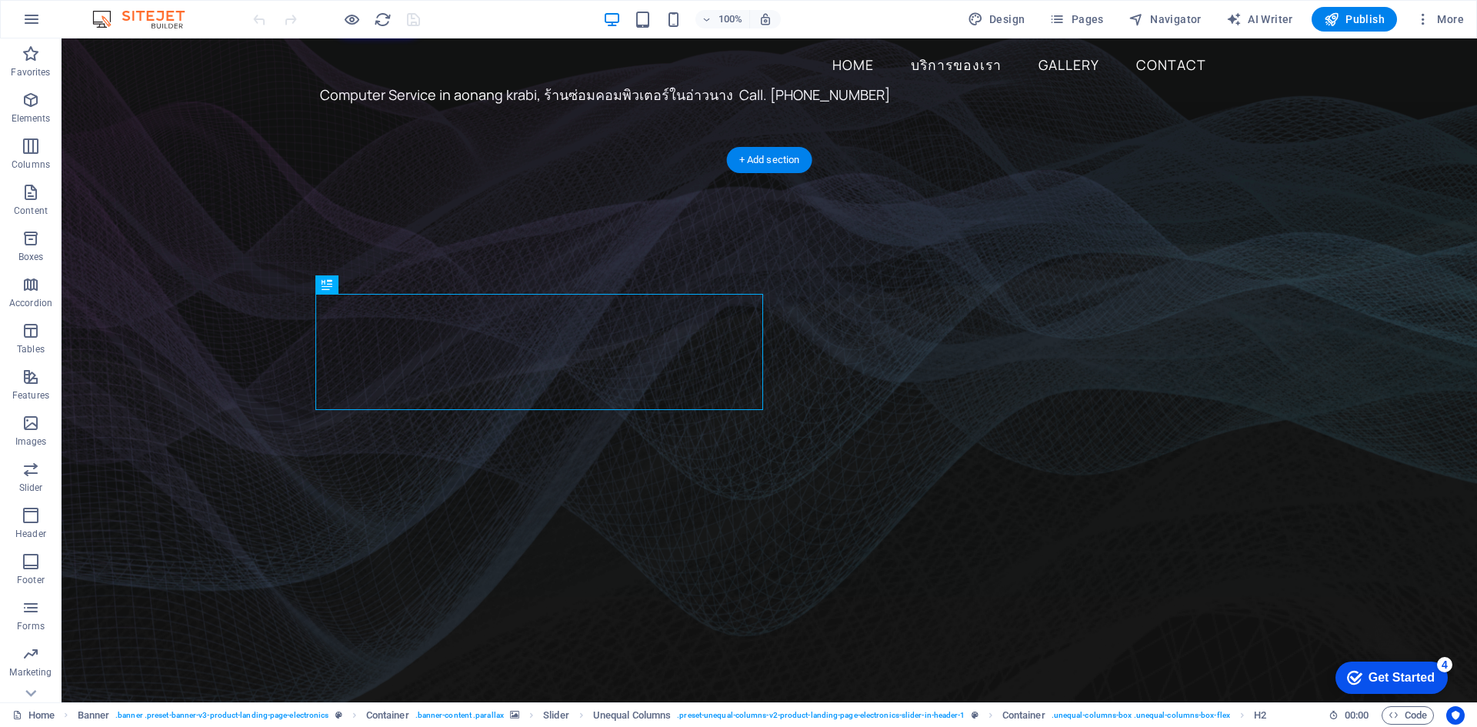
scroll to position [231, 0]
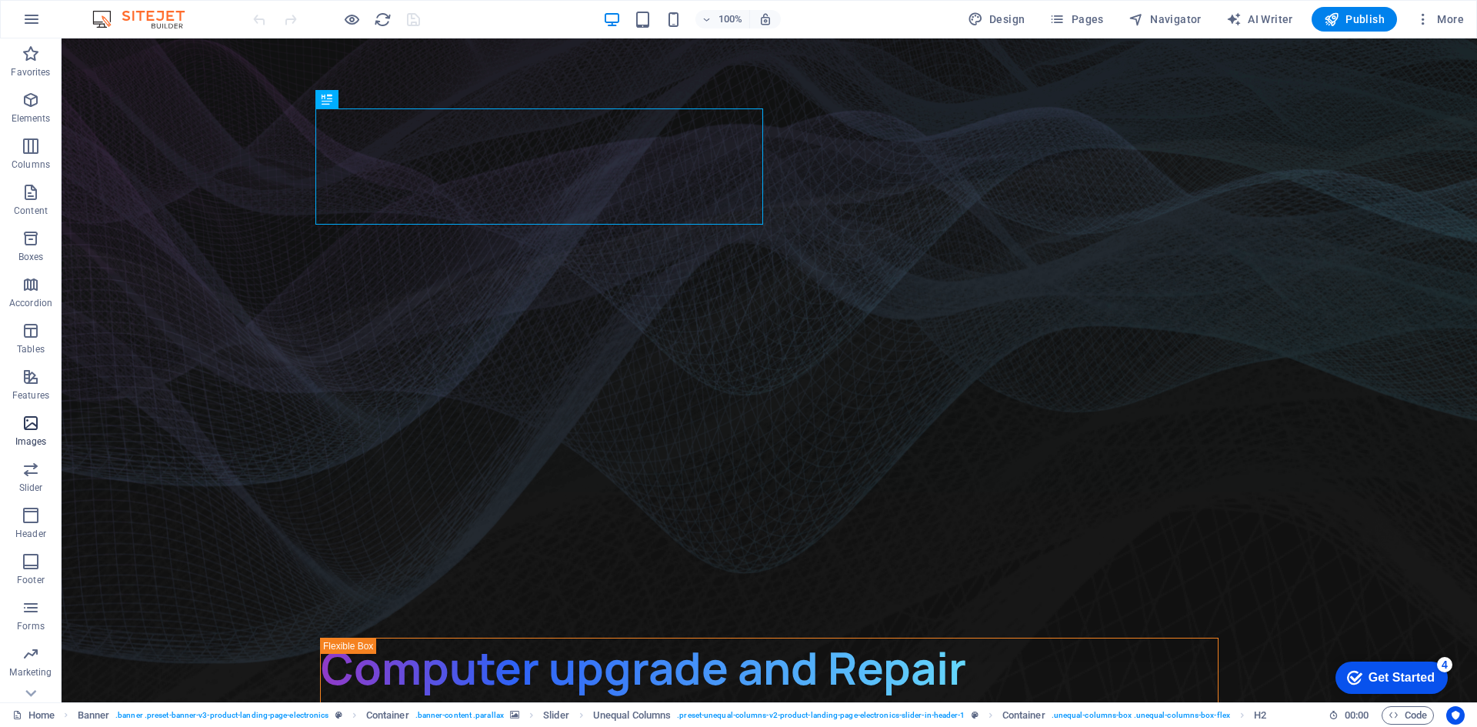
click at [32, 435] on span "Images" at bounding box center [31, 432] width 62 height 37
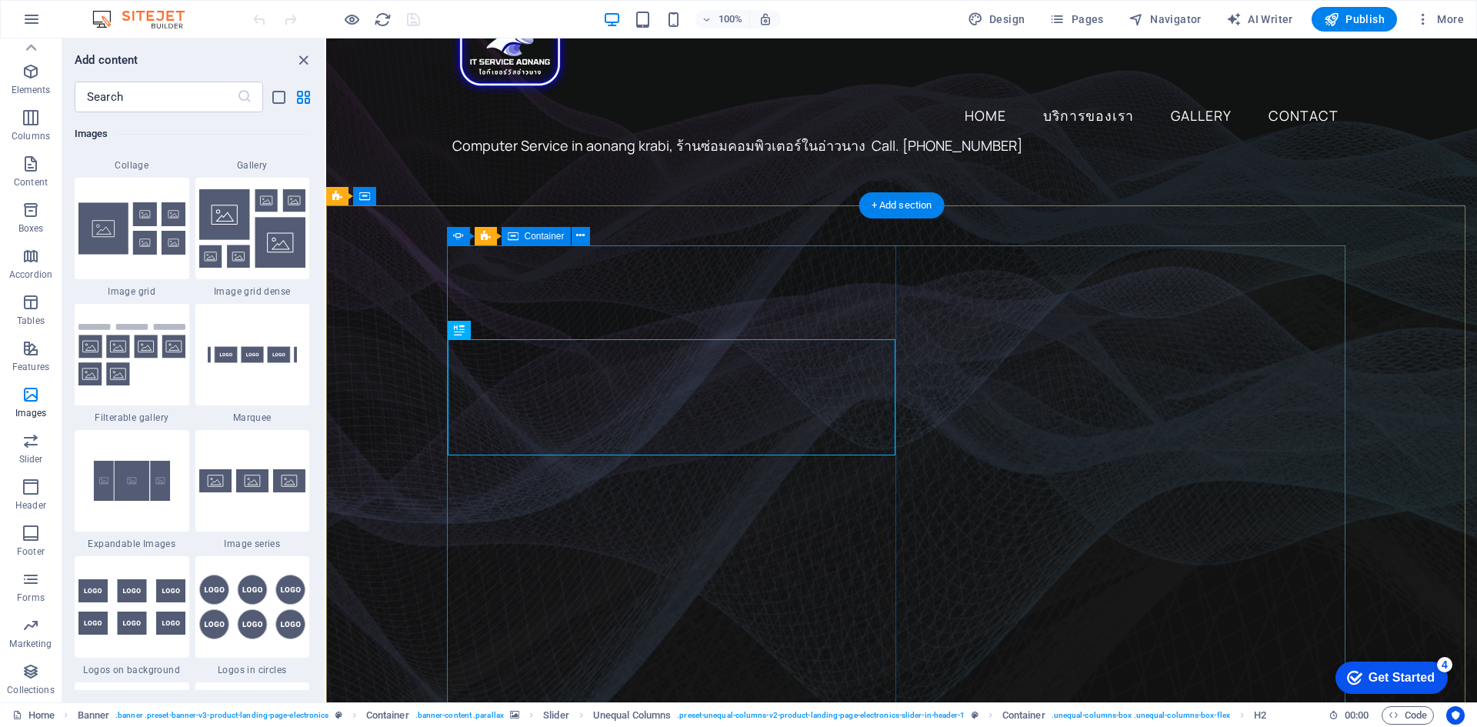
scroll to position [0, 0]
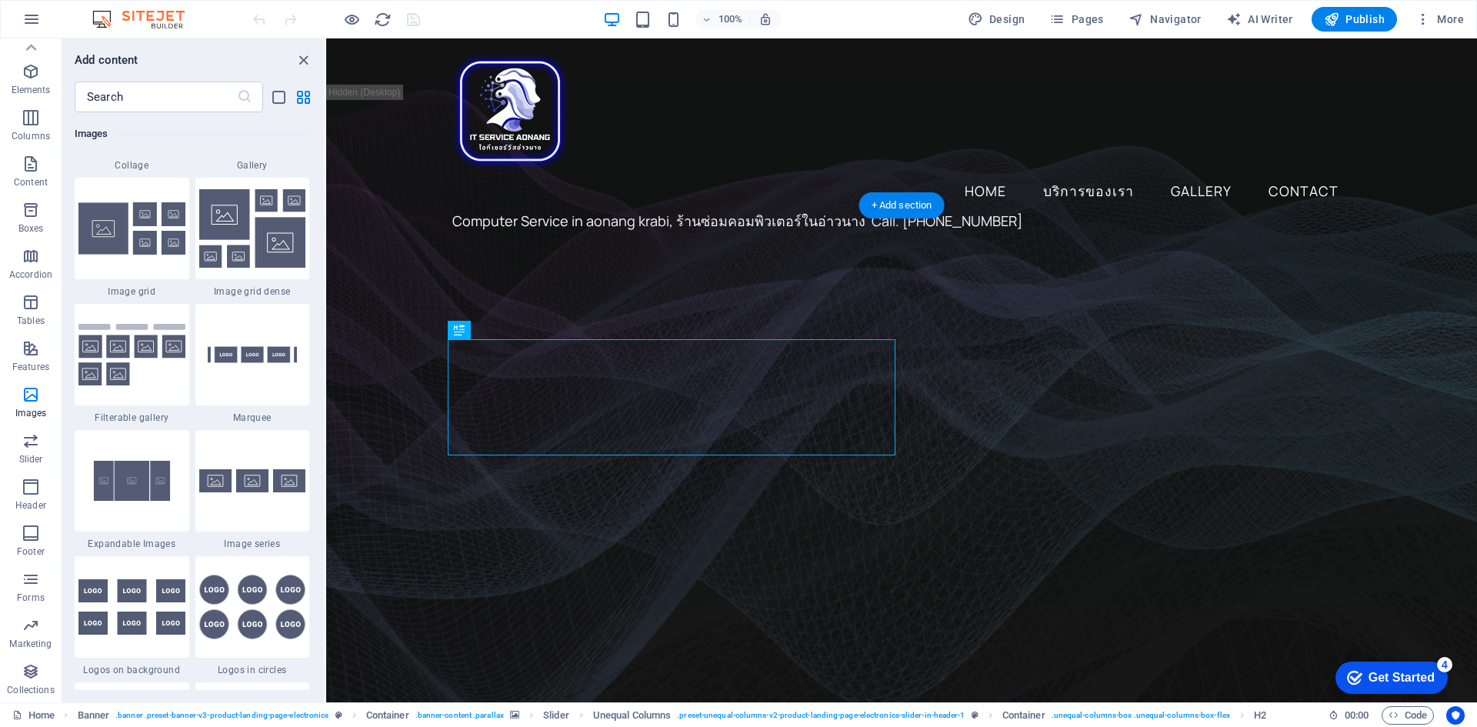
click at [383, 328] on figure at bounding box center [901, 489] width 1151 height 625
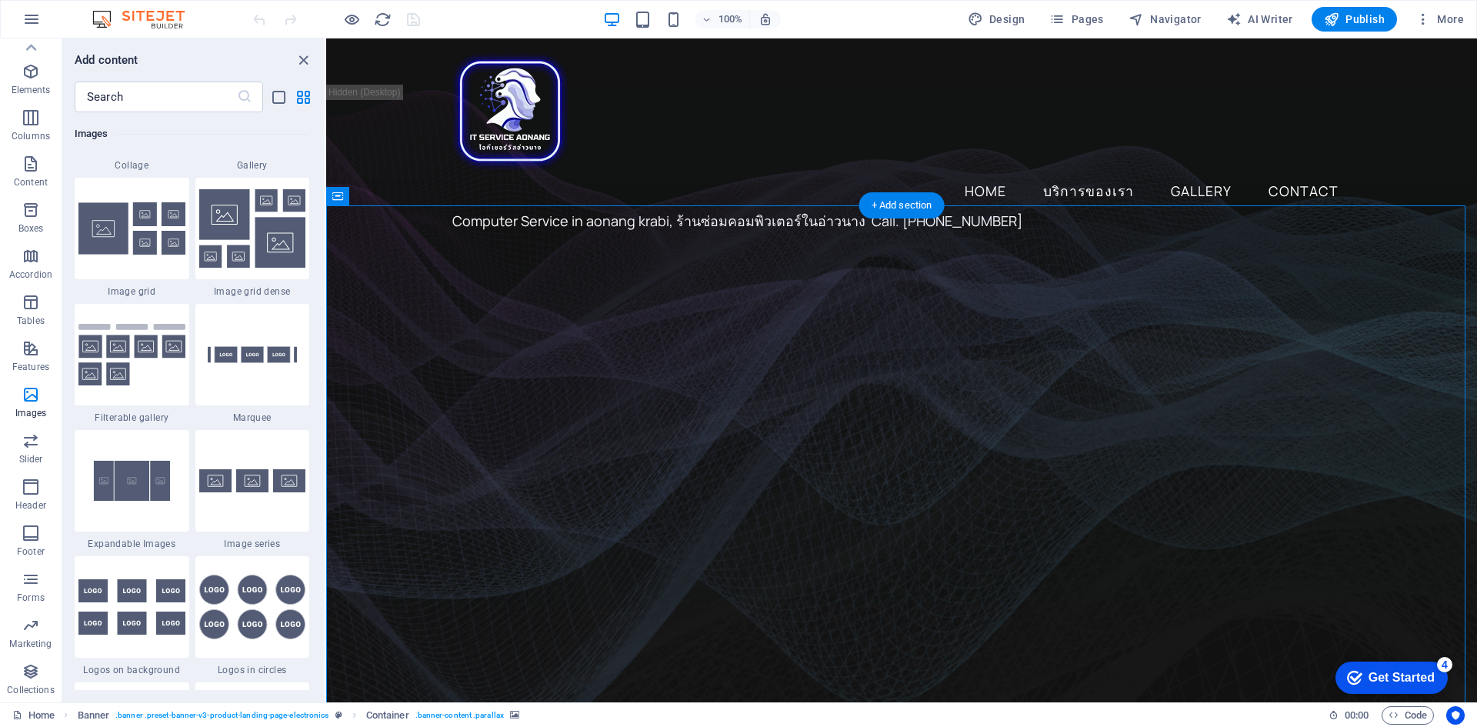
click at [383, 327] on figure at bounding box center [901, 489] width 1151 height 625
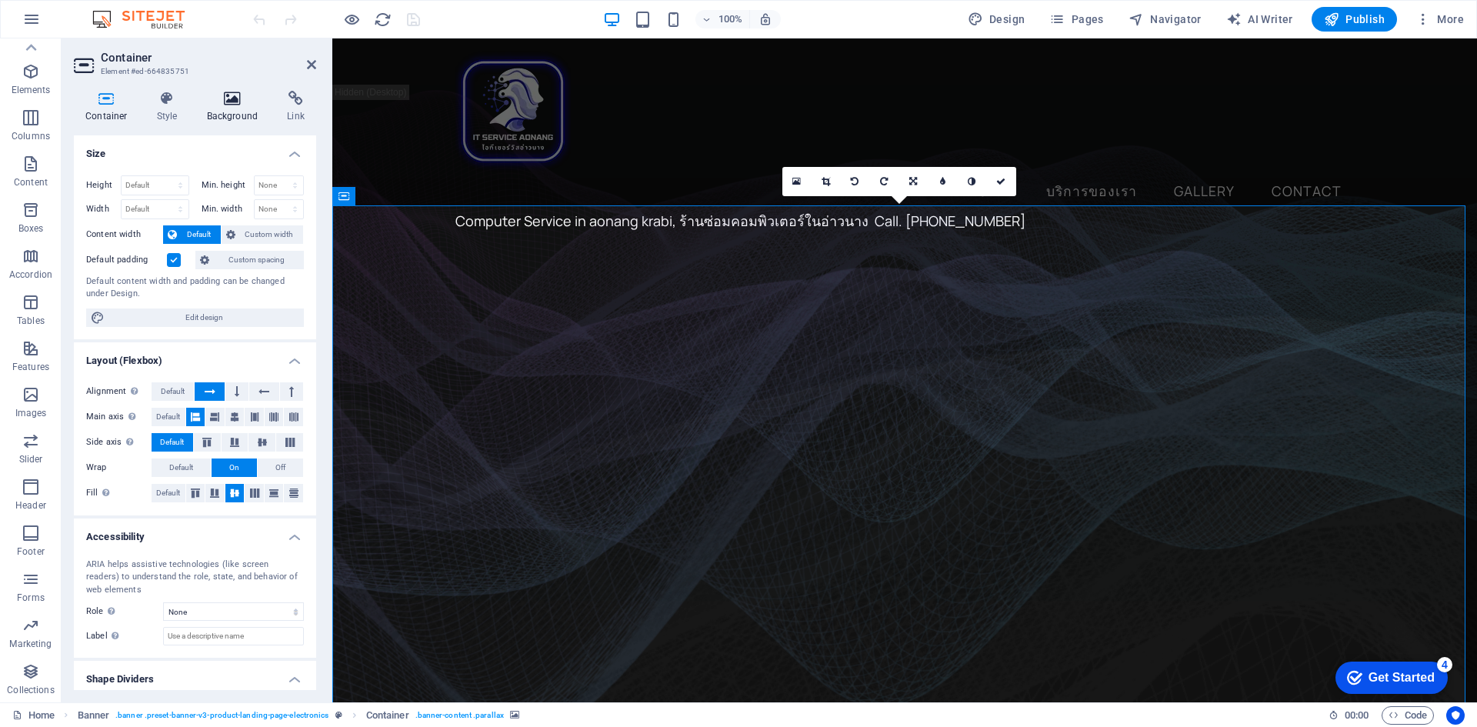
click at [228, 103] on icon at bounding box center [232, 98] width 75 height 15
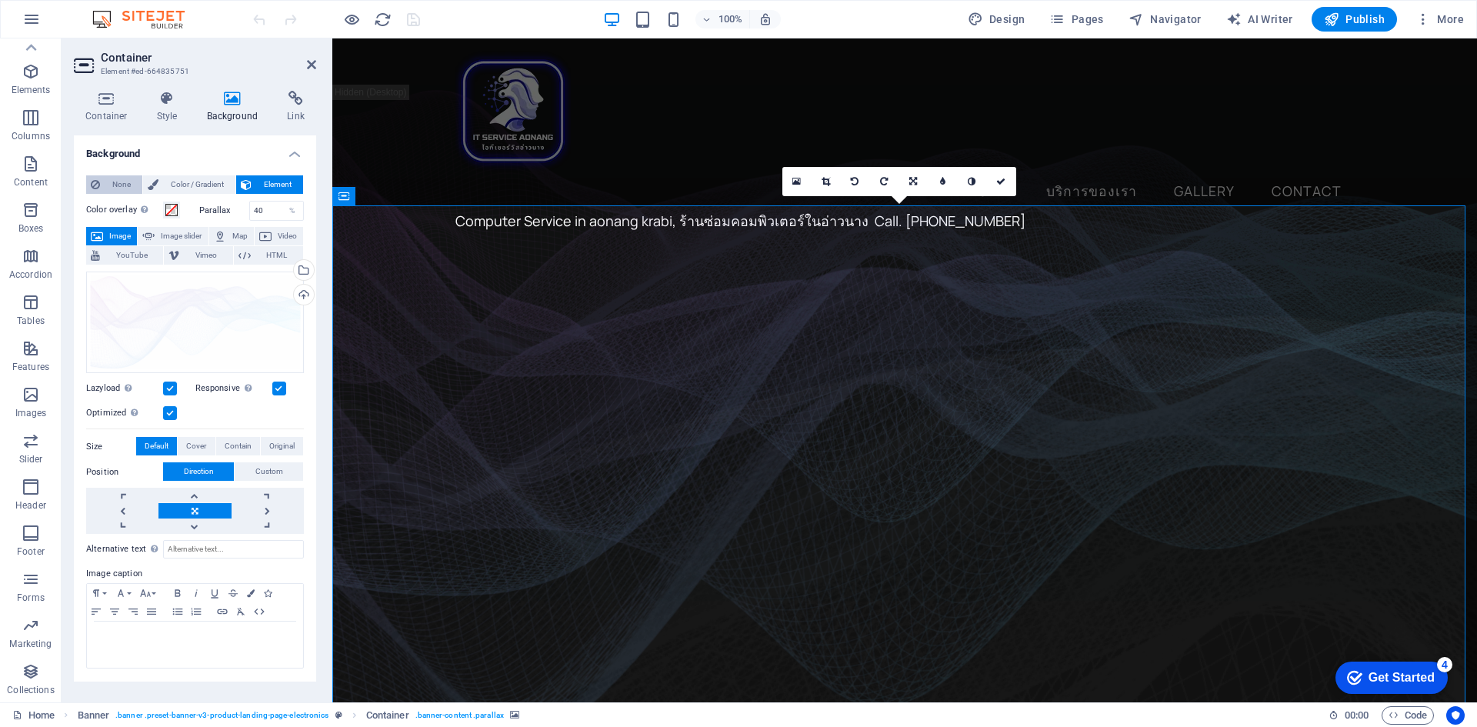
click at [128, 186] on span "None" at bounding box center [121, 184] width 33 height 18
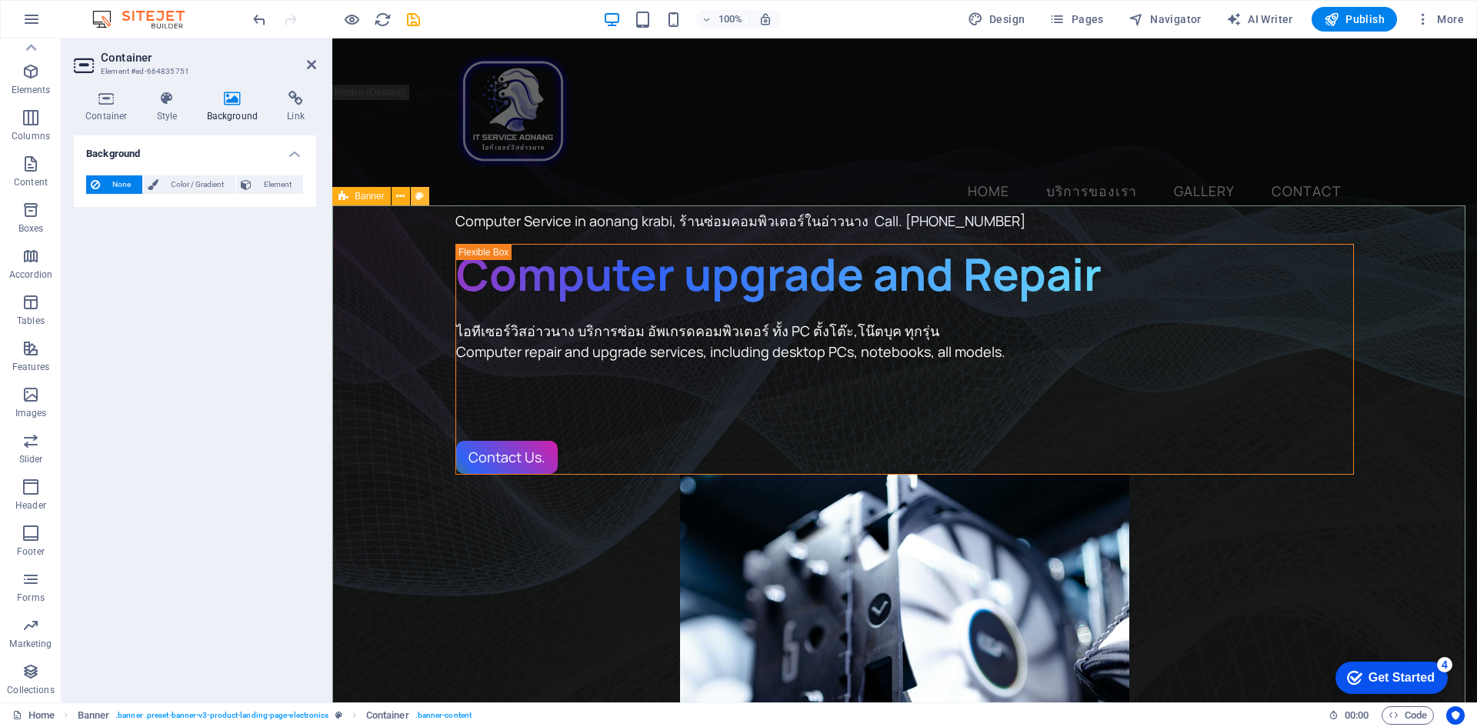
click at [417, 198] on icon at bounding box center [419, 196] width 8 height 16
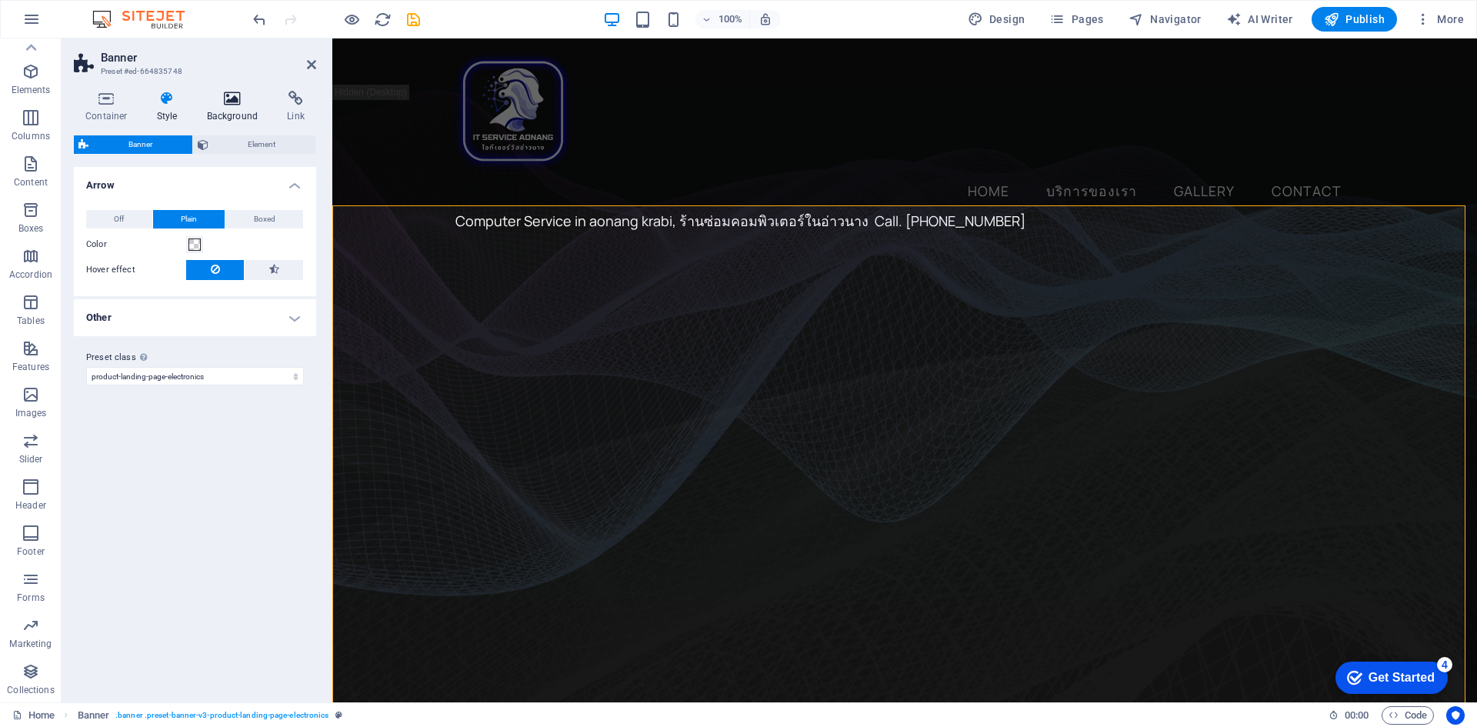
click at [228, 112] on h4 "Background" at bounding box center [235, 107] width 81 height 32
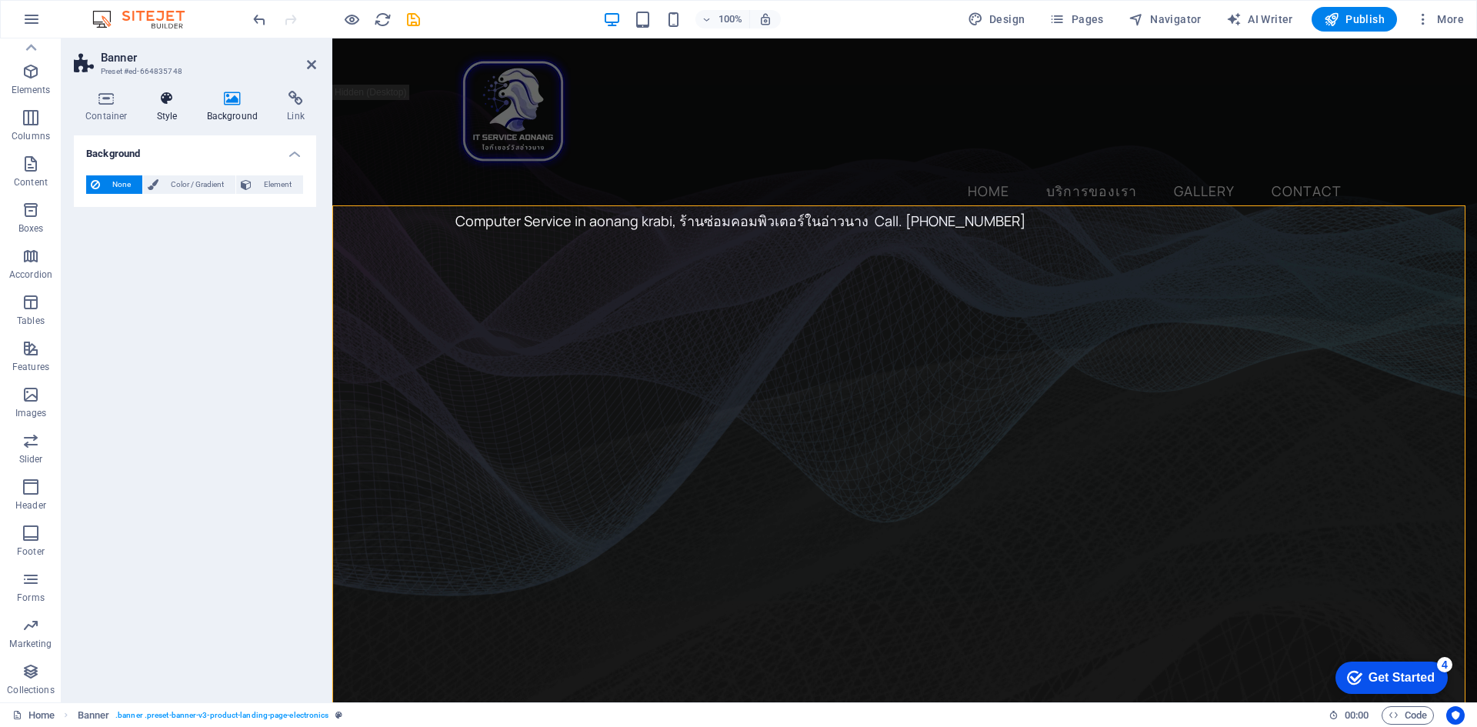
click at [165, 115] on h4 "Style" at bounding box center [170, 107] width 50 height 32
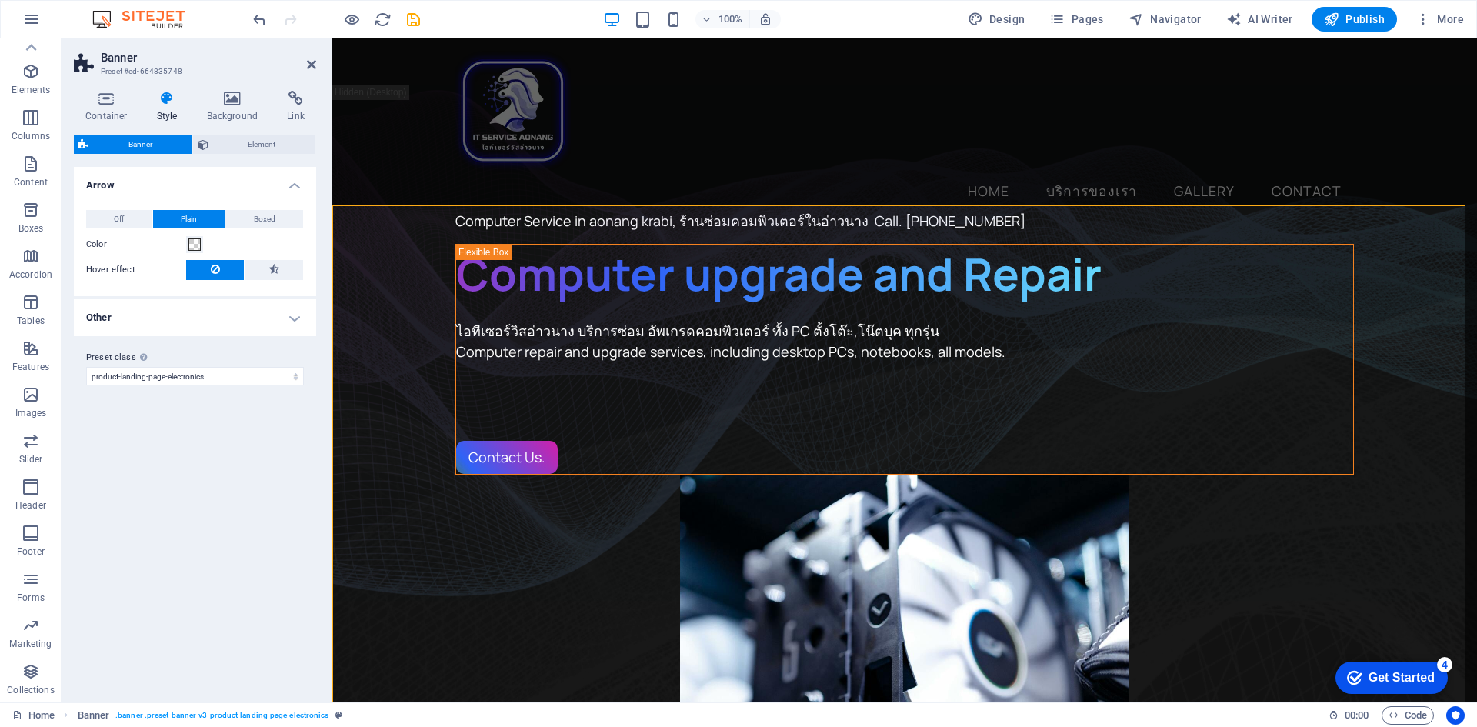
click at [222, 318] on h4 "Other" at bounding box center [195, 317] width 242 height 37
click at [172, 112] on h4 "Style" at bounding box center [170, 107] width 50 height 32
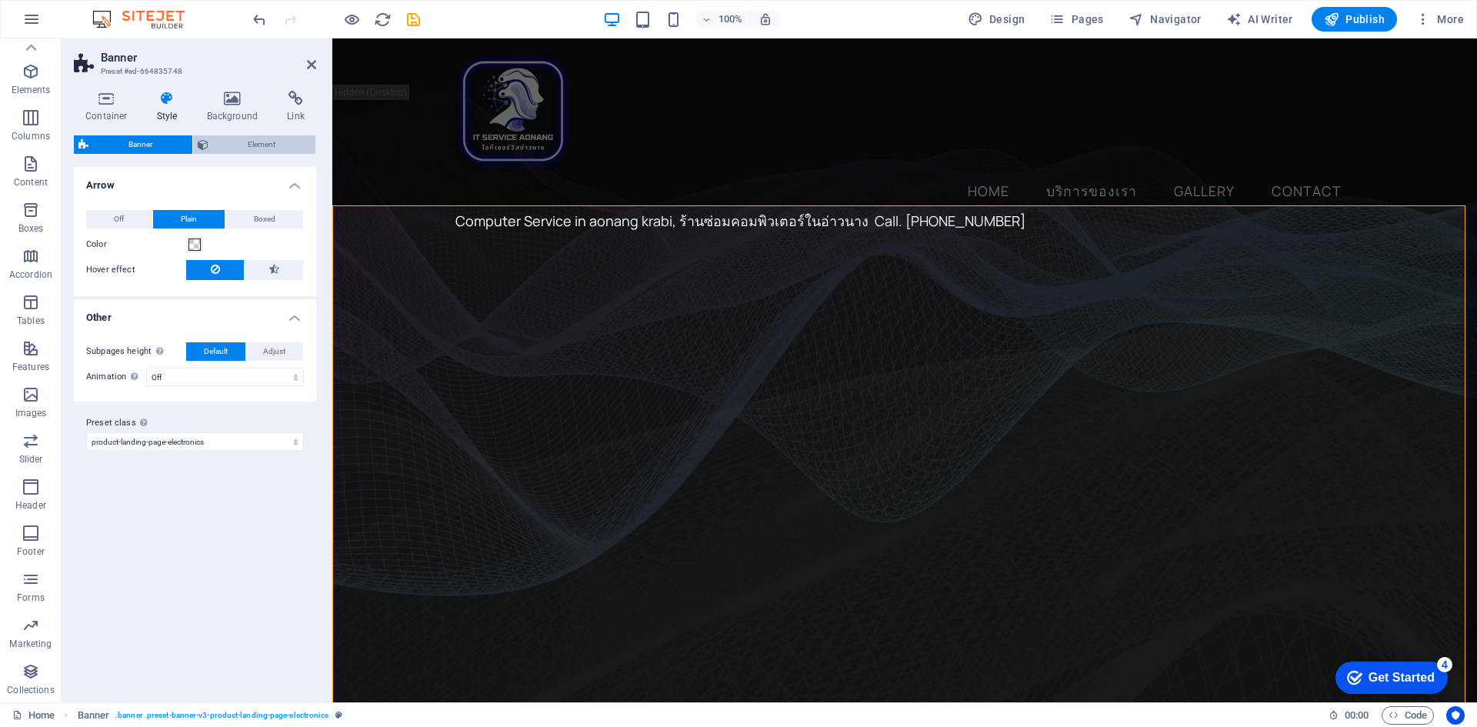
click at [239, 139] on span "Element" at bounding box center [262, 144] width 98 height 18
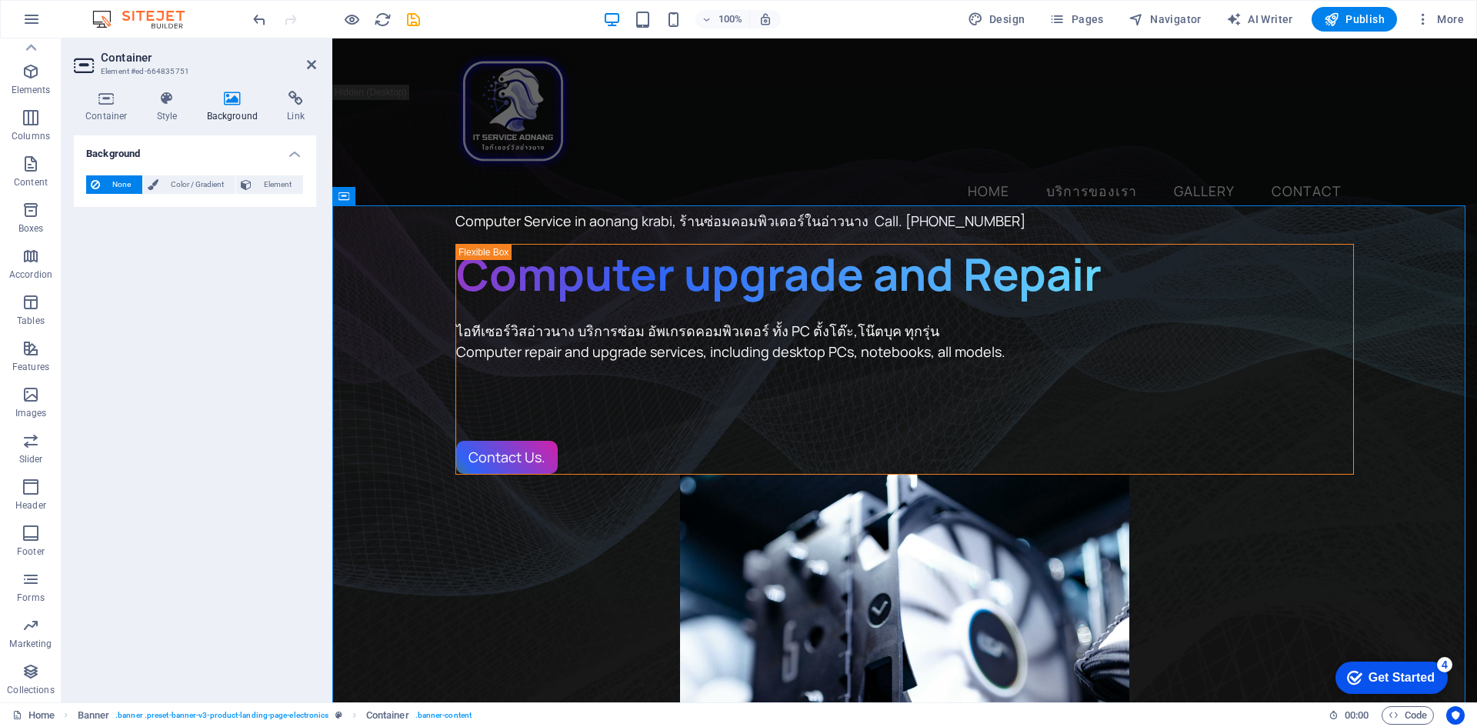
click at [97, 185] on icon at bounding box center [95, 184] width 9 height 18
click at [185, 185] on span "Color / Gradient" at bounding box center [197, 184] width 68 height 18
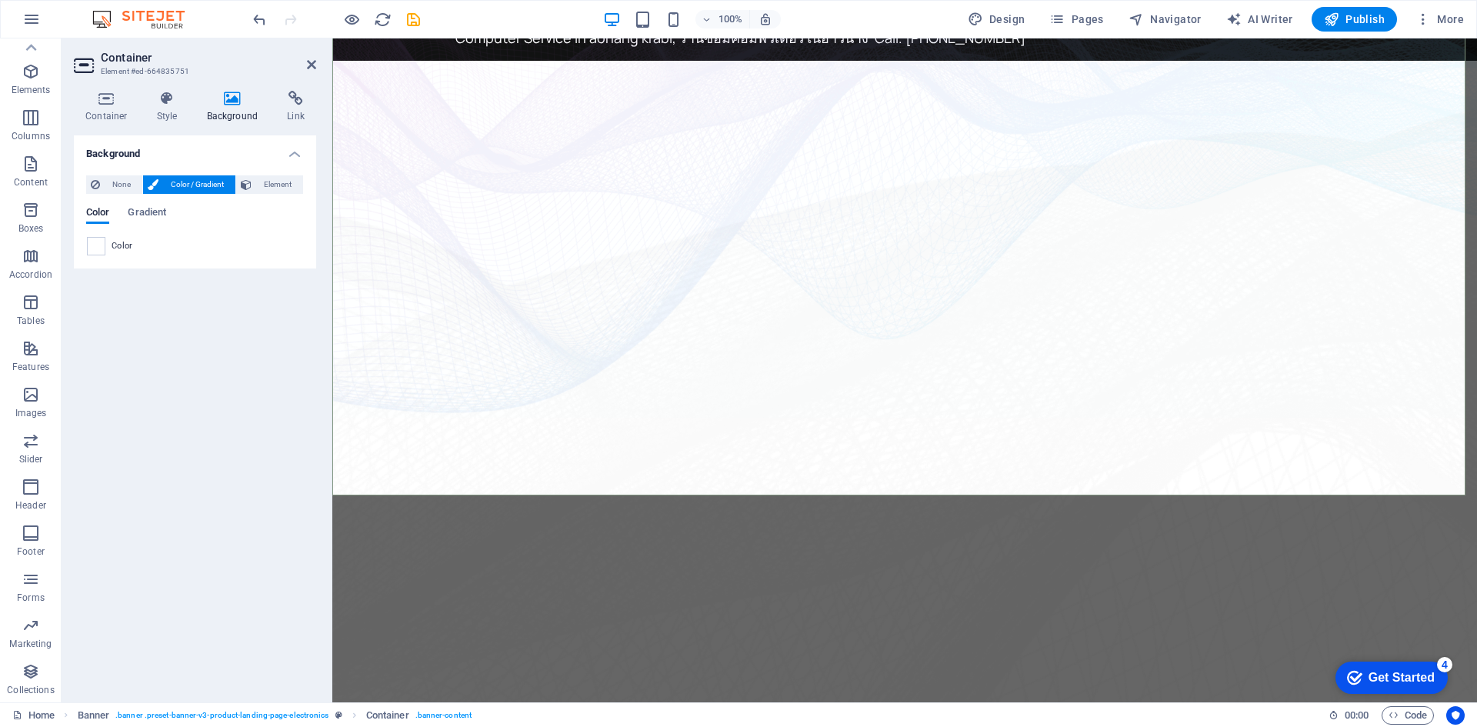
scroll to position [308, 0]
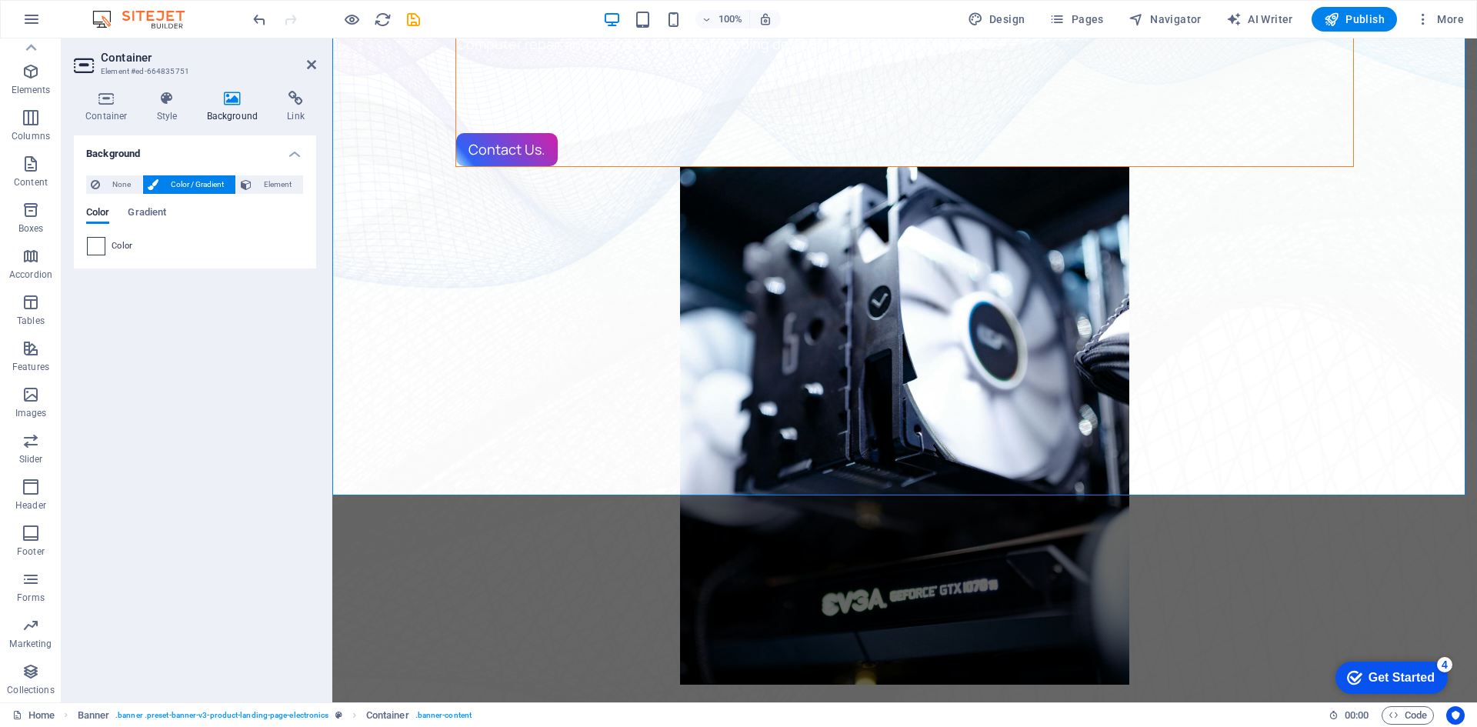
click at [89, 243] on span at bounding box center [96, 246] width 17 height 17
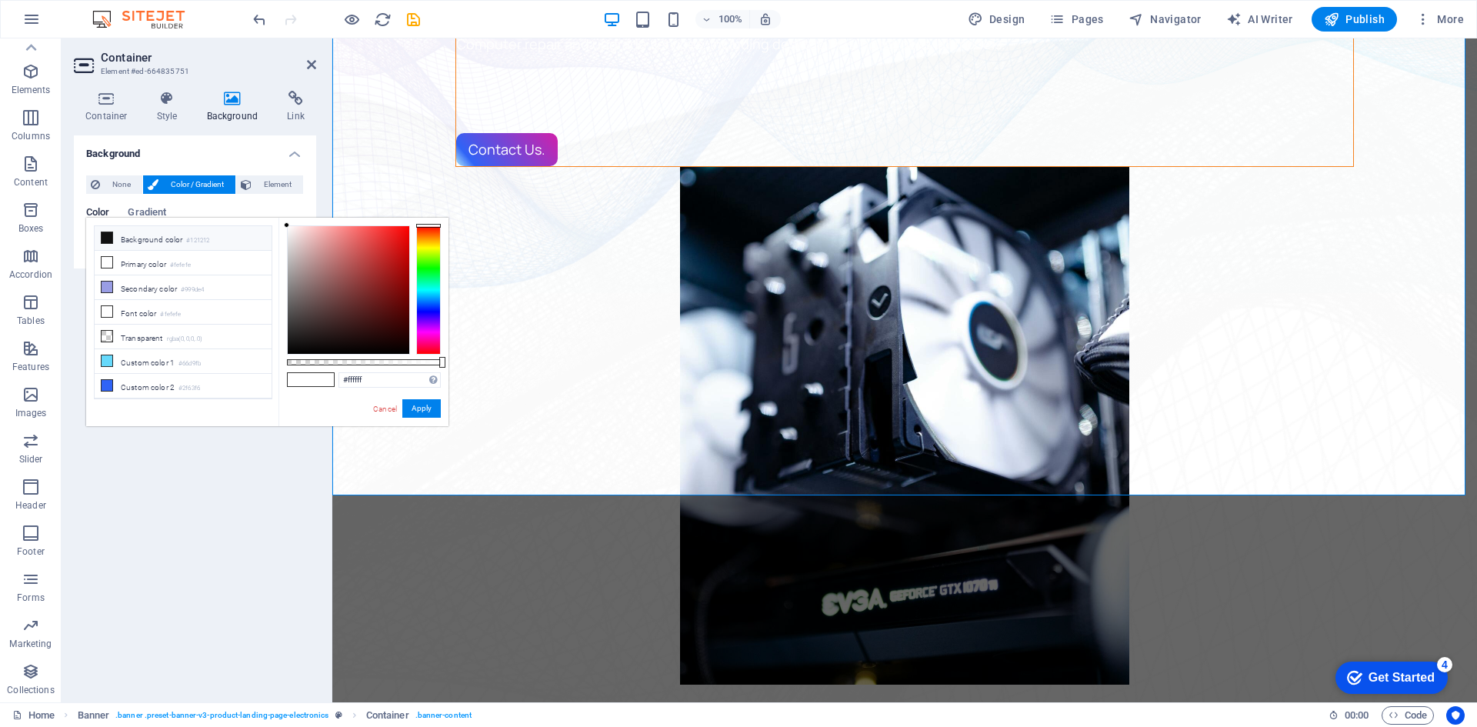
click at [106, 238] on icon at bounding box center [107, 237] width 11 height 11
type input "#121212"
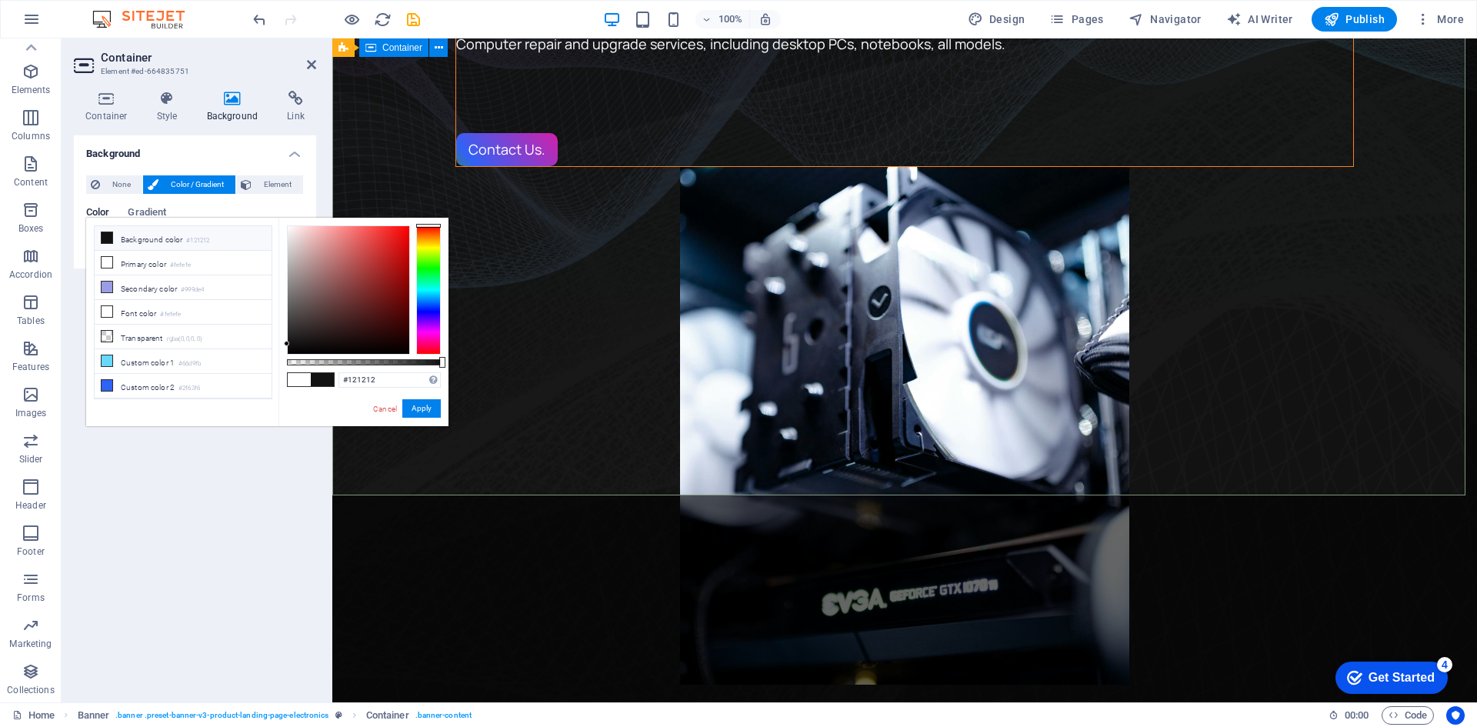
click at [418, 408] on button "Apply" at bounding box center [421, 408] width 38 height 18
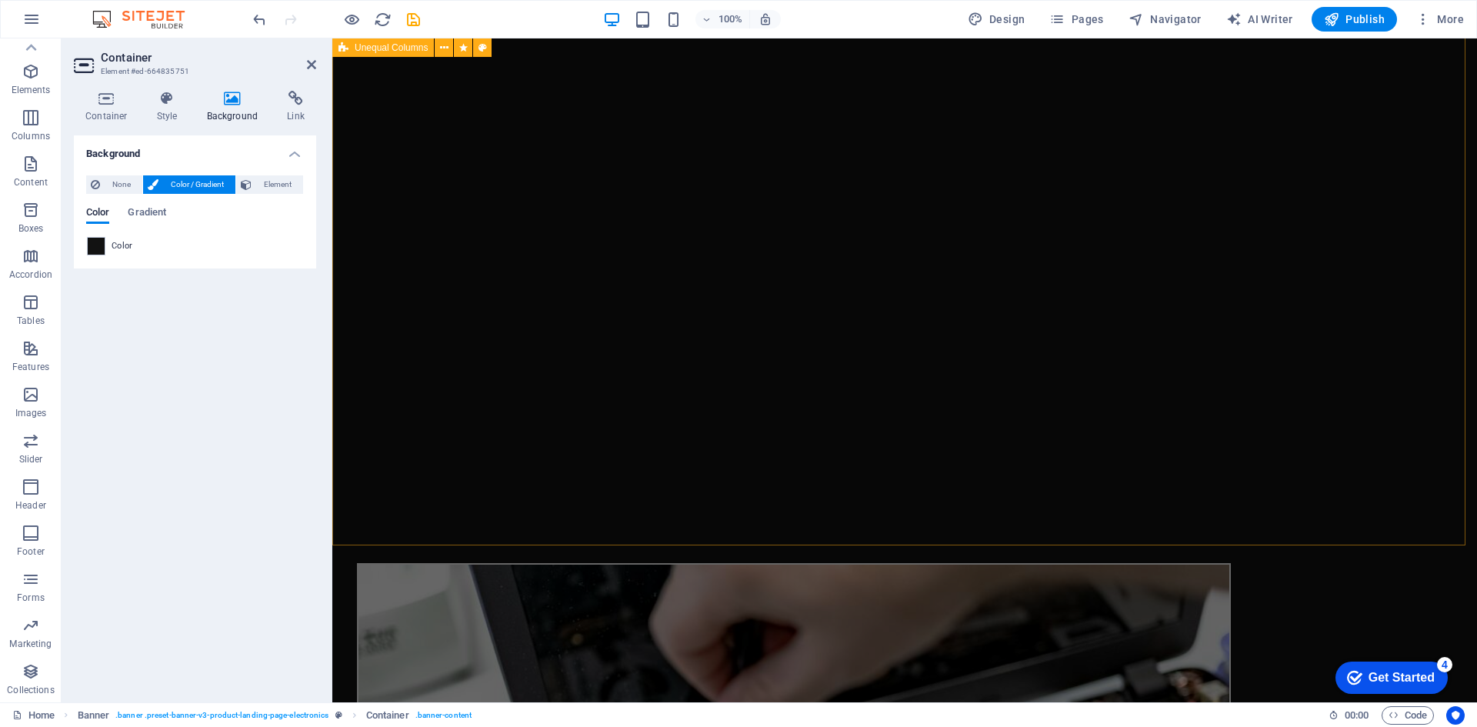
scroll to position [1615, 0]
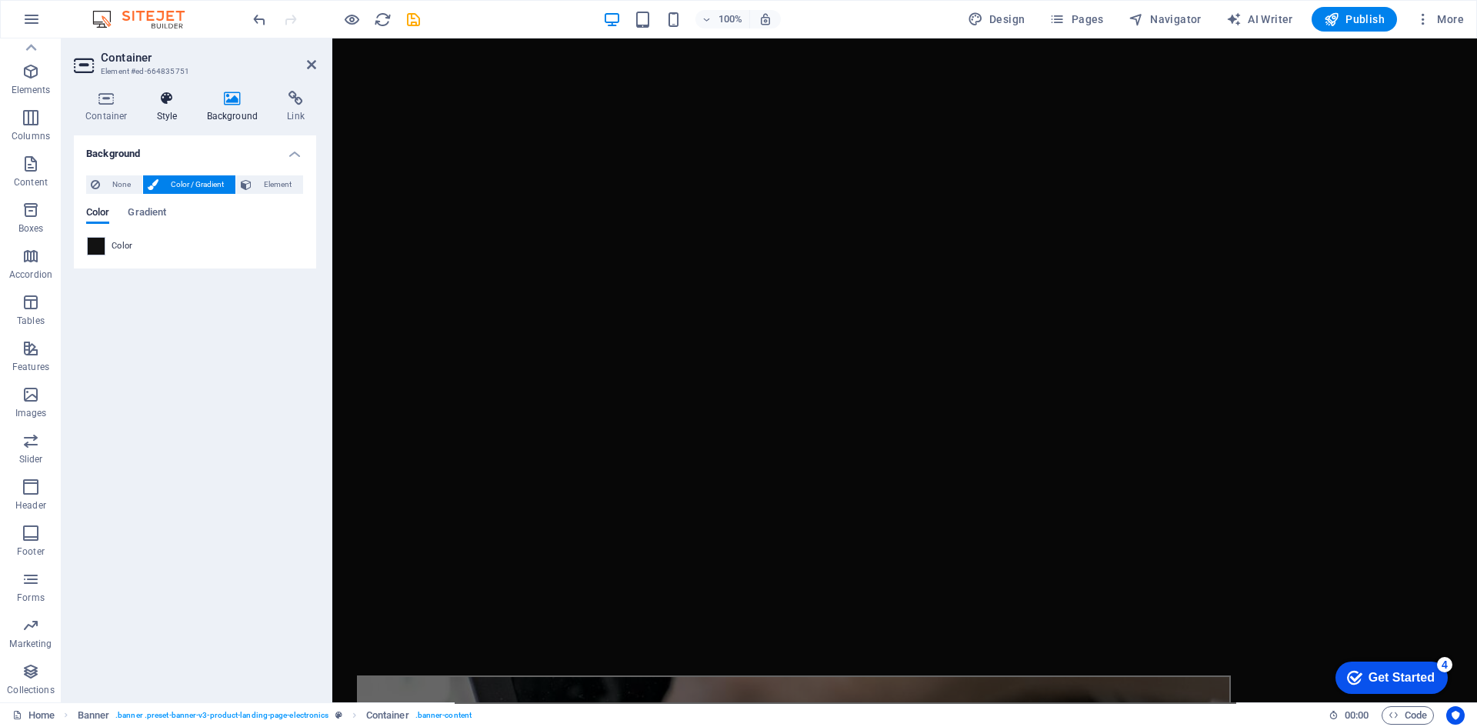
click at [158, 115] on h4 "Style" at bounding box center [170, 107] width 50 height 32
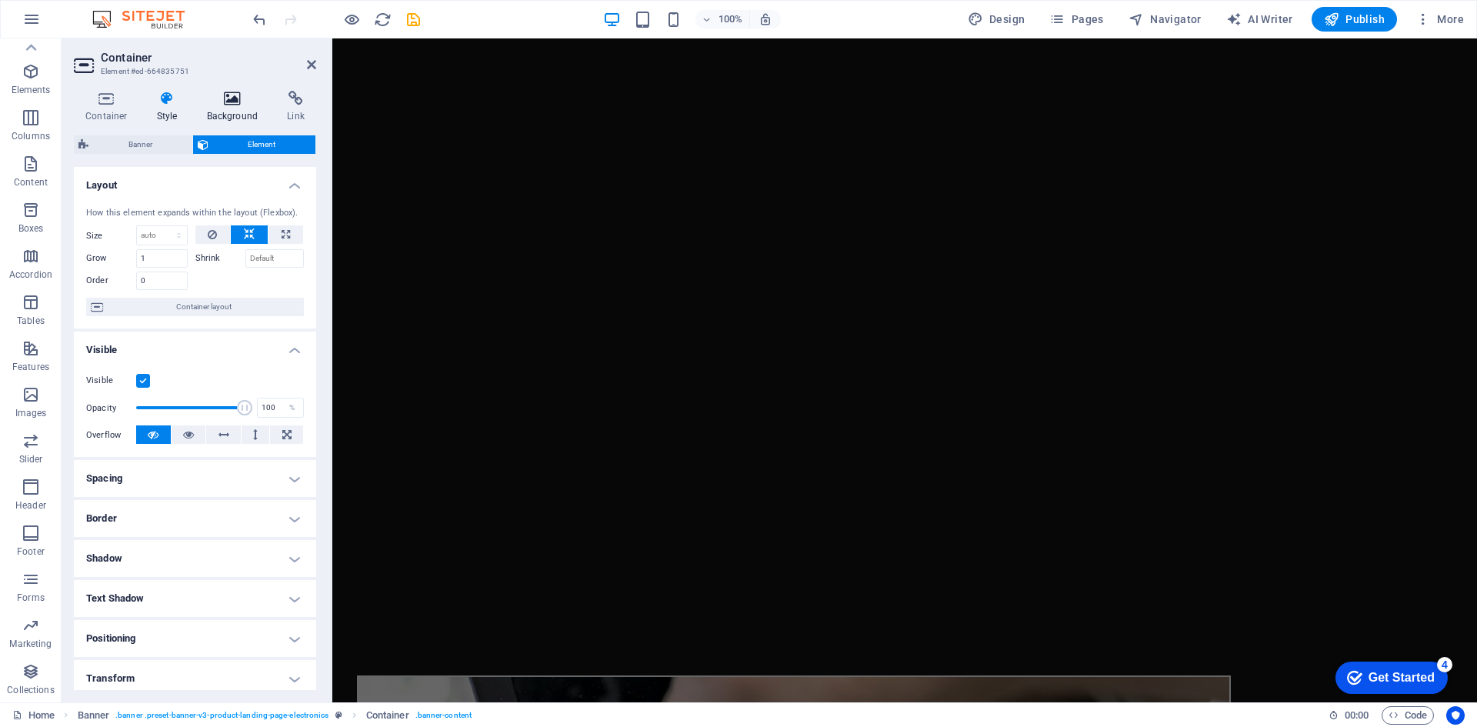
click at [238, 107] on h4 "Background" at bounding box center [235, 107] width 81 height 32
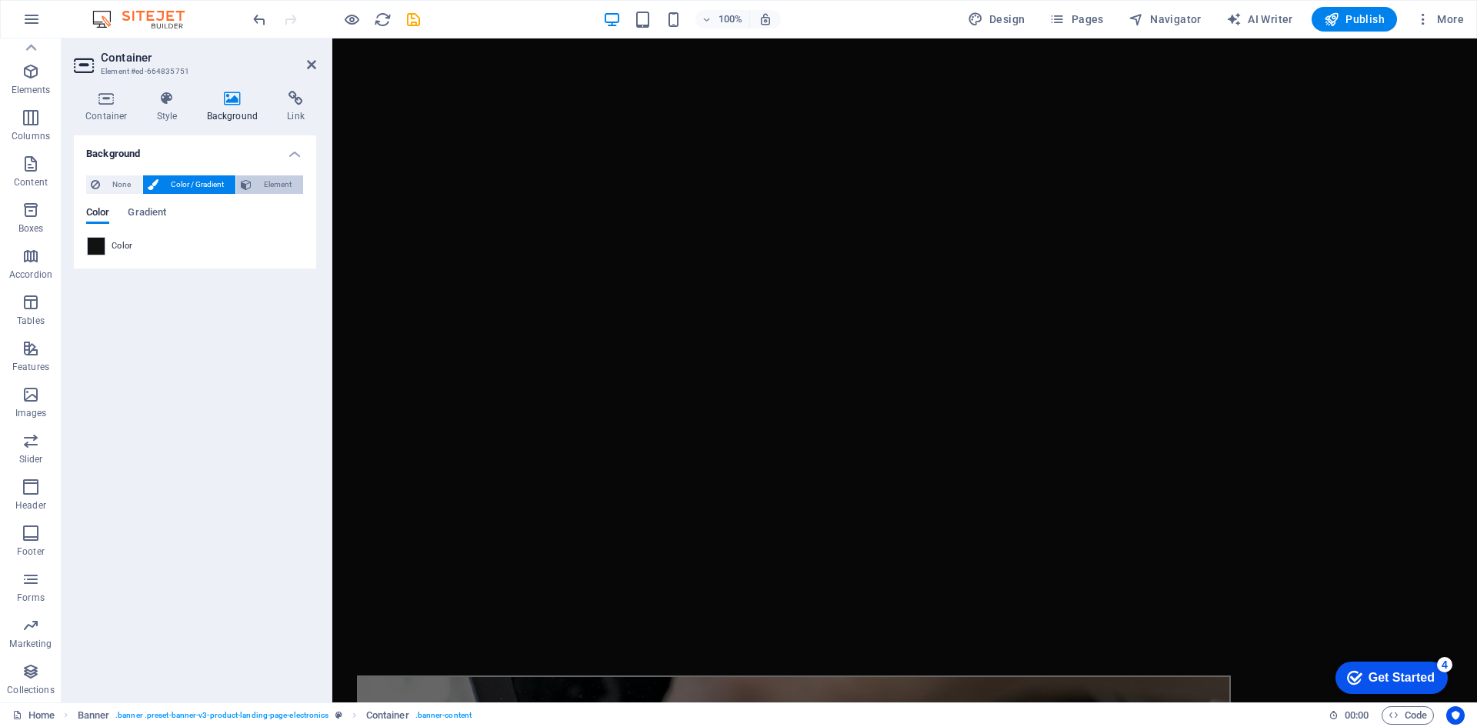
click at [272, 185] on span "Element" at bounding box center [277, 184] width 42 height 18
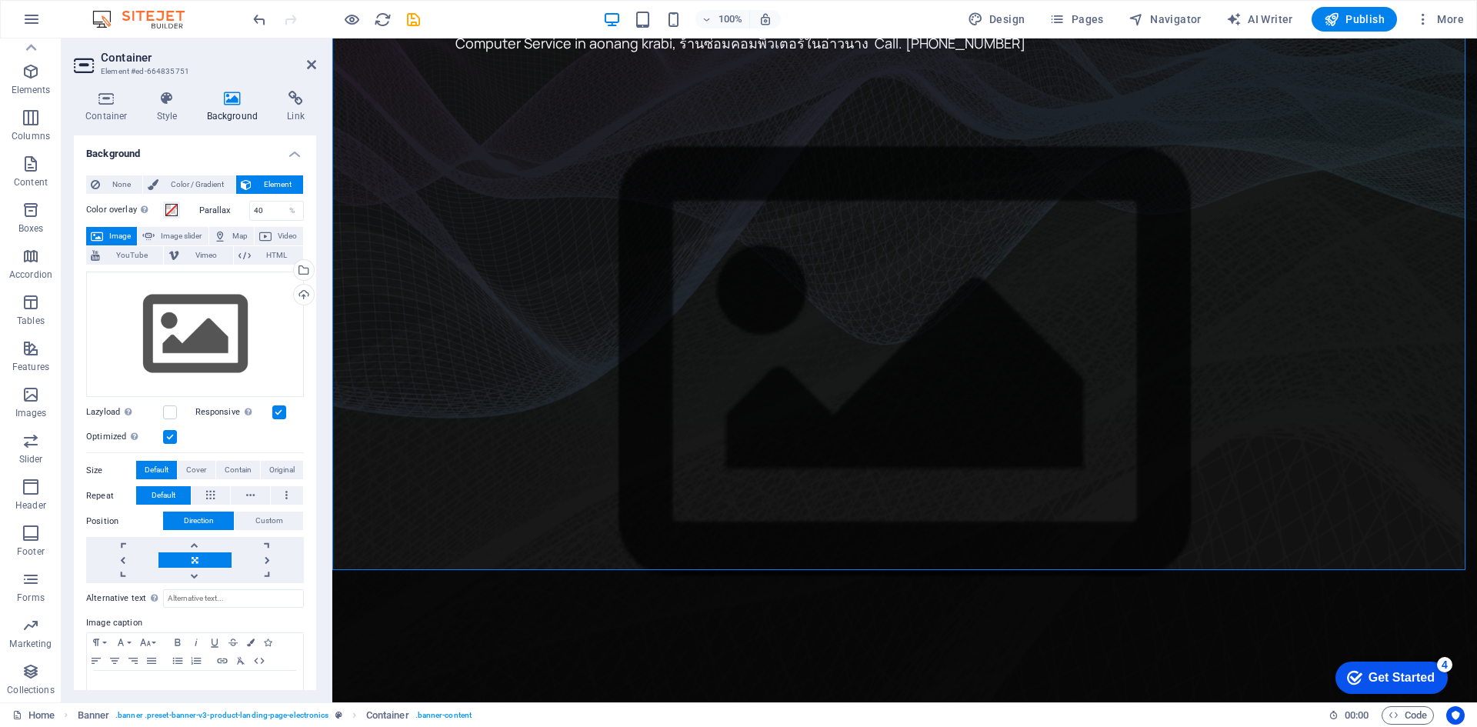
scroll to position [134, 0]
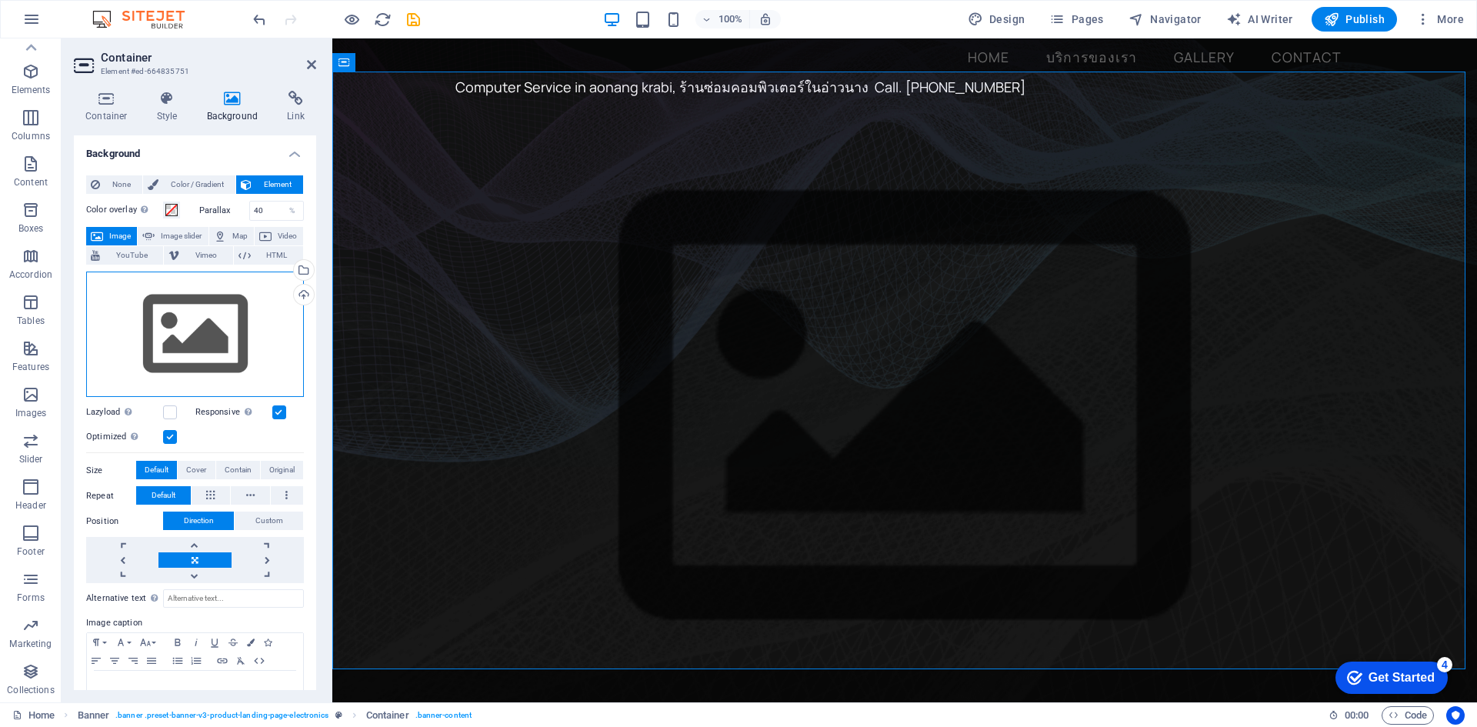
drag, startPoint x: 263, startPoint y: 322, endPoint x: 143, endPoint y: 355, distance: 124.3
click at [143, 355] on div "Drag files here, click to choose files or select files from Files or our free s…" at bounding box center [195, 335] width 218 height 126
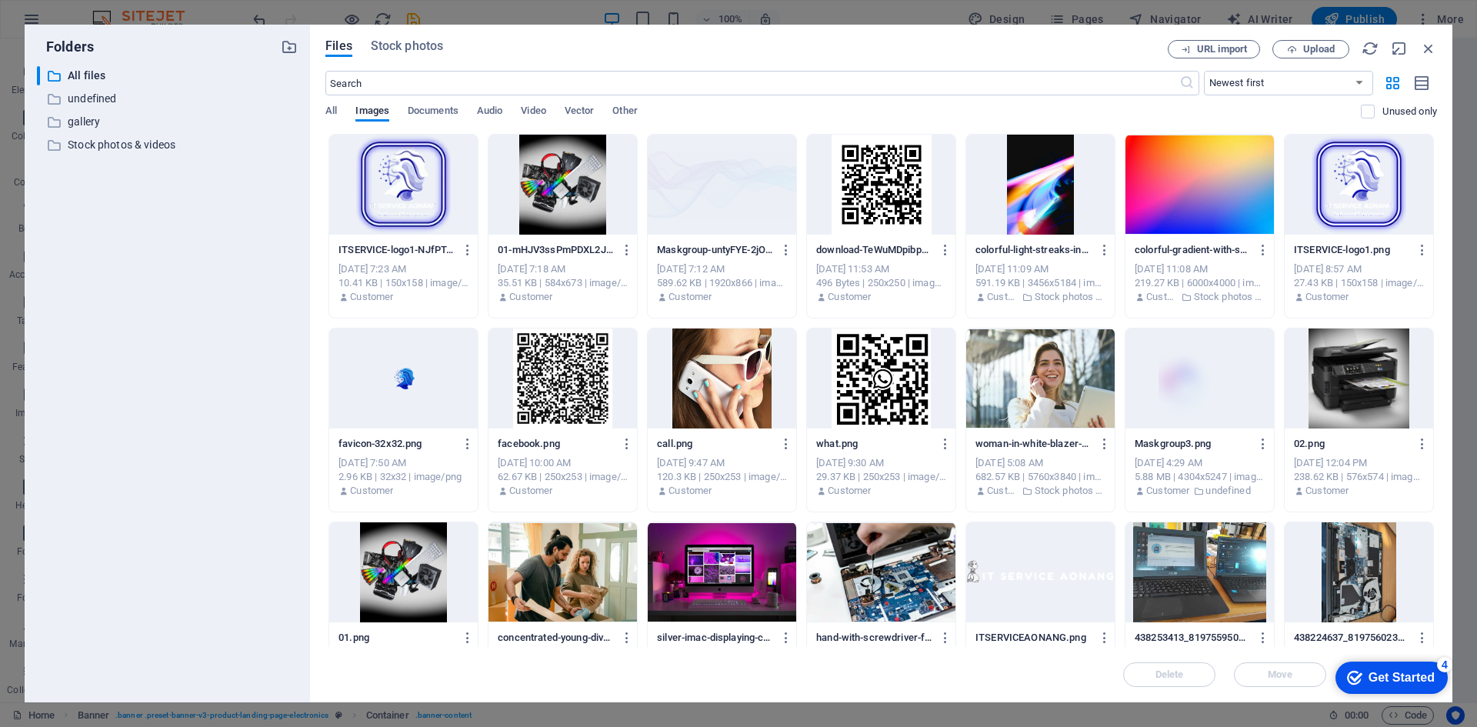
click at [709, 204] on div at bounding box center [722, 185] width 148 height 100
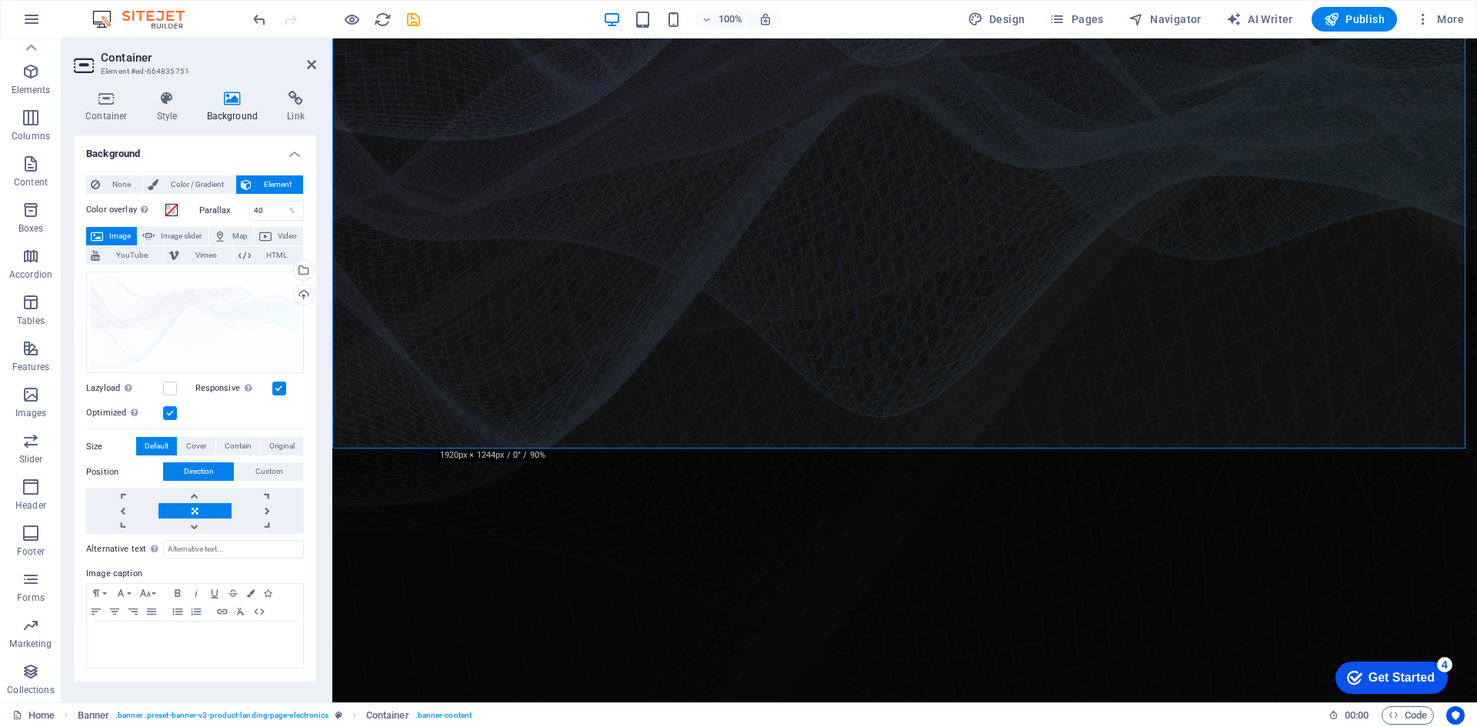
scroll to position [462, 0]
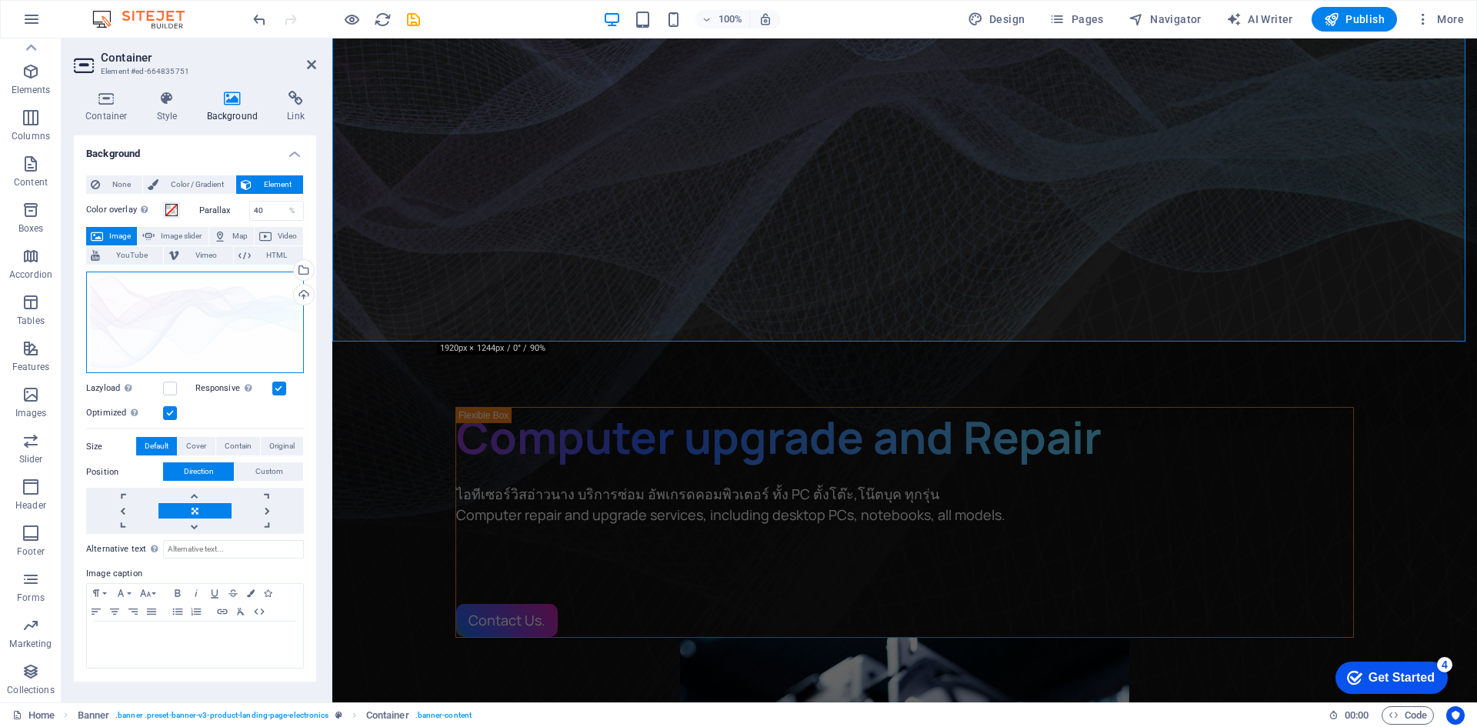
click at [195, 296] on div "Drag files here, click to choose files or select files from Files or our free s…" at bounding box center [195, 323] width 218 height 102
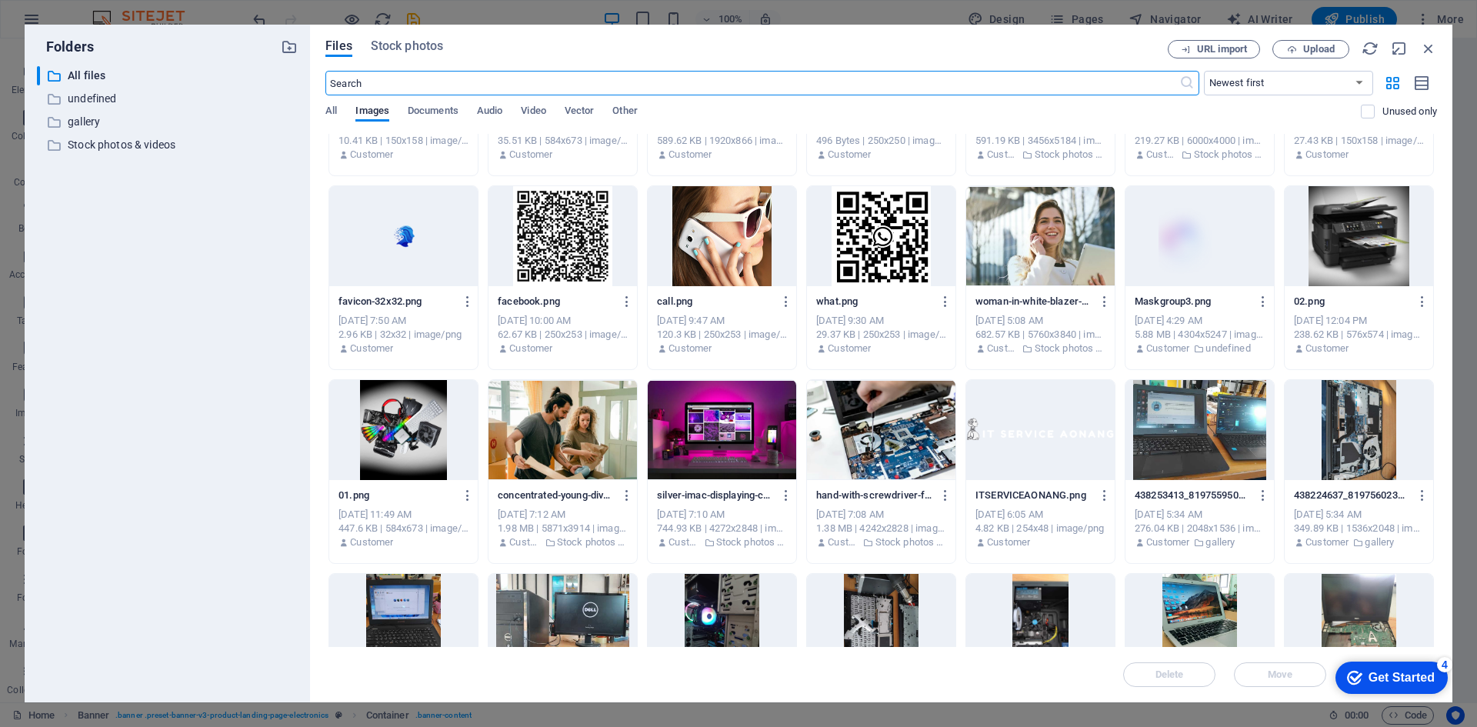
scroll to position [0, 0]
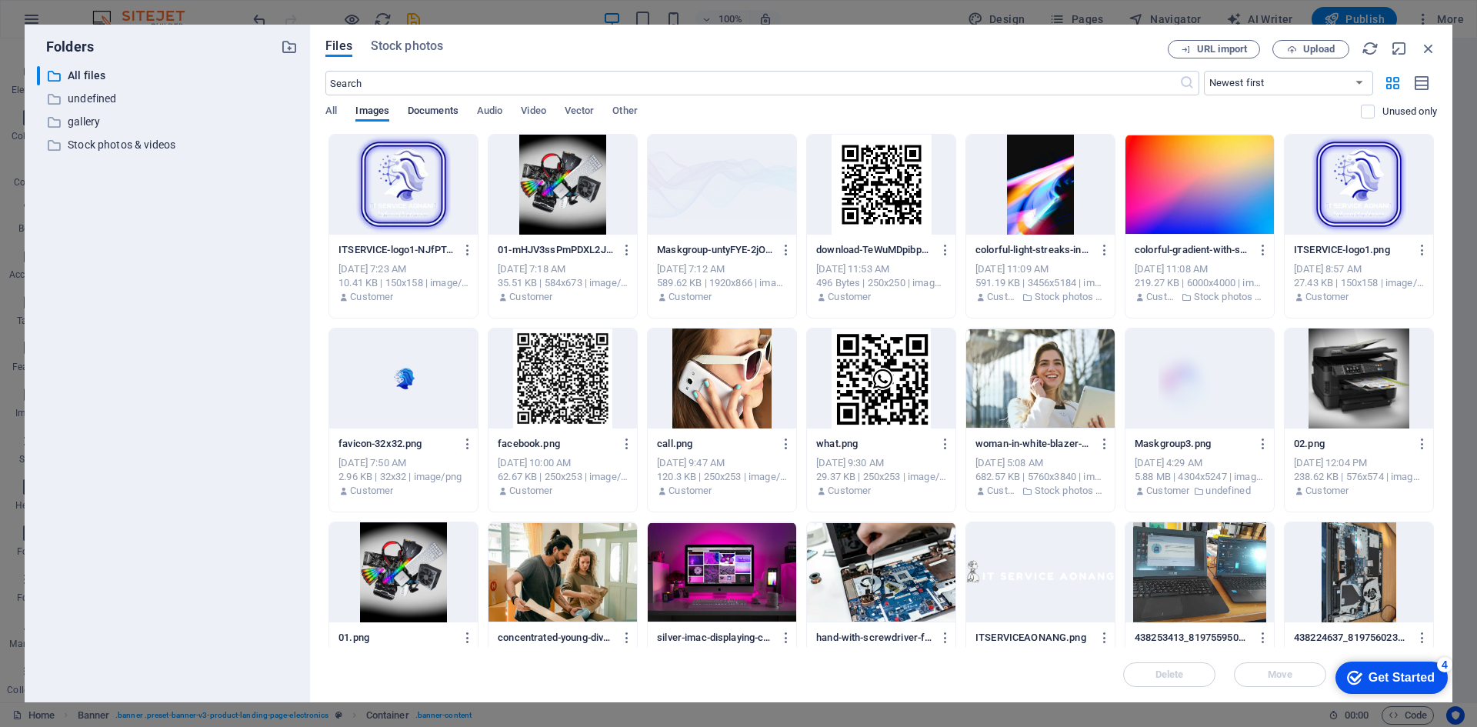
click at [423, 109] on span "Documents" at bounding box center [433, 113] width 51 height 22
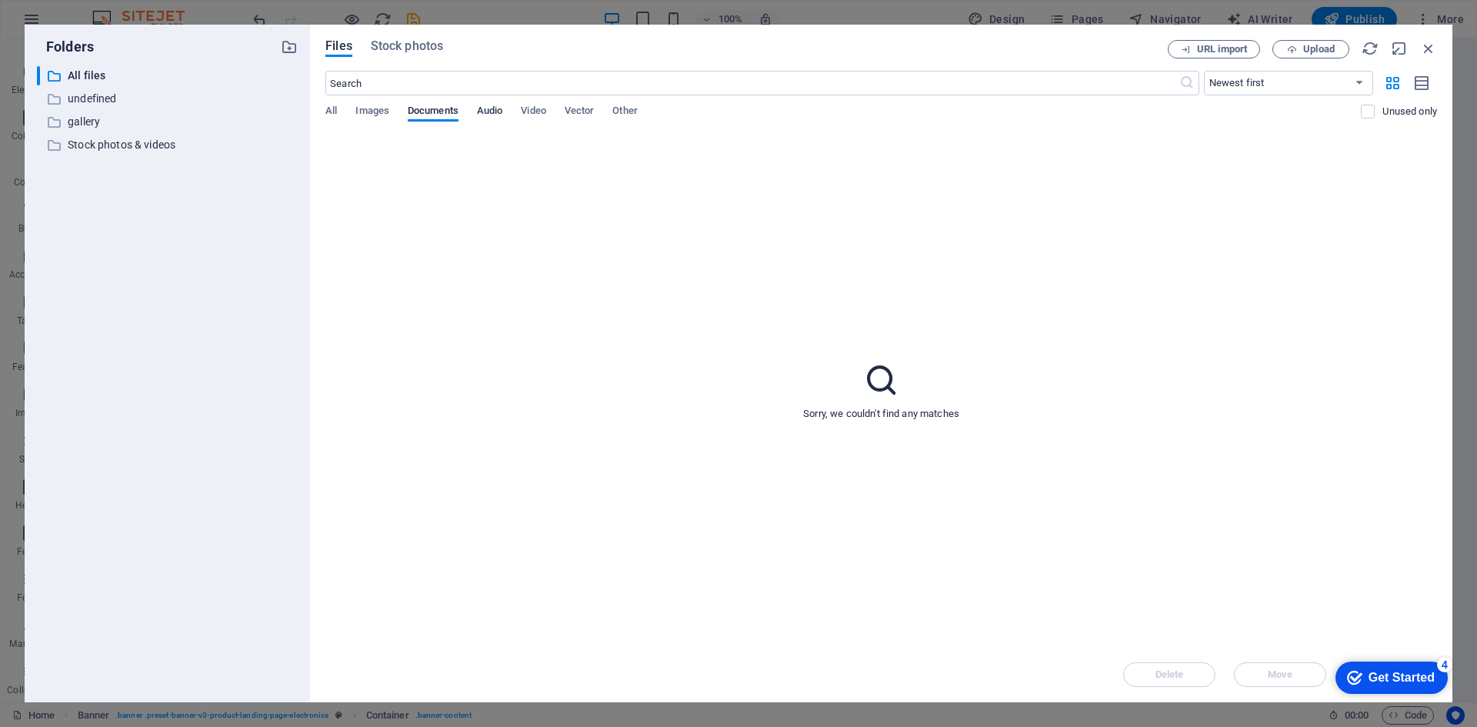
click at [498, 110] on span "Audio" at bounding box center [489, 113] width 25 height 22
click at [542, 110] on span "Video" at bounding box center [533, 113] width 25 height 22
click at [319, 109] on div "Files Stock photos URL import Upload ​ Newest first Oldest first Name (A-Z) Nam…" at bounding box center [881, 364] width 1142 height 678
click at [329, 109] on span "All" at bounding box center [331, 113] width 12 height 22
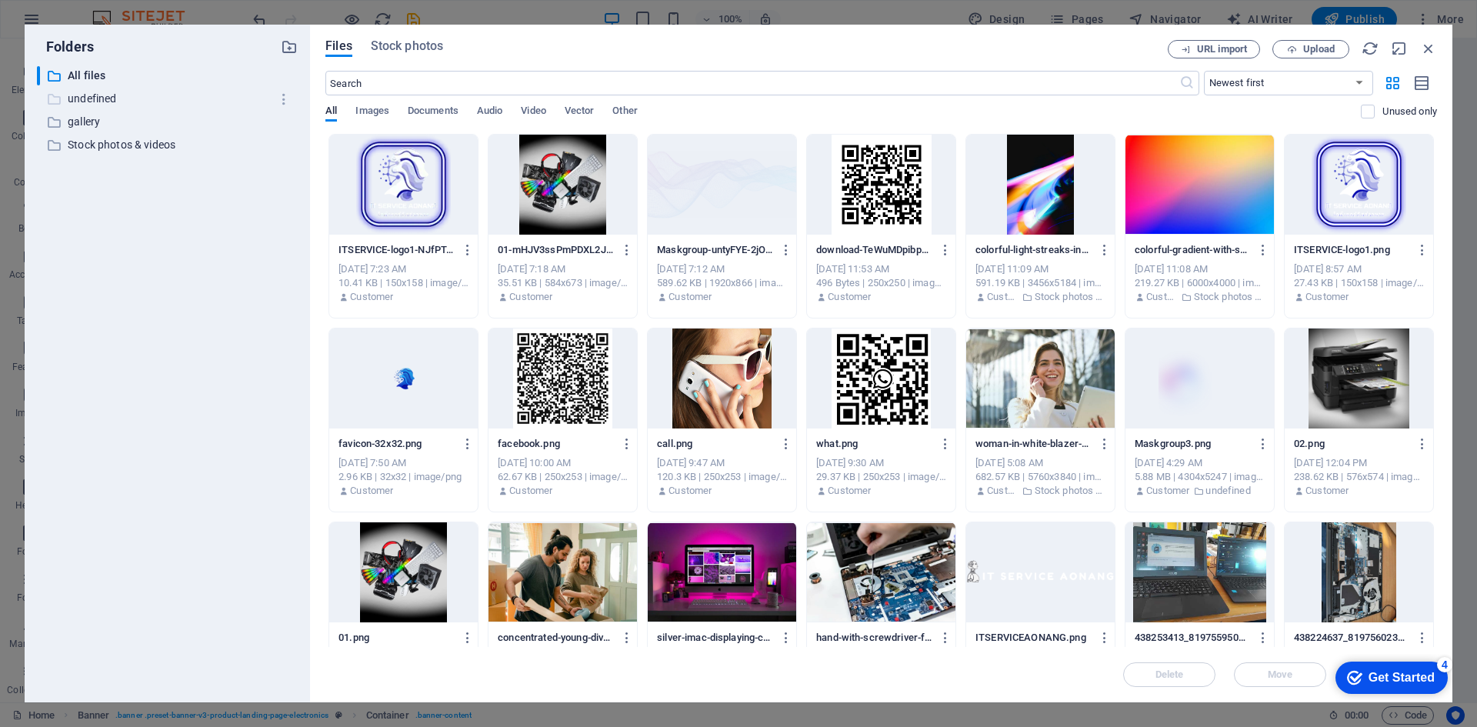
click at [123, 100] on p "undefined" at bounding box center [169, 99] width 202 height 18
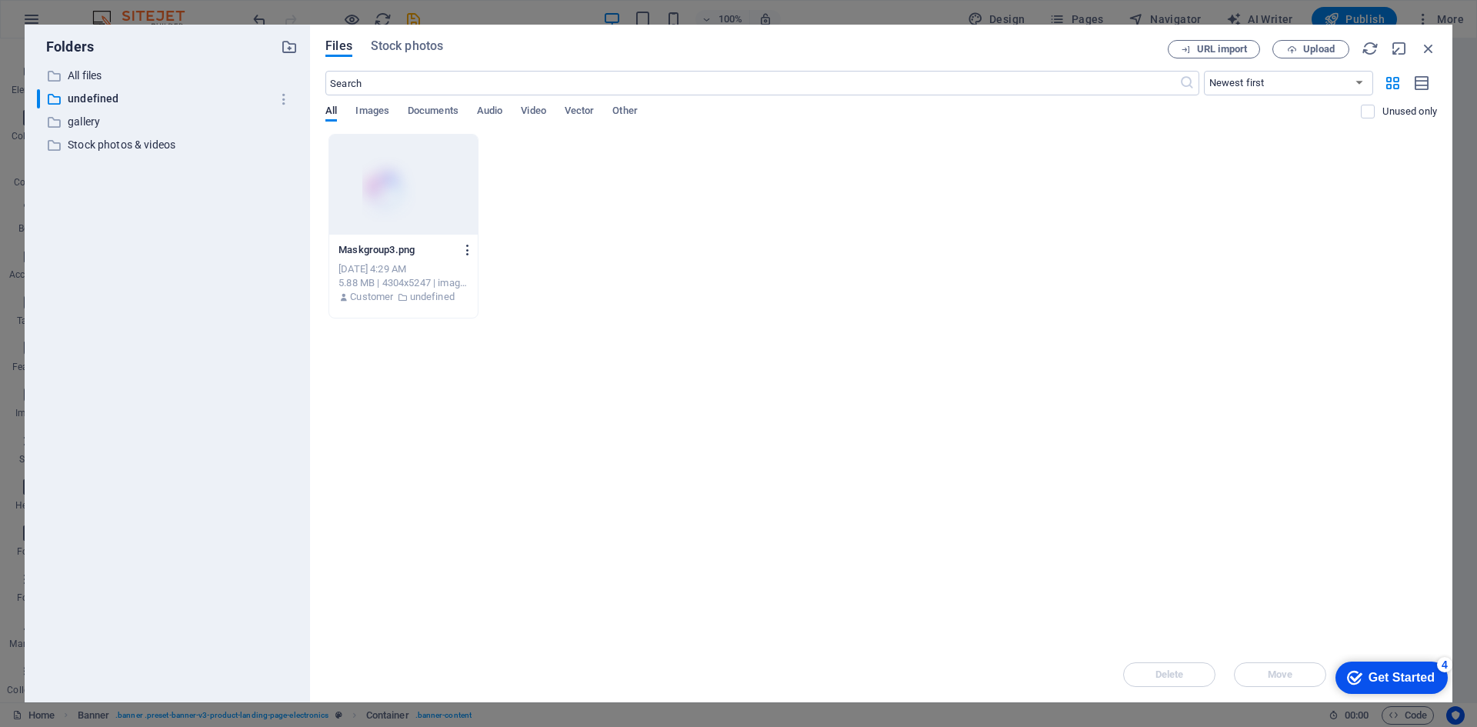
click at [469, 249] on icon "button" at bounding box center [468, 250] width 15 height 14
click at [463, 547] on h6 "Delete" at bounding box center [476, 548] width 65 height 18
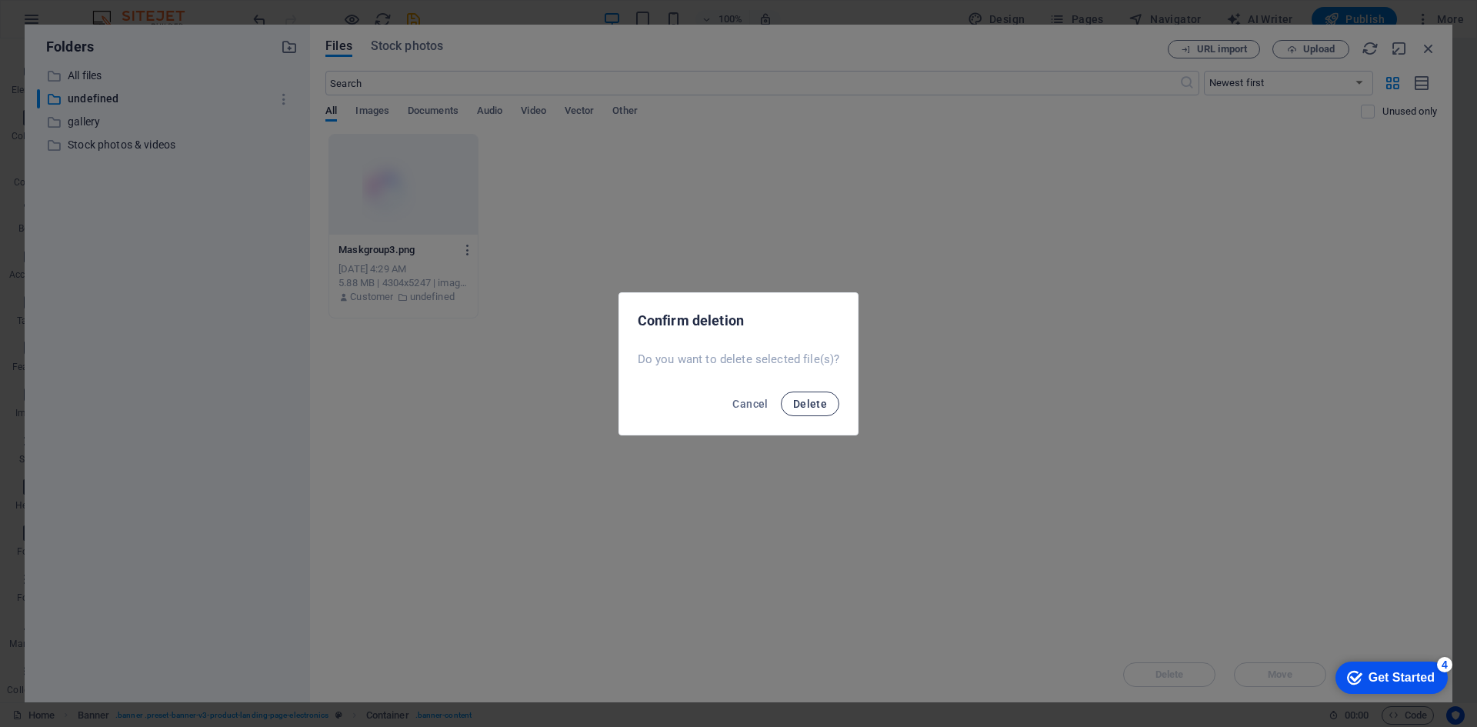
click at [801, 401] on span "Delete" at bounding box center [810, 404] width 34 height 12
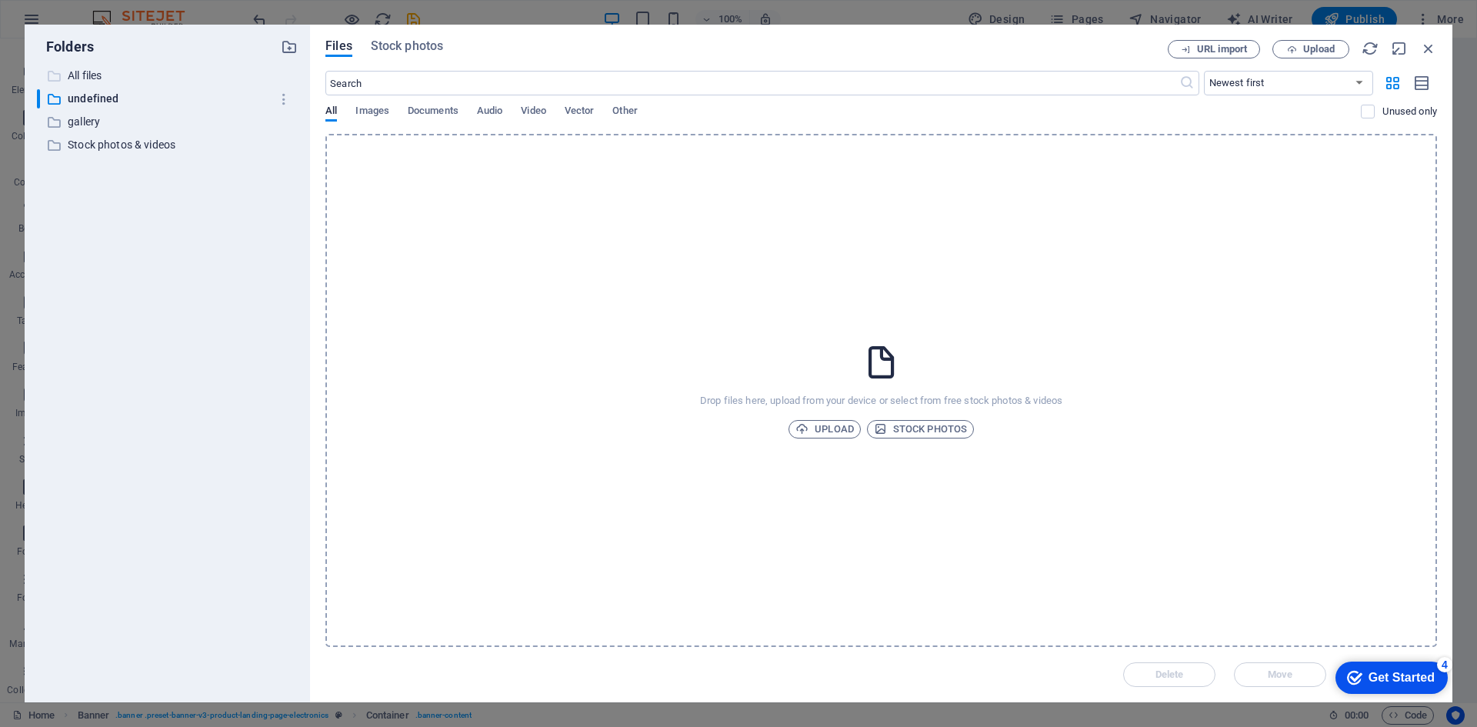
click at [92, 75] on p "All files" at bounding box center [169, 76] width 202 height 18
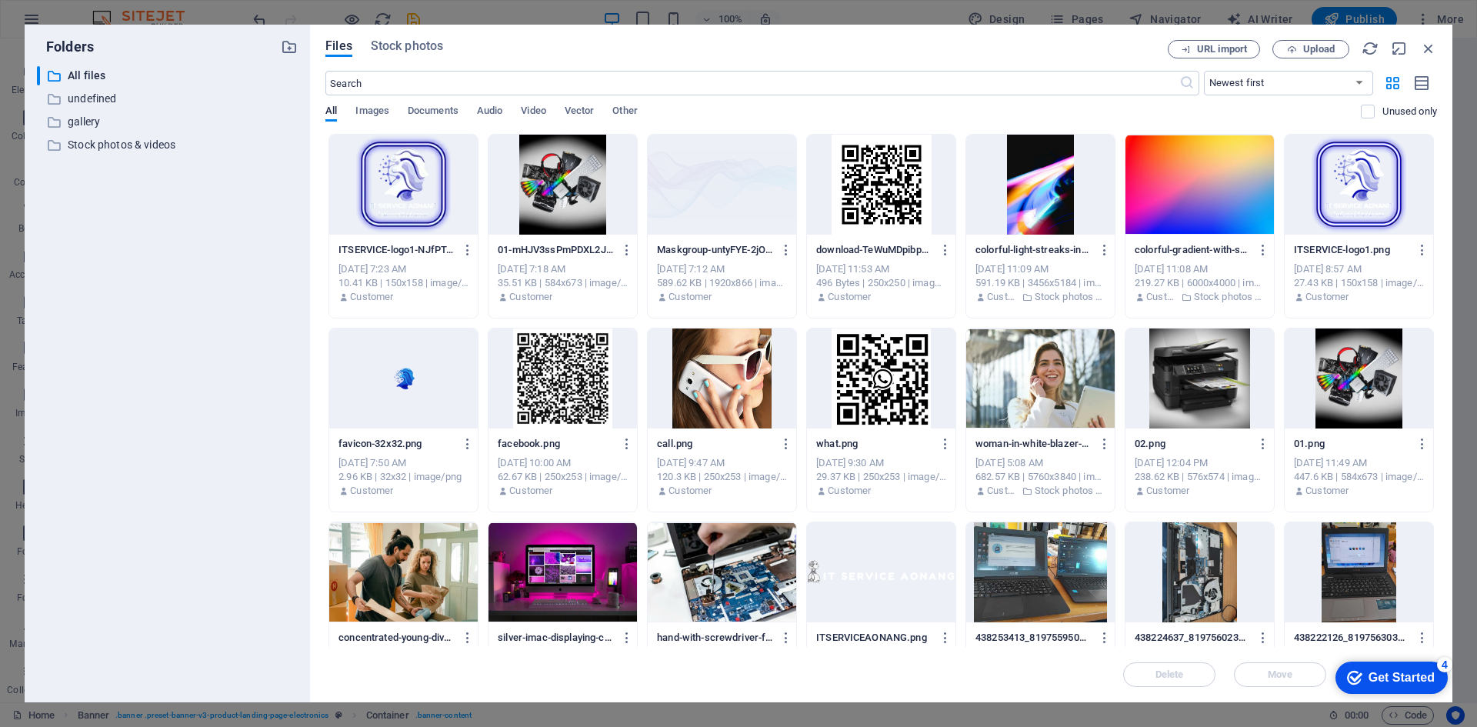
click at [703, 199] on div at bounding box center [722, 185] width 148 height 100
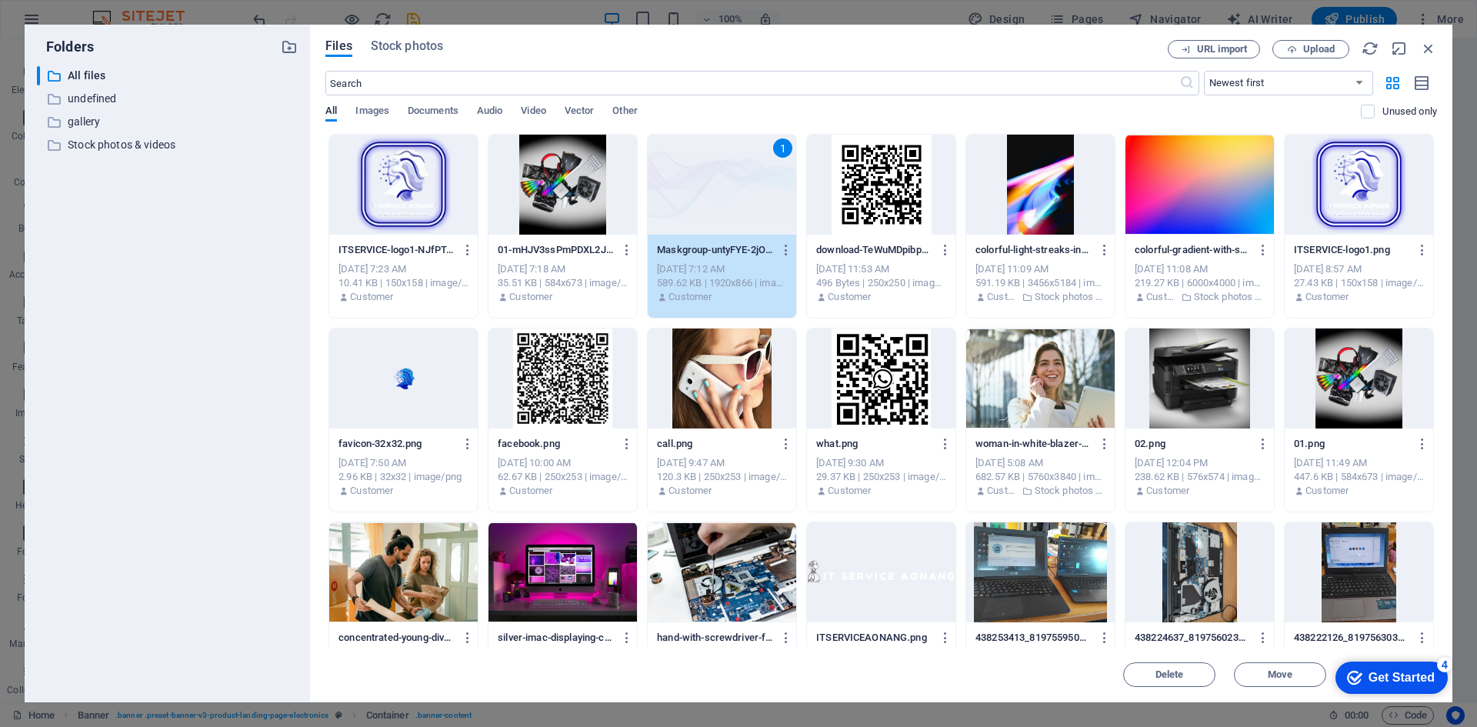
click at [703, 199] on div "1" at bounding box center [722, 185] width 148 height 100
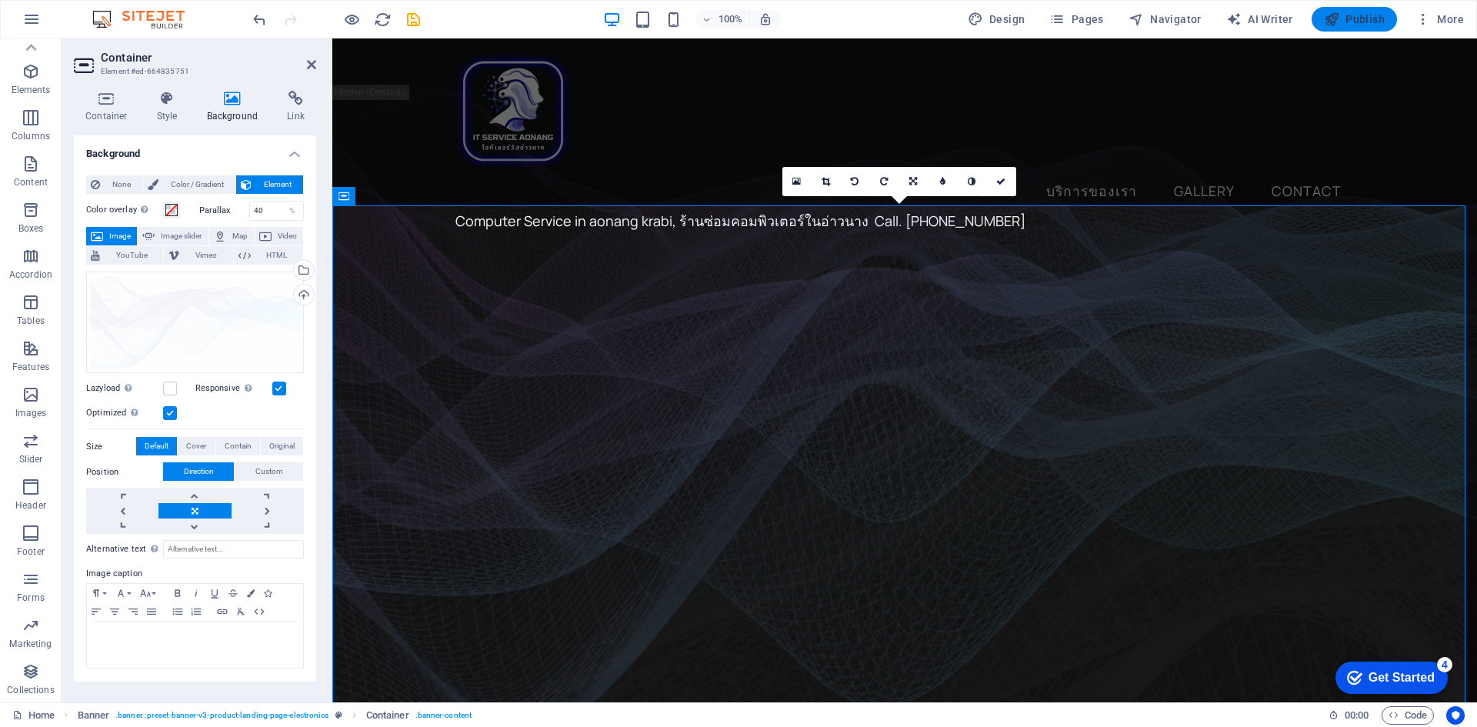
click at [1338, 23] on icon "button" at bounding box center [1331, 19] width 15 height 15
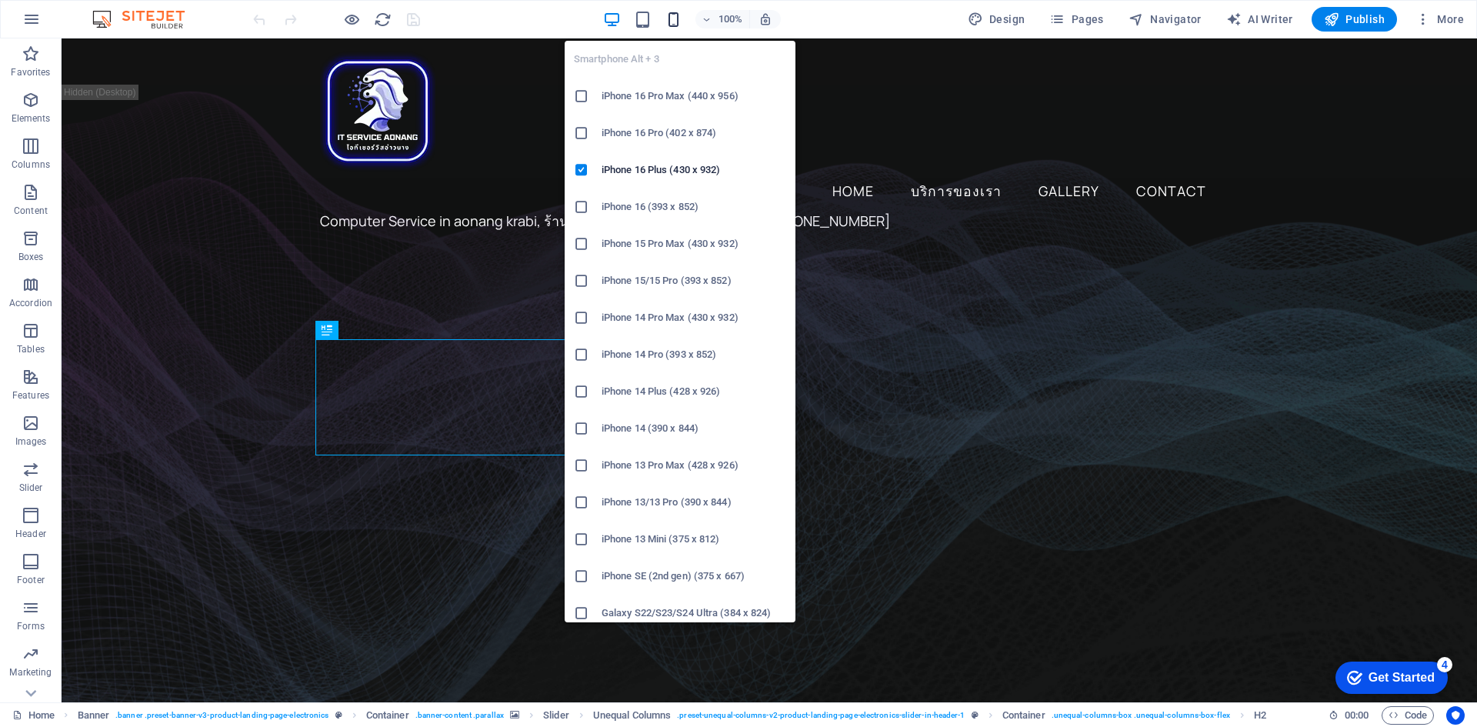
click at [676, 24] on icon "button" at bounding box center [674, 20] width 18 height 18
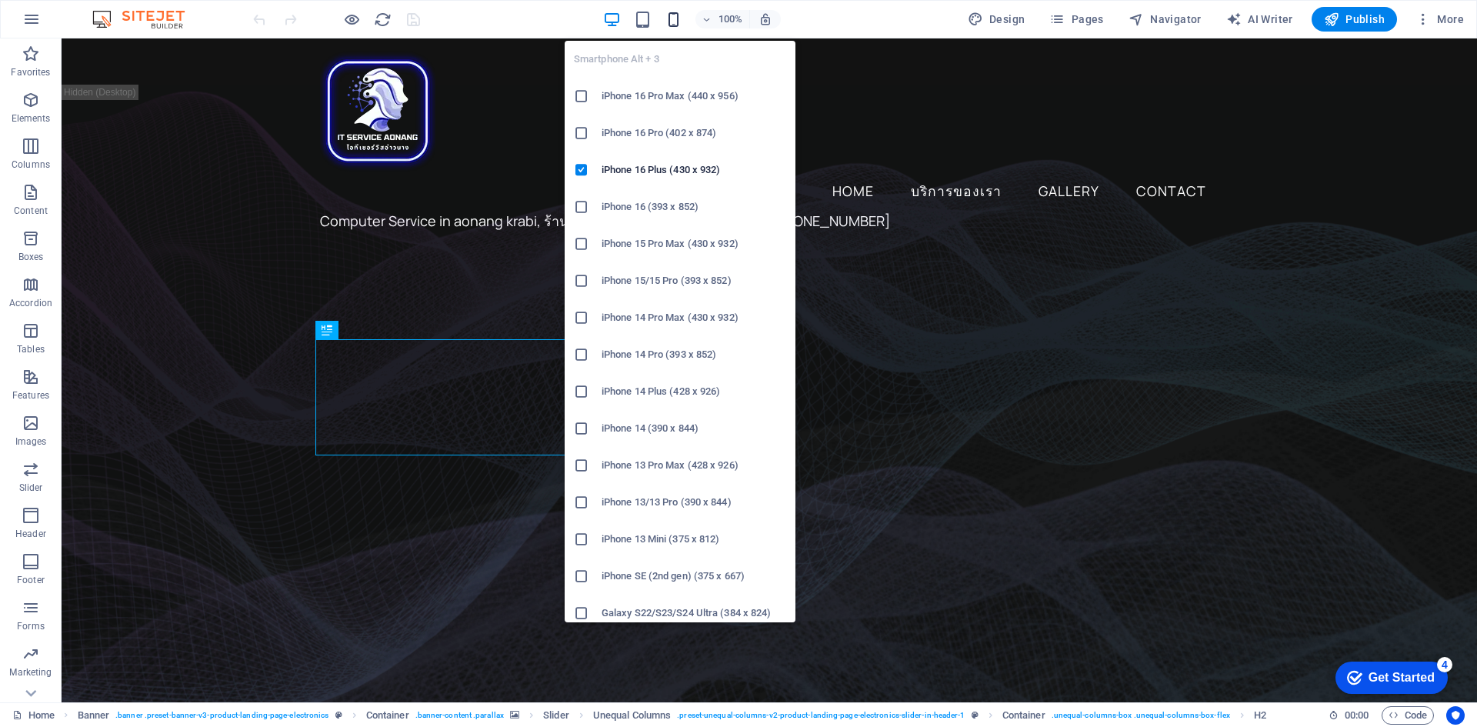
scroll to position [445, 0]
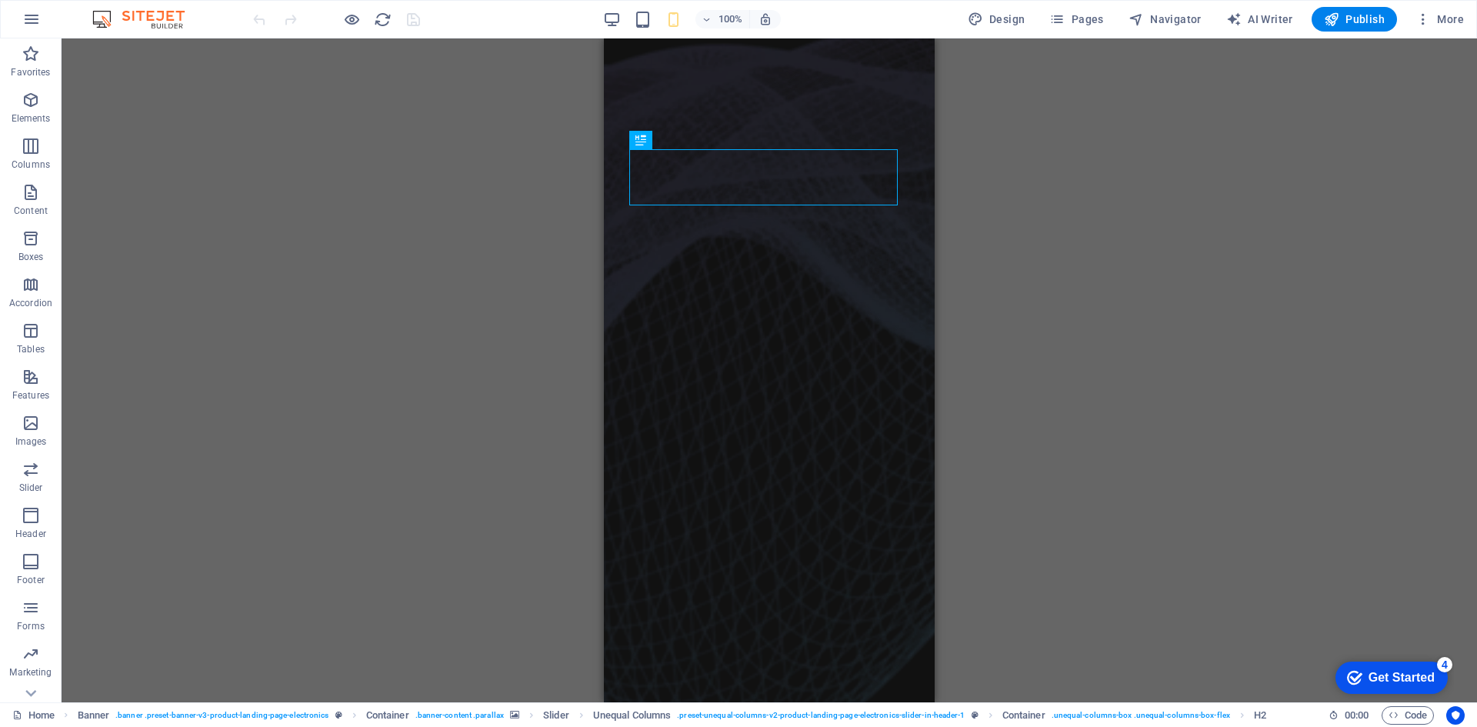
click at [1112, 244] on div "Drag here to replace the existing content. Press “Ctrl” if you want to create a…" at bounding box center [769, 370] width 1415 height 664
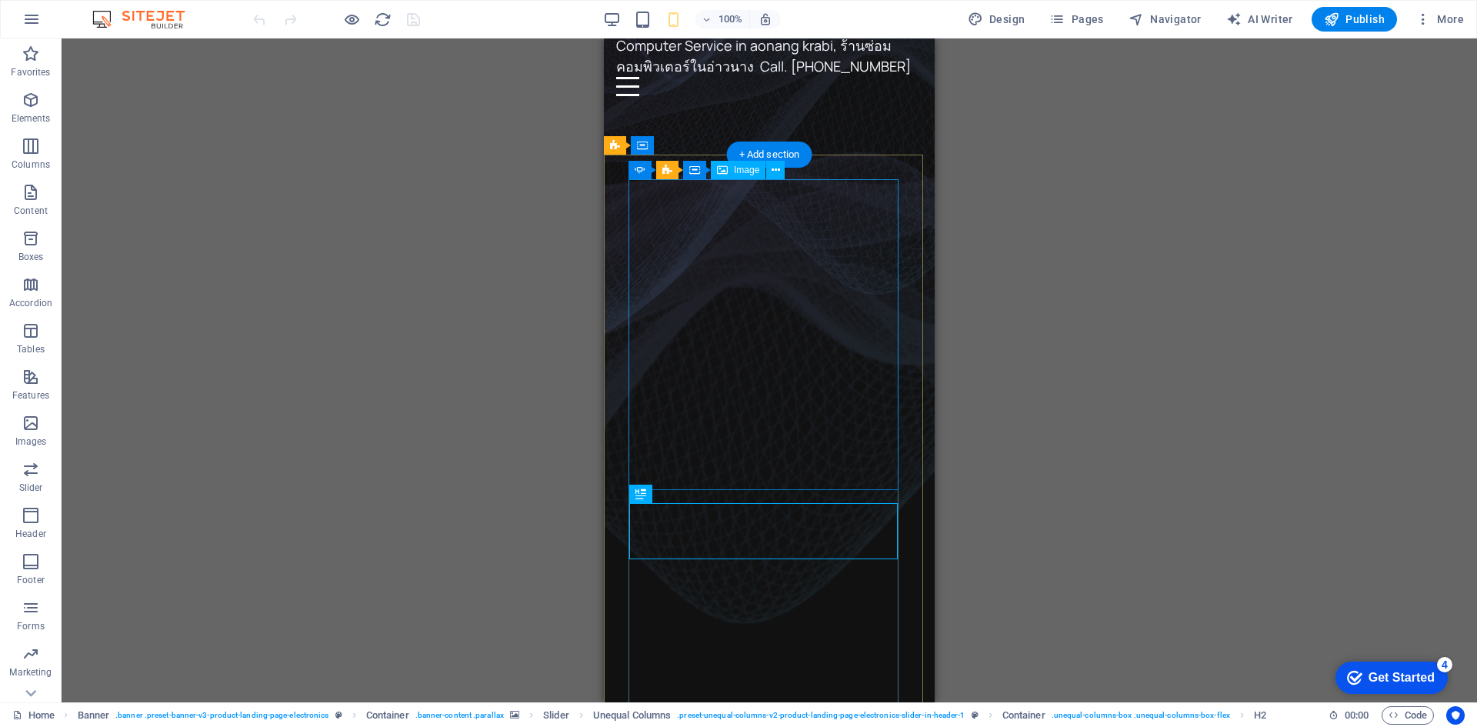
scroll to position [0, 0]
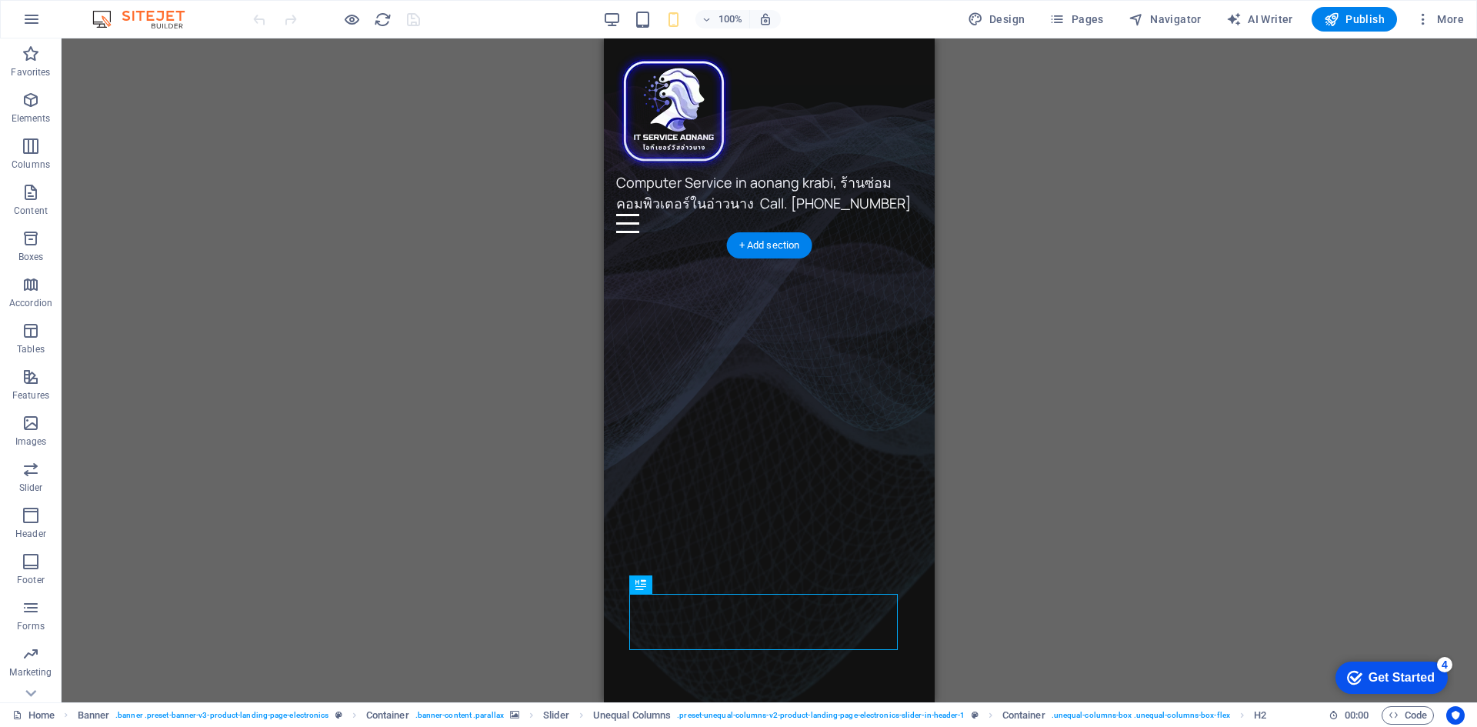
click at [617, 300] on figure at bounding box center [769, 486] width 331 height 649
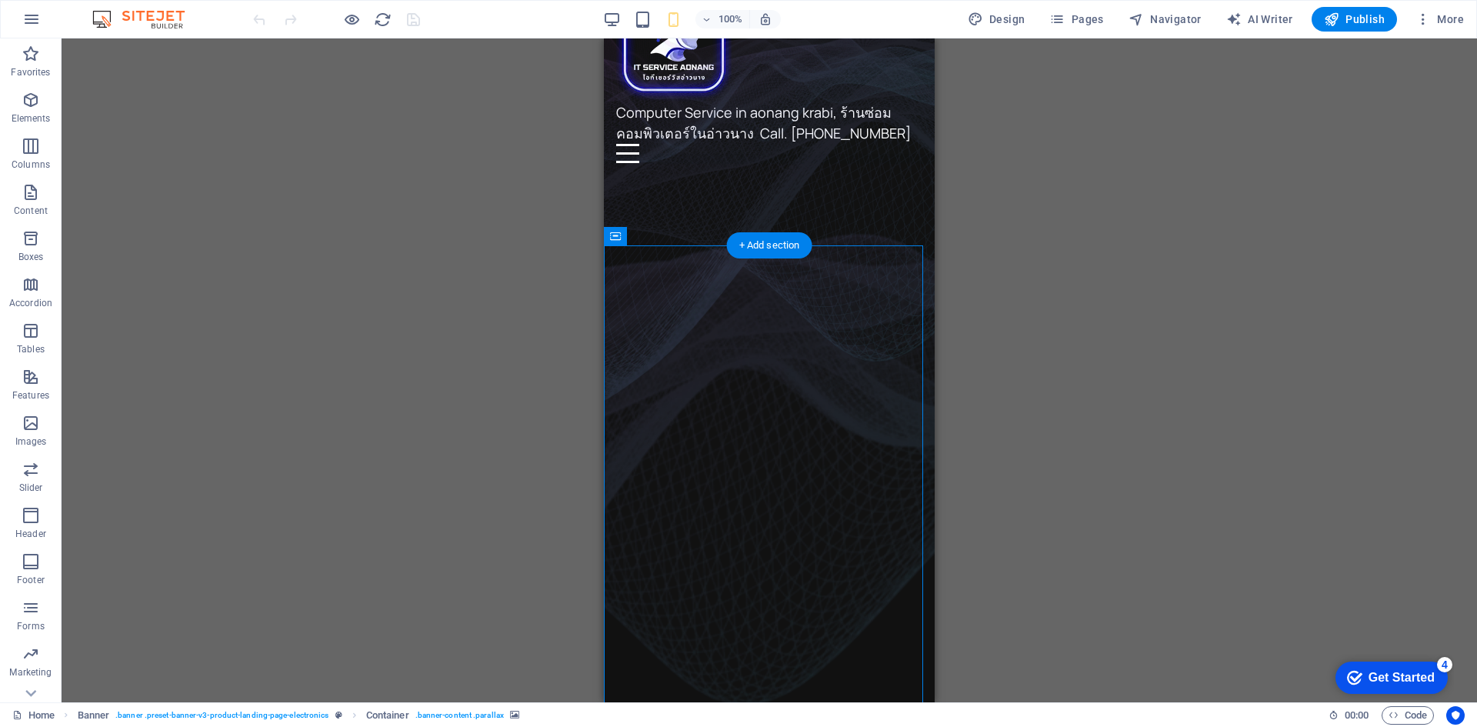
scroll to position [154, 0]
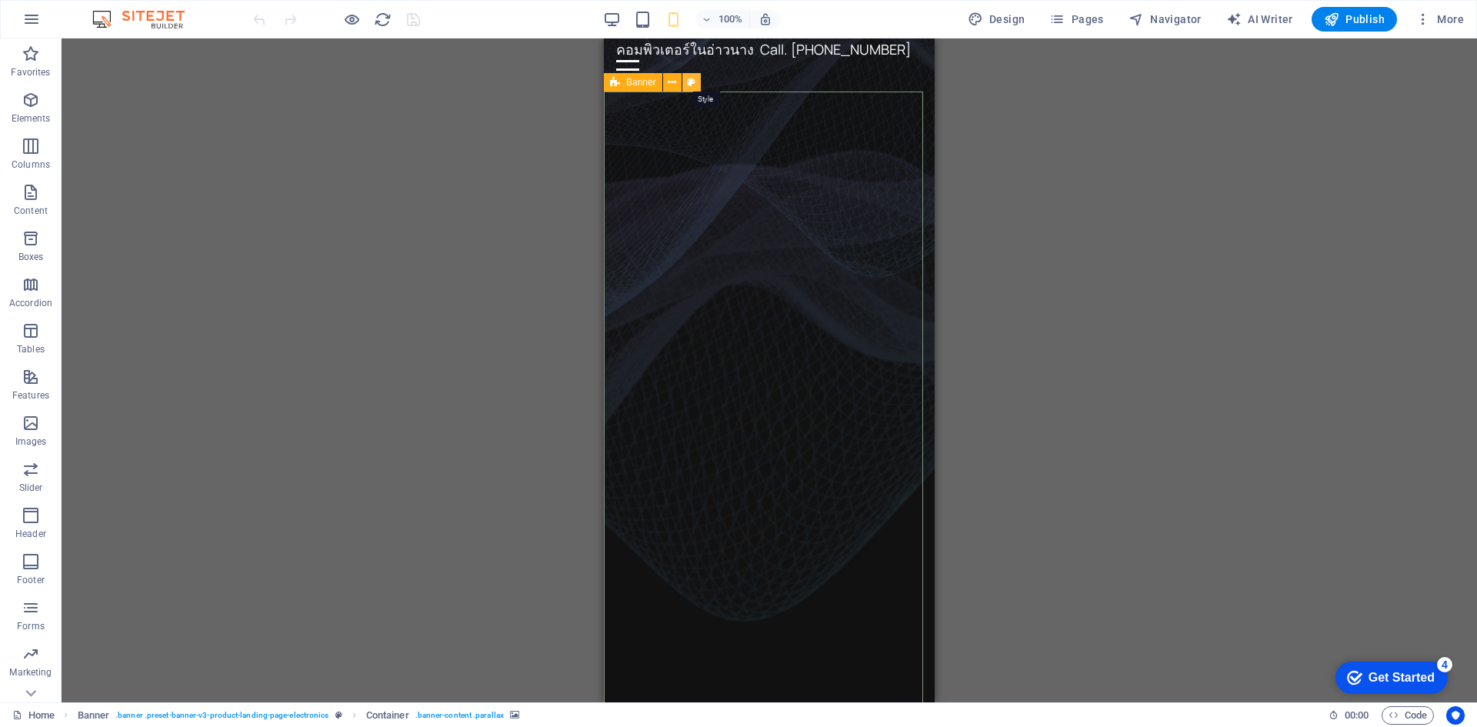
click at [688, 83] on icon at bounding box center [691, 83] width 8 height 16
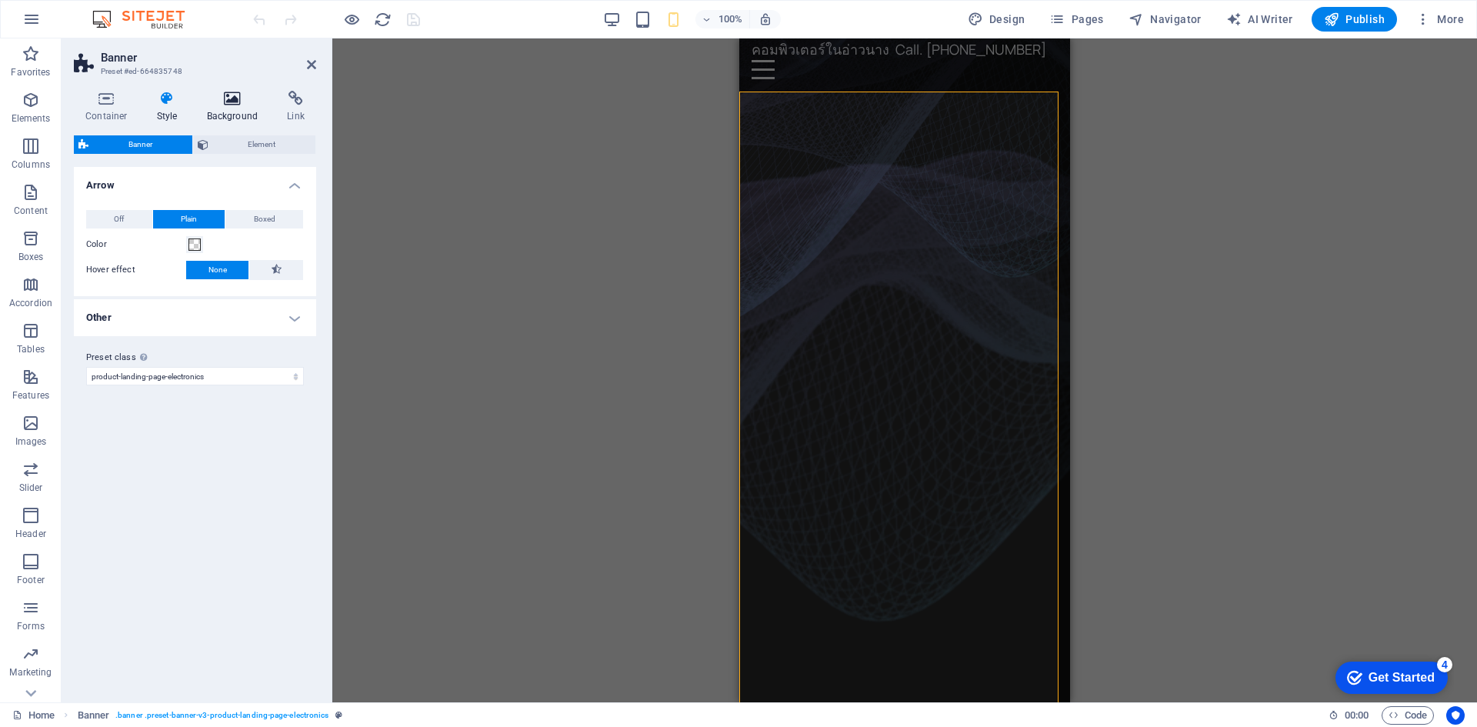
click at [230, 110] on h4 "Background" at bounding box center [235, 107] width 81 height 32
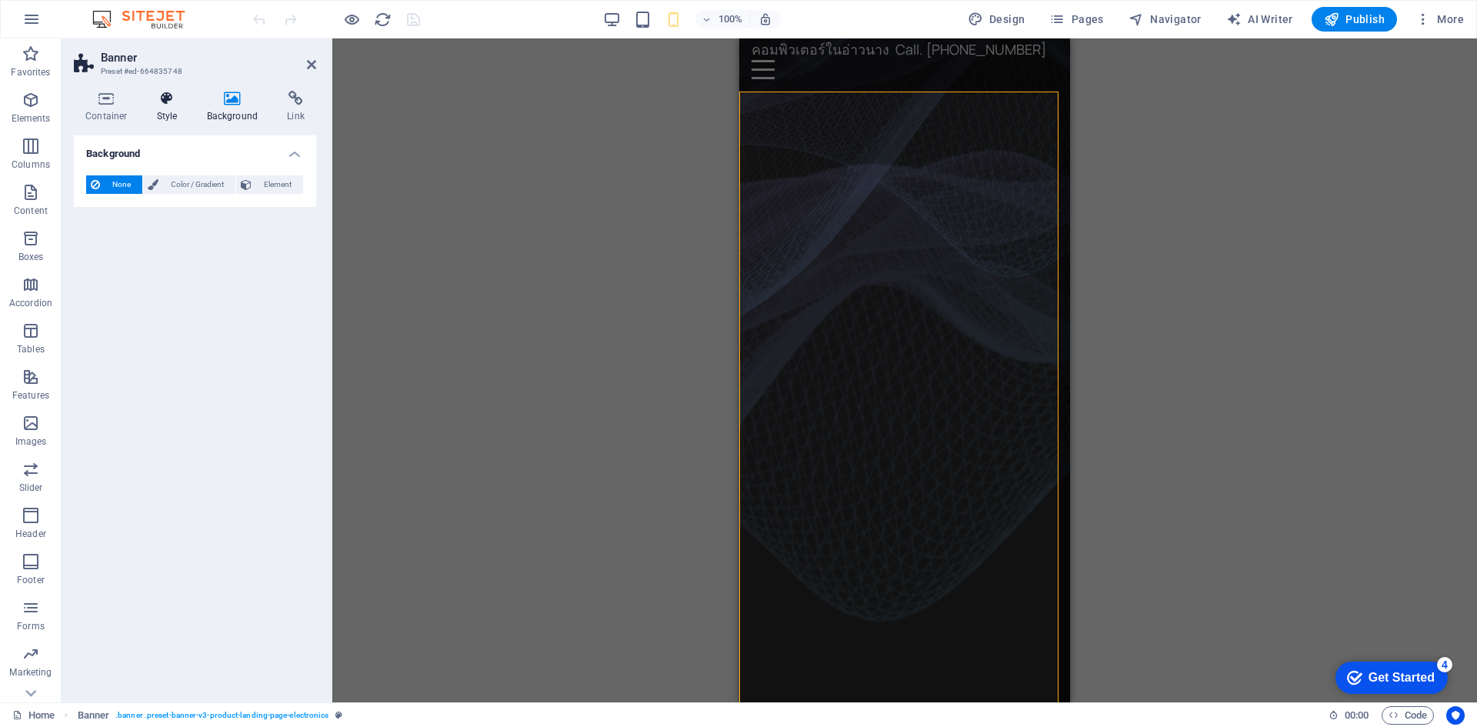
click at [165, 122] on h4 "Style" at bounding box center [170, 107] width 50 height 32
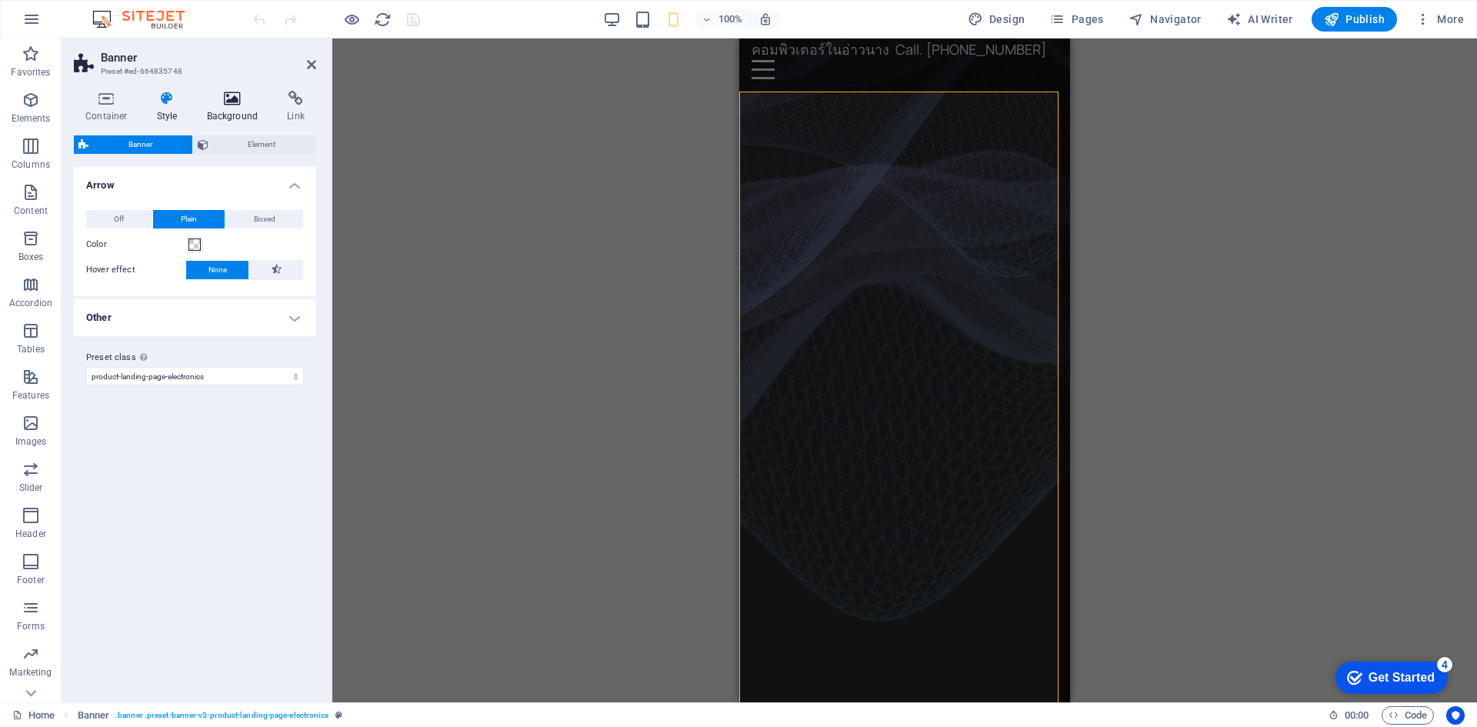
click at [229, 110] on h4 "Background" at bounding box center [235, 107] width 81 height 32
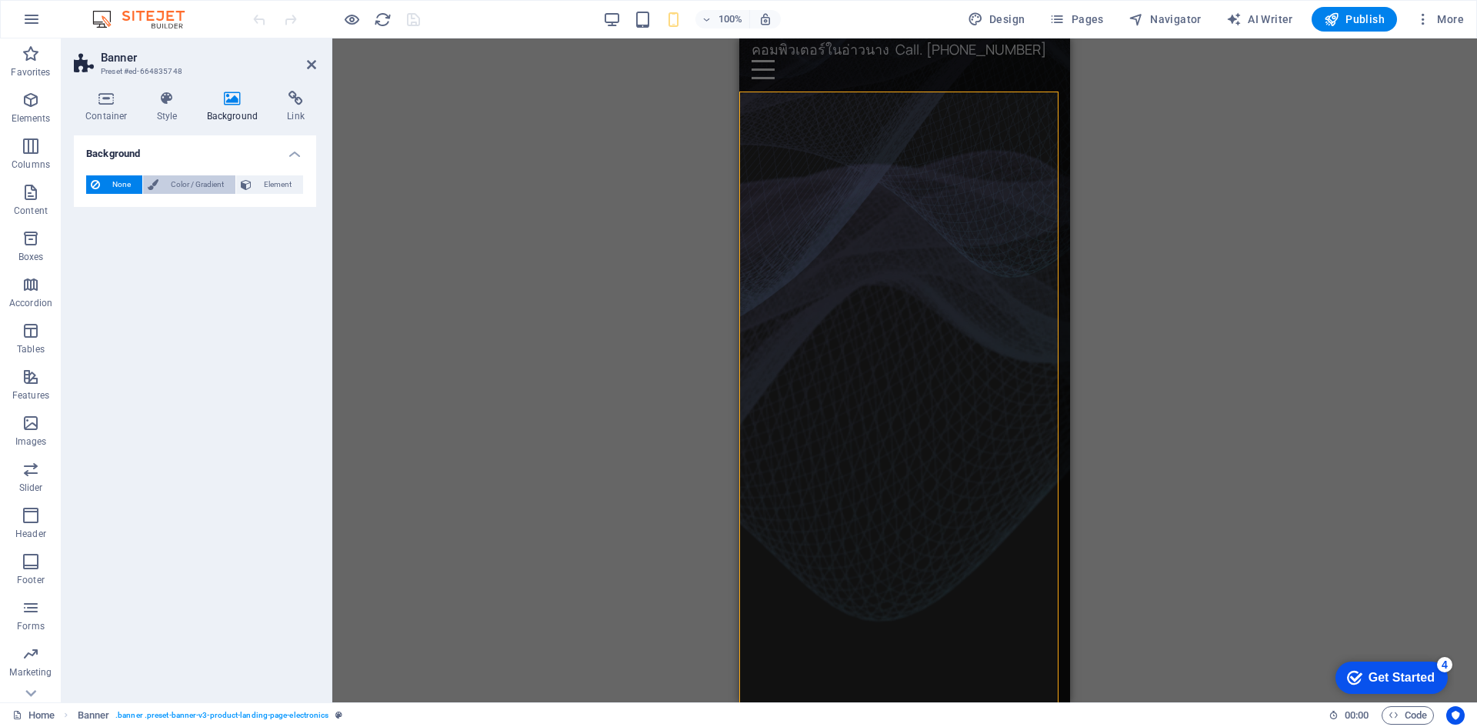
click at [203, 191] on span "Color / Gradient" at bounding box center [197, 184] width 68 height 18
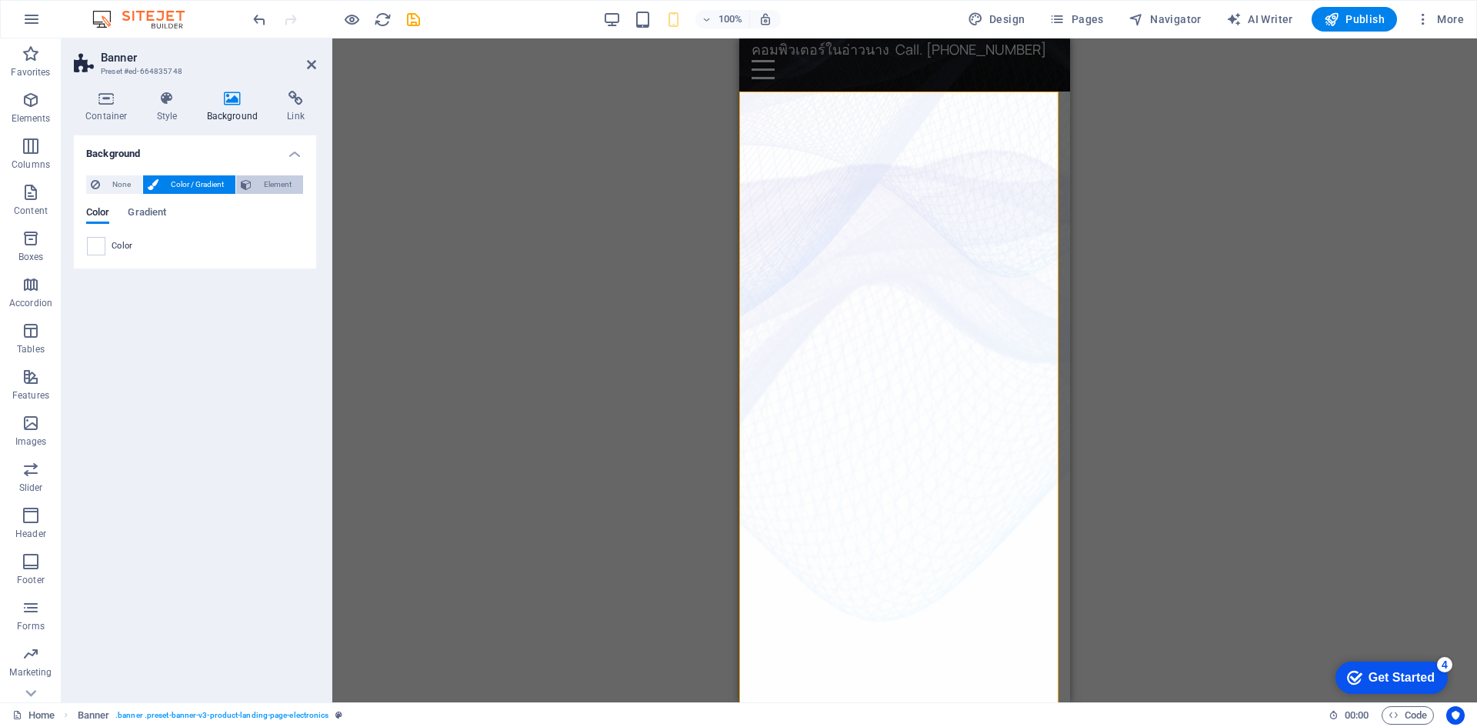
click at [288, 185] on span "Element" at bounding box center [277, 184] width 42 height 18
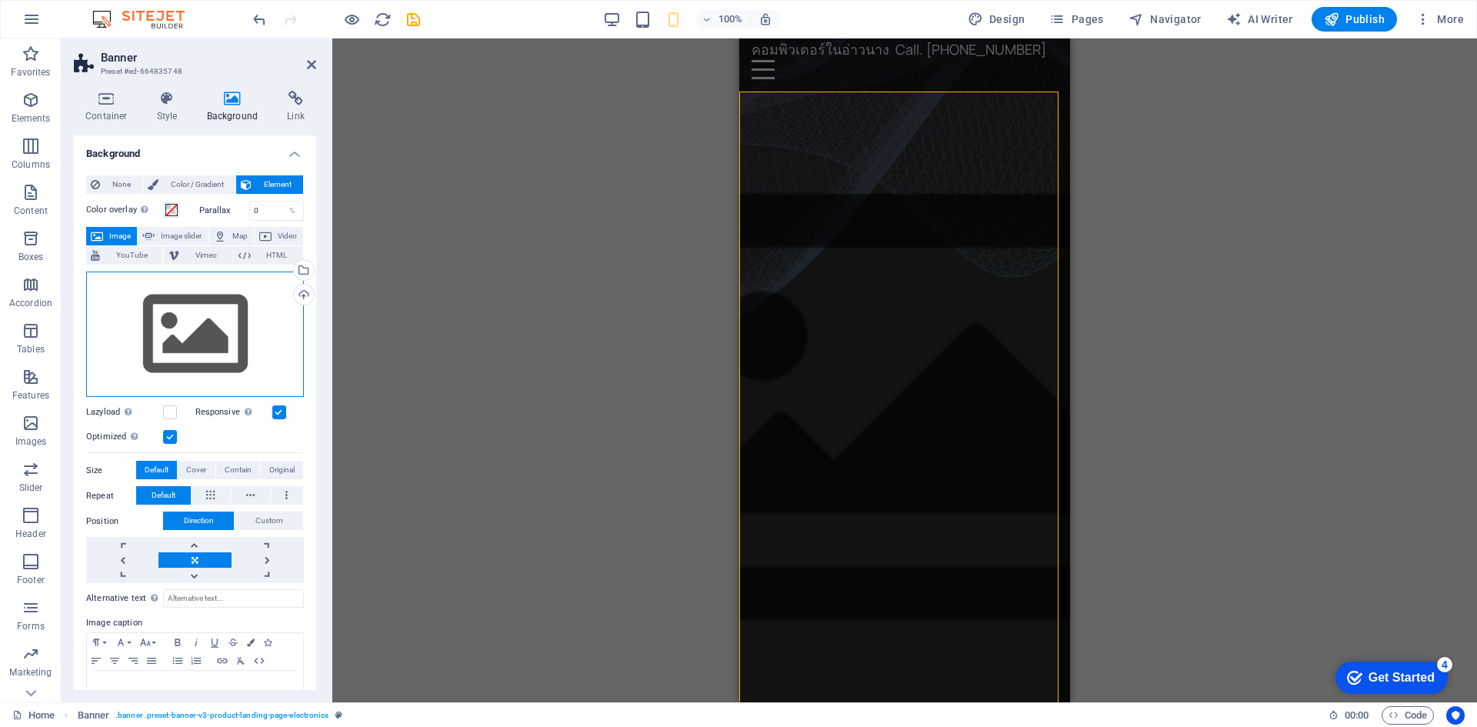
click at [238, 360] on div "Drag files here, click to choose files or select files from Files or our free s…" at bounding box center [195, 335] width 218 height 126
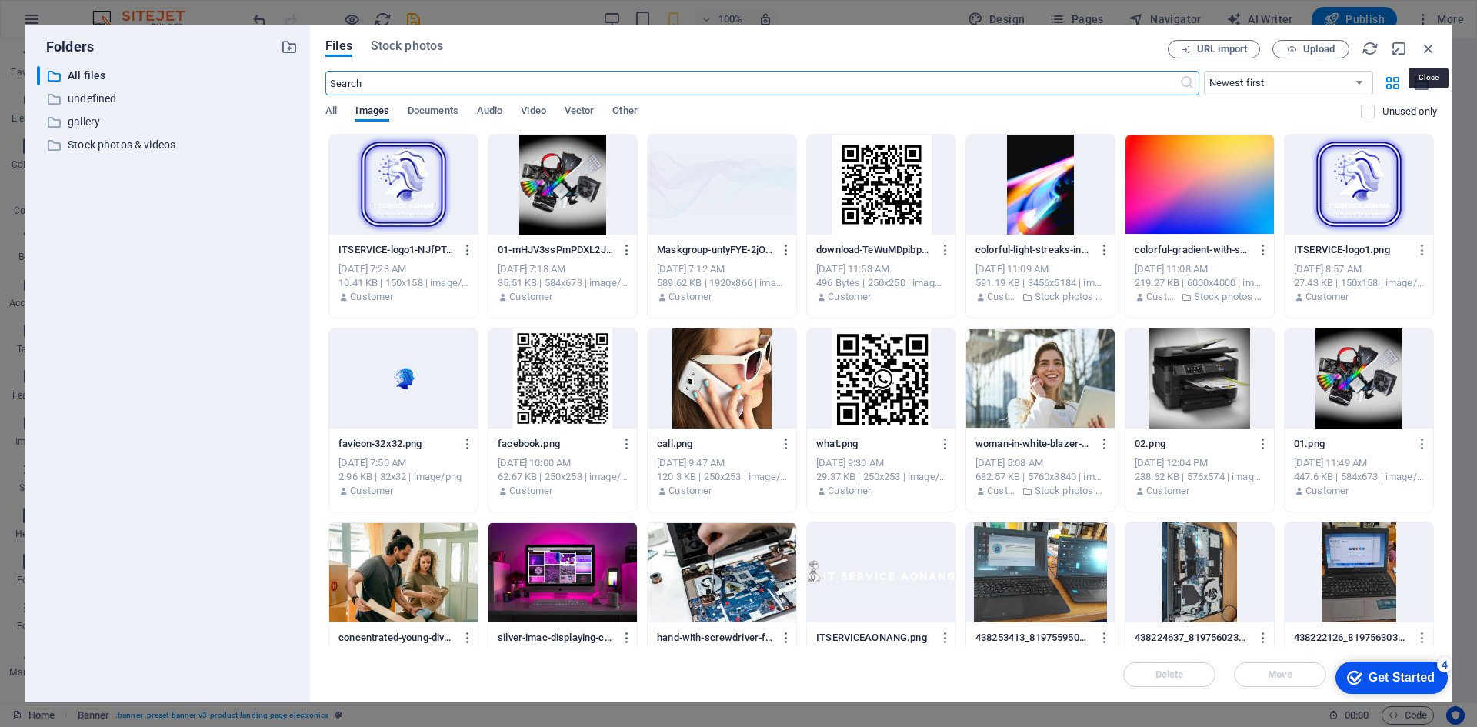
click at [1430, 49] on icon "button" at bounding box center [1428, 48] width 17 height 17
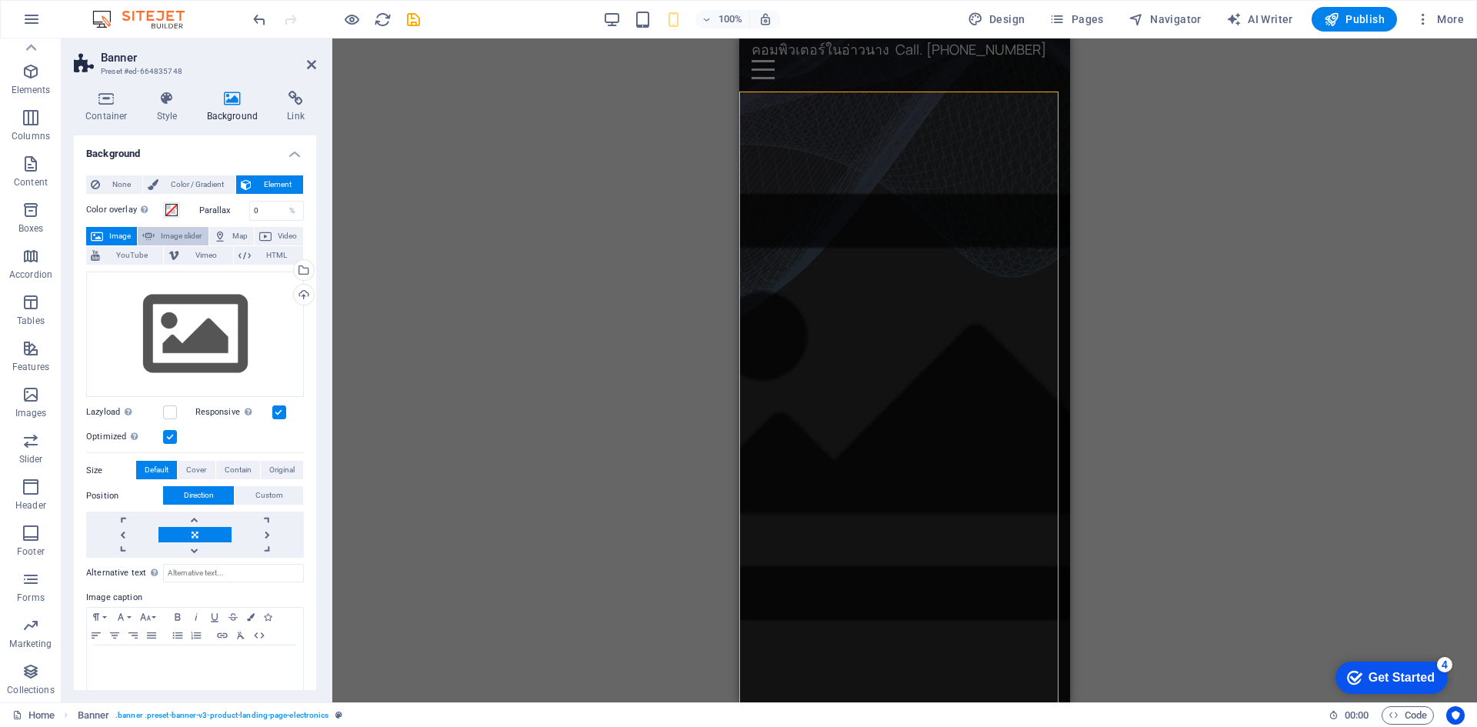
scroll to position [14, 0]
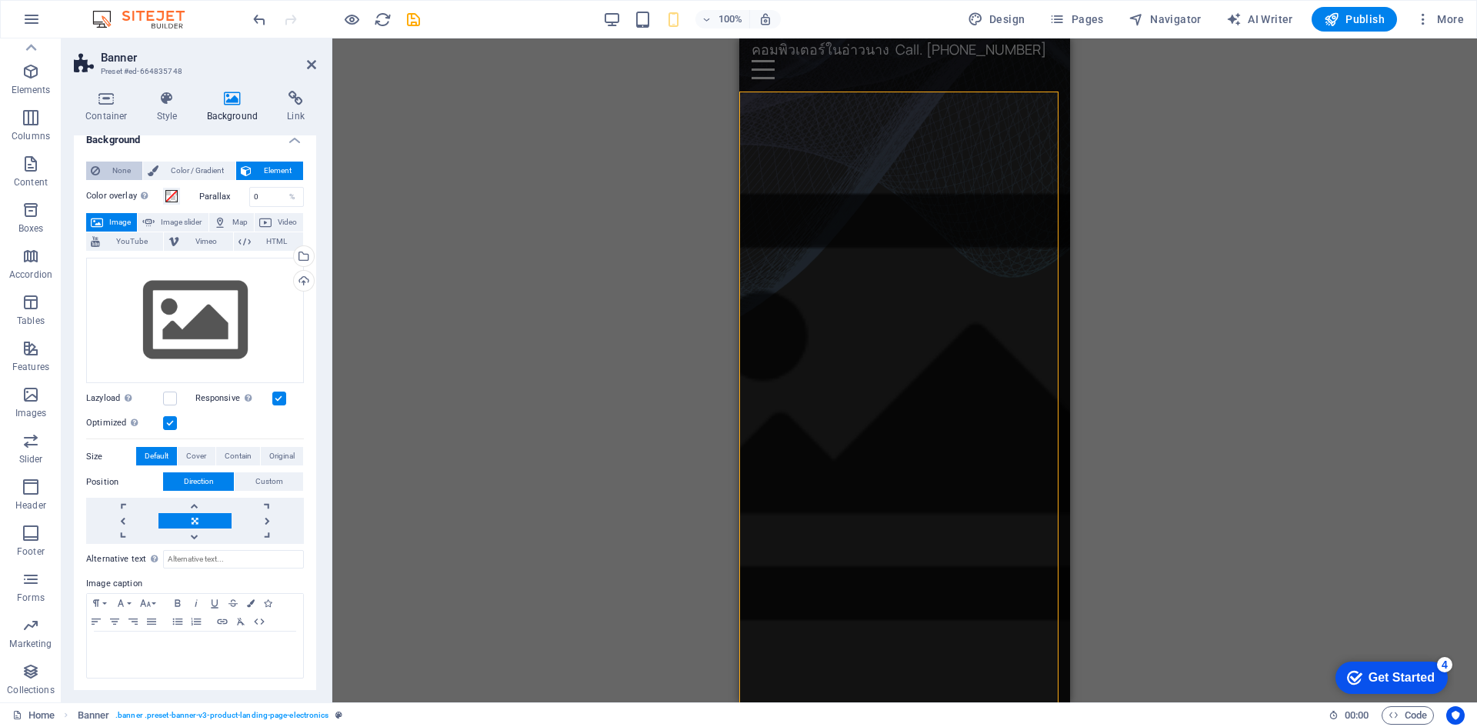
click at [103, 168] on button "None" at bounding box center [114, 171] width 56 height 18
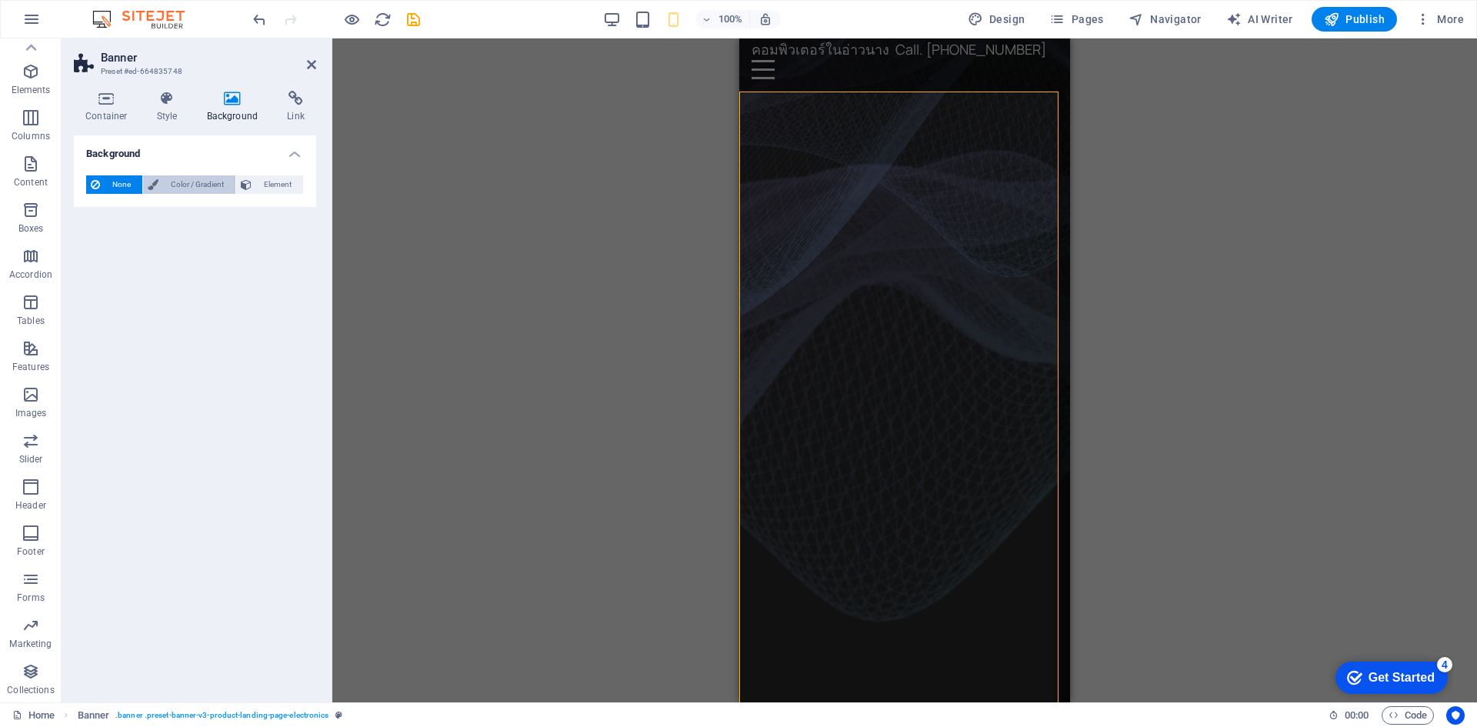
click at [164, 186] on span "Color / Gradient" at bounding box center [197, 184] width 68 height 18
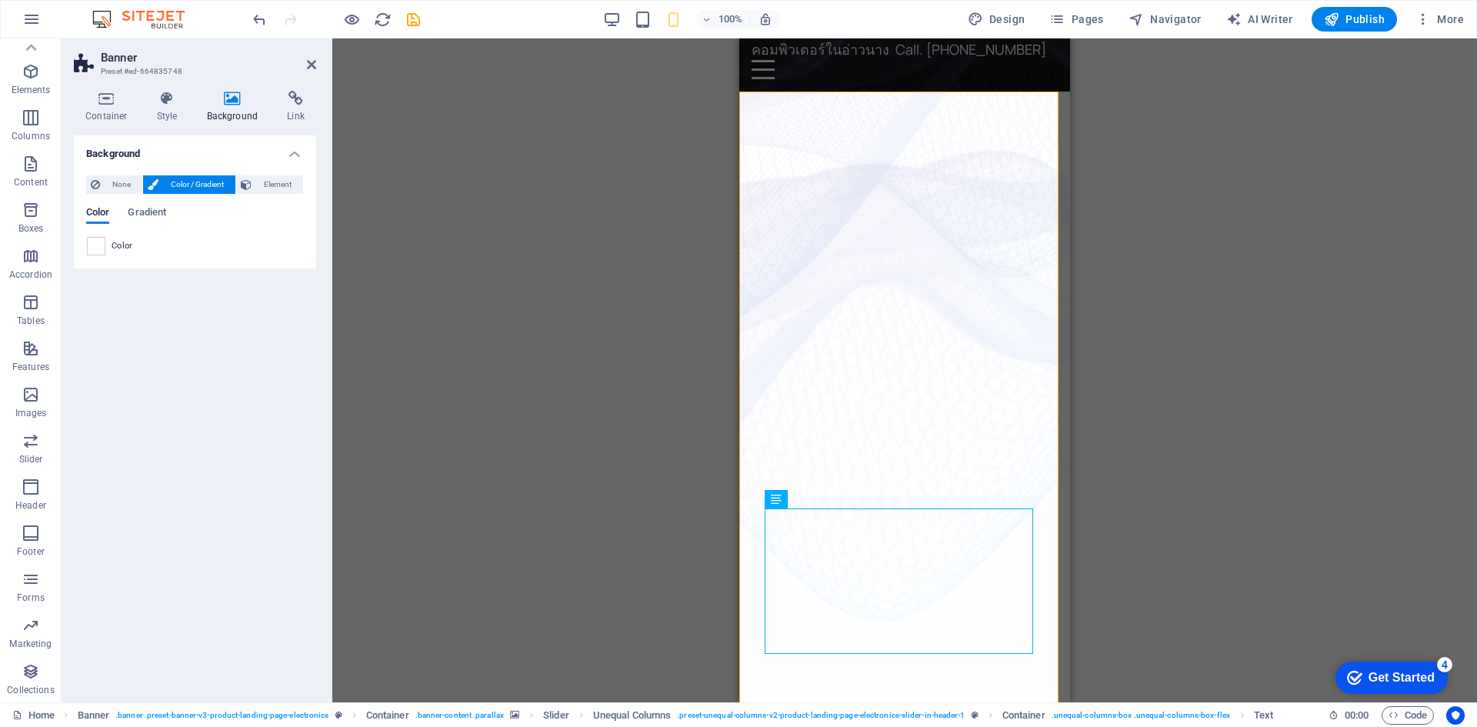
click at [755, 460] on figure at bounding box center [904, 394] width 331 height 649
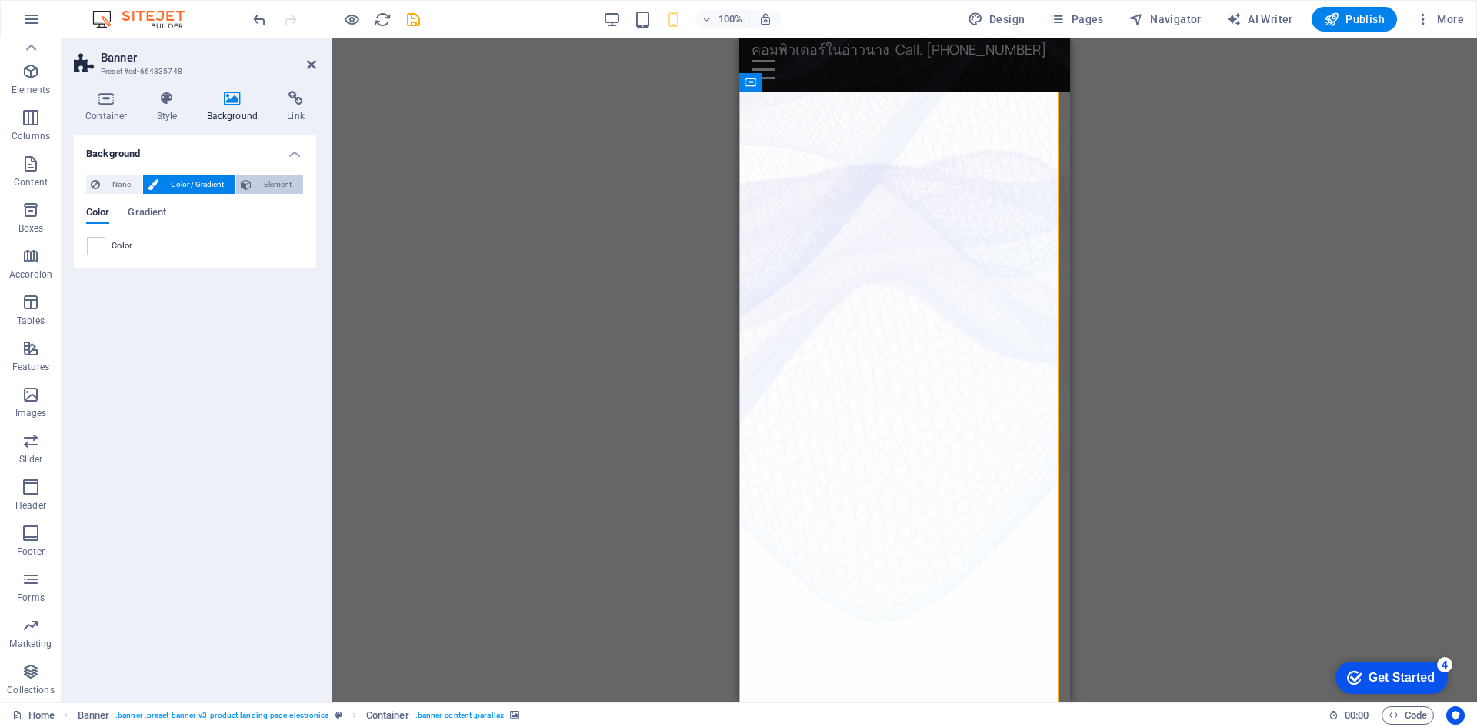
click at [270, 186] on span "Element" at bounding box center [277, 184] width 42 height 18
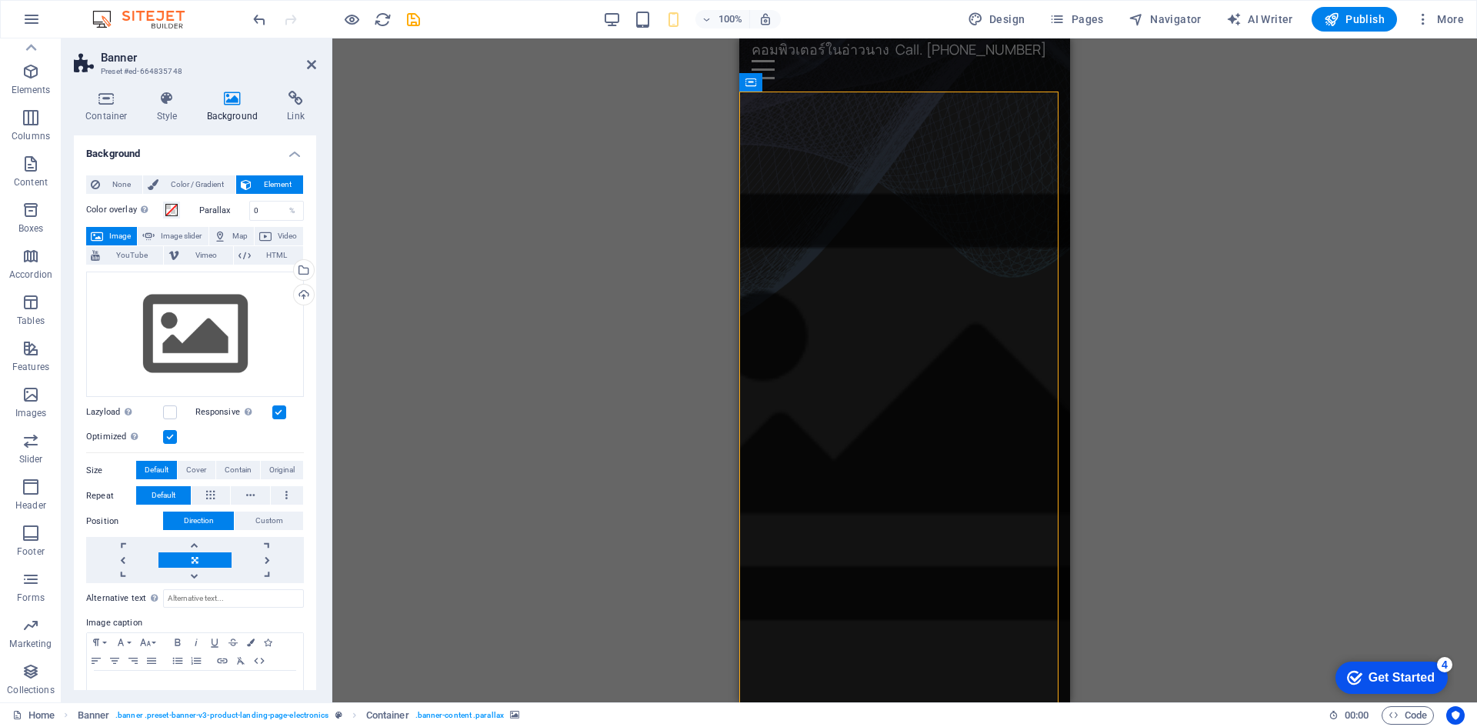
select select "px"
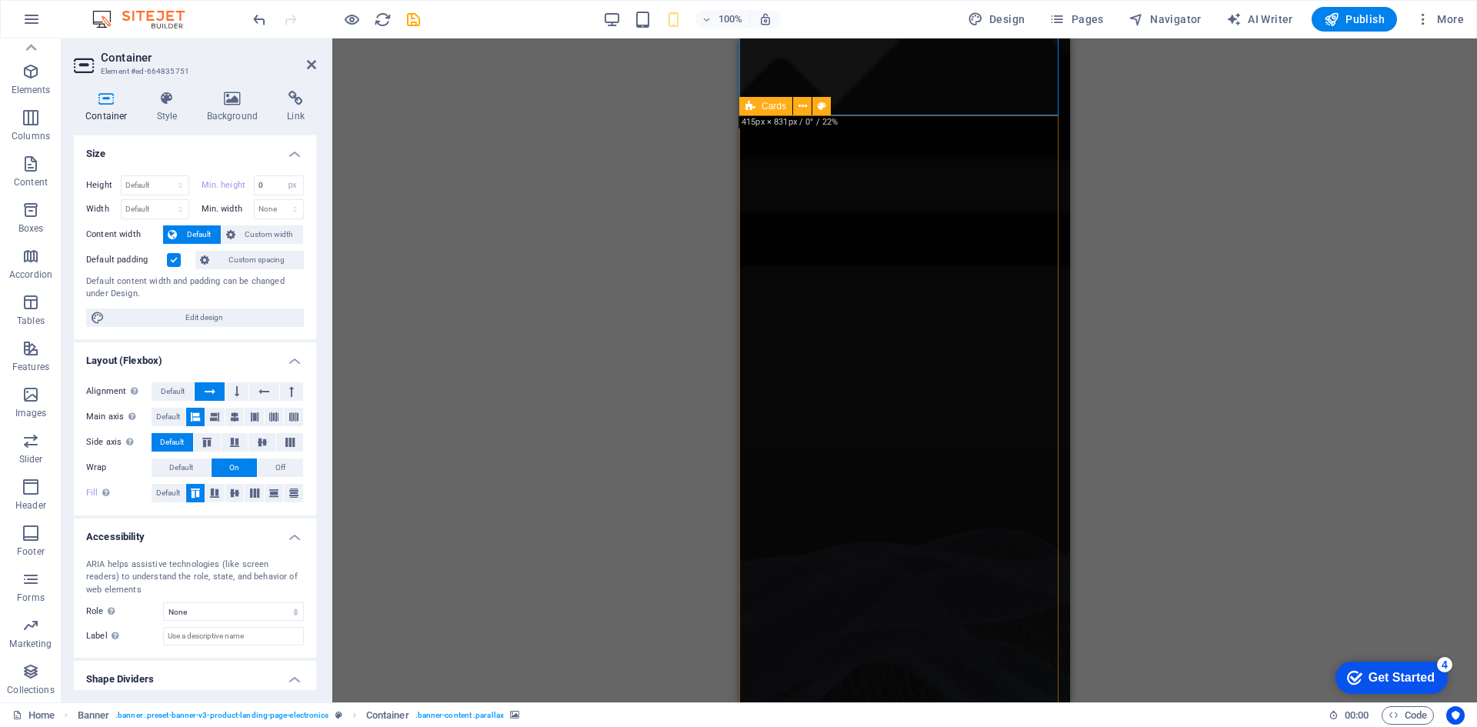
scroll to position [385, 0]
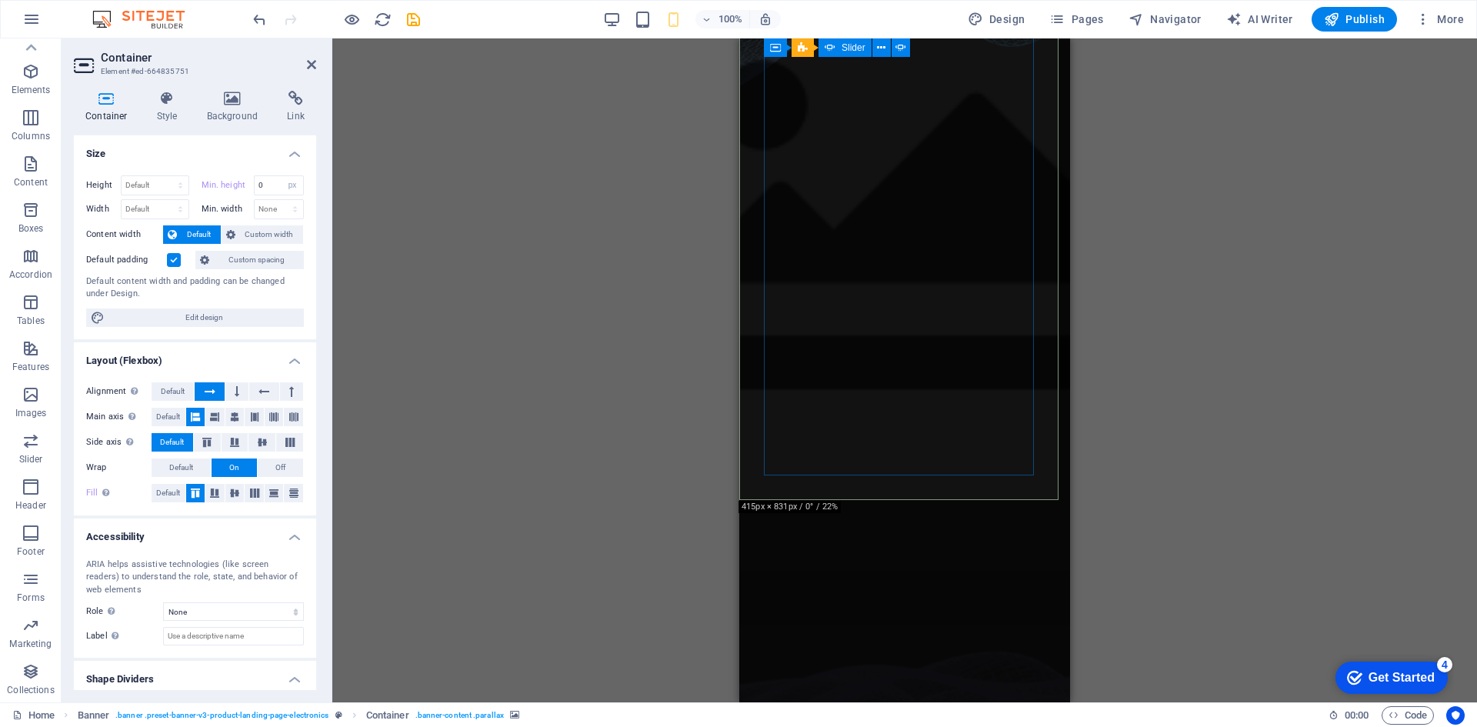
click at [249, 105] on icon at bounding box center [232, 98] width 75 height 15
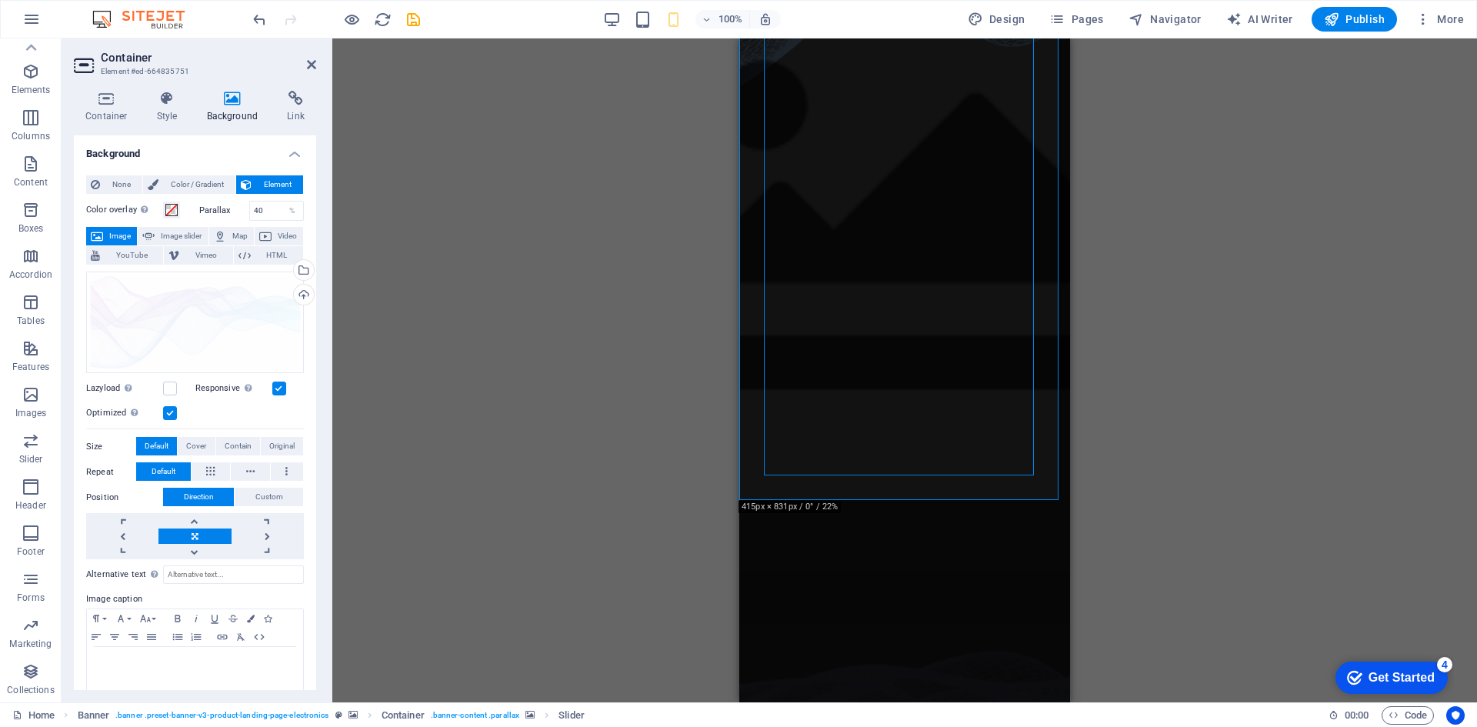
scroll to position [66, 0]
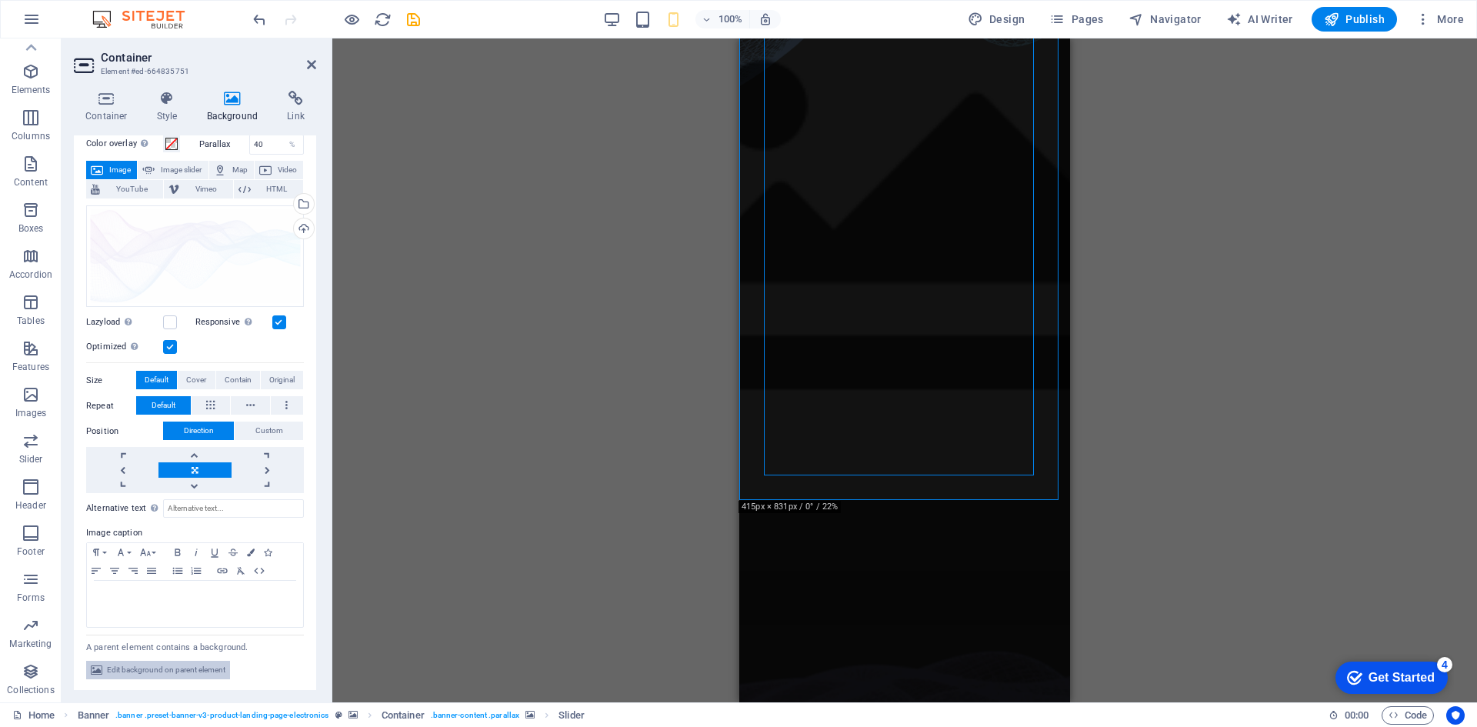
click at [170, 668] on span "Edit background on parent element" at bounding box center [166, 670] width 118 height 18
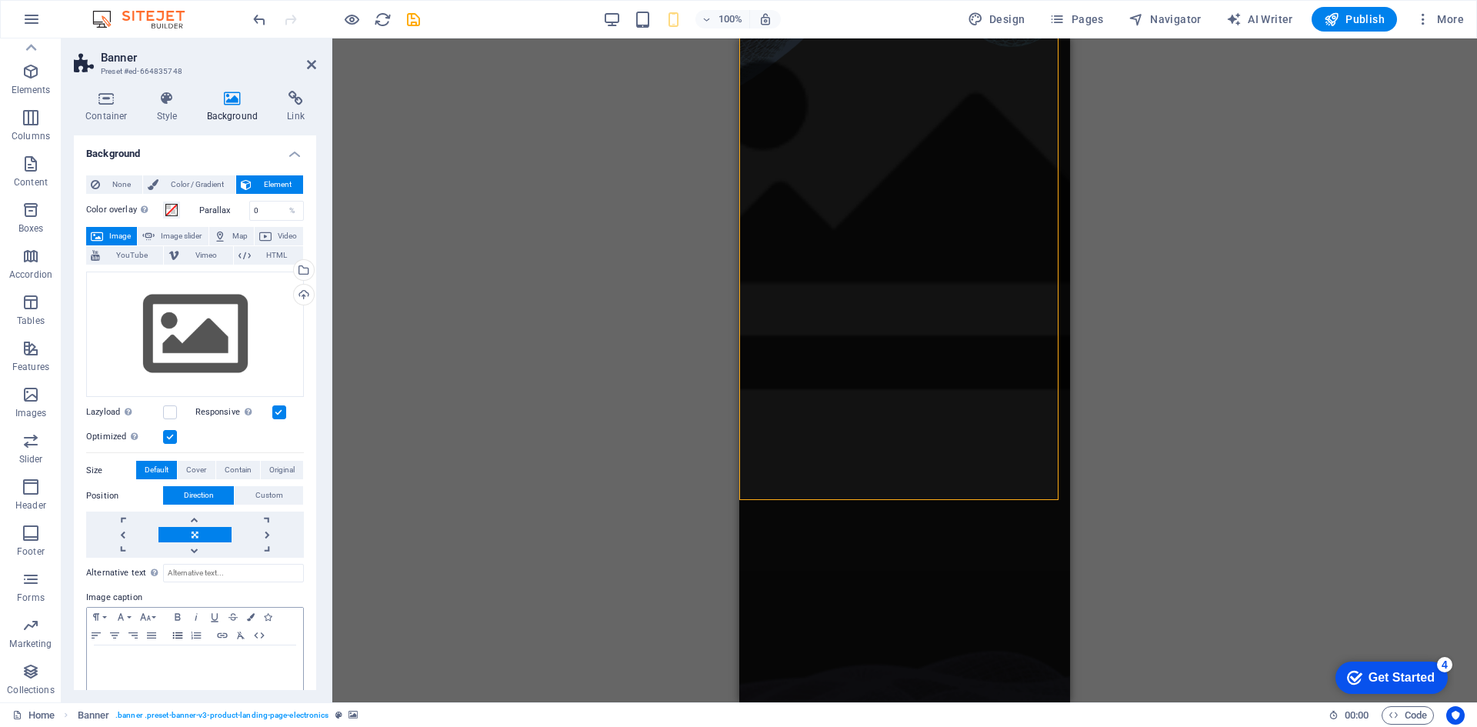
scroll to position [14, 0]
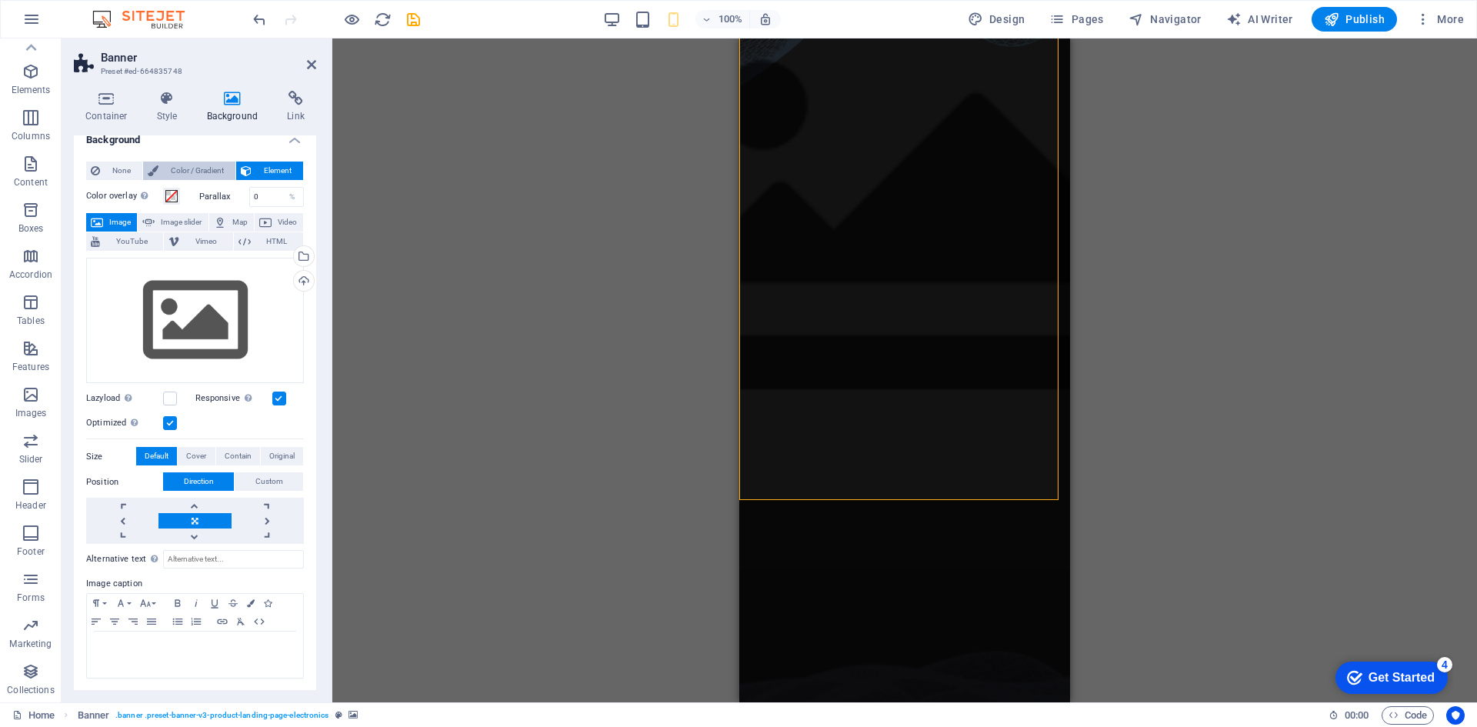
click at [198, 173] on span "Color / Gradient" at bounding box center [197, 171] width 68 height 18
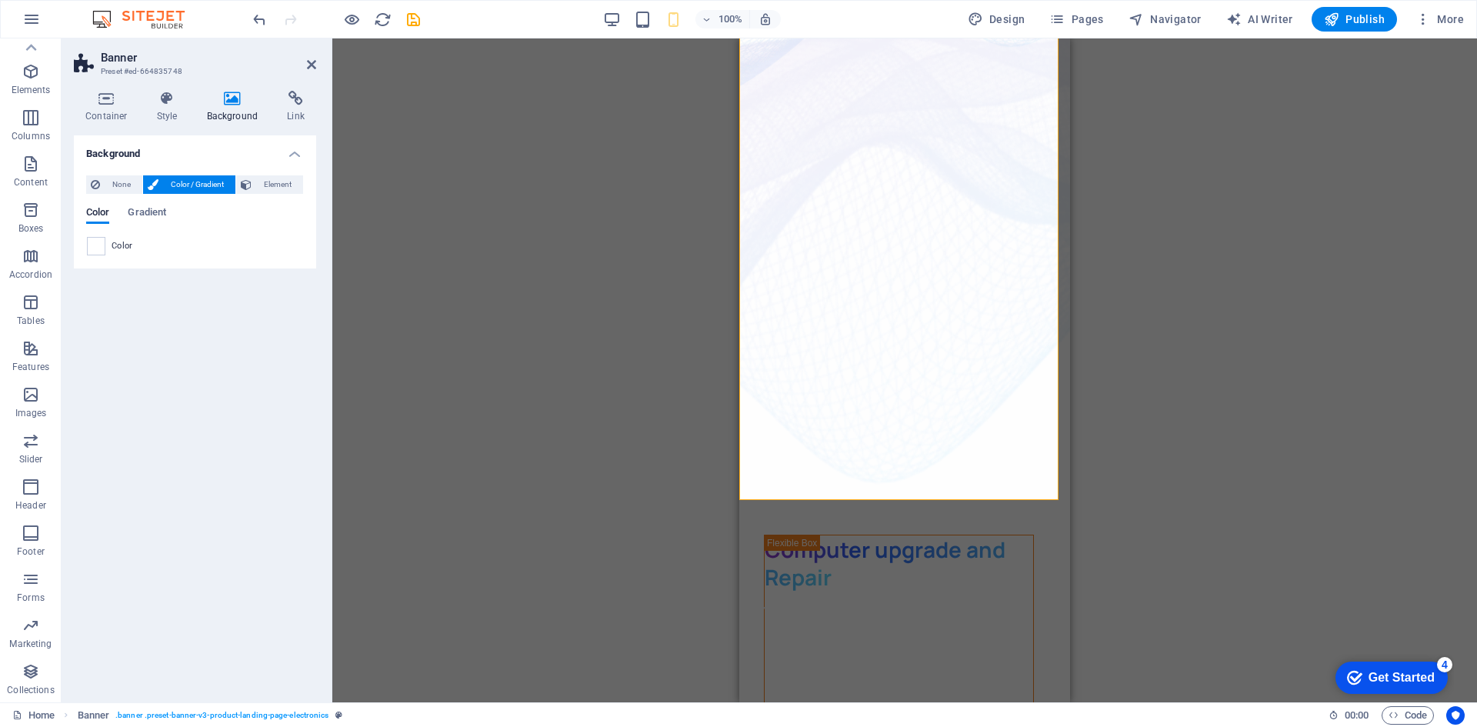
click at [242, 94] on icon at bounding box center [232, 98] width 75 height 15
click at [290, 109] on h4 "Link" at bounding box center [295, 107] width 41 height 32
click at [168, 111] on h4 "Style" at bounding box center [170, 107] width 50 height 32
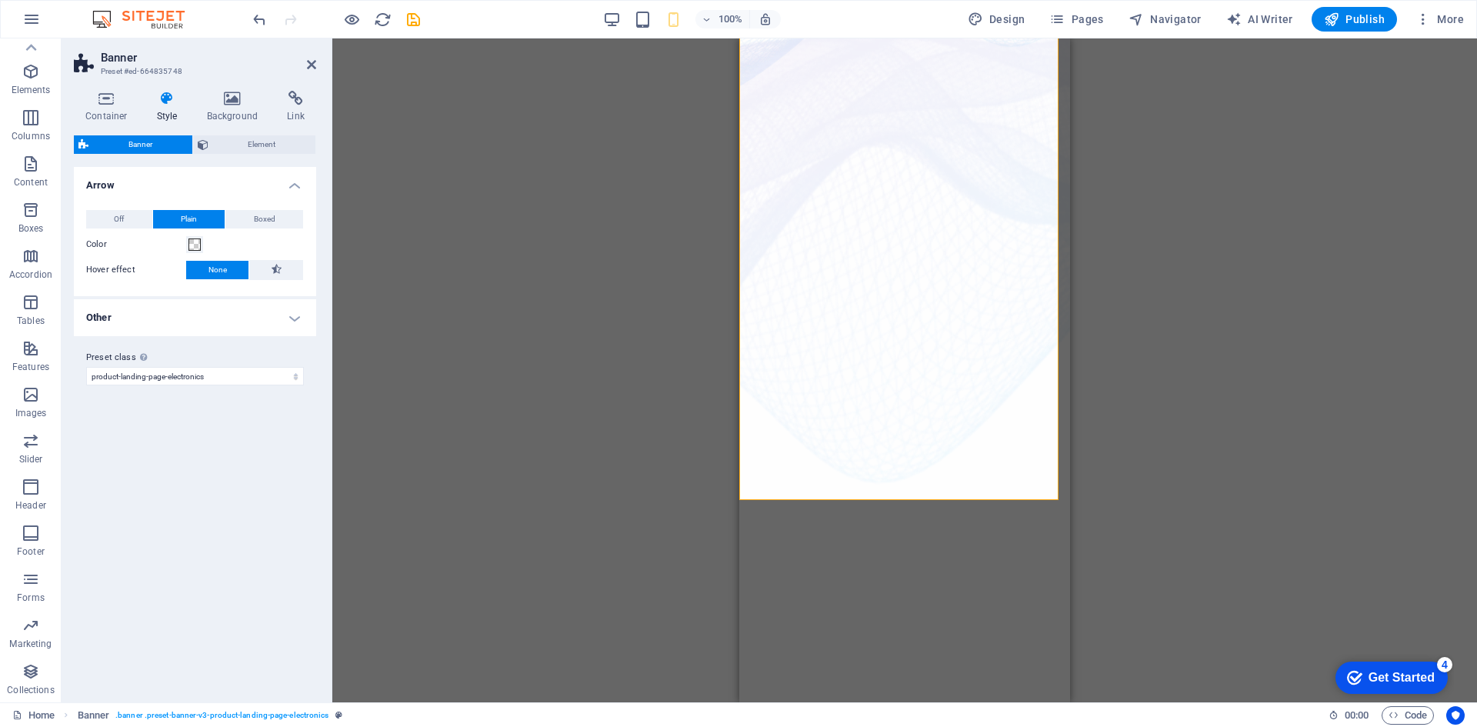
click at [575, 370] on div "Drag here to replace the existing content. Press “Ctrl” if you want to create a…" at bounding box center [904, 370] width 1145 height 664
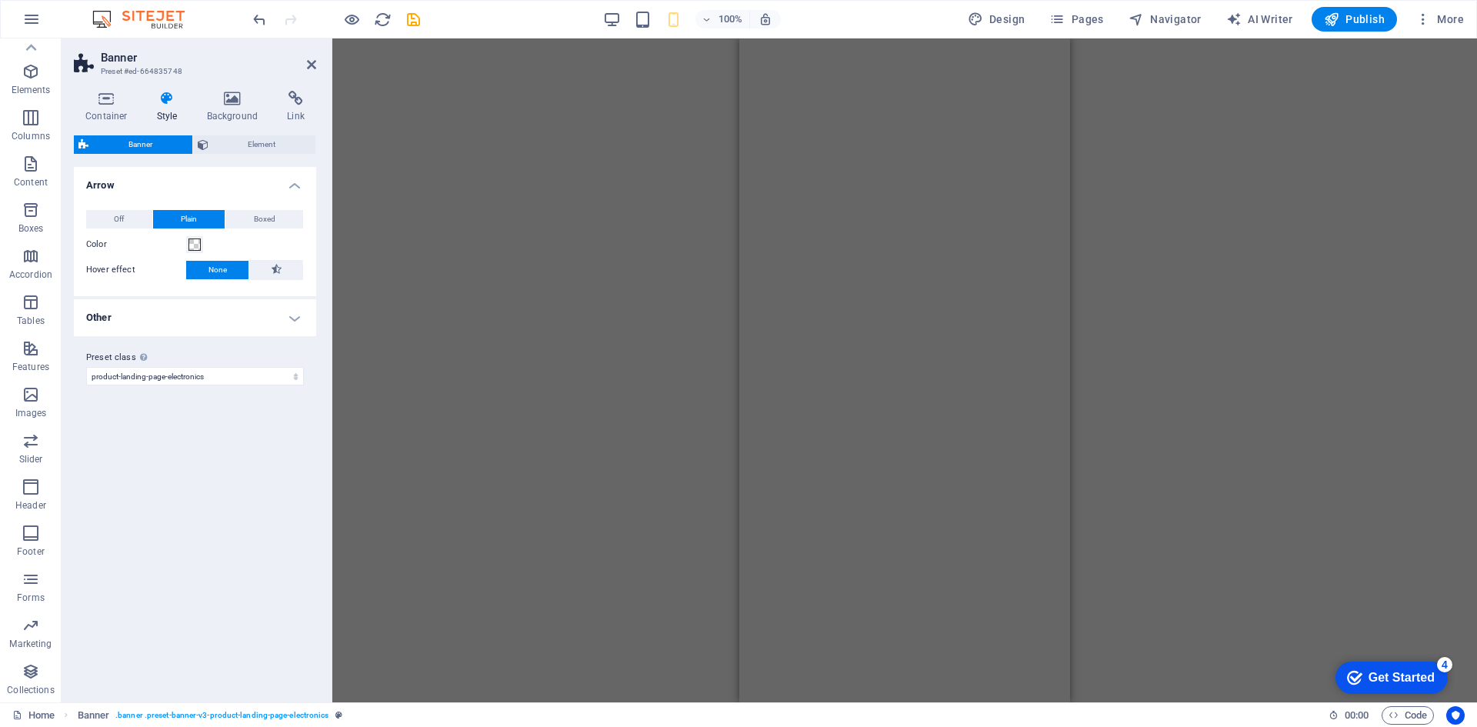
scroll to position [1077, 0]
click at [592, 258] on div "Drag here to replace the existing content. Press “Ctrl” if you want to create a…" at bounding box center [904, 370] width 1145 height 664
click at [1307, 226] on div "Drag here to replace the existing content. Press “Ctrl” if you want to create a…" at bounding box center [904, 370] width 1145 height 664
click at [1353, 24] on span "Publish" at bounding box center [1354, 19] width 61 height 15
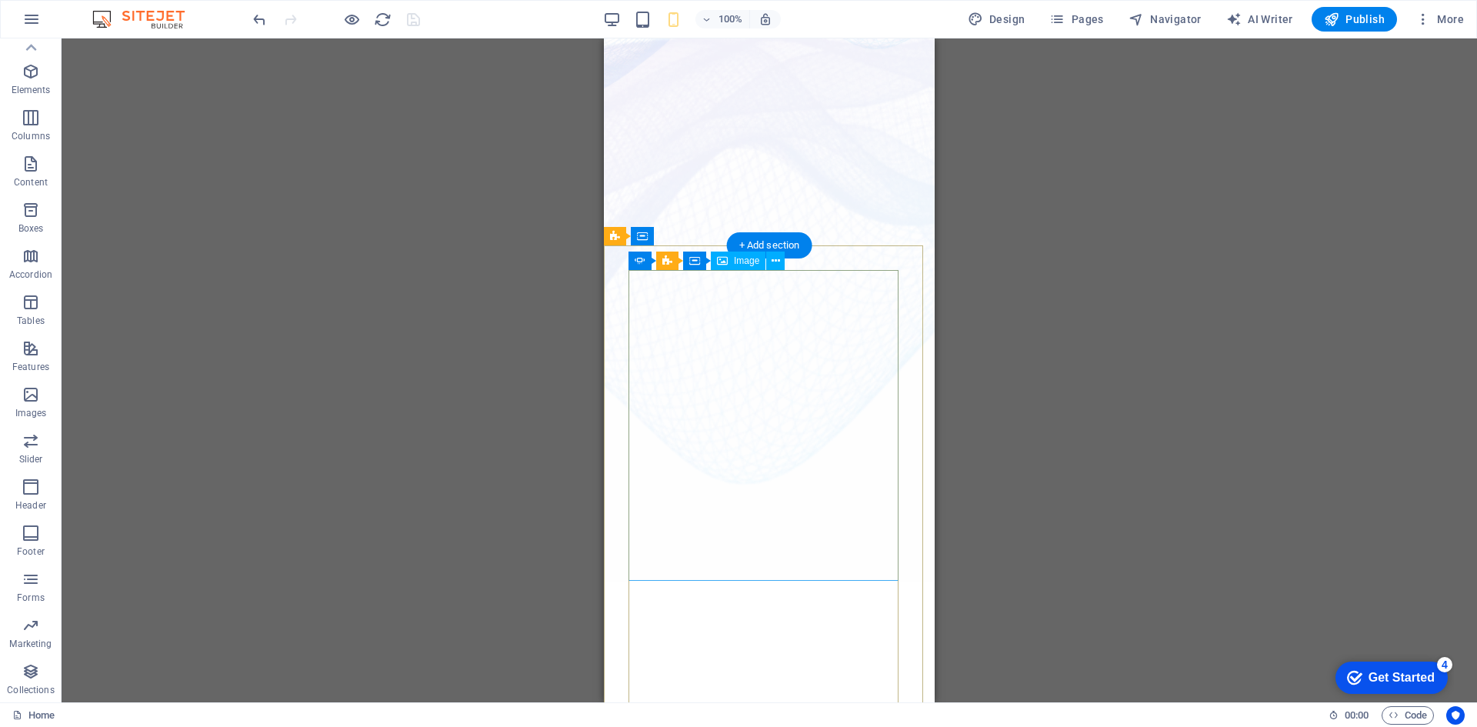
scroll to position [385, 0]
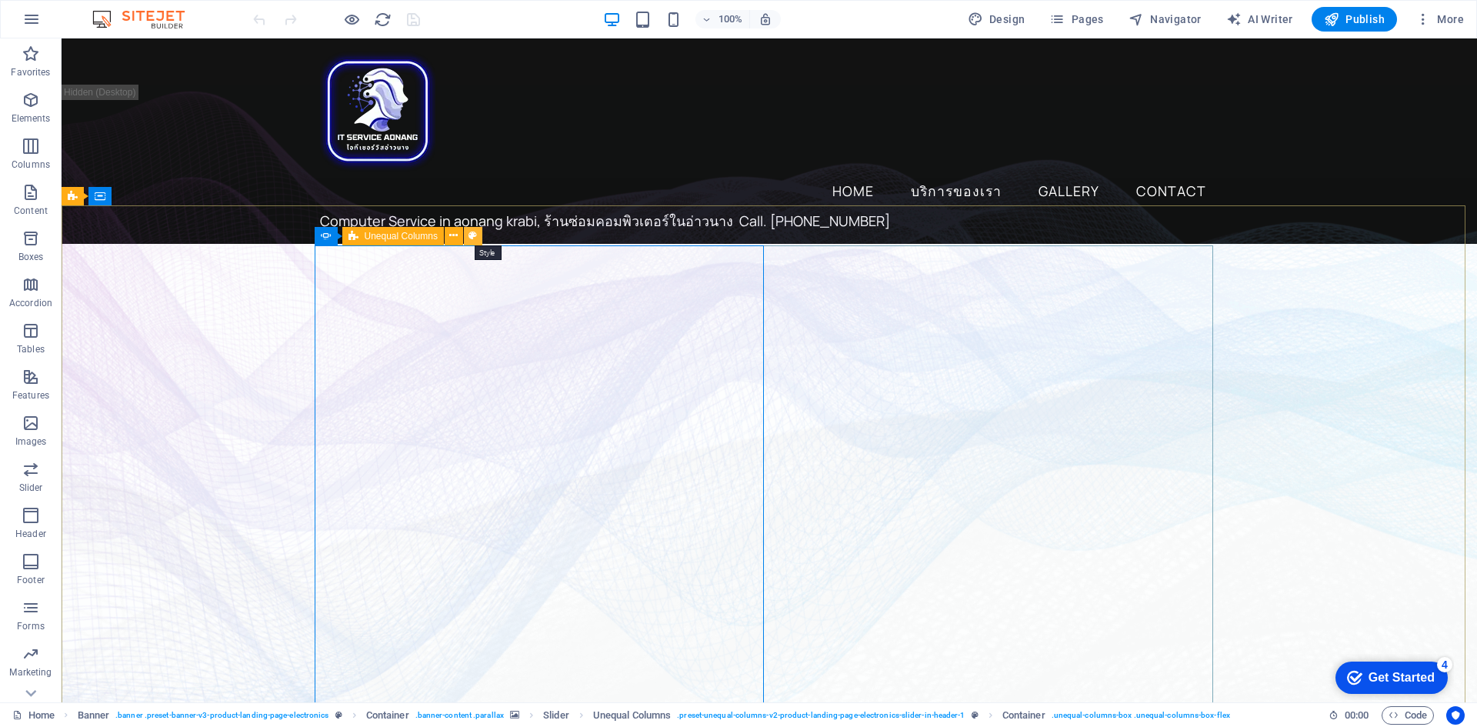
click at [471, 237] on icon at bounding box center [472, 236] width 8 height 16
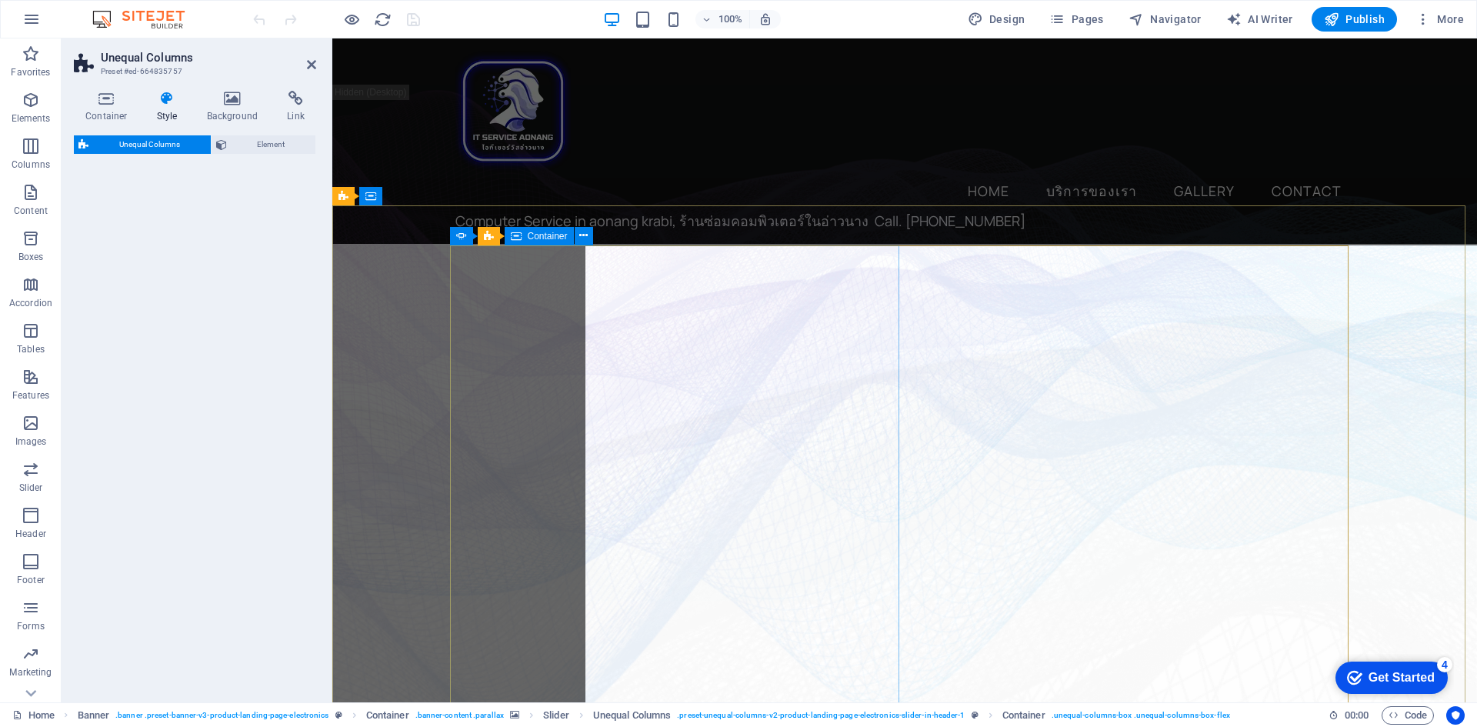
select select "%"
select select "rem"
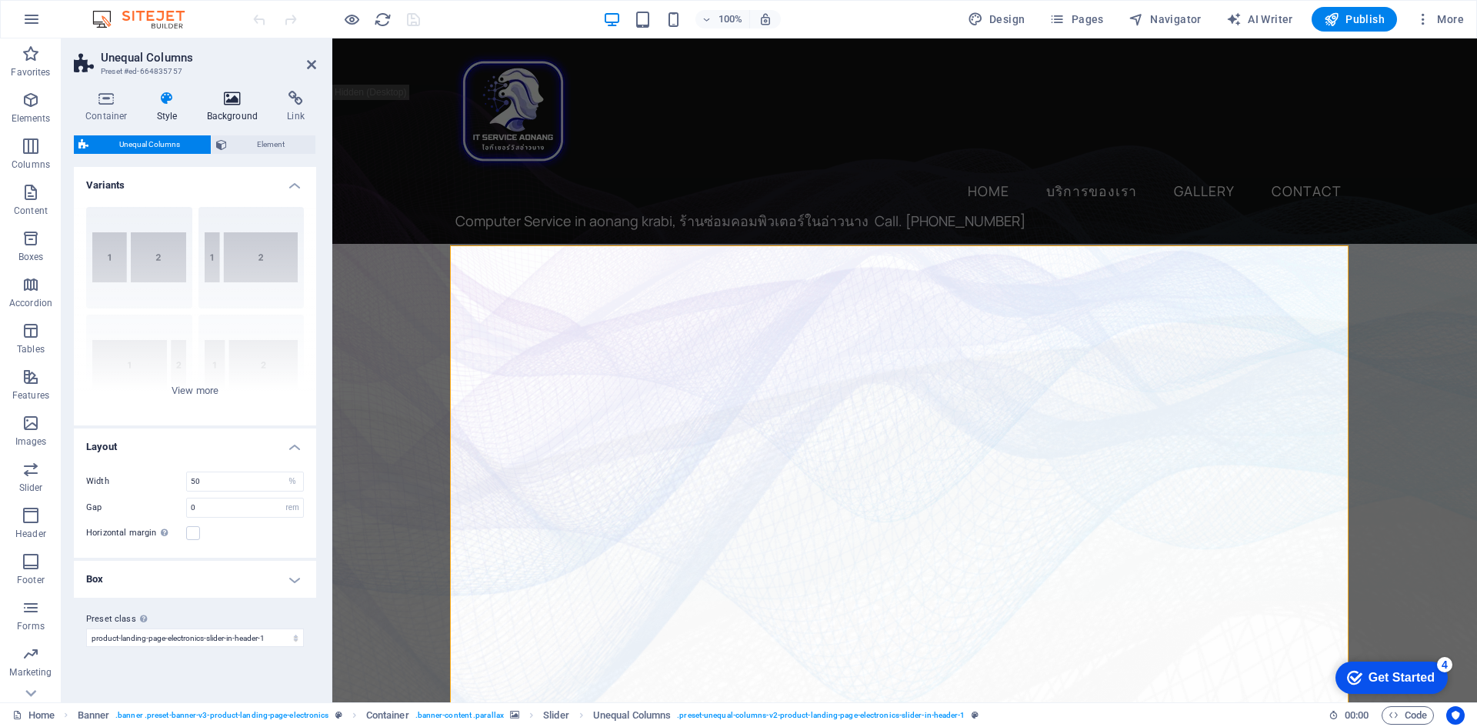
click at [244, 116] on h4 "Background" at bounding box center [235, 107] width 81 height 32
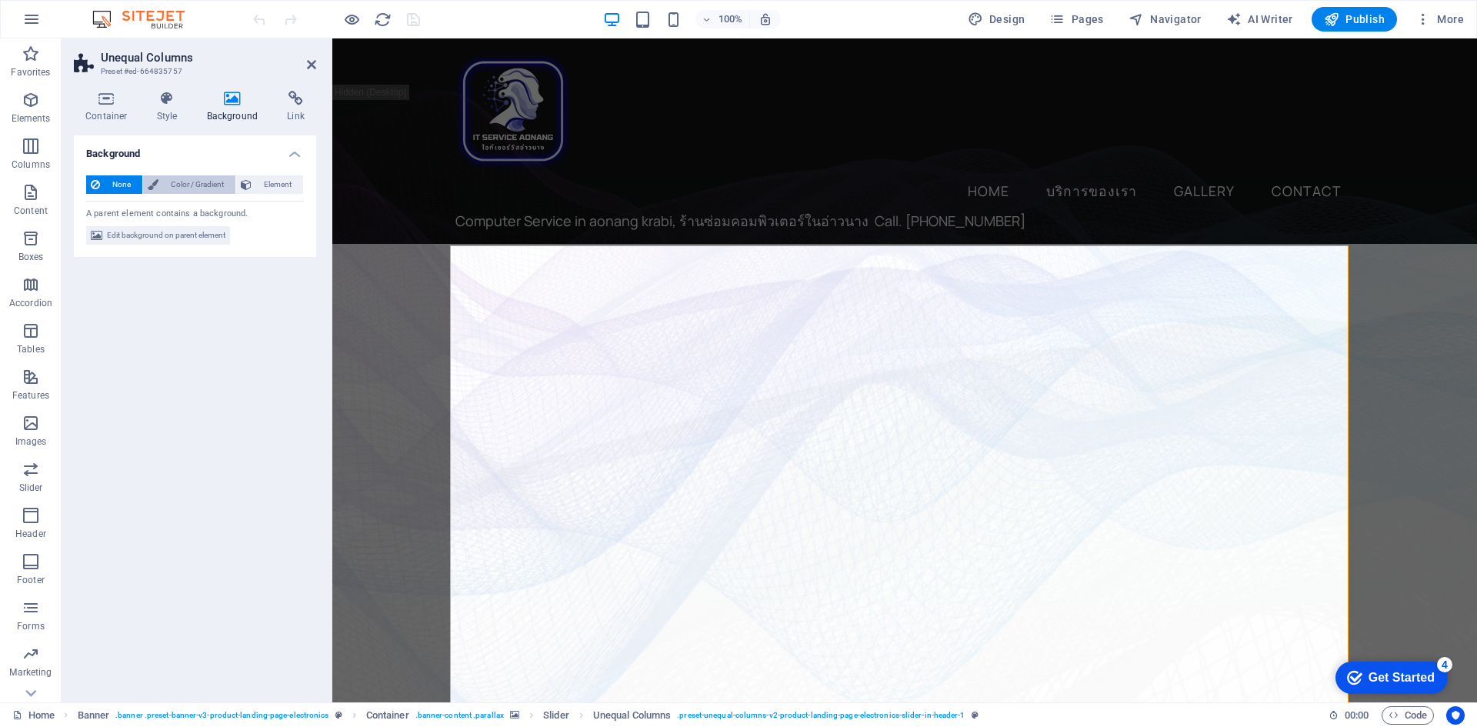
click at [197, 187] on span "Color / Gradient" at bounding box center [197, 184] width 68 height 18
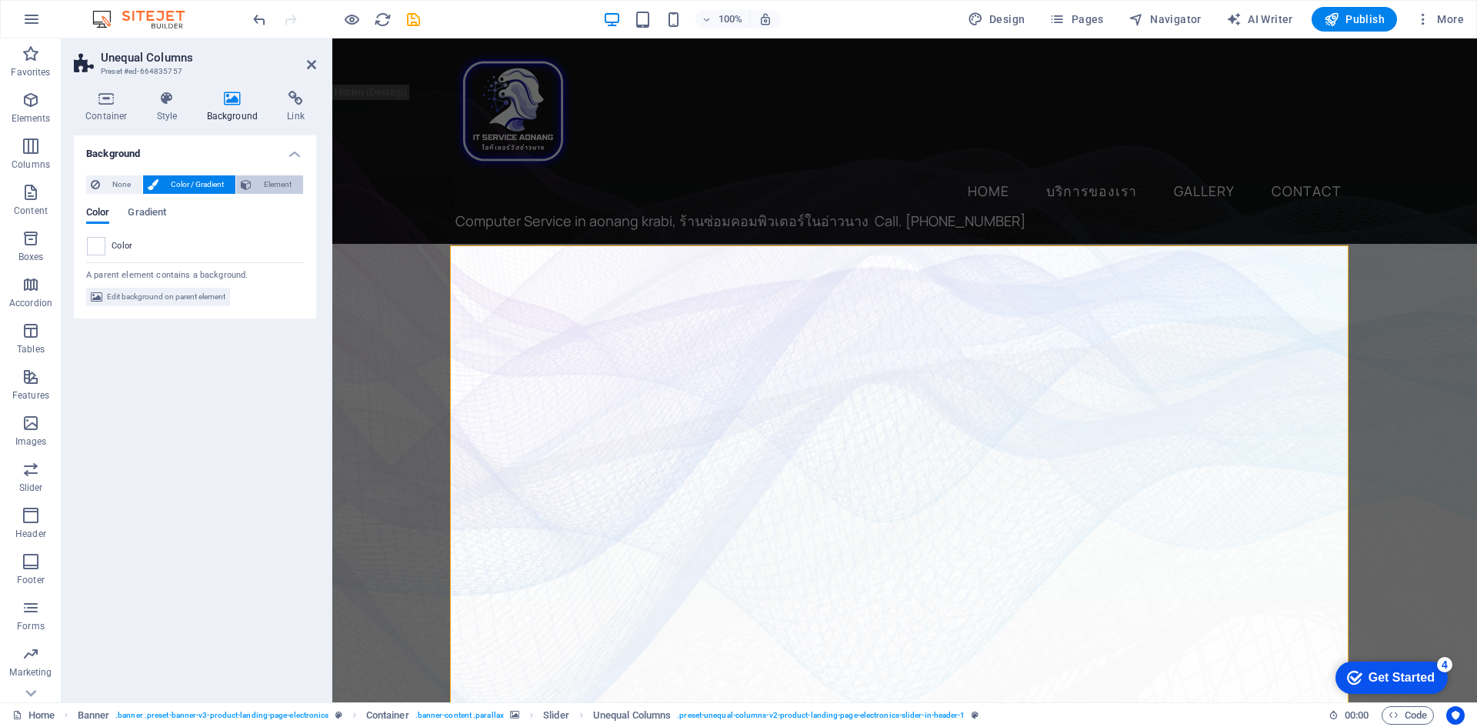
click at [276, 187] on span "Element" at bounding box center [277, 184] width 42 height 18
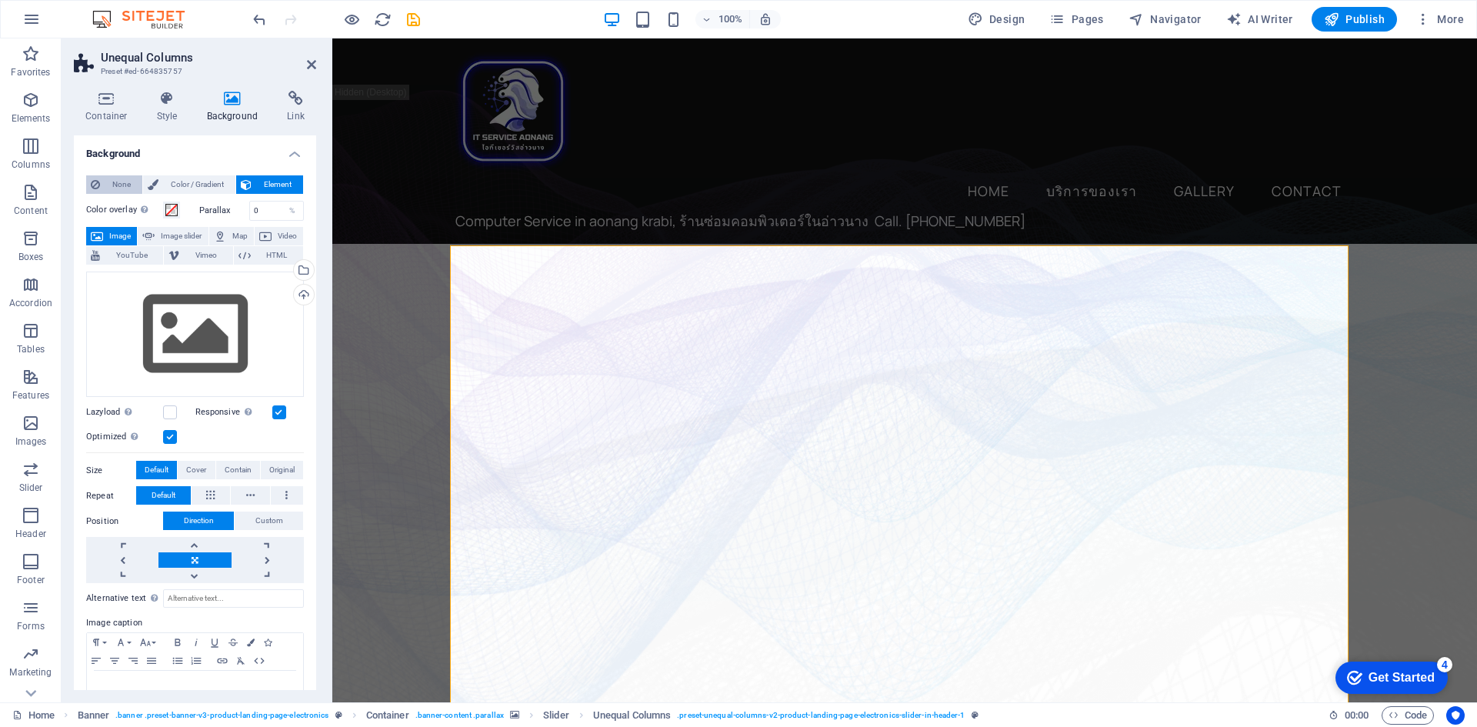
click at [122, 184] on span "None" at bounding box center [121, 184] width 33 height 18
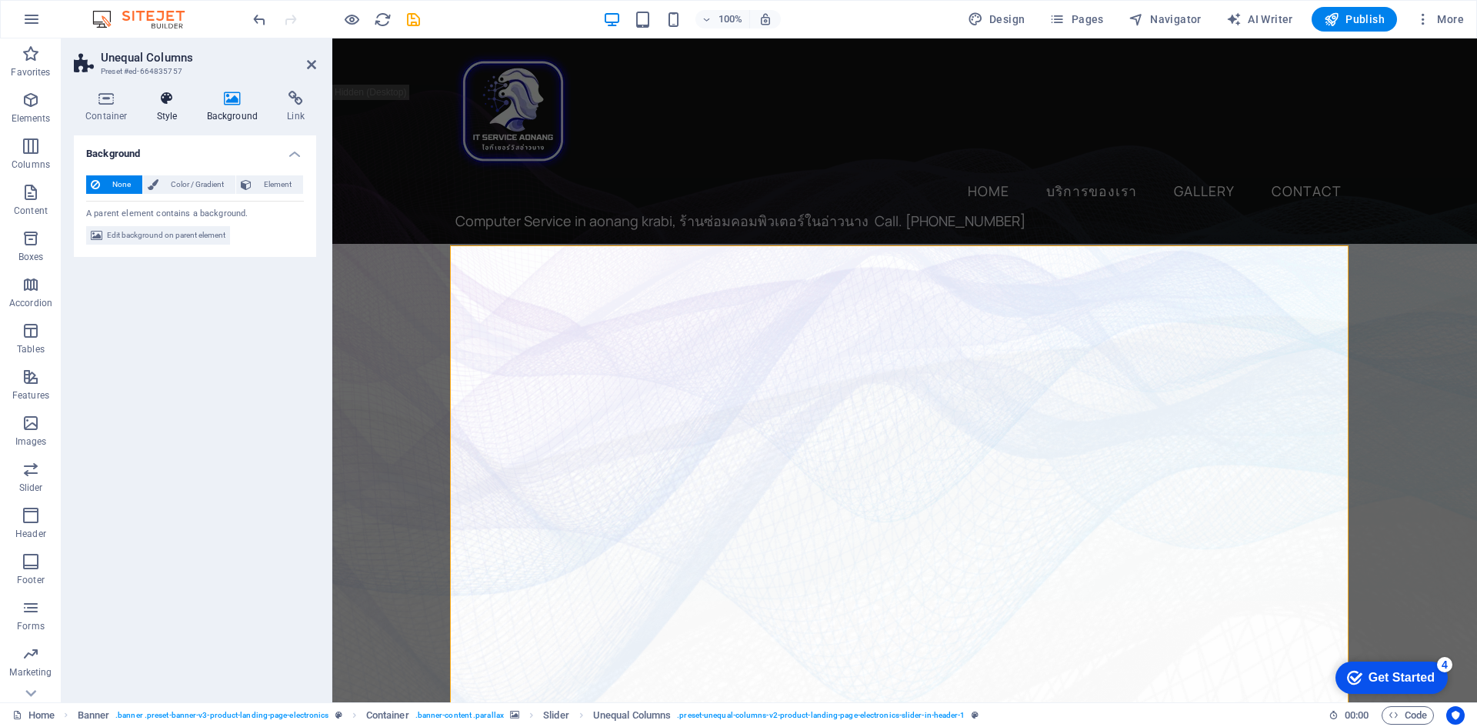
click at [171, 111] on h4 "Style" at bounding box center [170, 107] width 50 height 32
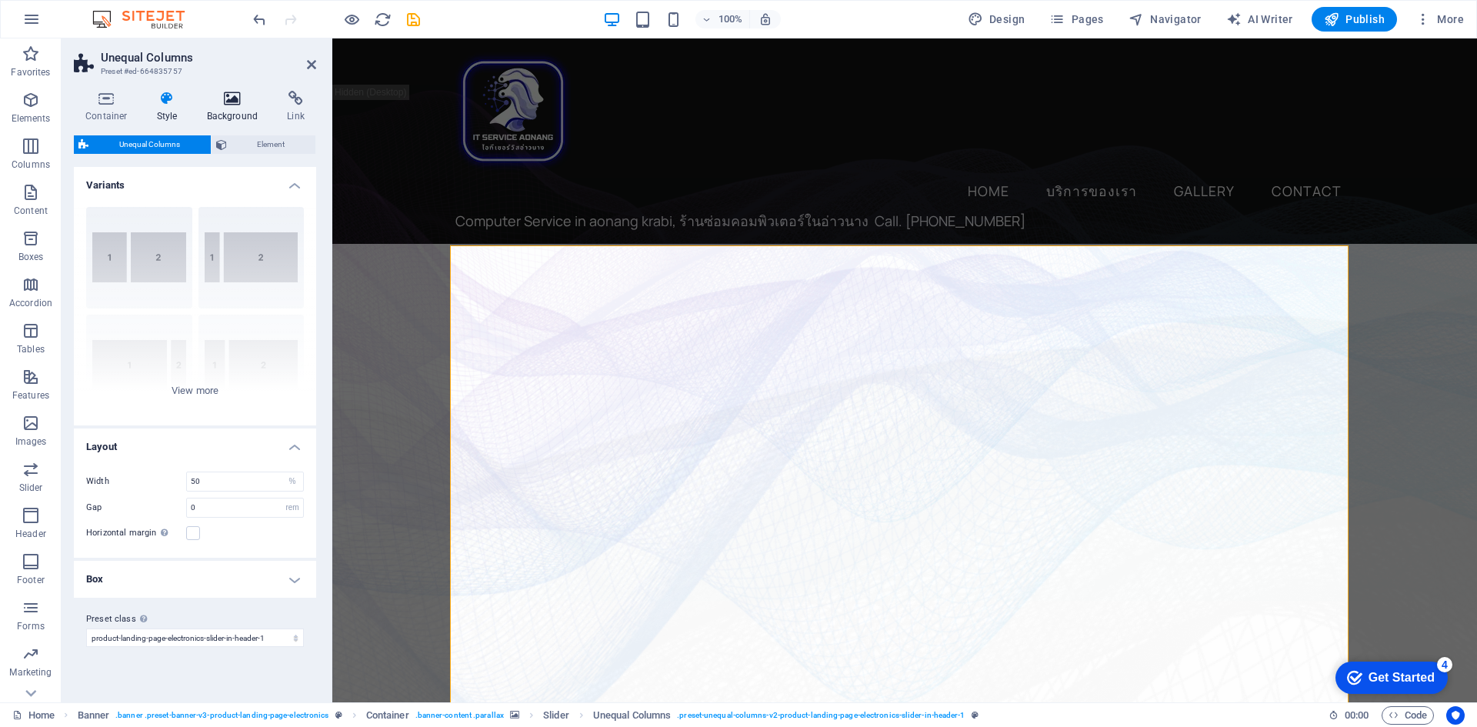
click at [239, 114] on h4 "Background" at bounding box center [235, 107] width 81 height 32
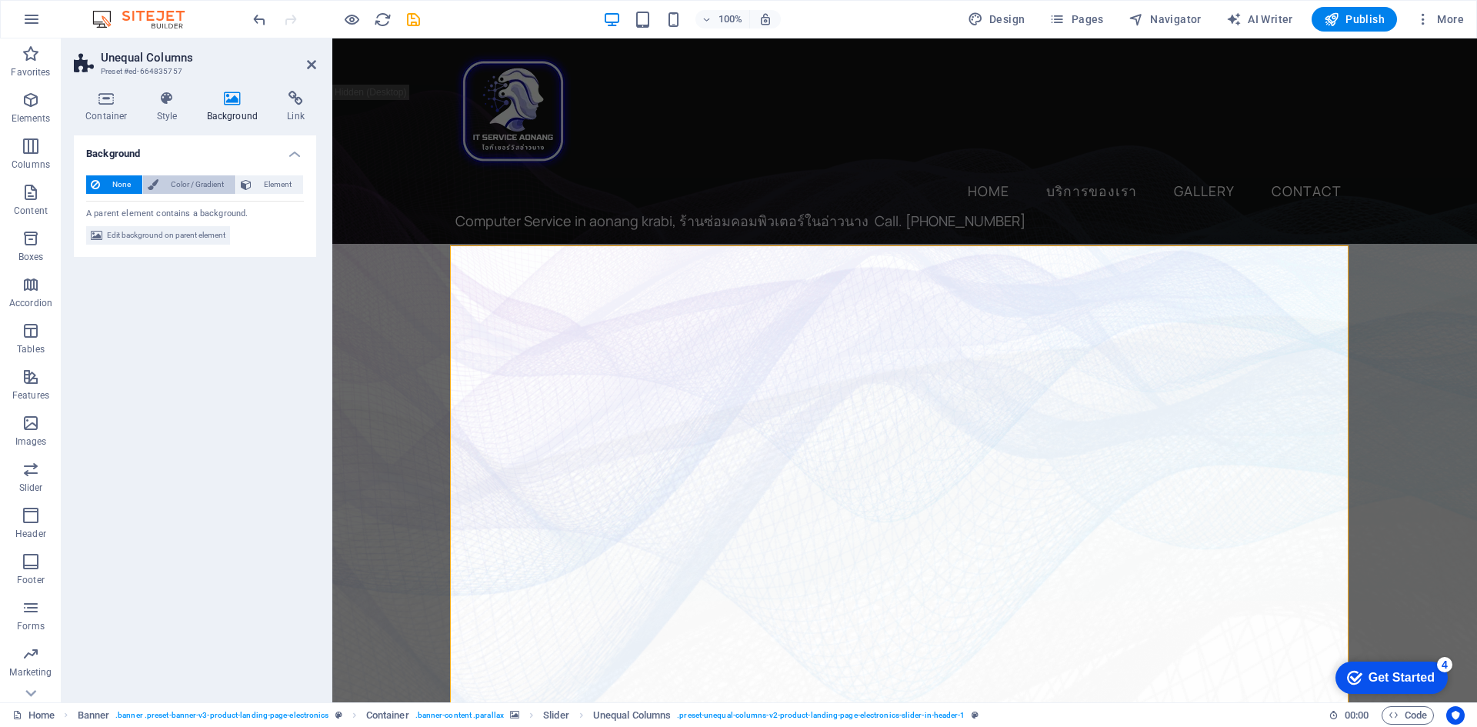
click at [179, 185] on span "Color / Gradient" at bounding box center [197, 184] width 68 height 18
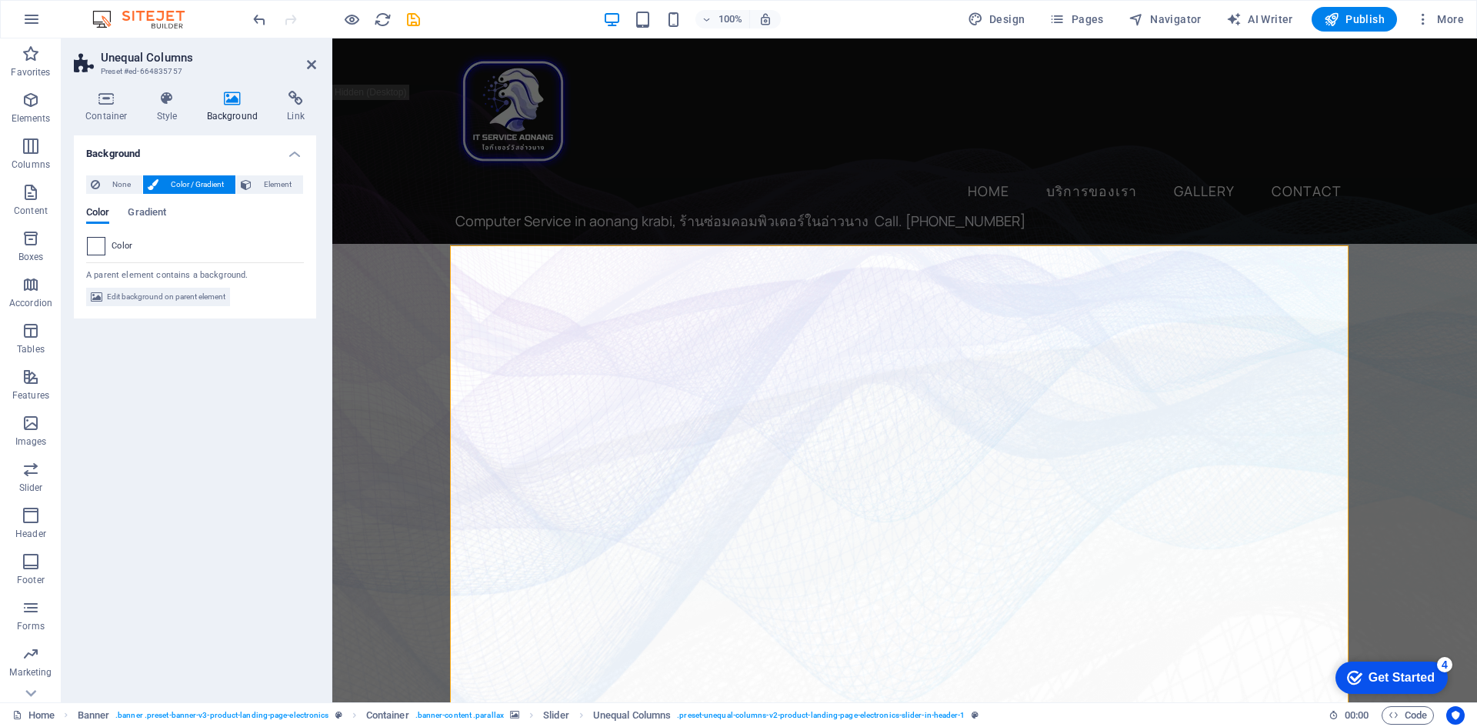
click at [98, 250] on span at bounding box center [96, 246] width 17 height 17
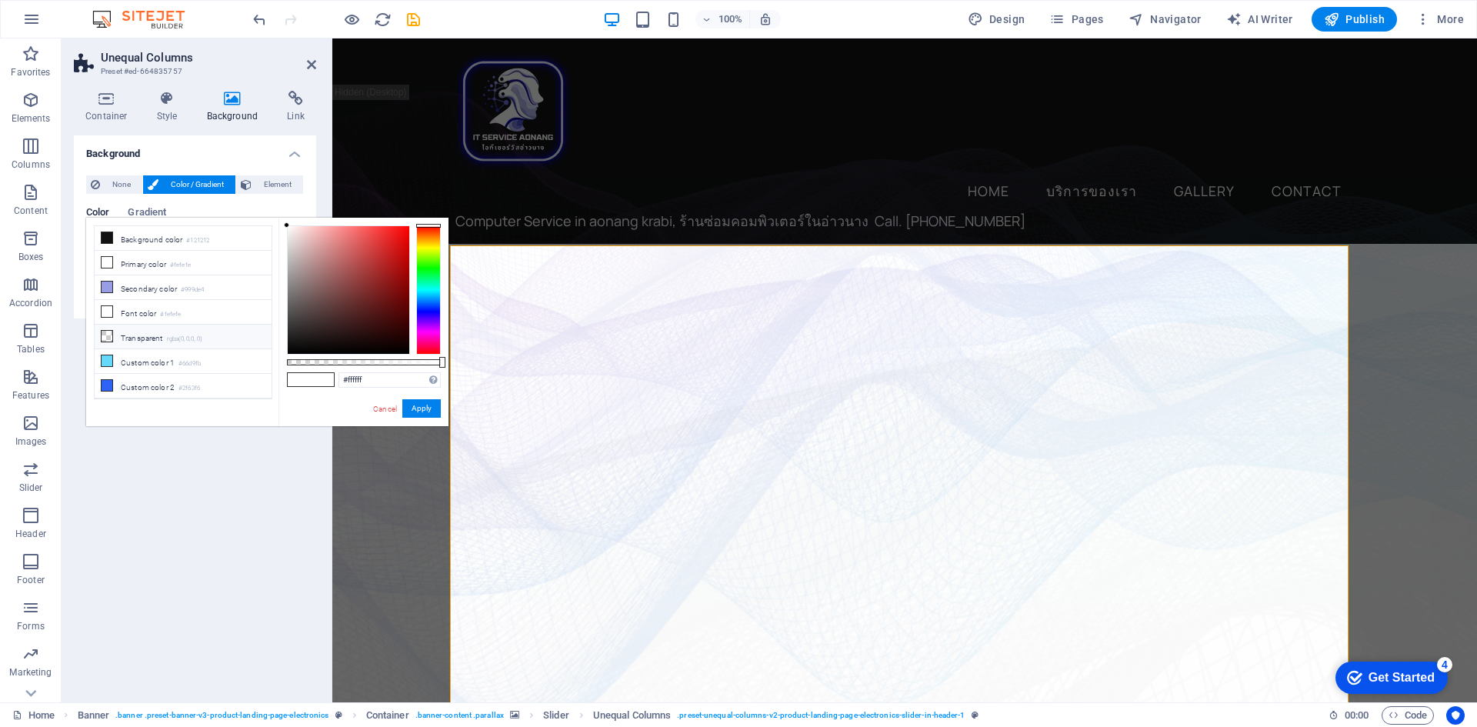
click at [112, 337] on icon at bounding box center [107, 336] width 11 height 11
click at [105, 235] on icon at bounding box center [107, 237] width 11 height 11
type input "#121212"
click at [417, 550] on figure at bounding box center [904, 489] width 1145 height 625
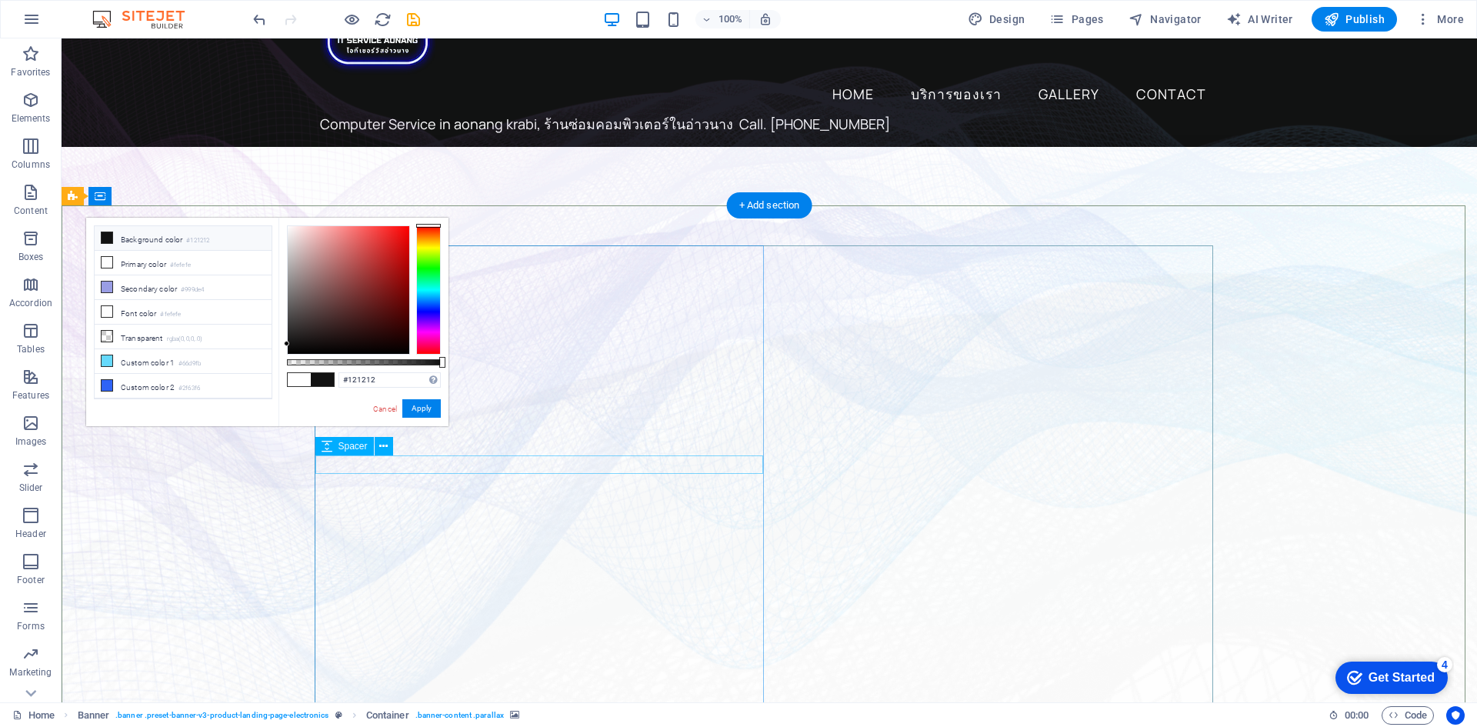
scroll to position [154, 0]
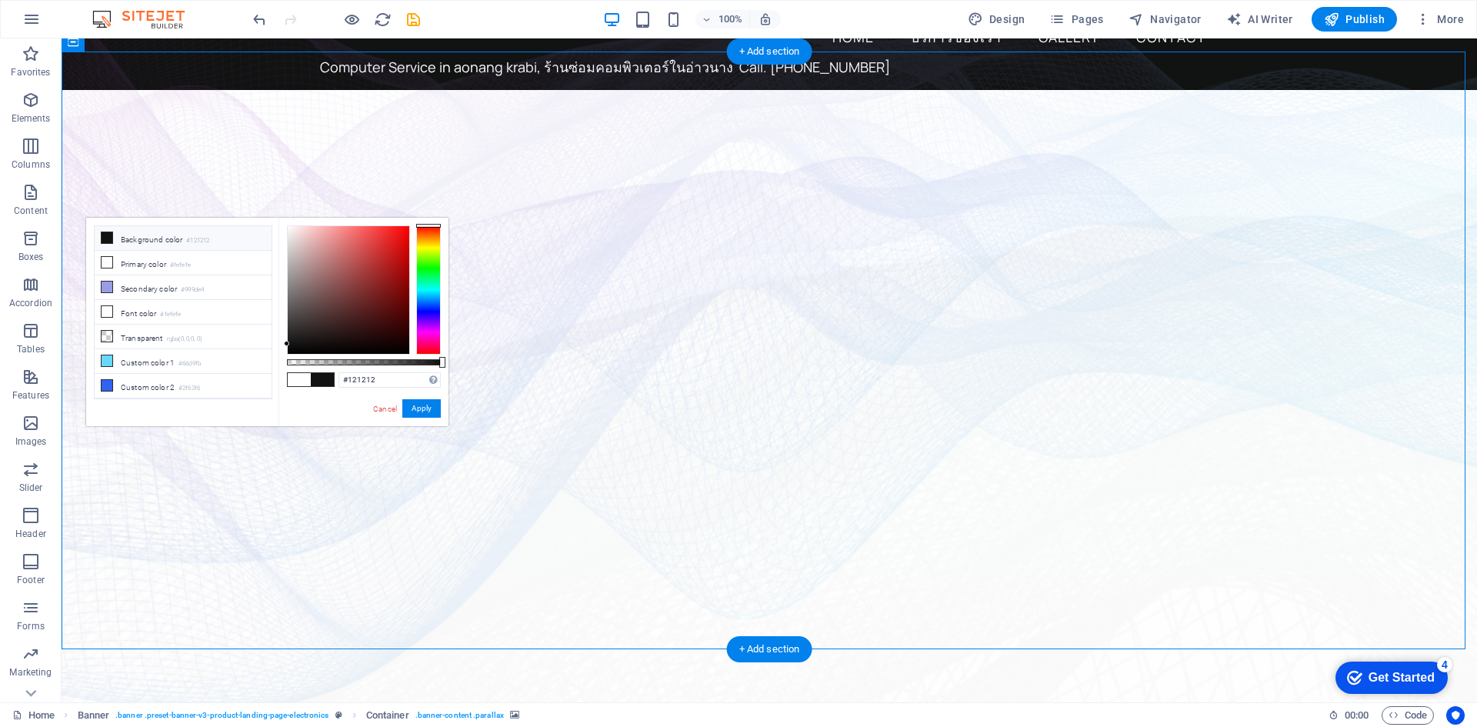
click at [1285, 404] on figure at bounding box center [769, 397] width 1415 height 625
click at [170, 238] on li "Background color #121212" at bounding box center [183, 238] width 177 height 25
click at [104, 238] on icon at bounding box center [107, 237] width 11 height 11
click at [192, 159] on figure at bounding box center [769, 397] width 1415 height 625
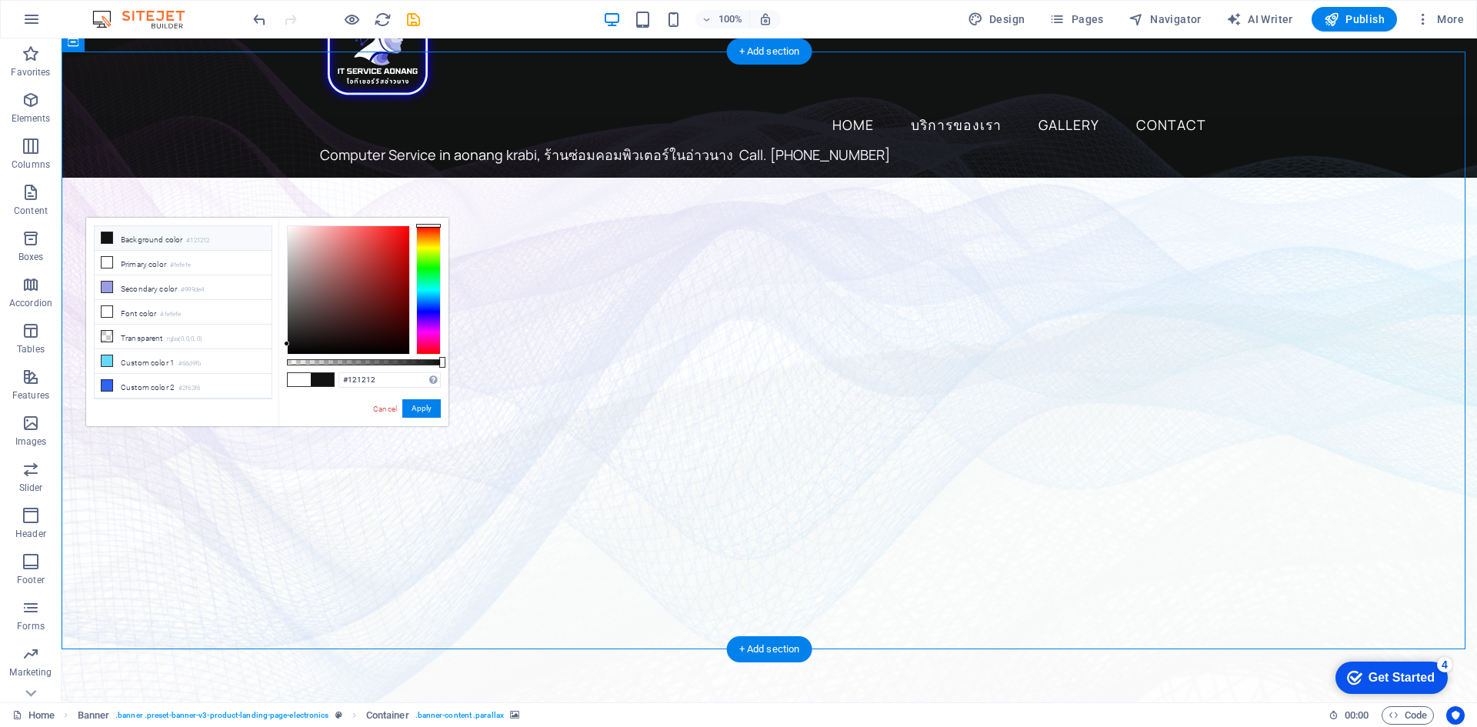
scroll to position [0, 0]
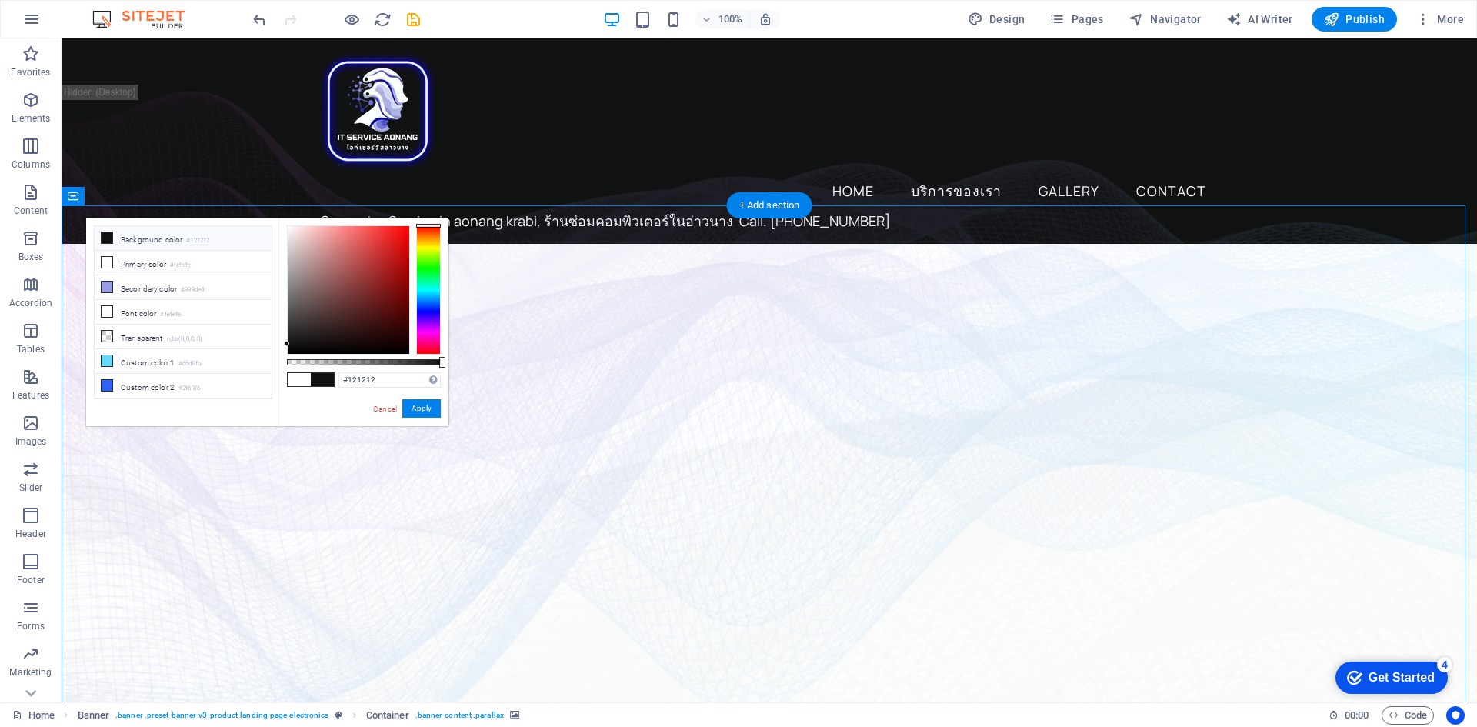
click at [118, 465] on figure at bounding box center [769, 489] width 1415 height 625
drag, startPoint x: 314, startPoint y: 368, endPoint x: 382, endPoint y: 407, distance: 78.5
click at [382, 407] on link "Cancel" at bounding box center [385, 409] width 27 height 12
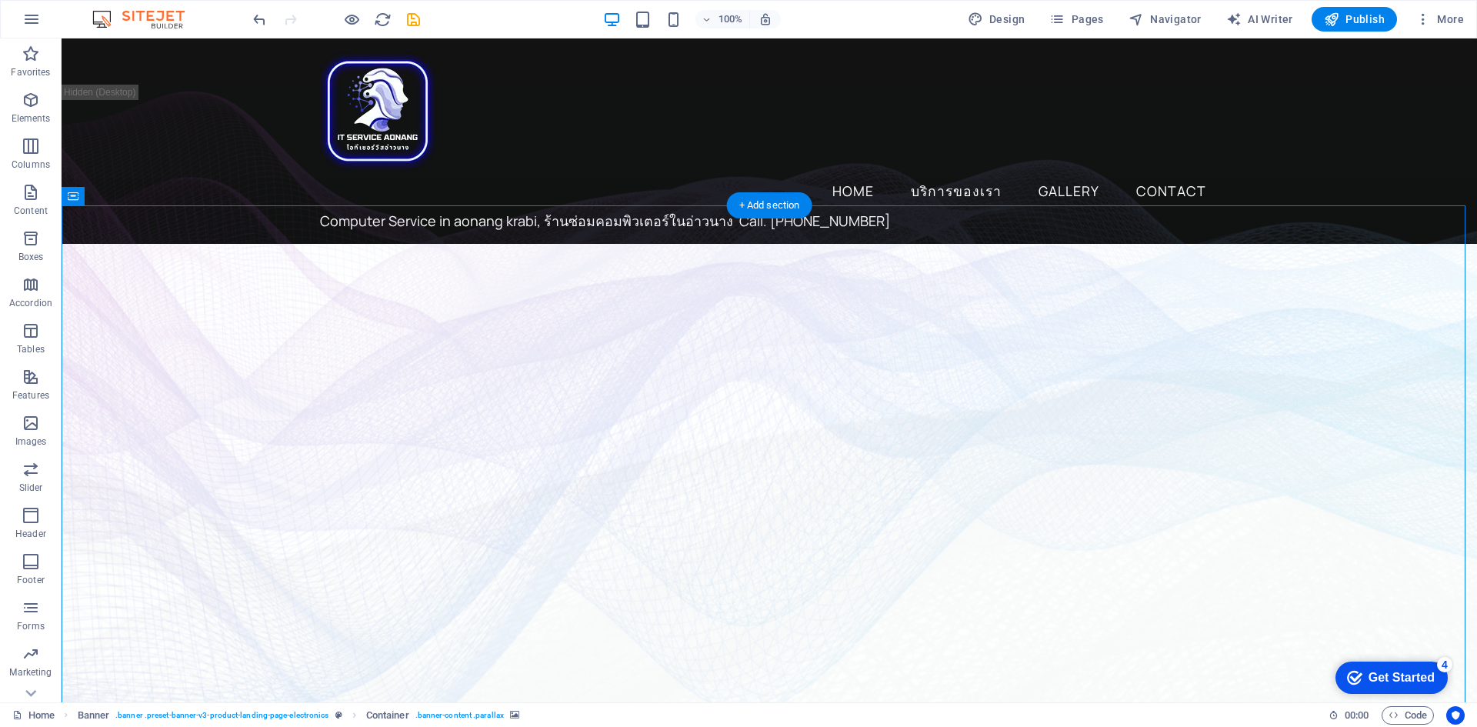
click at [155, 452] on figure at bounding box center [769, 489] width 1415 height 625
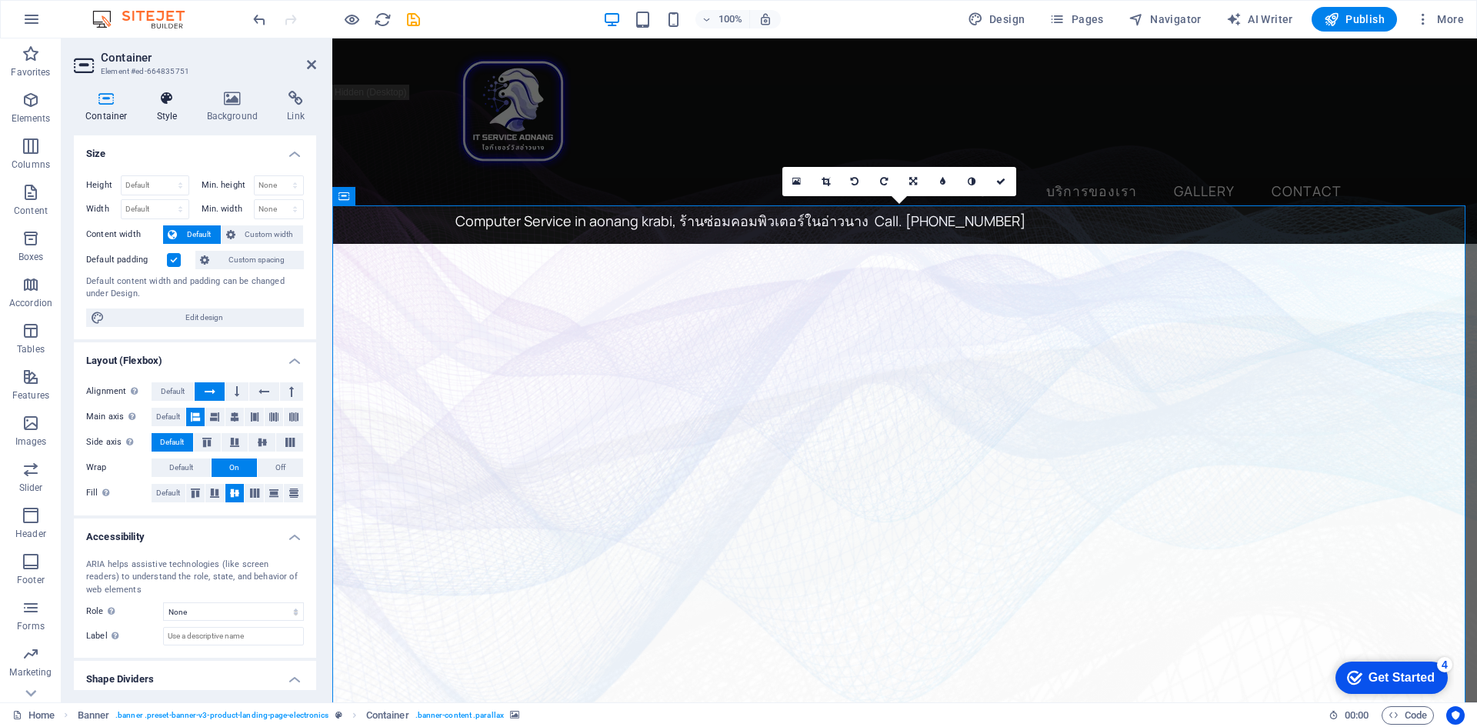
click at [164, 113] on h4 "Style" at bounding box center [170, 107] width 50 height 32
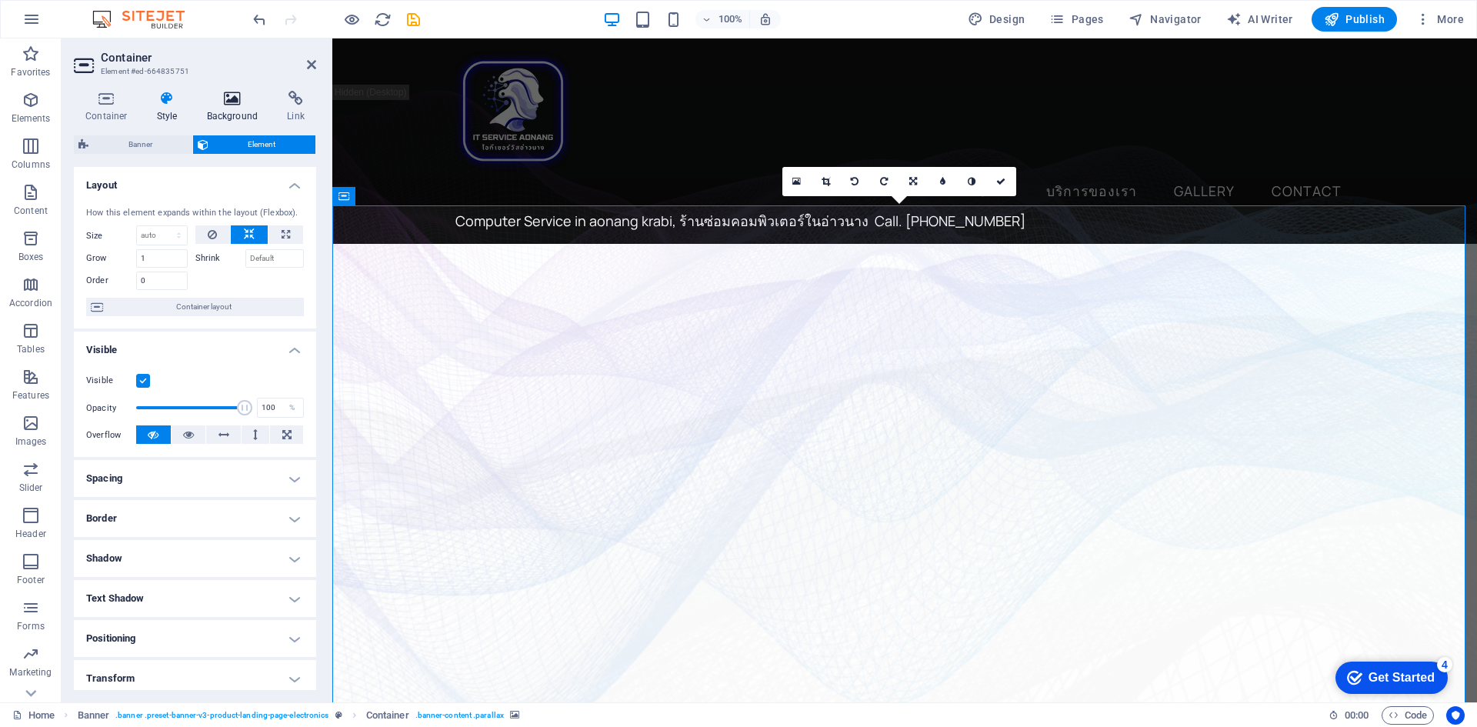
click at [220, 111] on h4 "Background" at bounding box center [235, 107] width 81 height 32
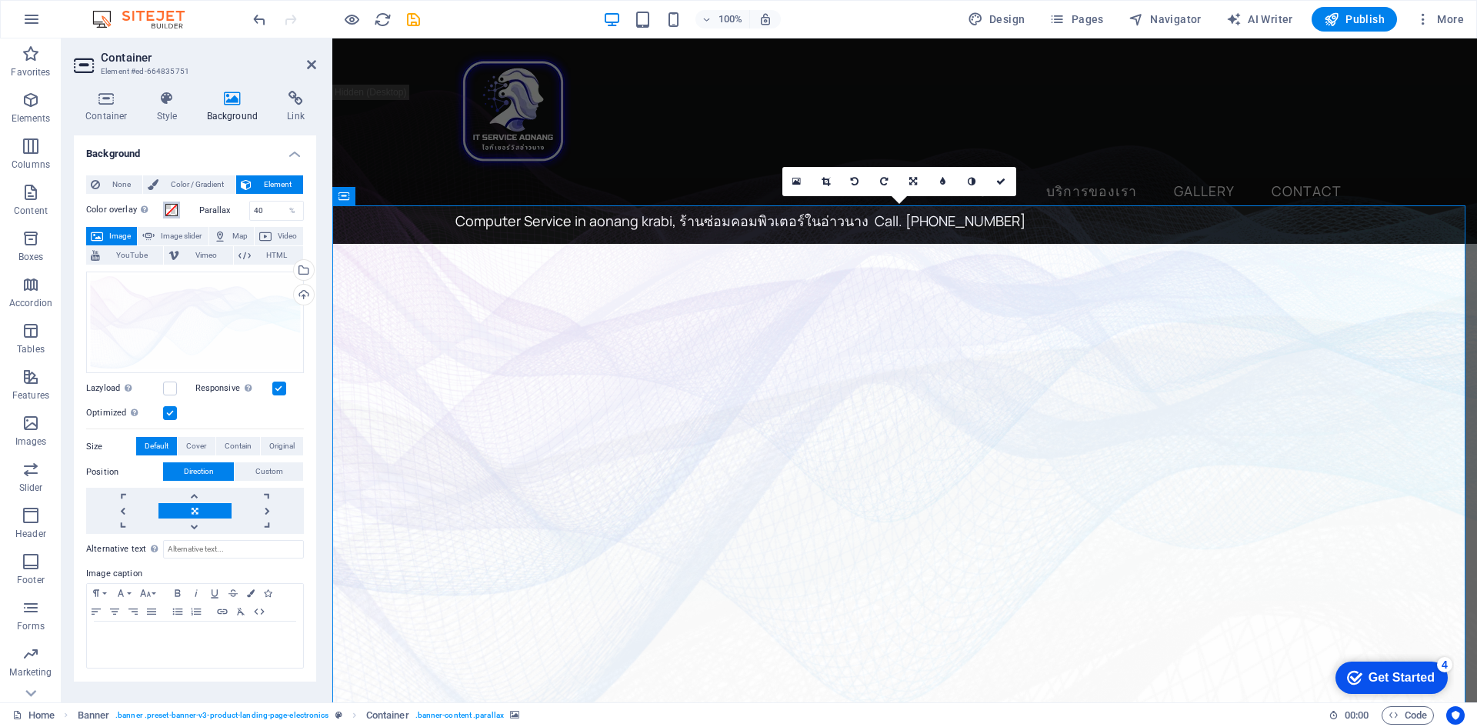
click at [175, 214] on span at bounding box center [171, 210] width 12 height 12
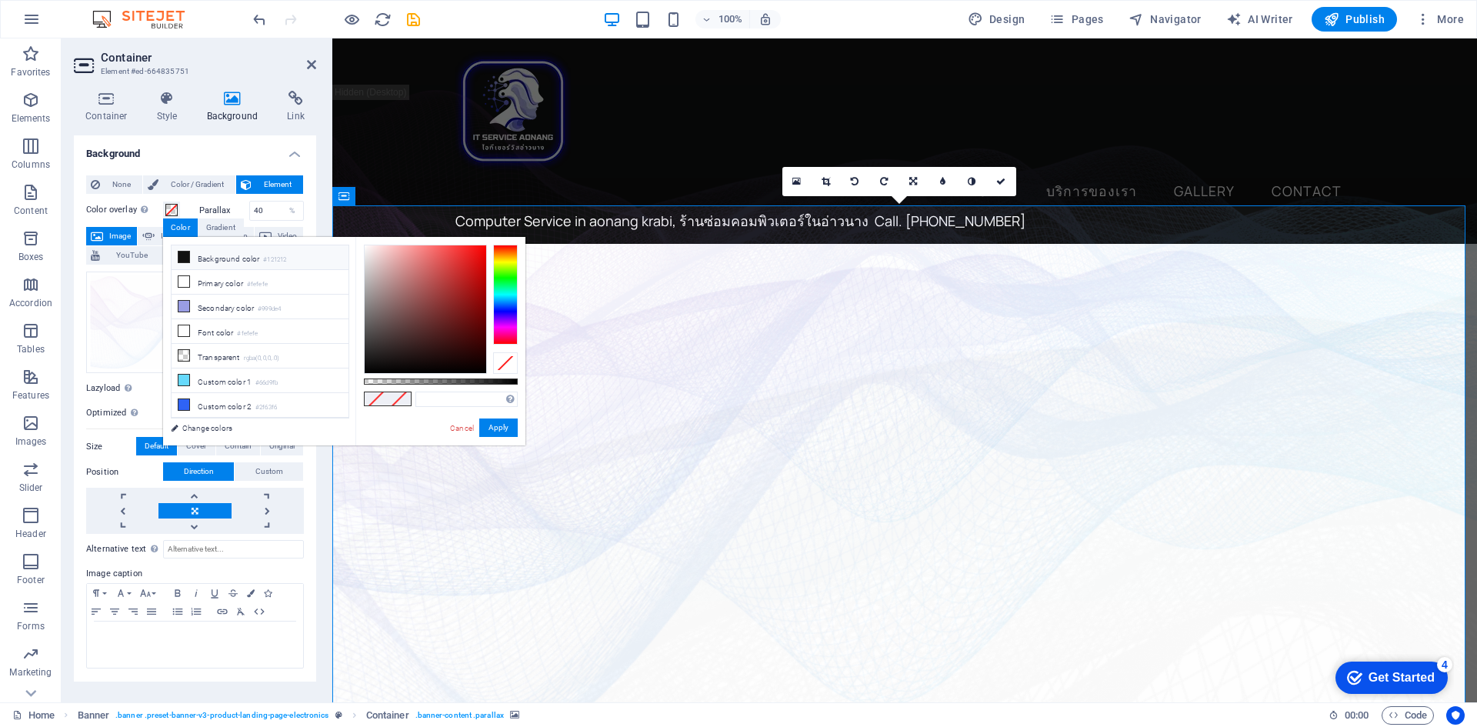
click at [178, 258] on icon at bounding box center [183, 257] width 11 height 11
type input "#121212"
click at [107, 299] on div "Drag files here, click to choose files or select files from Files or our free s…" at bounding box center [195, 323] width 218 height 102
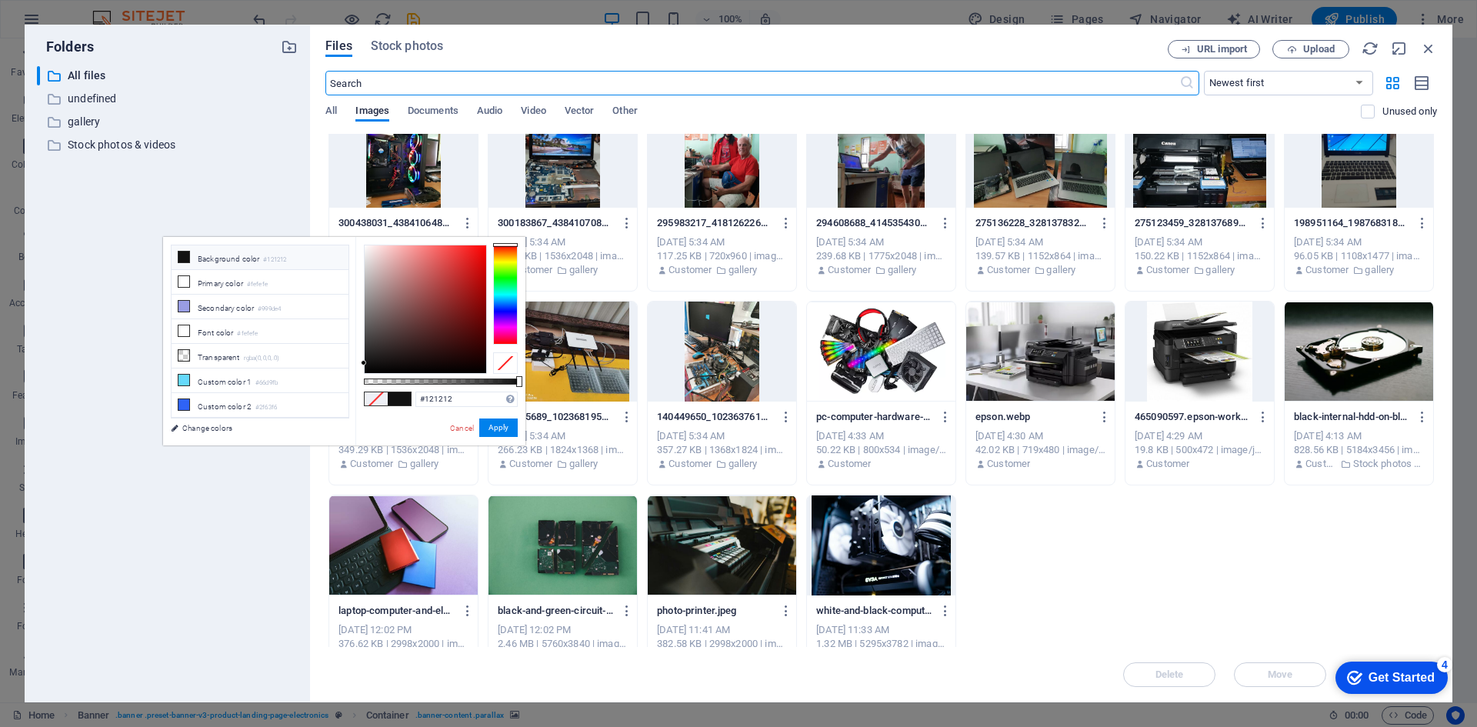
scroll to position [835, 0]
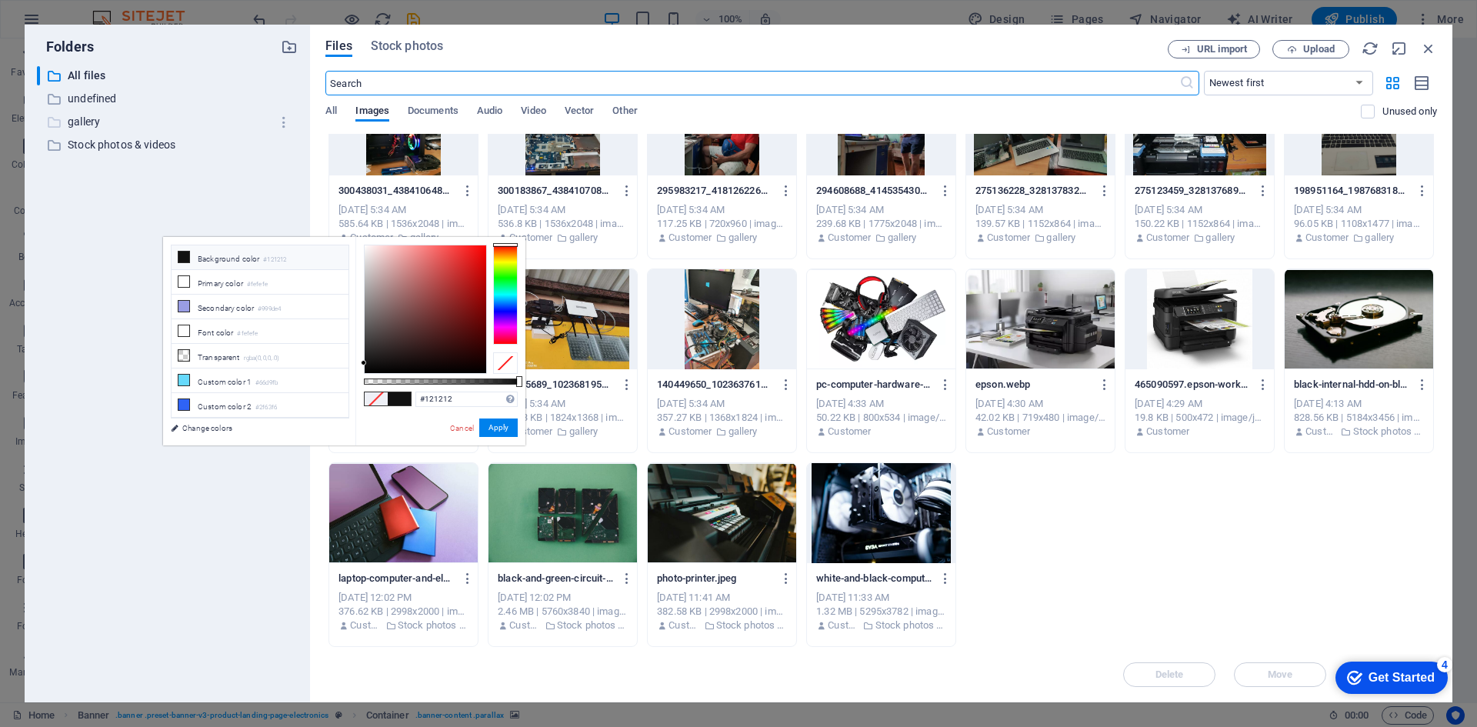
click at [75, 124] on p "gallery" at bounding box center [169, 122] width 202 height 18
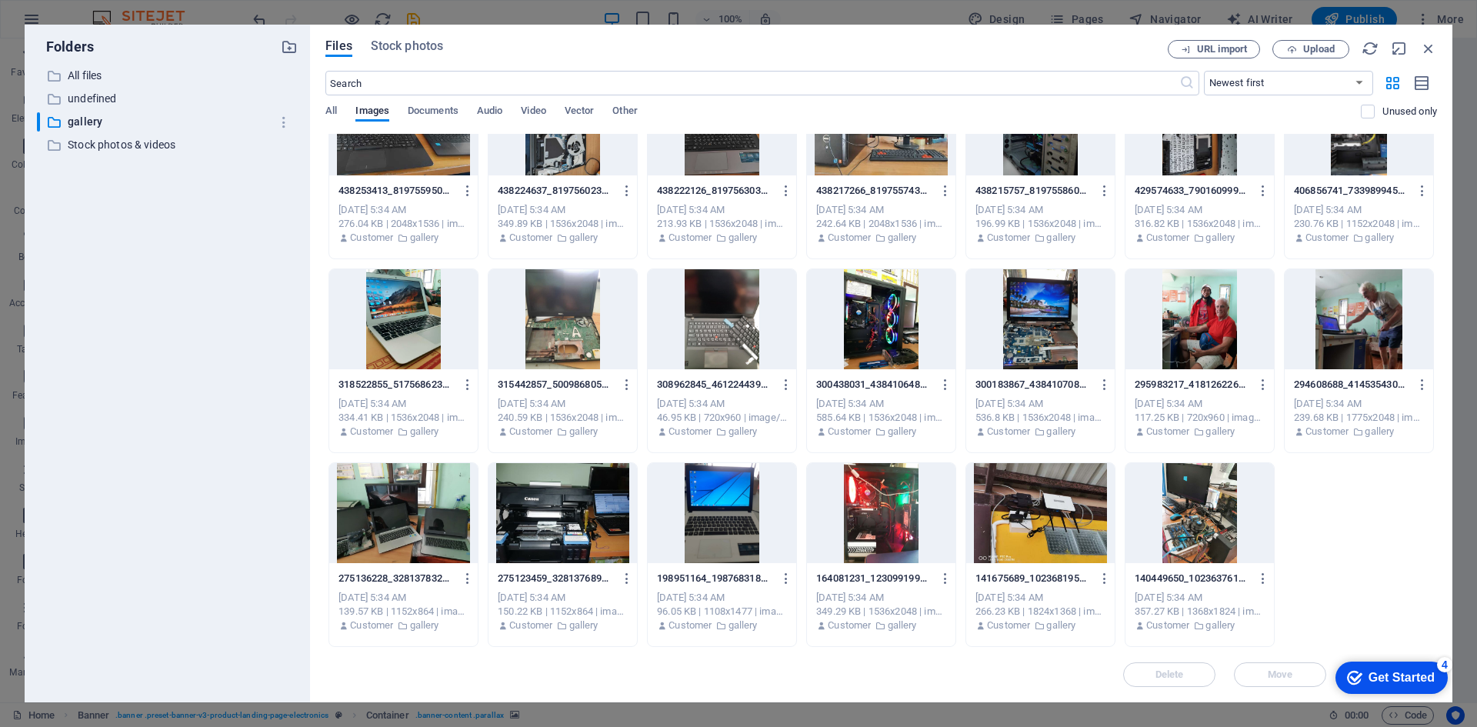
scroll to position [0, 0]
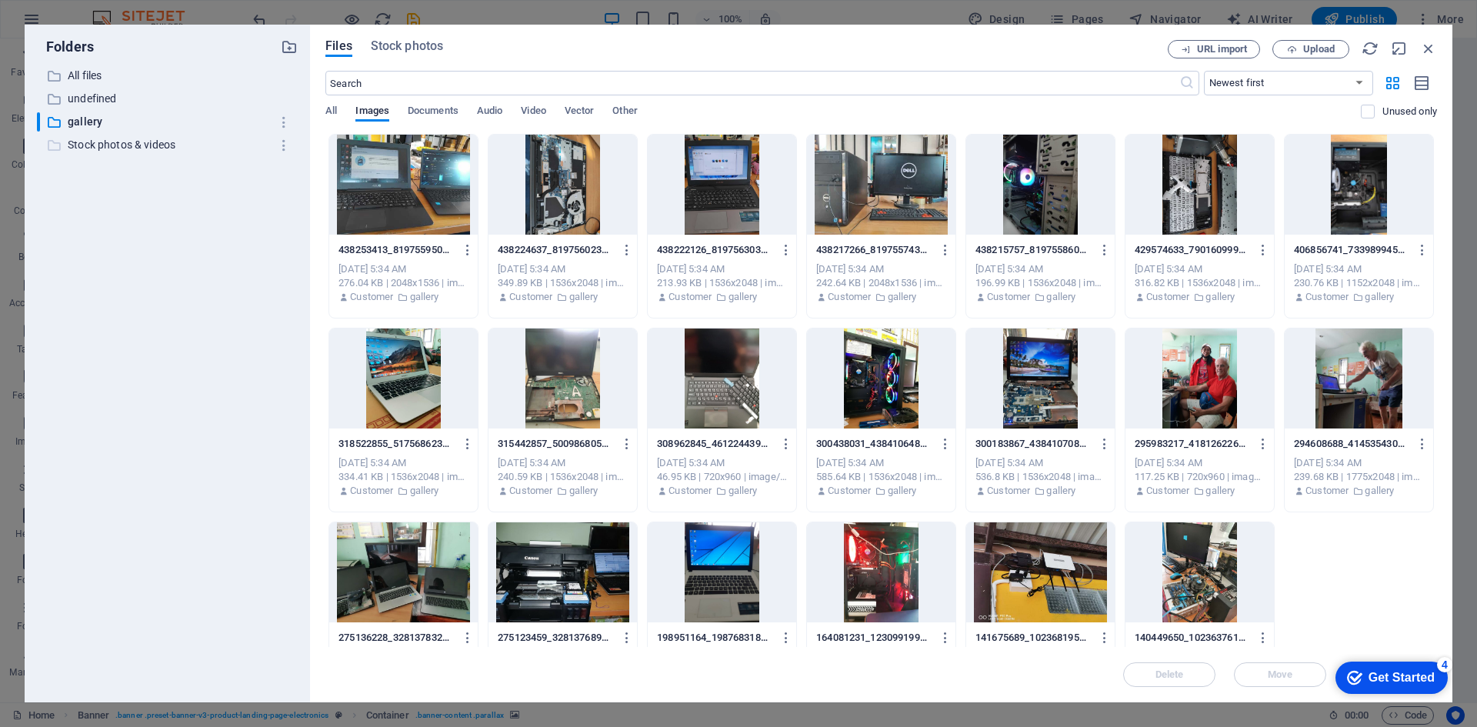
click at [168, 145] on p "Stock photos & videos" at bounding box center [169, 145] width 202 height 18
